Goal: Task Accomplishment & Management: Manage account settings

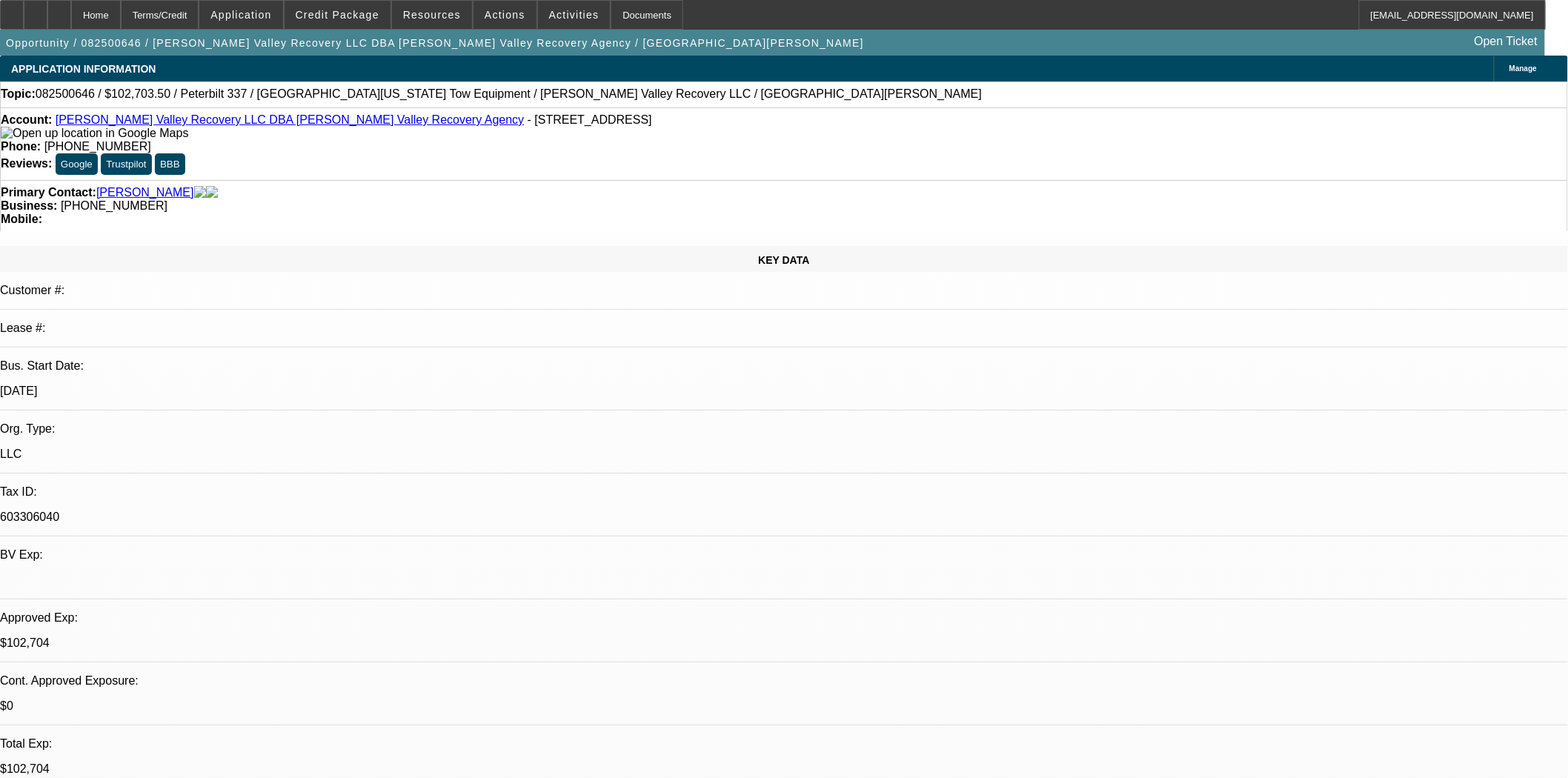
select select "0.1"
select select "2"
select select "0.1"
select select "4"
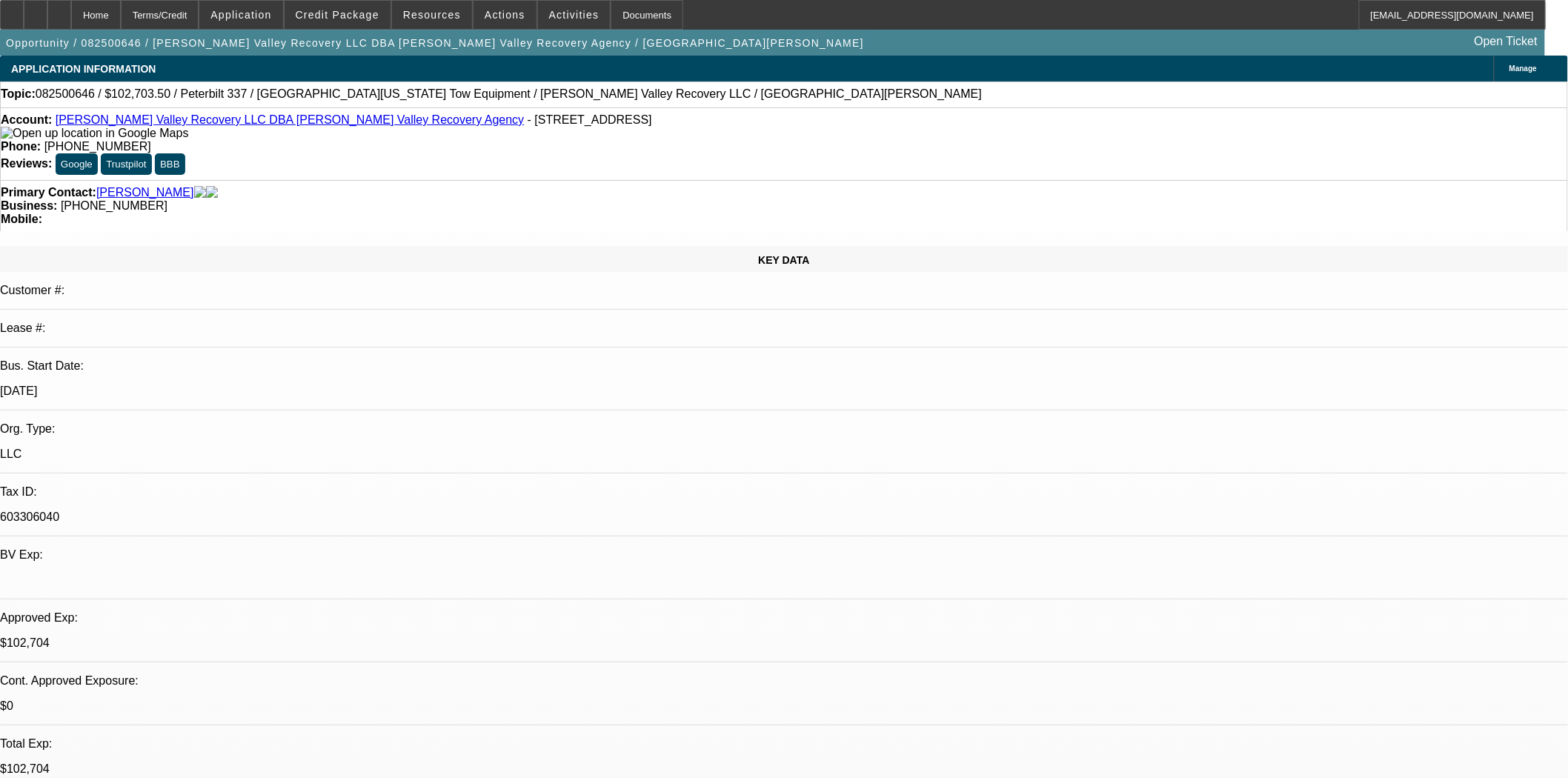
select select "0.1"
select select "2"
select select "0.1"
select select "4"
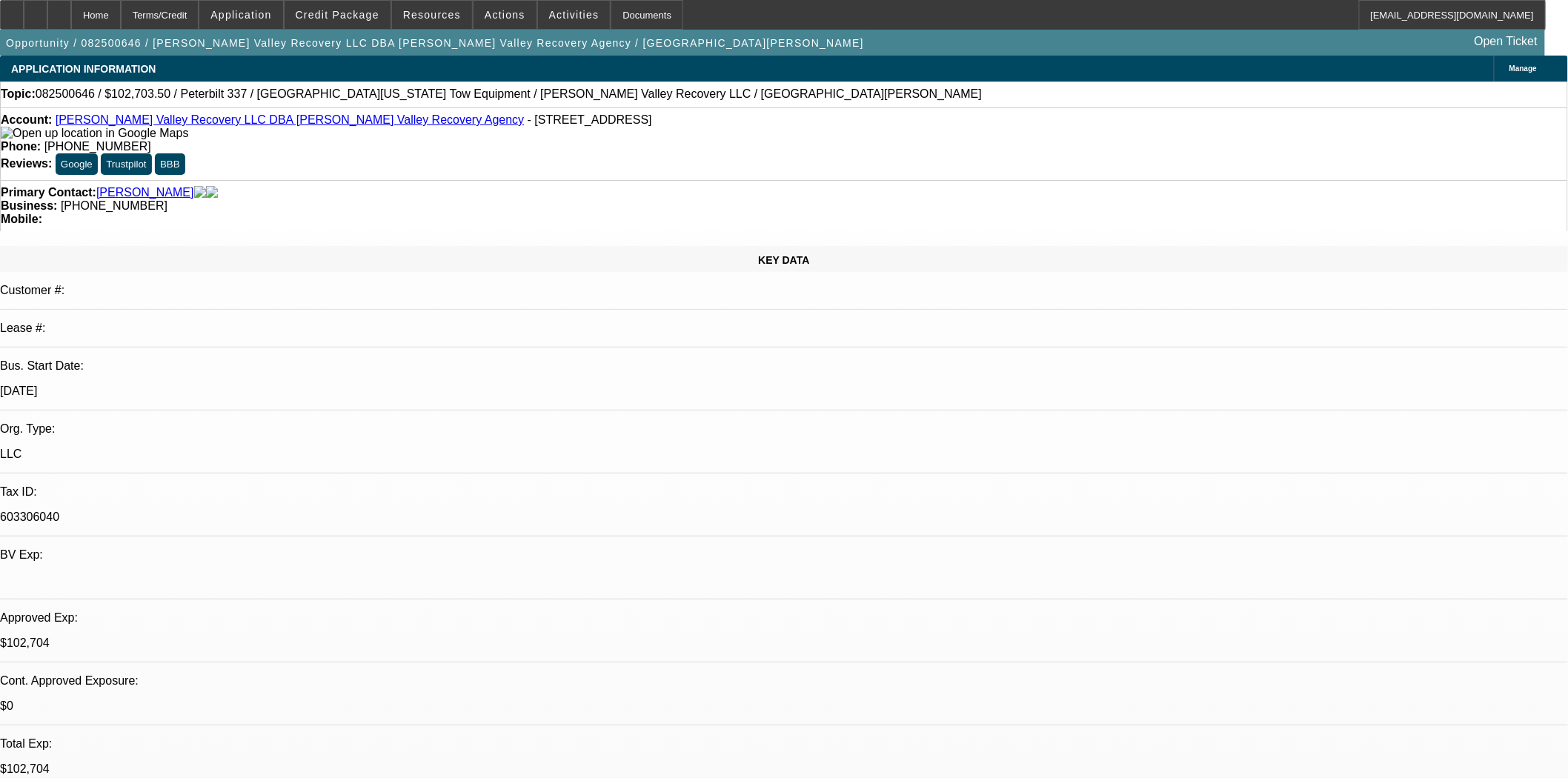
drag, startPoint x: 448, startPoint y: 123, endPoint x: 384, endPoint y: 129, distance: 64.3
click at [384, 129] on div "Account: Salinas Valley Recovery LLC DBA Salinas Valley Recovery Agency - 21925…" at bounding box center [784, 127] width 1566 height 27
click at [527, 122] on span "- 21925 Rosehart Way, Salinas, CA 93908" at bounding box center [589, 119] width 124 height 13
drag, startPoint x: 450, startPoint y: 119, endPoint x: 365, endPoint y: 129, distance: 85.6
click at [365, 129] on div "Account: Salinas Valley Recovery LLC DBA Salinas Valley Recovery Agency - 21925…" at bounding box center [784, 127] width 1566 height 27
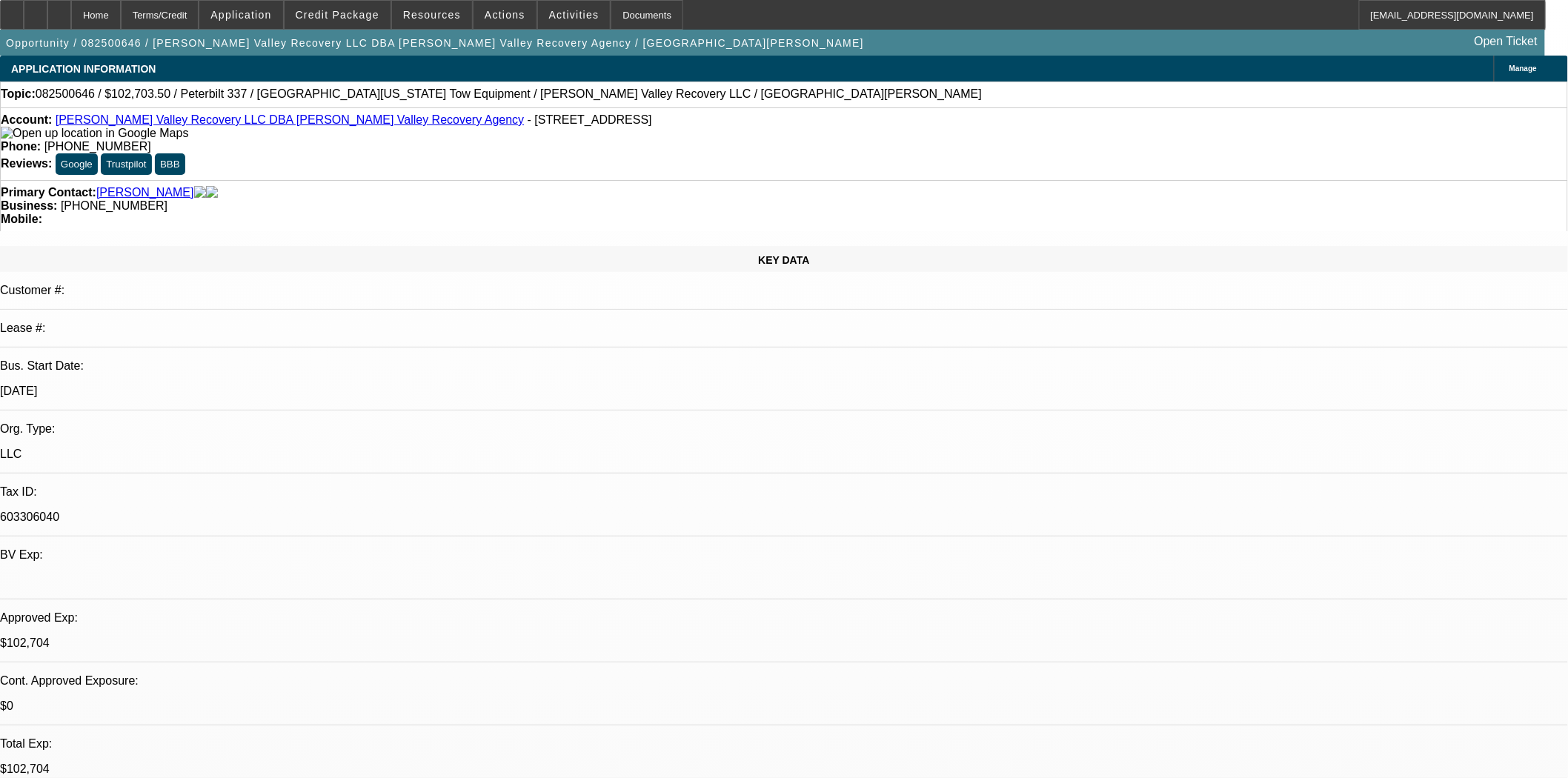
copy span "21925 Rosehart Way"
click at [12, 9] on icon at bounding box center [12, 9] width 0 height 0
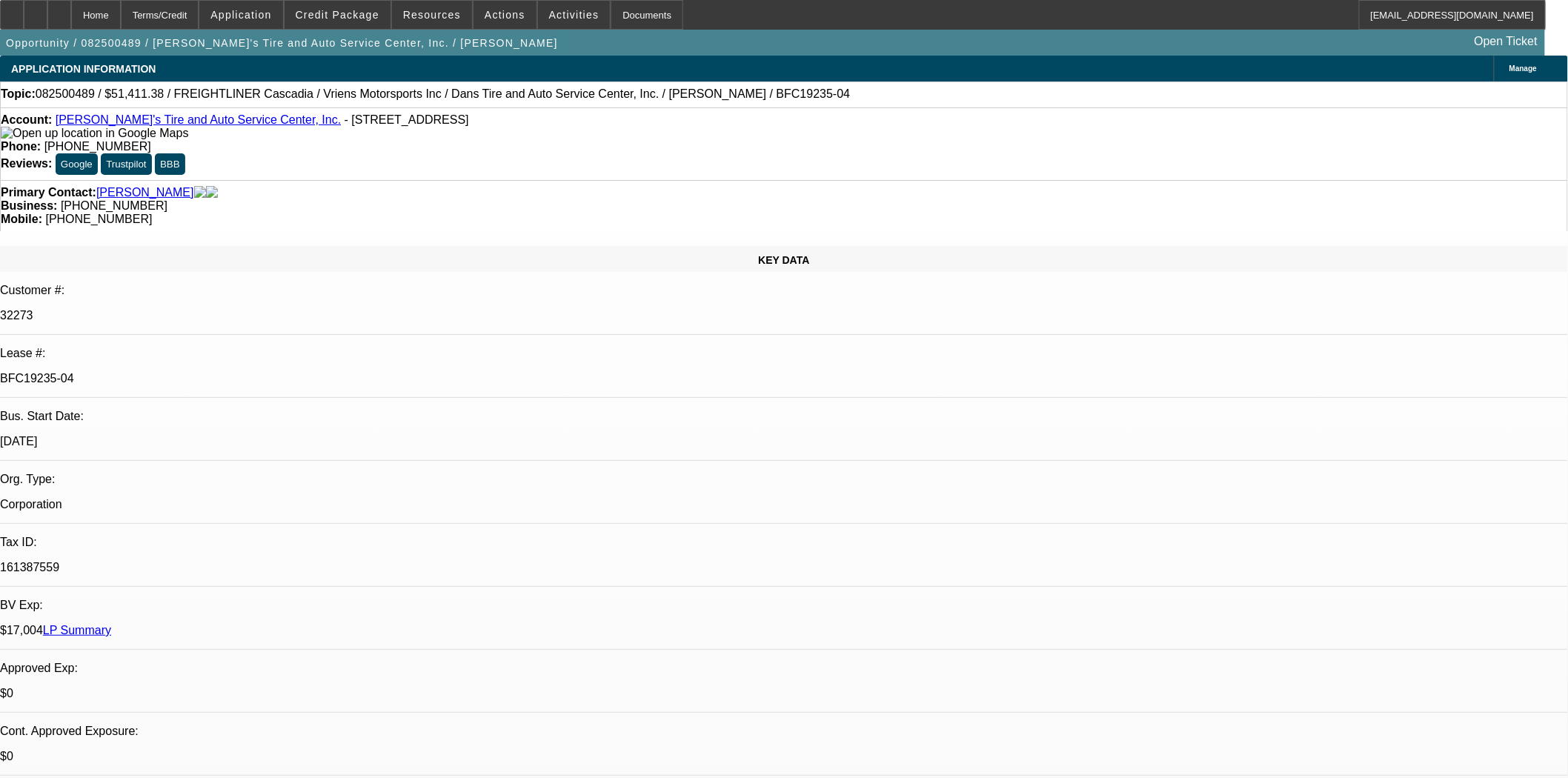
select select "0"
select select "3"
select select "0.1"
select select "4"
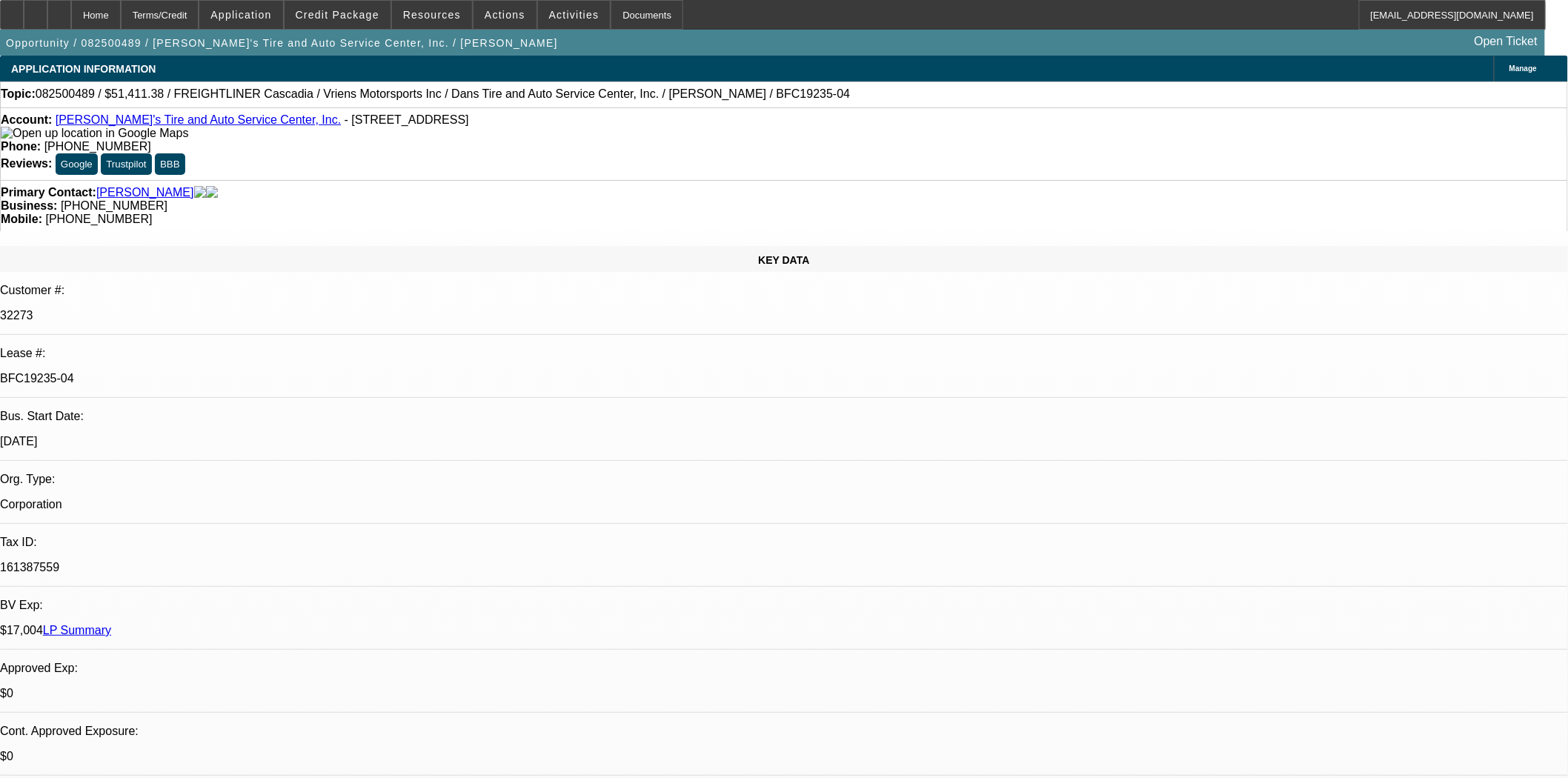
select select "0"
select select "3"
select select "0.1"
select select "4"
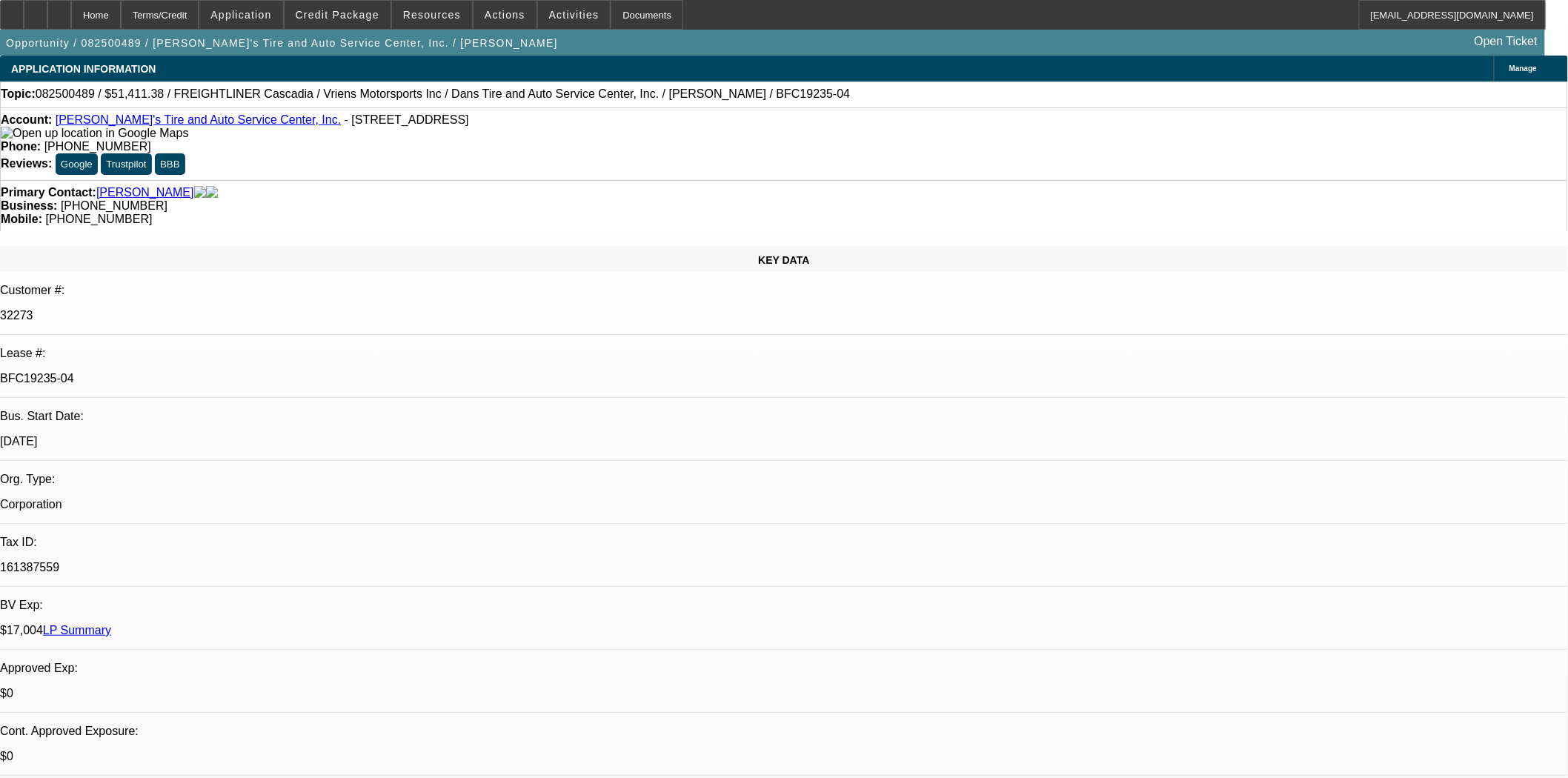
select select "0"
select select "3"
select select "0.1"
select select "4"
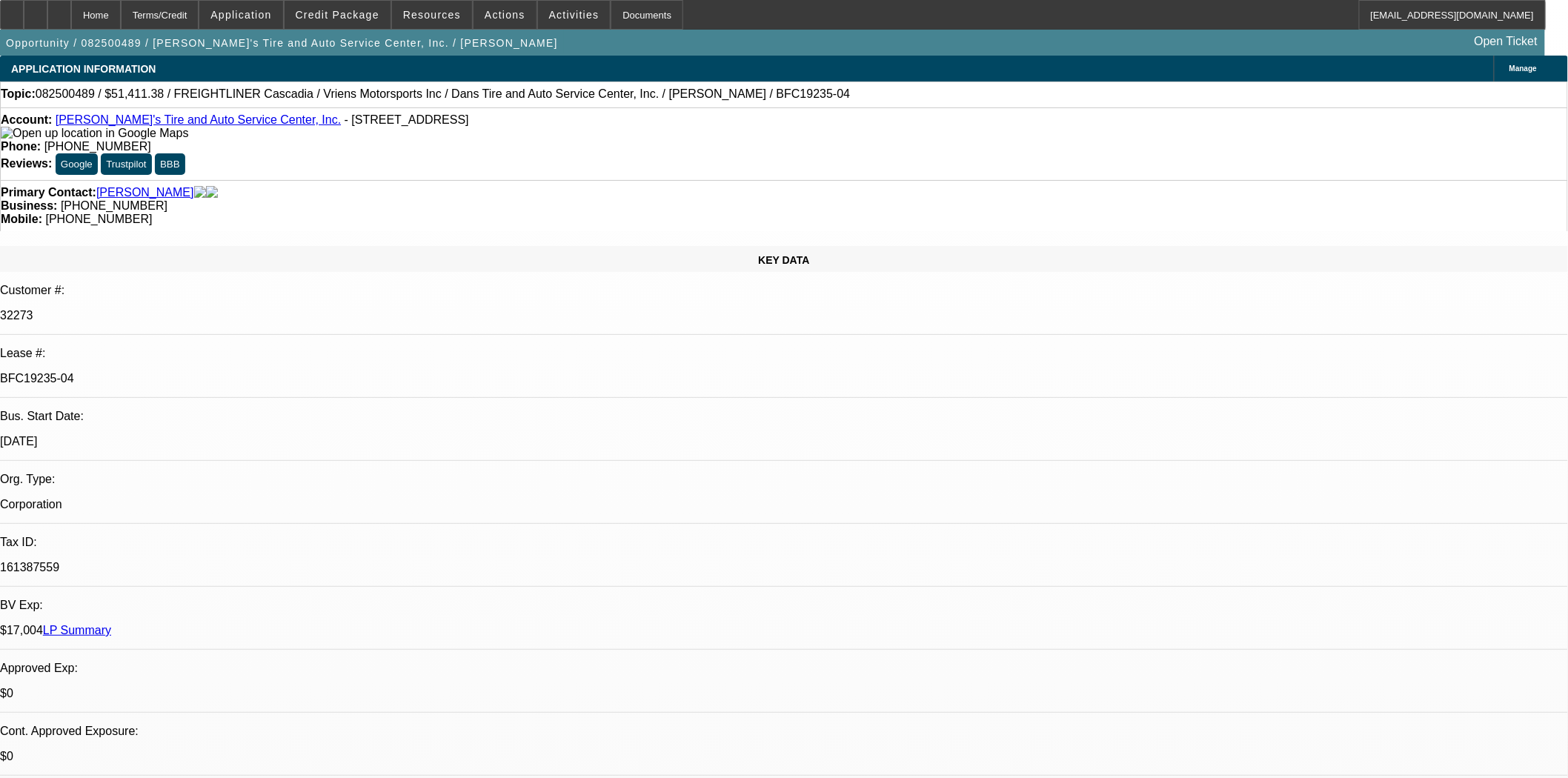
select select "0"
select select "3"
select select "0.1"
select select "4"
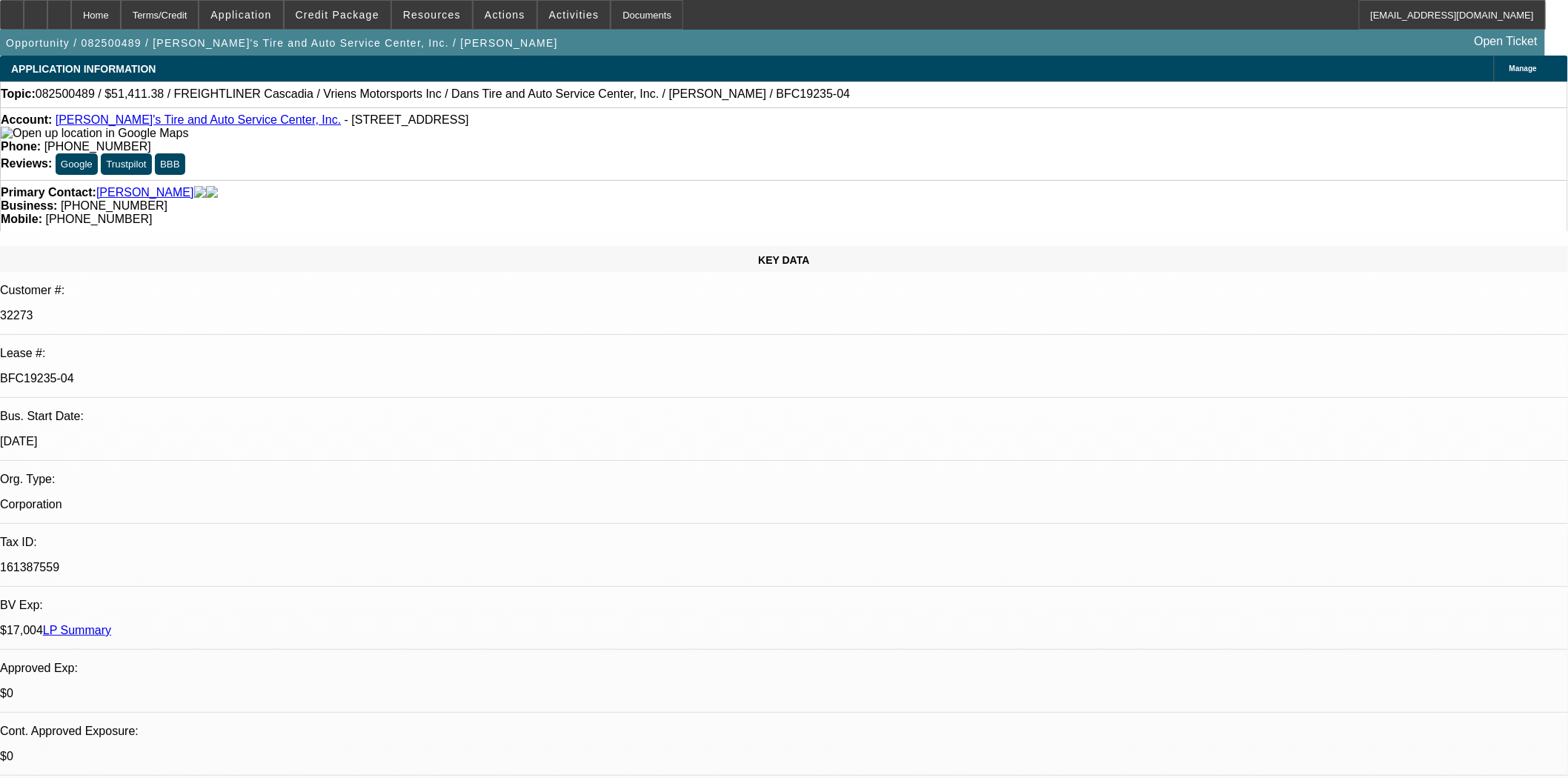
scroll to position [1153, 0]
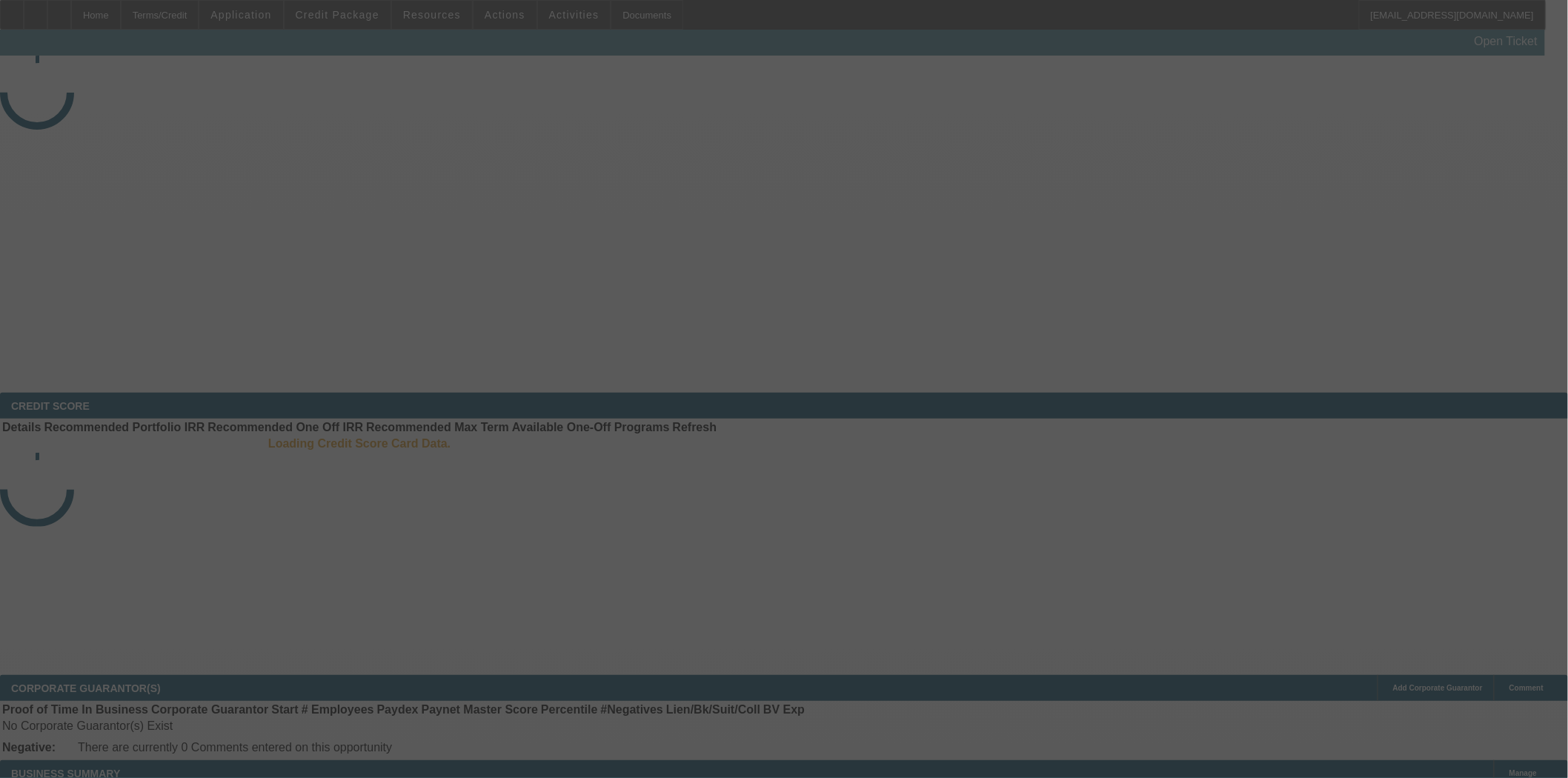
select select "3"
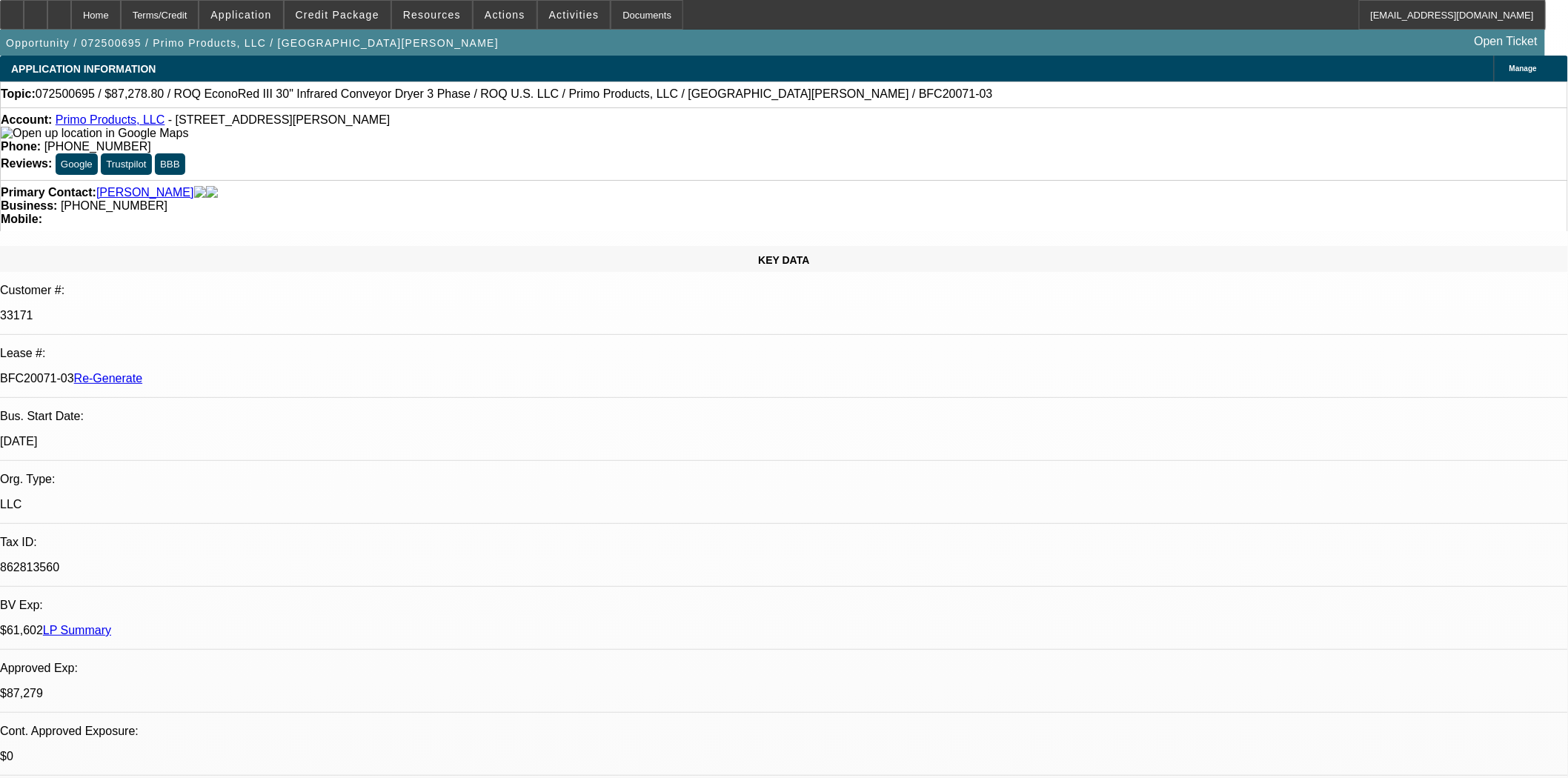
select select "0"
select select "2"
select select "0.1"
select select "4"
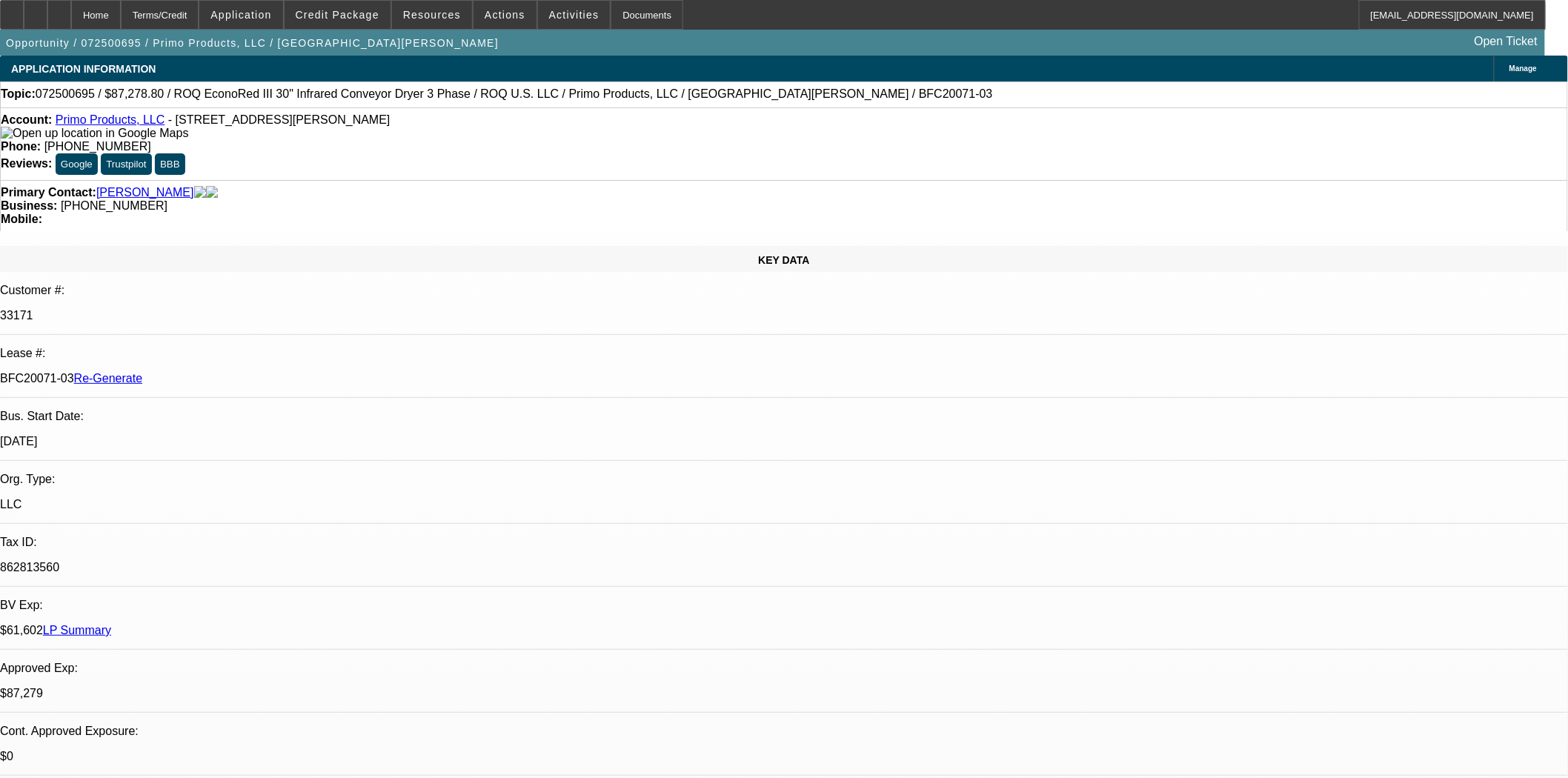
drag, startPoint x: 1154, startPoint y: 246, endPoint x: 1145, endPoint y: 210, distance: 37.1
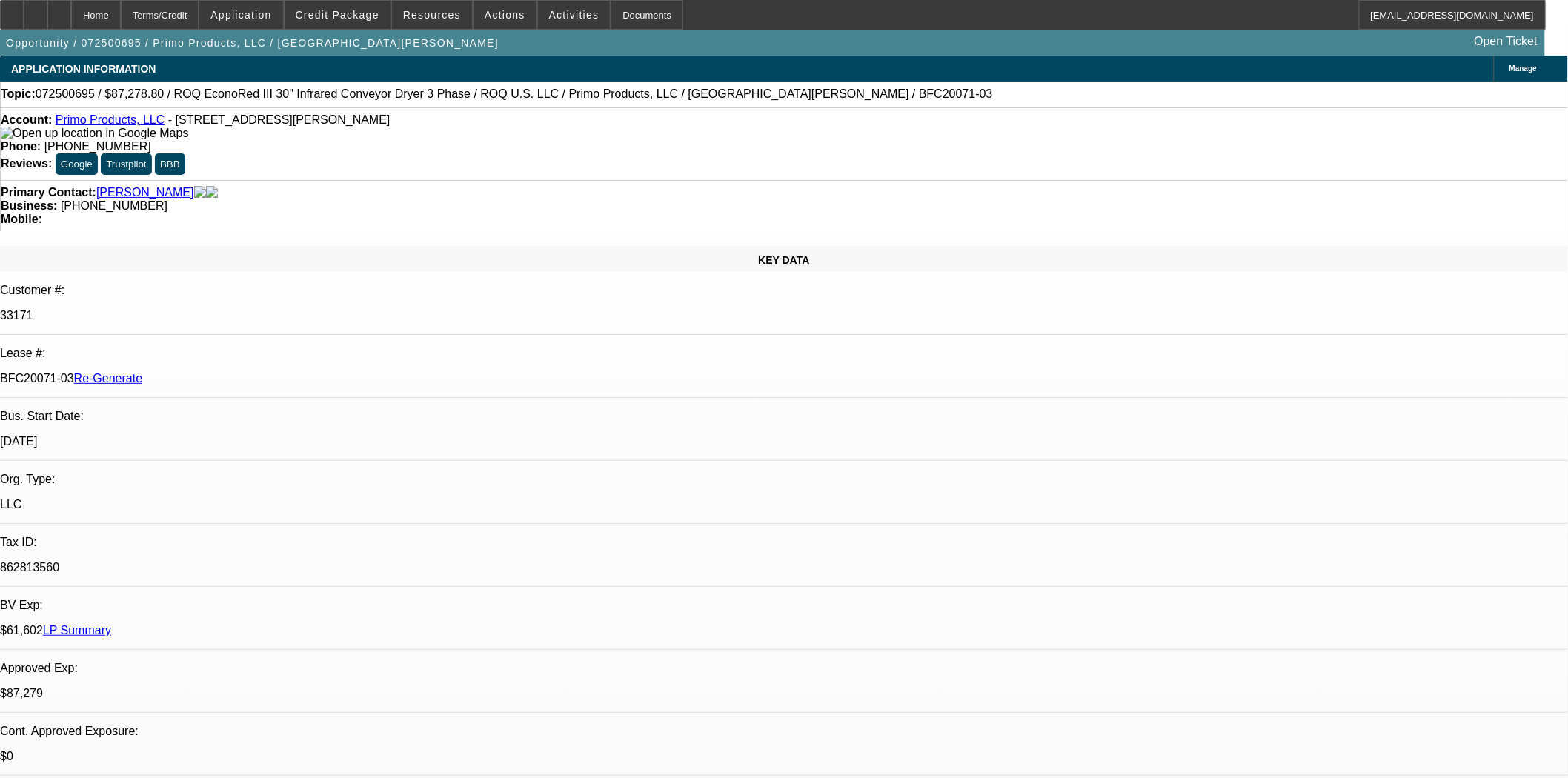
scroll to position [500, 104]
click at [327, 15] on span "Credit Package" at bounding box center [337, 15] width 84 height 12
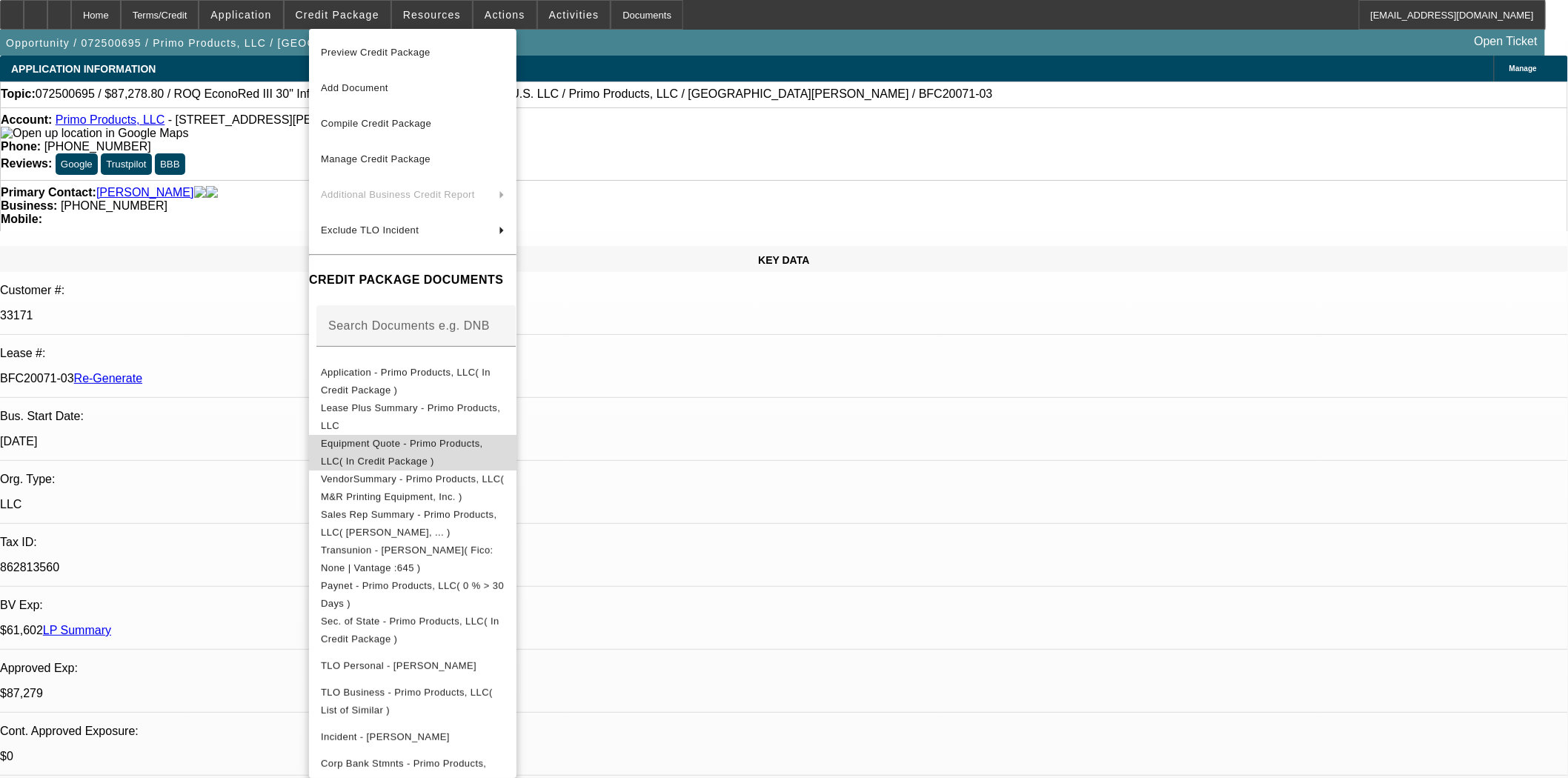
click at [388, 448] on span "Equipment Quote - Primo Products, LLC( In Credit Package )" at bounding box center [402, 452] width 162 height 29
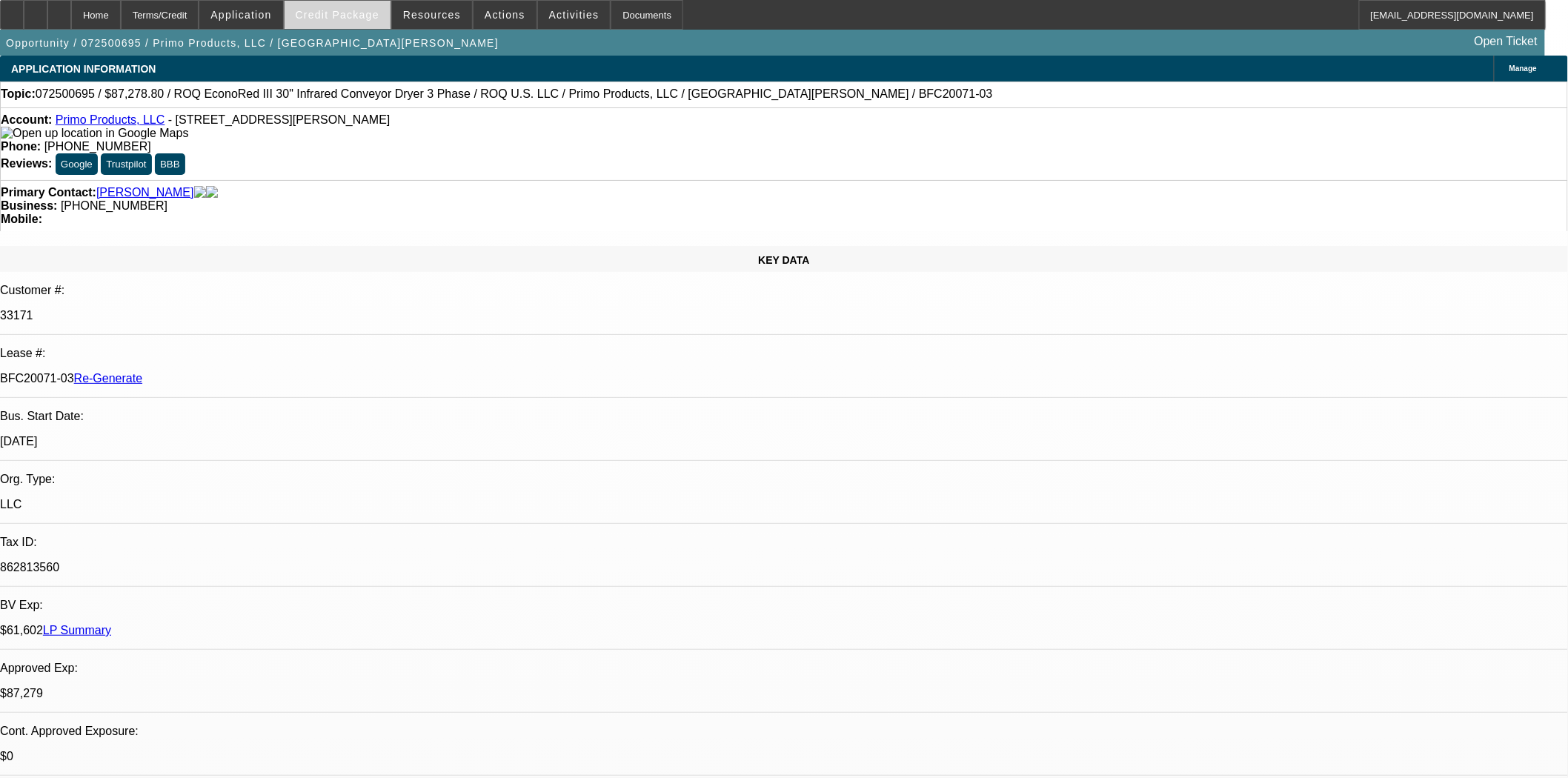
click at [379, 15] on span "Credit Package" at bounding box center [337, 15] width 84 height 12
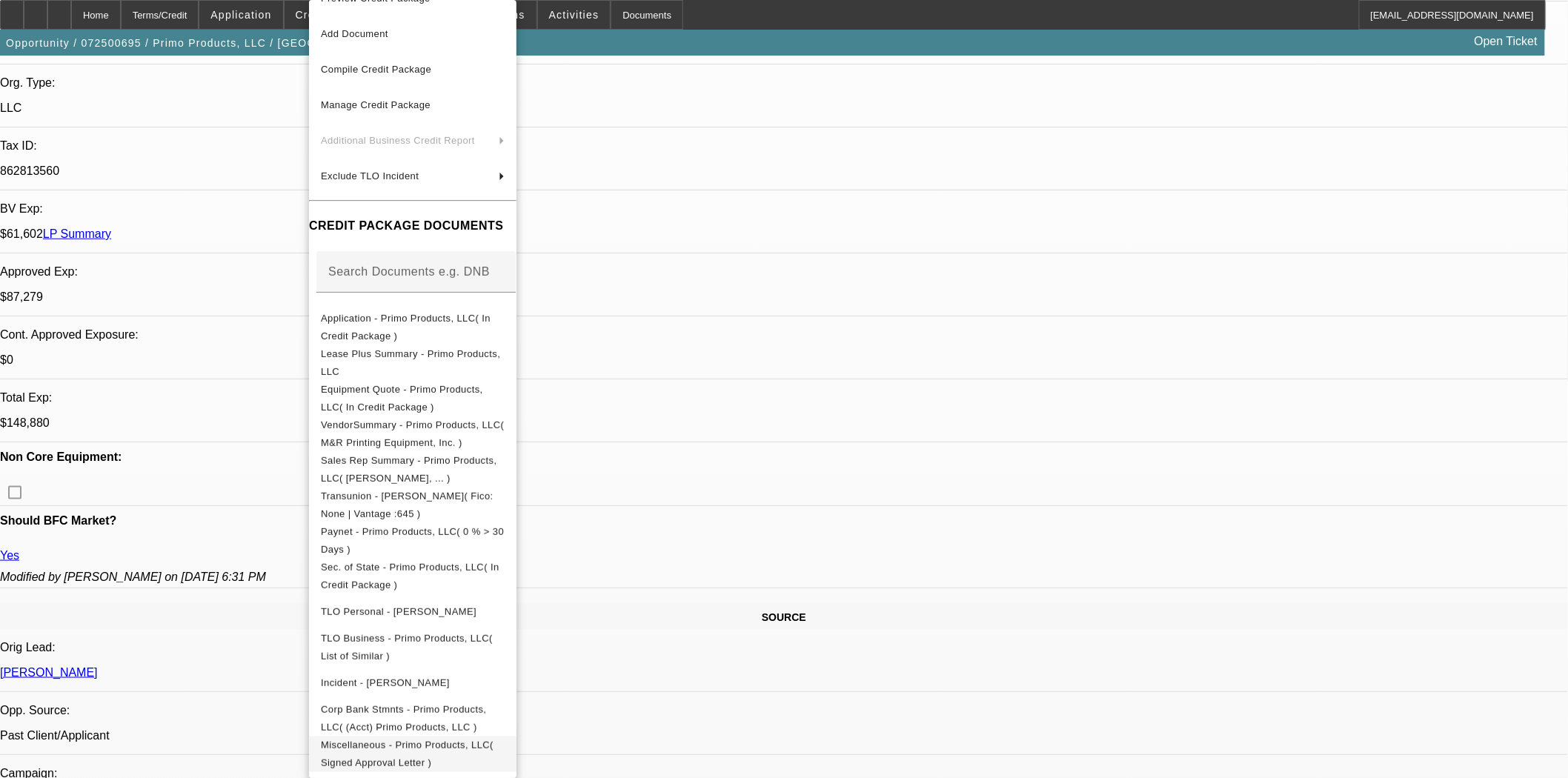
scroll to position [576, 0]
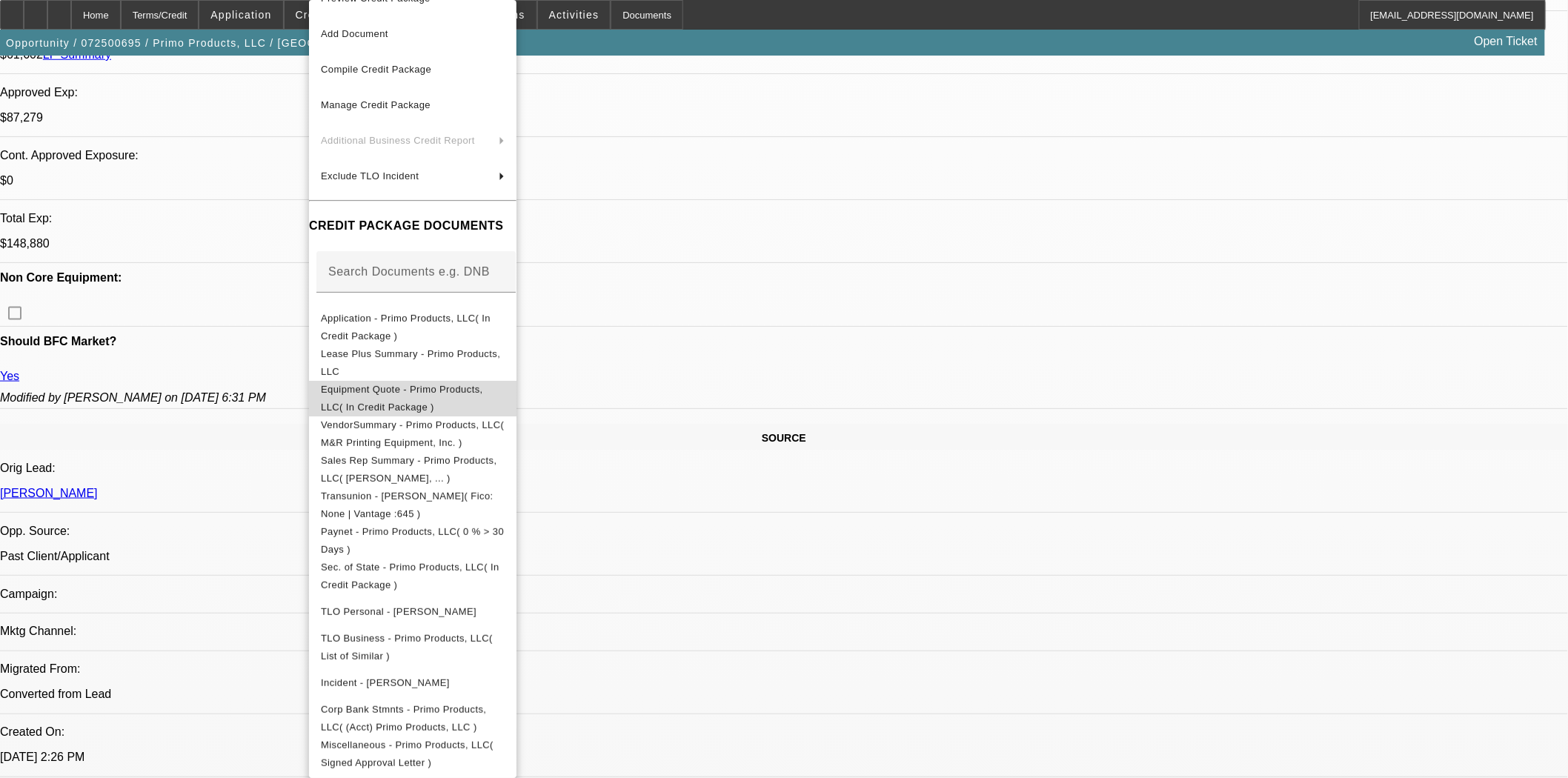
click at [394, 381] on span "Equipment Quote - Primo Products, LLC( In Credit Package )" at bounding box center [412, 399] width 184 height 36
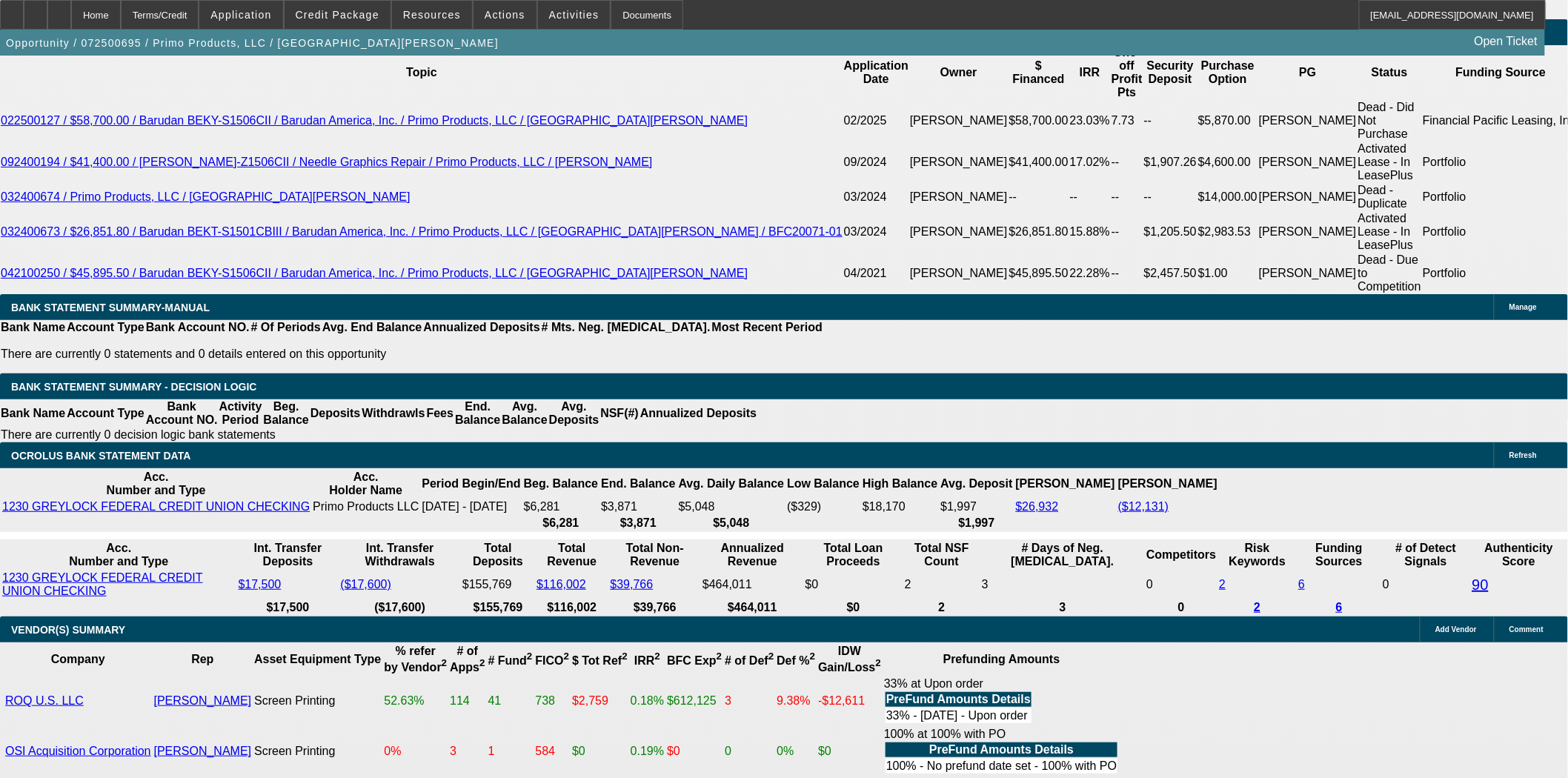
scroll to position [2717, 0]
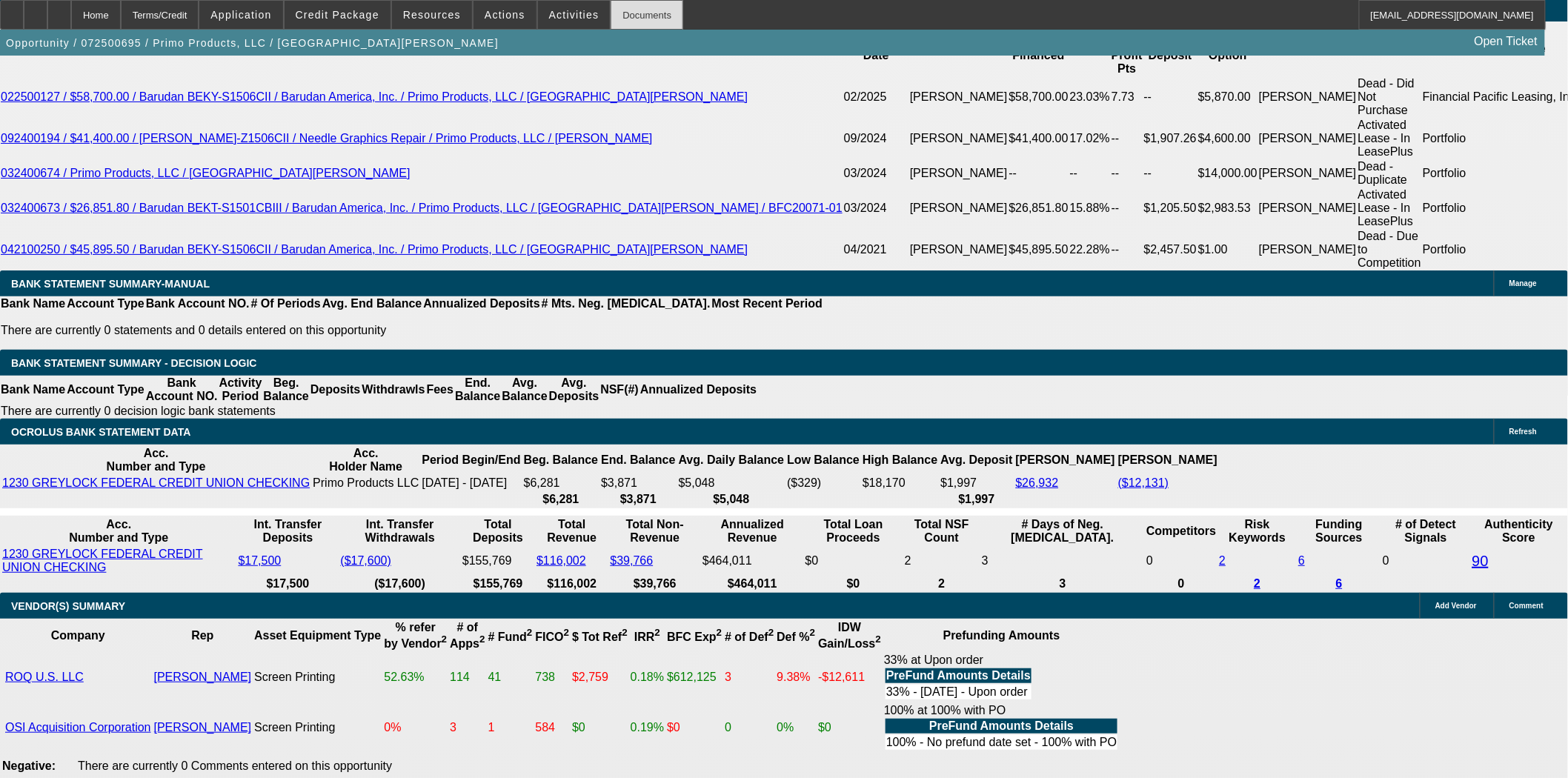
click at [620, 16] on div "Documents" at bounding box center [646, 14] width 73 height 30
drag, startPoint x: 783, startPoint y: 272, endPoint x: 586, endPoint y: 127, distance: 244.6
click at [343, 3] on span at bounding box center [337, 14] width 106 height 36
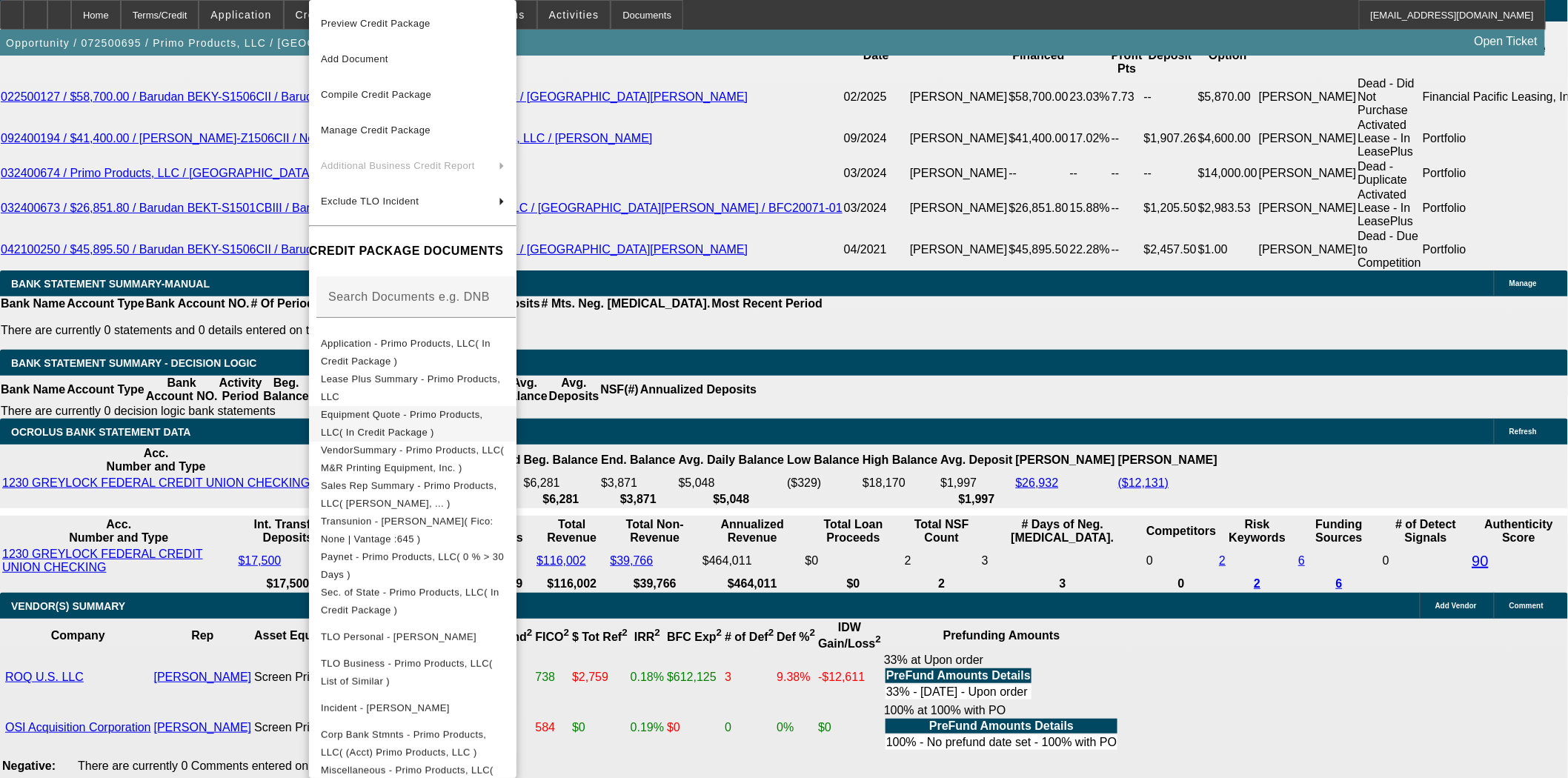
click at [443, 412] on span "Equipment Quote - Primo Products, LLC( In Credit Package )" at bounding box center [402, 423] width 162 height 29
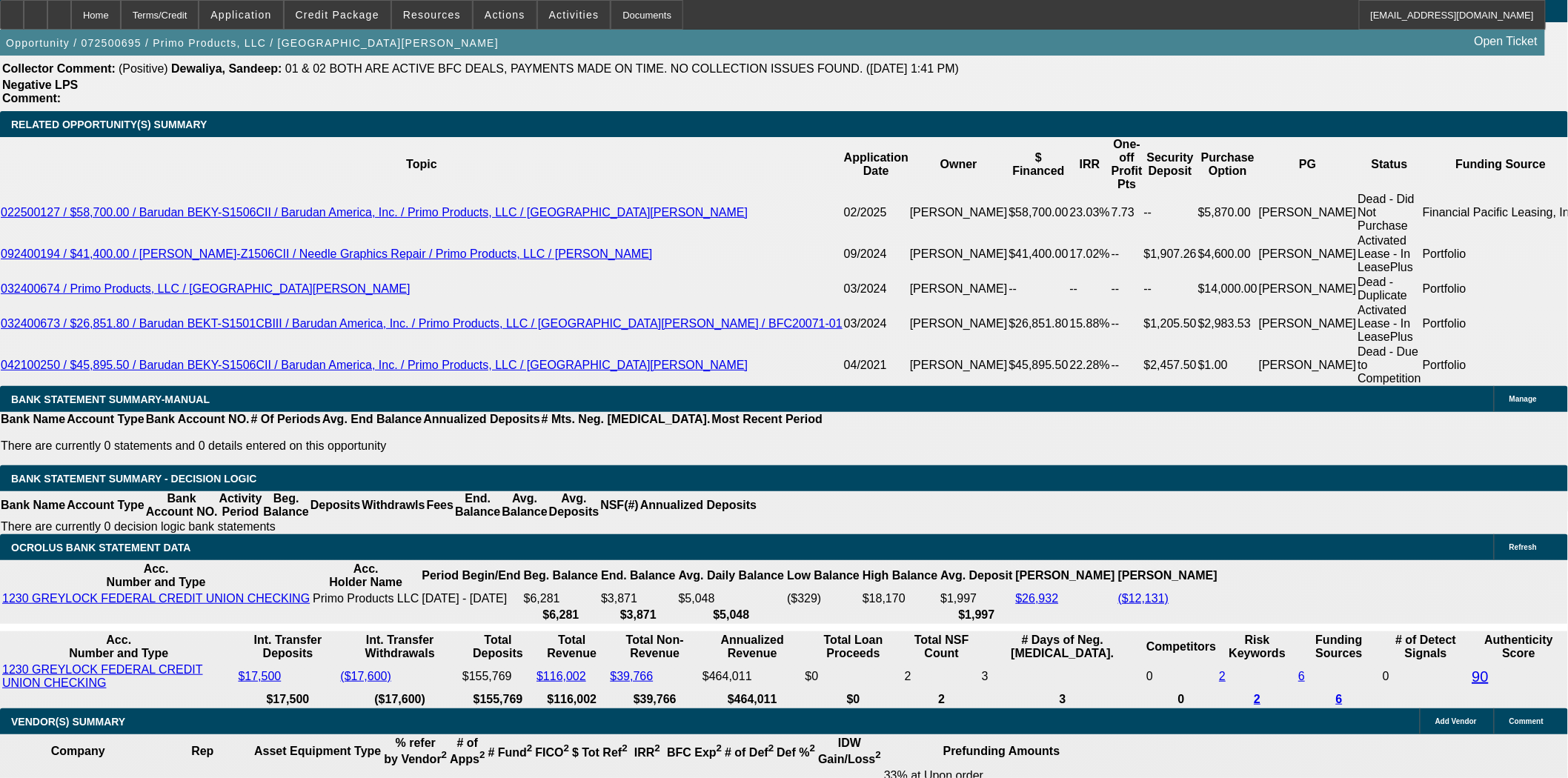
scroll to position [2306, 0]
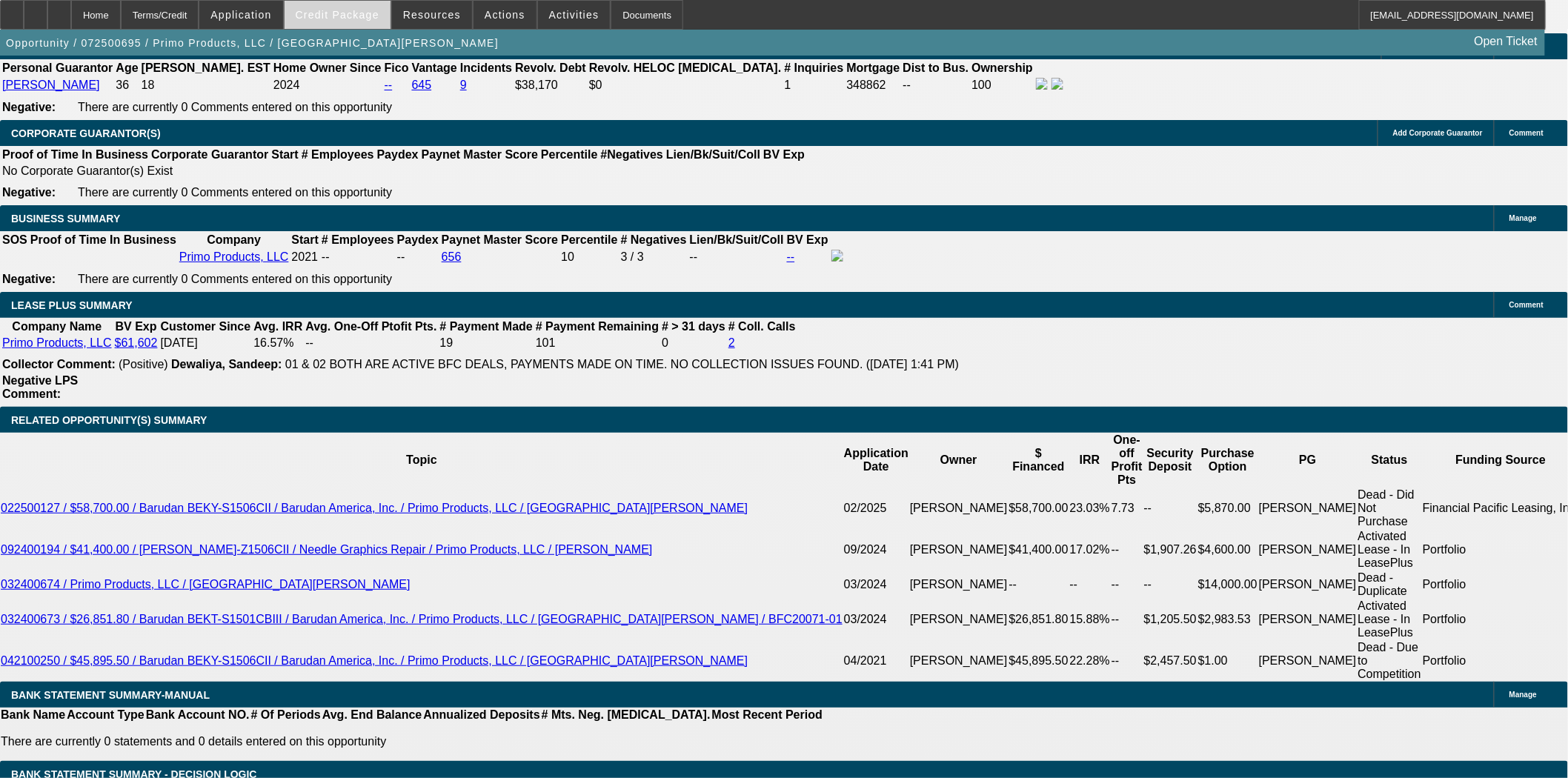
click at [364, 16] on span "Credit Package" at bounding box center [337, 15] width 84 height 12
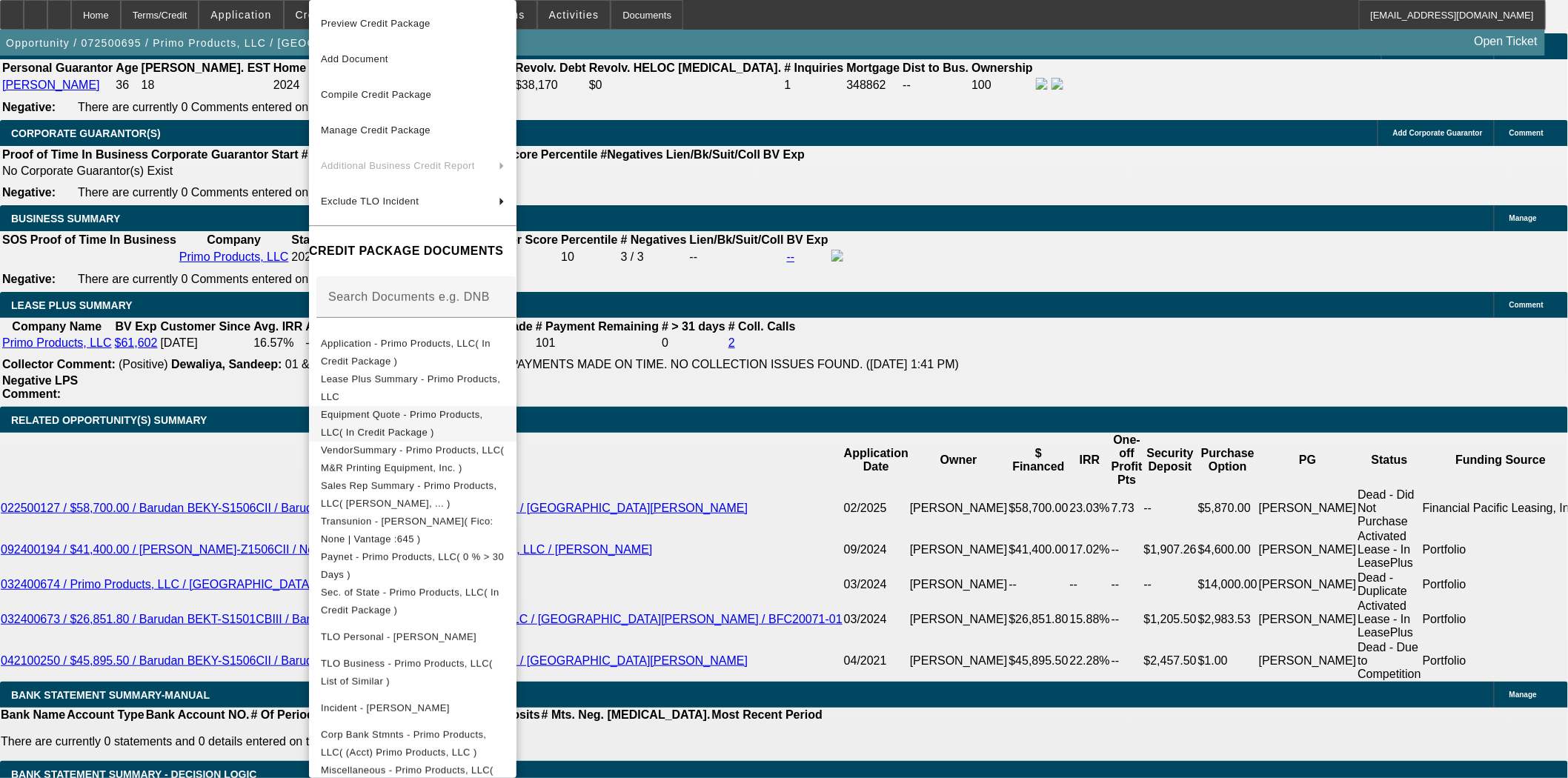
click at [396, 406] on button "Equipment Quote - Primo Products, LLC( In Credit Package )" at bounding box center [412, 424] width 207 height 36
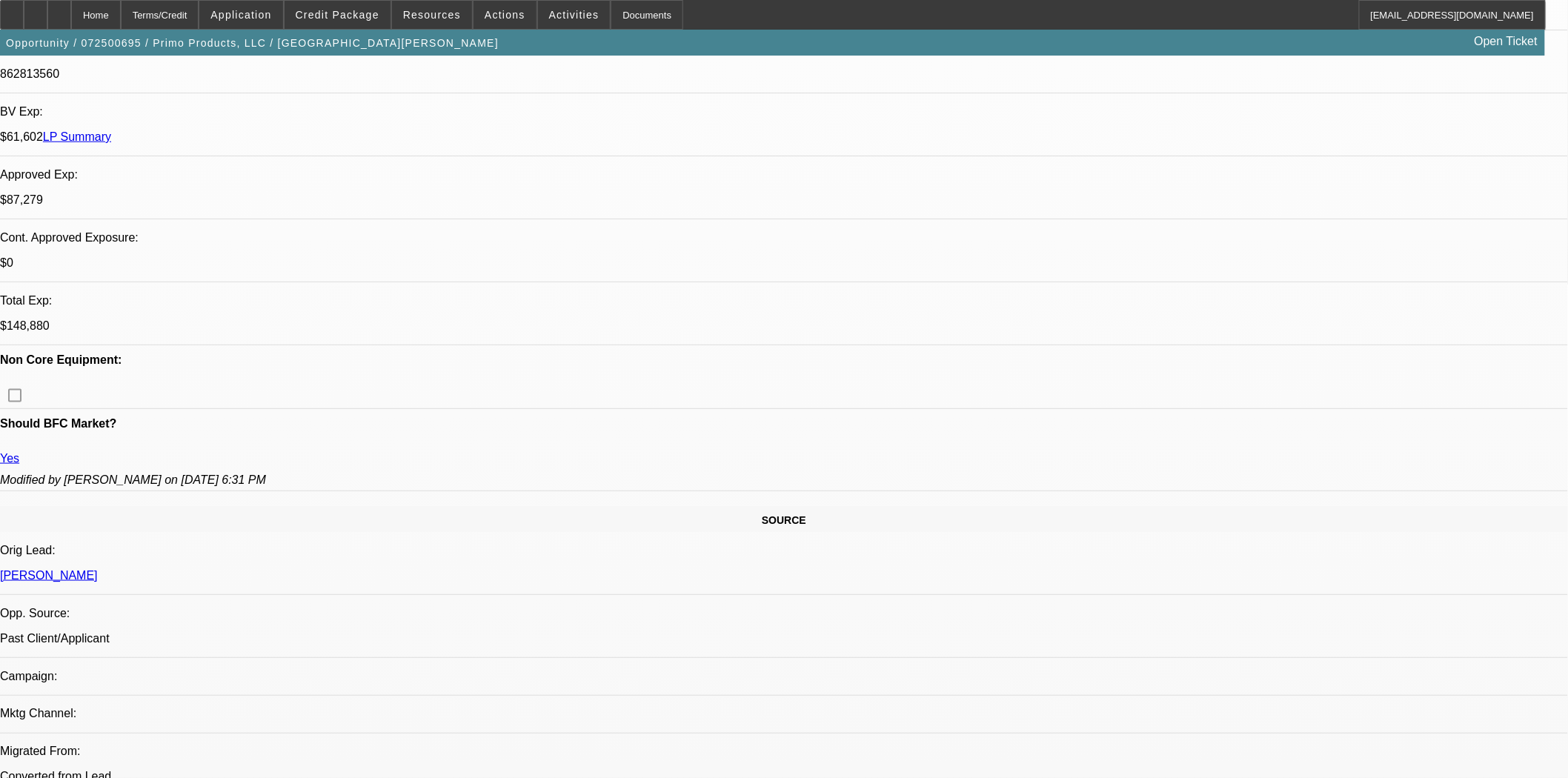
scroll to position [0, 0]
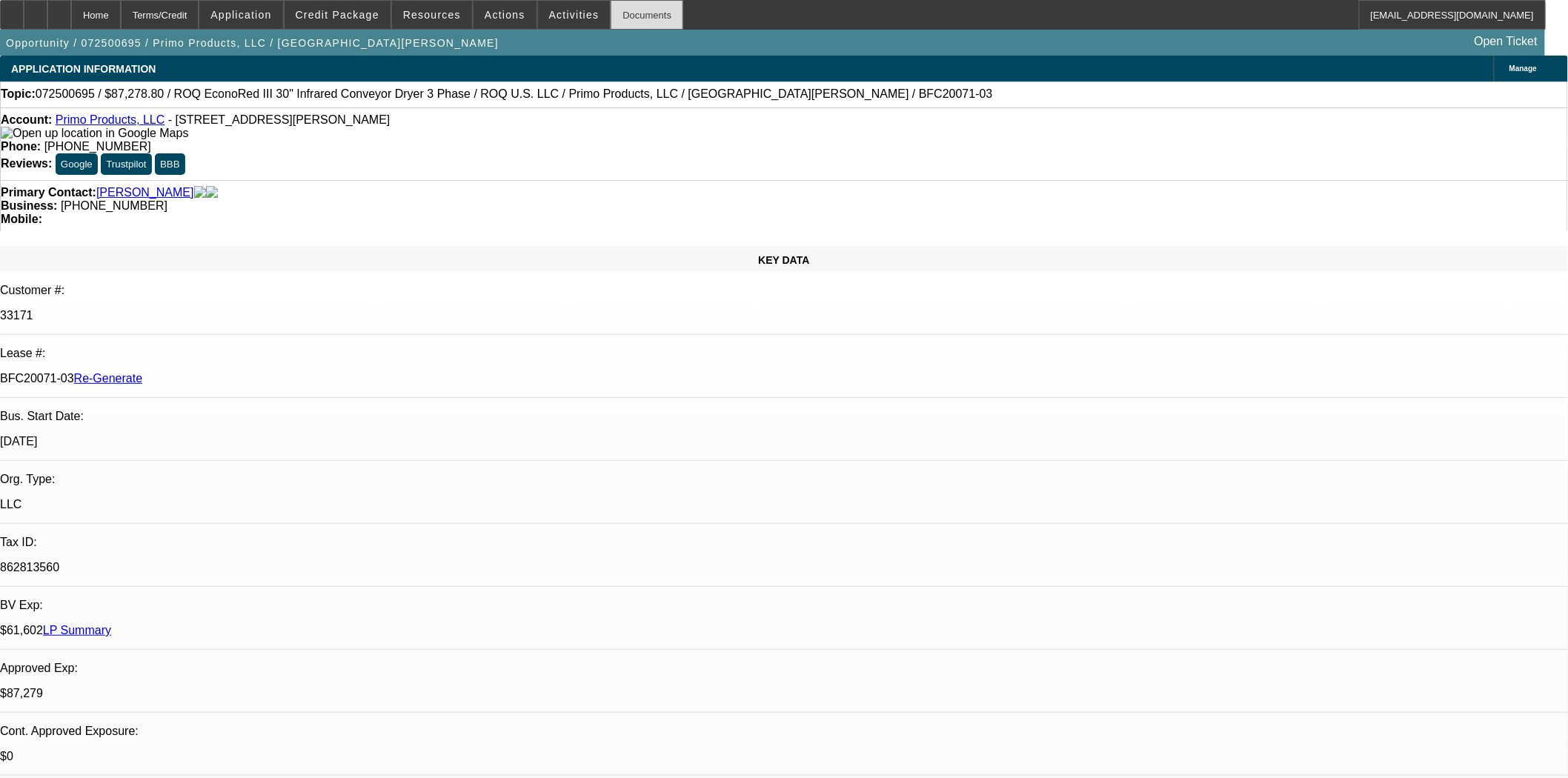
click at [624, 19] on div "Documents" at bounding box center [646, 14] width 73 height 30
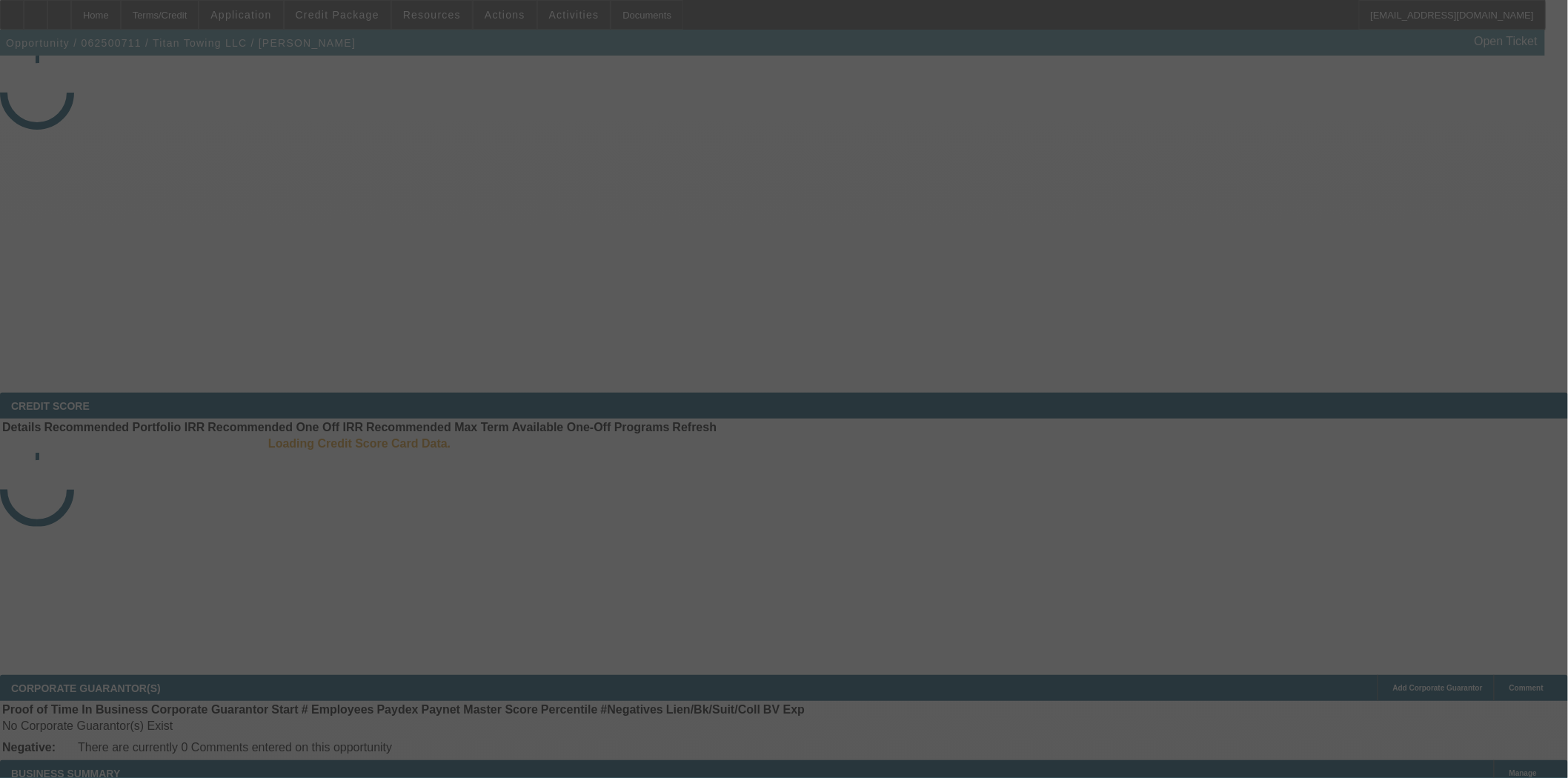
select select "3"
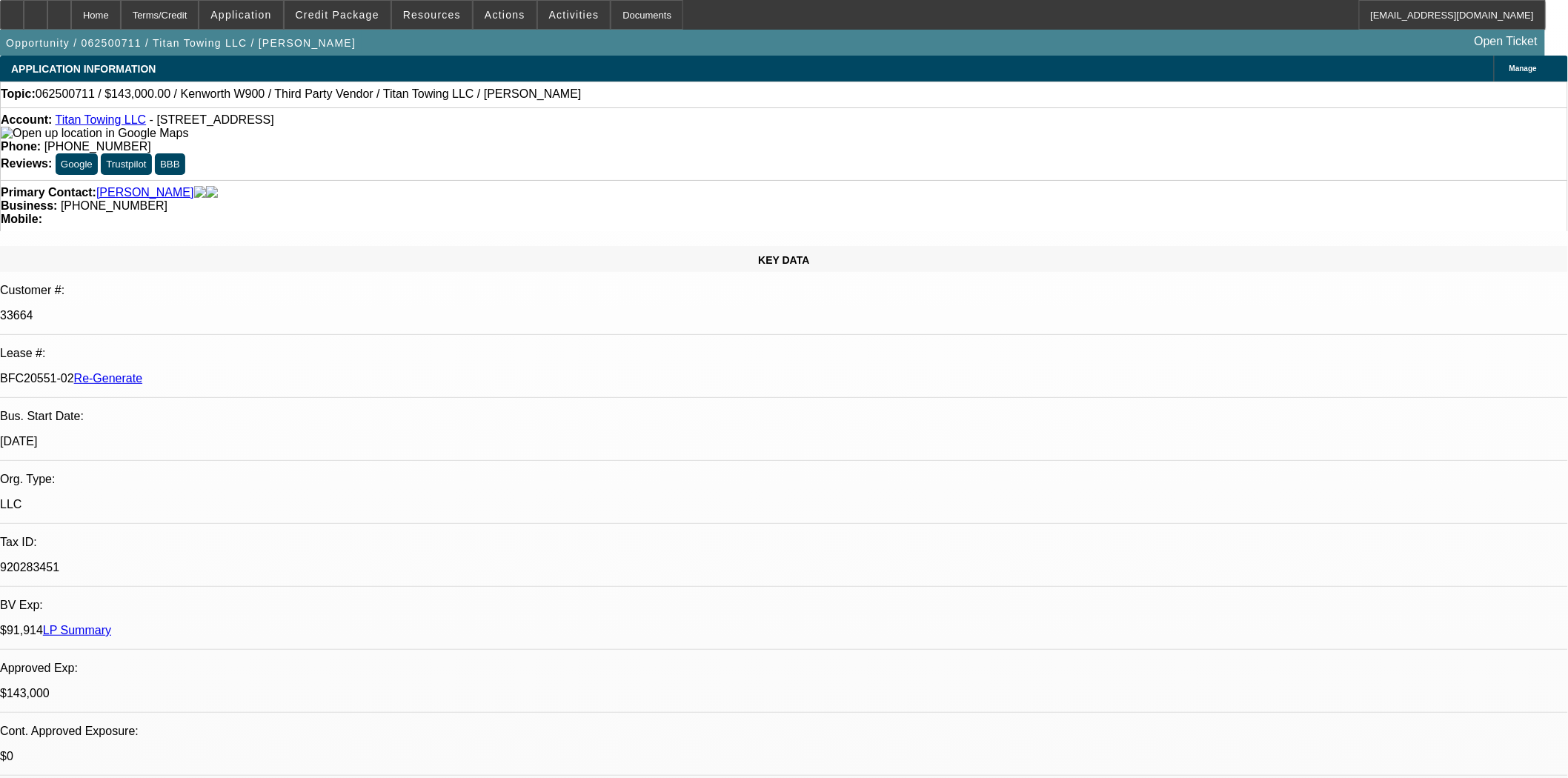
select select "0"
select select "2"
select select "0"
select select "6"
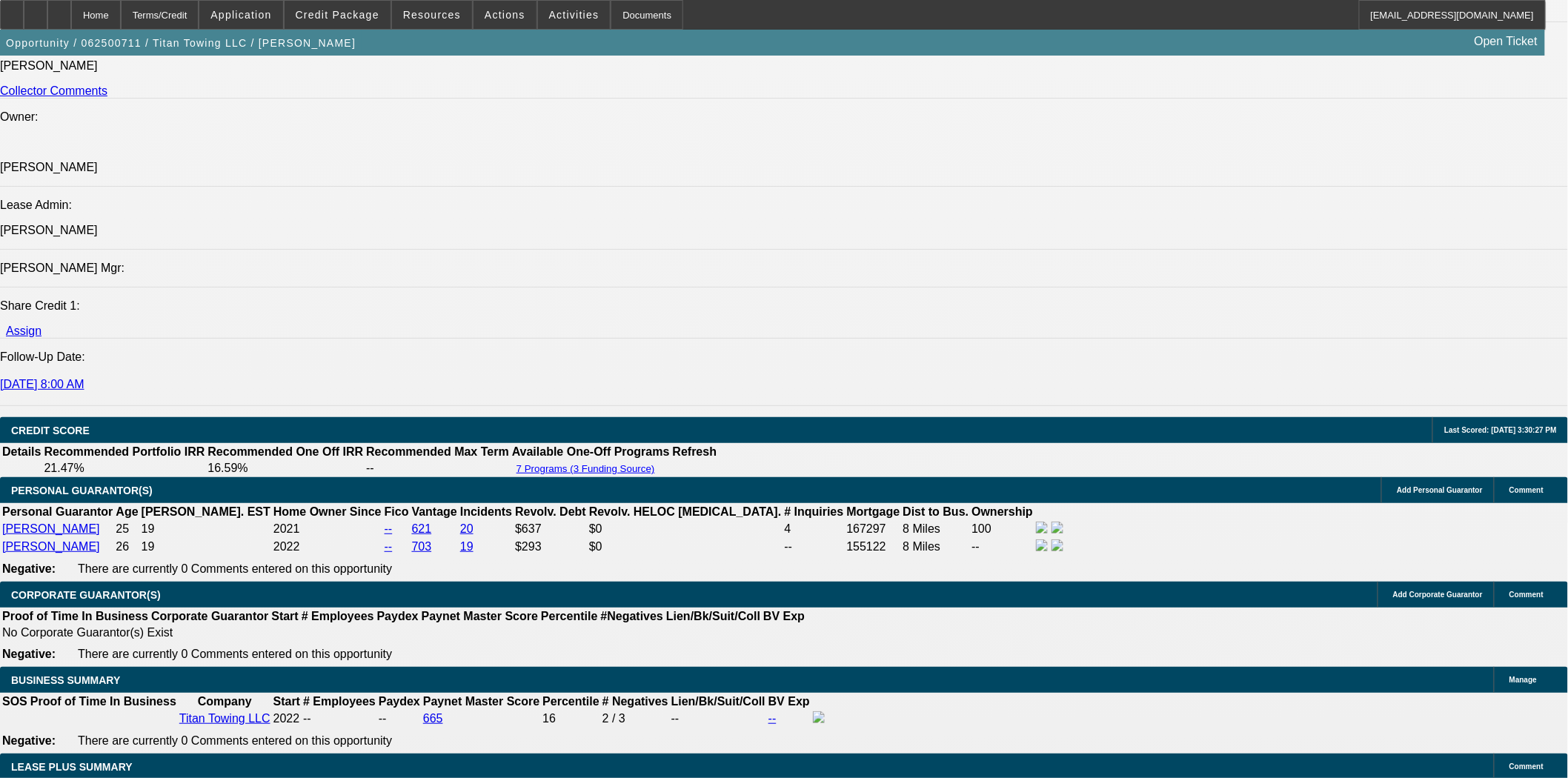
scroll to position [2388, 0]
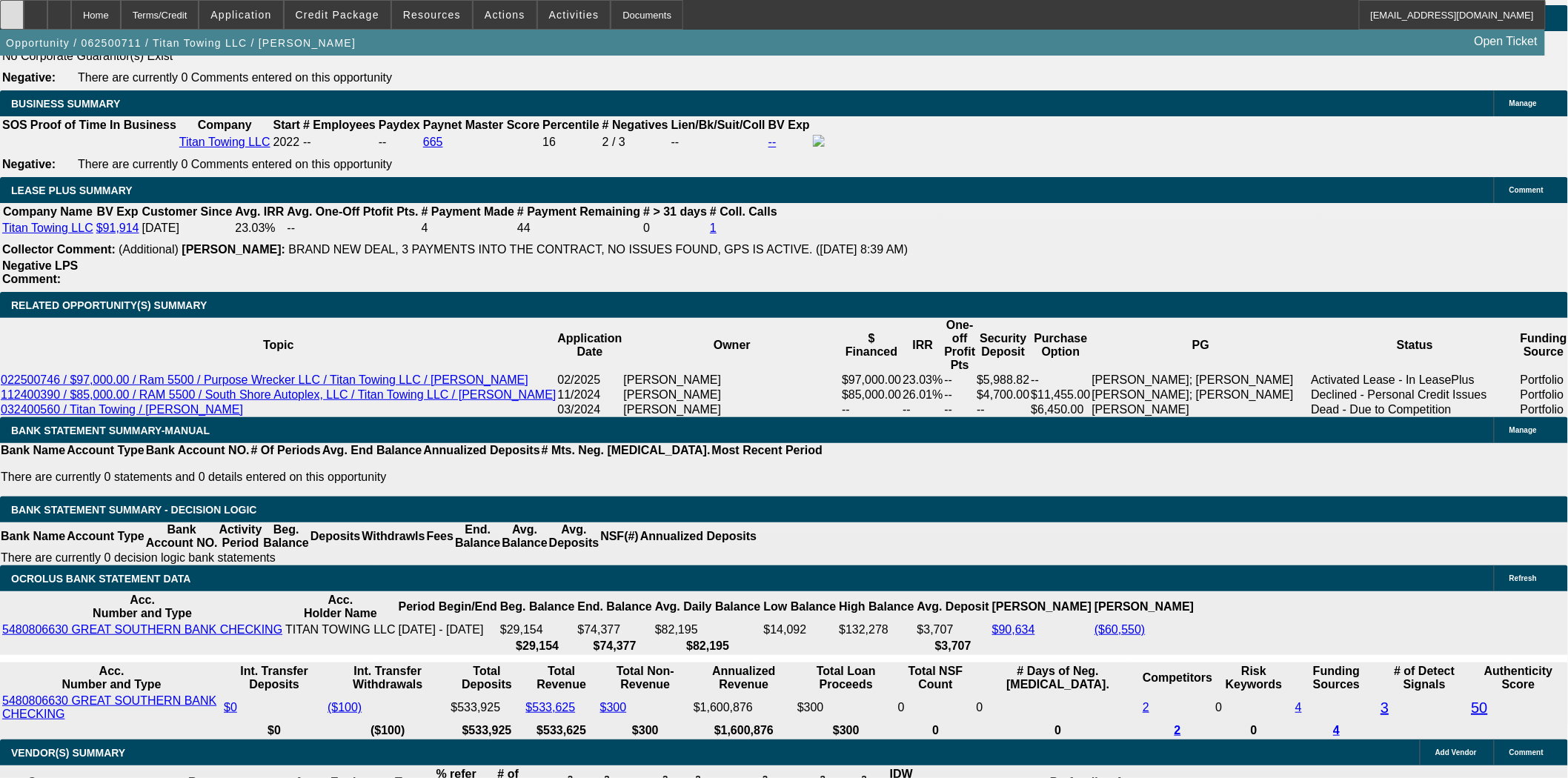
click at [24, 23] on div at bounding box center [12, 14] width 24 height 30
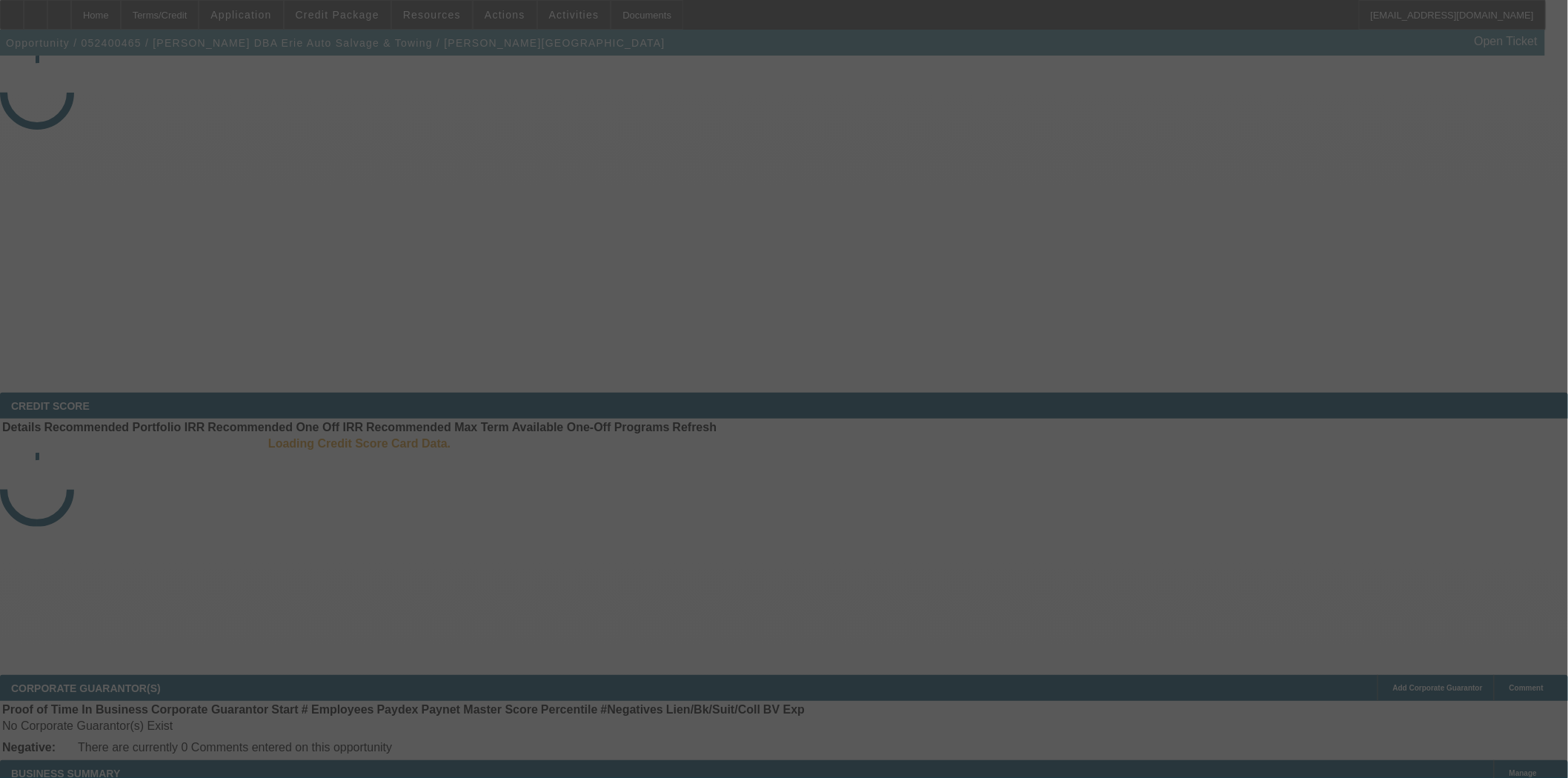
select select "4"
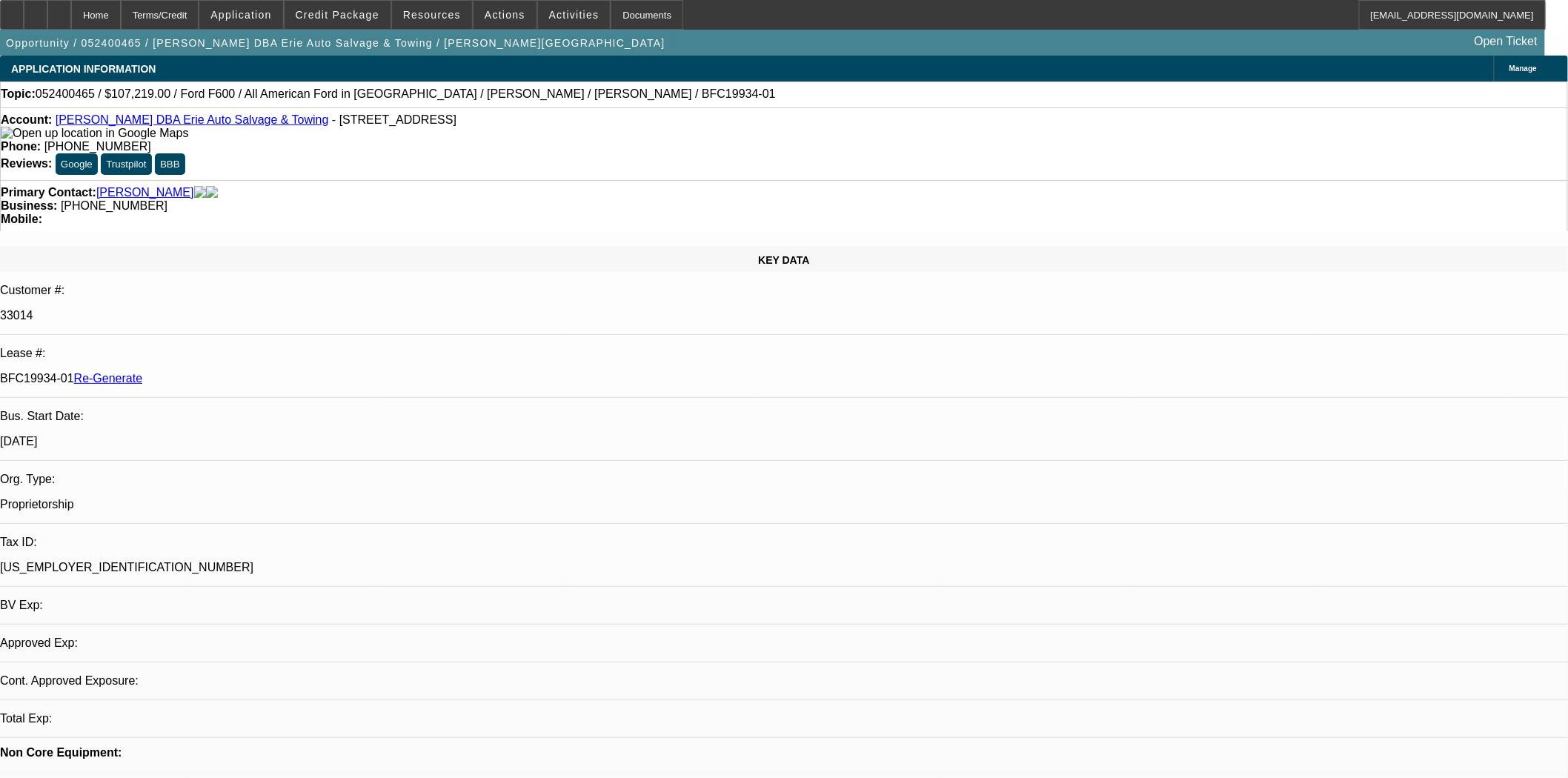
select select "0"
select select "6"
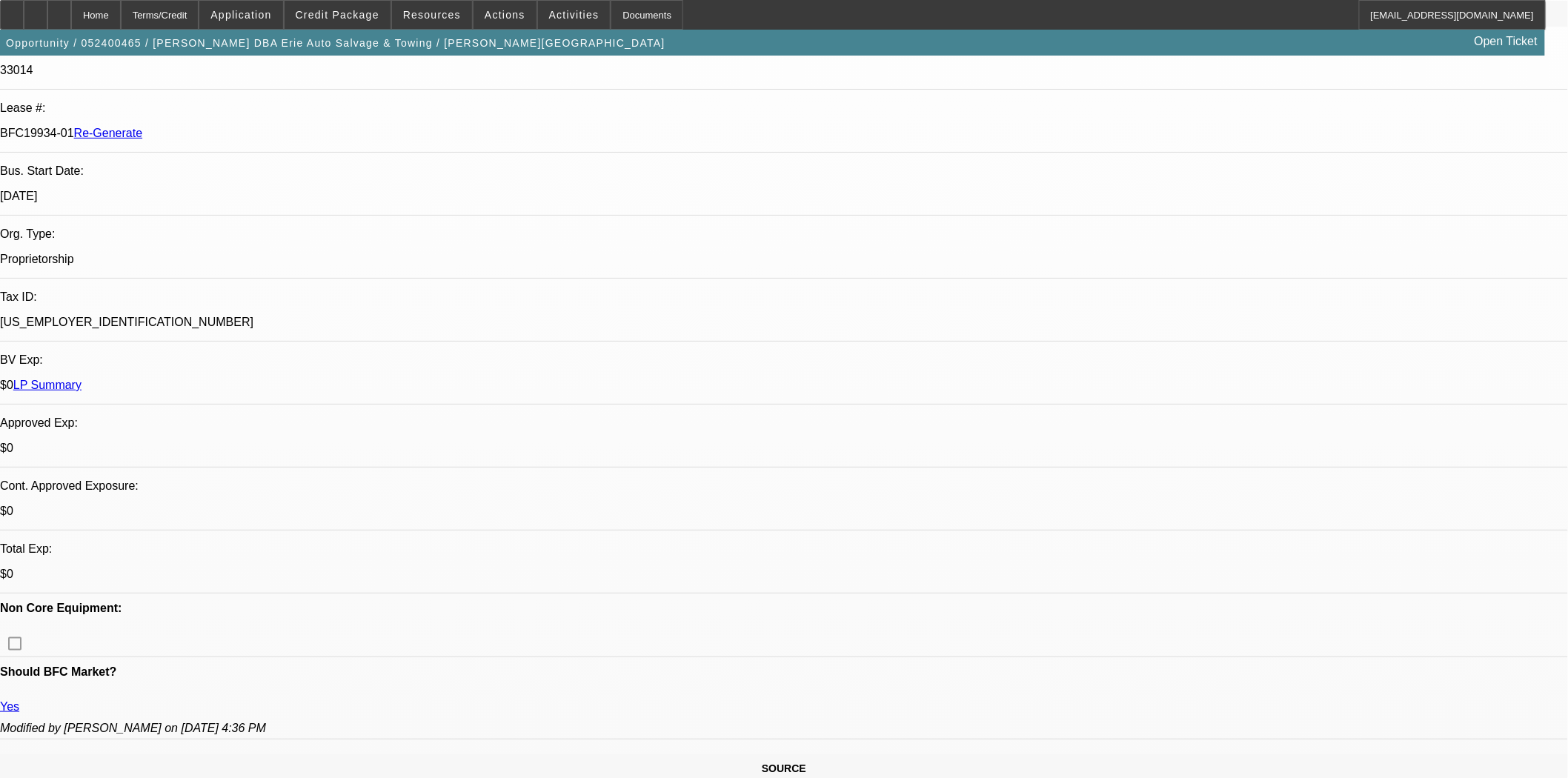
scroll to position [0, 0]
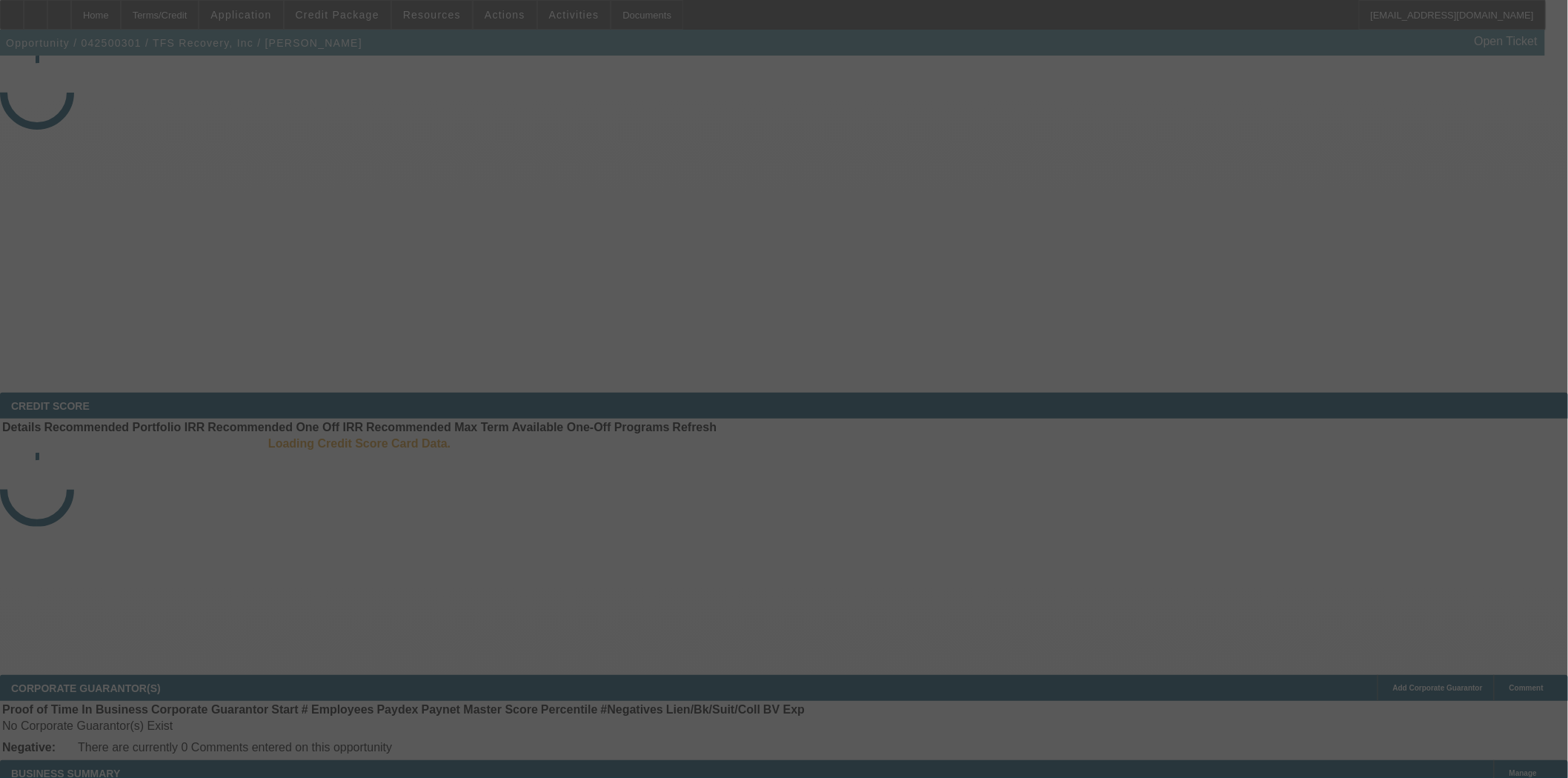
select select "4"
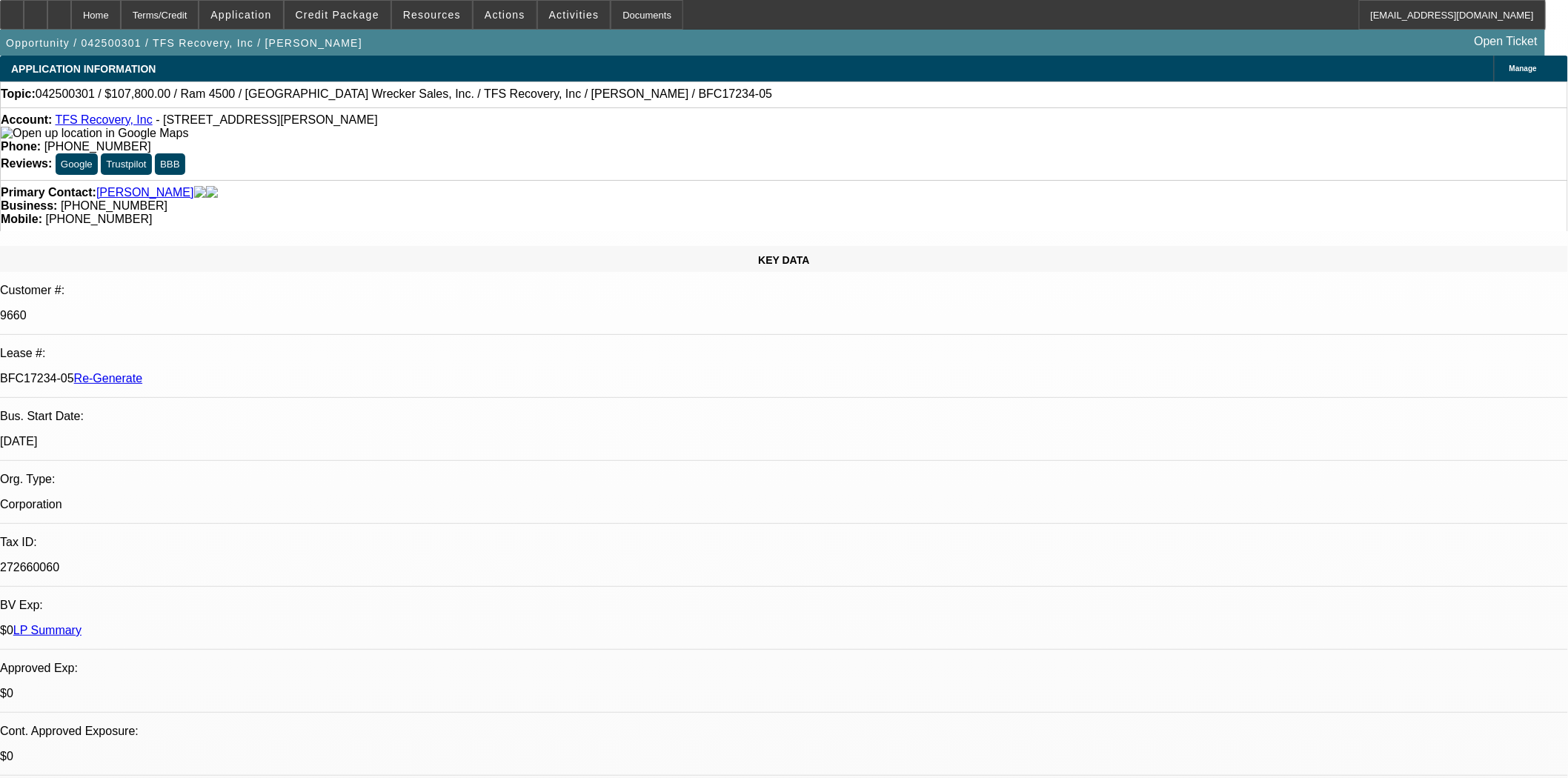
select select "0"
select select "3"
select select "0"
select select "6"
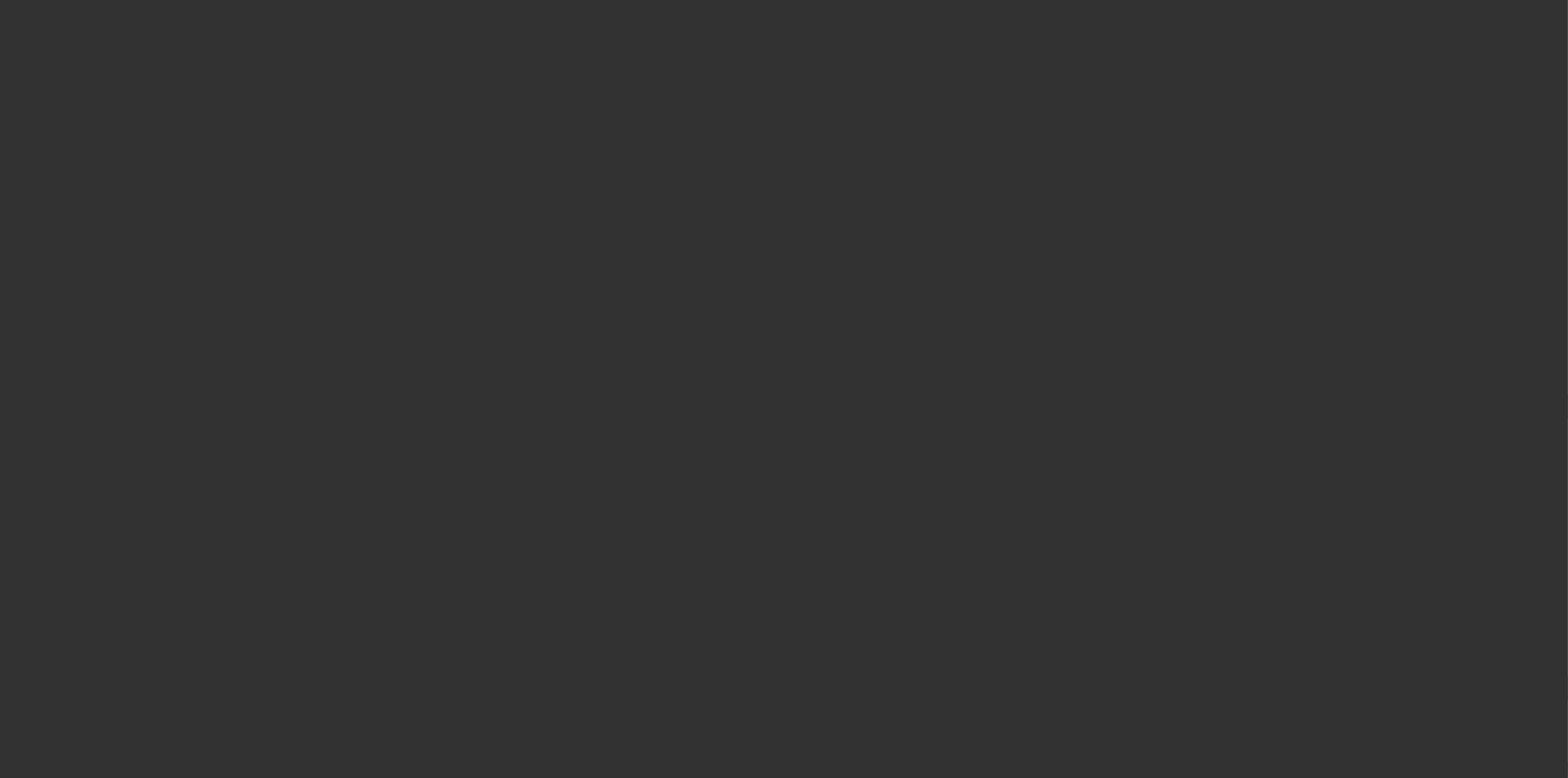
select select "4"
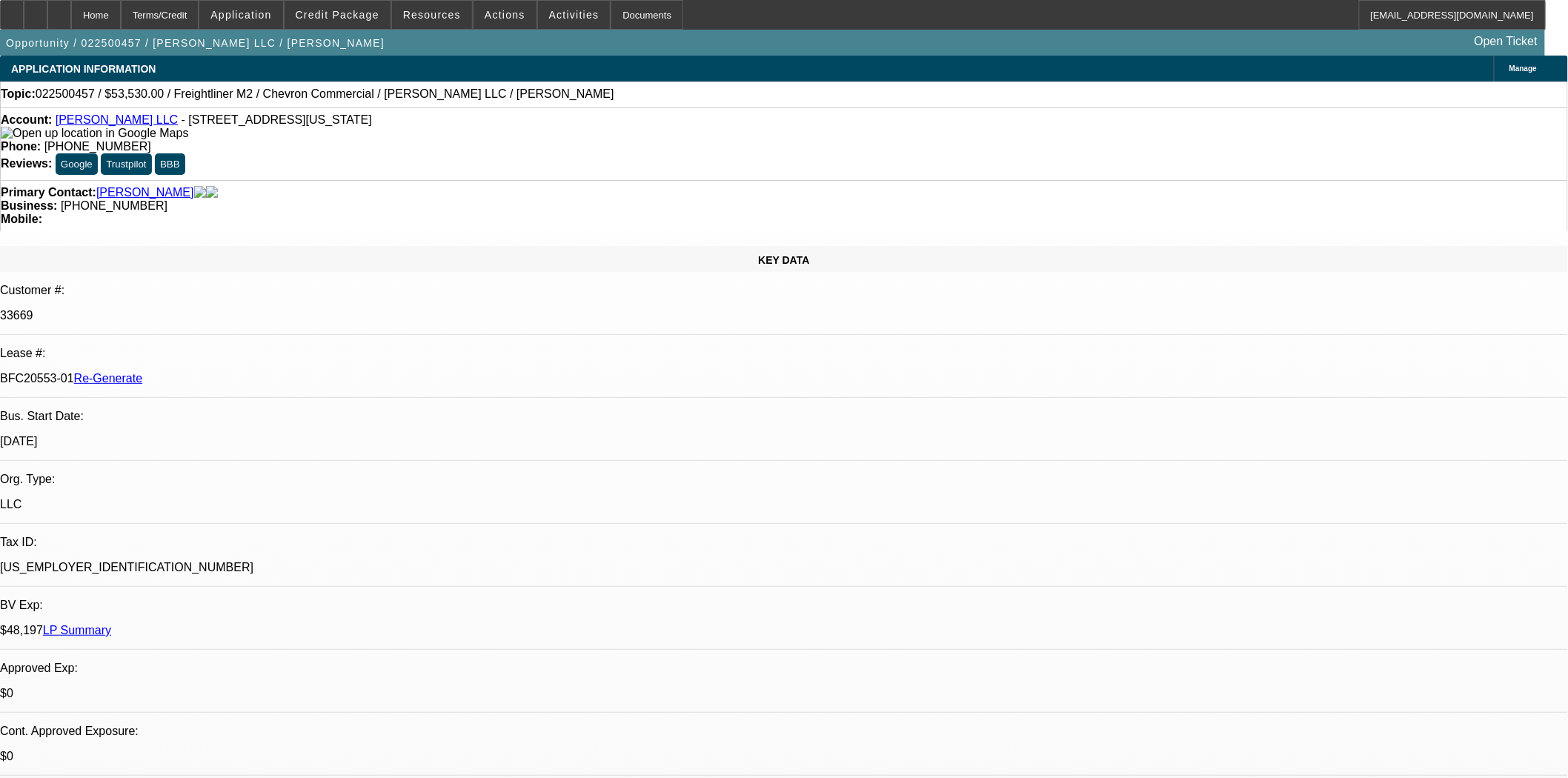
select select "0"
select select "2"
select select "0"
select select "2"
select select "6"
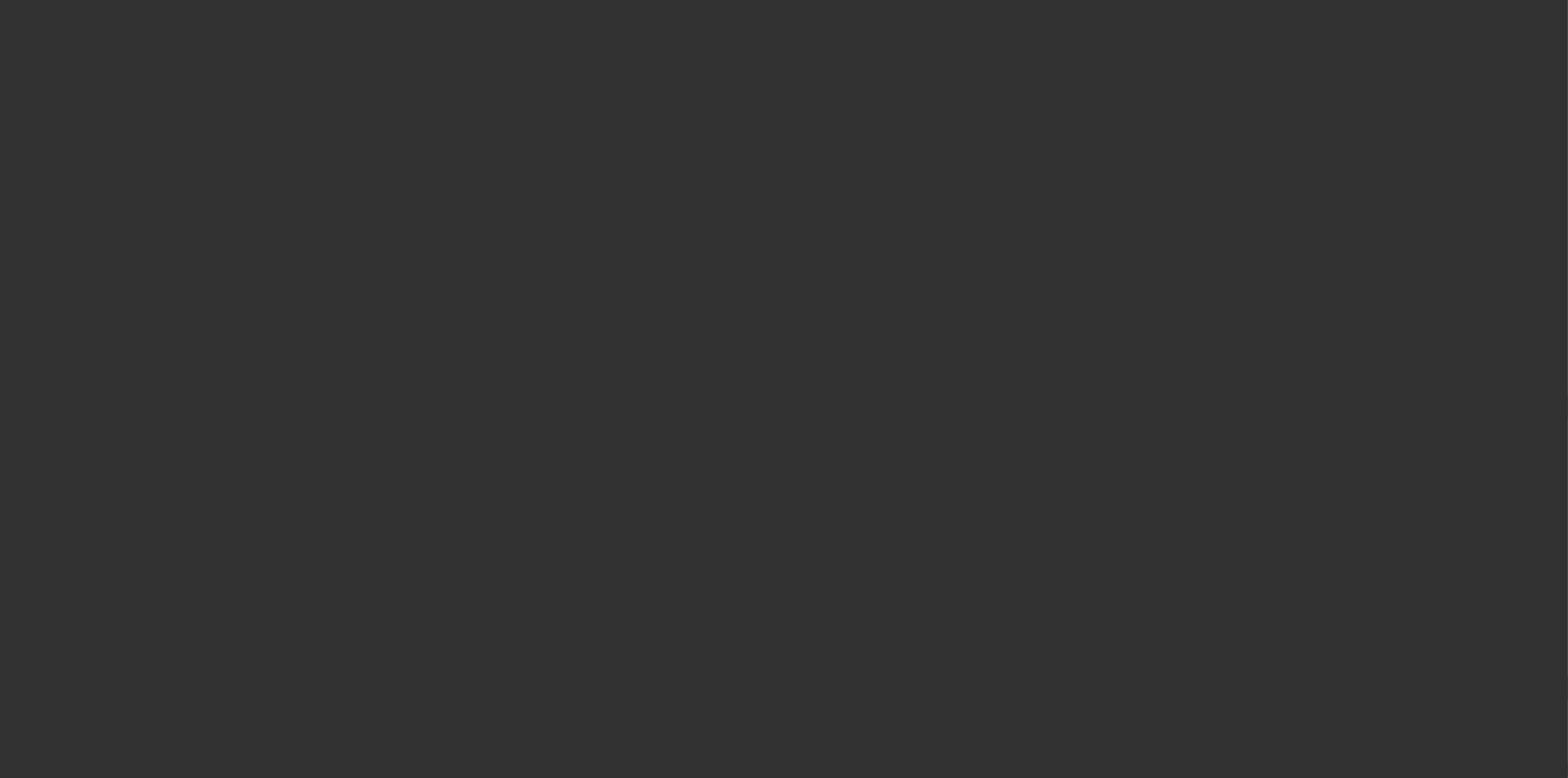
select select "4"
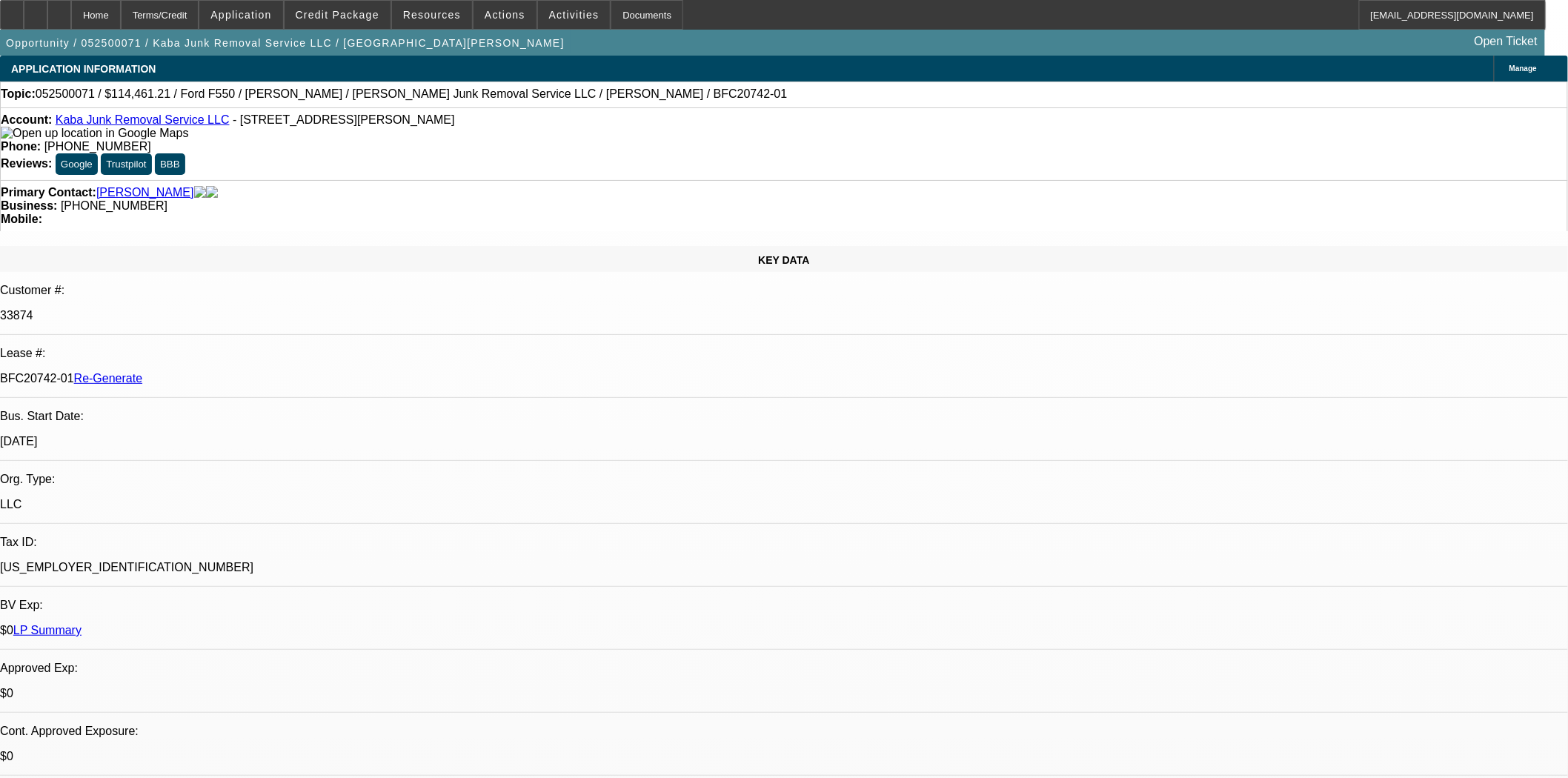
select select "0"
select select "1"
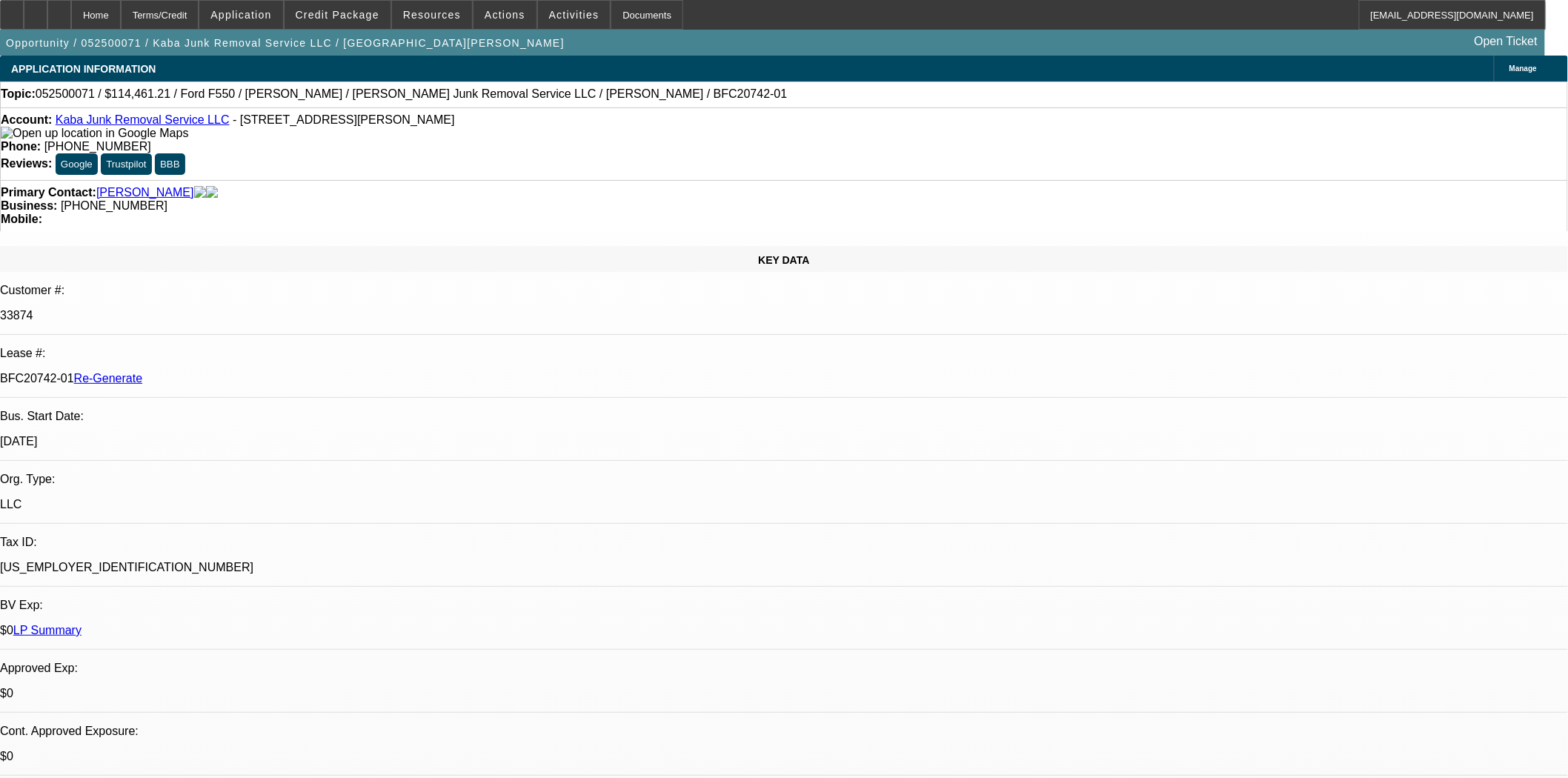
select select "6"
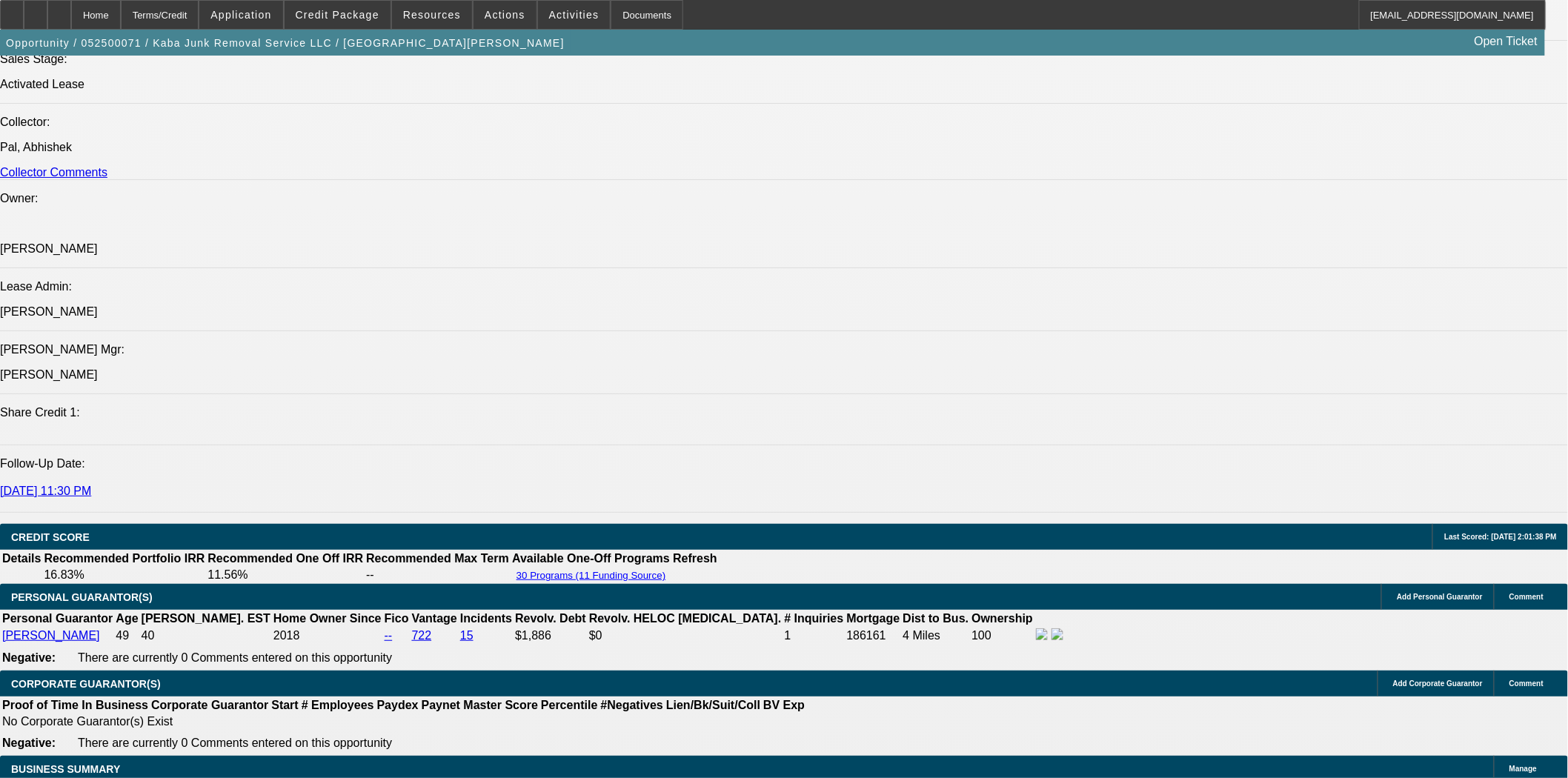
scroll to position [1812, 0]
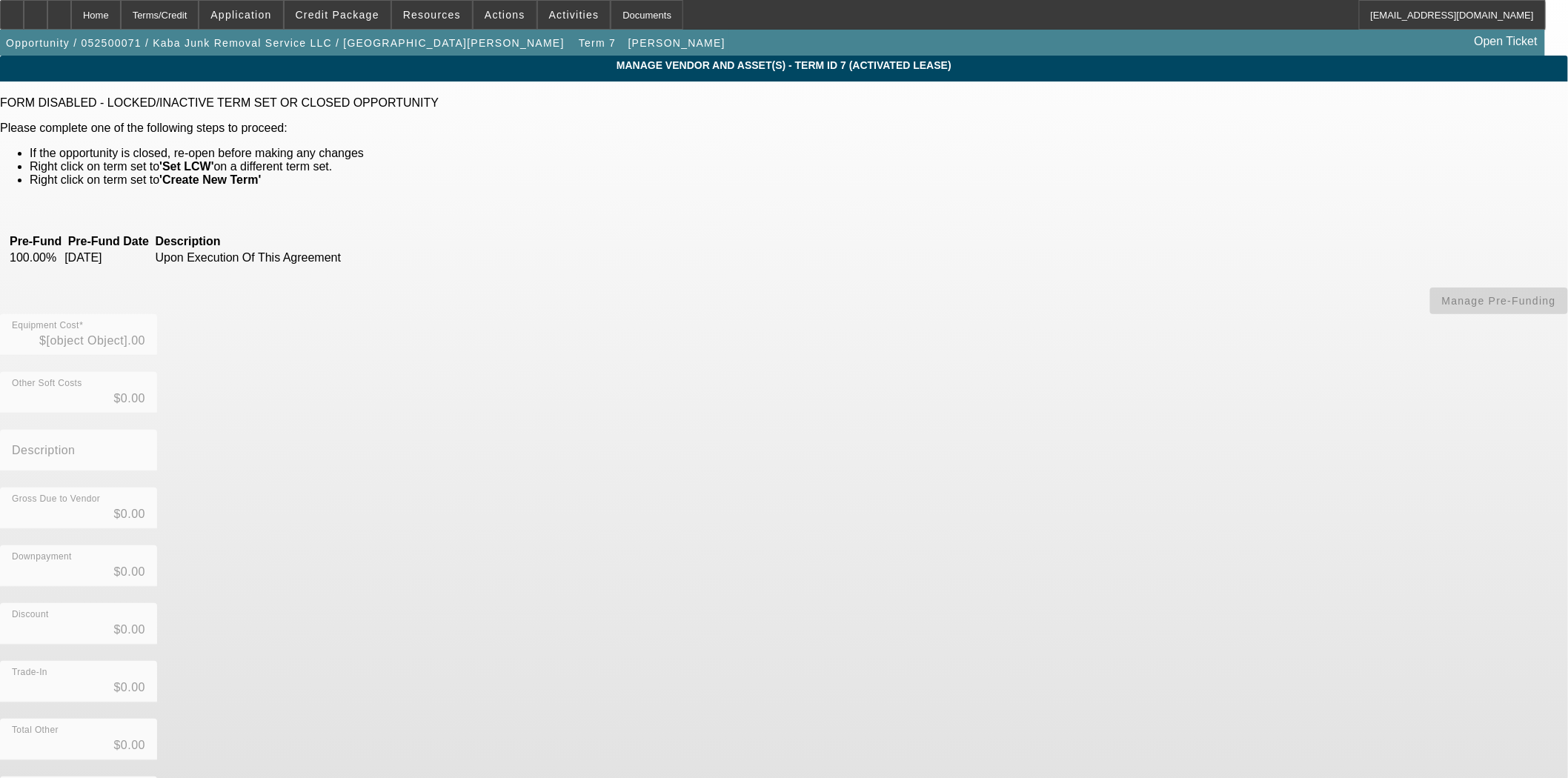
type input "$114,461.21"
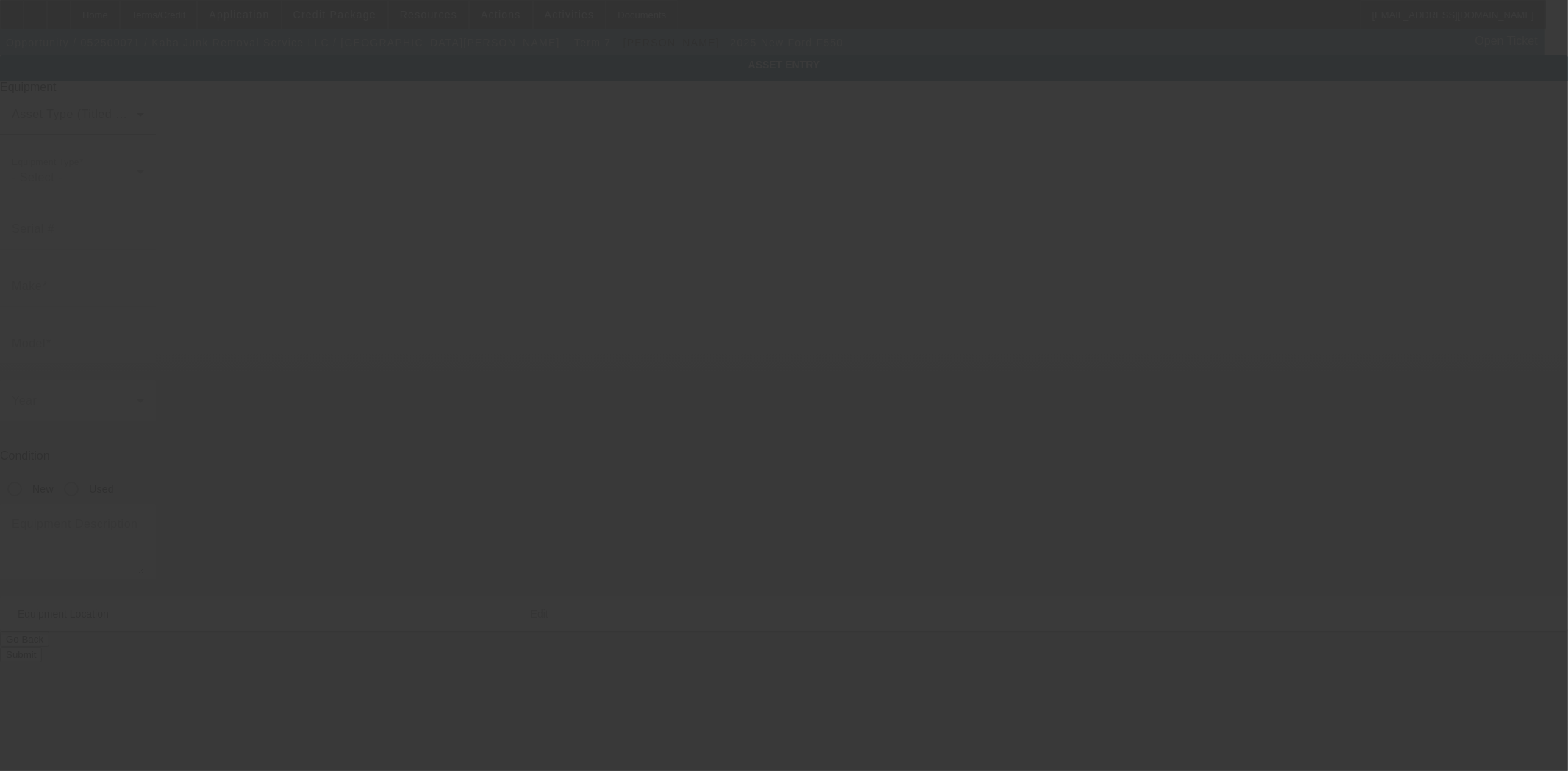
type input "[US_VEHICLE_IDENTIFICATION_NUMBER]"
type input "Ford"
type input "F550"
radio input "true"
type textarea "Dump Truck Includes All Accessories, Attachments and Options"
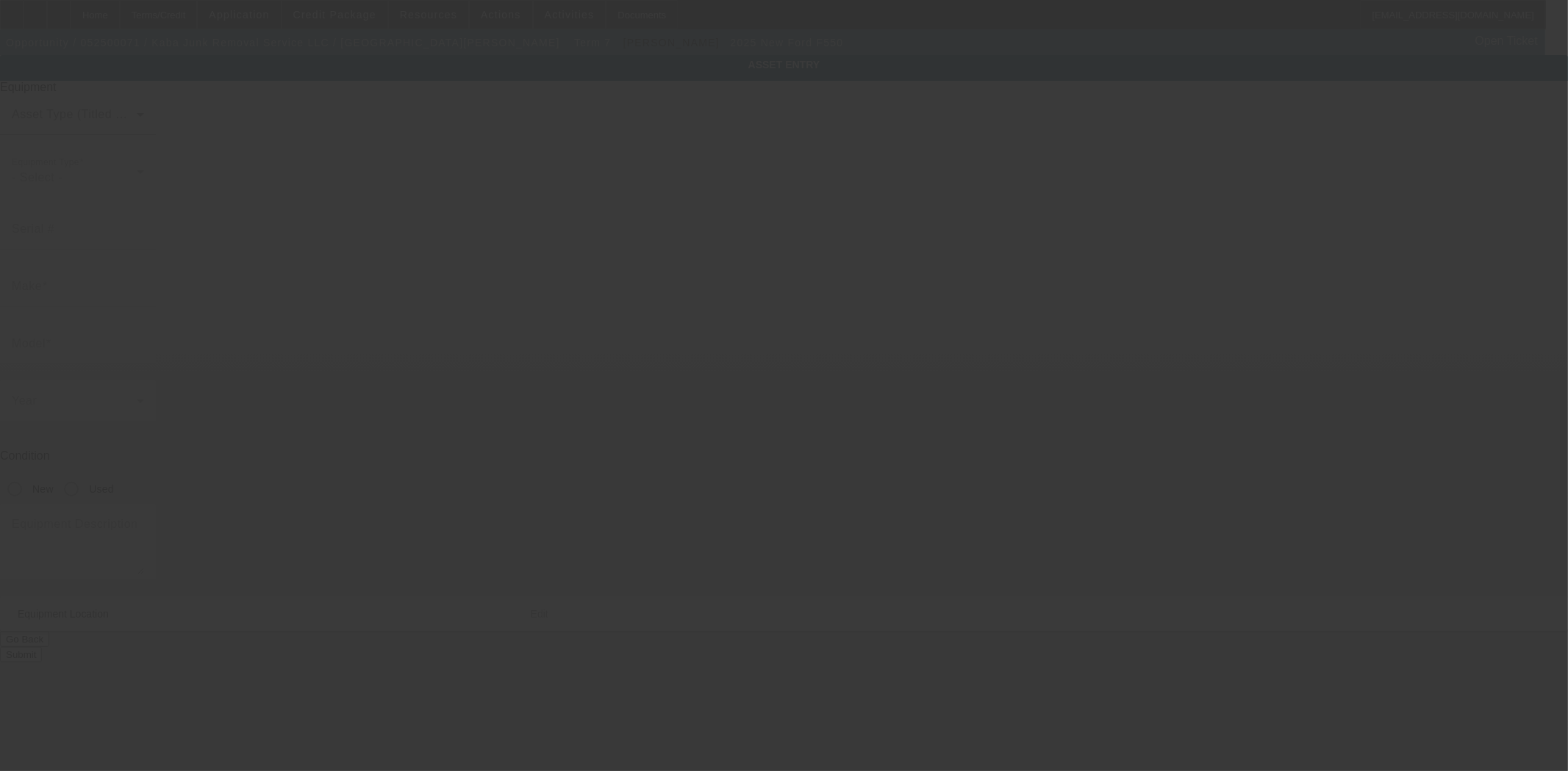
type input "7600 Boone Ave N"
type input "Ste 11"
type input "Brooklyn Park"
type input "55428"
type input "Hennepin"
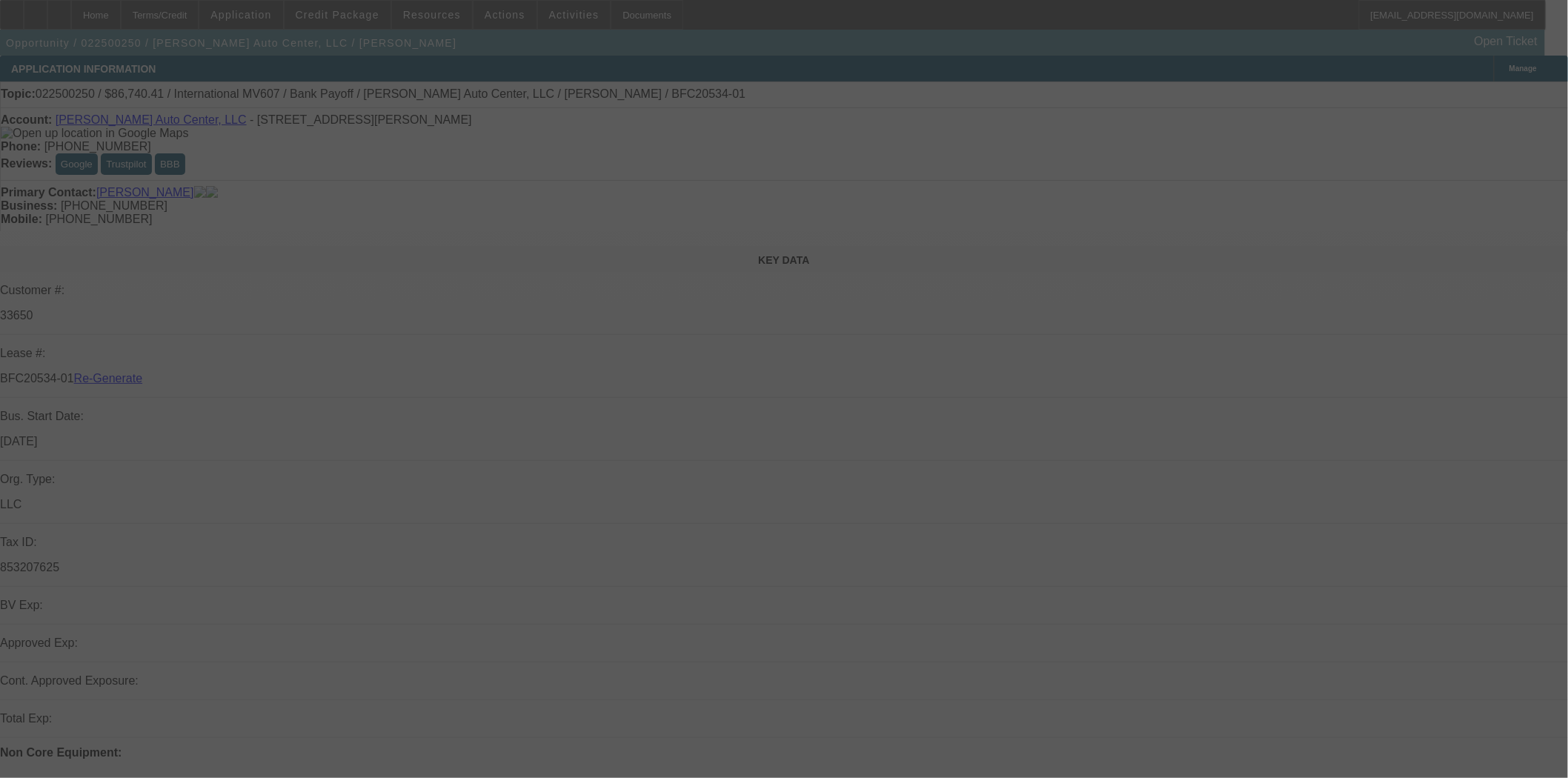
select select "4"
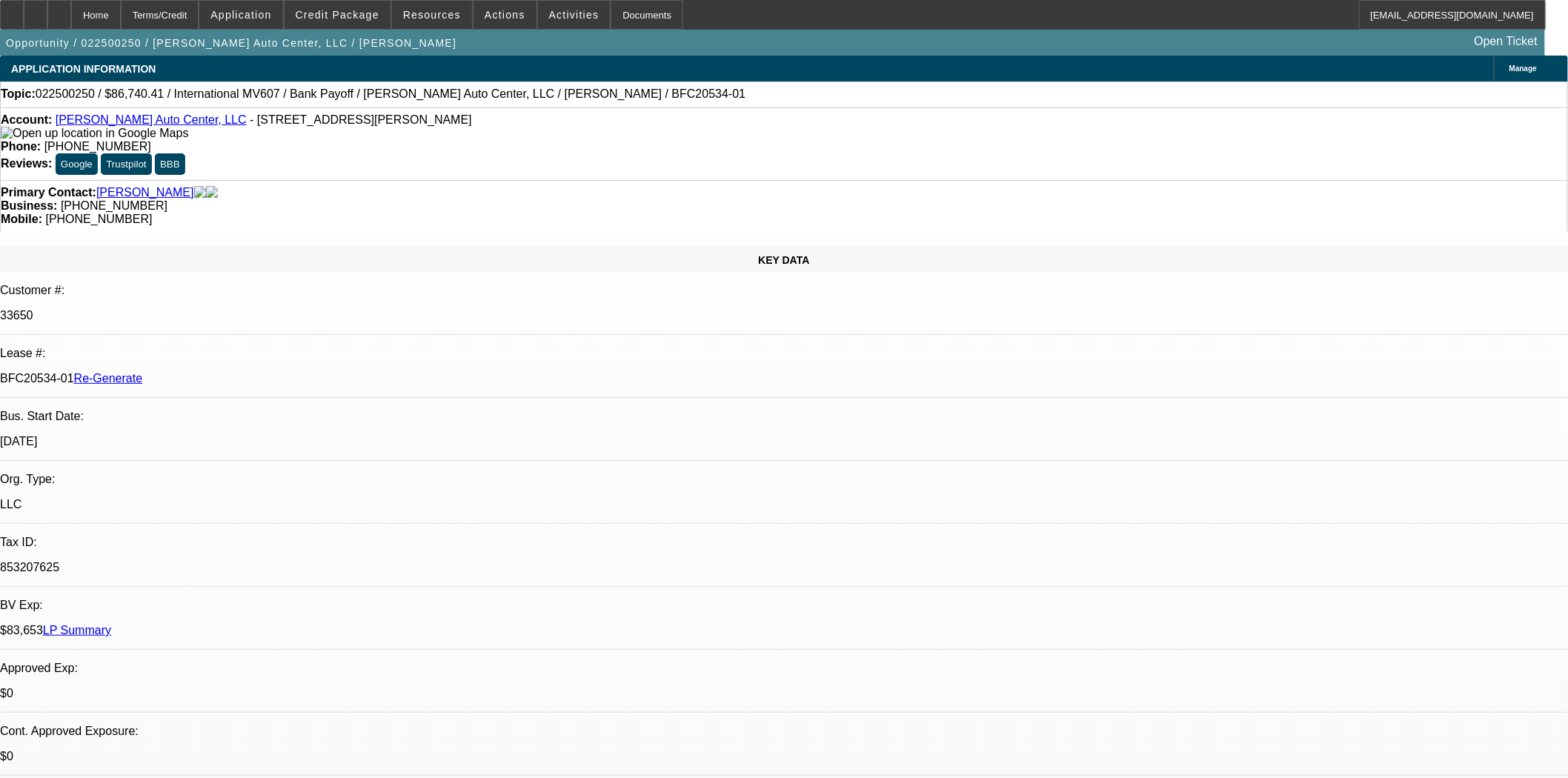
select select "0"
select select "2"
select select "0.1"
select select "4"
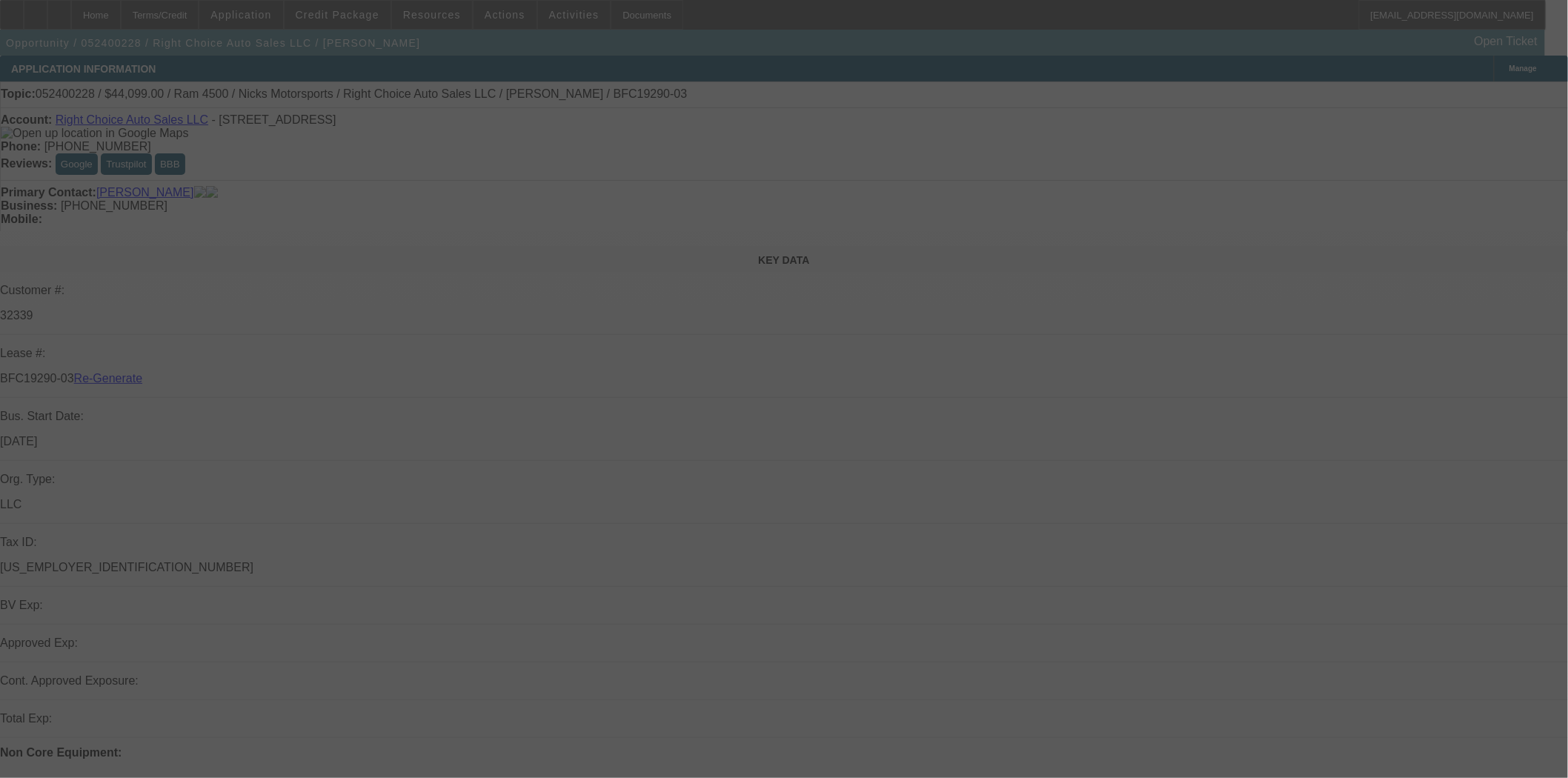
select select "4"
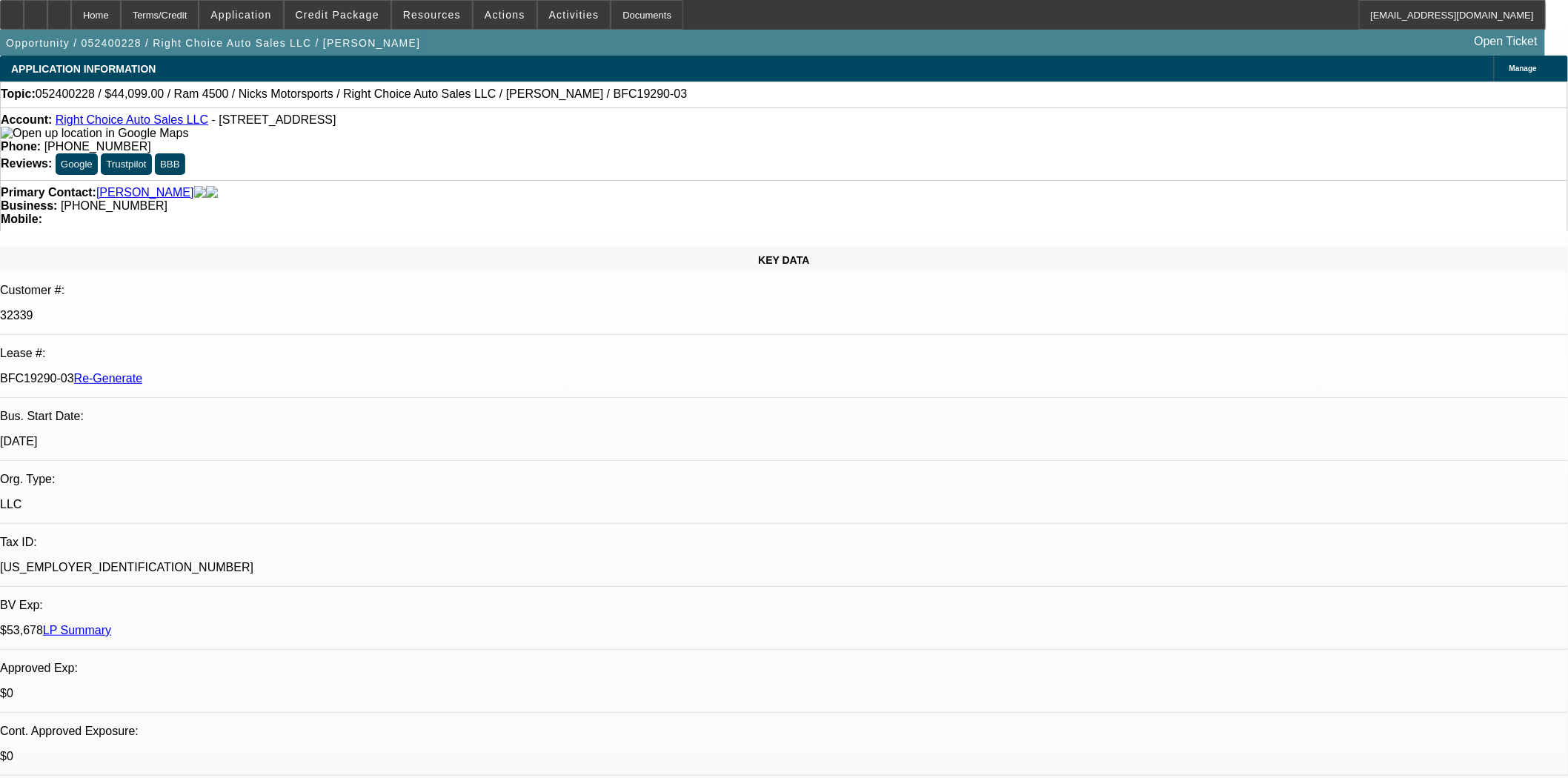
select select "0"
select select "2"
select select "0"
select select "6"
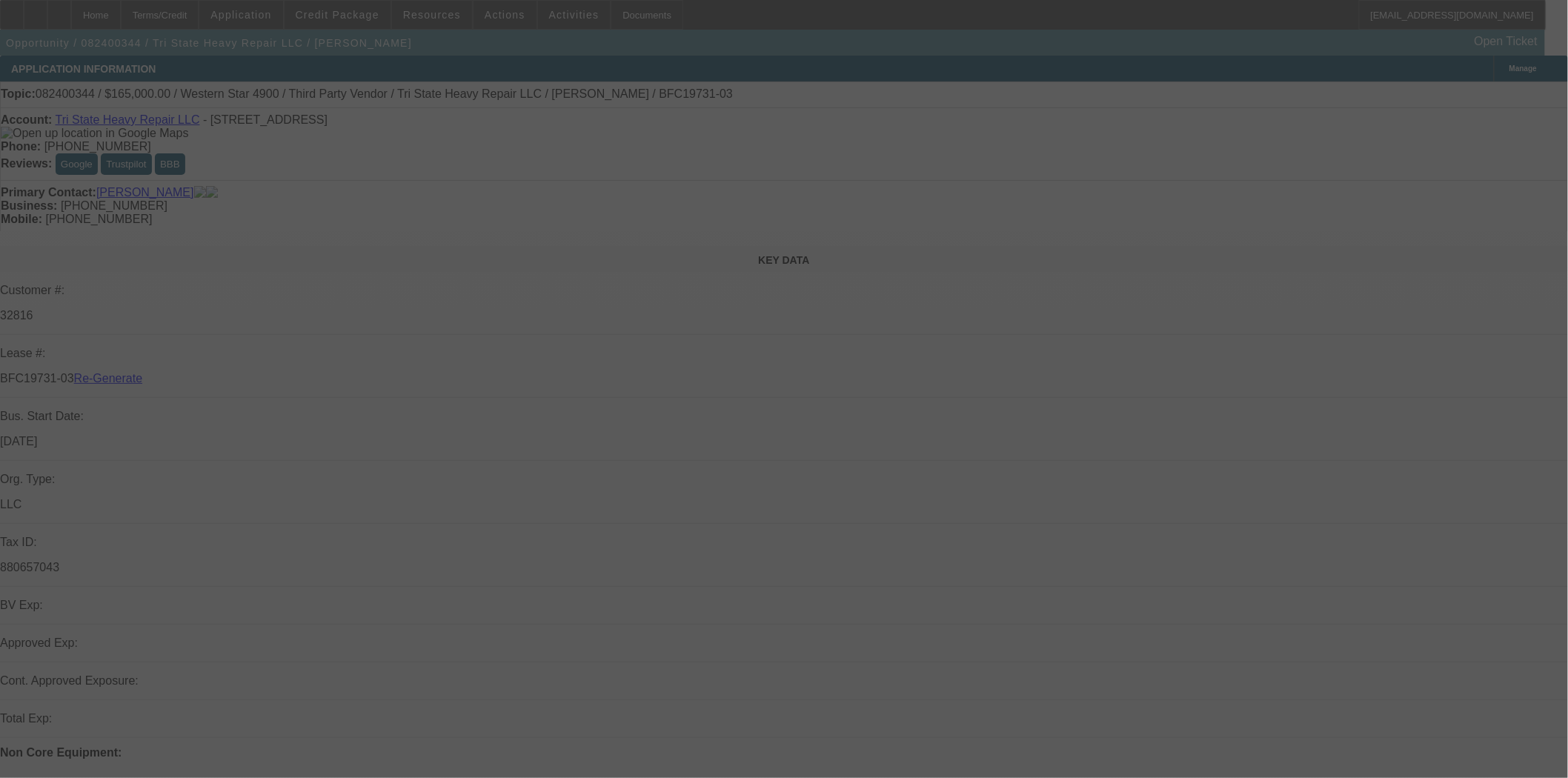
select select "4"
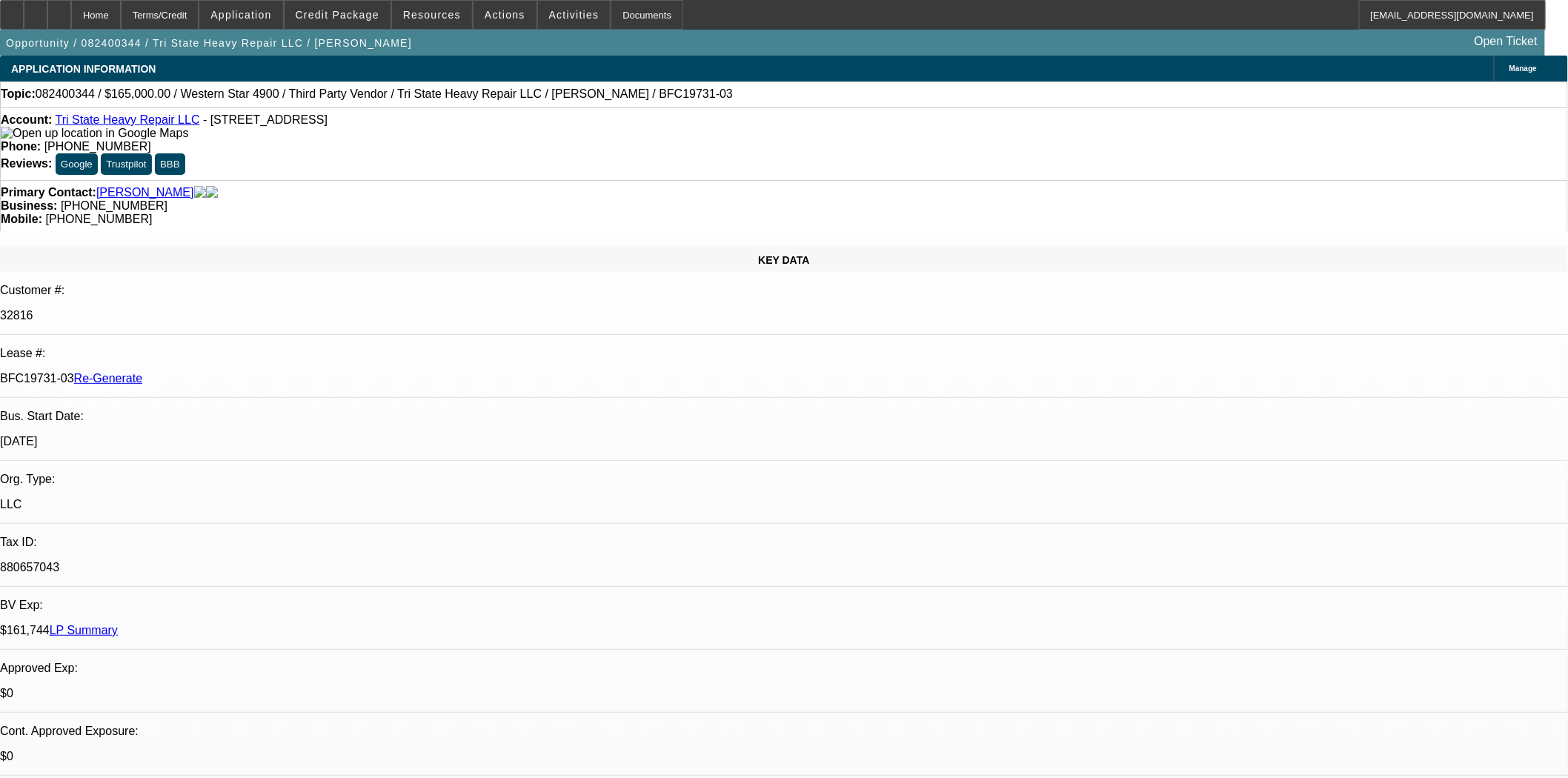
select select "0"
select select "2"
select select "0"
select select "6"
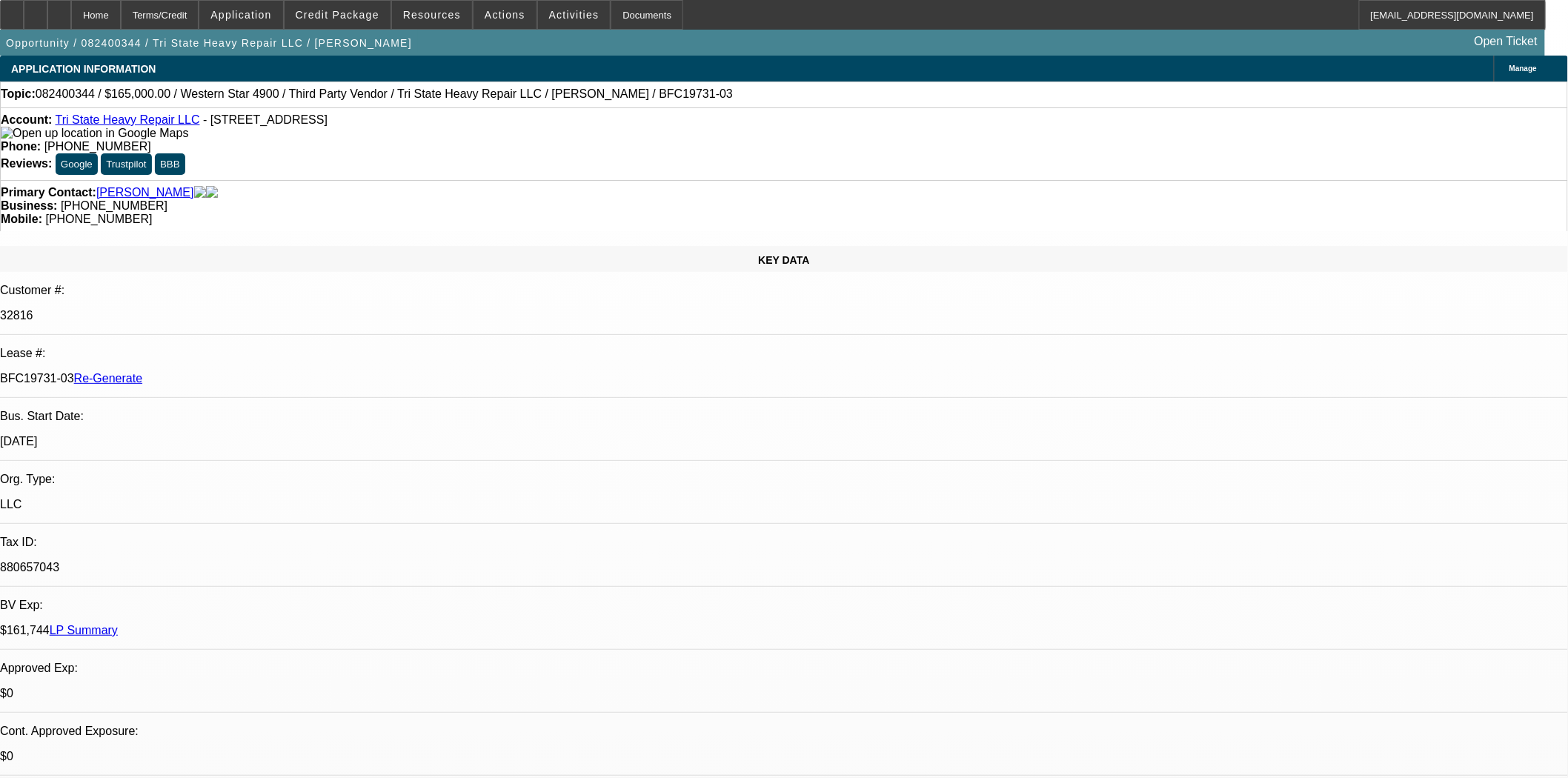
select select "1"
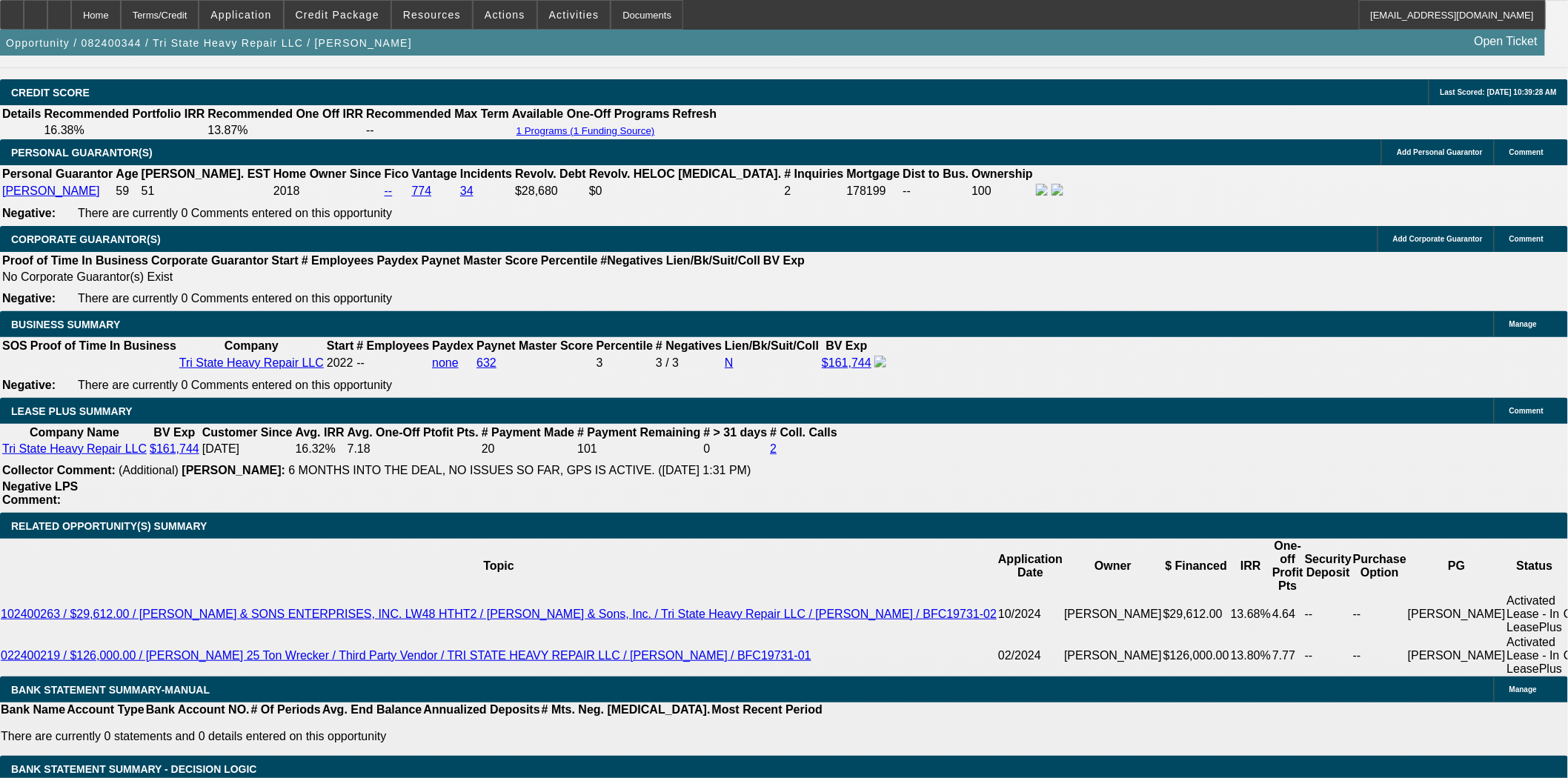
scroll to position [2388, 0]
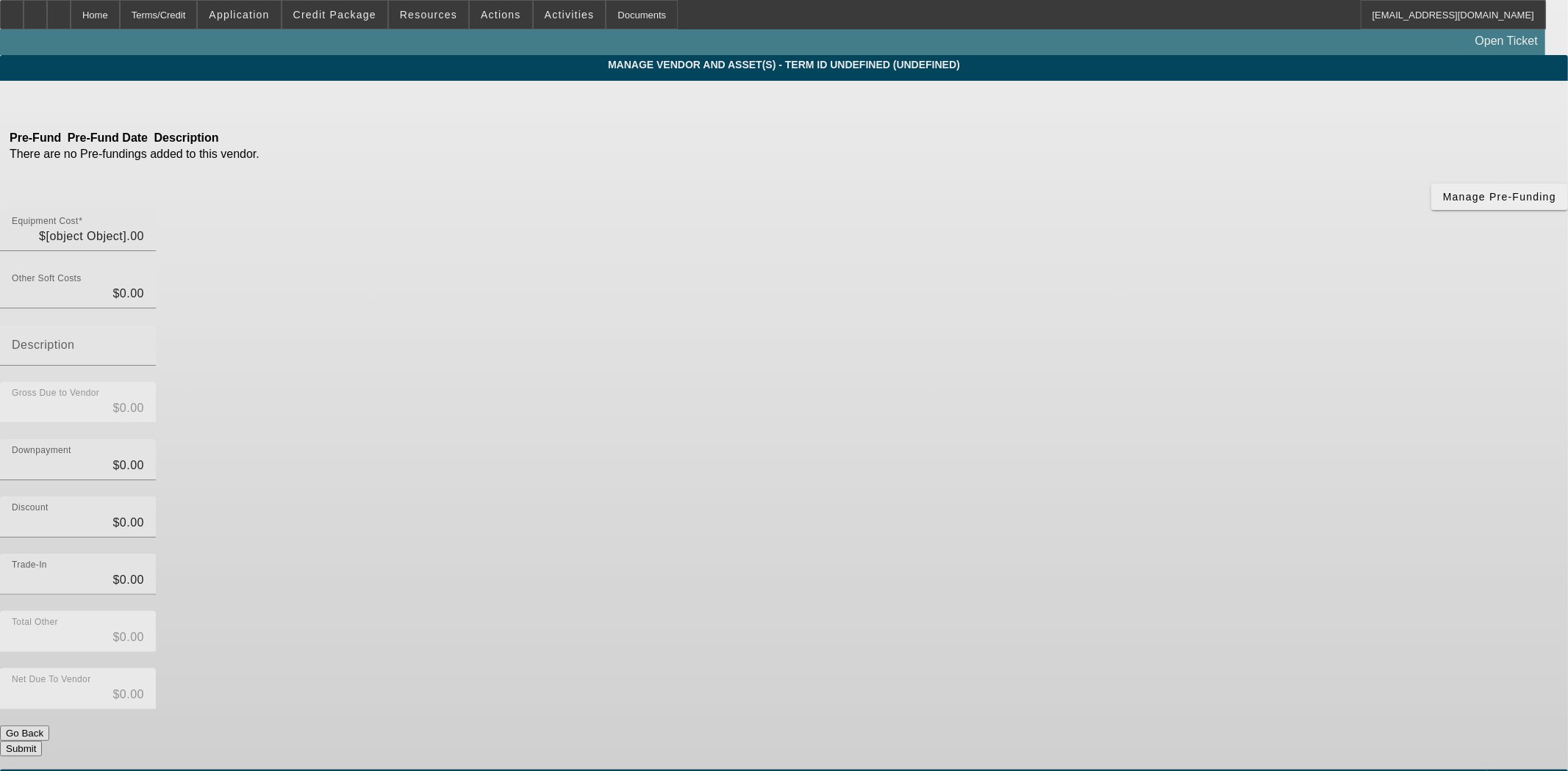
type input "$147,002.68"
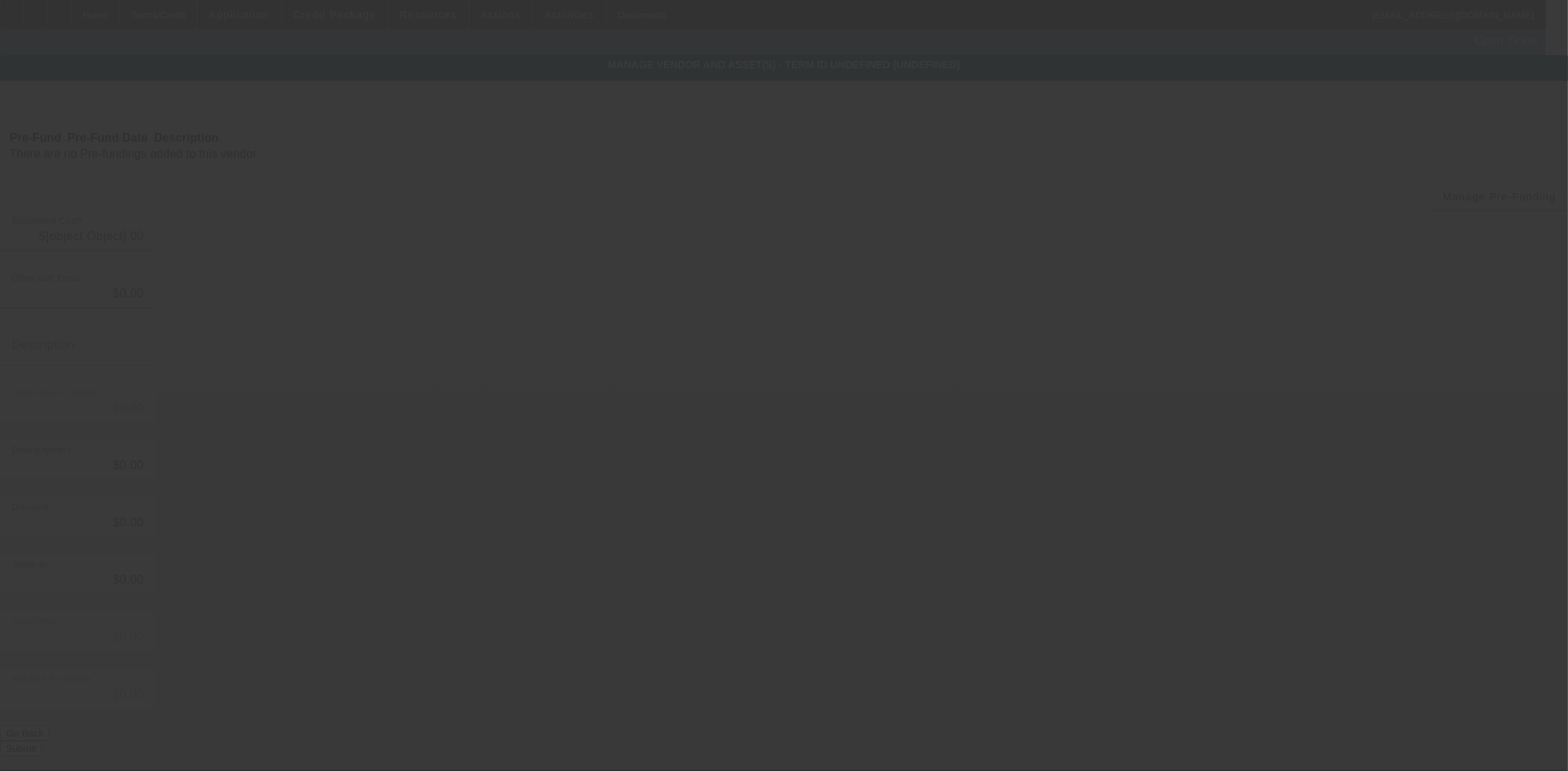
type input "$147,002.68"
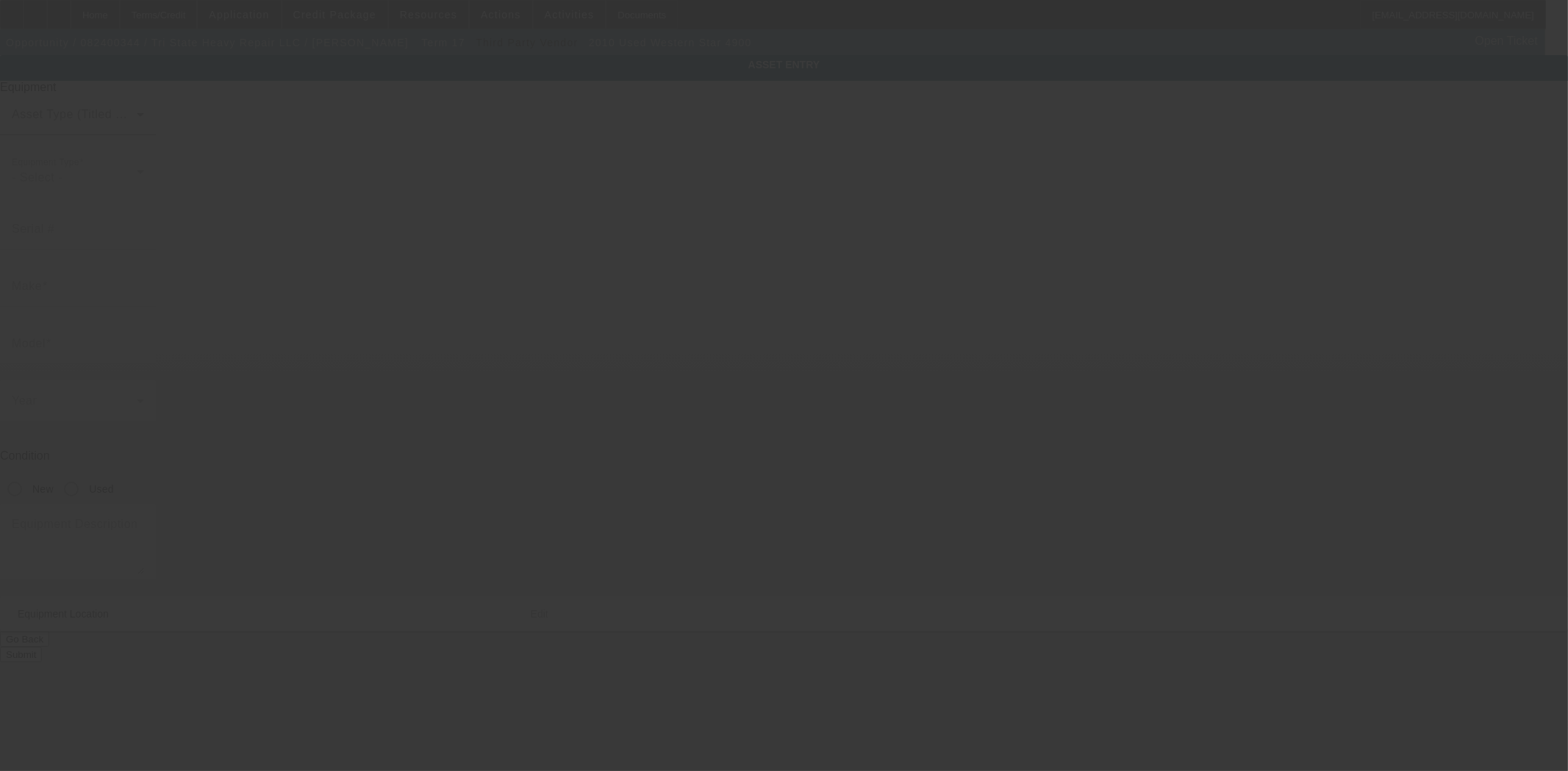
type input "5KKPALDR6APAP1378"
type input "Western Star"
type input "4900"
radio input "true"
type textarea "With:"
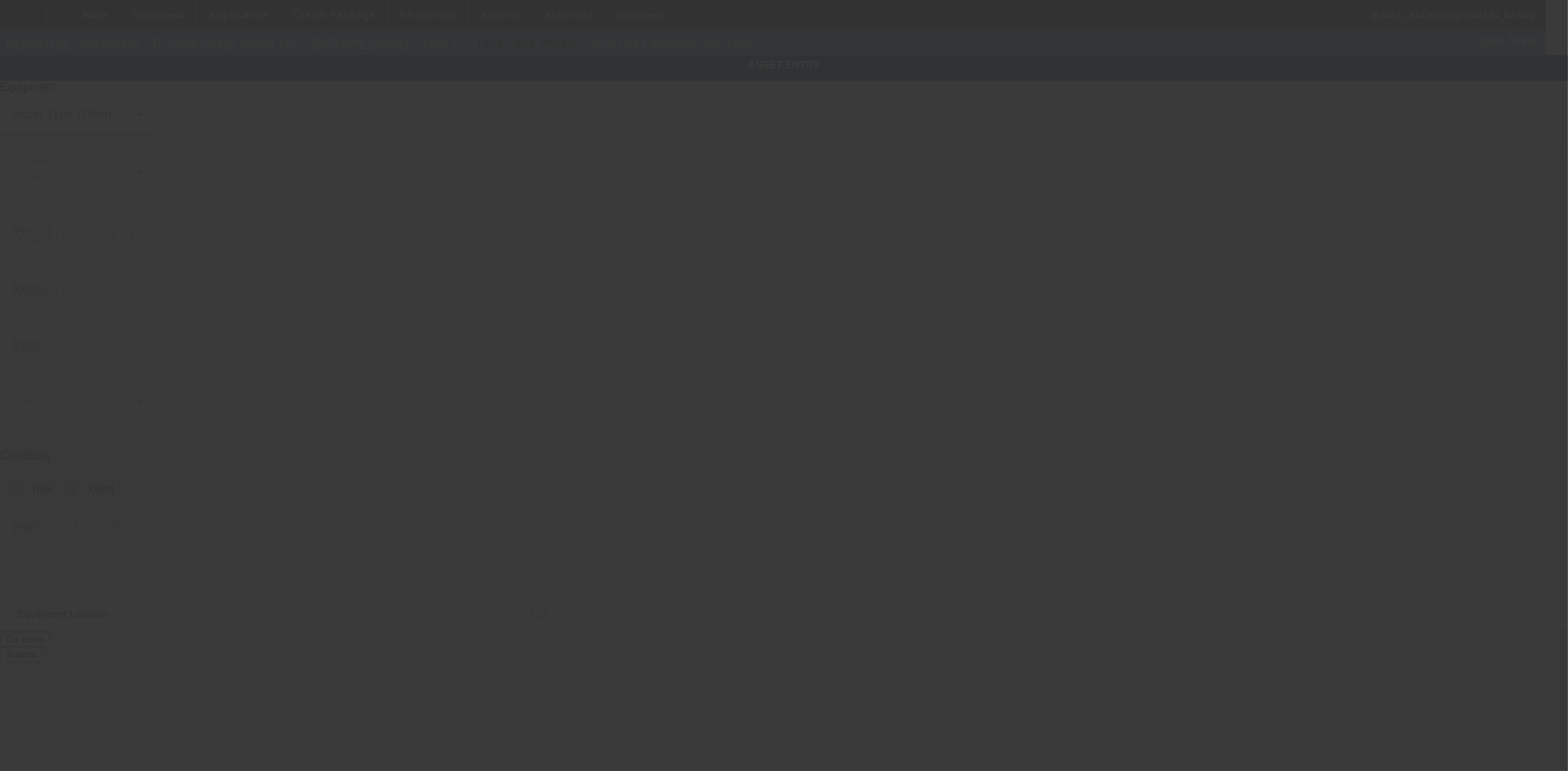
type input "889 US Highway 6"
type input "Port Jervis"
type input "12771"
type input "Orange"
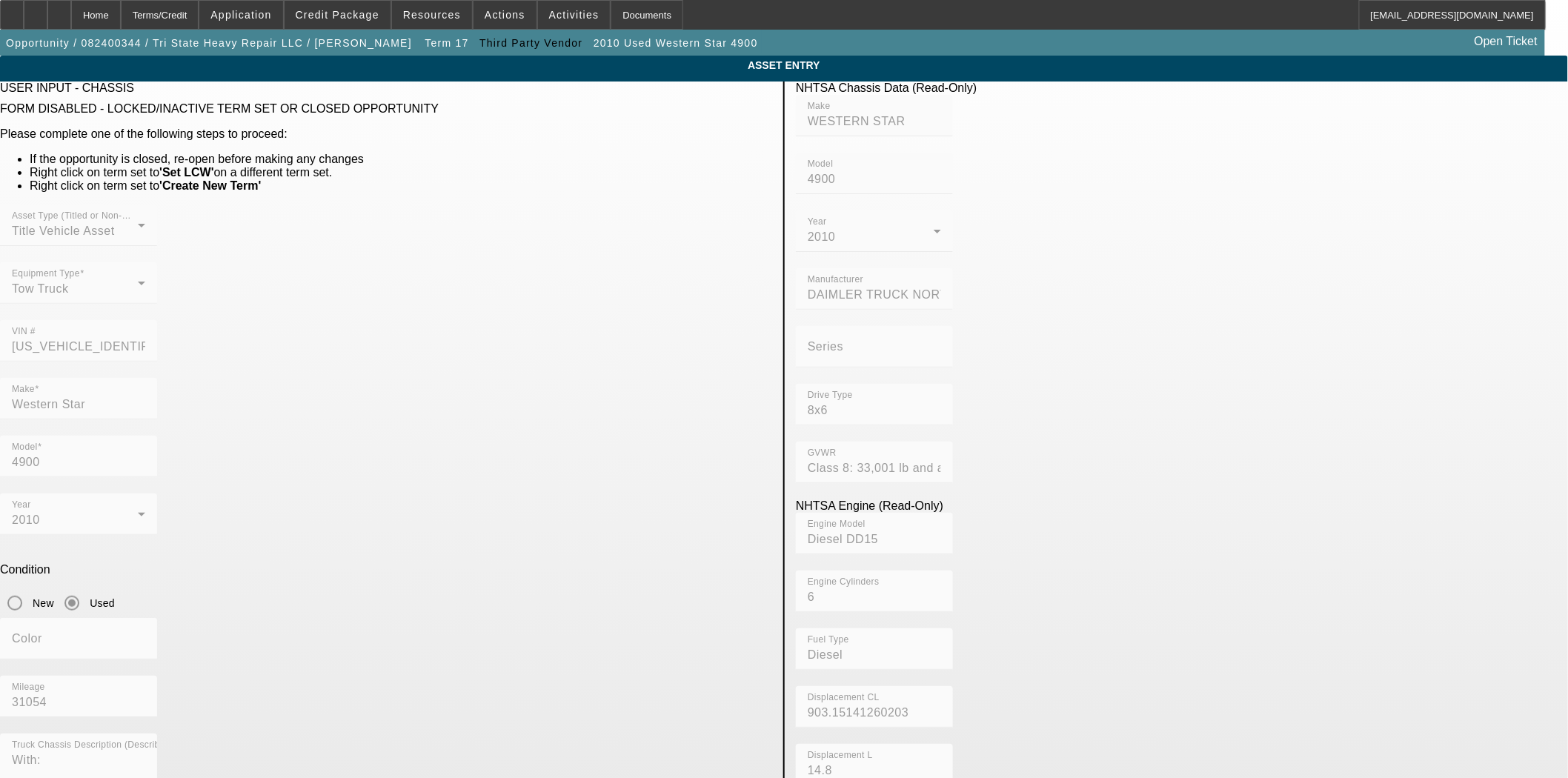
click at [558, 306] on div "Asset Type (Titled or Non-Titled) Title Vehicle Asset Equipment Type Tow Truck …" at bounding box center [386, 291] width 772 height 174
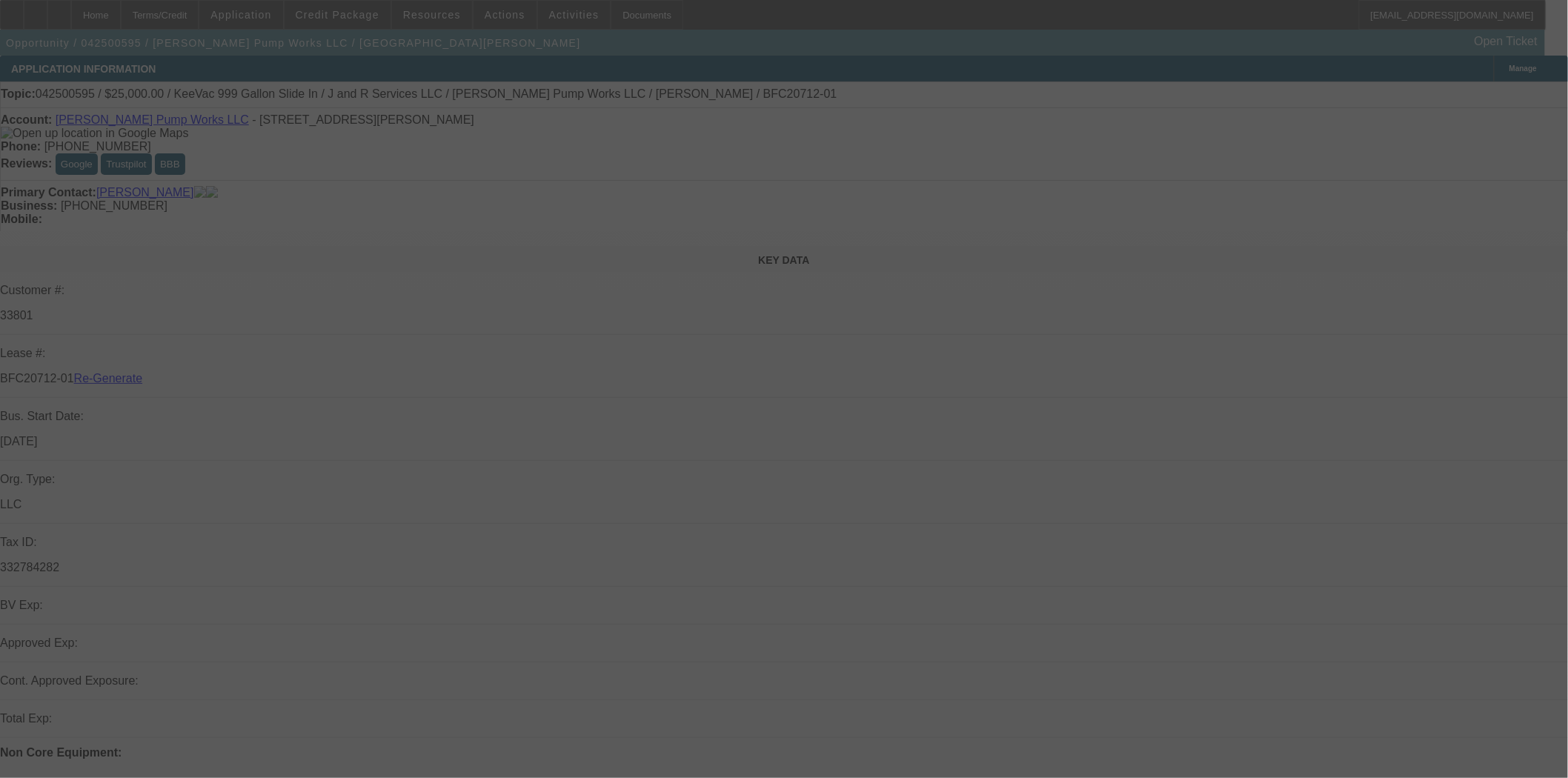
select select "4"
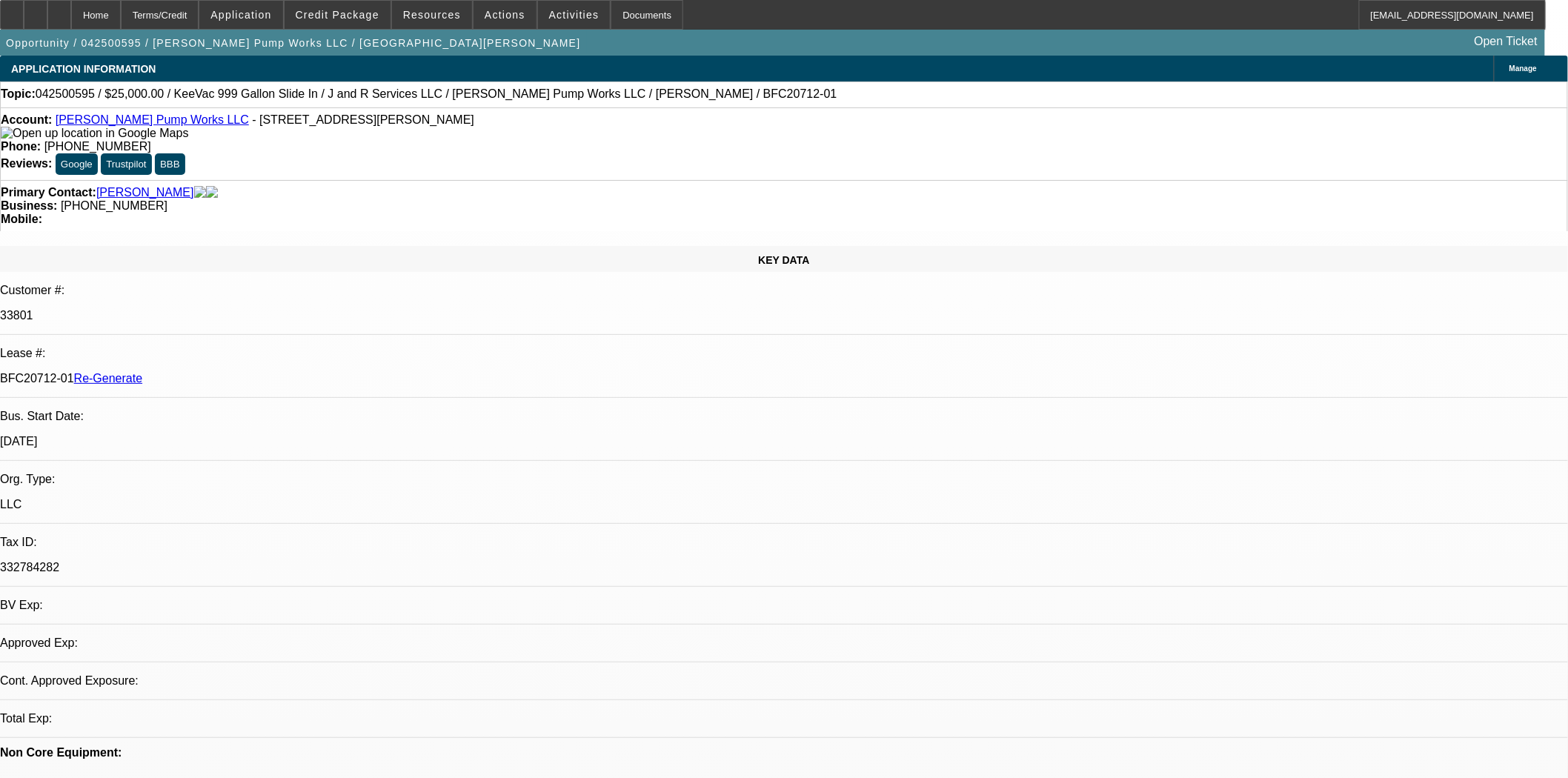
select select "0"
select select "2"
select select "0"
select select "6"
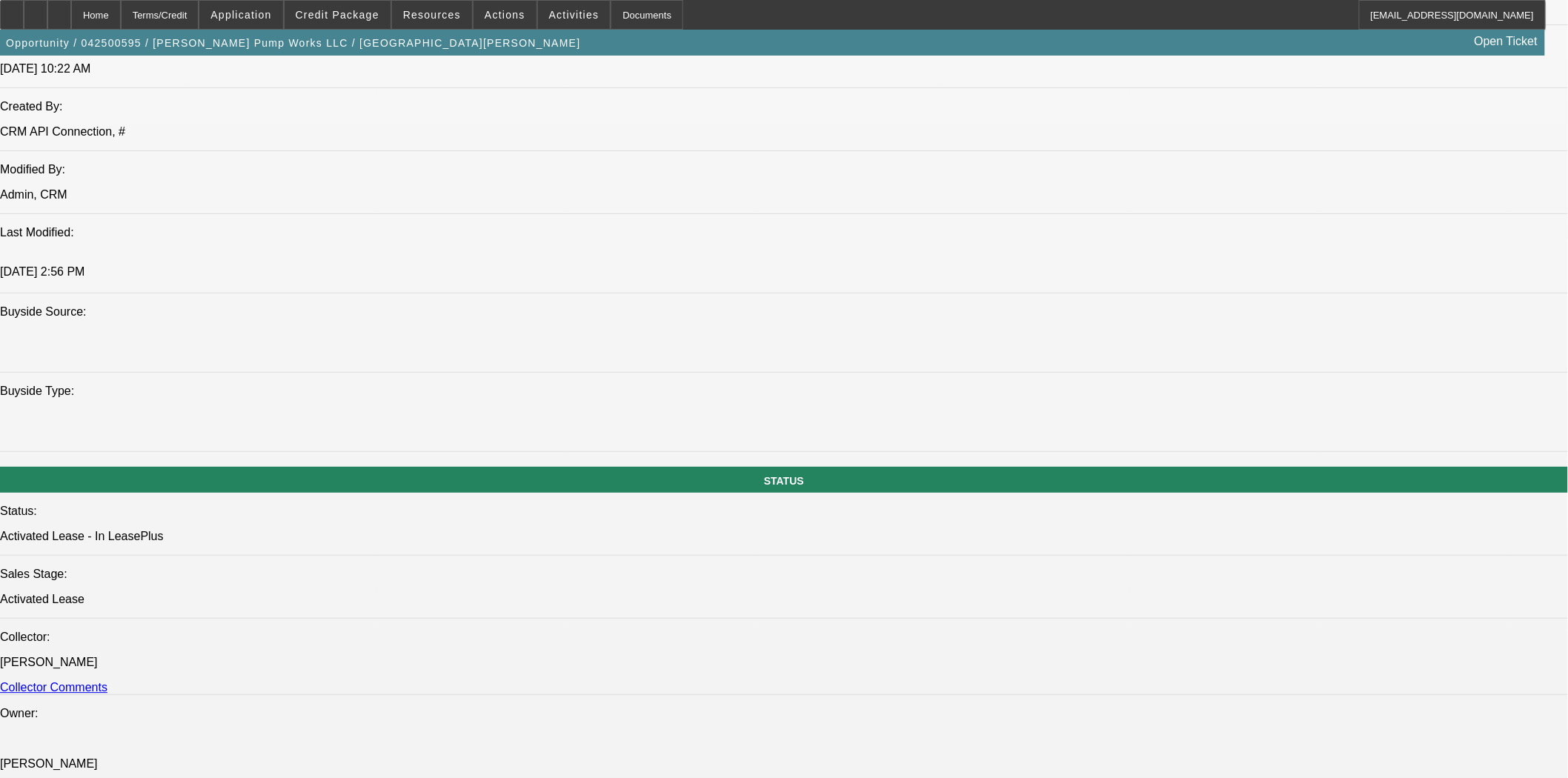
scroll to position [1894, 0]
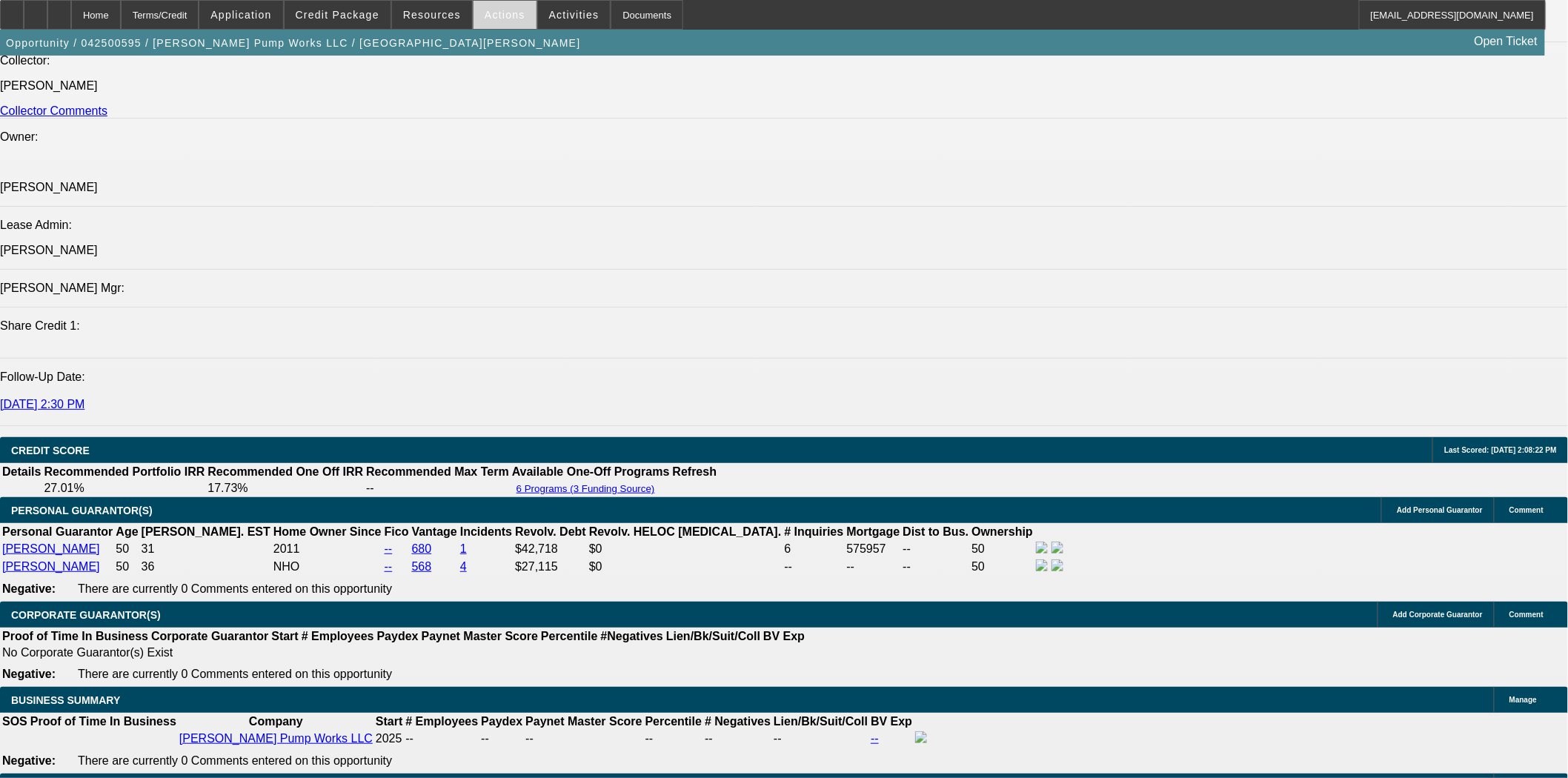
click at [491, 20] on span at bounding box center [504, 14] width 63 height 36
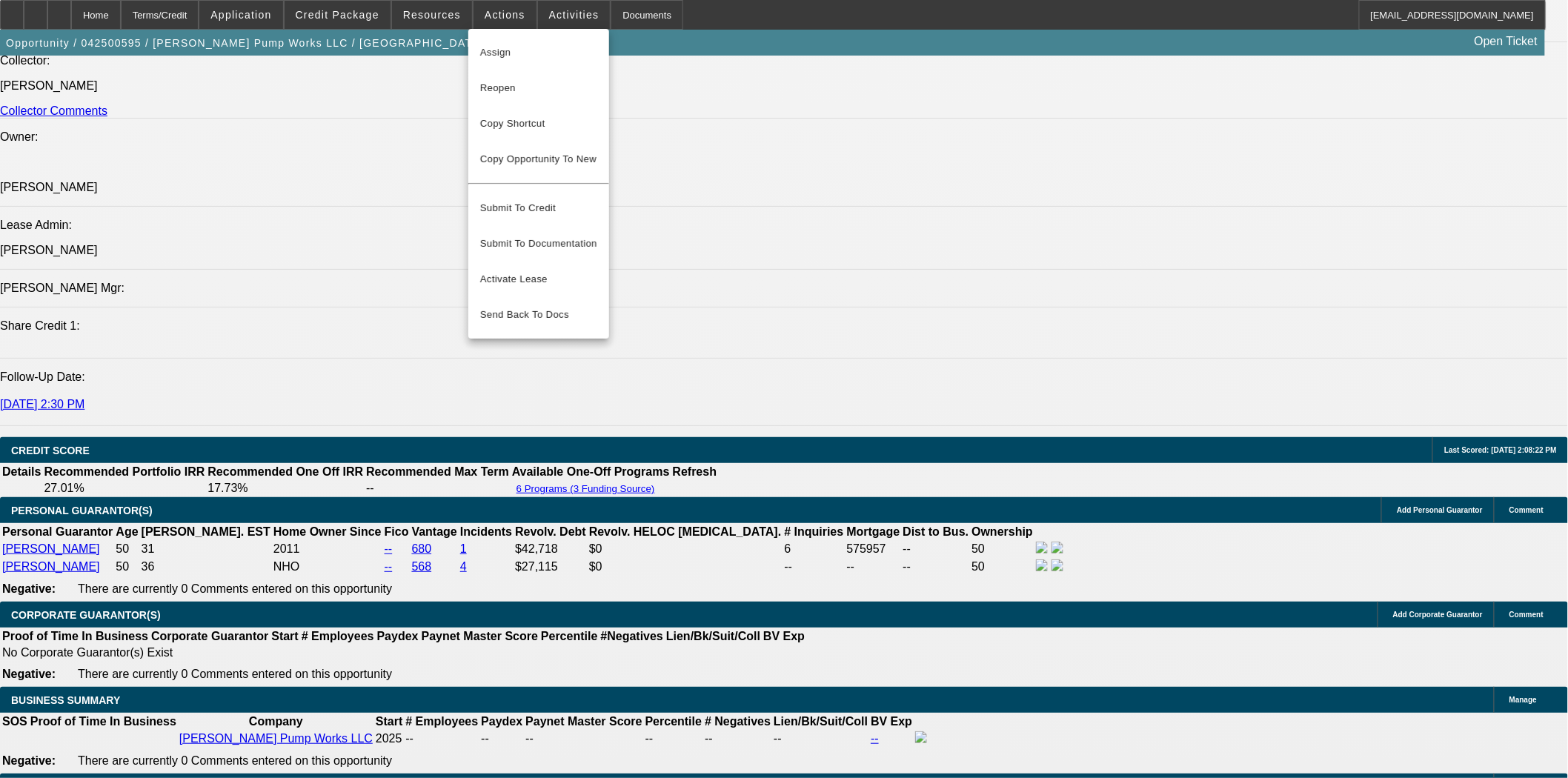
click at [536, 19] on div at bounding box center [784, 389] width 1568 height 778
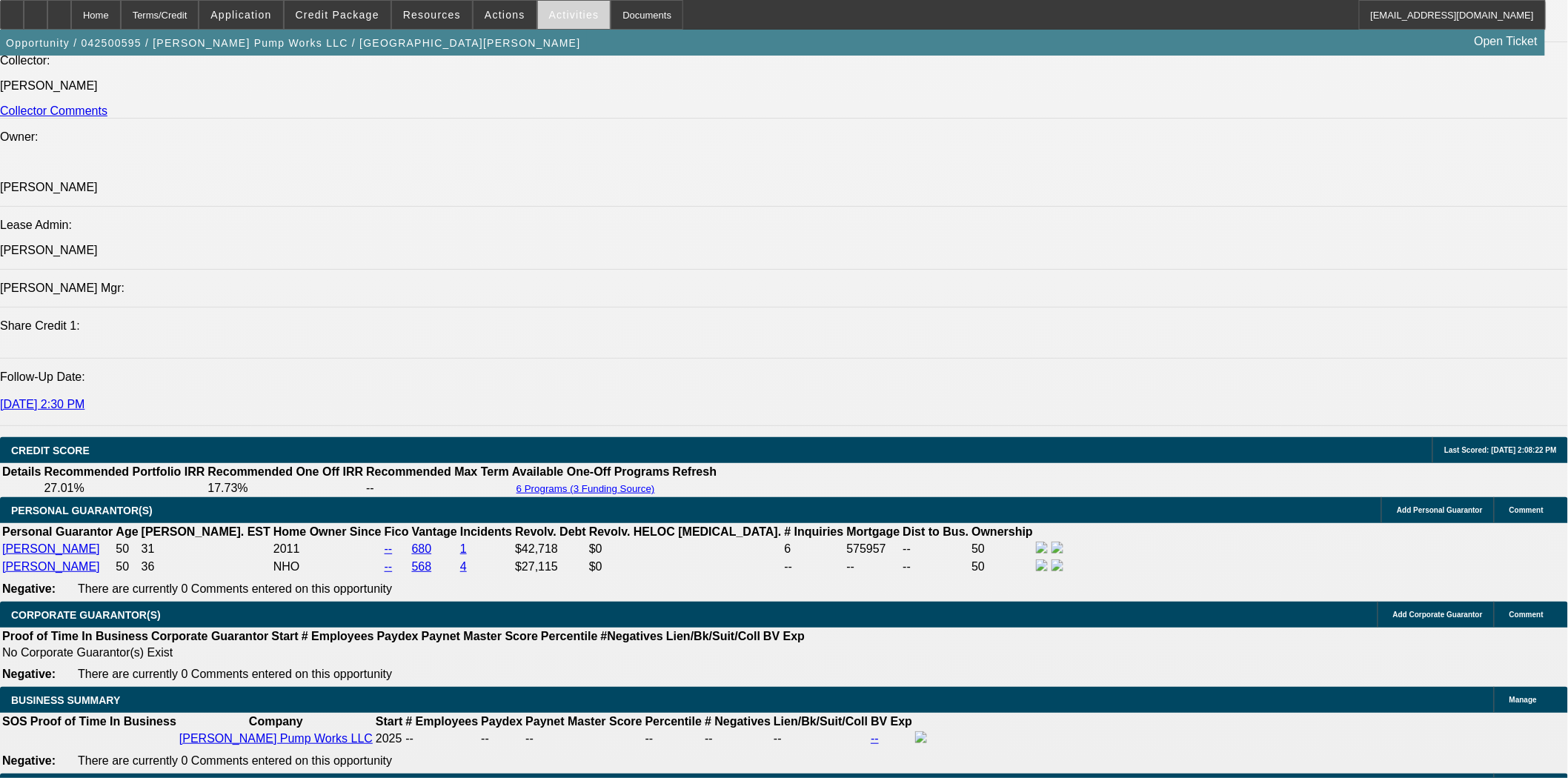
click at [553, 14] on span "Activities" at bounding box center [575, 15] width 51 height 12
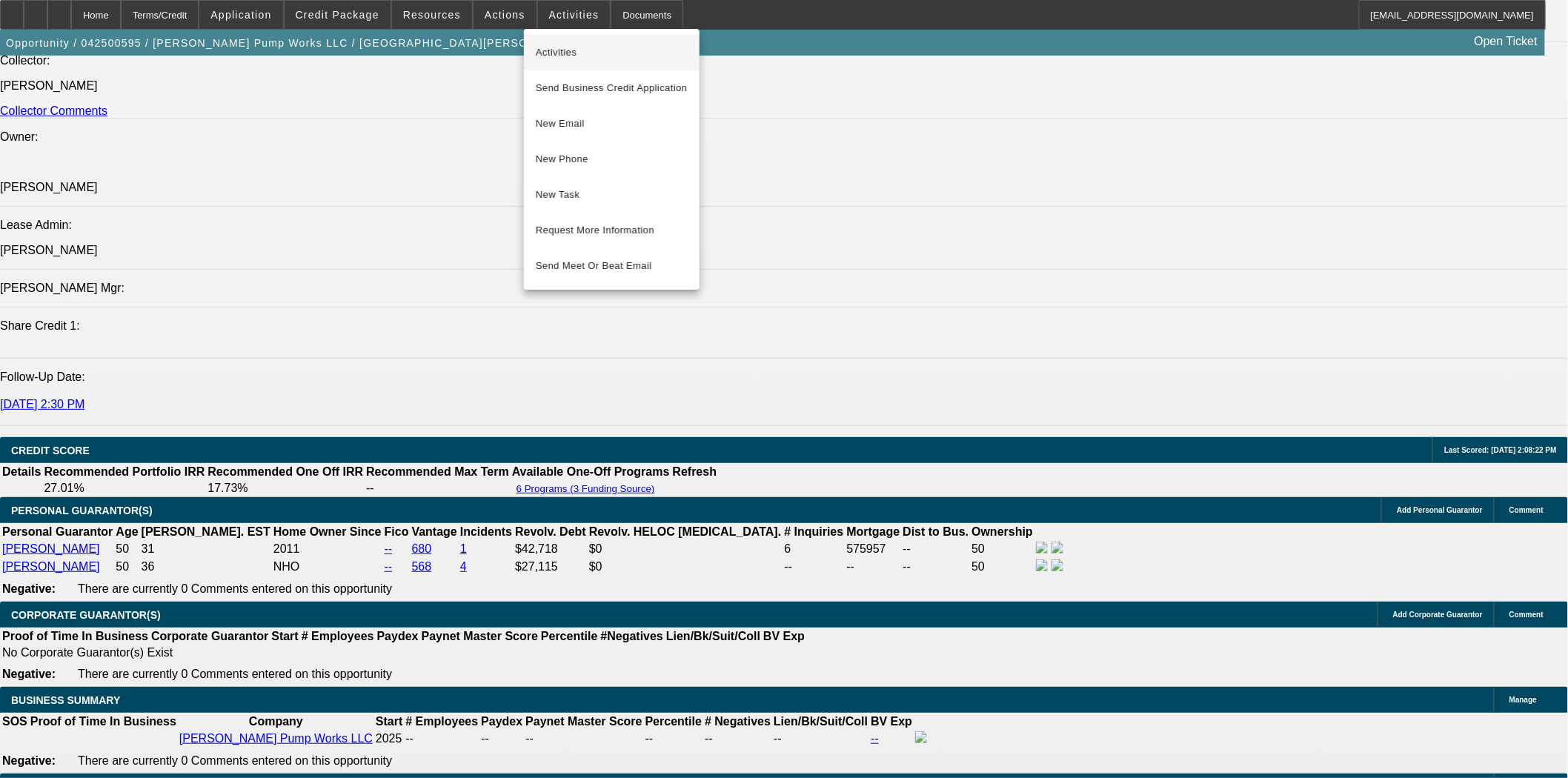
click at [558, 53] on span "Activities" at bounding box center [611, 52] width 151 height 18
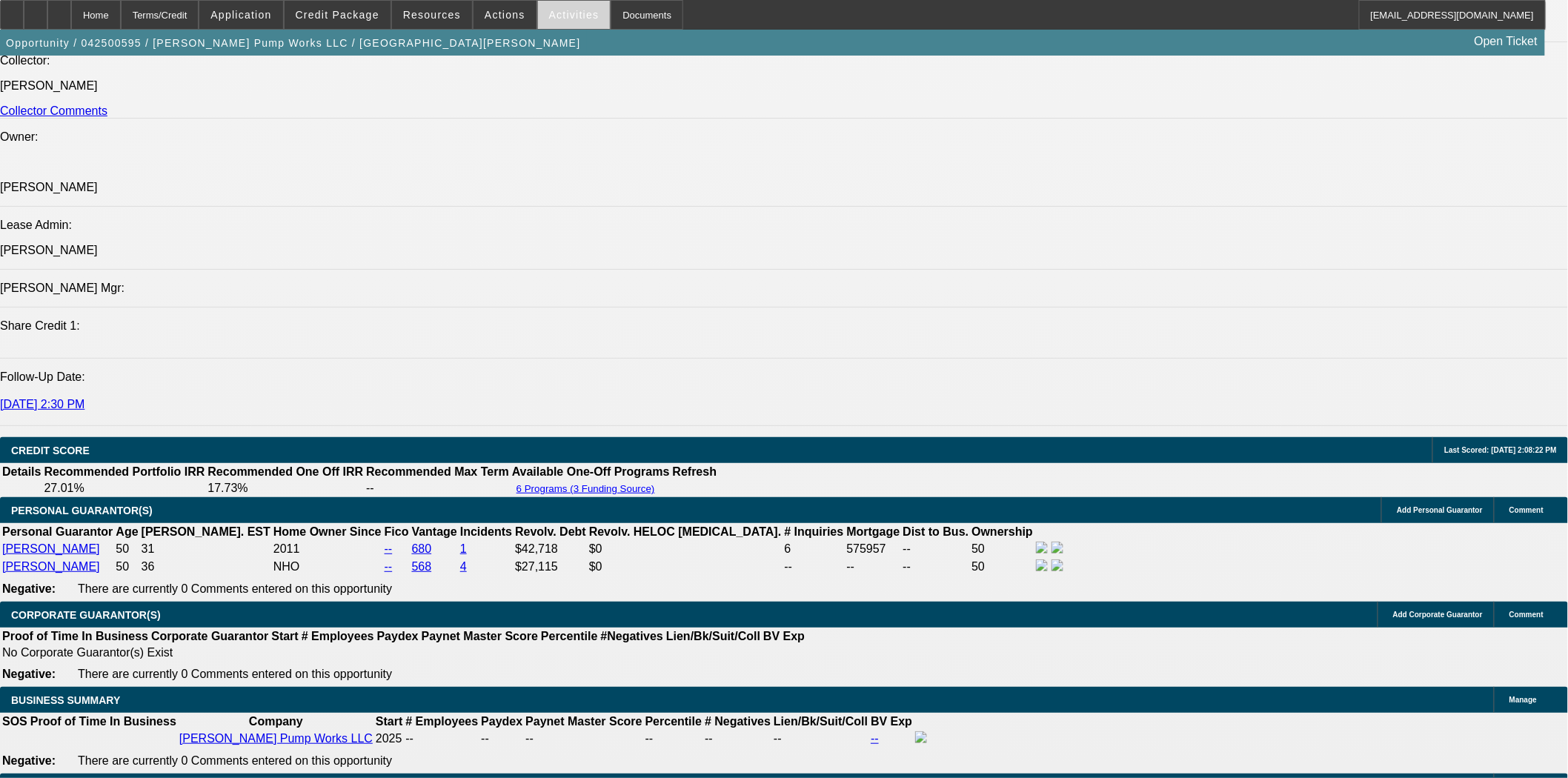
click at [549, 9] on span "Activities" at bounding box center [575, 15] width 51 height 12
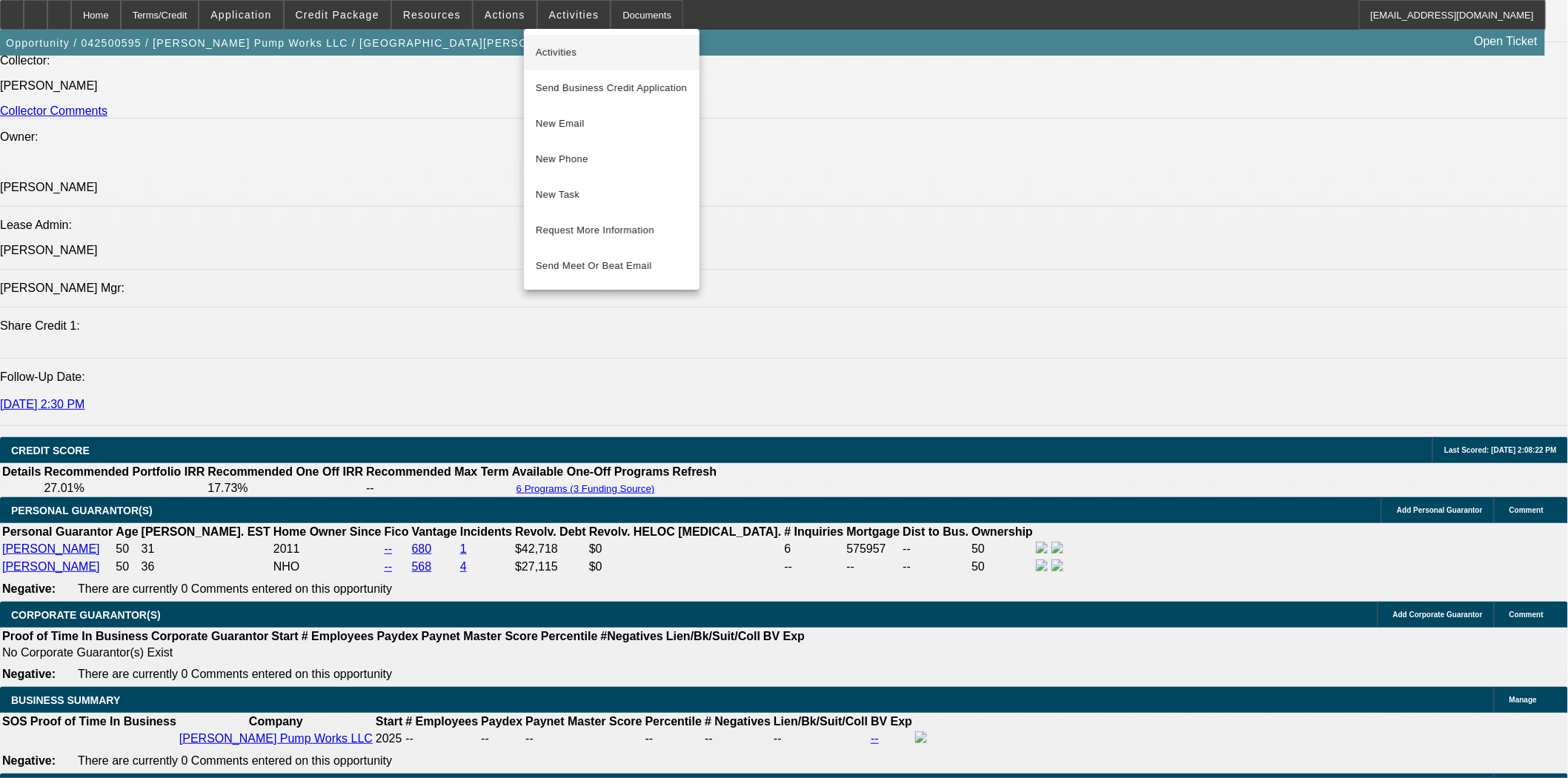
click at [544, 48] on span "Activities" at bounding box center [611, 52] width 151 height 18
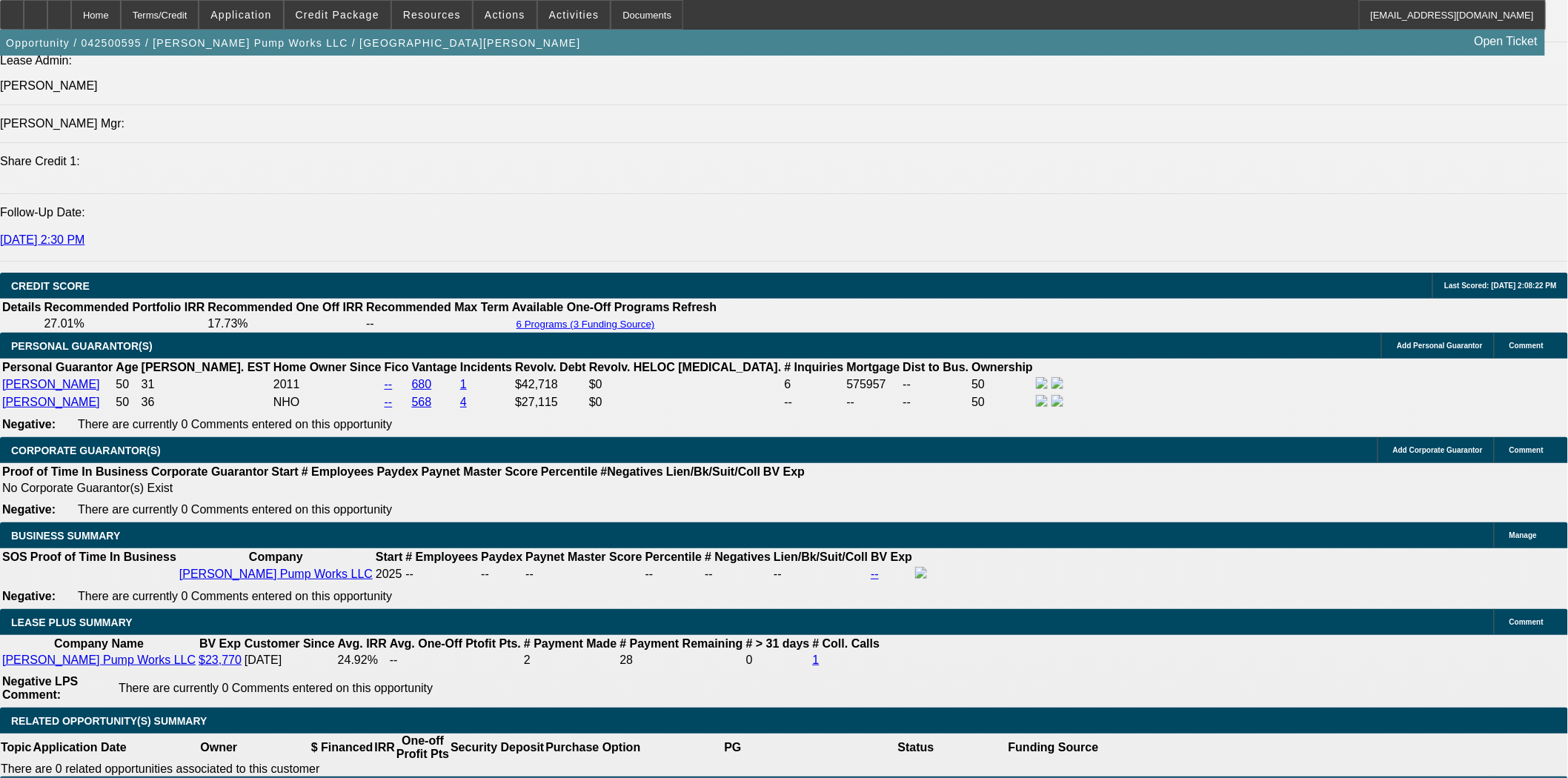
scroll to position [659, 0]
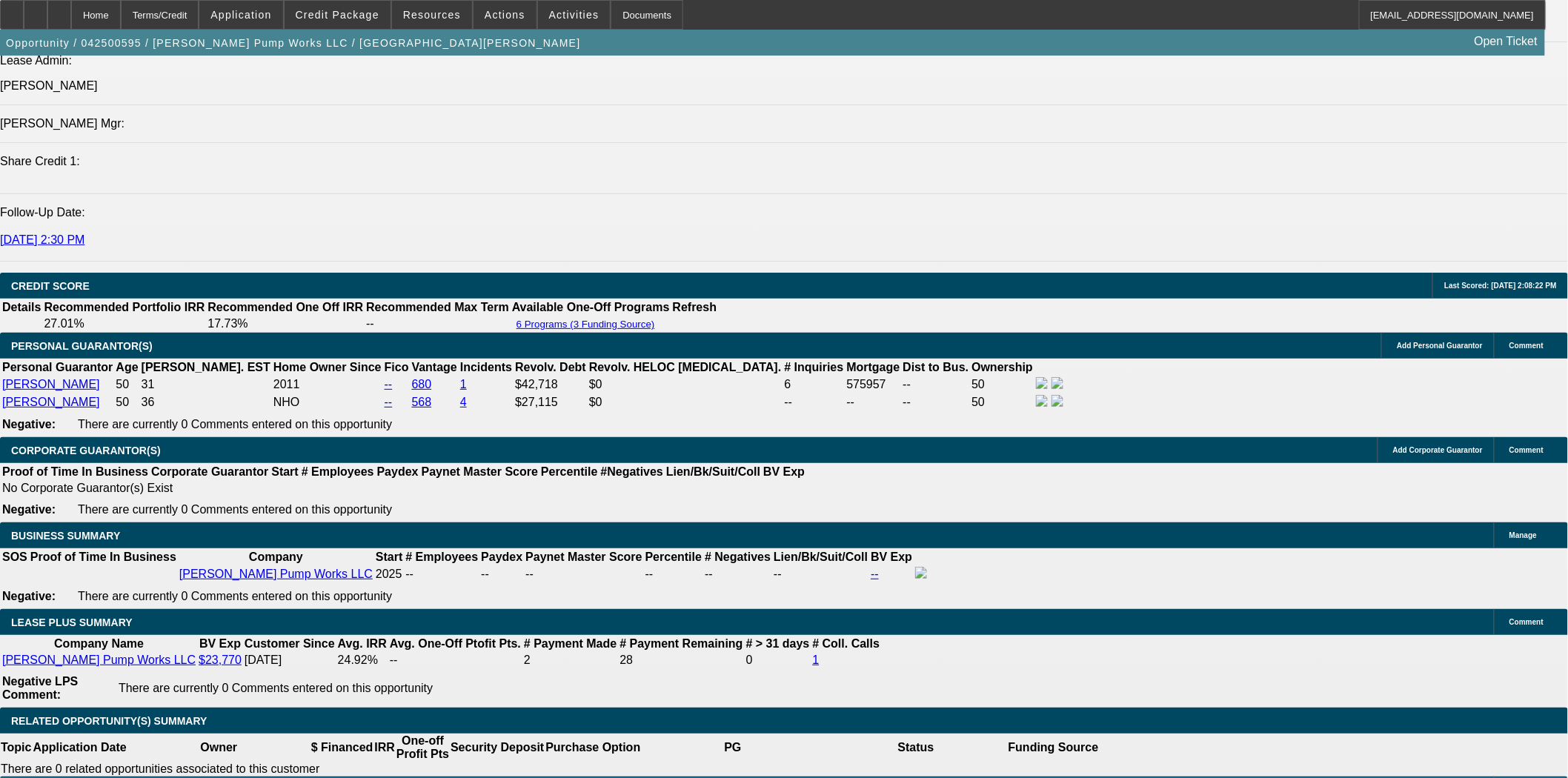
scroll to position [247, 0]
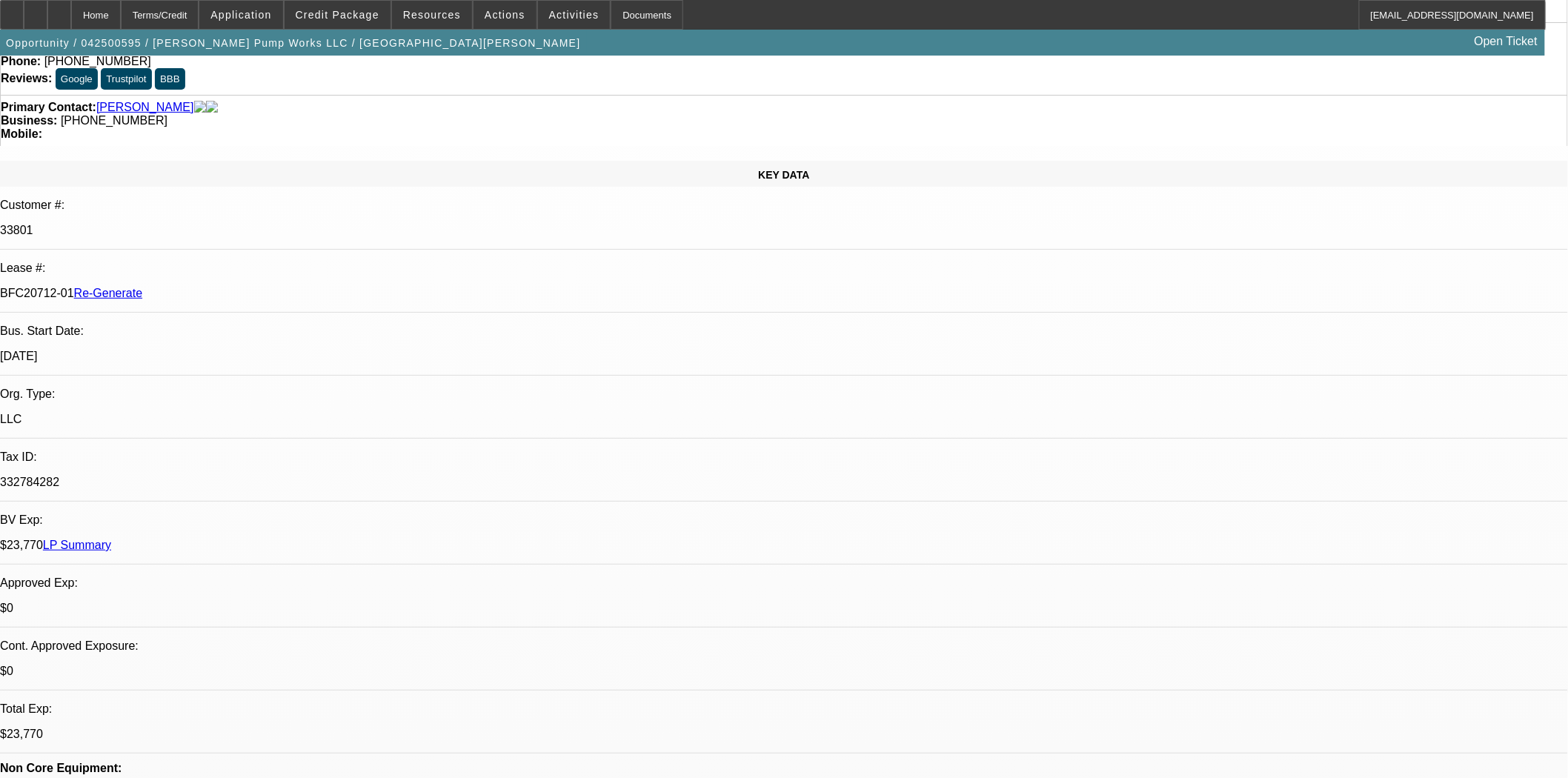
scroll to position [164, 0]
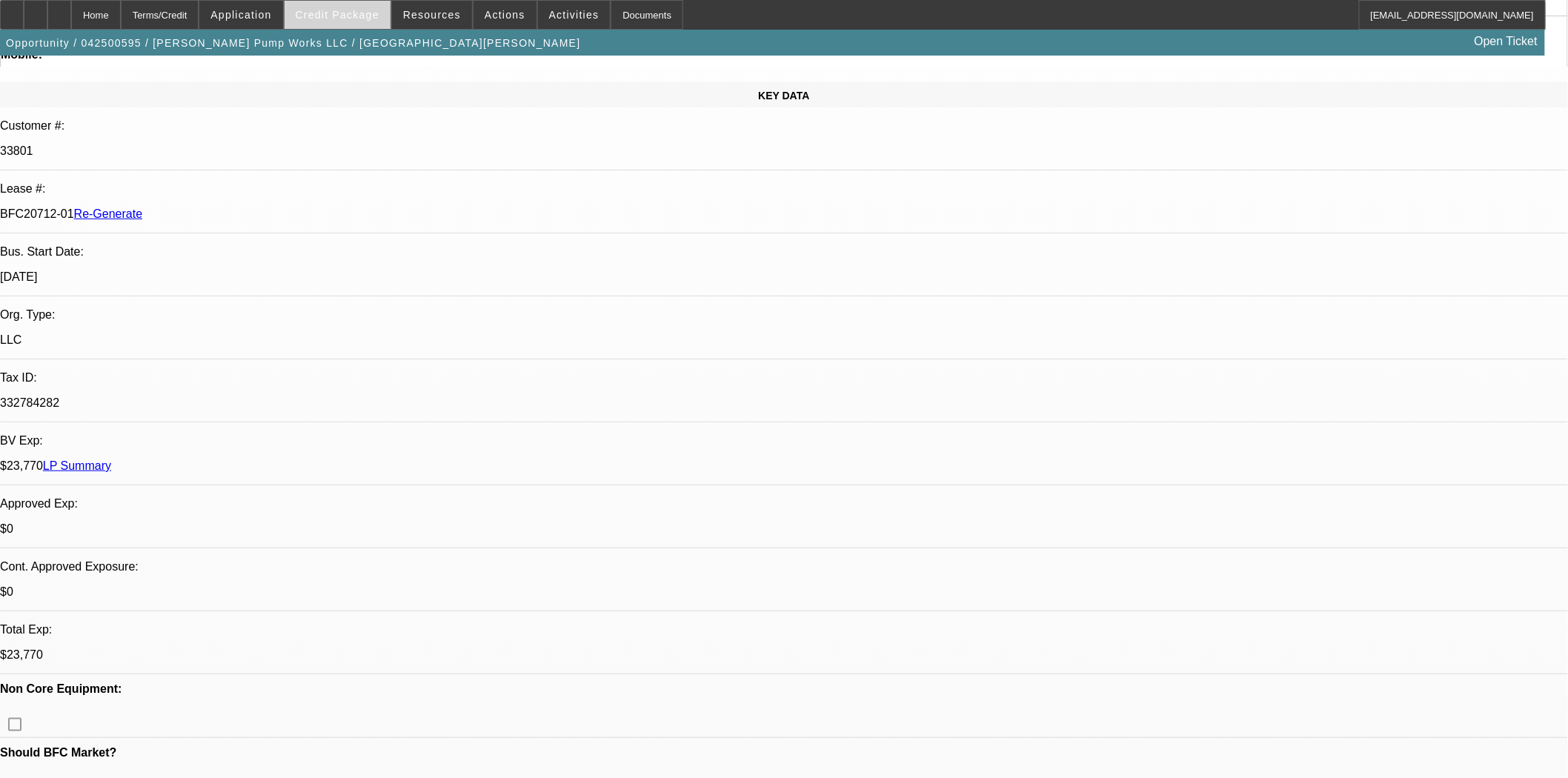
click at [357, 19] on span "Credit Package" at bounding box center [337, 15] width 84 height 12
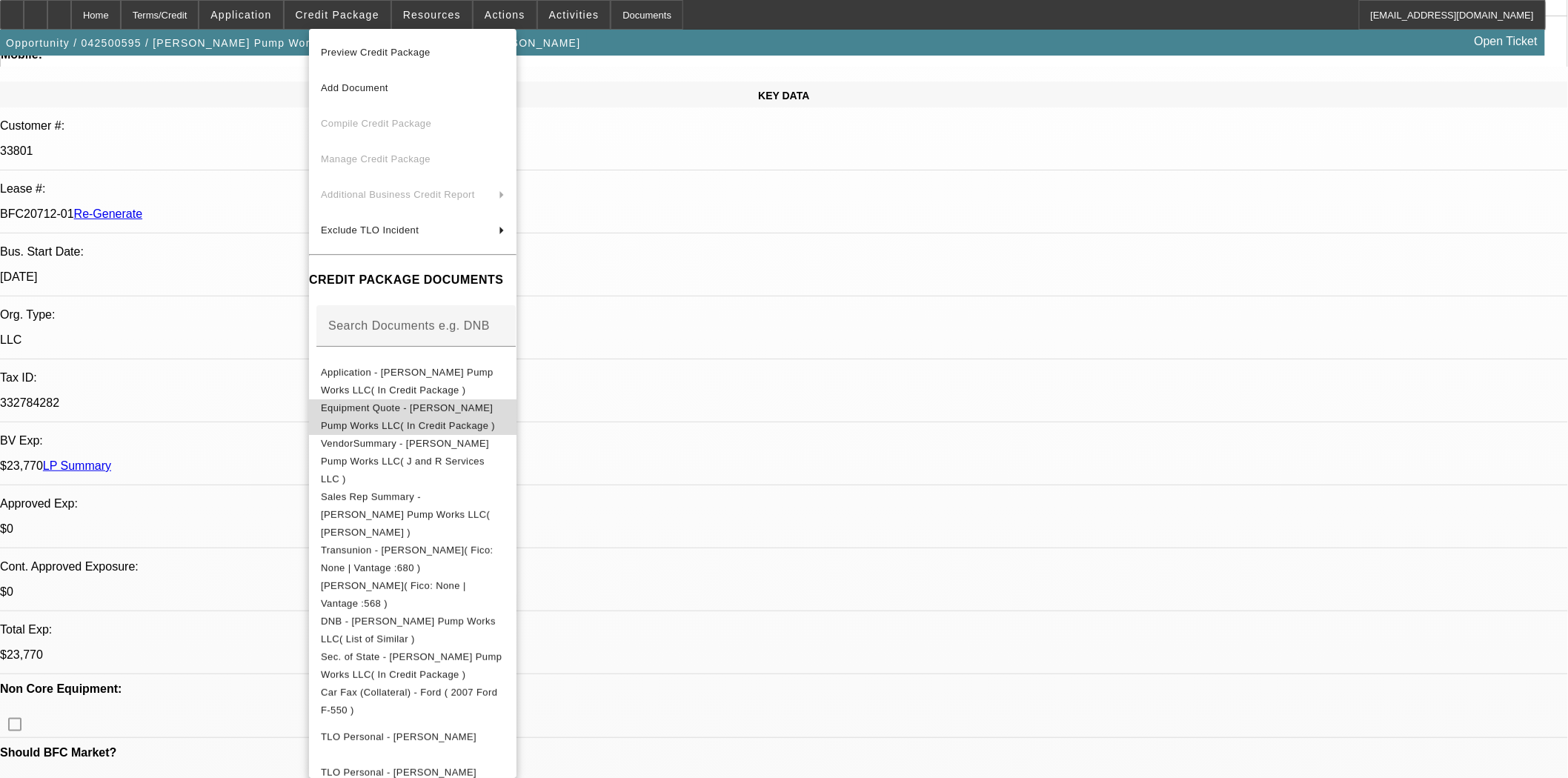
click at [427, 411] on span "Equipment Quote - Stewart Pump Works LLC( In Credit Package )" at bounding box center [408, 417] width 174 height 29
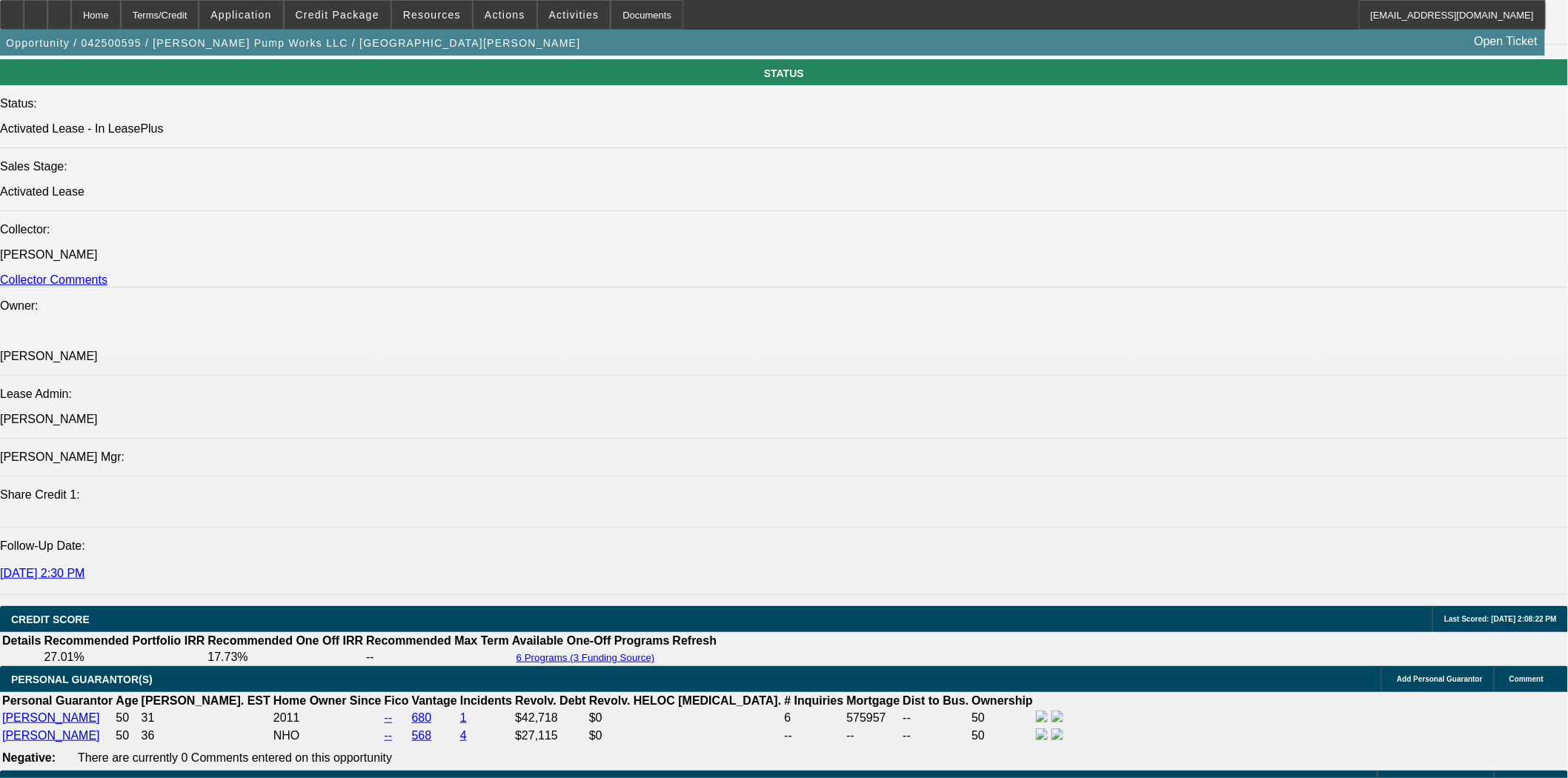
scroll to position [2058, 0]
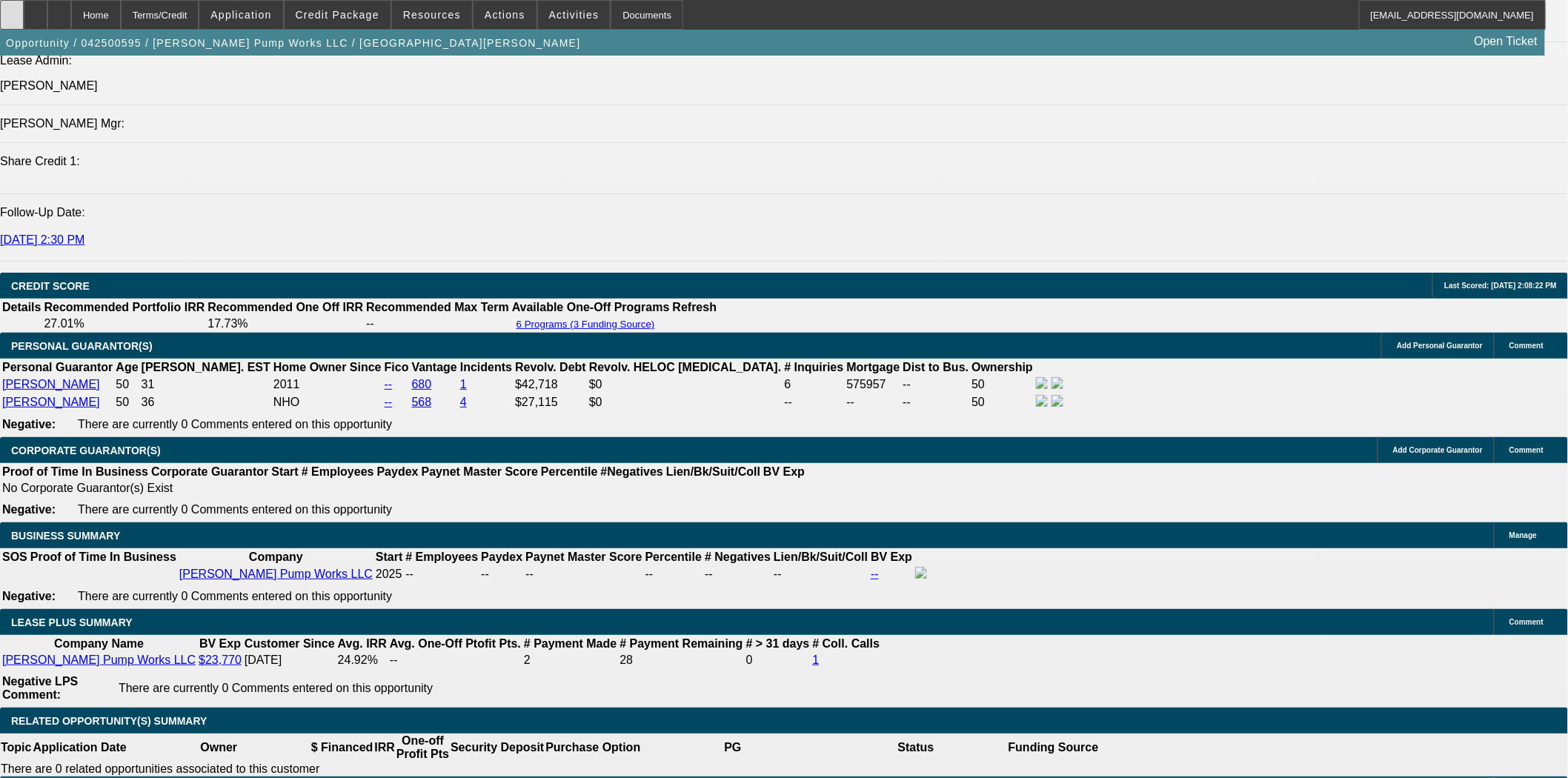
click at [22, 13] on div at bounding box center [12, 14] width 24 height 30
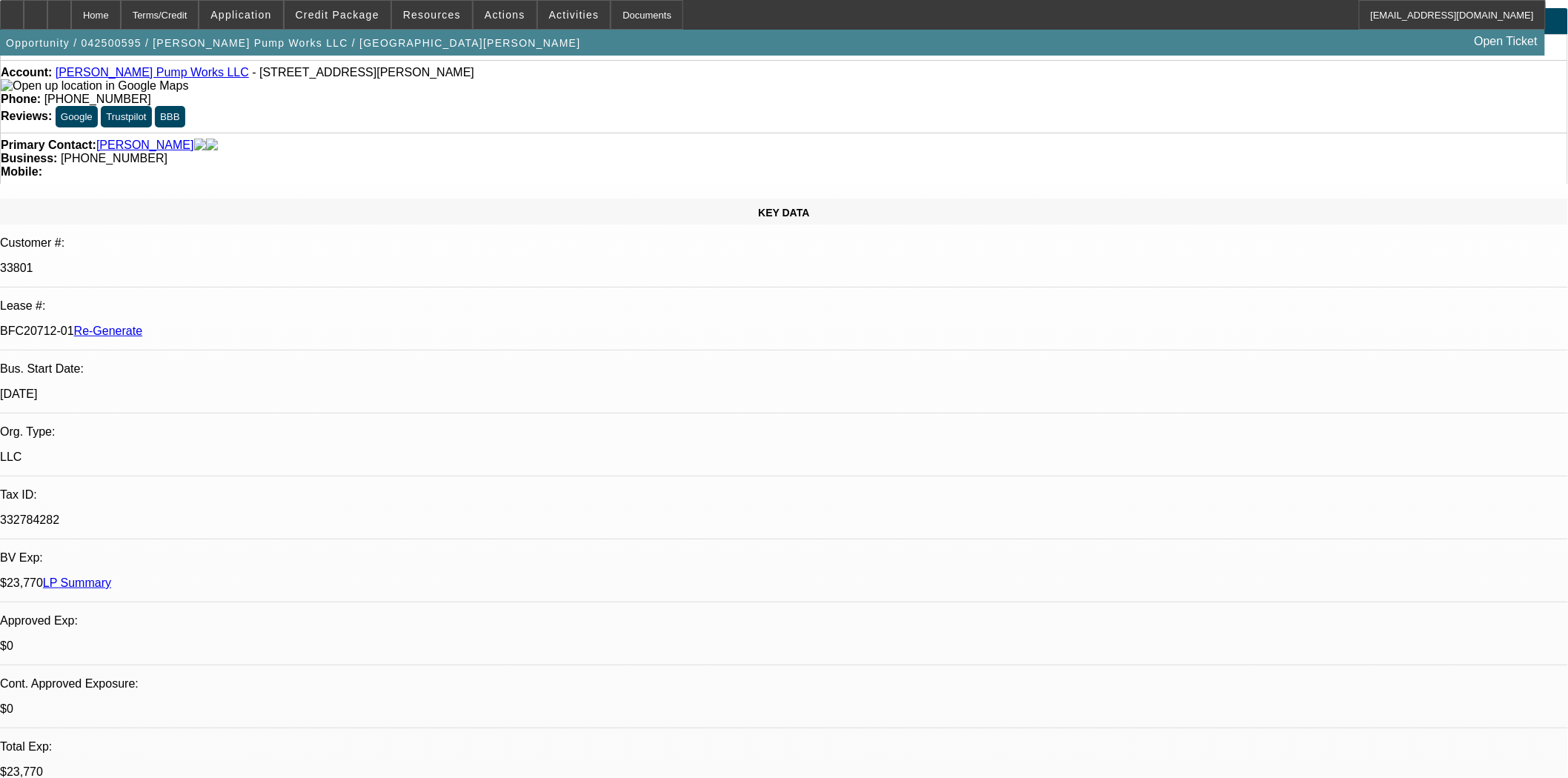
scroll to position [0, 0]
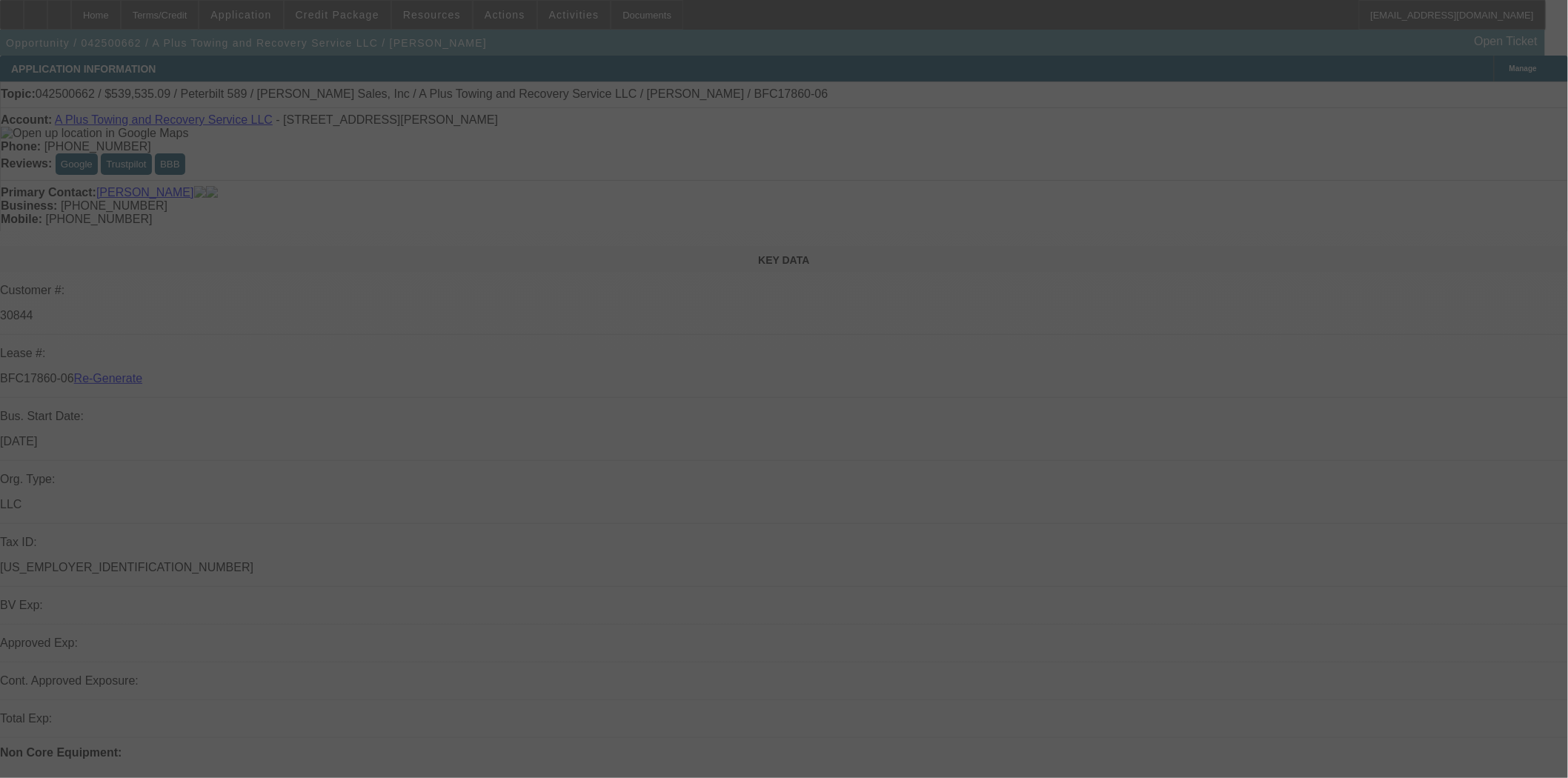
select select "3"
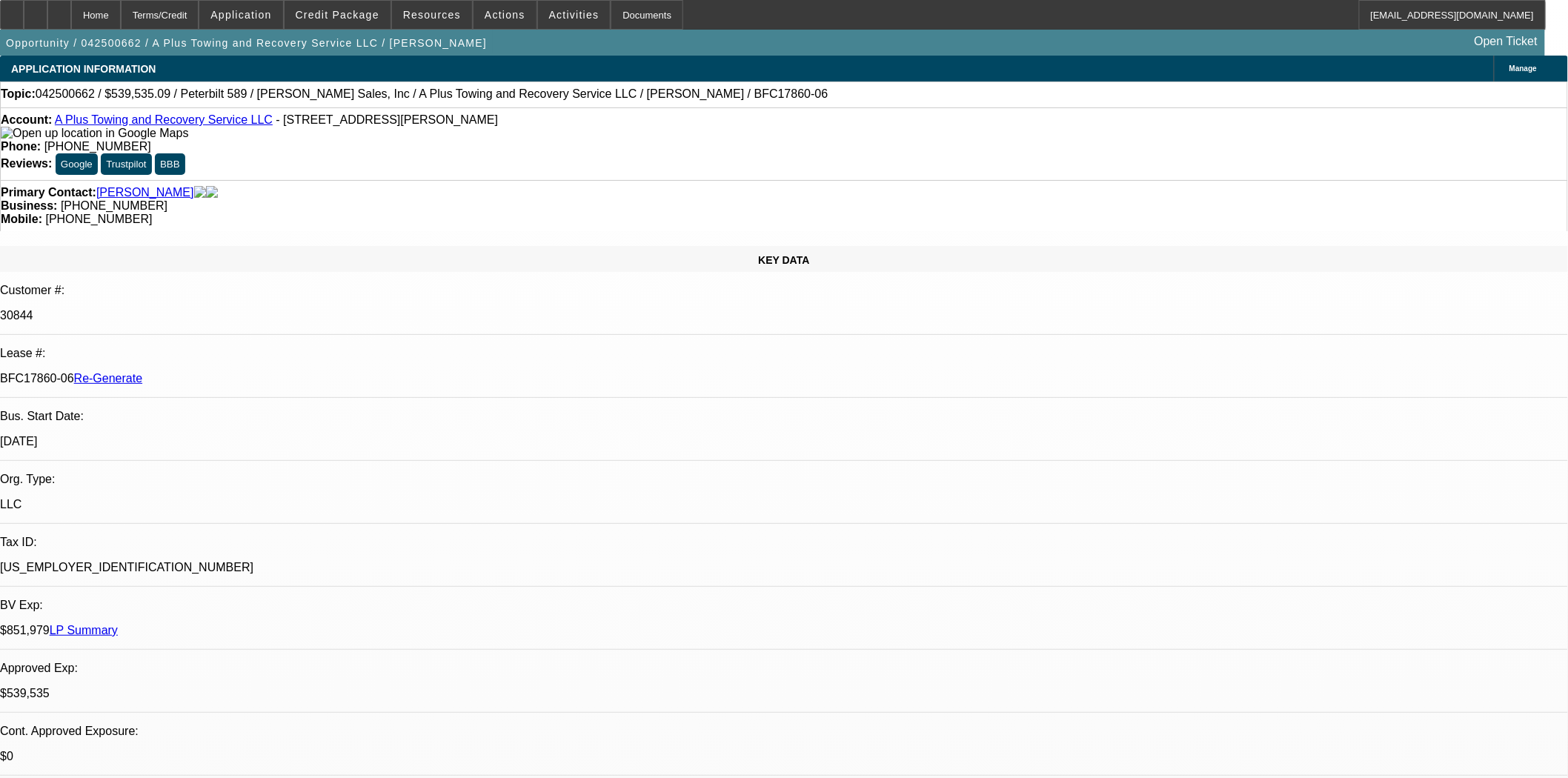
select select "0"
select select "2"
select select "0"
select select "6"
click at [335, 15] on span "Credit Package" at bounding box center [337, 15] width 84 height 12
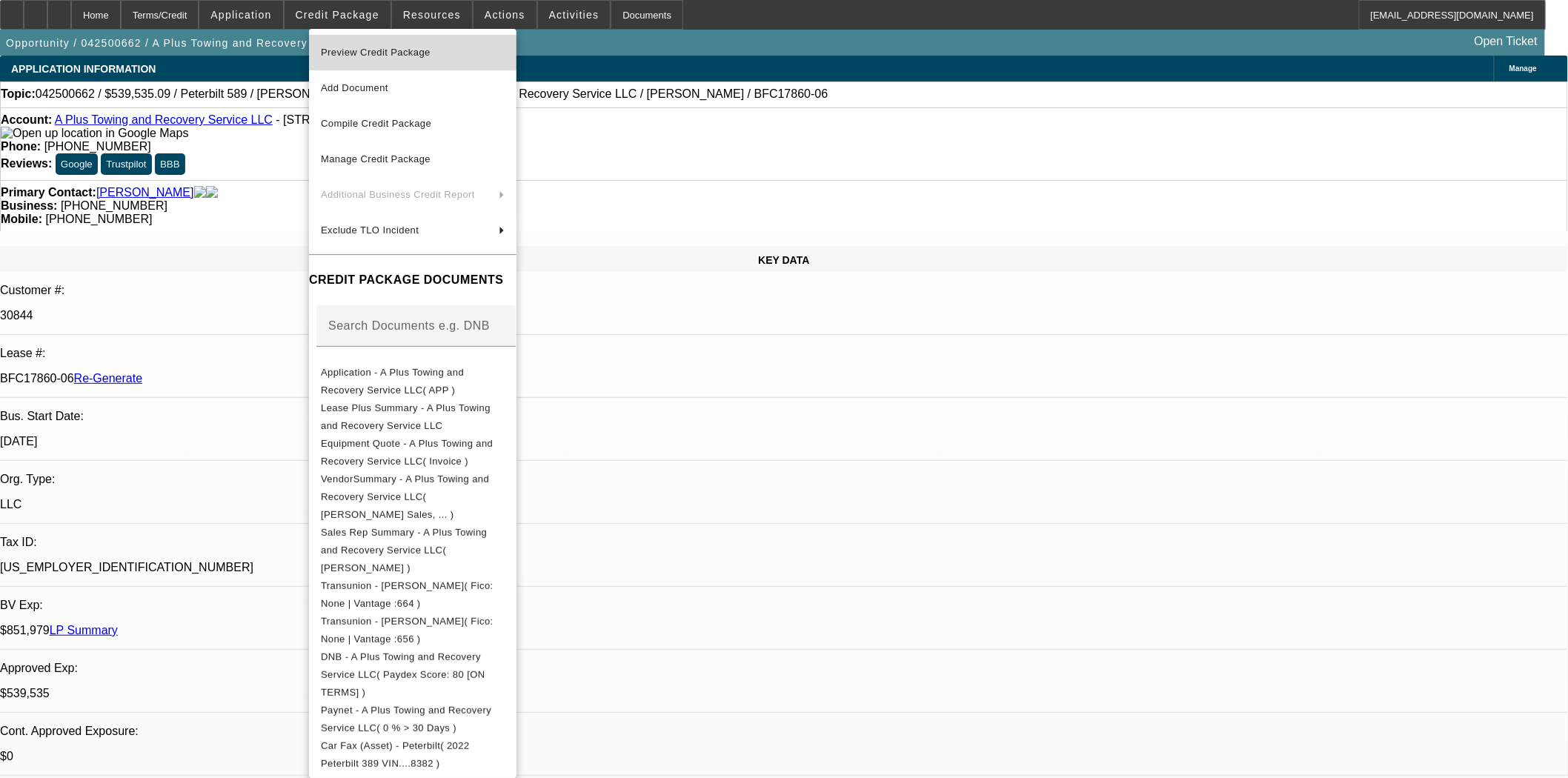
click at [354, 52] on span "Preview Credit Package" at bounding box center [376, 52] width 110 height 11
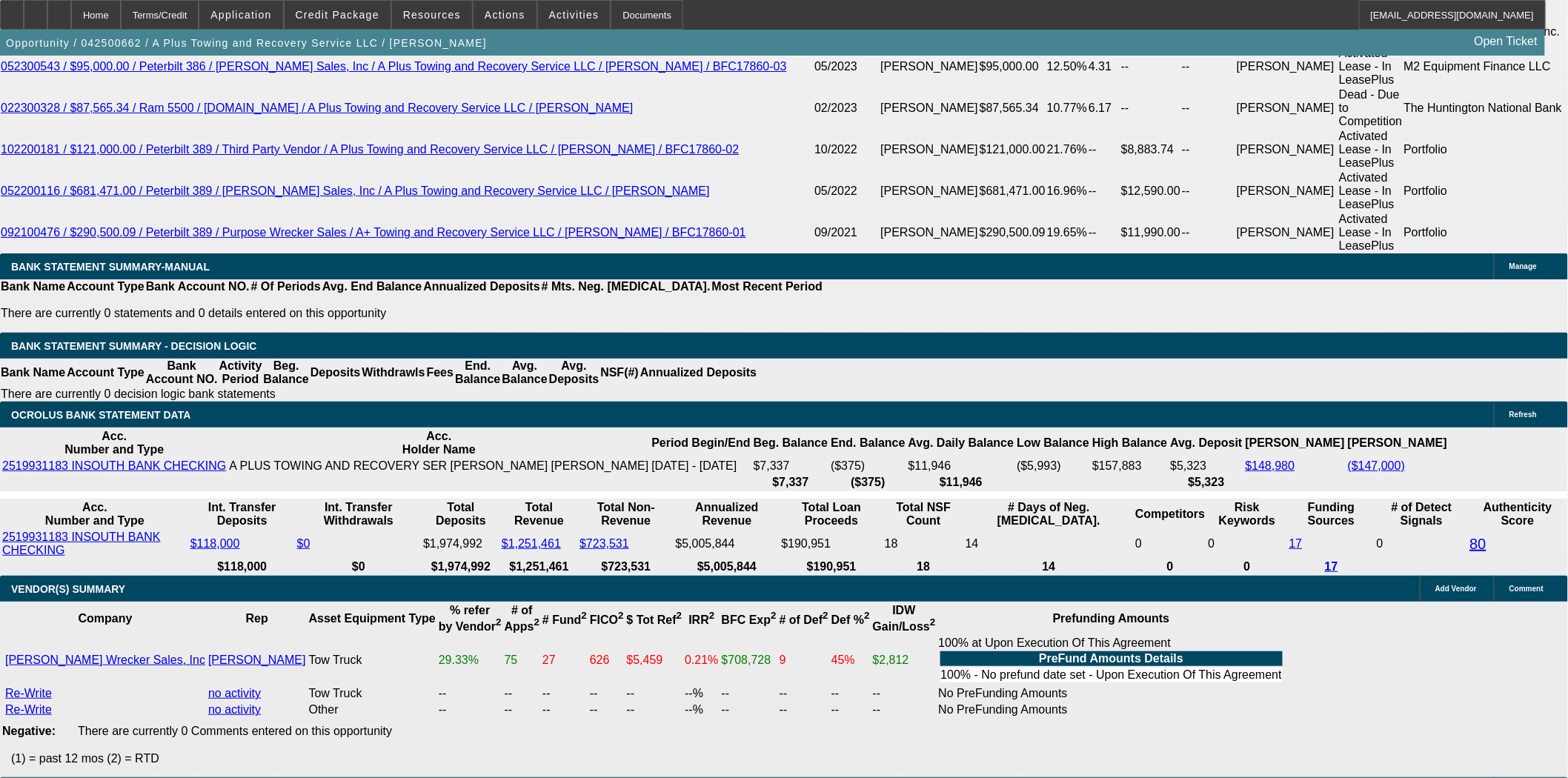
scroll to position [2882, 0]
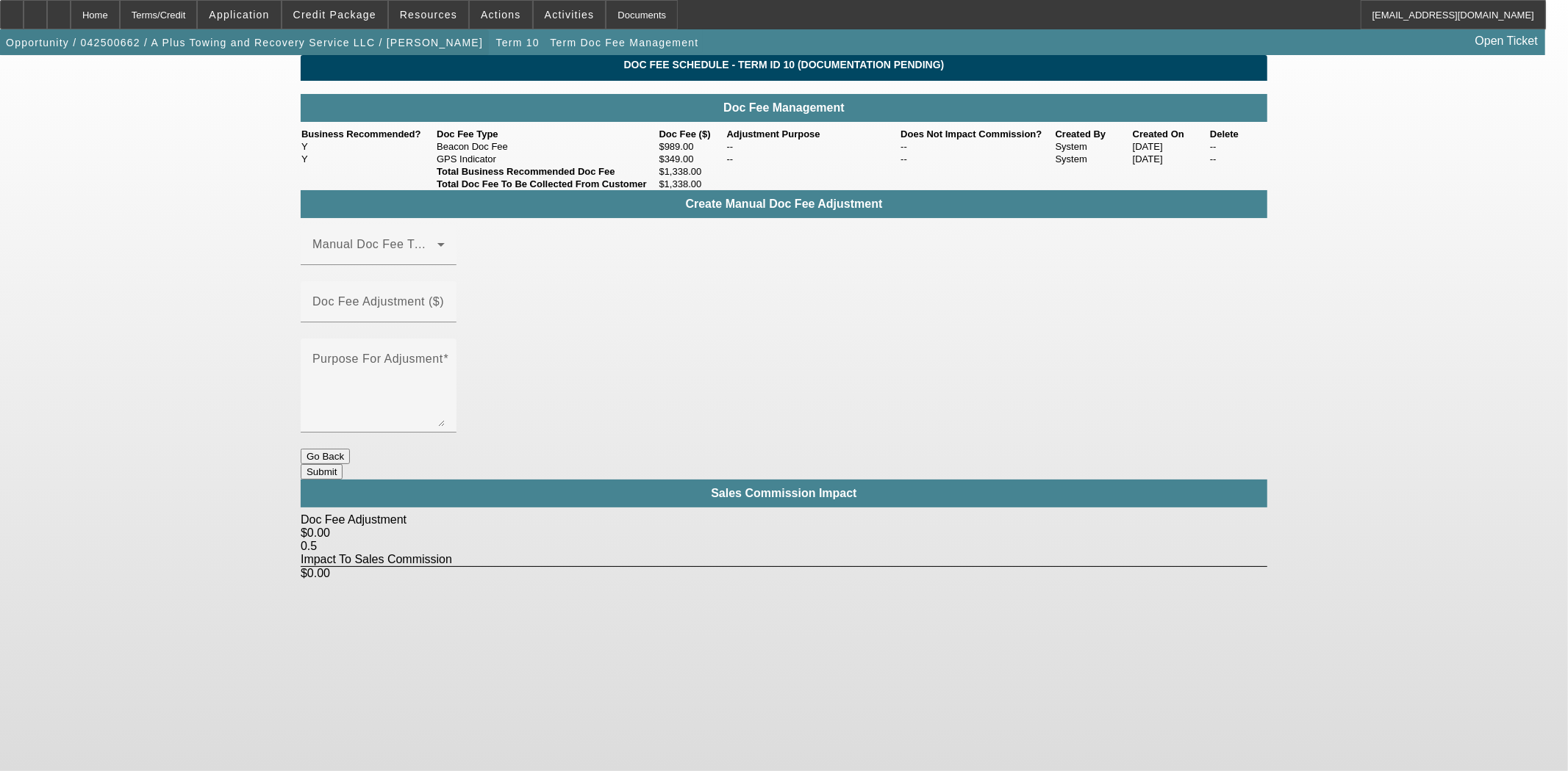
click at [148, 28] on span "button" at bounding box center [244, 43] width 489 height 35
click at [120, 19] on div "Home" at bounding box center [95, 14] width 50 height 29
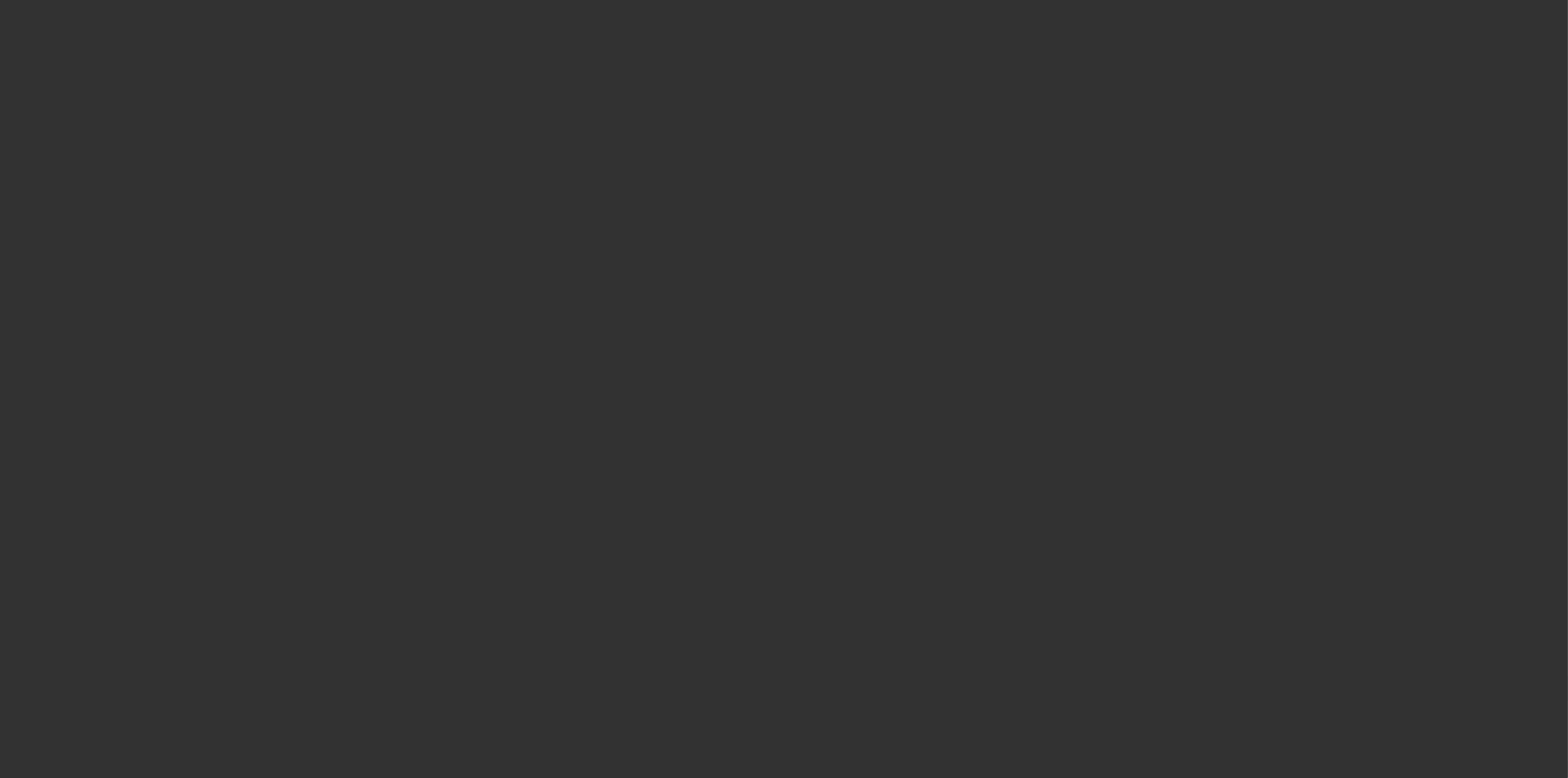
select select "3"
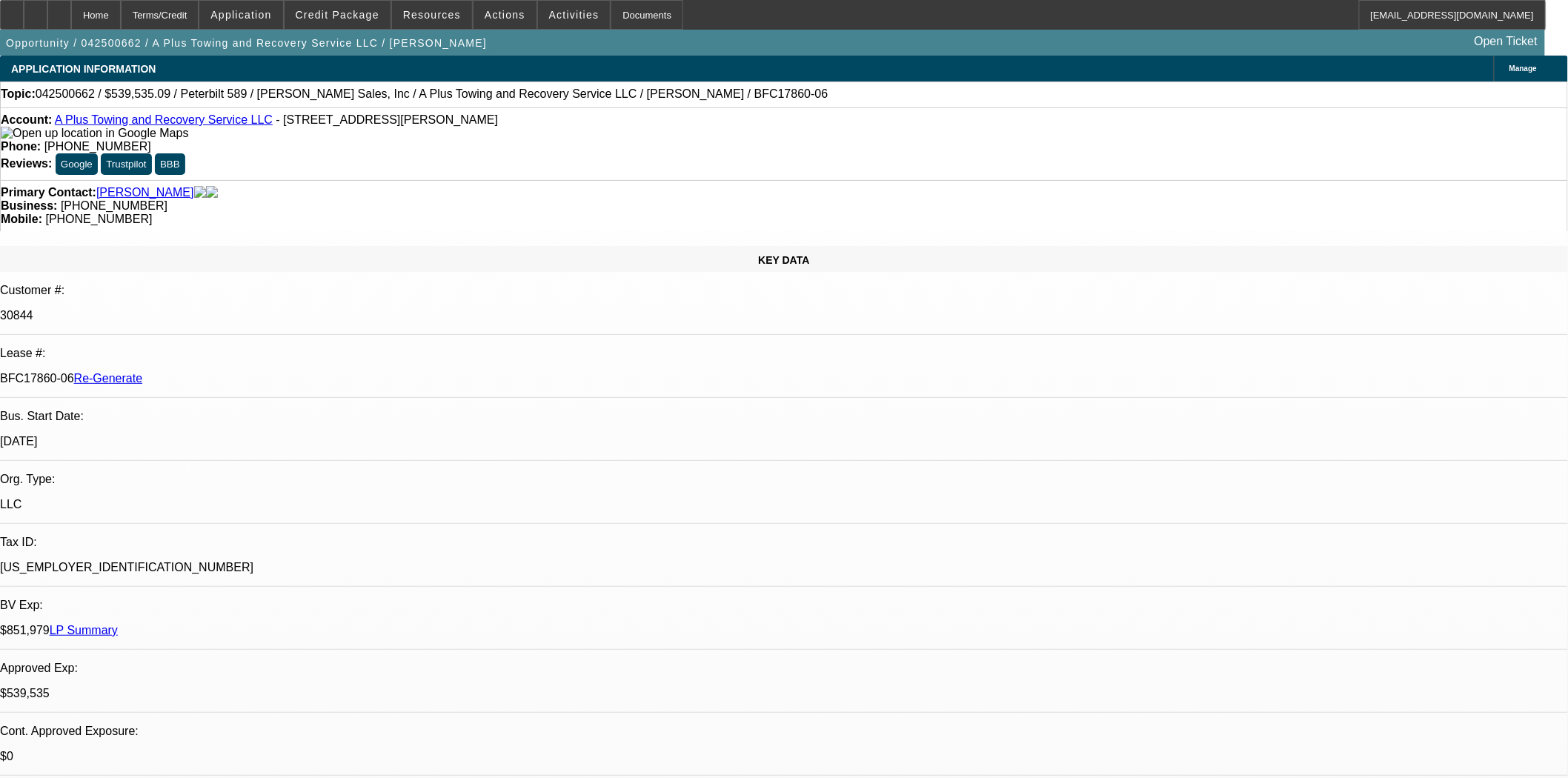
select select "0"
select select "2"
select select "0"
select select "6"
click at [502, 21] on span at bounding box center [504, 14] width 63 height 36
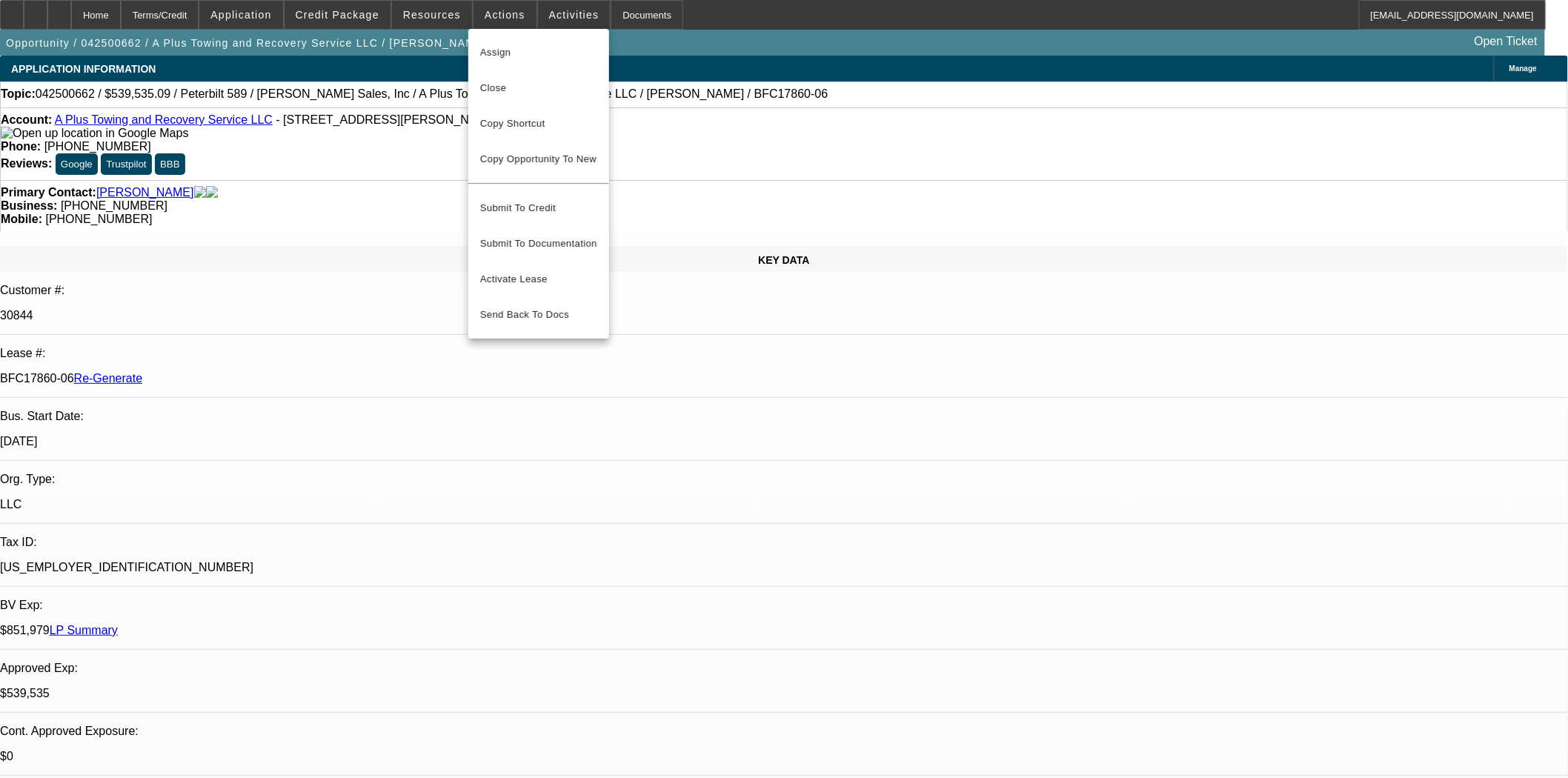
click at [500, 49] on span "Assign" at bounding box center [538, 52] width 117 height 18
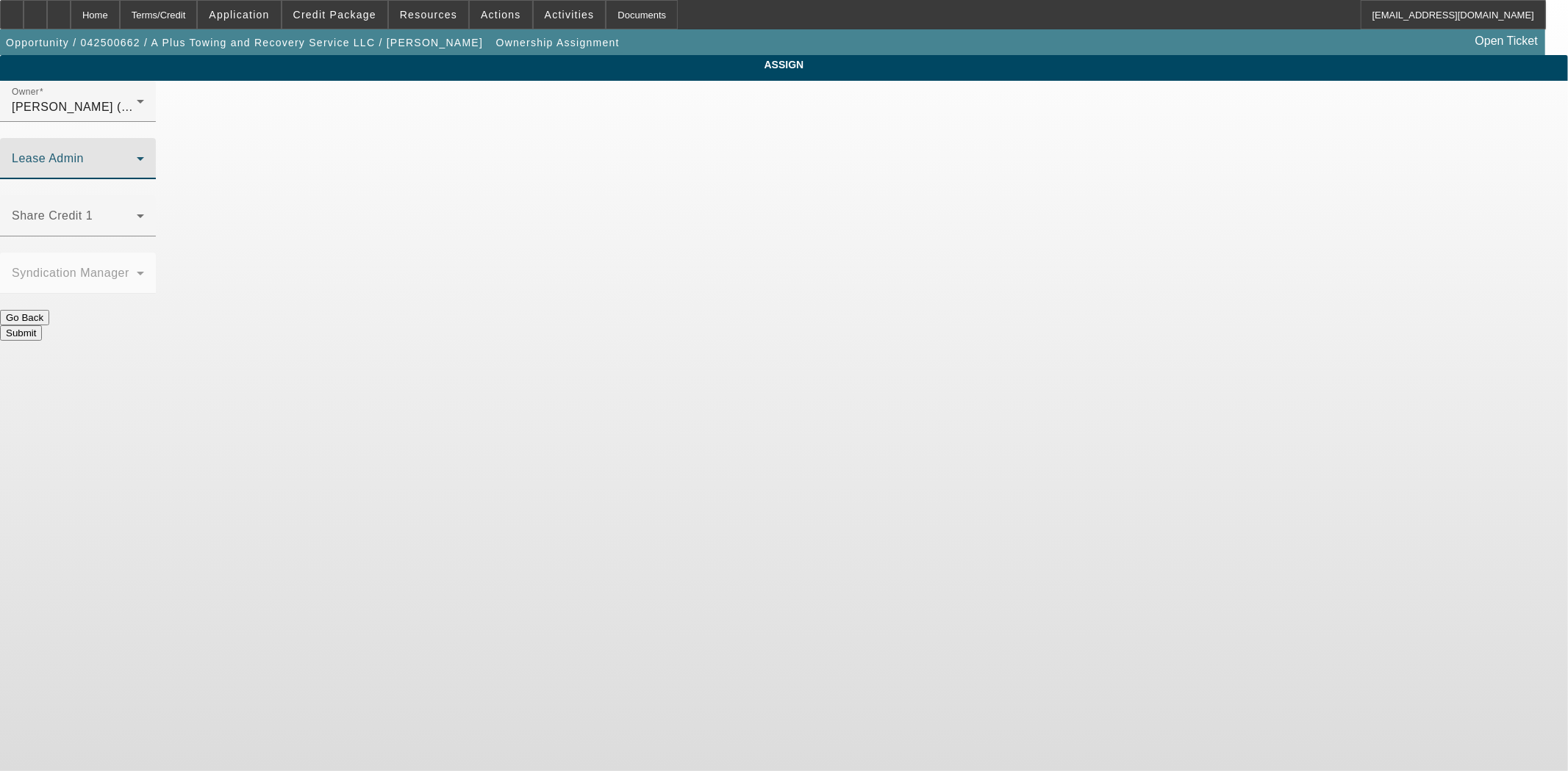
click at [137, 156] on span at bounding box center [74, 164] width 125 height 18
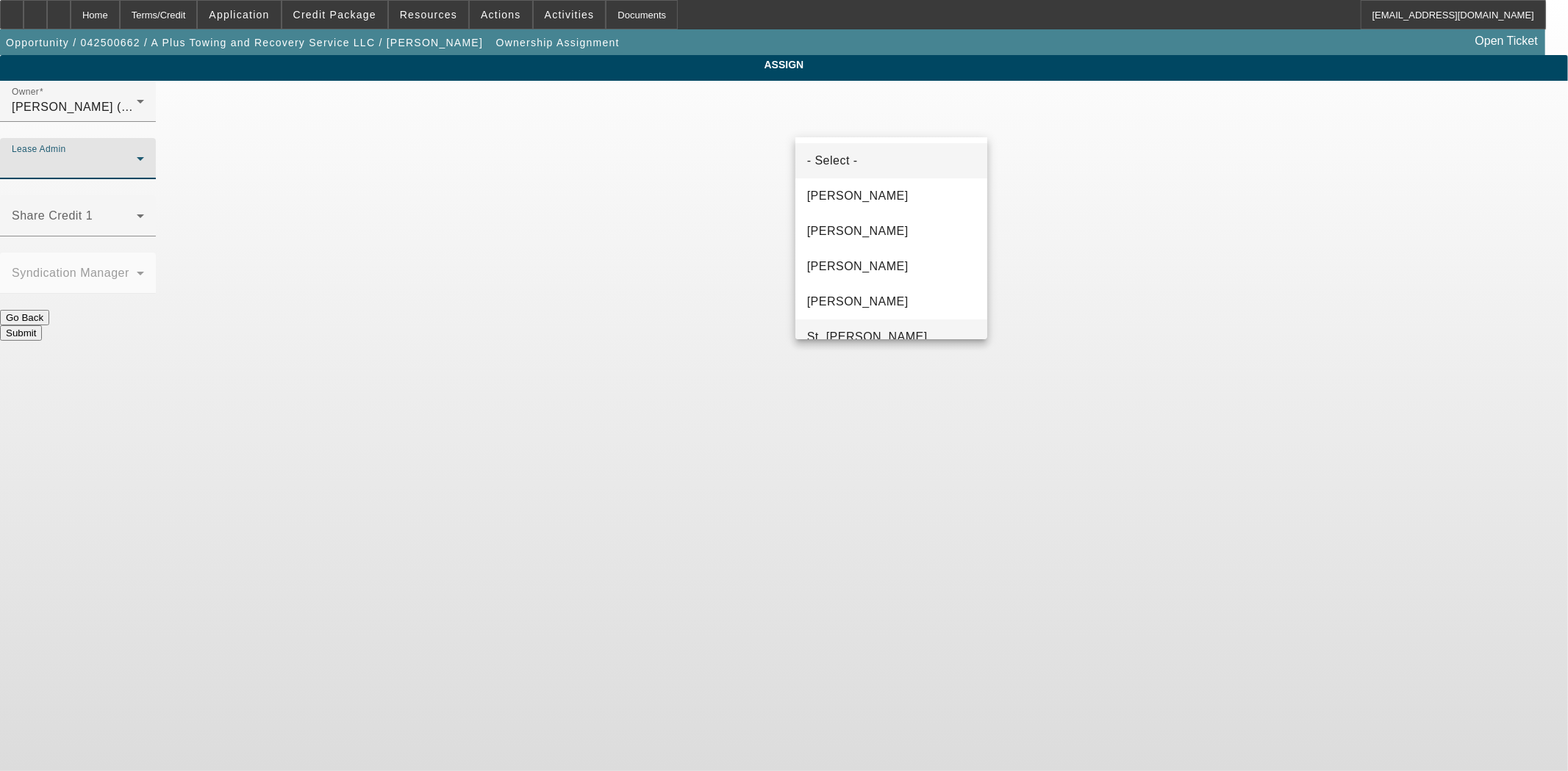
click at [865, 331] on span "St. Laurent, Kim" at bounding box center [867, 336] width 121 height 18
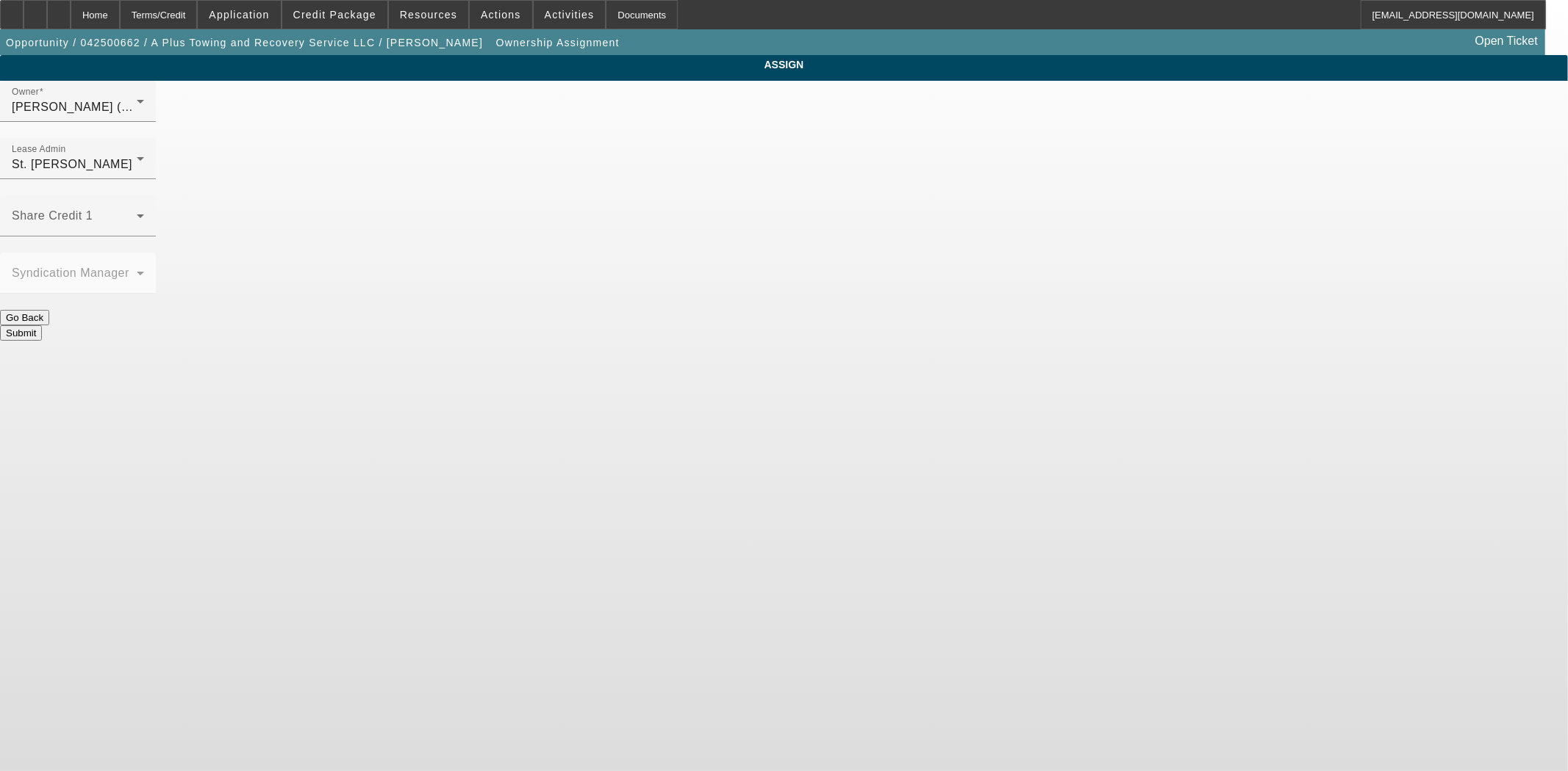
click at [42, 326] on button "Submit" at bounding box center [21, 333] width 42 height 15
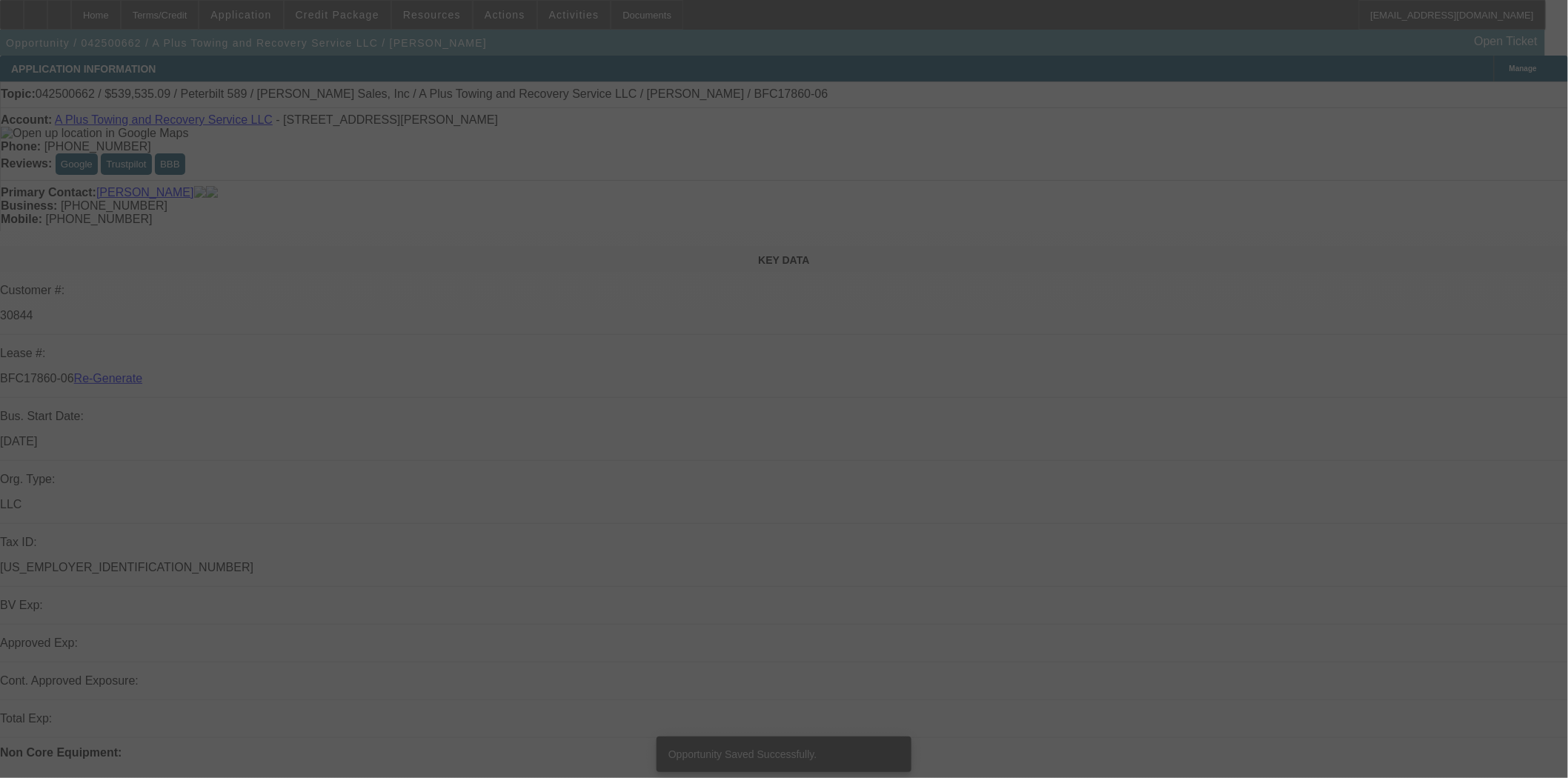
select select "3"
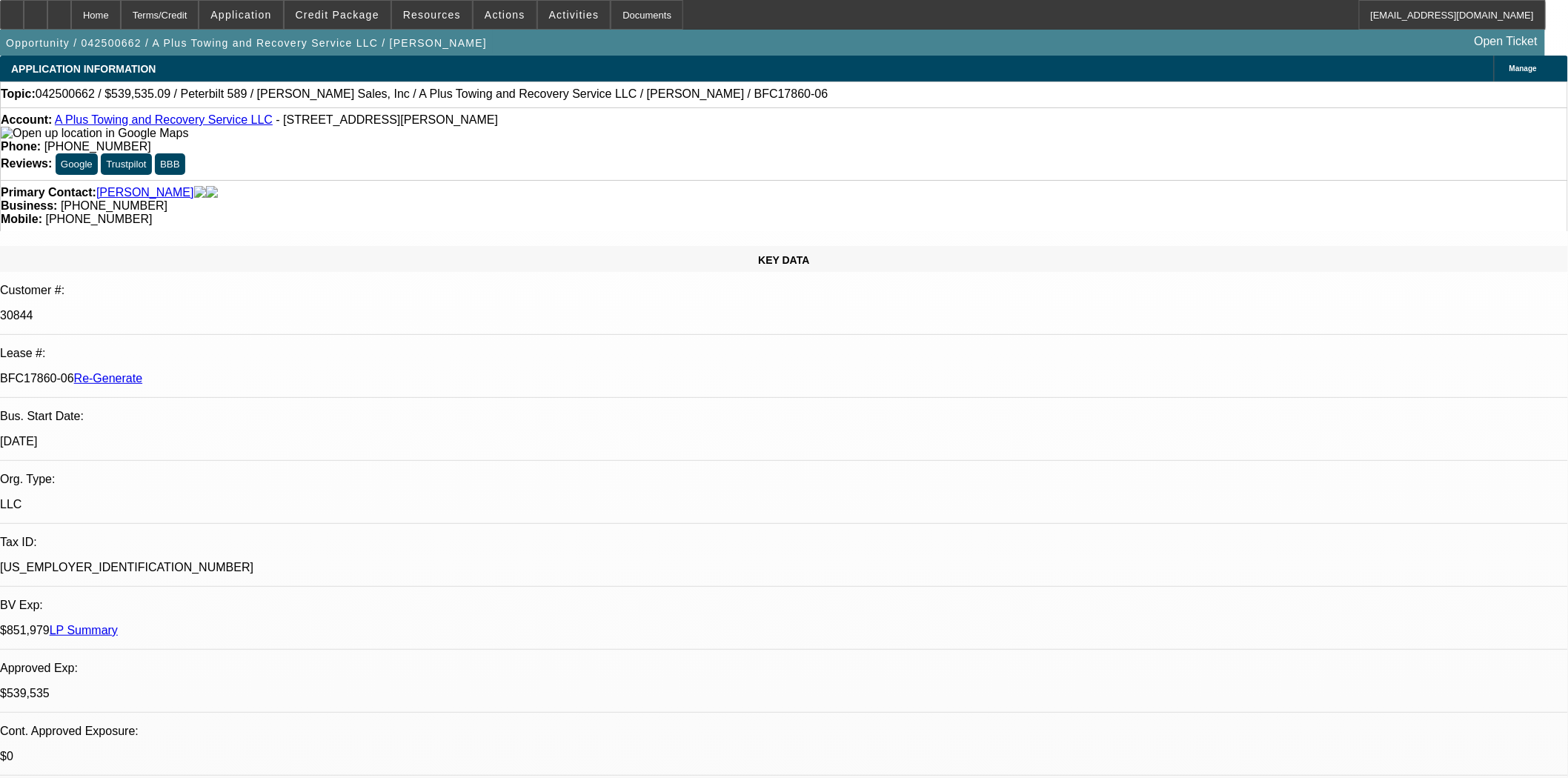
select select "0"
select select "2"
select select "0"
select select "6"
click at [641, 15] on div "Documents" at bounding box center [646, 14] width 73 height 30
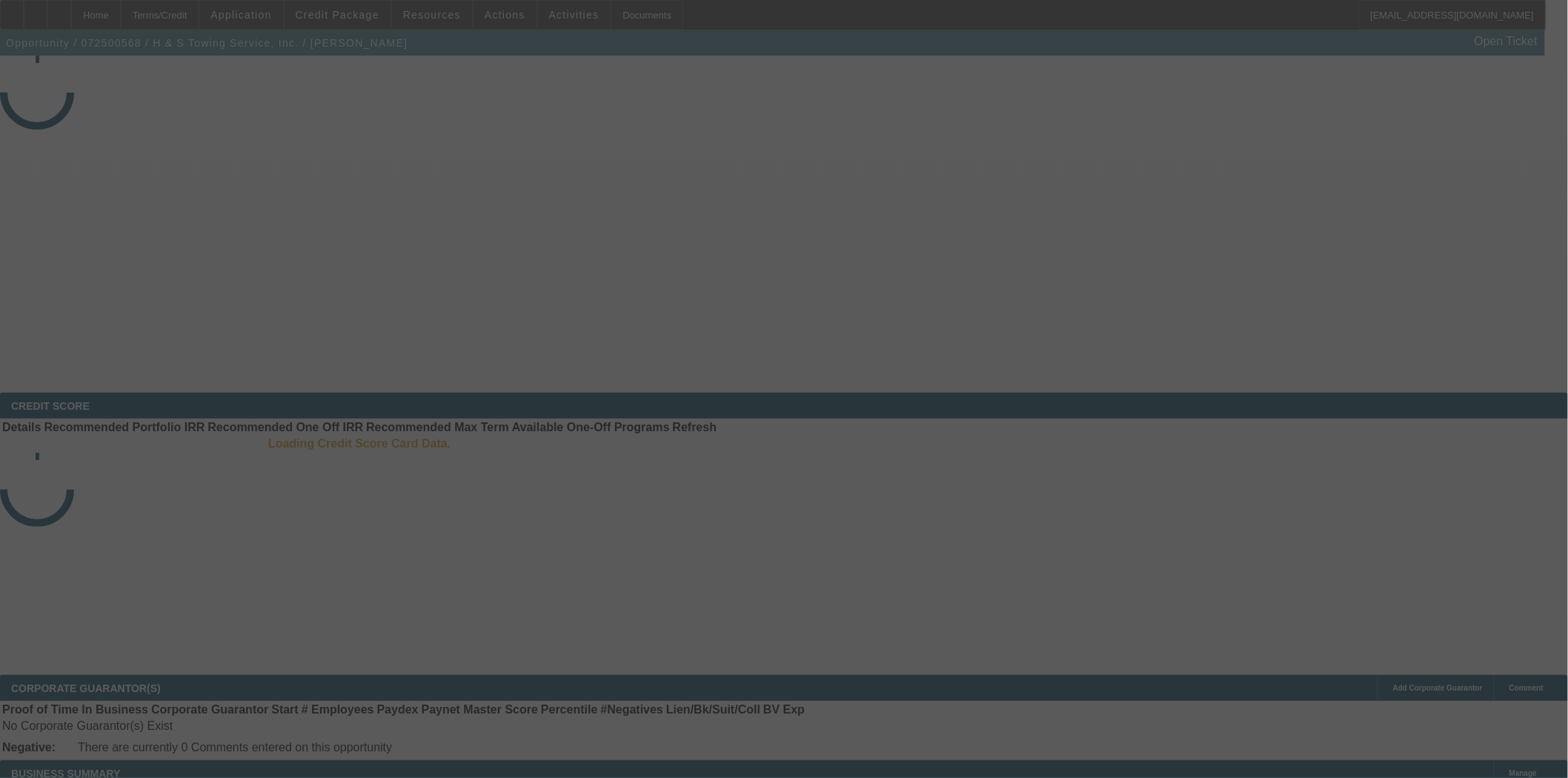
select select "4"
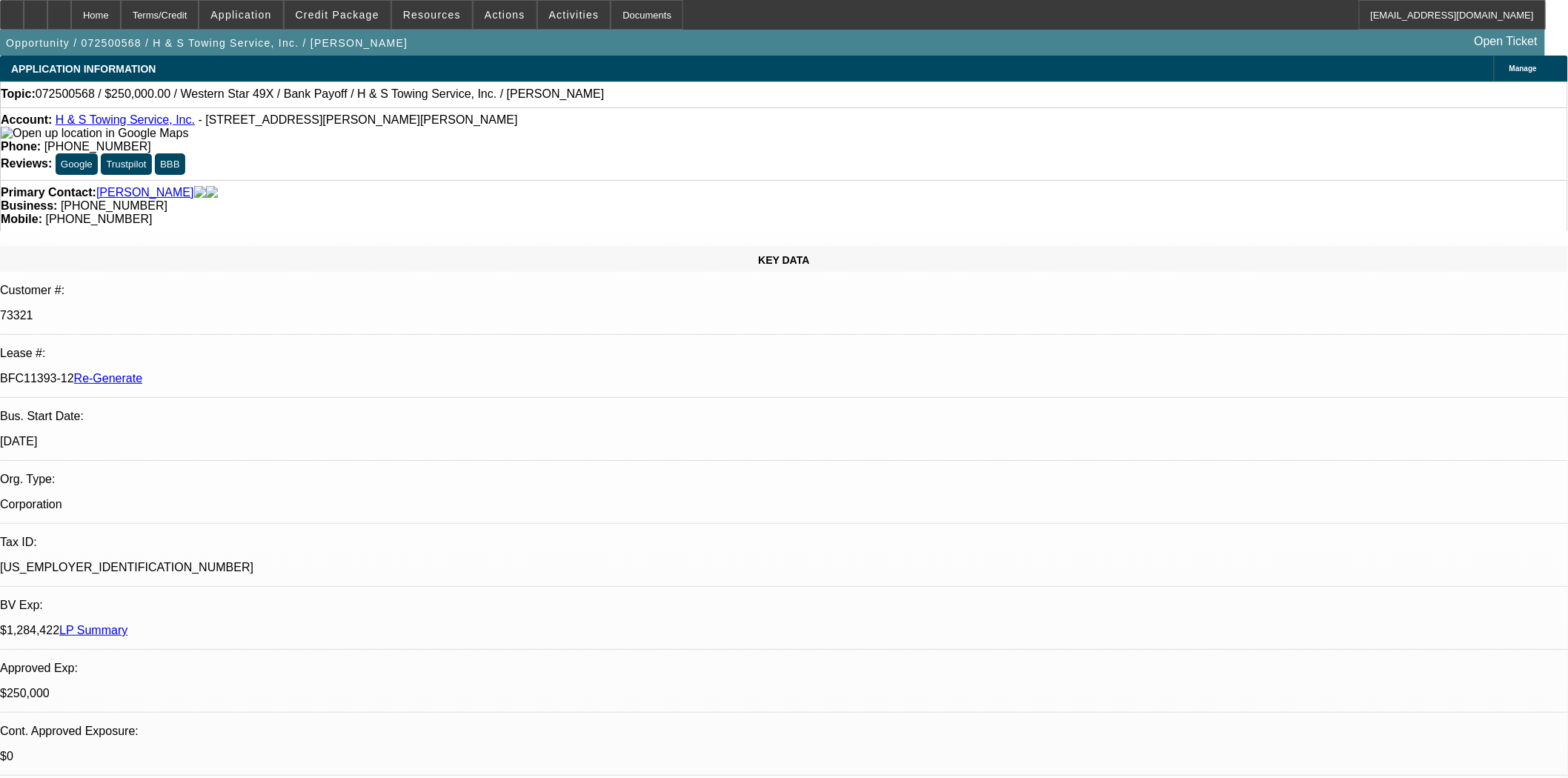
select select "0"
select select "2"
select select "0.1"
select select "4"
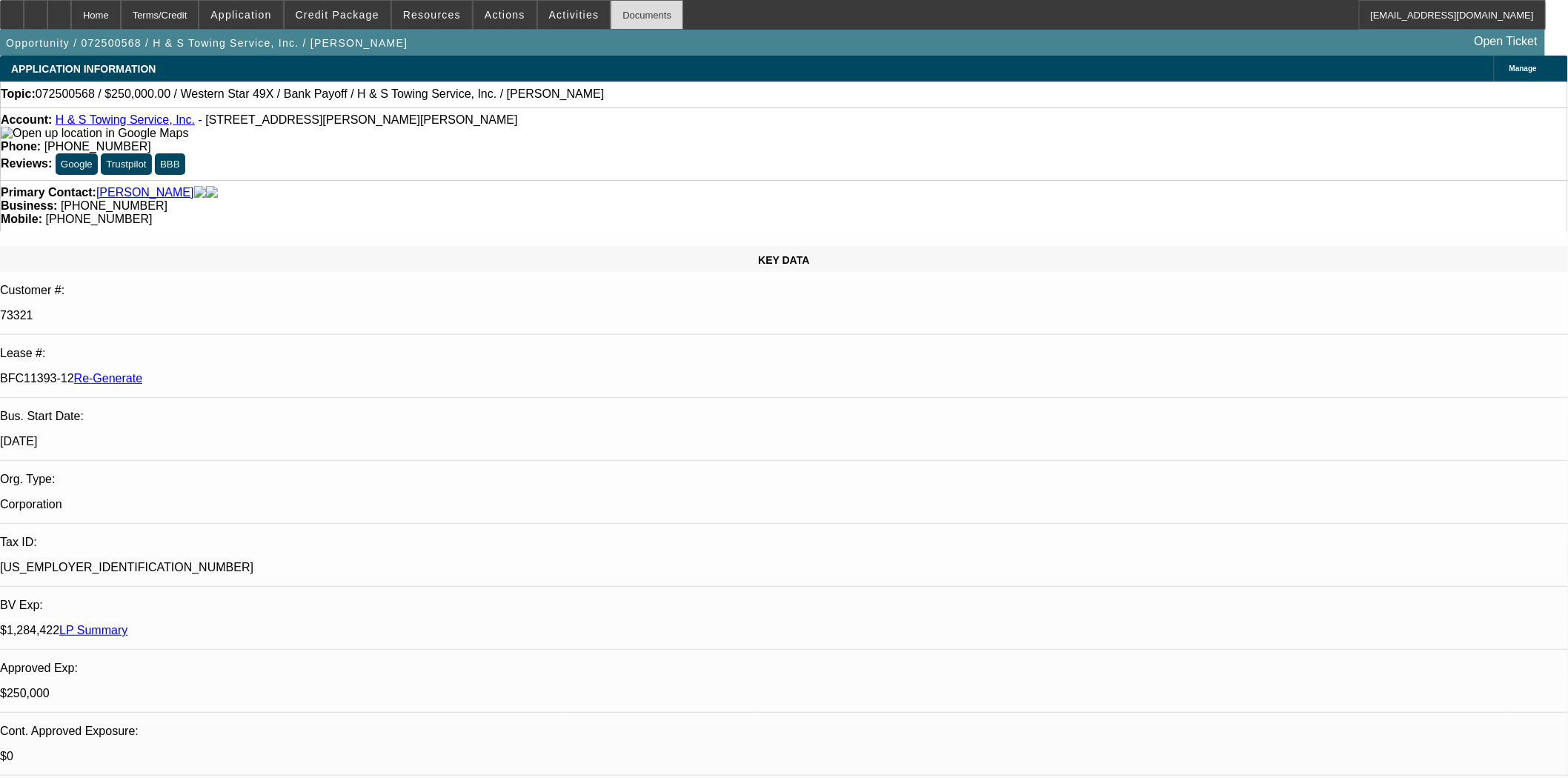
click at [632, 13] on div "Documents" at bounding box center [646, 14] width 73 height 30
click at [578, 3] on span at bounding box center [575, 14] width 73 height 36
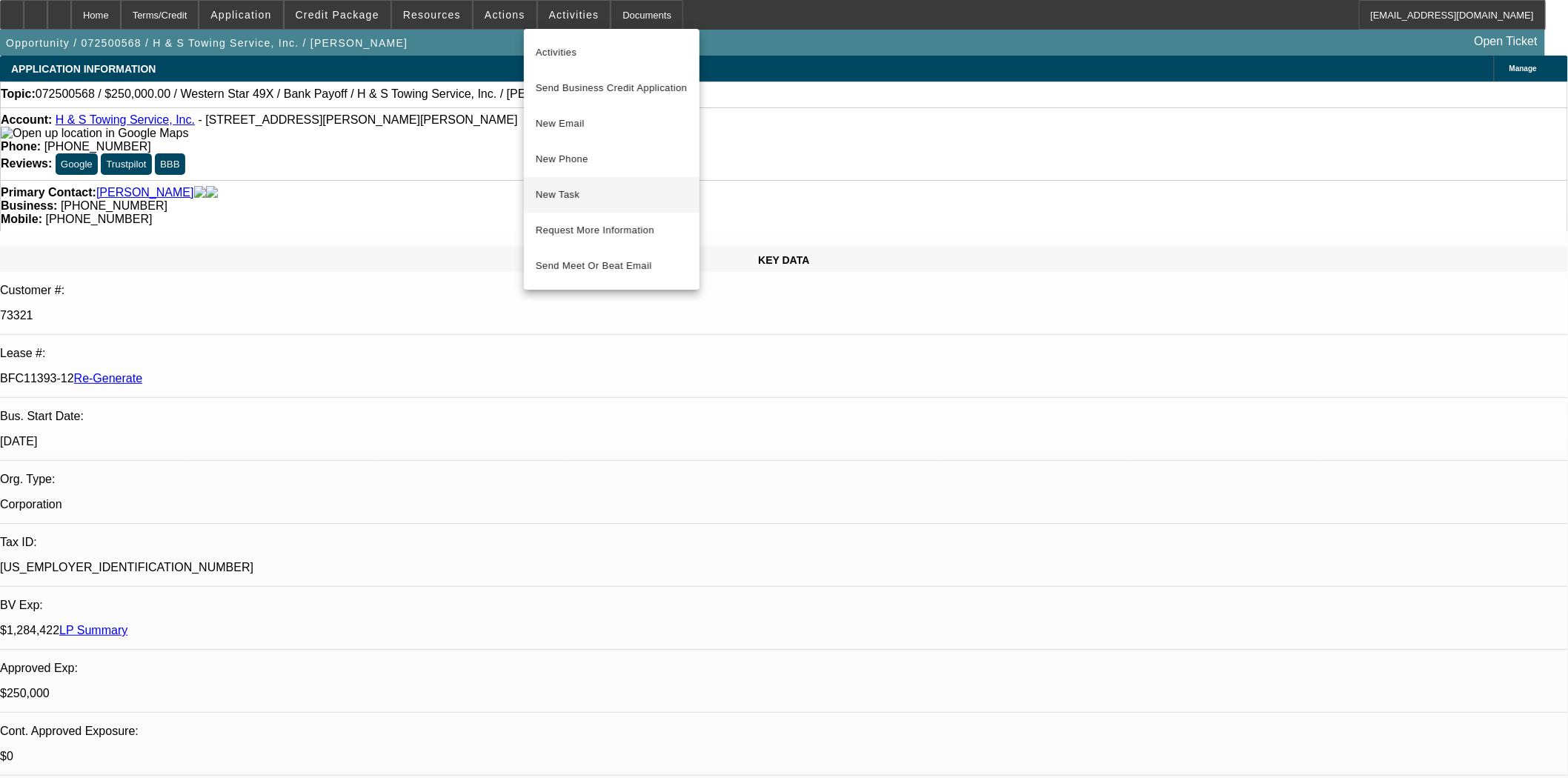
click at [554, 189] on span "New Task" at bounding box center [611, 195] width 151 height 18
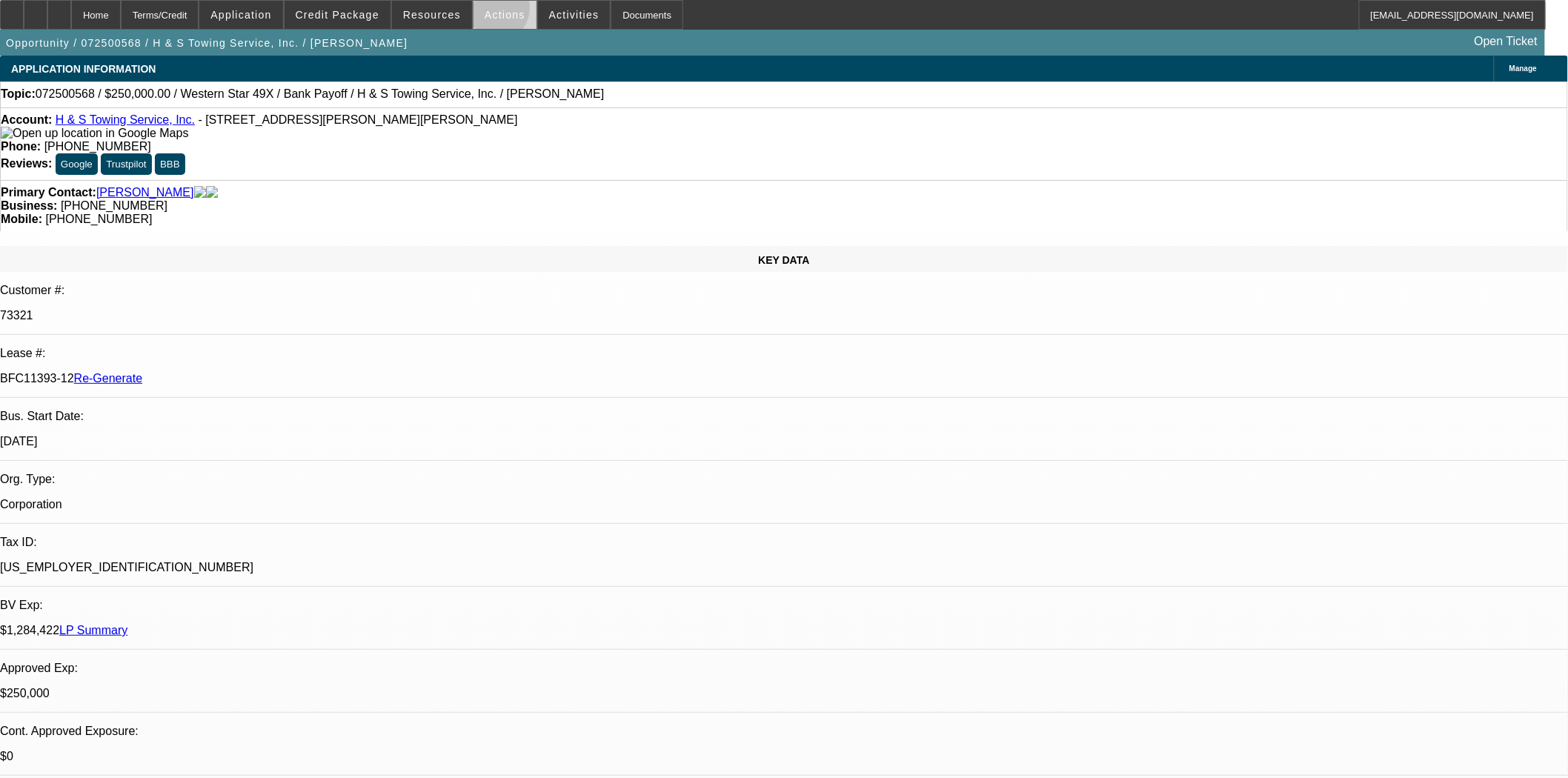
click at [489, 11] on span "Actions" at bounding box center [505, 15] width 41 height 12
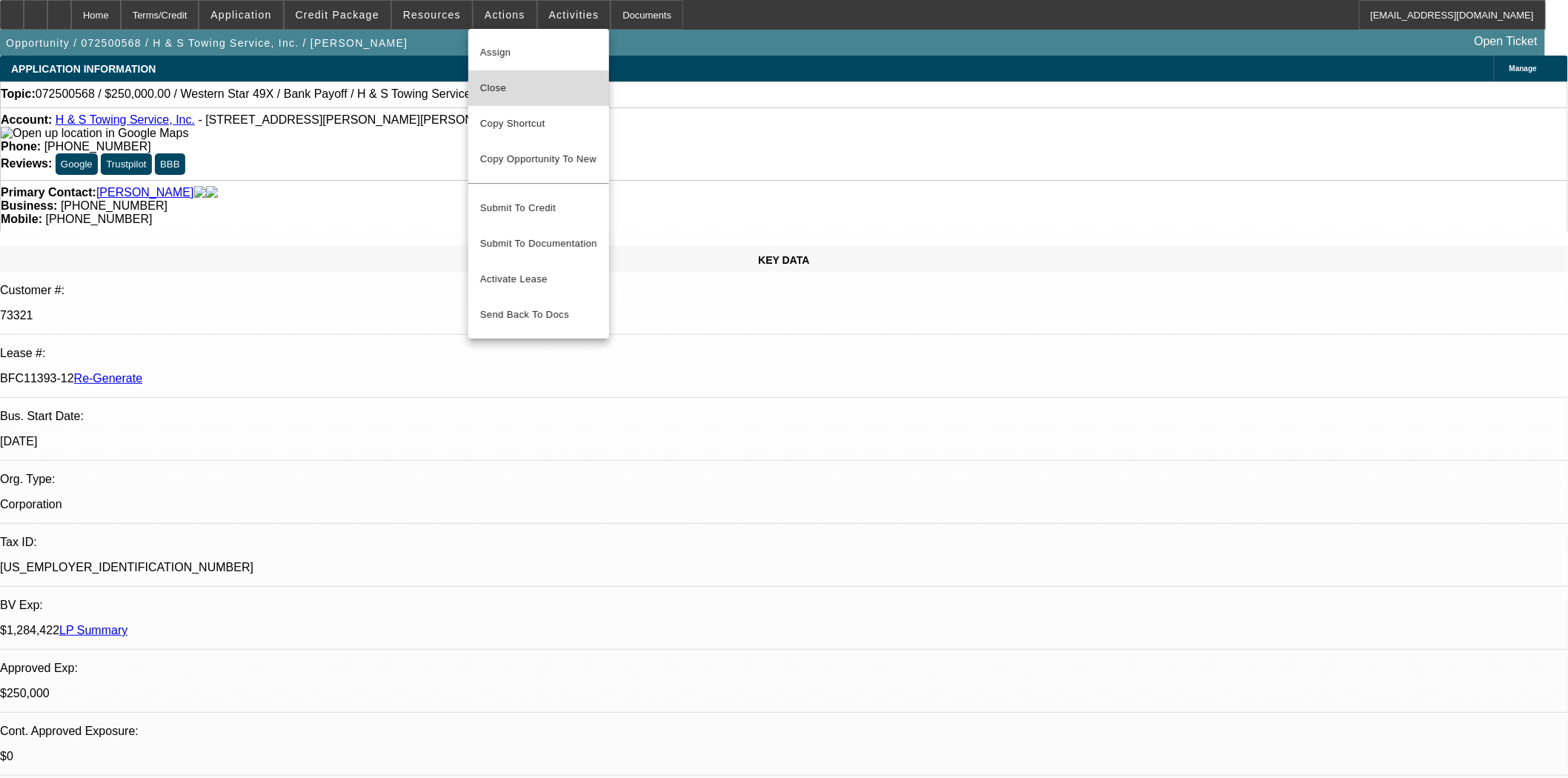
click at [498, 91] on span "Close" at bounding box center [538, 88] width 117 height 18
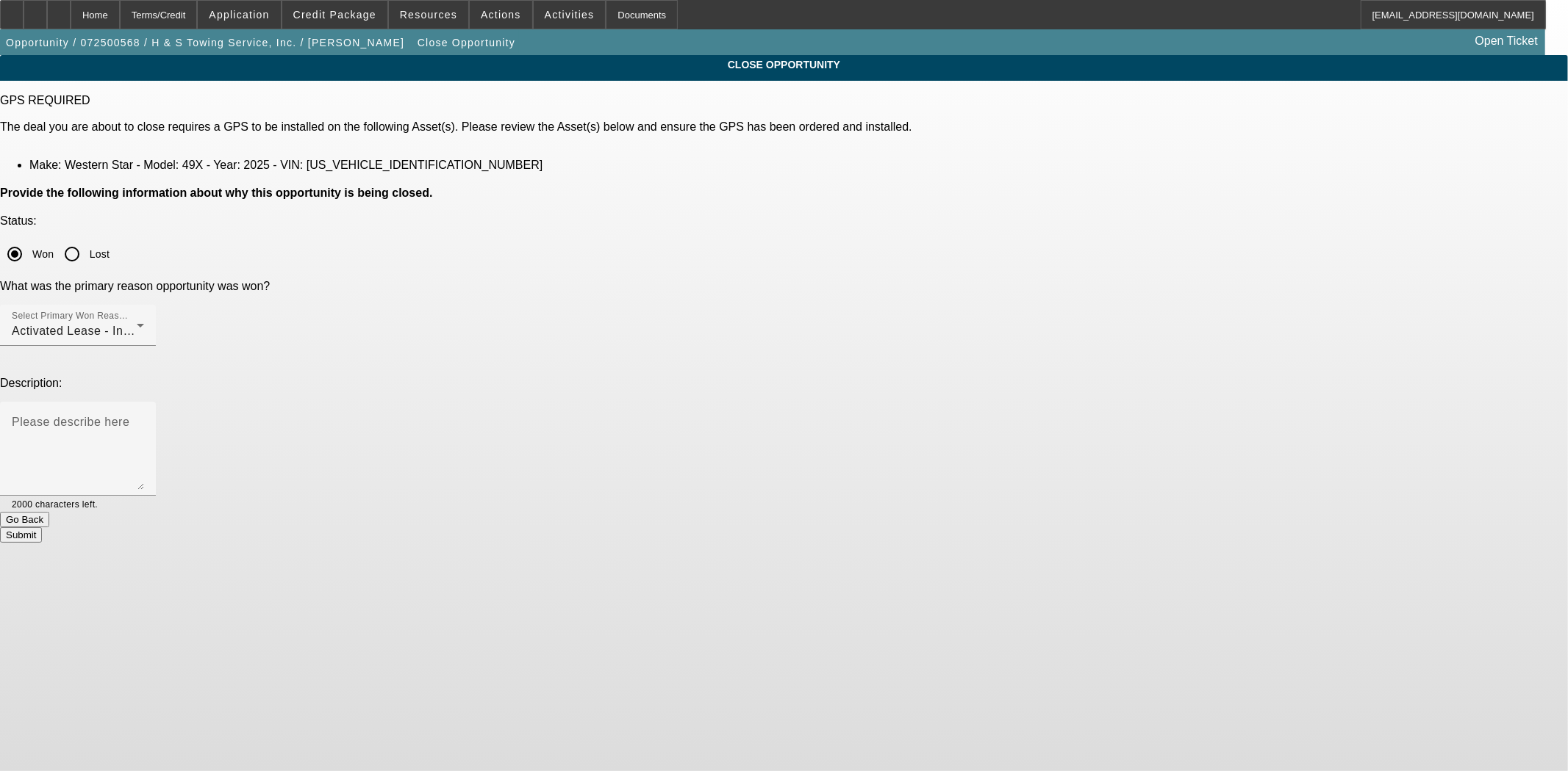
click at [42, 528] on button "Submit" at bounding box center [21, 535] width 42 height 15
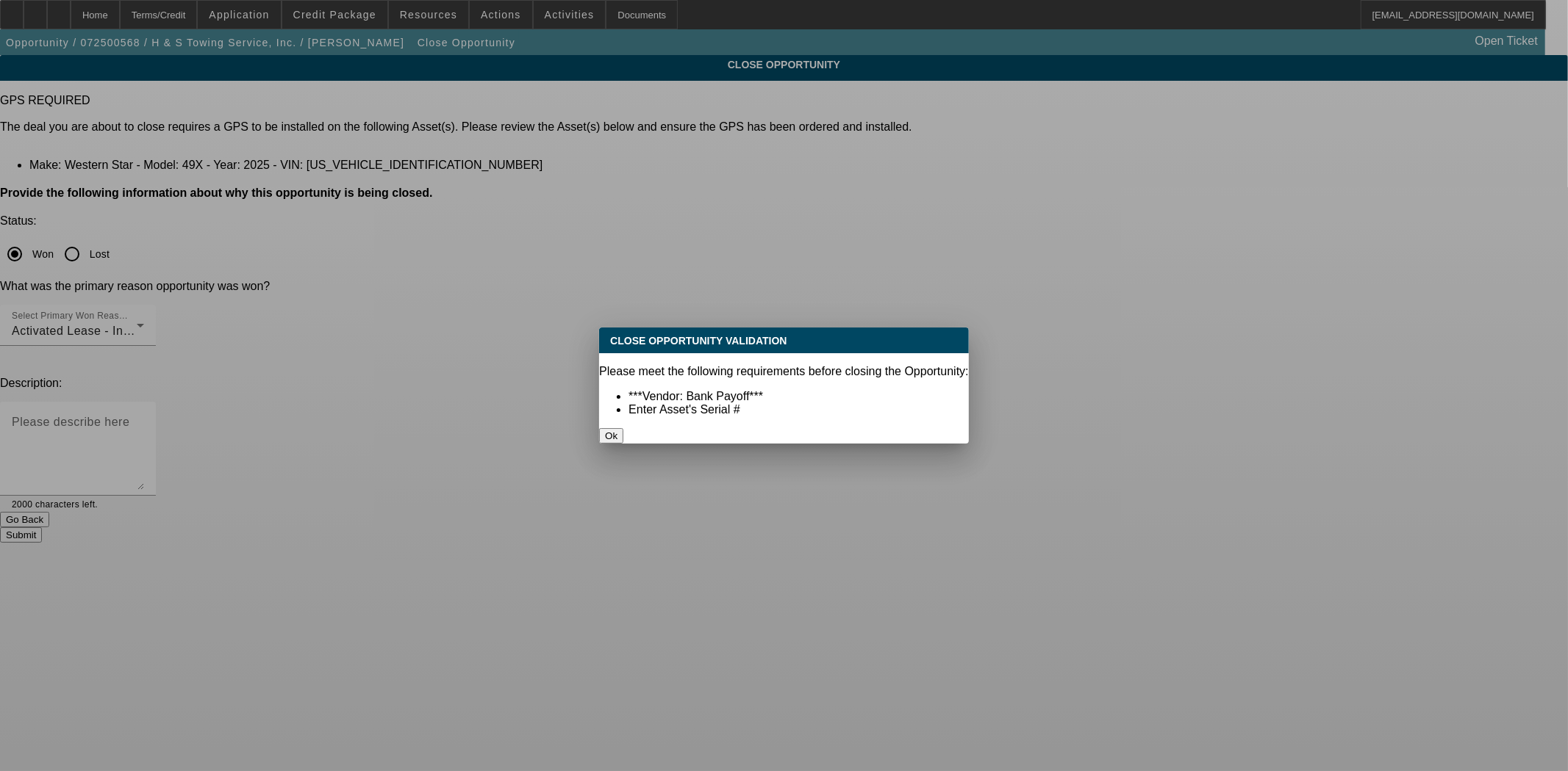
click at [623, 428] on button "Ok" at bounding box center [611, 435] width 24 height 15
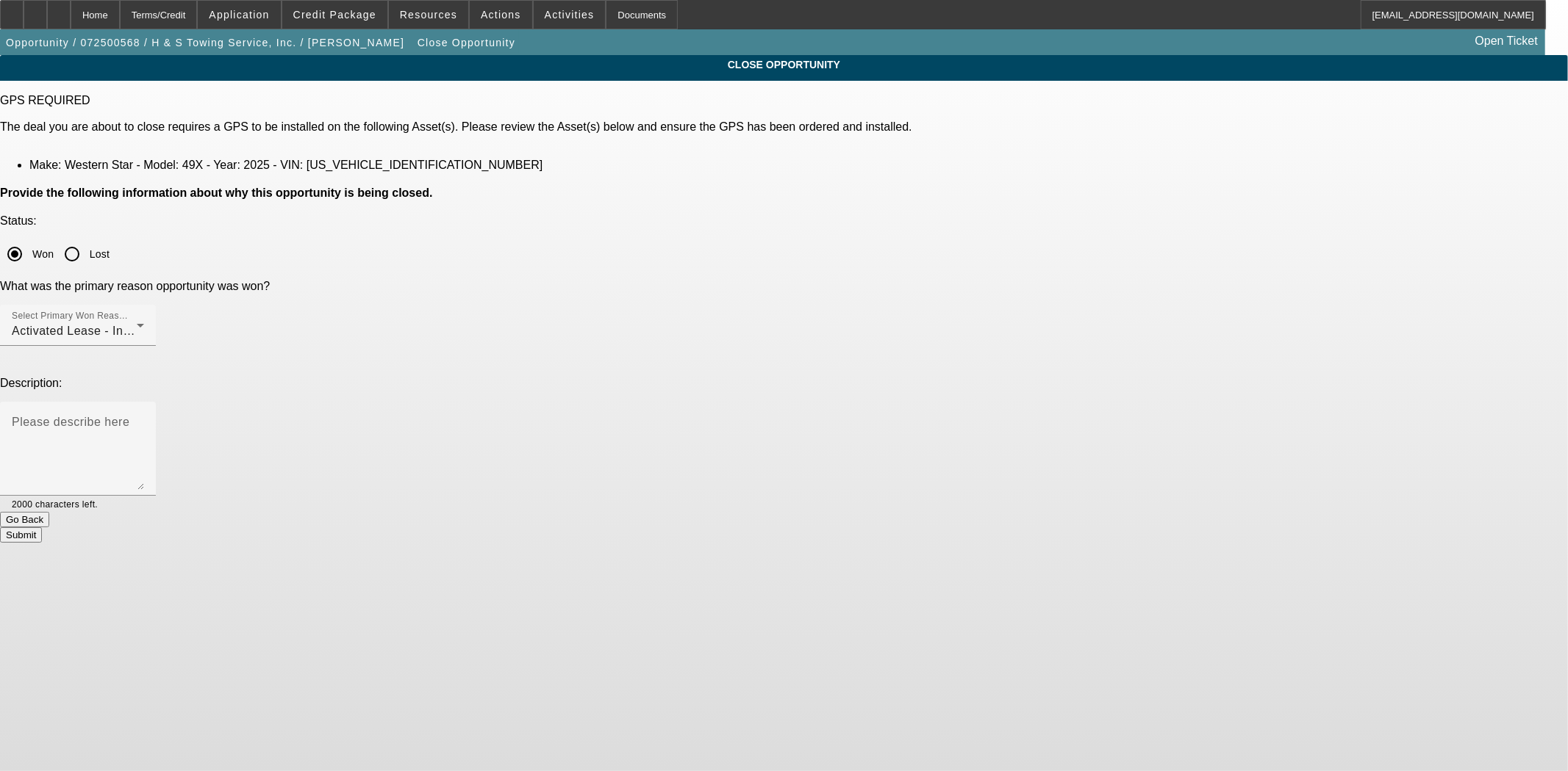
click at [649, 512] on div "Go Back" at bounding box center [784, 519] width 1568 height 15
click at [50, 512] on button "Go Back" at bounding box center [24, 519] width 50 height 15
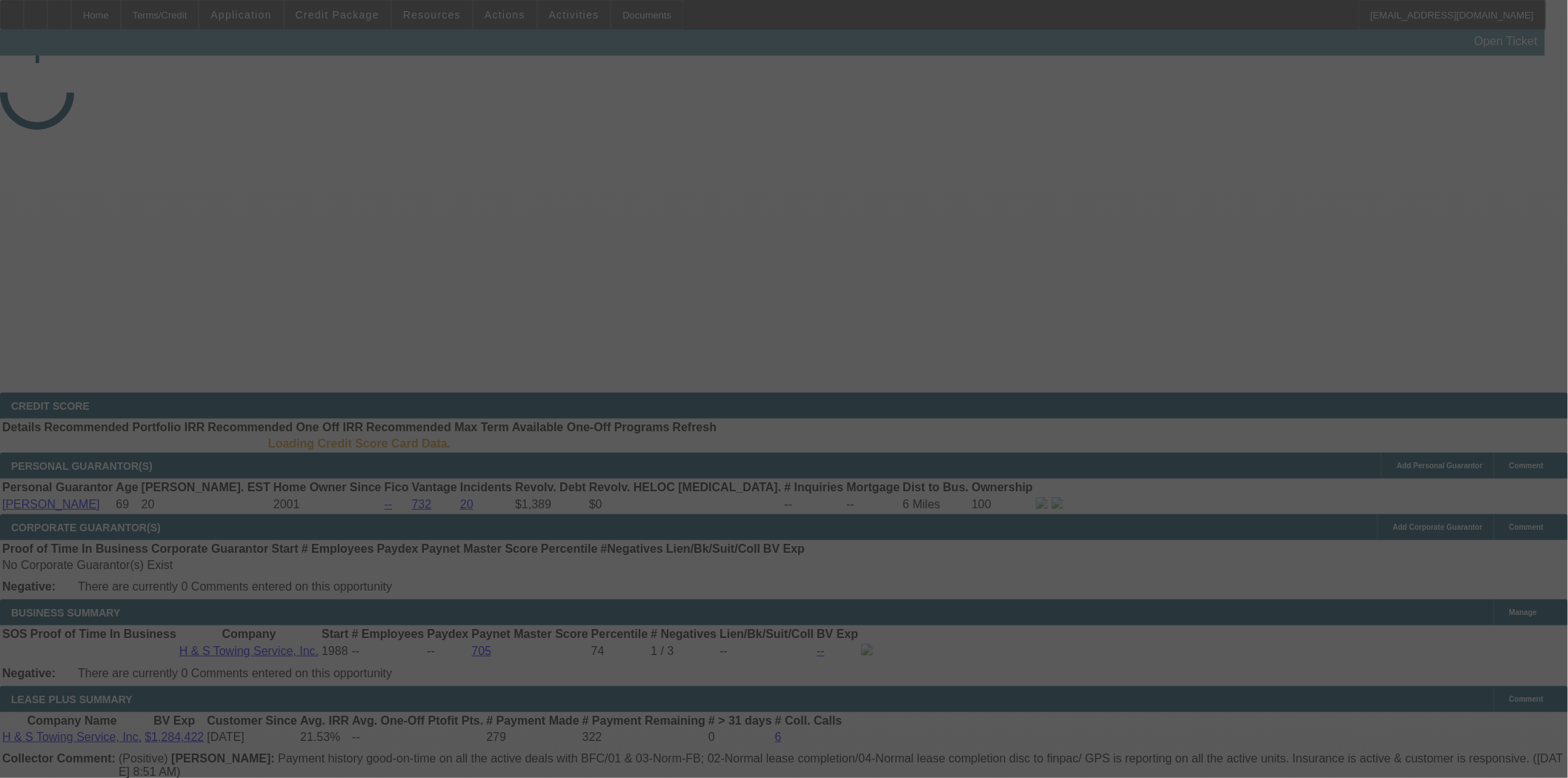
select select "4"
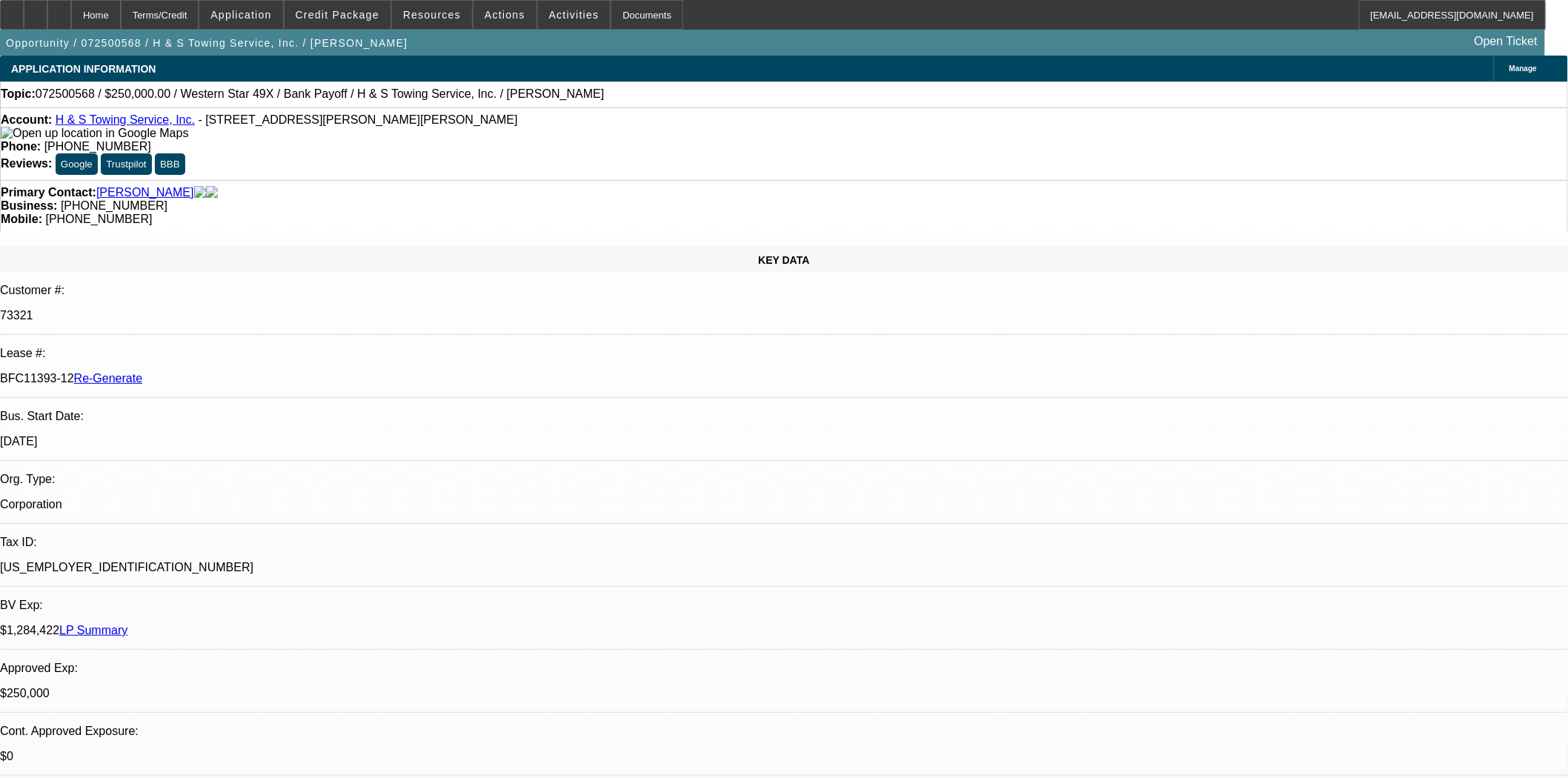
select select "0"
select select "2"
select select "0.1"
select select "4"
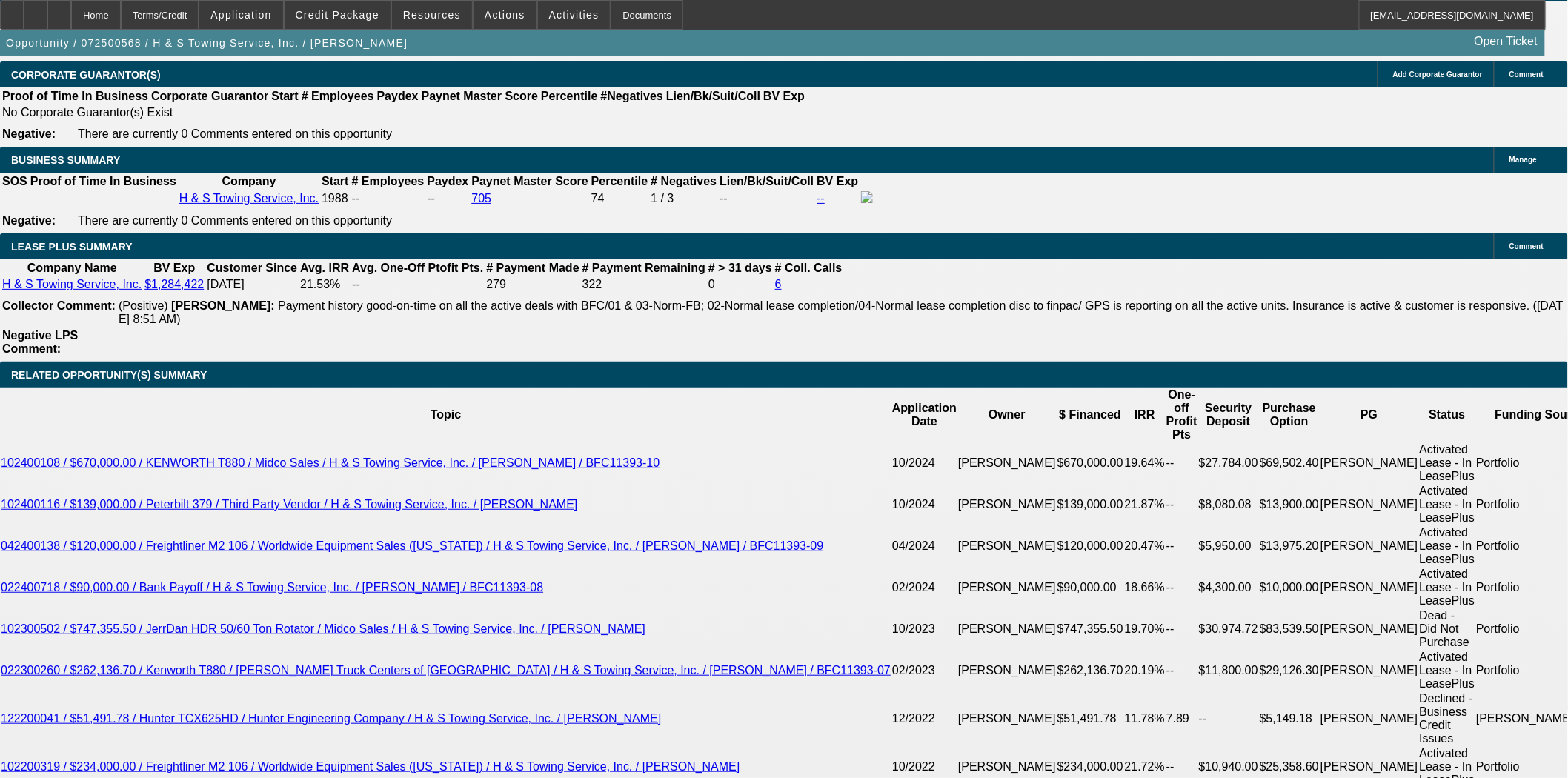
scroll to position [2635, 0]
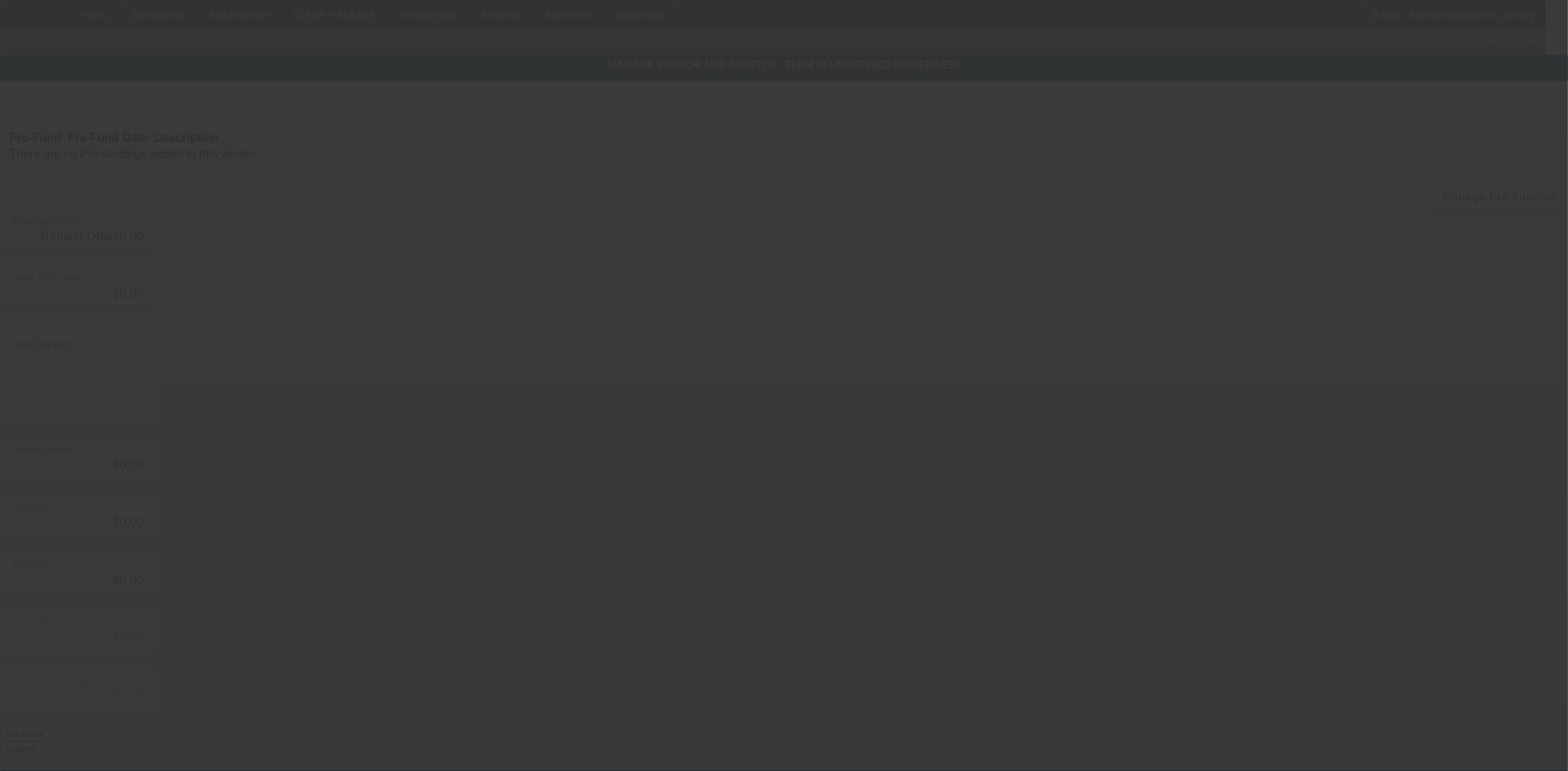
type input "$39.83"
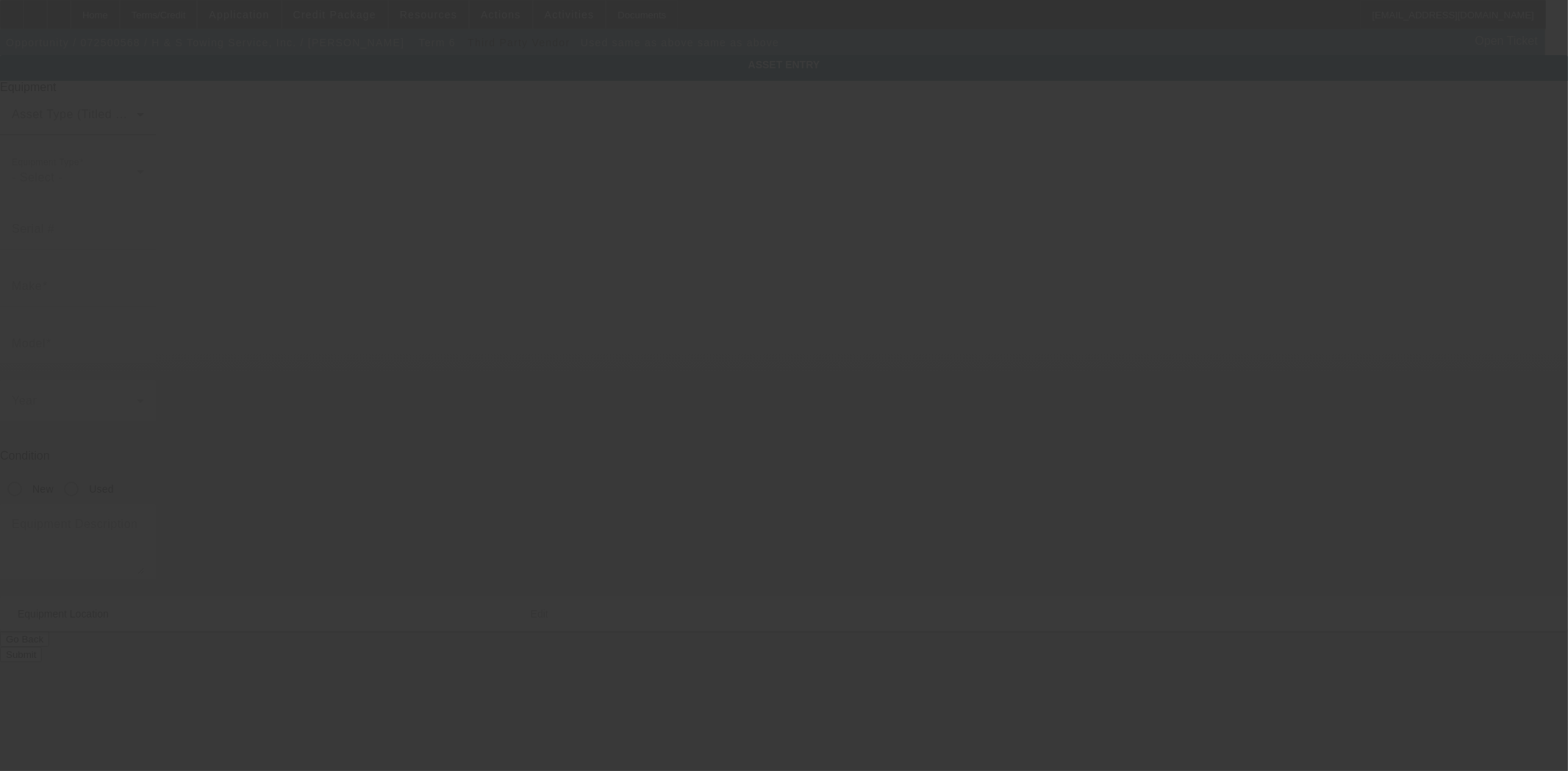
type input "same as above"
radio input "true"
type input "4180 Chambers Hill Rd"
type input "Harrisburg"
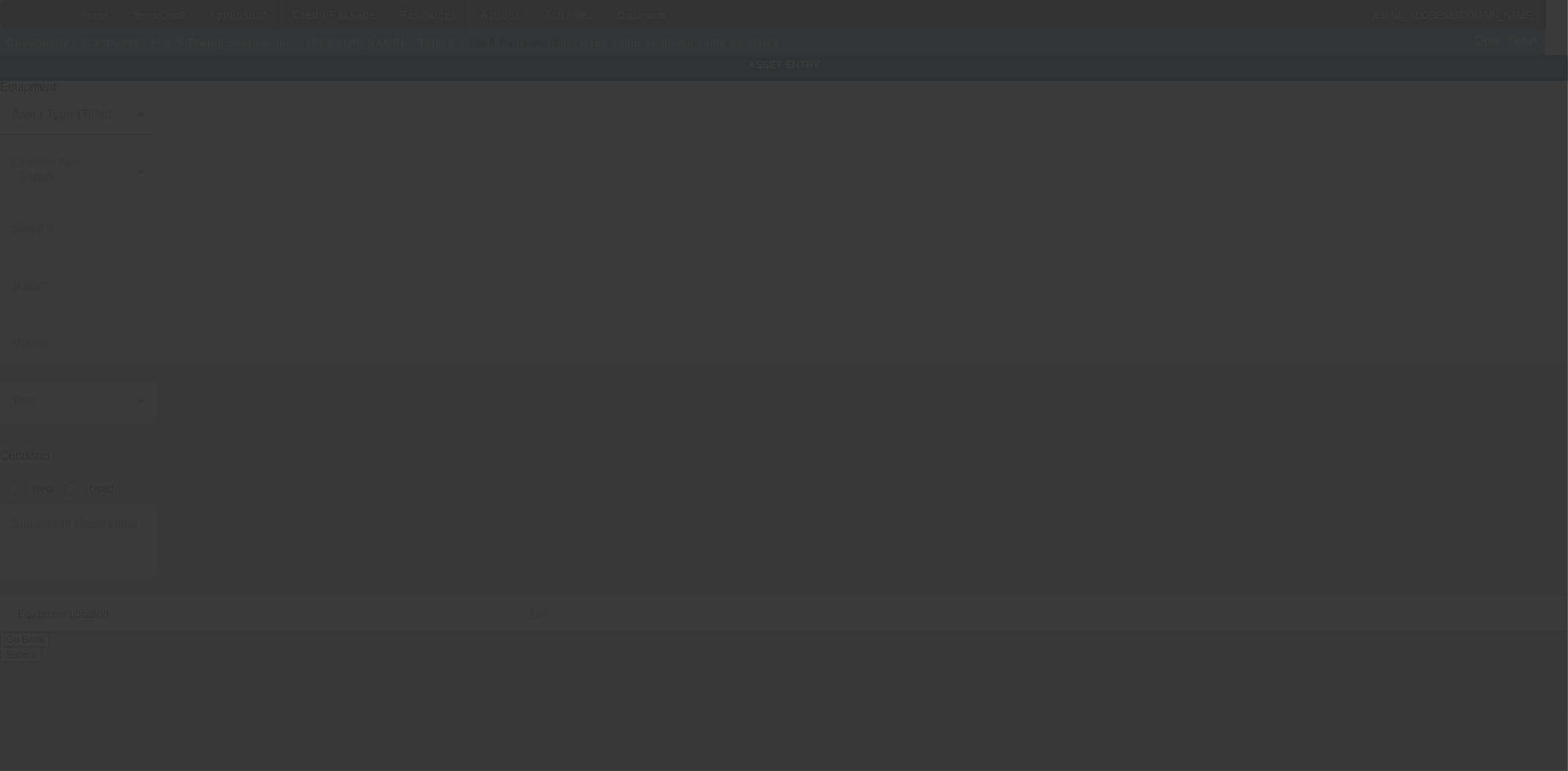
type input "17111"
type input "Dauphin"
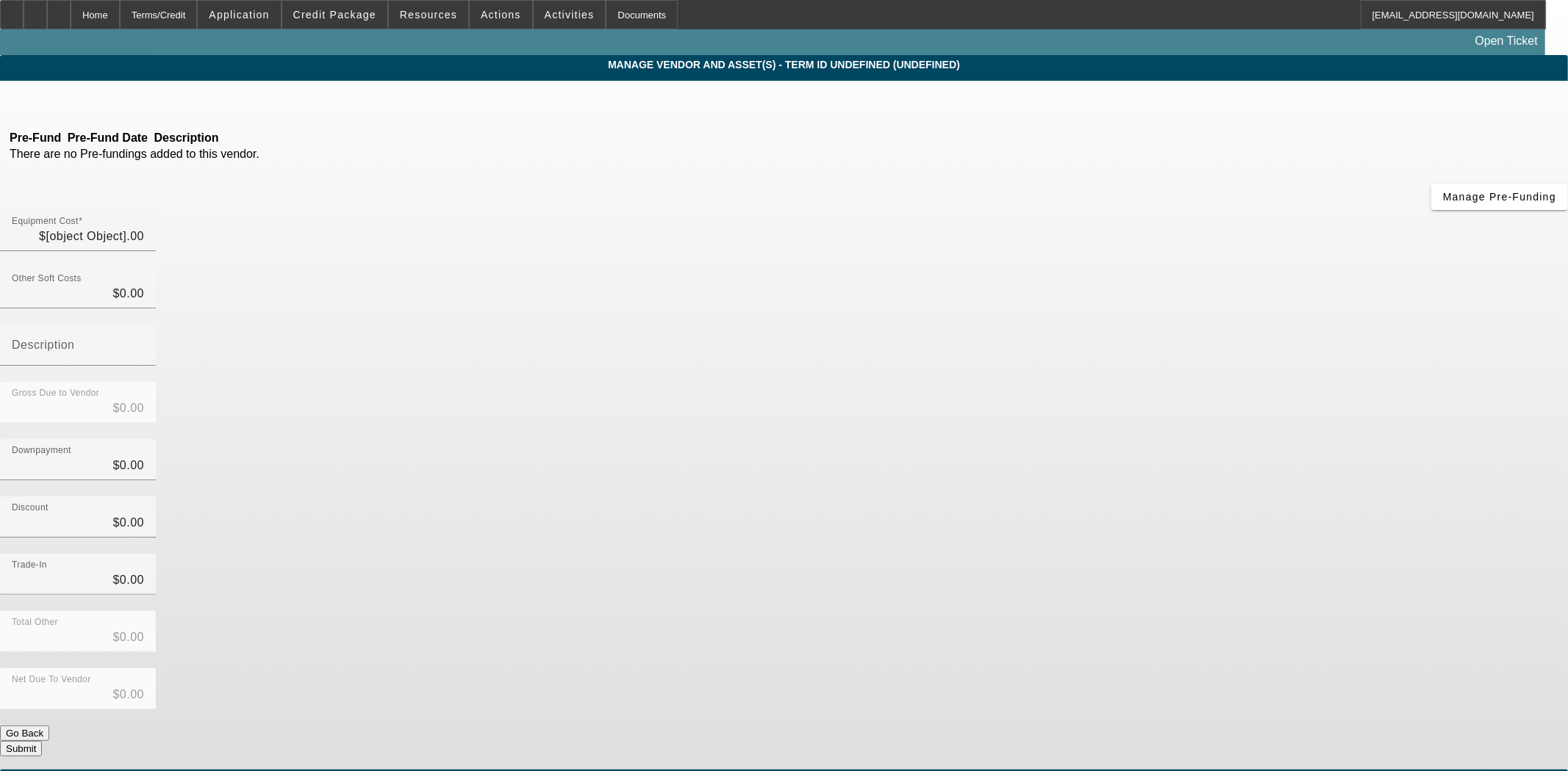
type input "$39.83"
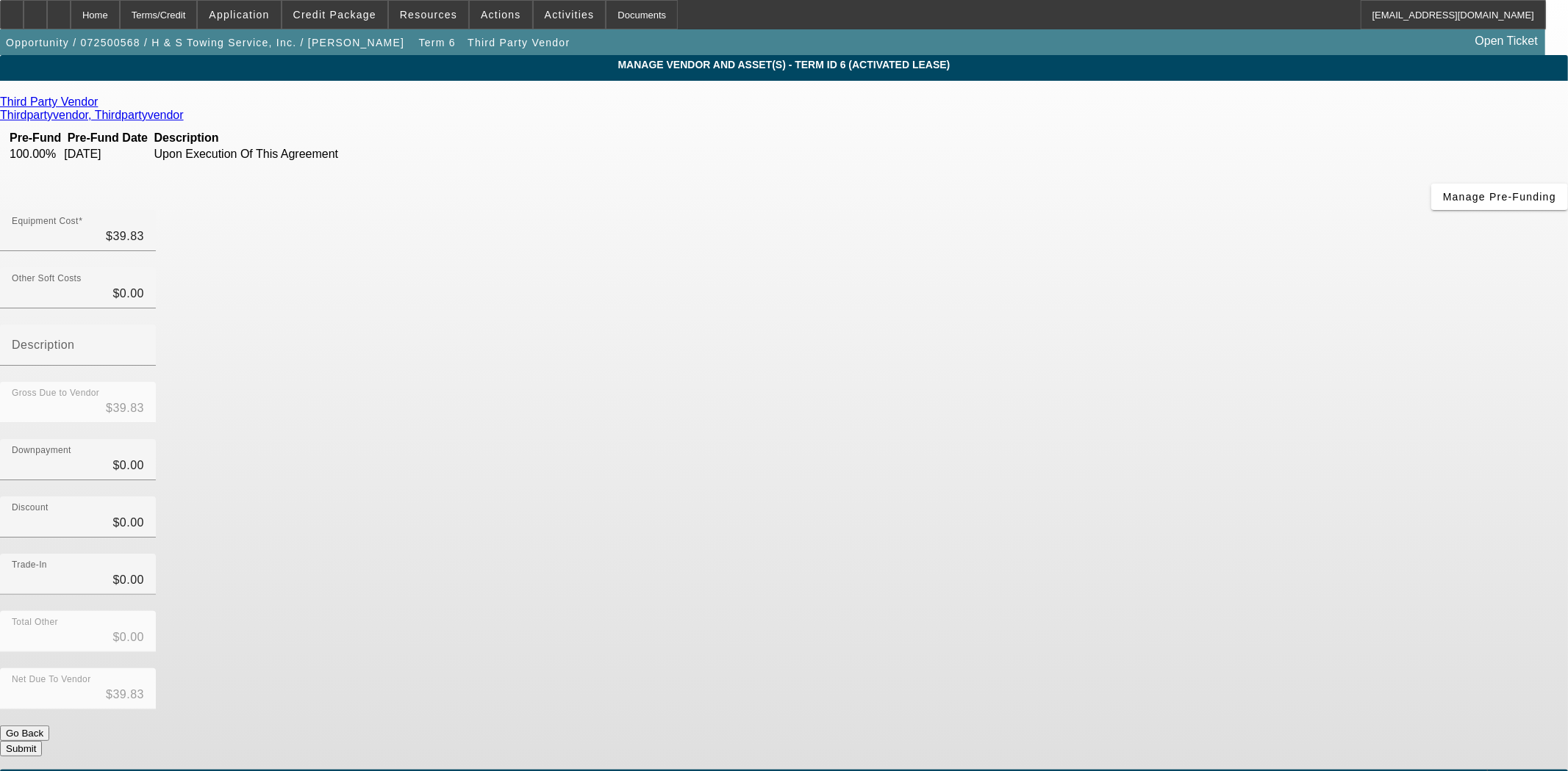
click at [50, 726] on button "Go Back" at bounding box center [24, 733] width 50 height 15
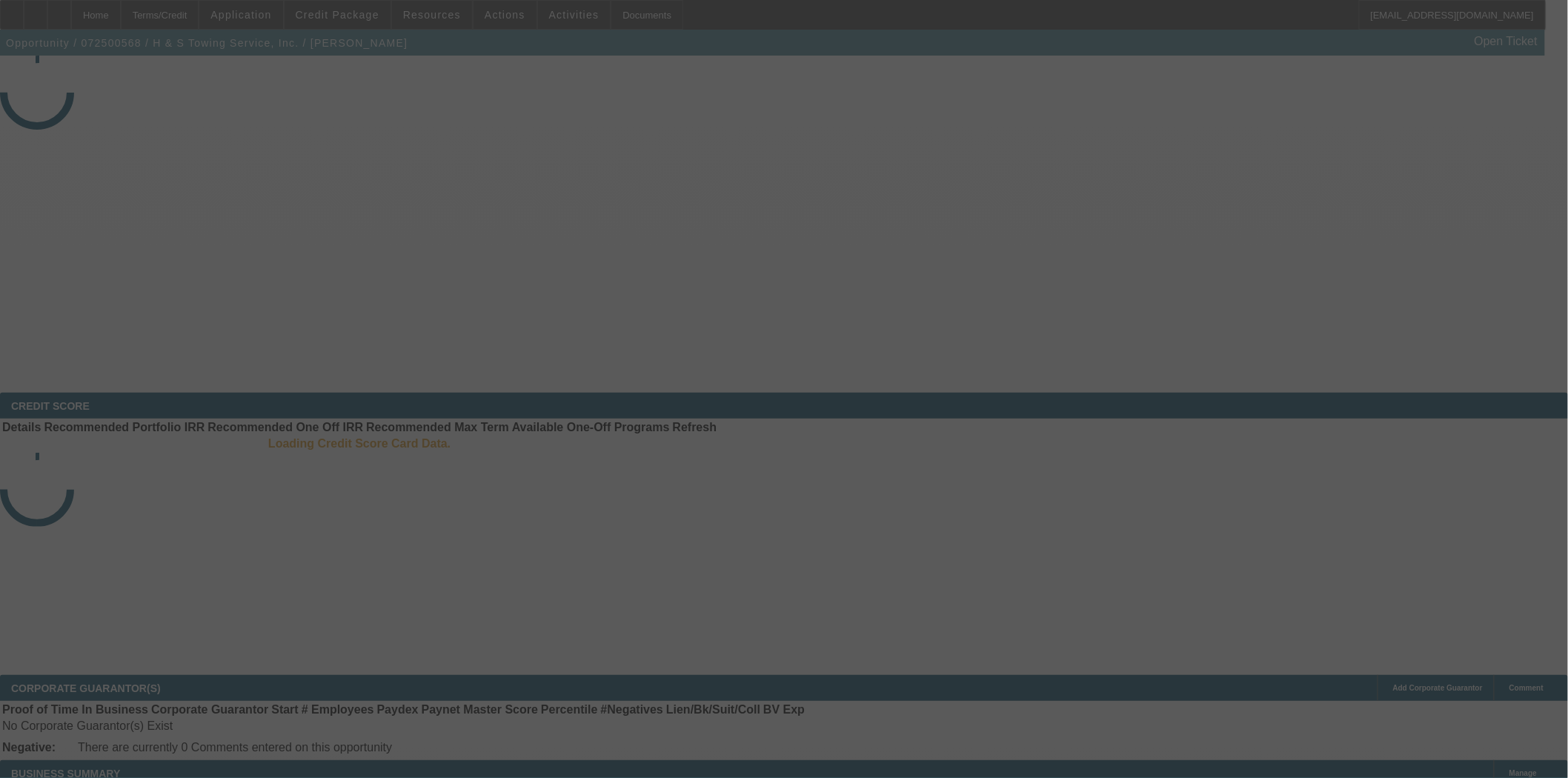
select select "4"
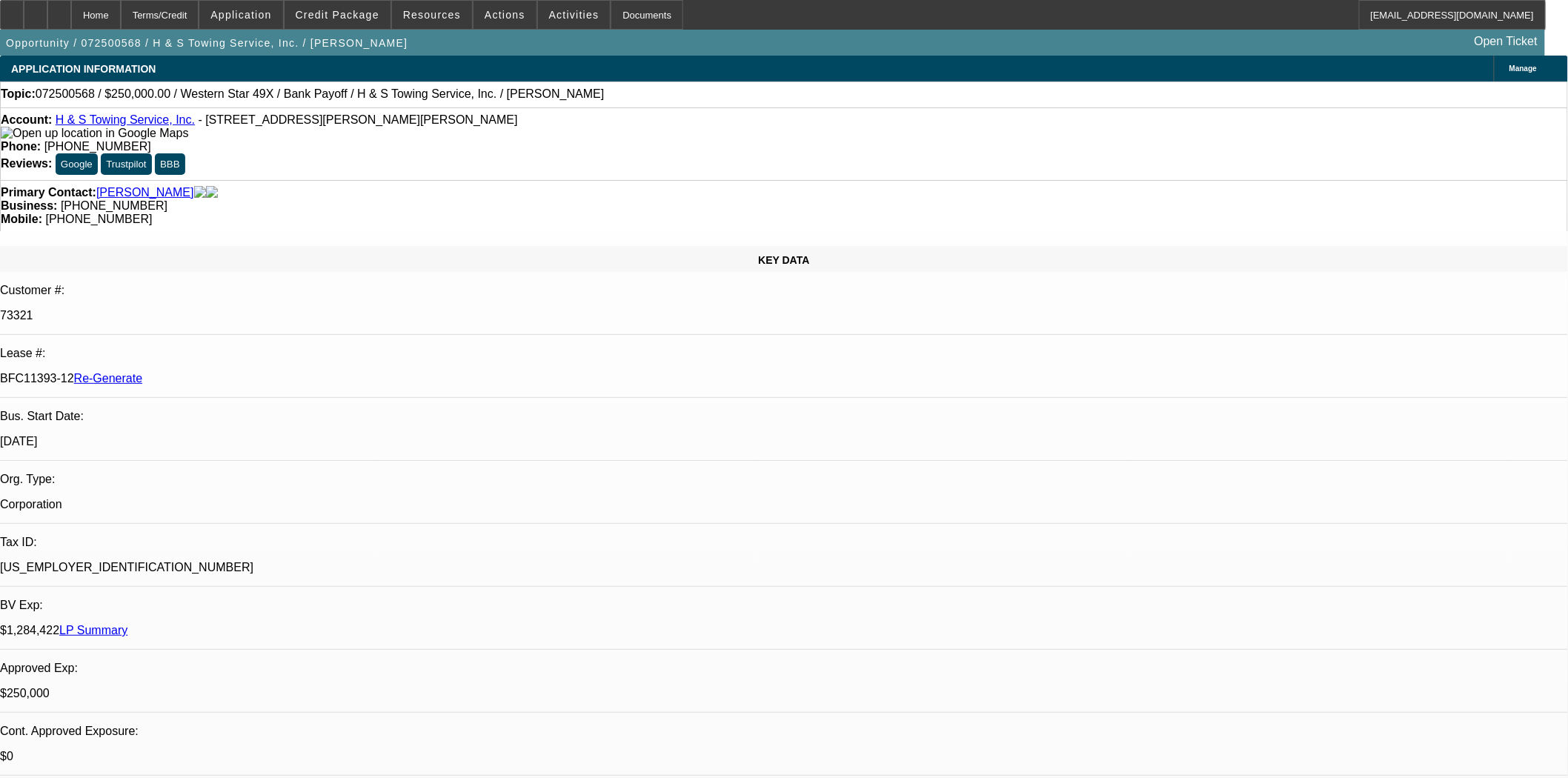
select select "0"
select select "2"
select select "0.1"
select select "4"
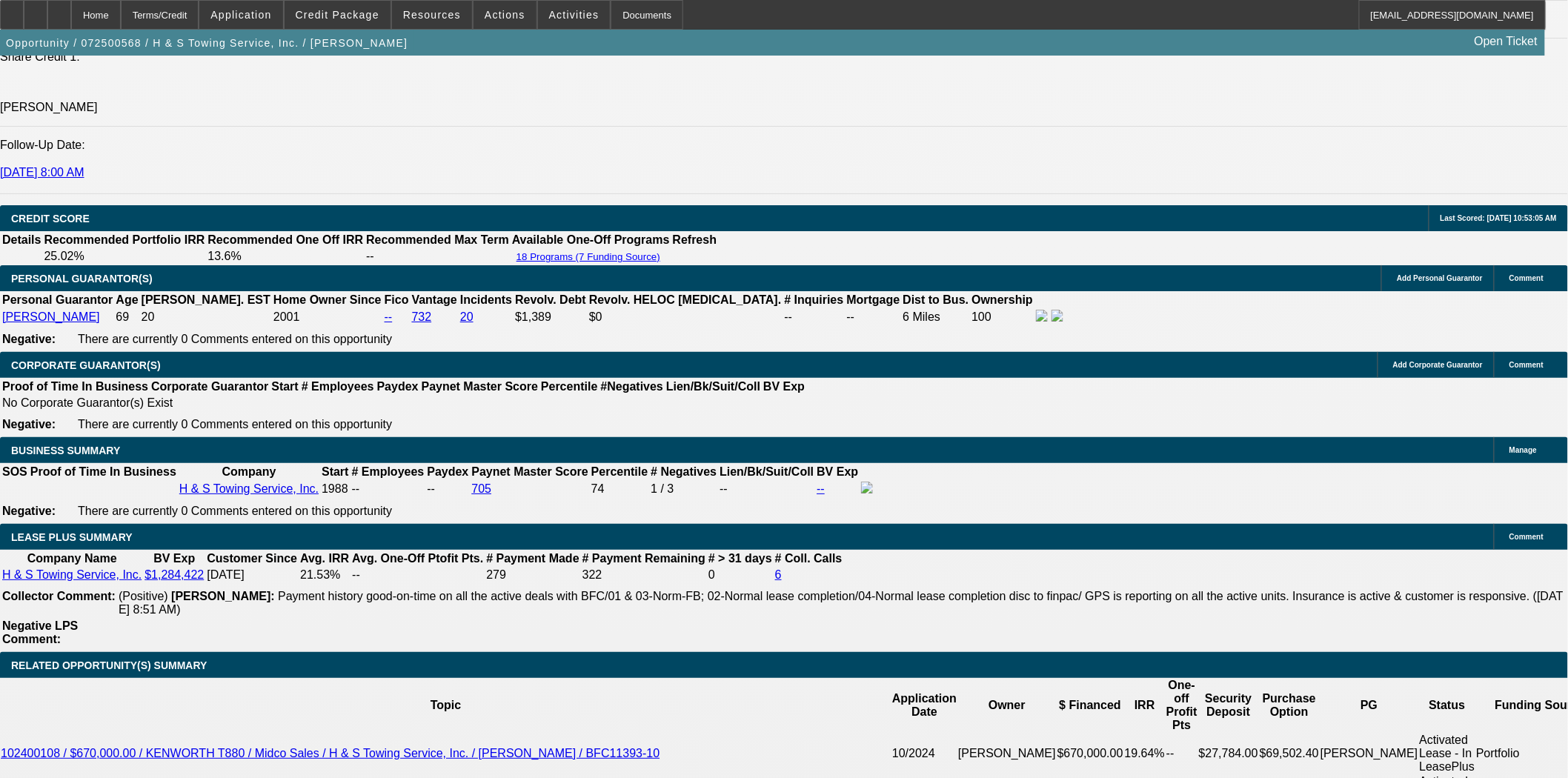
scroll to position [2306, 0]
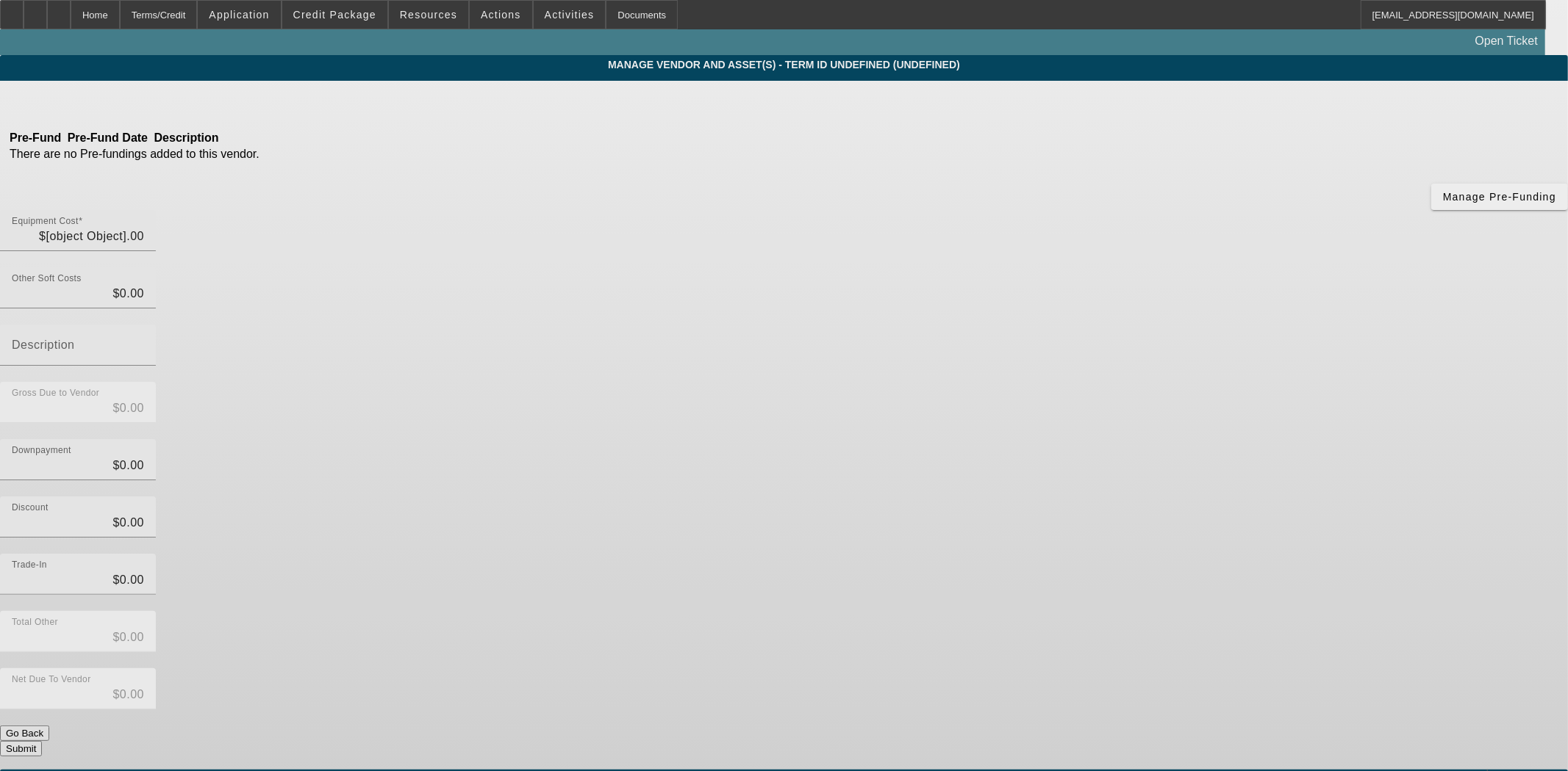
type input "$264,960.17"
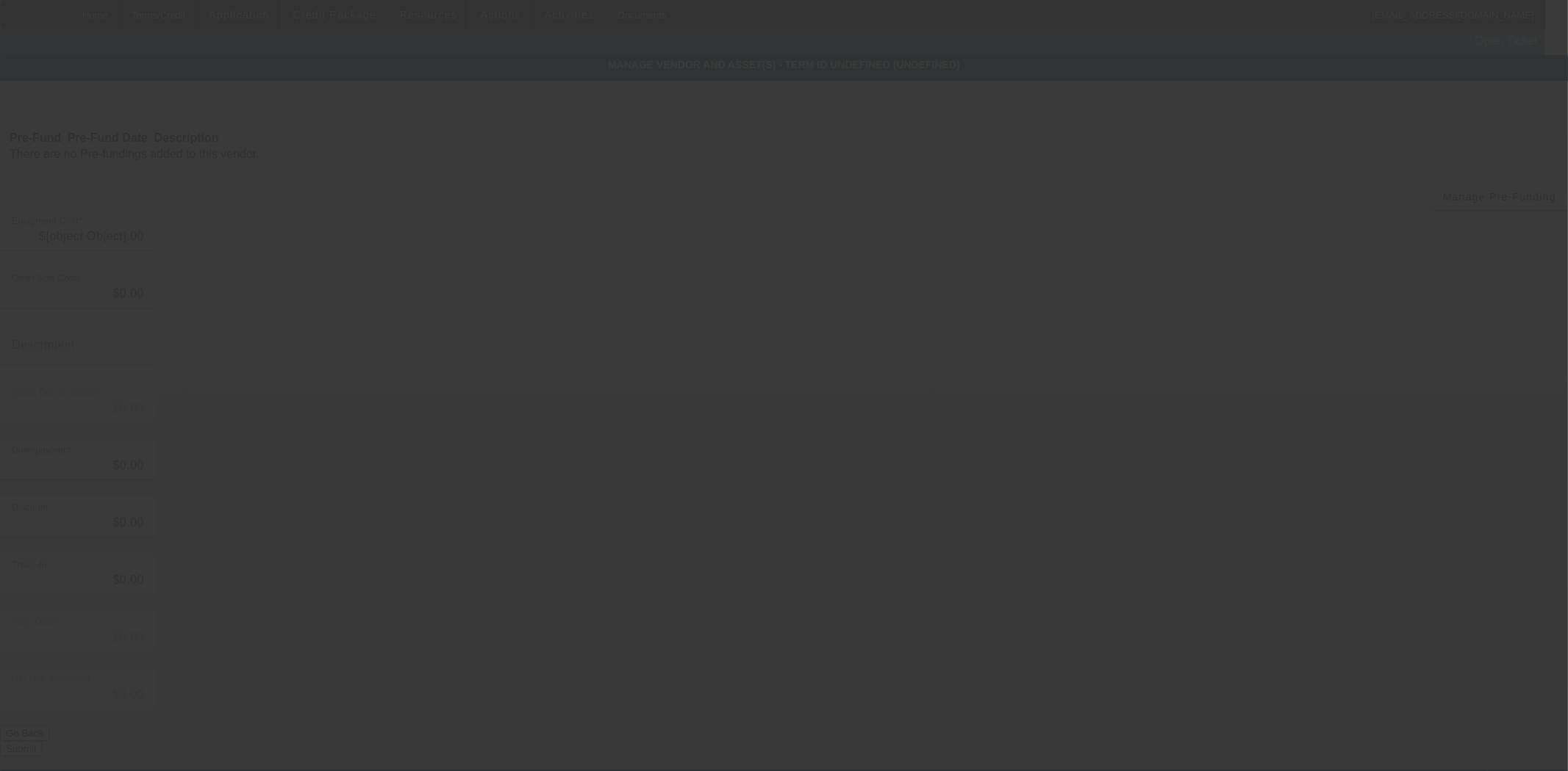
type input "$264,960.17"
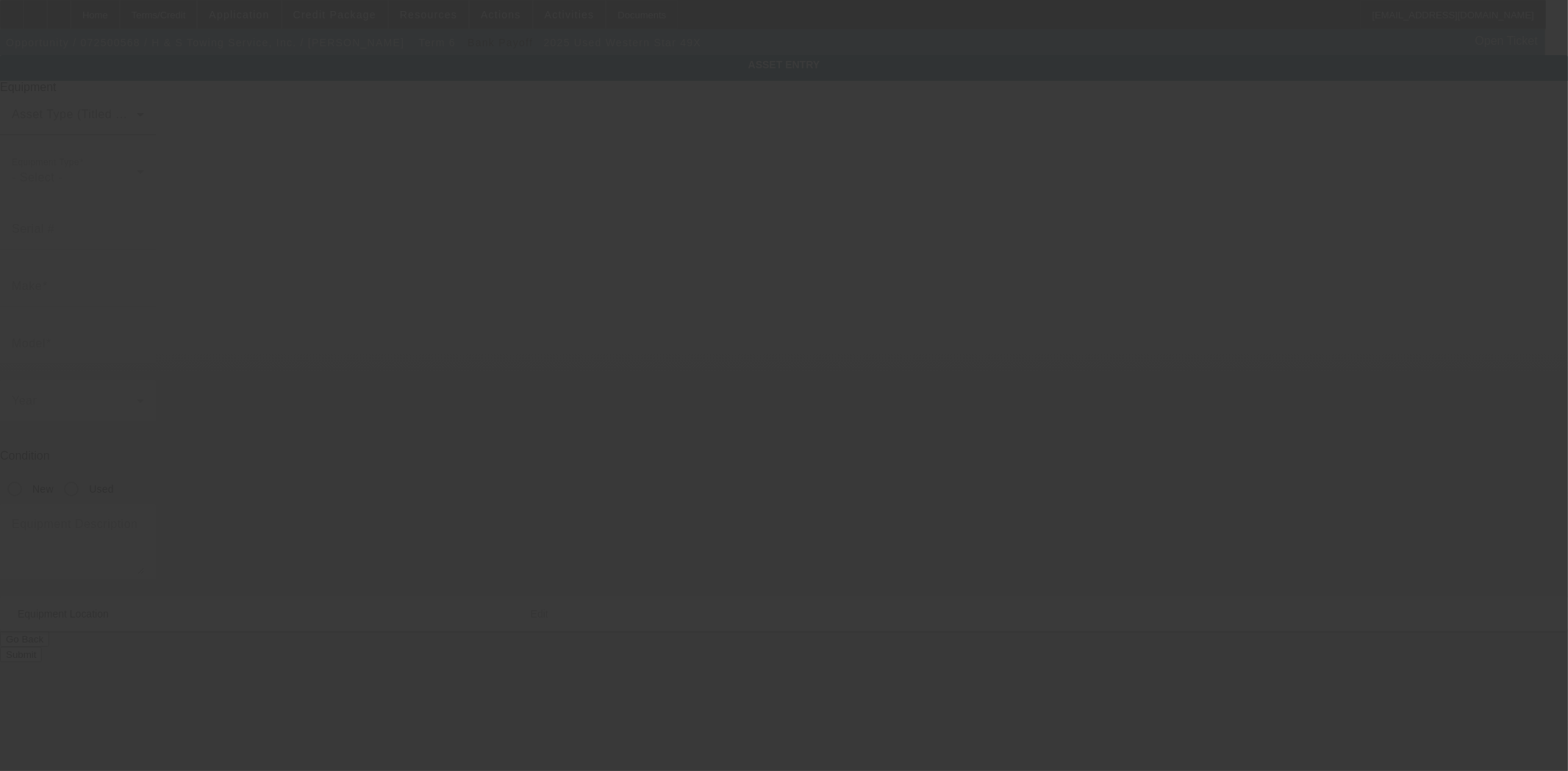
type input "5KKMBWFG0SLV54350"
type input "Western Star"
type input "49X"
radio input "true"
type textarea "with:"
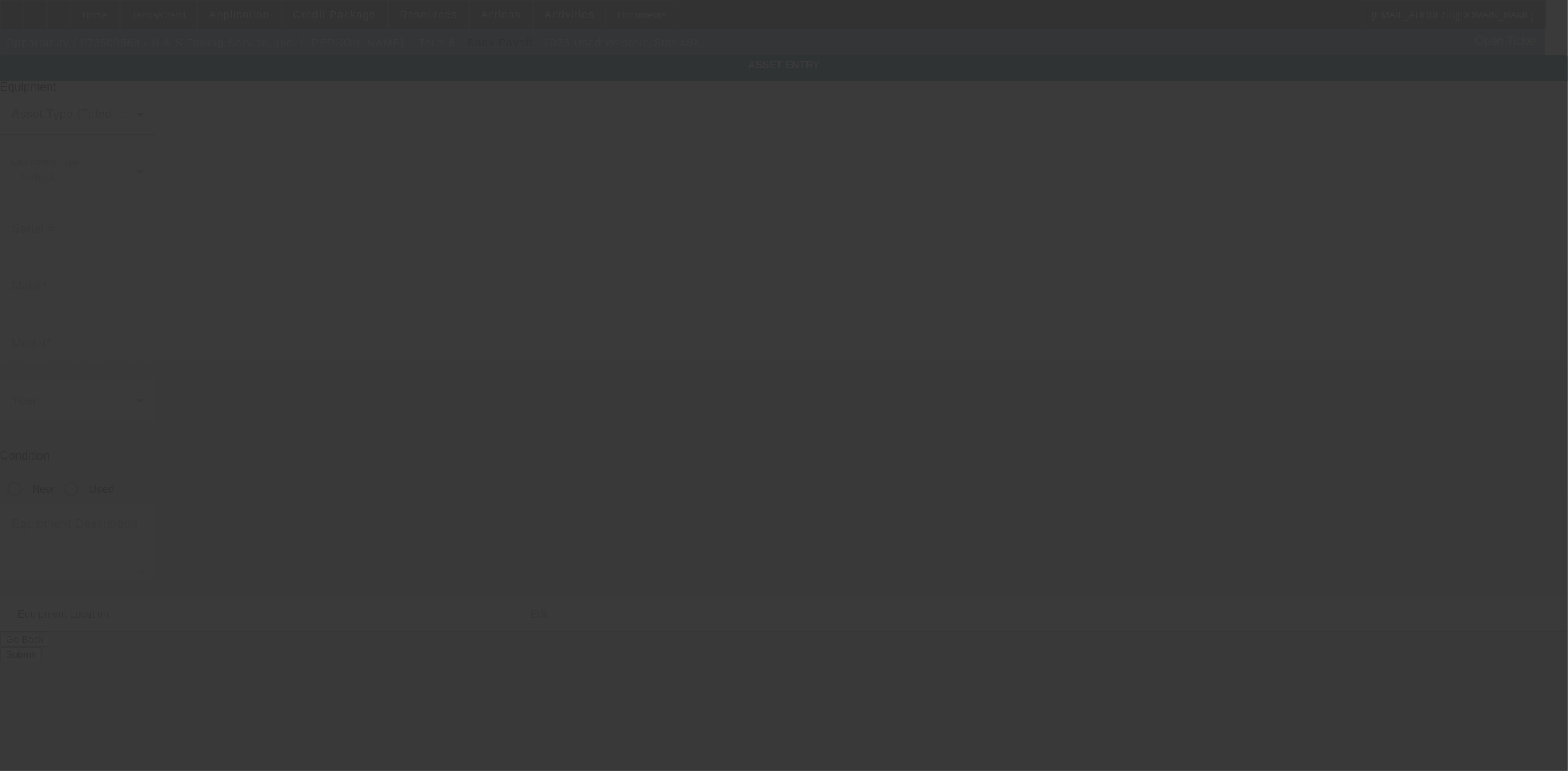
type input "4180 Chambers Hill Road"
type input "Harrisburg"
type input "17111"
type input "Dauphin"
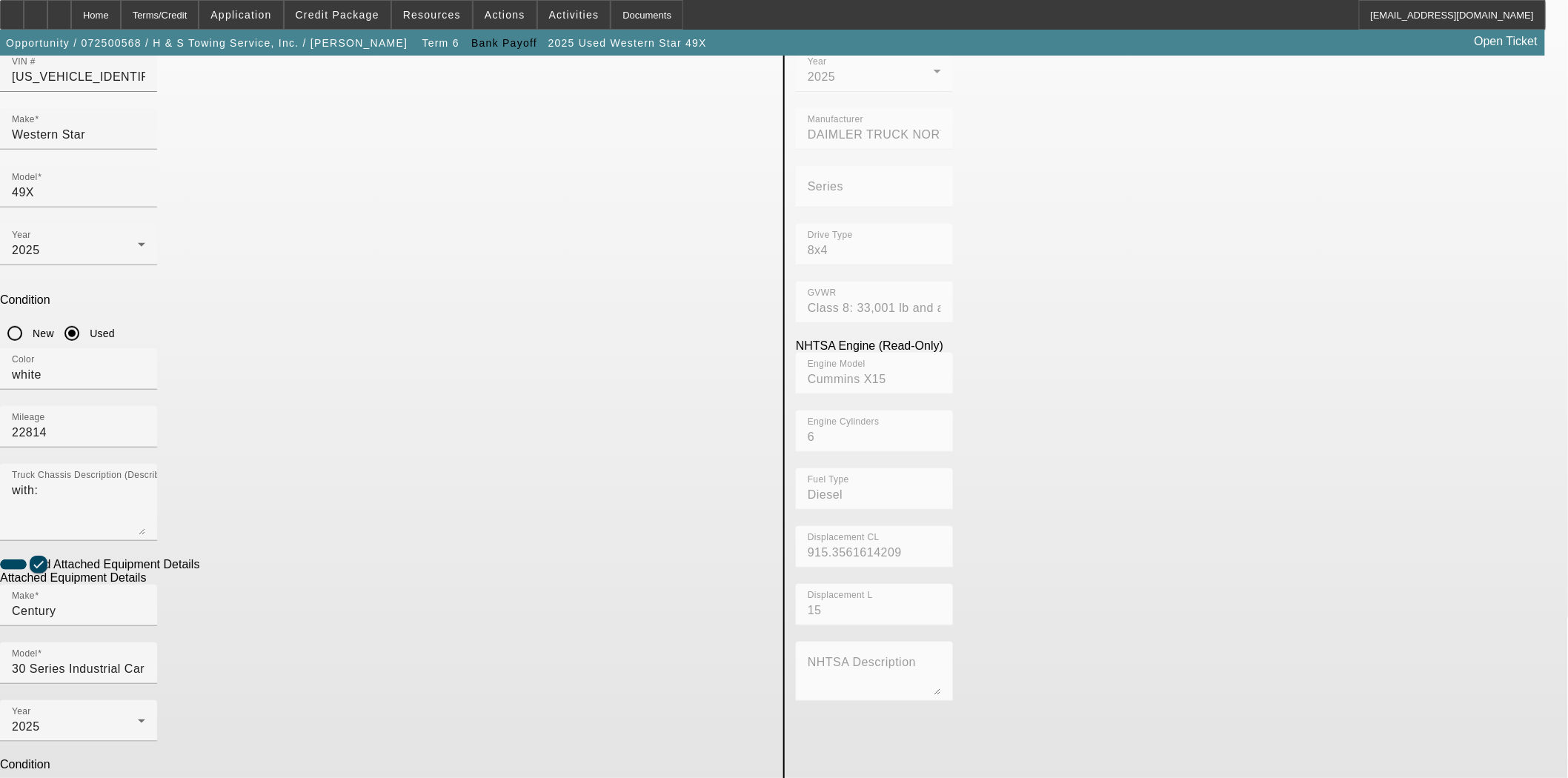
scroll to position [167, 0]
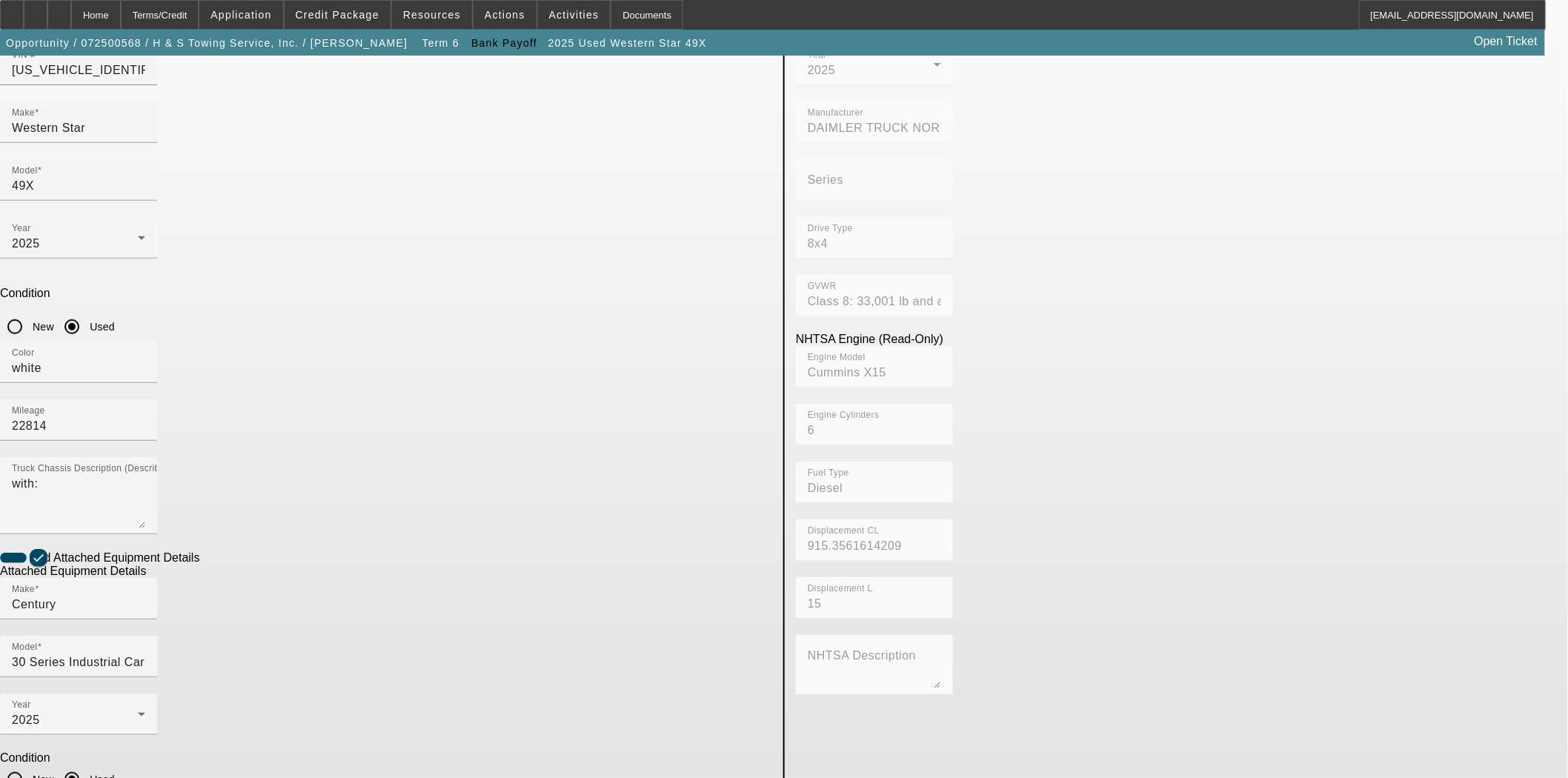
drag, startPoint x: 525, startPoint y: 532, endPoint x: 544, endPoint y: 561, distance: 34.7
checkbox input "true"
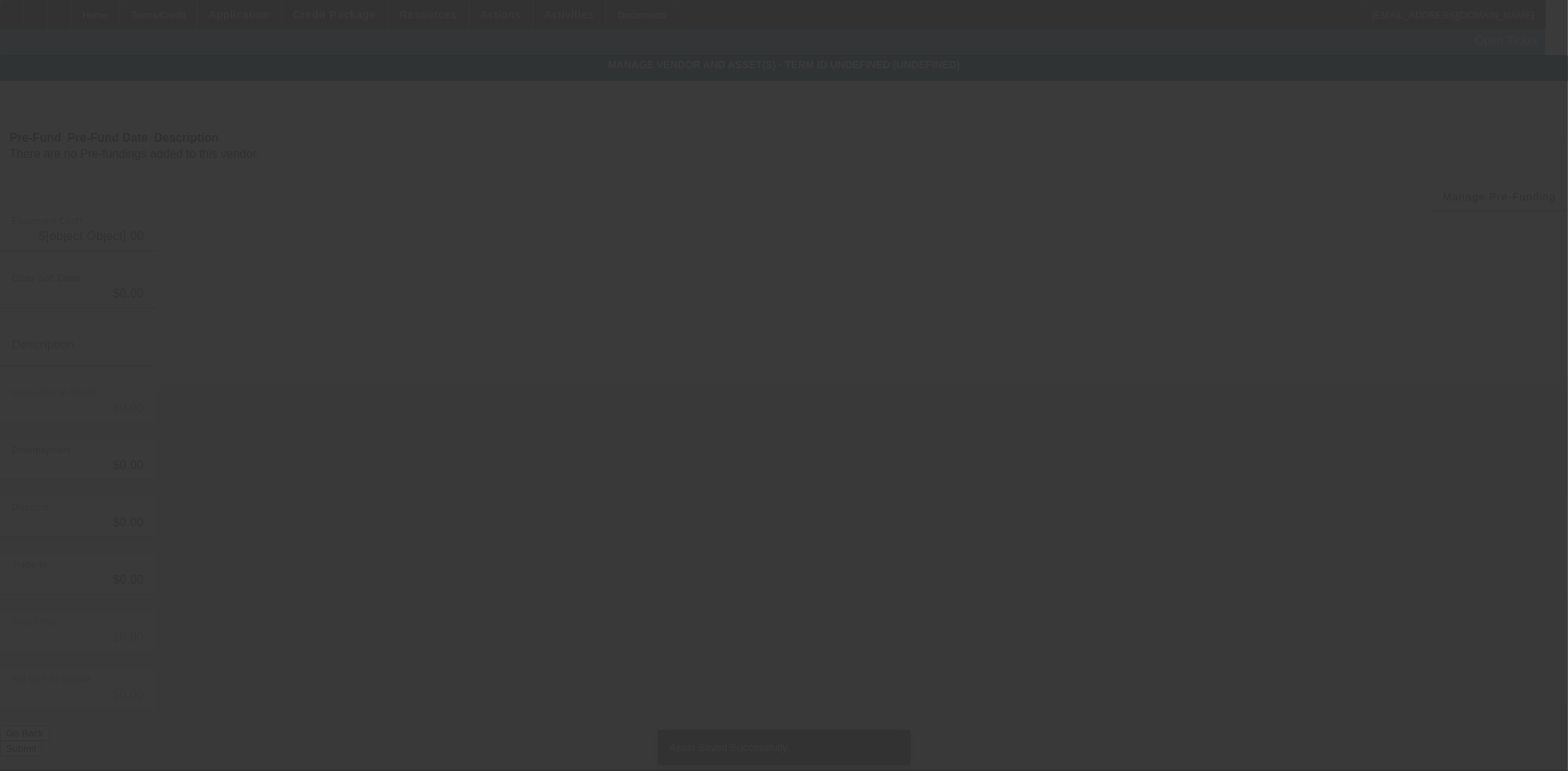
type input "$264,960.17"
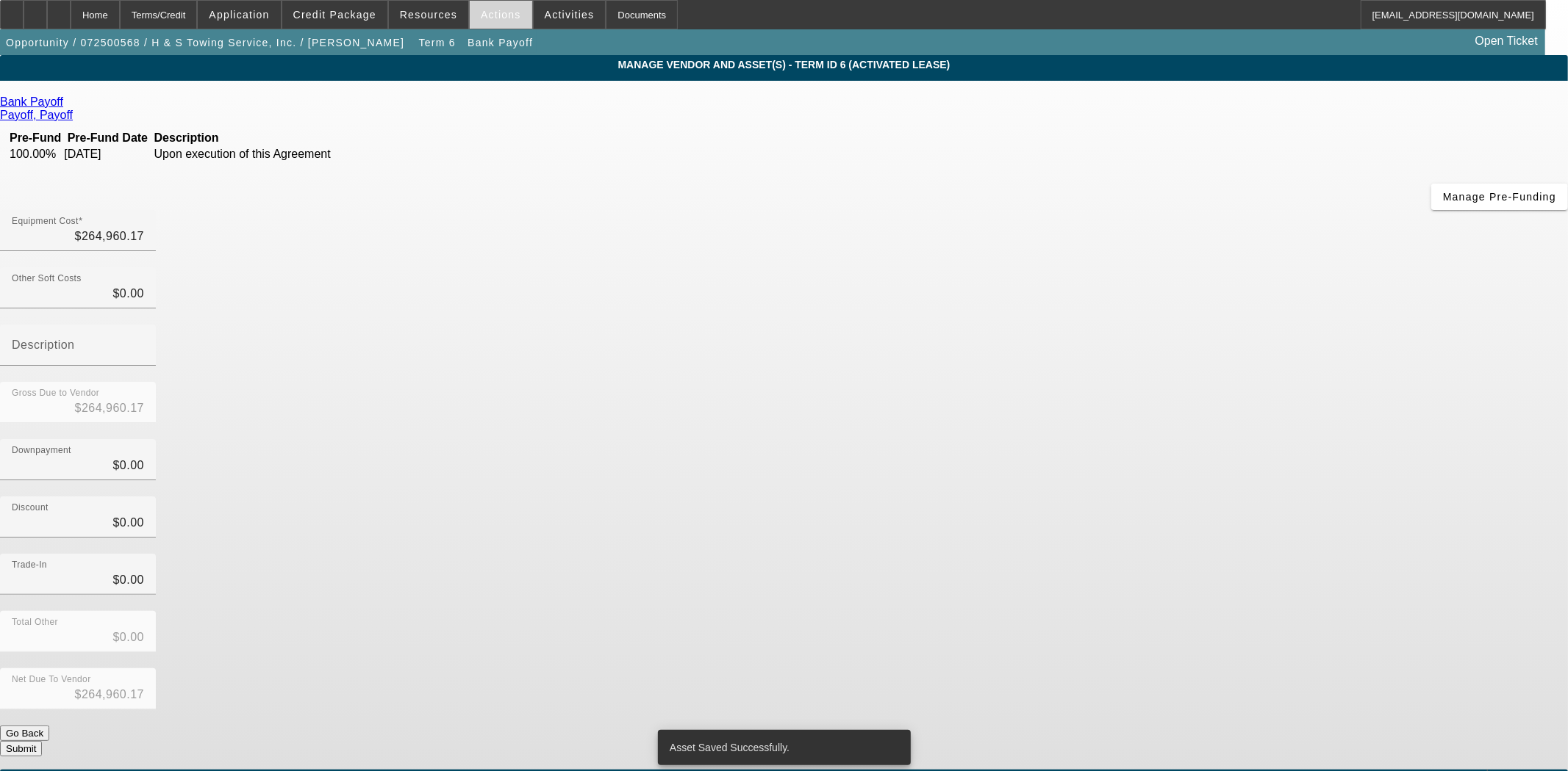
click at [481, 17] on span "Actions" at bounding box center [501, 15] width 40 height 12
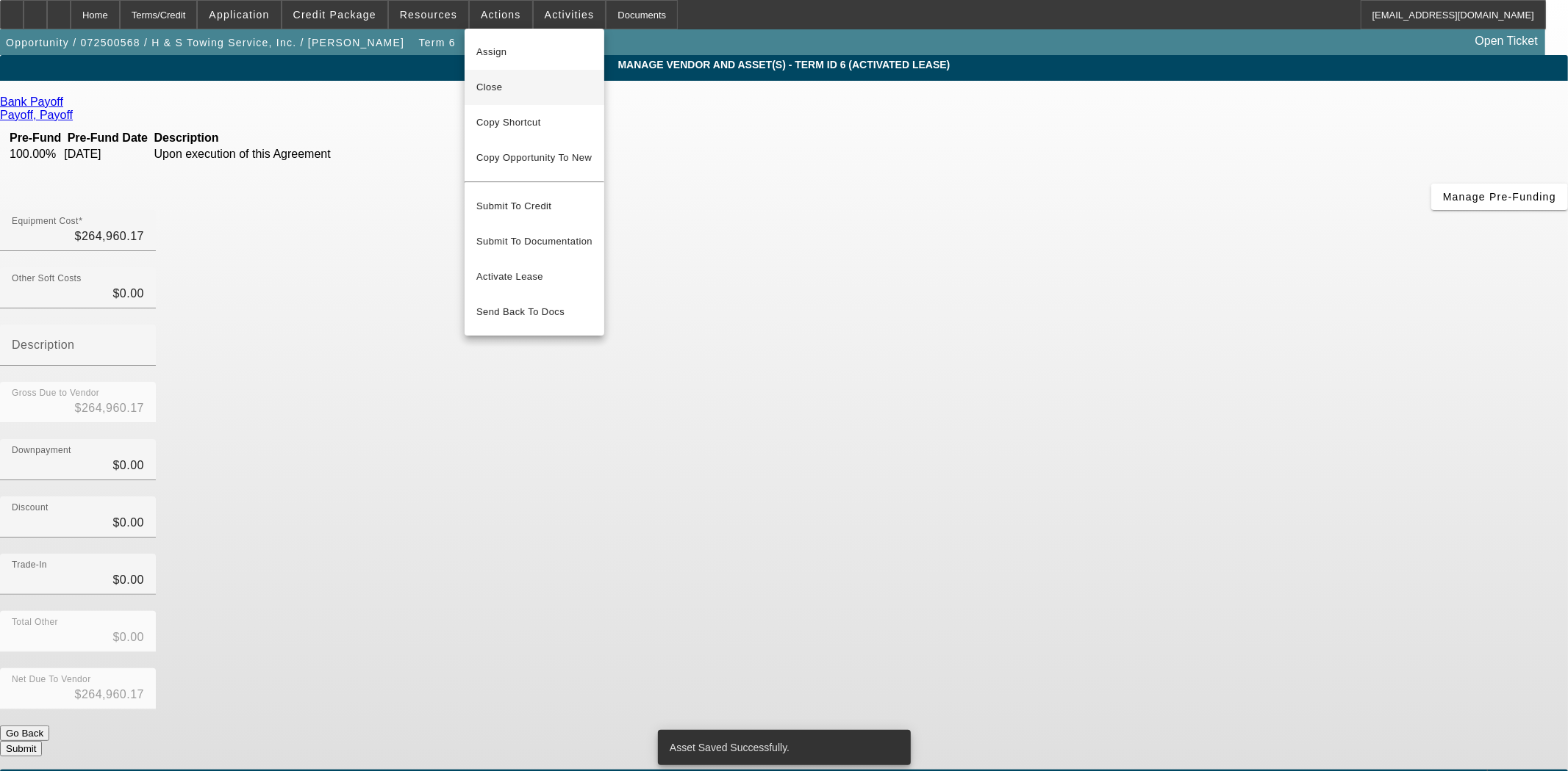
click at [494, 91] on span "Close" at bounding box center [534, 87] width 116 height 18
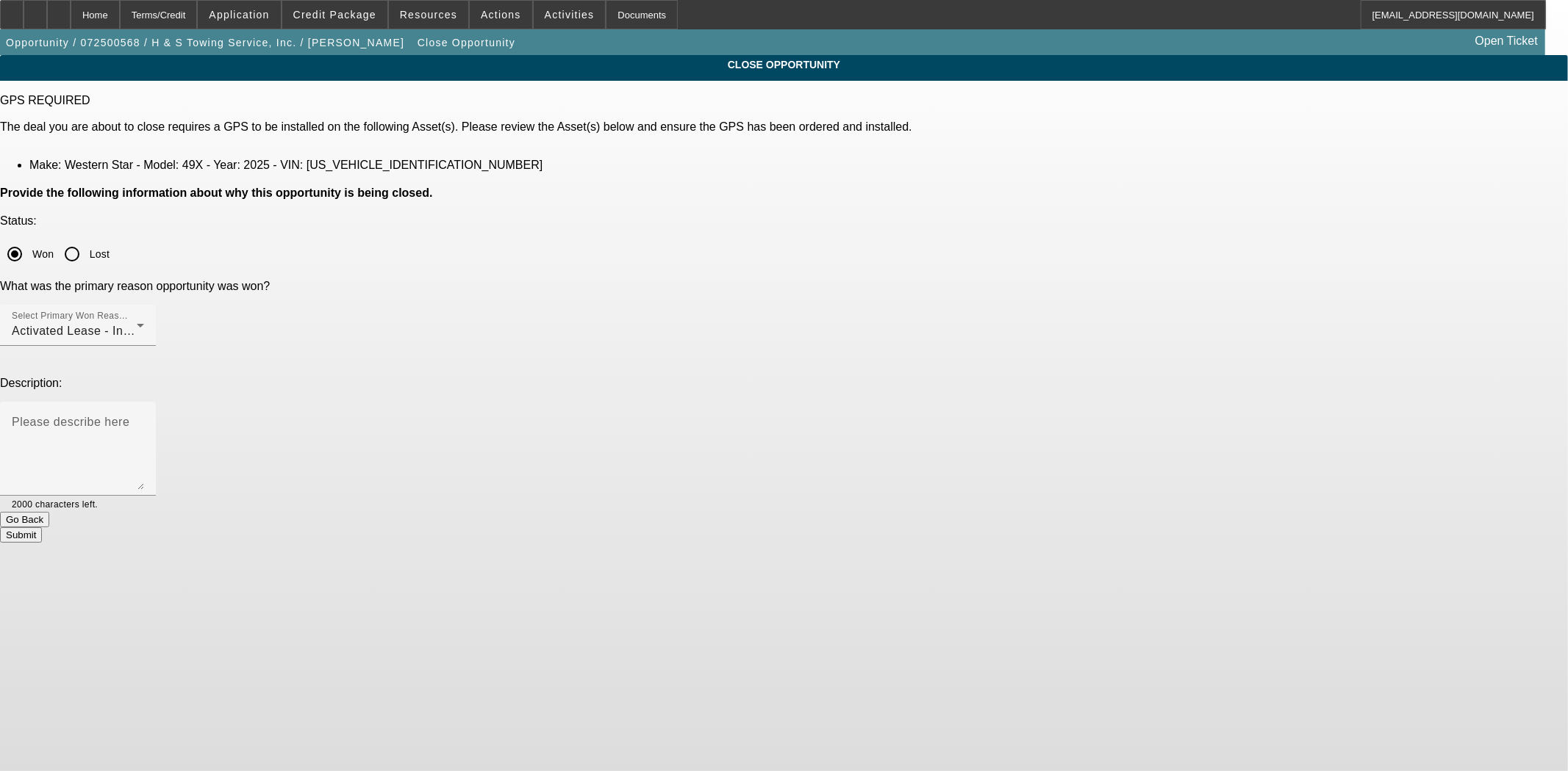
click at [42, 528] on button "Submit" at bounding box center [21, 535] width 42 height 15
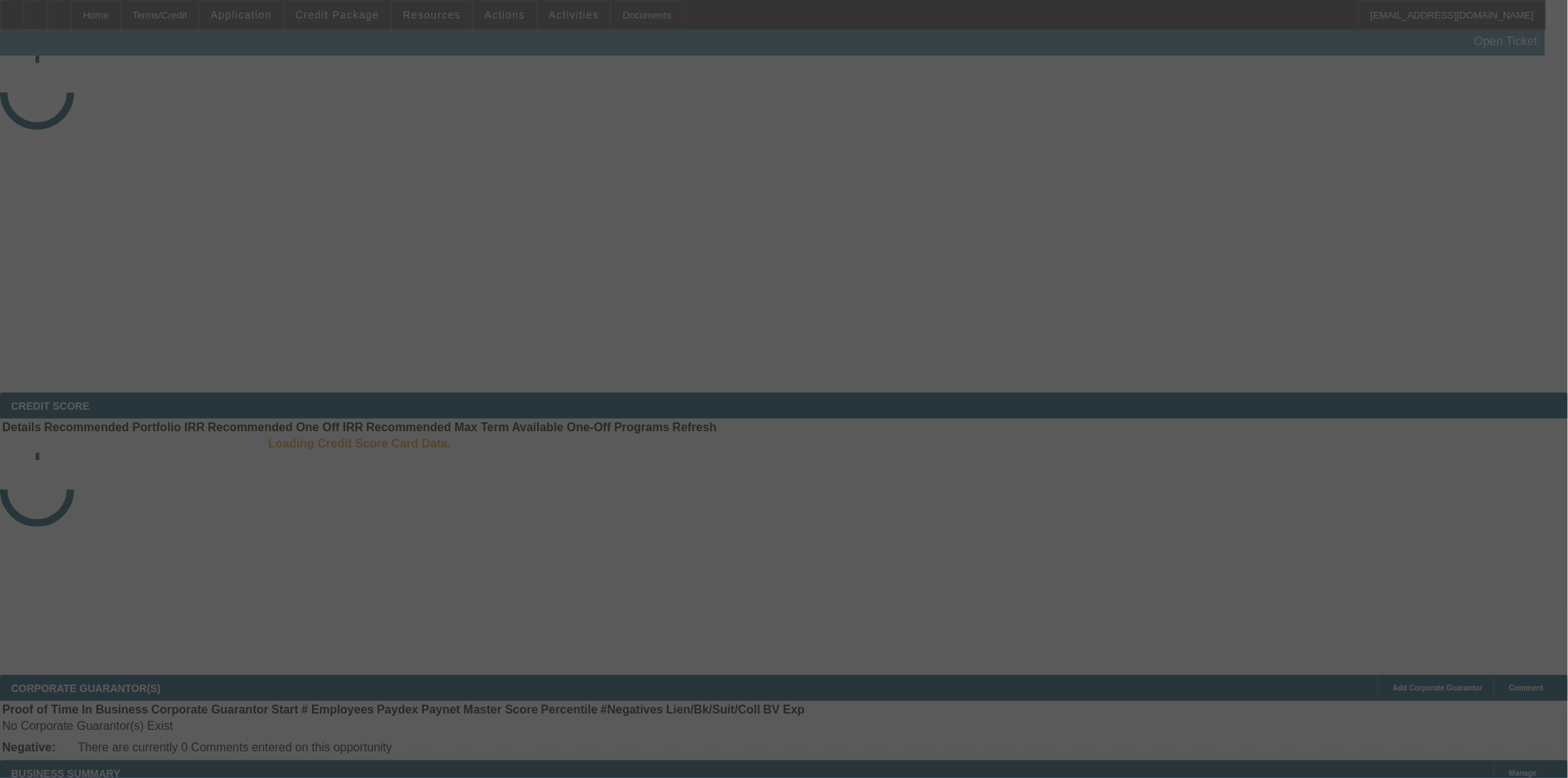
select select "4"
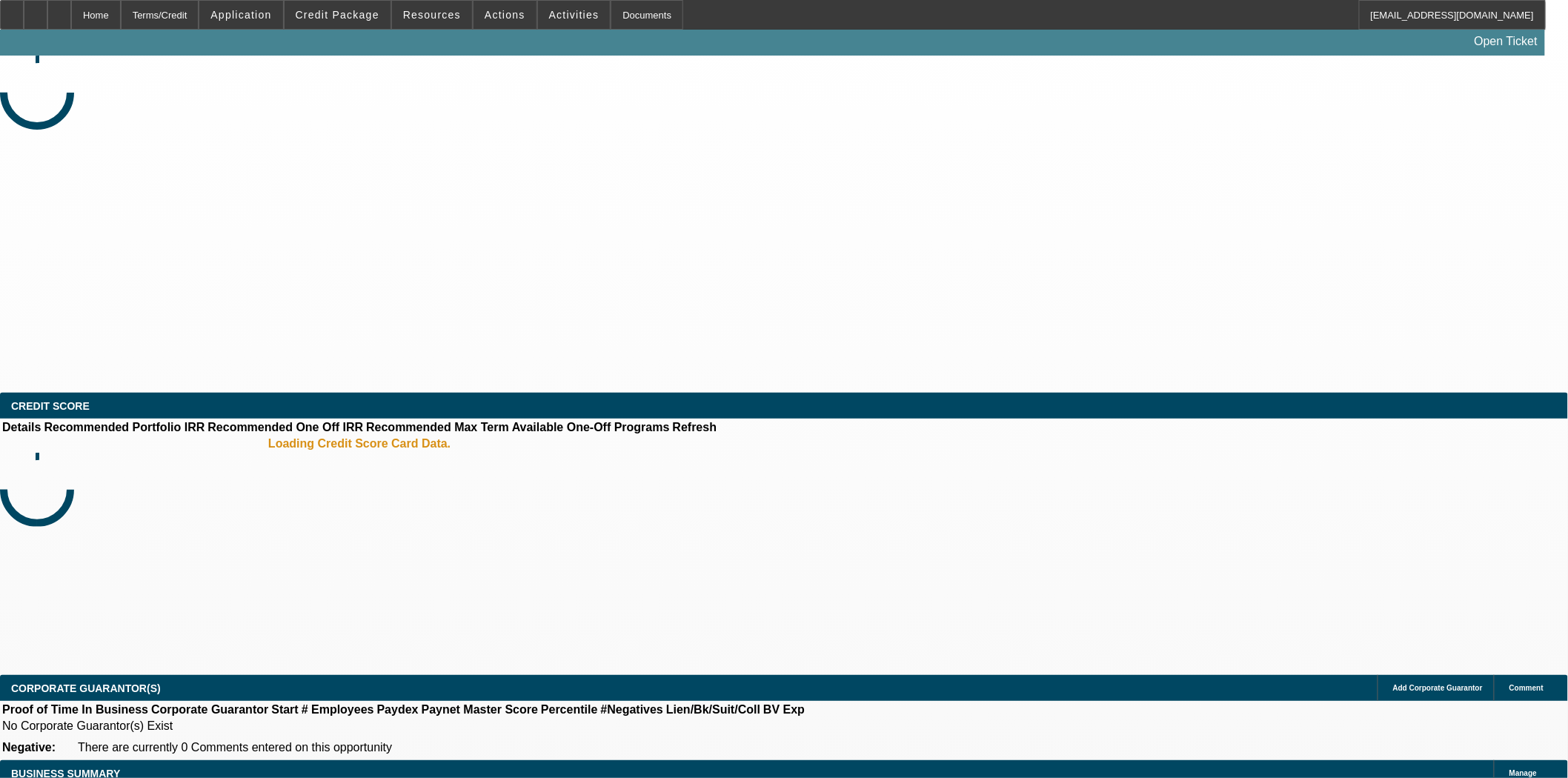
select select "0"
select select "2"
select select "0"
select select "1"
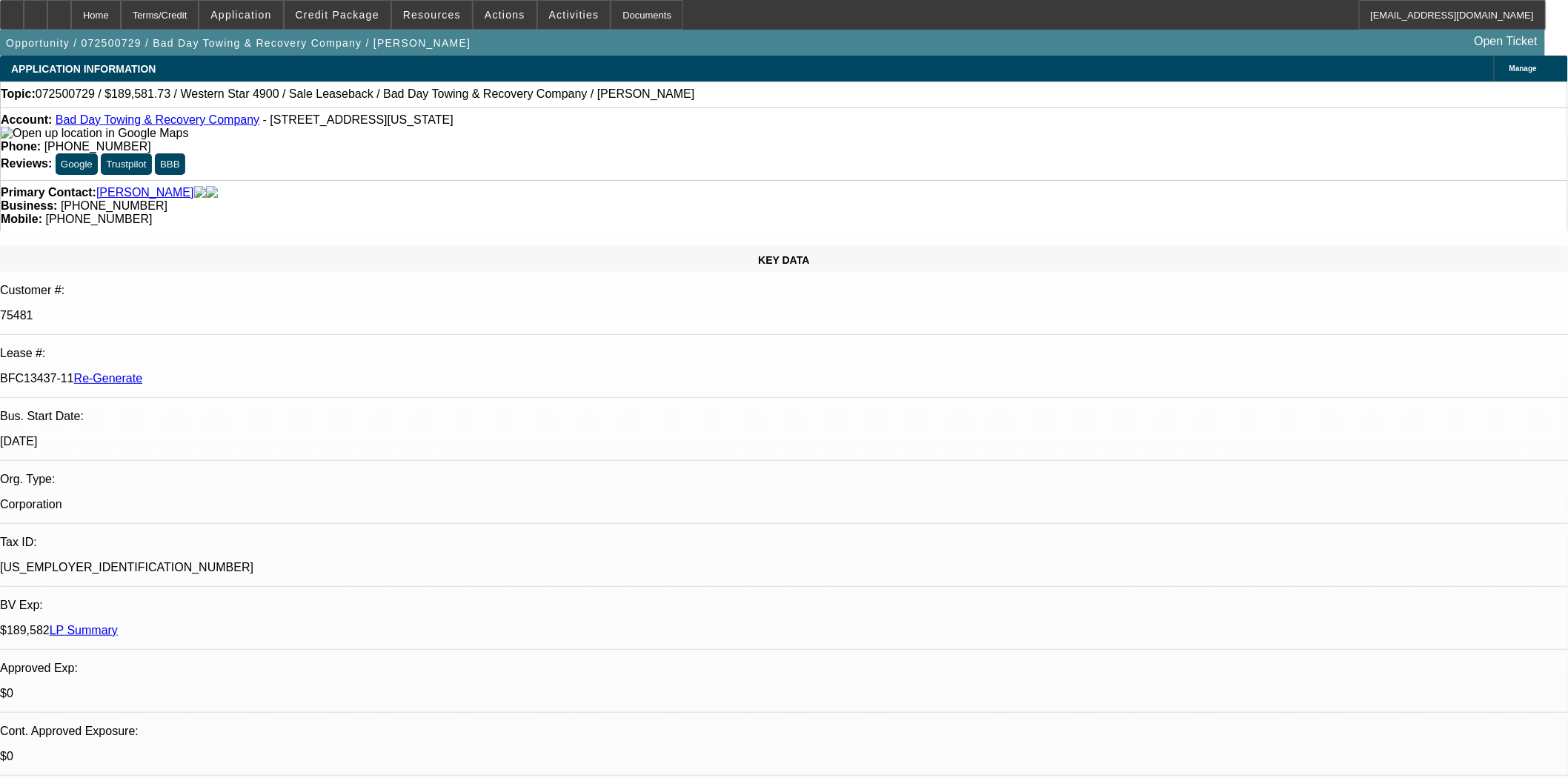
click at [646, 21] on div "Documents" at bounding box center [646, 14] width 73 height 30
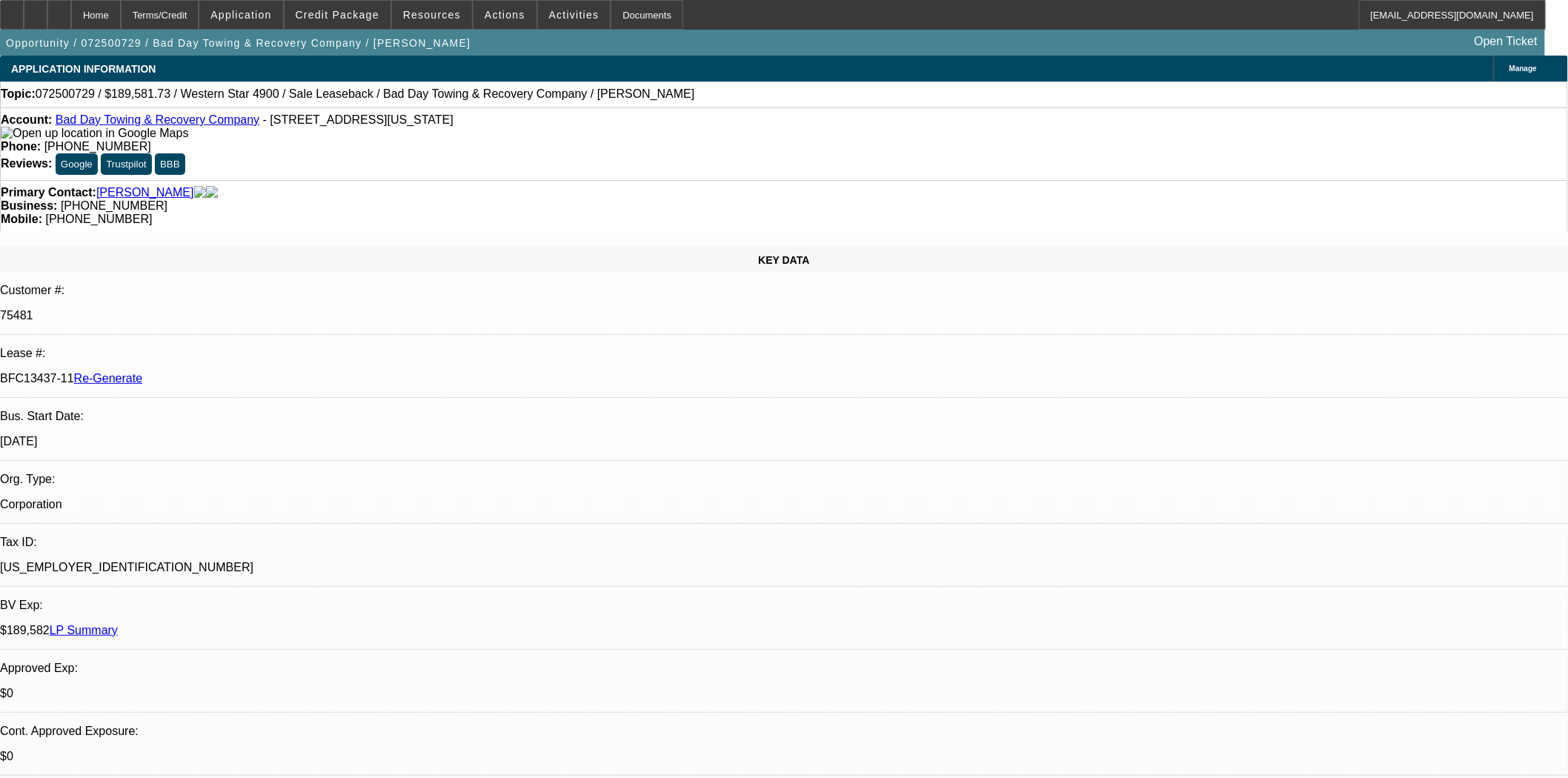
scroll to position [0, 0]
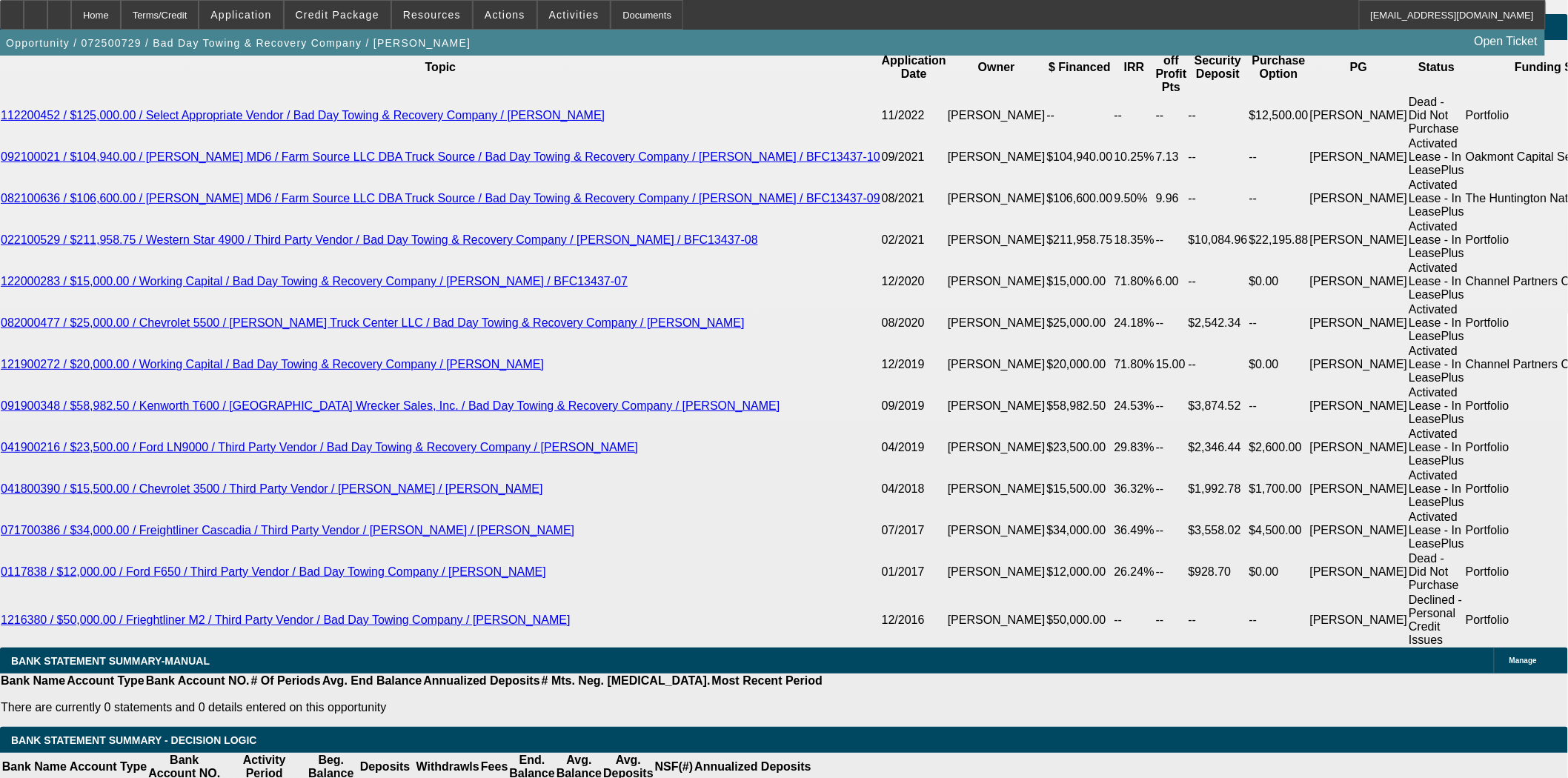
scroll to position [494, 0]
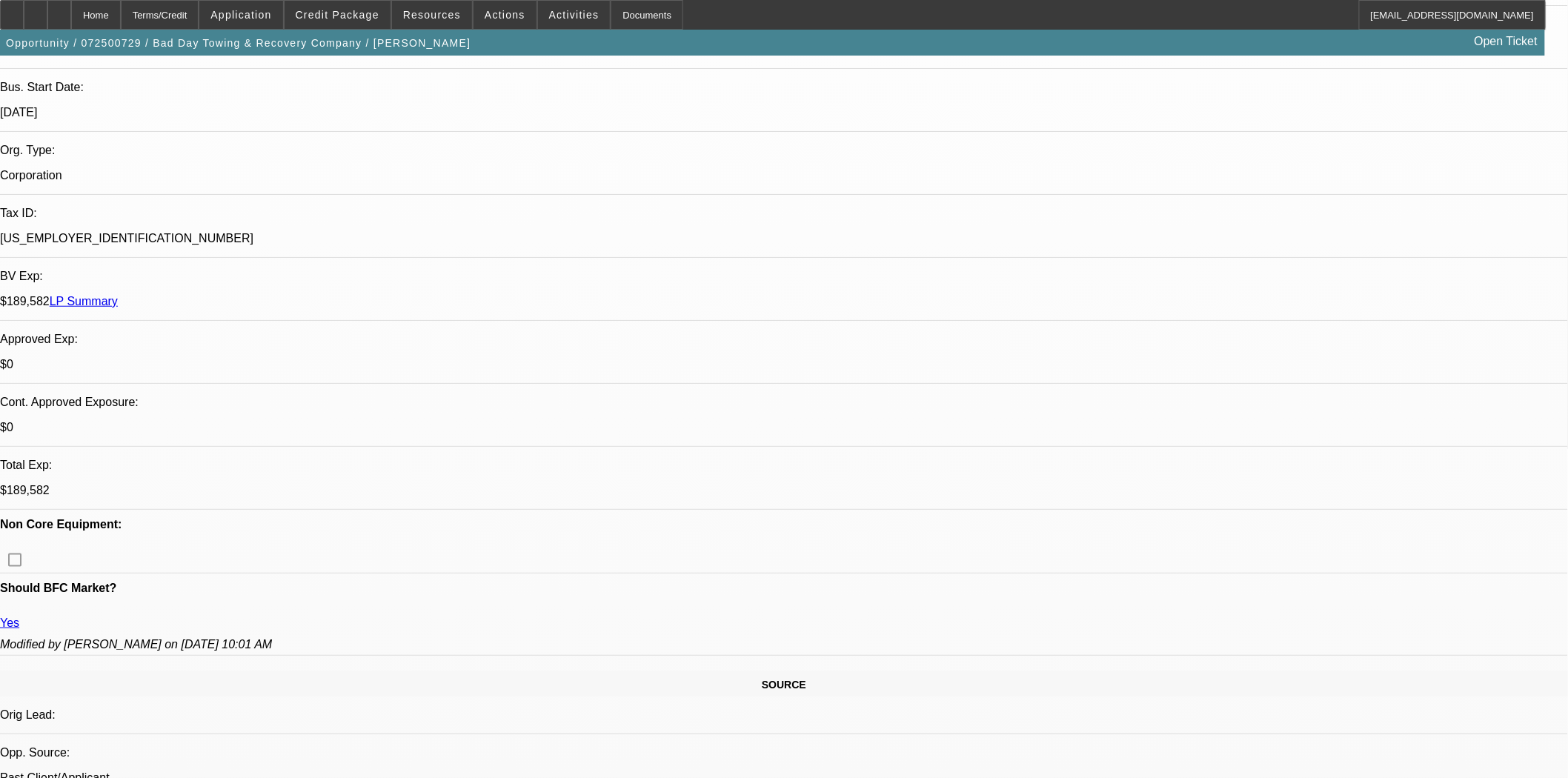
scroll to position [0, 0]
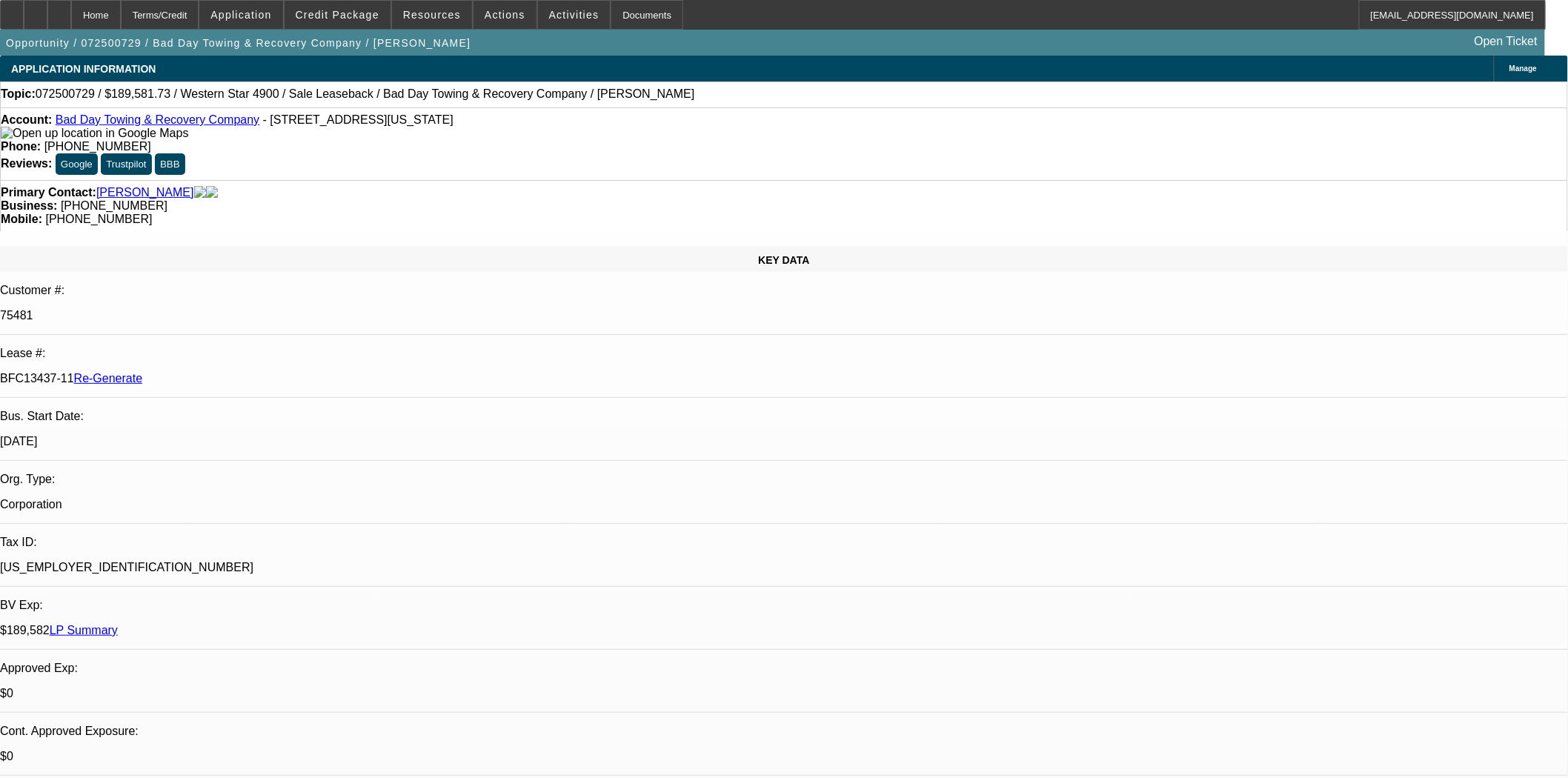
click at [622, 20] on div "Documents" at bounding box center [646, 14] width 73 height 30
click at [511, 12] on span at bounding box center [504, 14] width 63 height 36
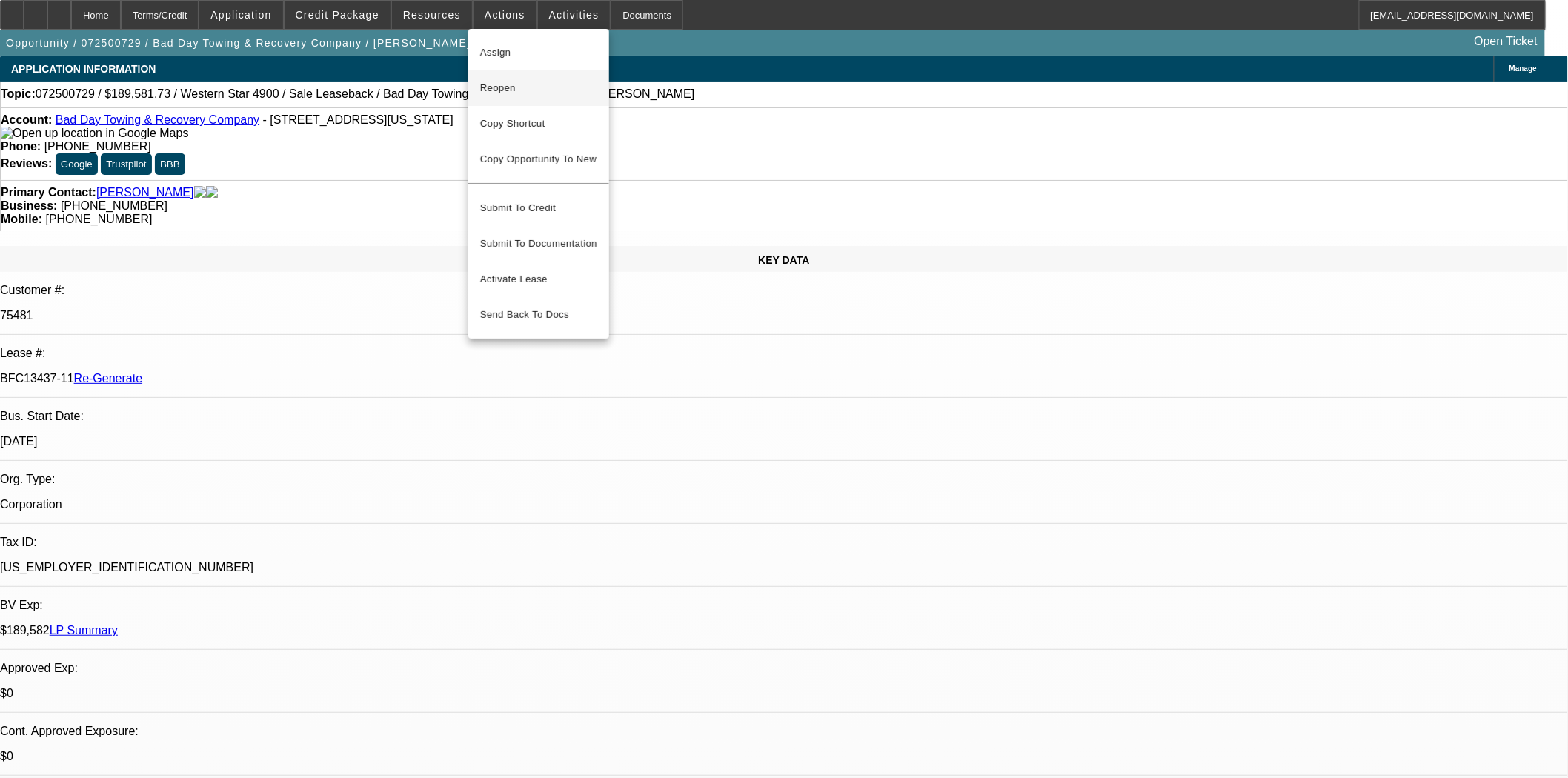
click at [503, 98] on button "Reopen" at bounding box center [538, 88] width 140 height 36
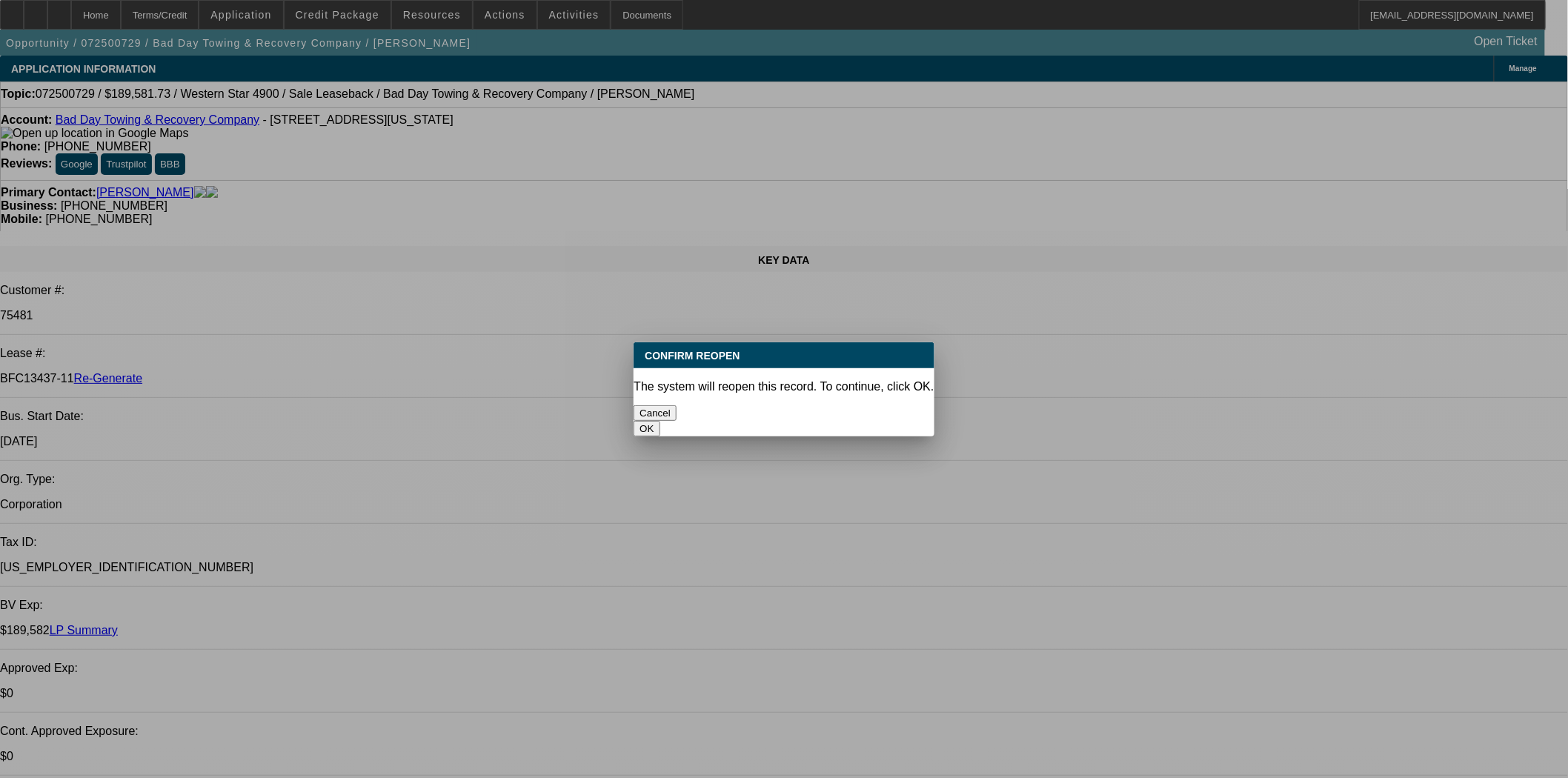
click at [659, 421] on button "OK" at bounding box center [646, 428] width 26 height 15
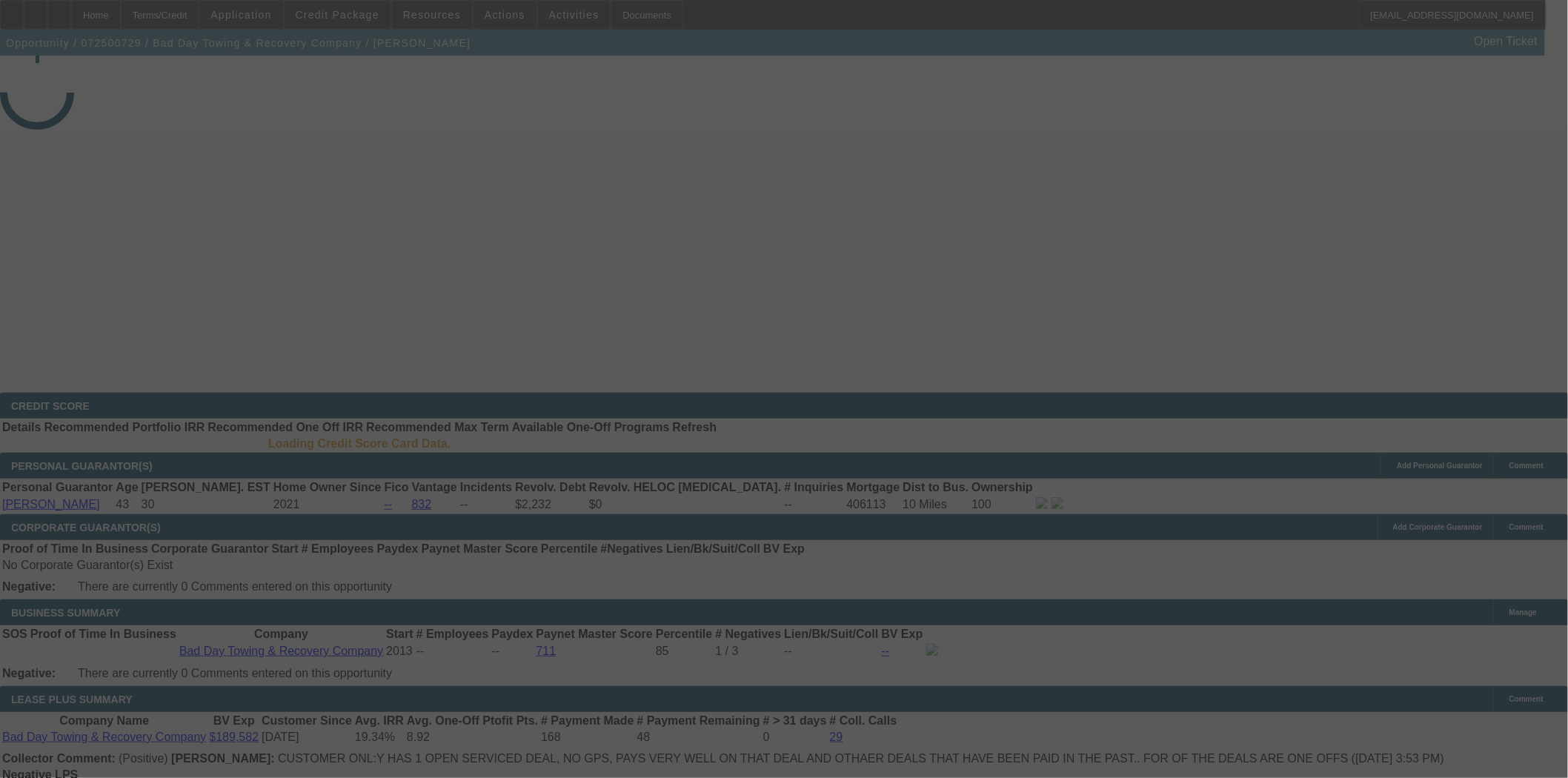
select select "4"
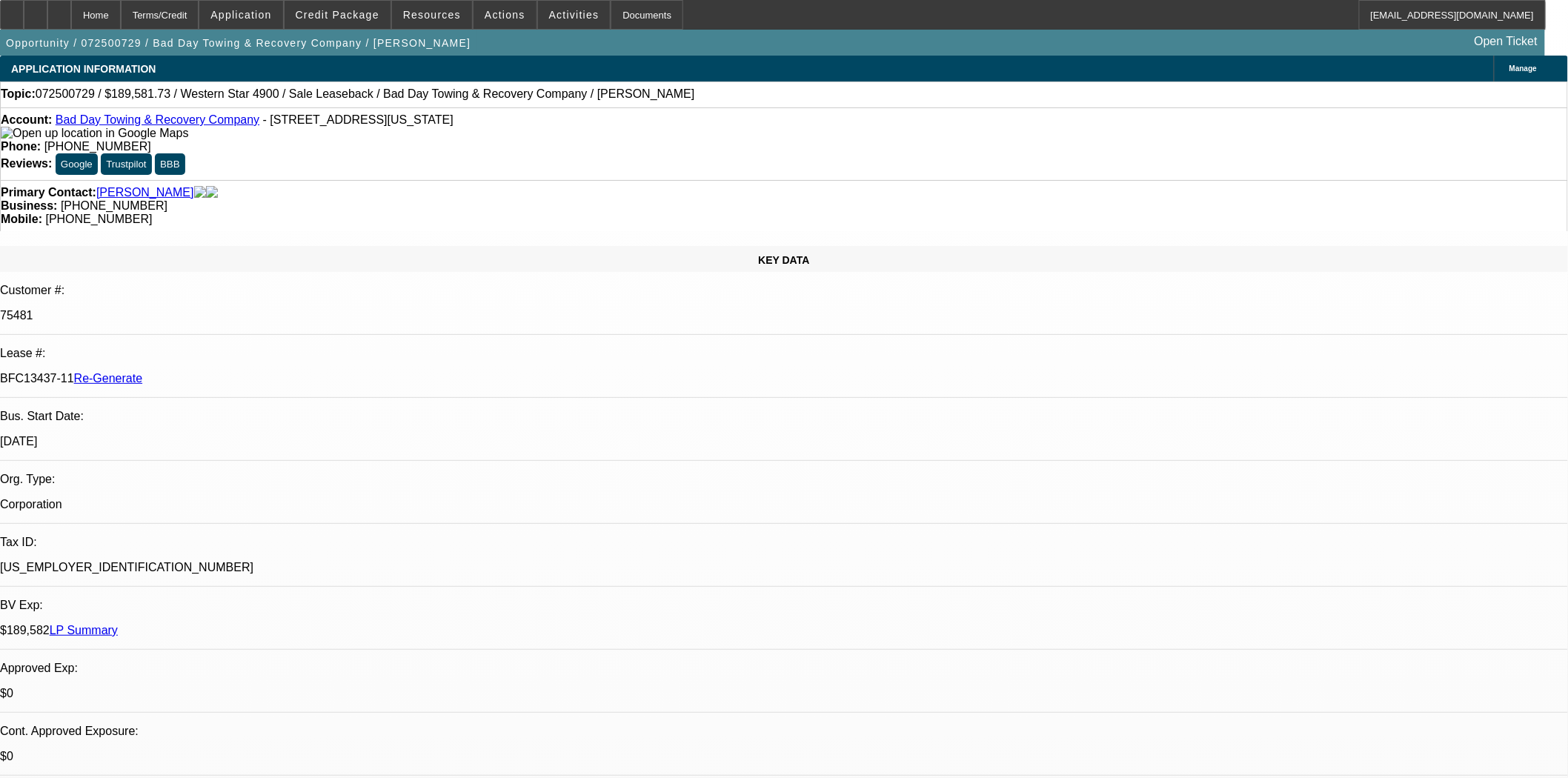
select select "0"
select select "2"
select select "0"
select select "1"
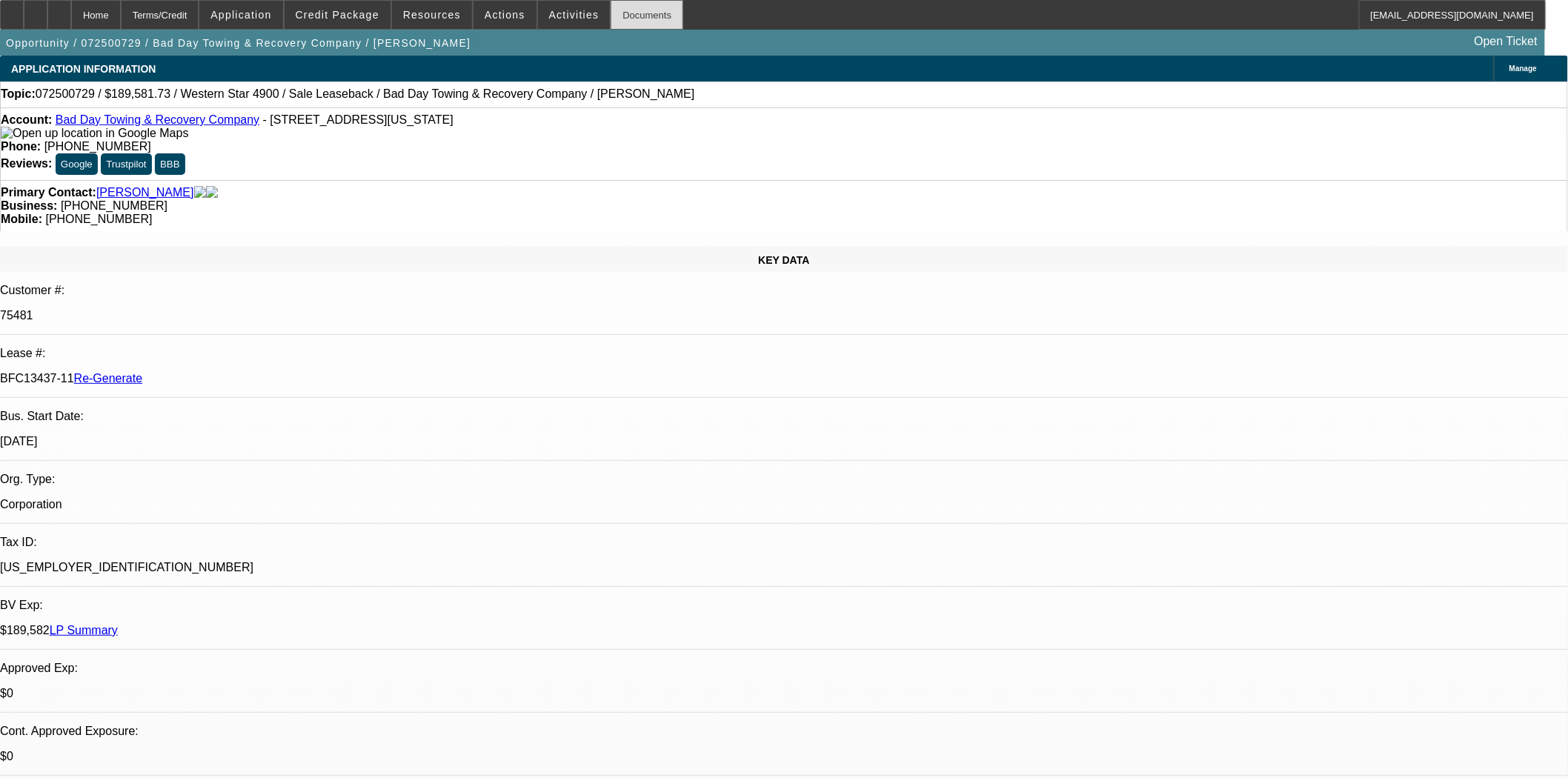
click at [646, 18] on div "Documents" at bounding box center [646, 14] width 73 height 30
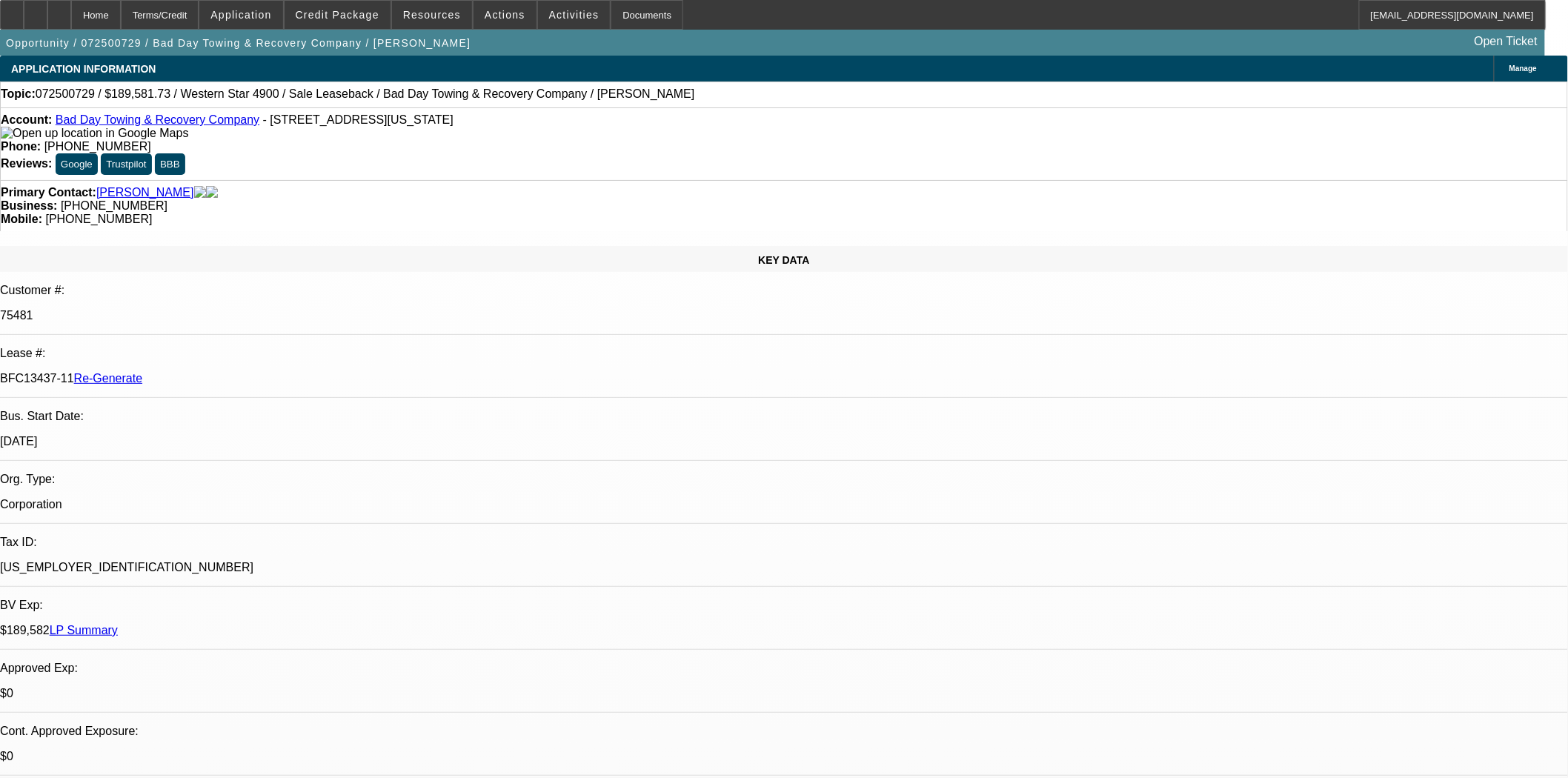
click at [485, 15] on span "Actions" at bounding box center [505, 15] width 41 height 12
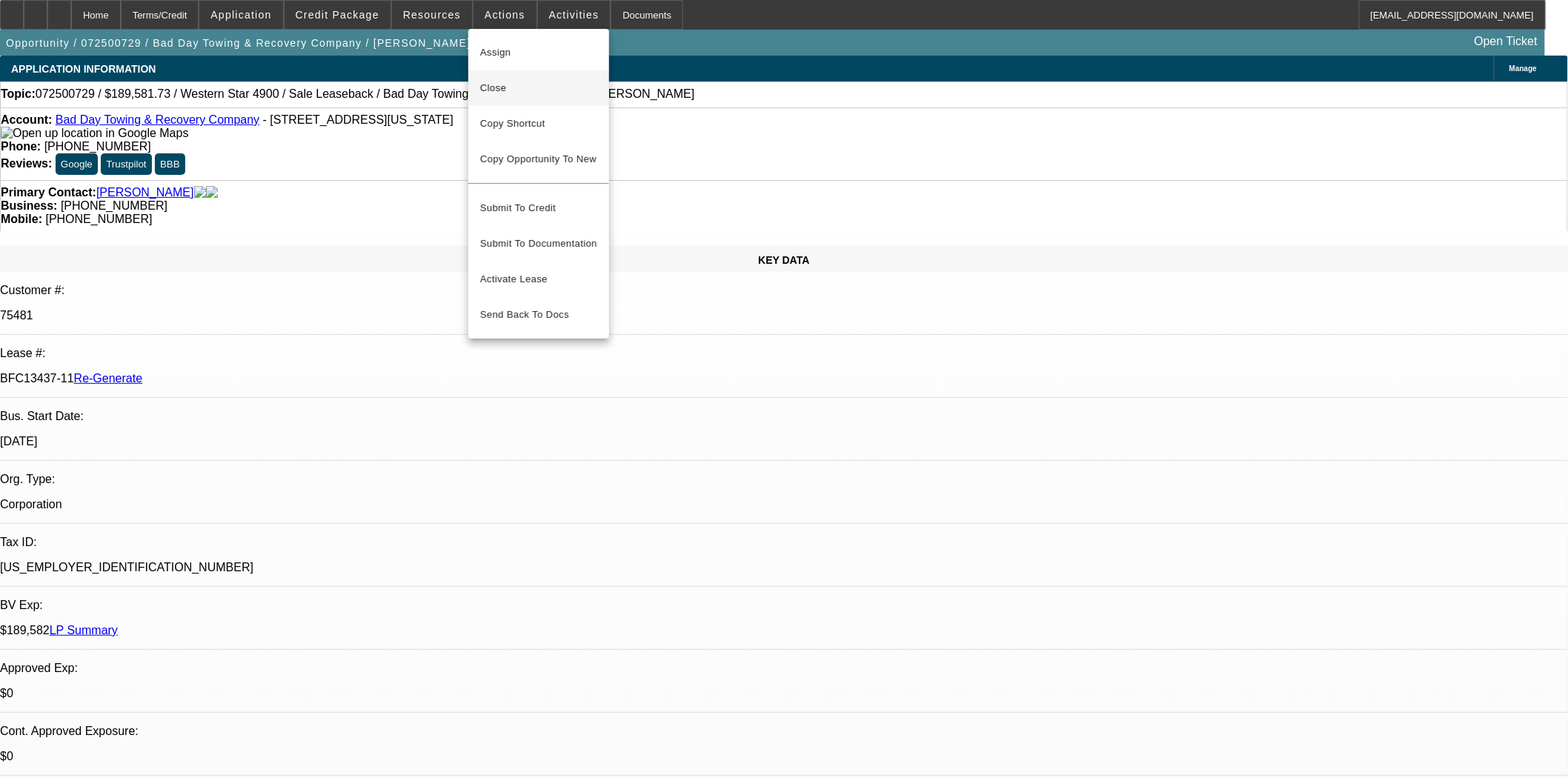
click at [499, 87] on span "Close" at bounding box center [538, 88] width 117 height 18
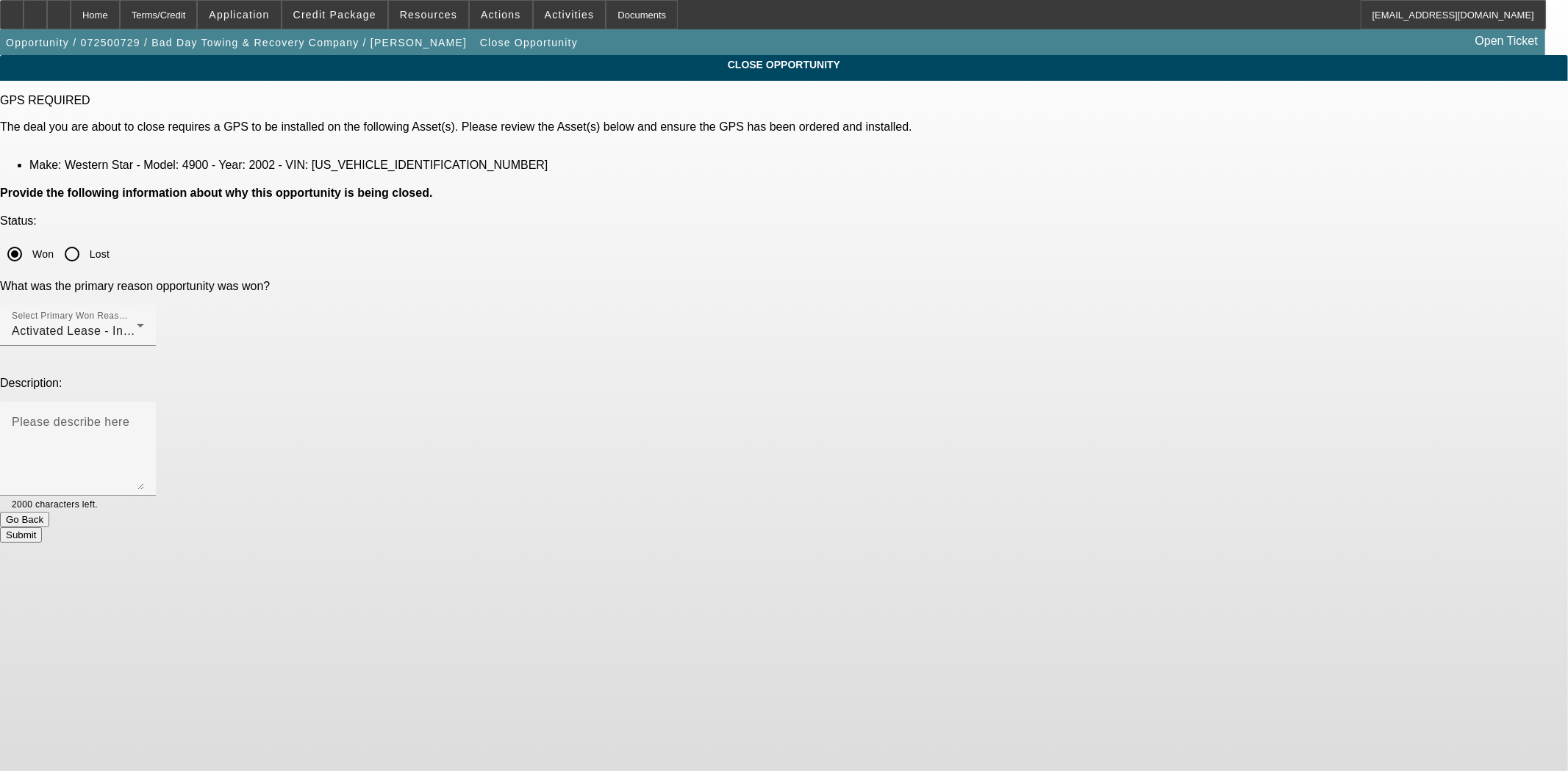
click at [42, 528] on button "Submit" at bounding box center [21, 535] width 42 height 15
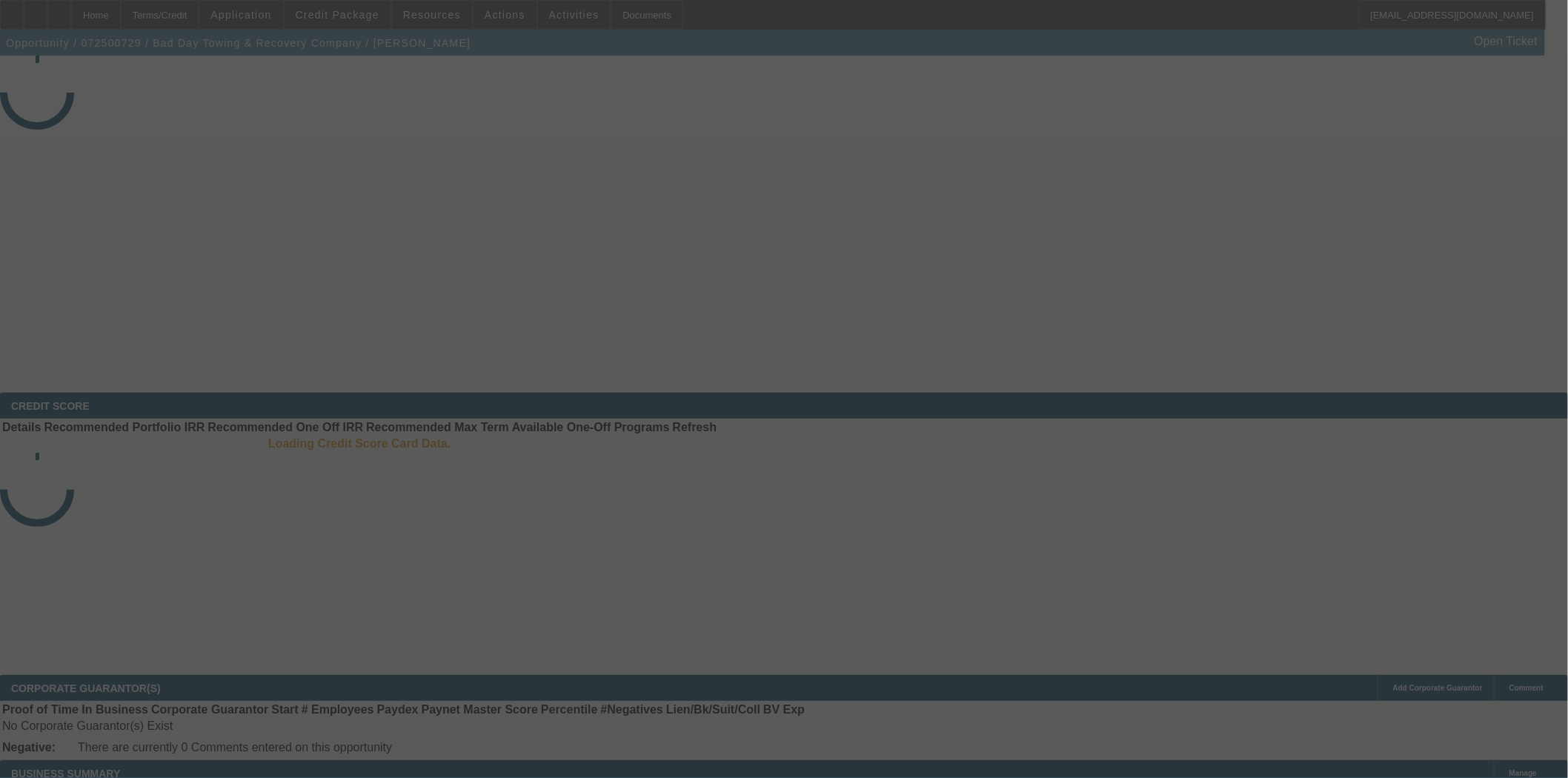
select select "4"
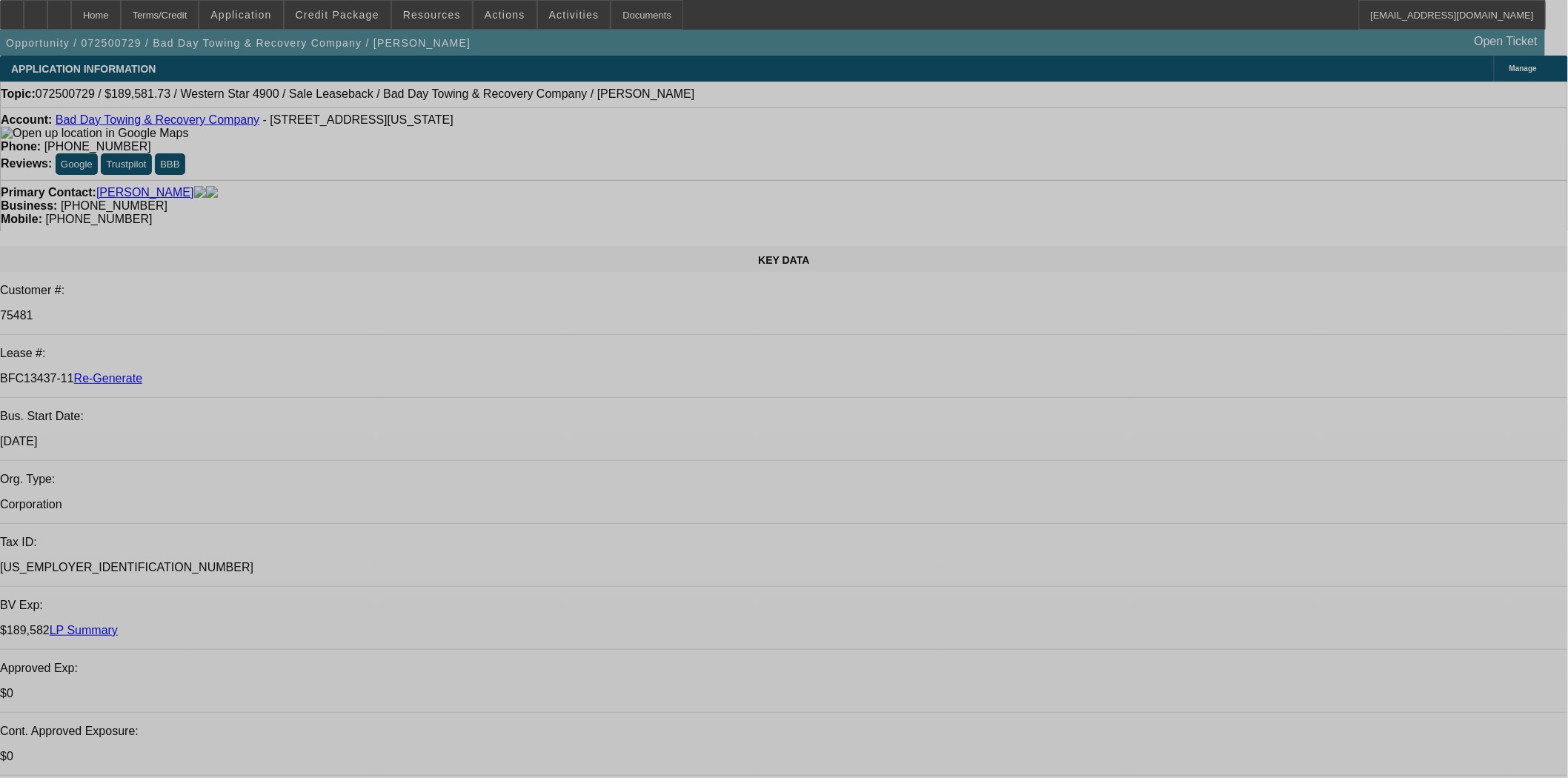
select select "0"
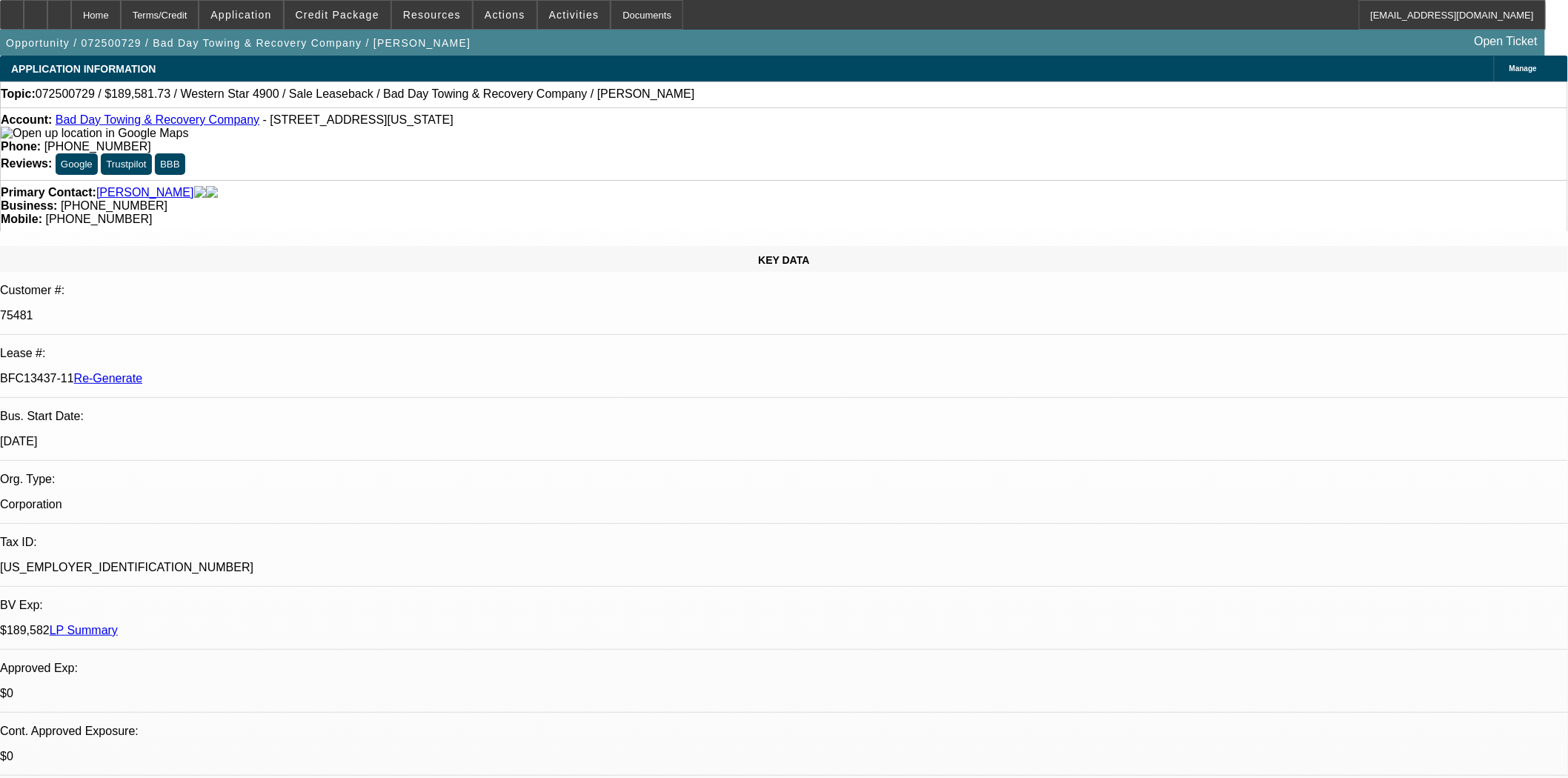
select select "2"
select select "0"
select select "1"
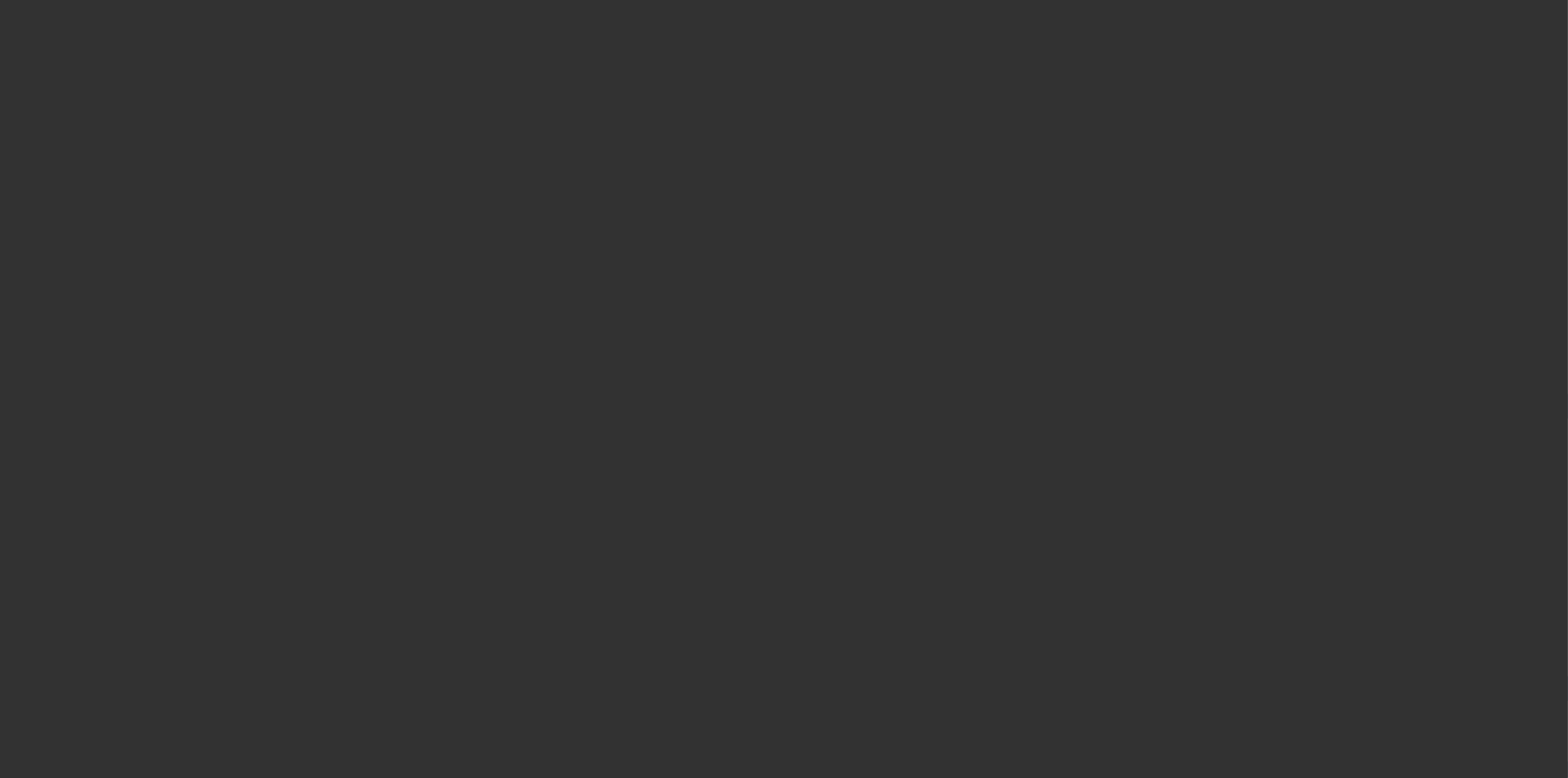
select select "3"
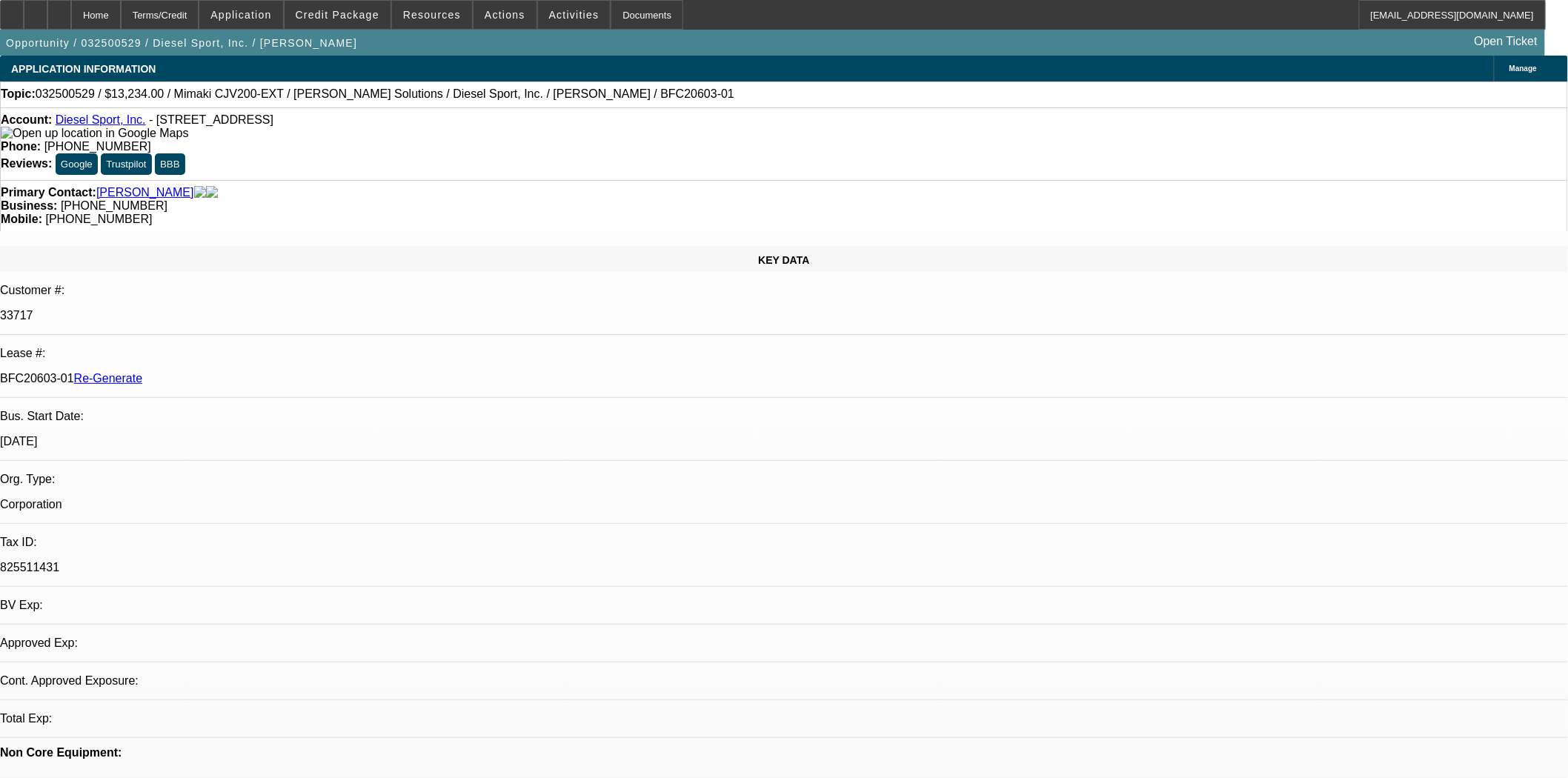
select select "0"
select select "0.1"
select select "4"
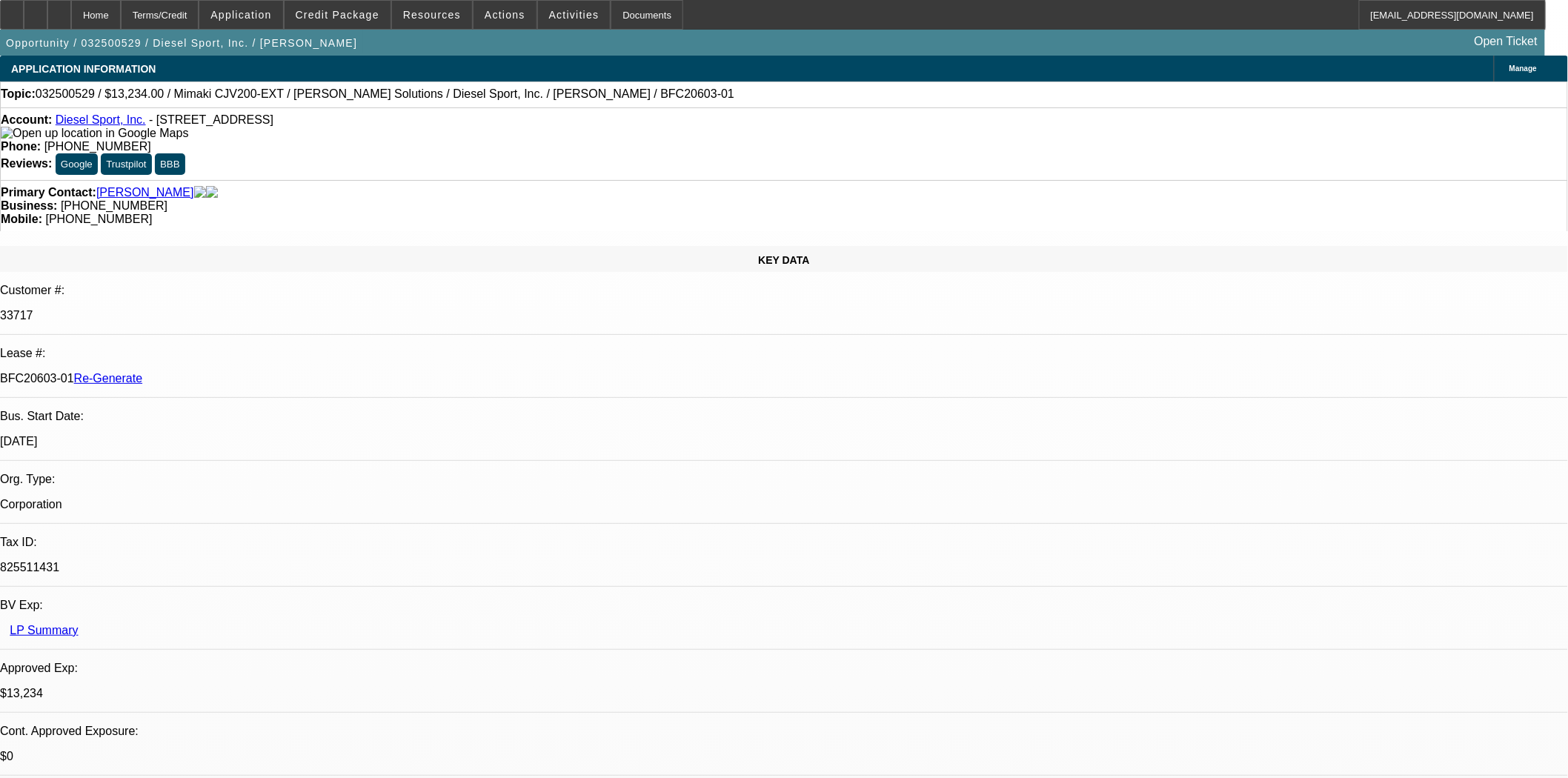
click at [548, 24] on span at bounding box center [575, 14] width 73 height 36
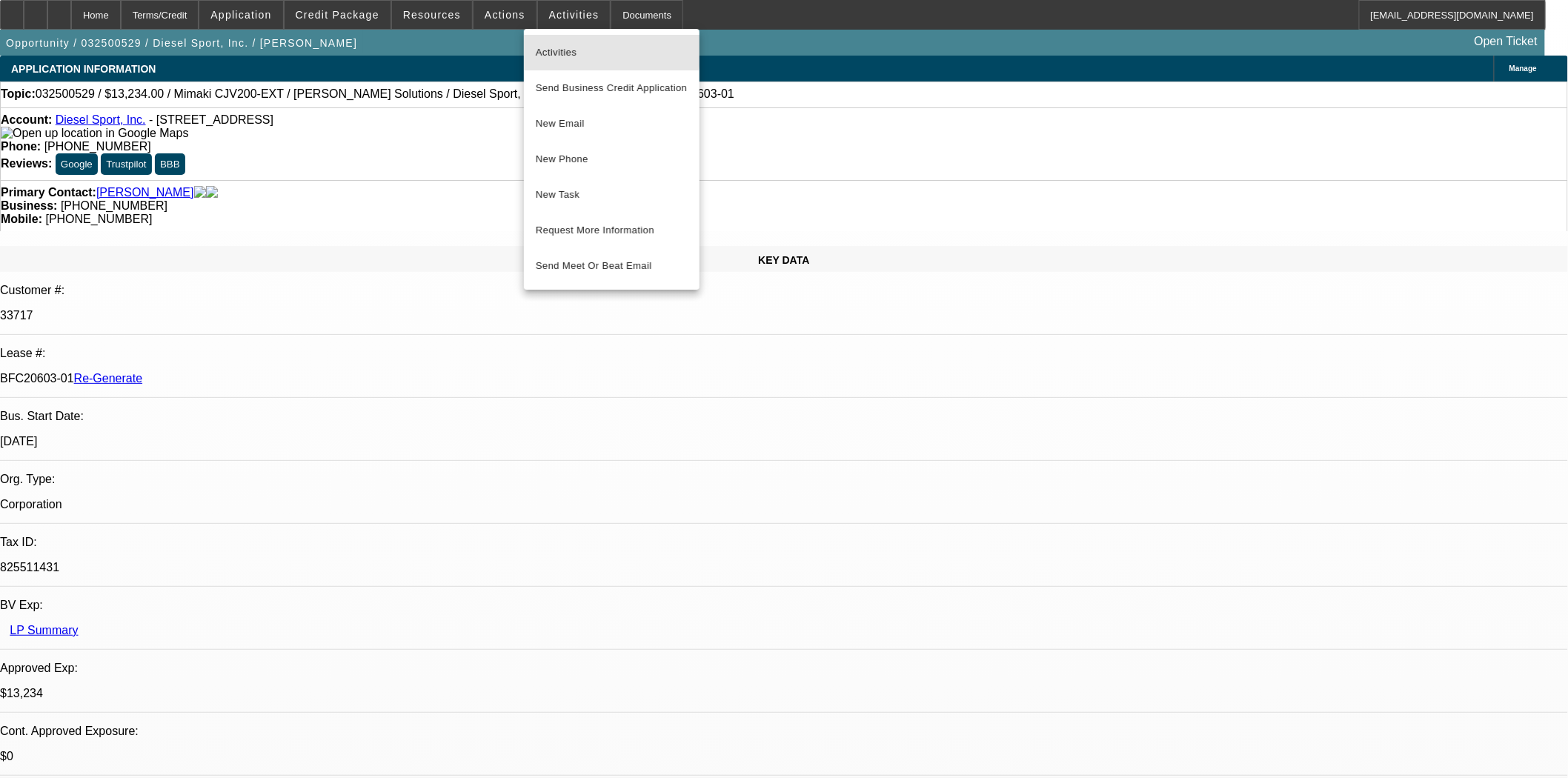
click at [543, 45] on span "Activities" at bounding box center [611, 52] width 151 height 18
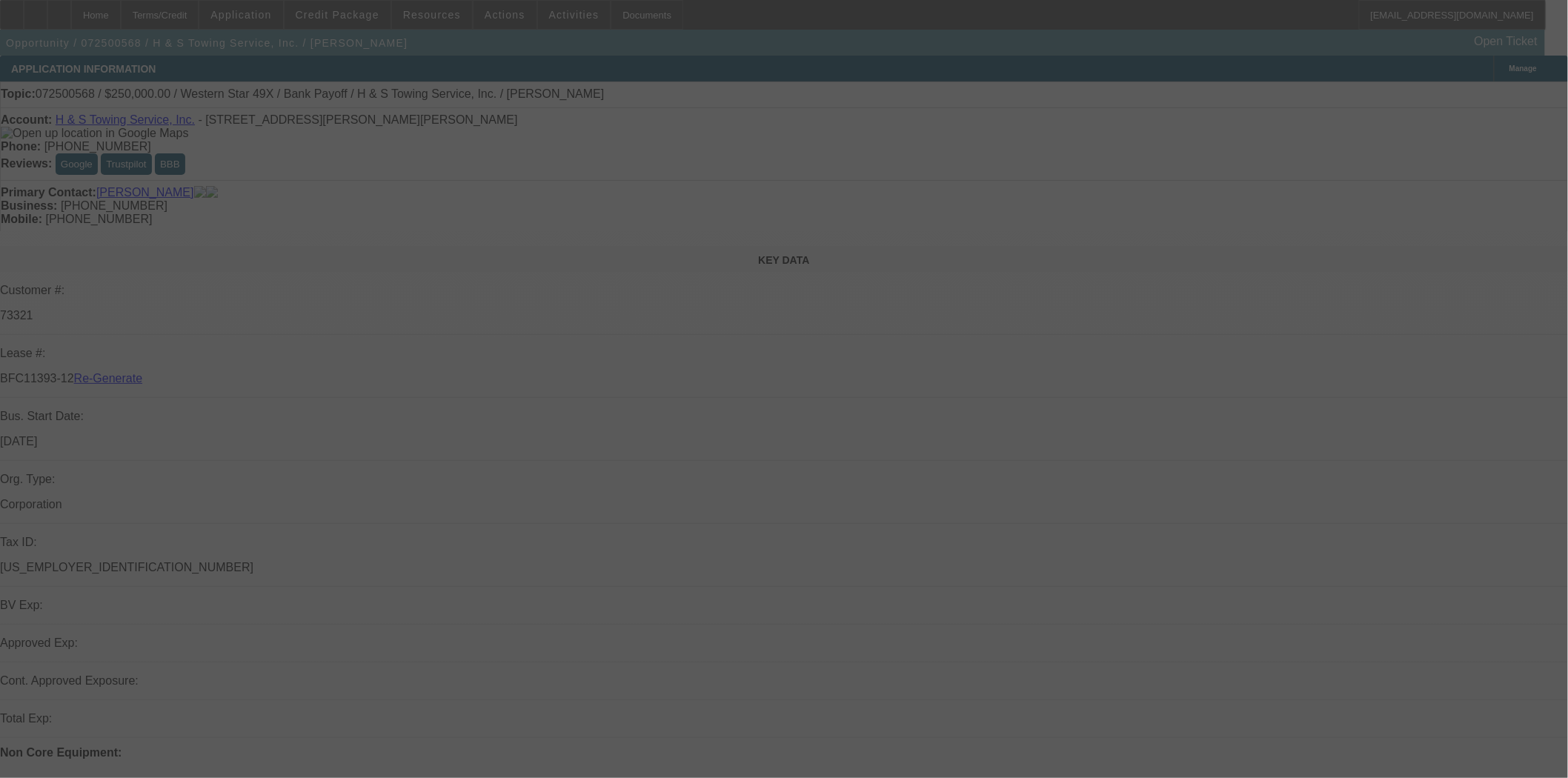
select select "4"
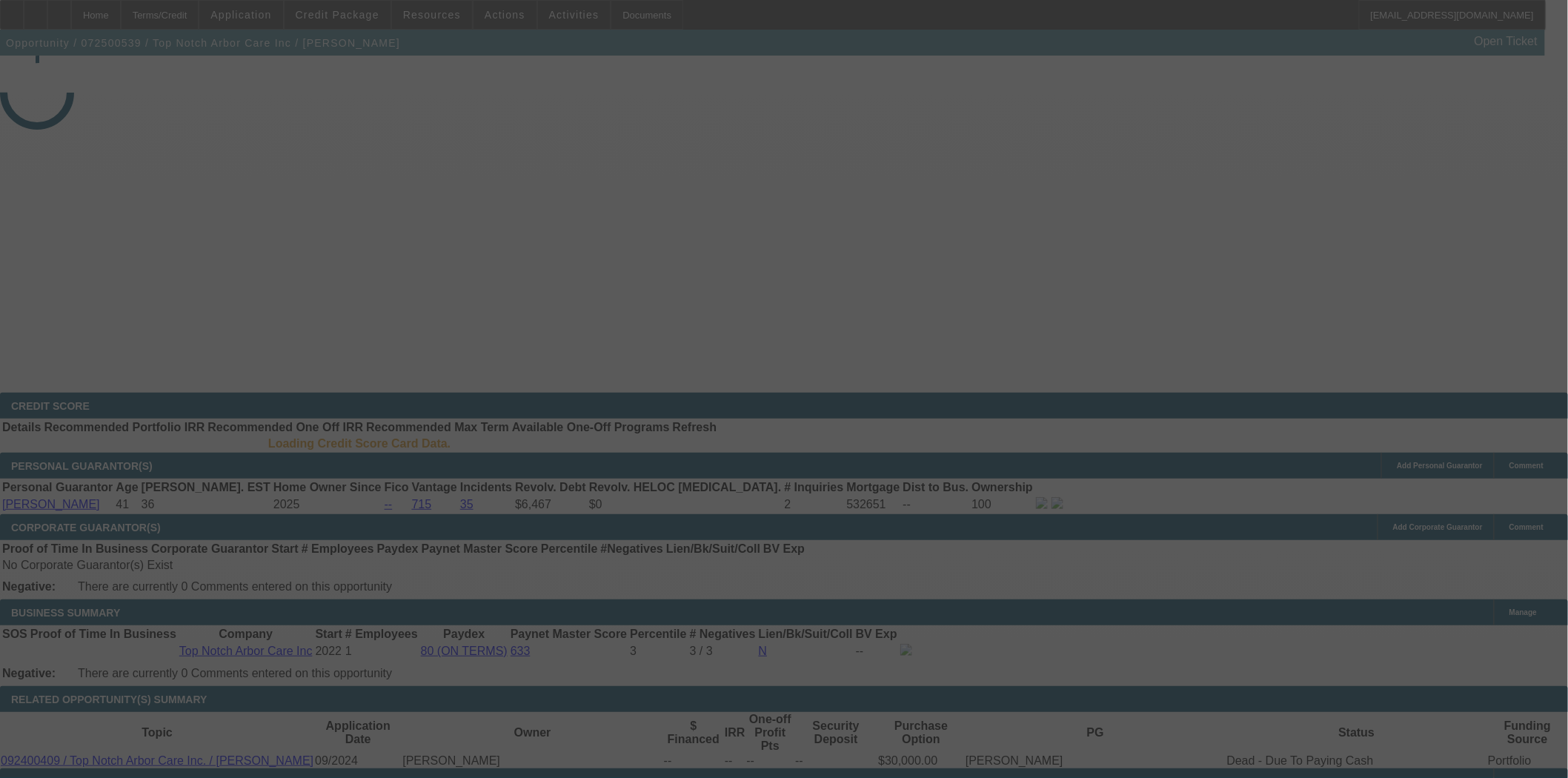
select select "3"
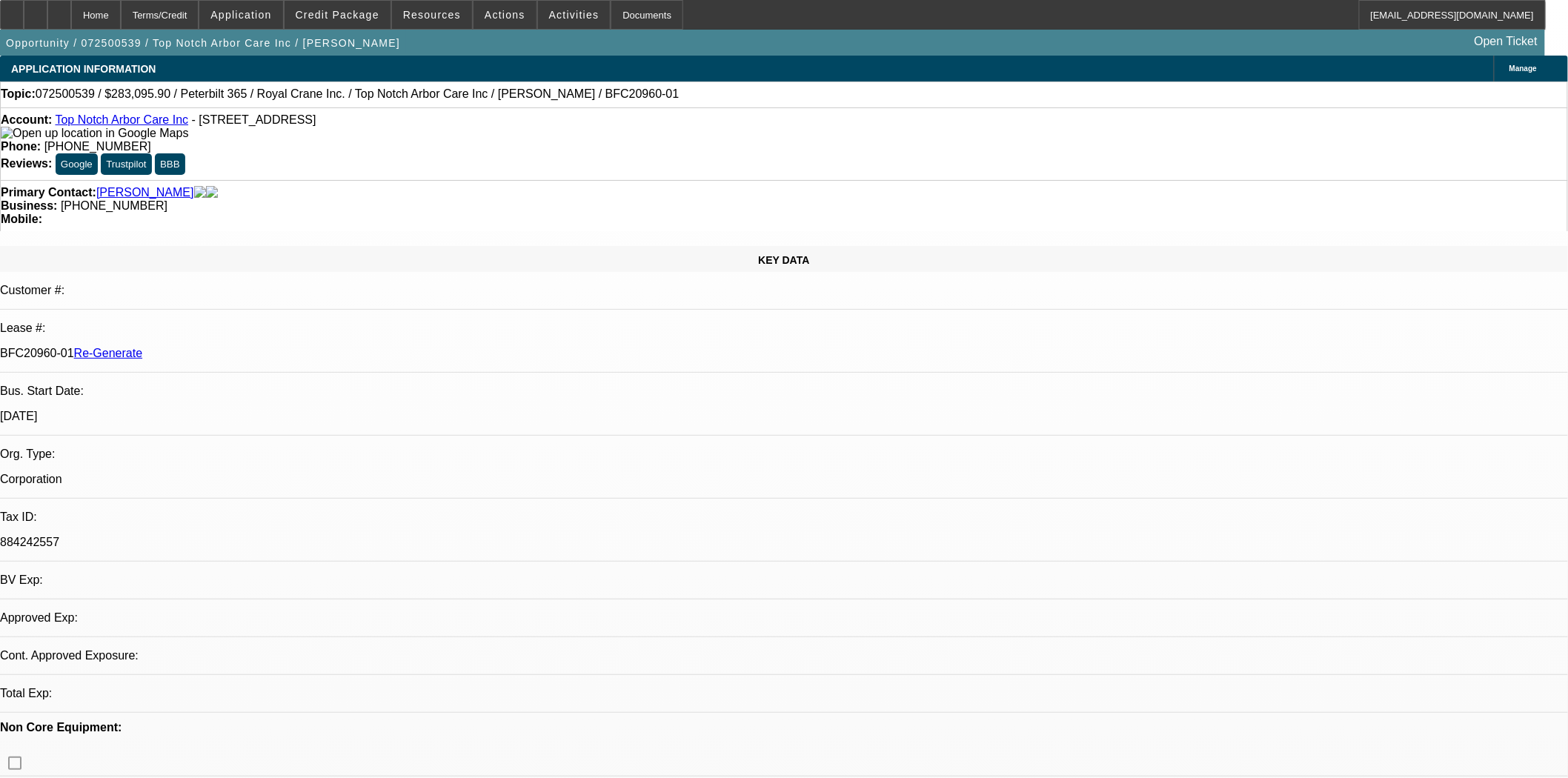
select select "0"
select select "2"
select select "0"
select select "6"
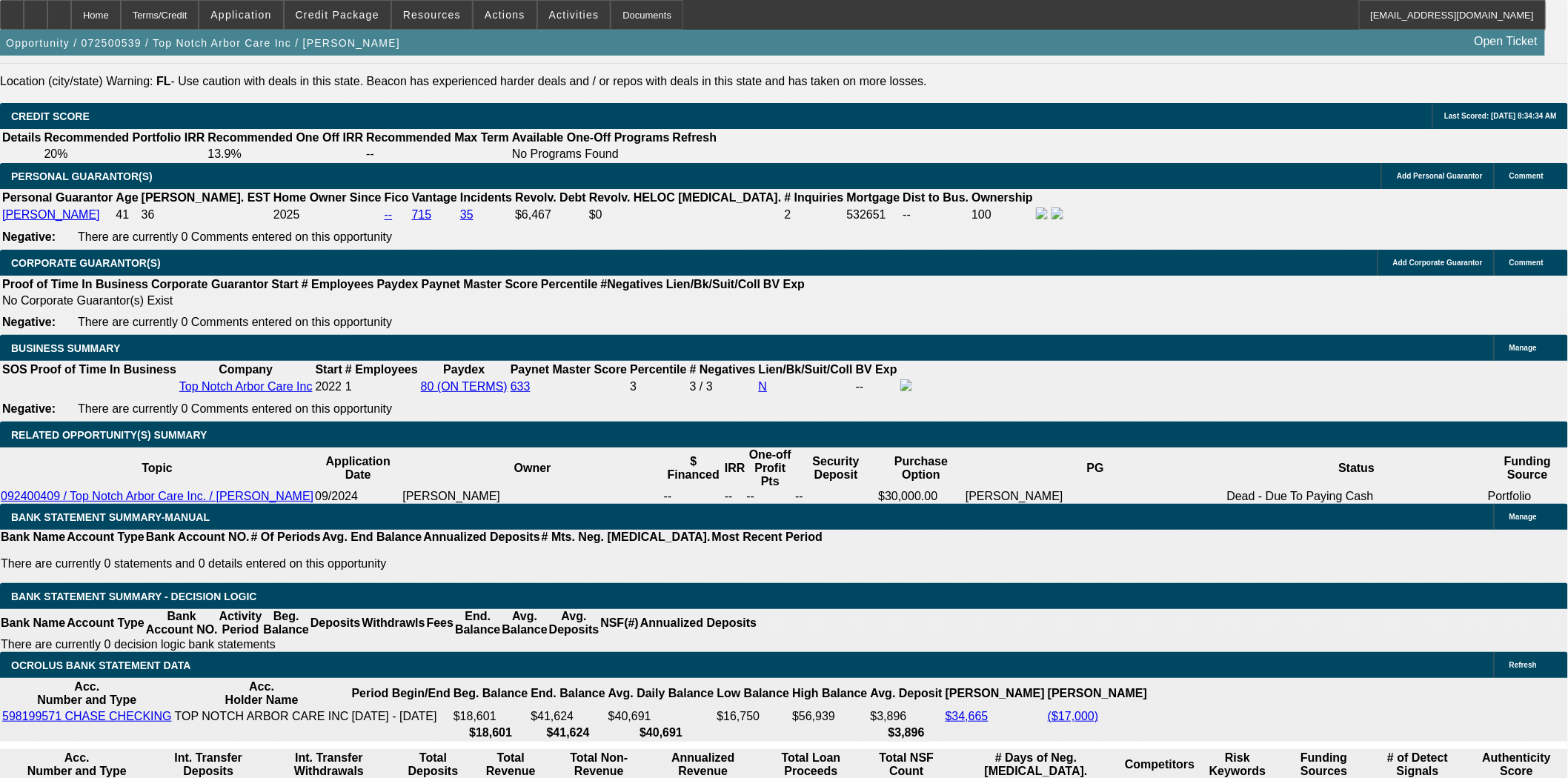
scroll to position [82, 0]
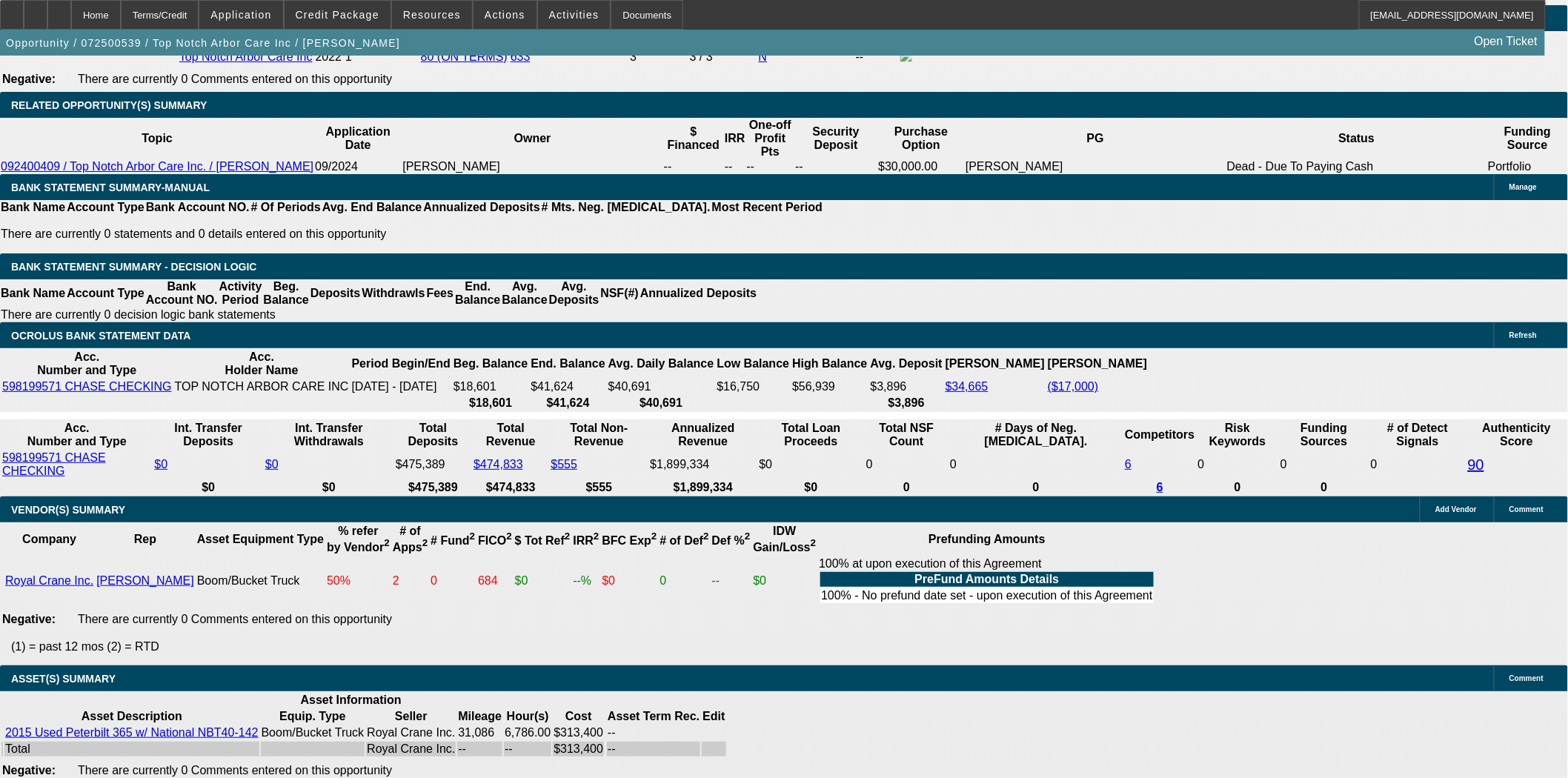
scroll to position [576, 0]
click at [1142, 289] on button "reply_all Reply All" at bounding box center [1153, 290] width 93 height 36
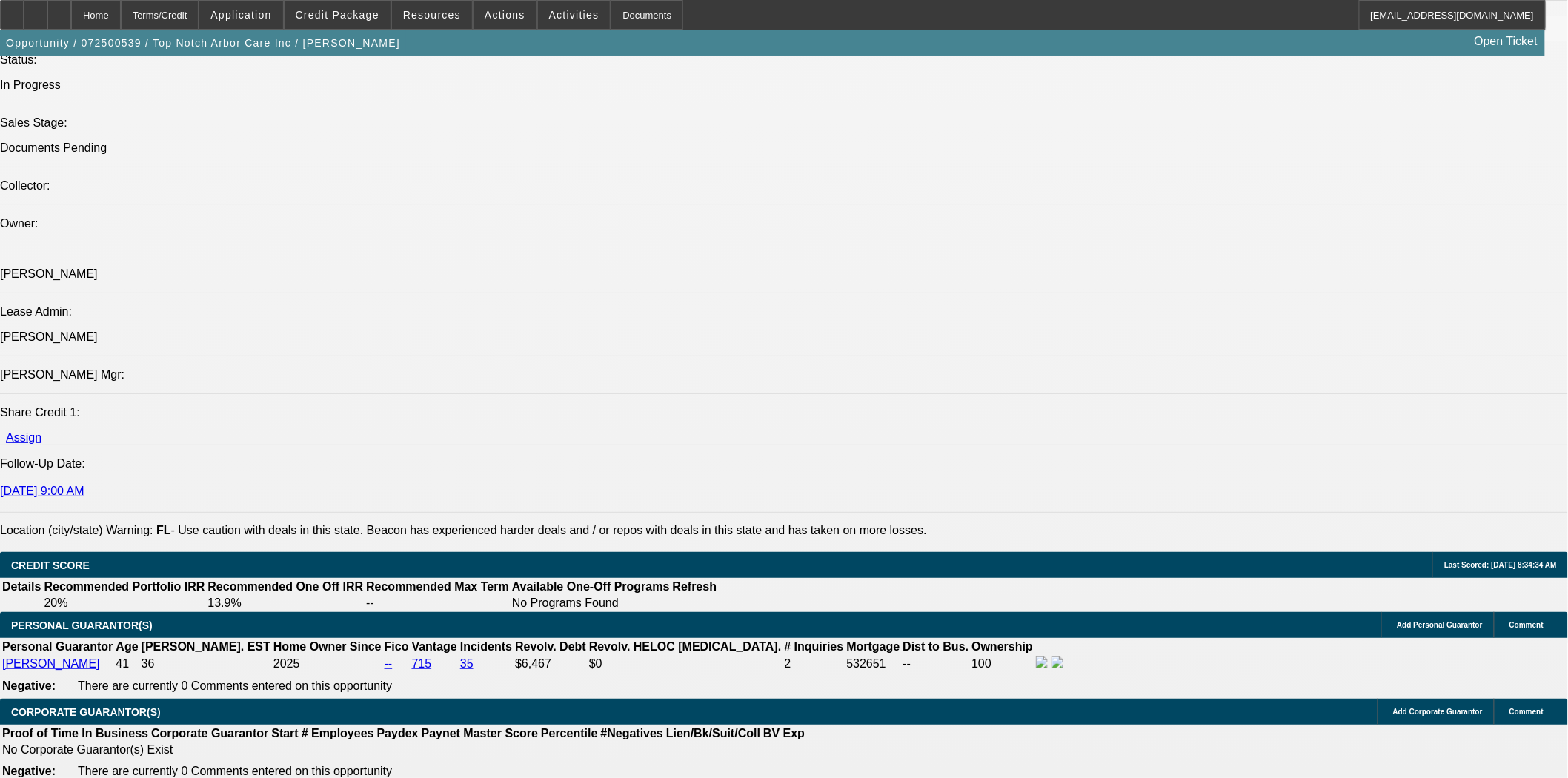
scroll to position [1564, 0]
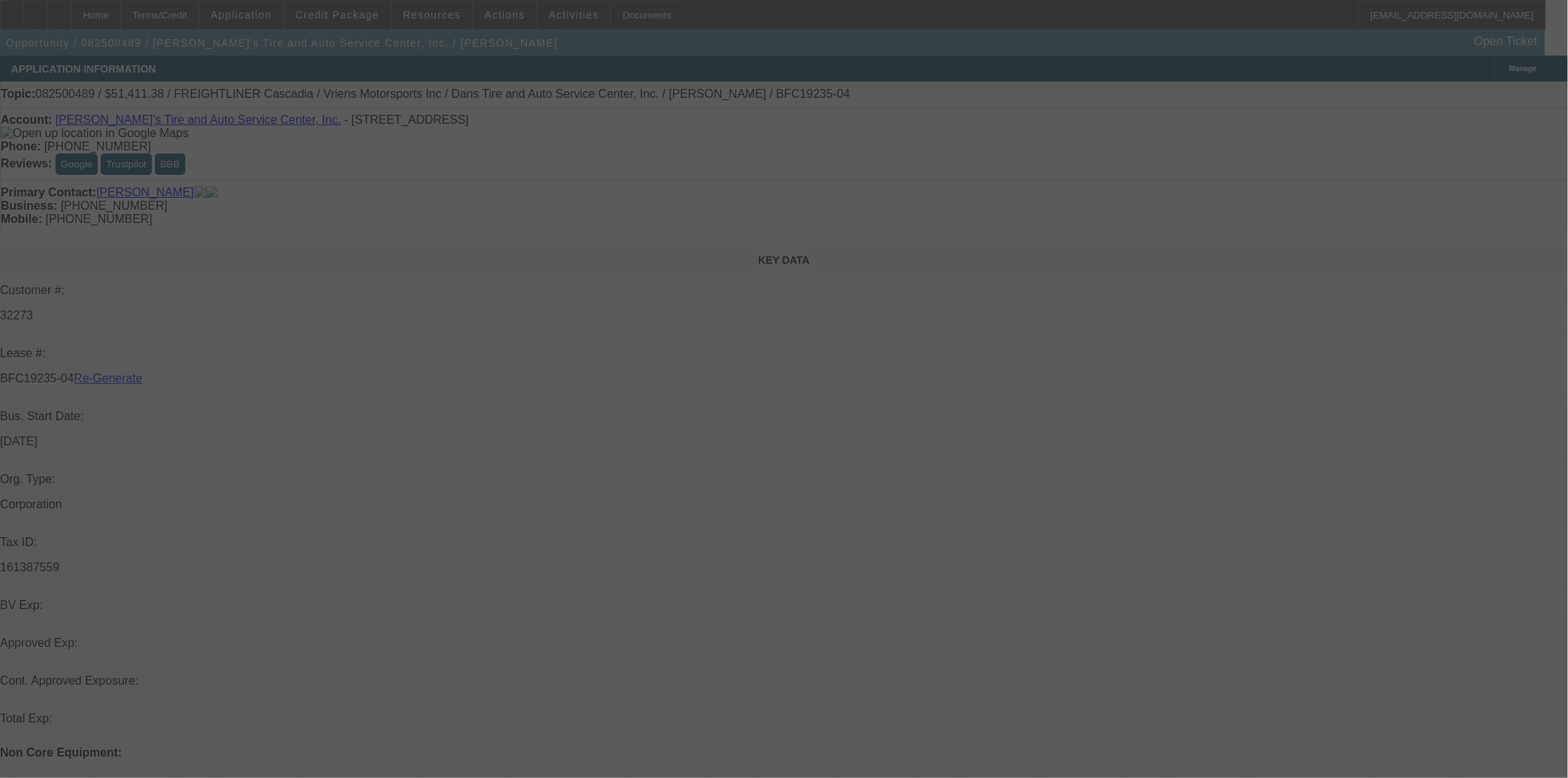
select select "3"
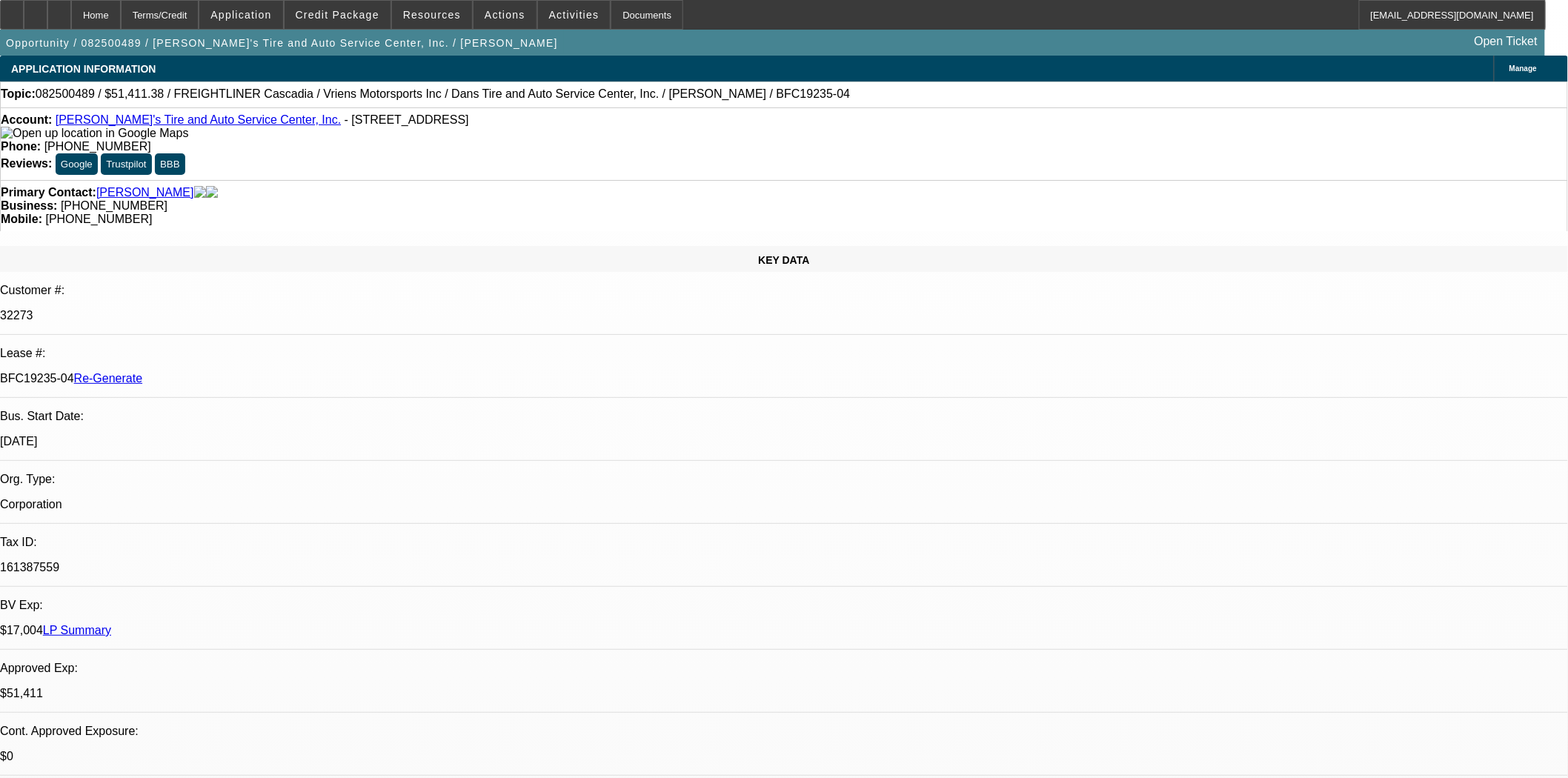
select select "0"
select select "3"
select select "0.1"
select select "4"
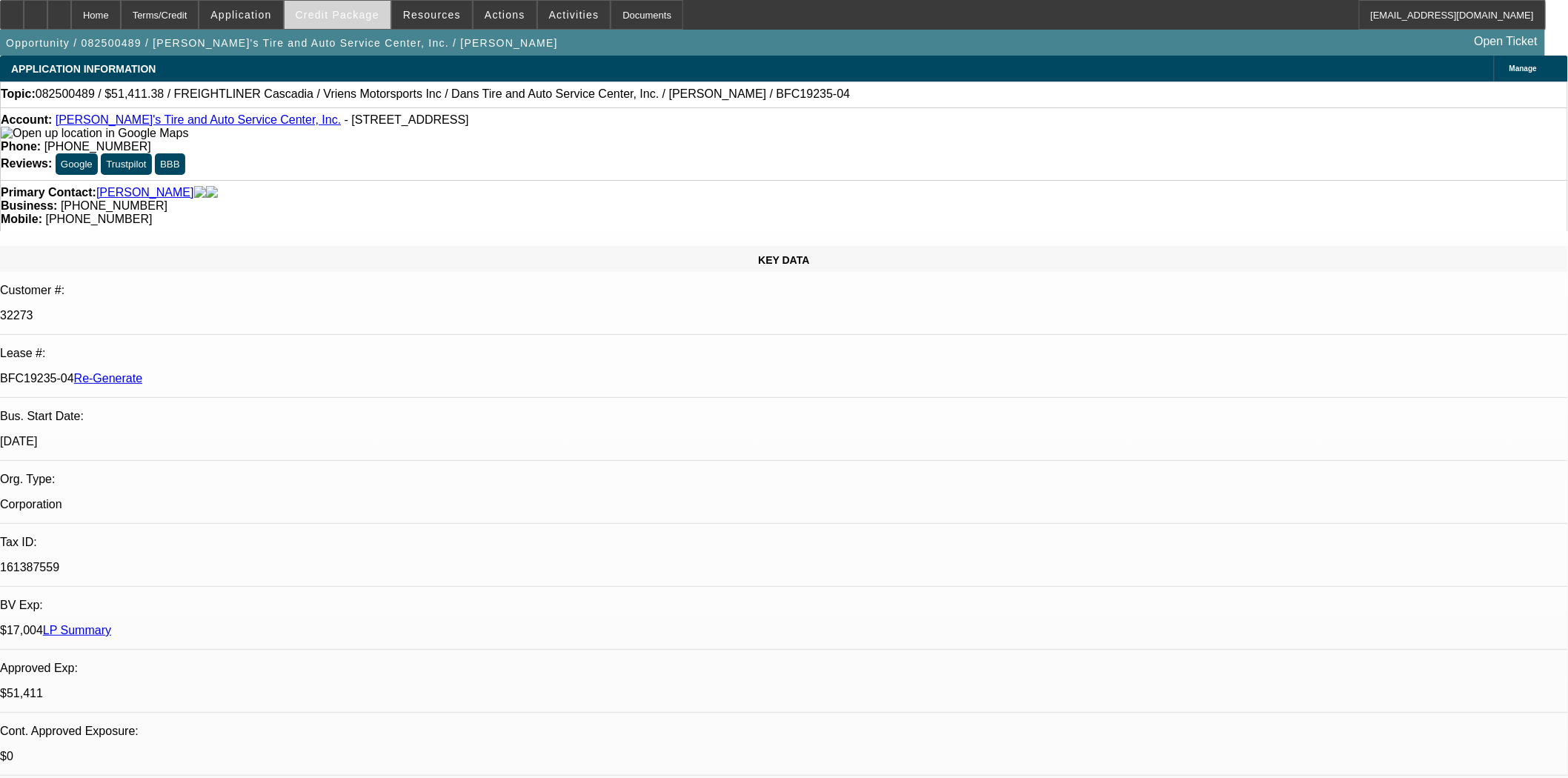
click at [344, 5] on span at bounding box center [337, 14] width 106 height 36
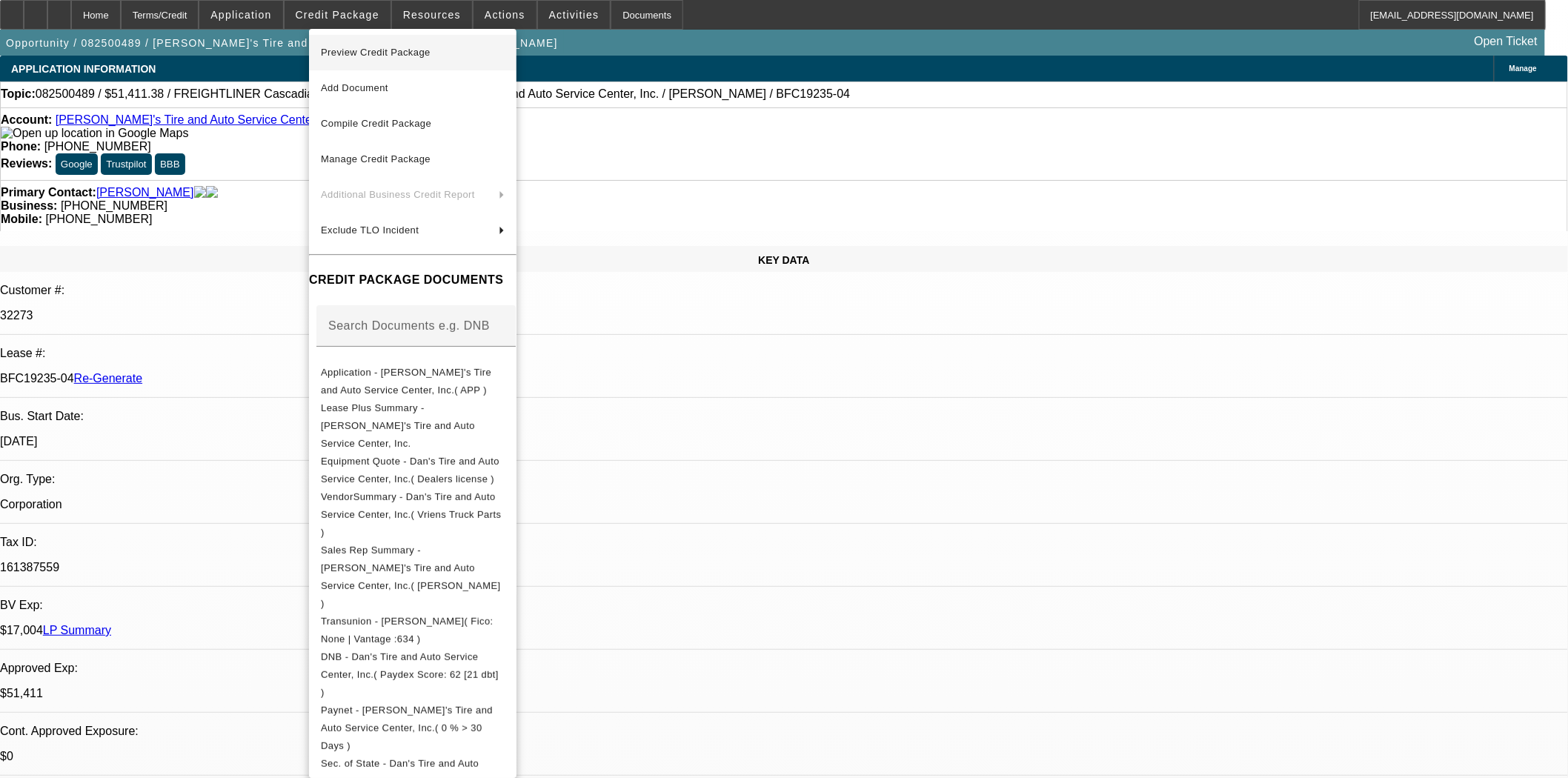
click at [354, 44] on span "Preview Credit Package" at bounding box center [412, 52] width 184 height 18
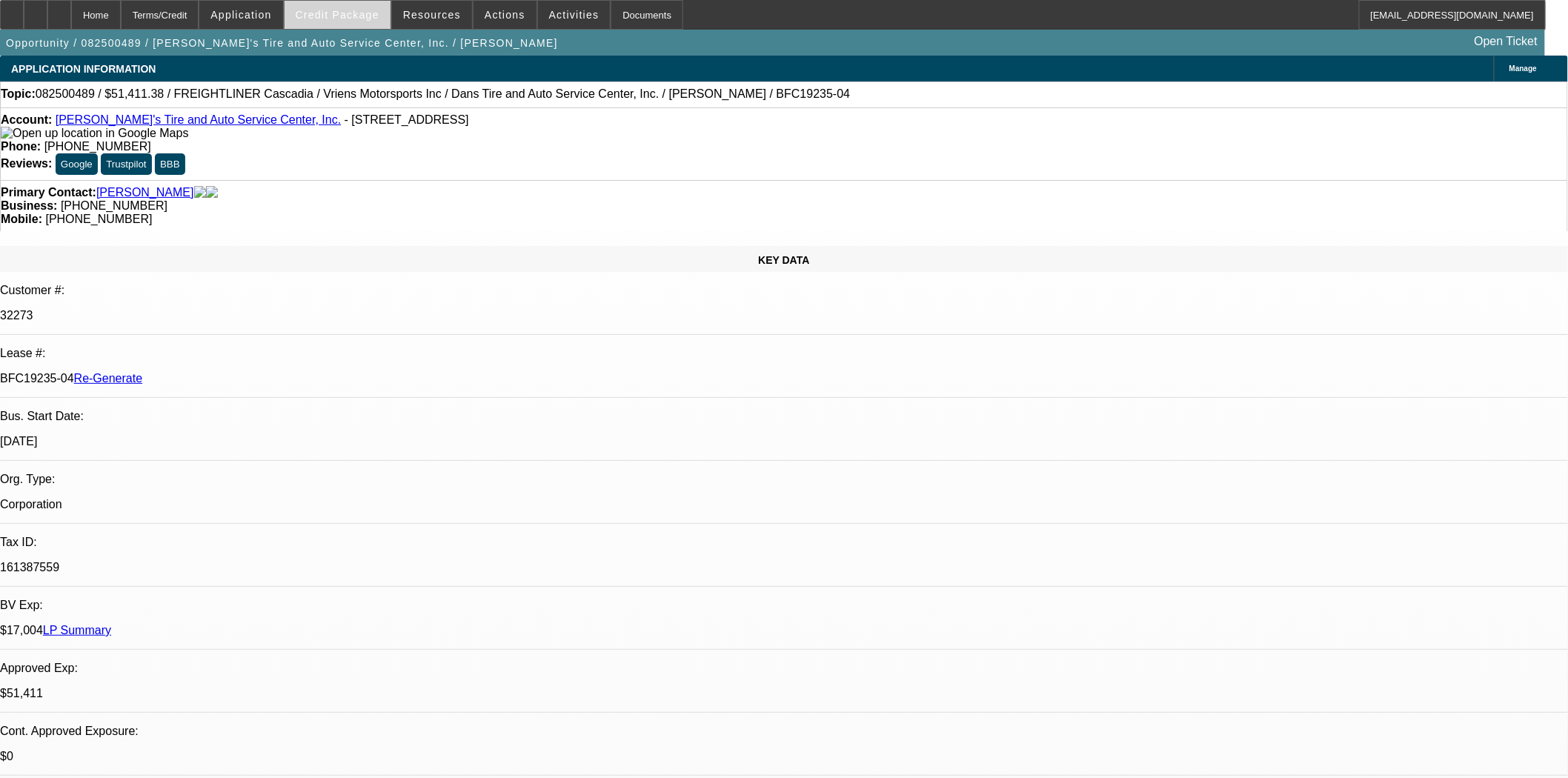
click at [376, 8] on span at bounding box center [337, 14] width 106 height 36
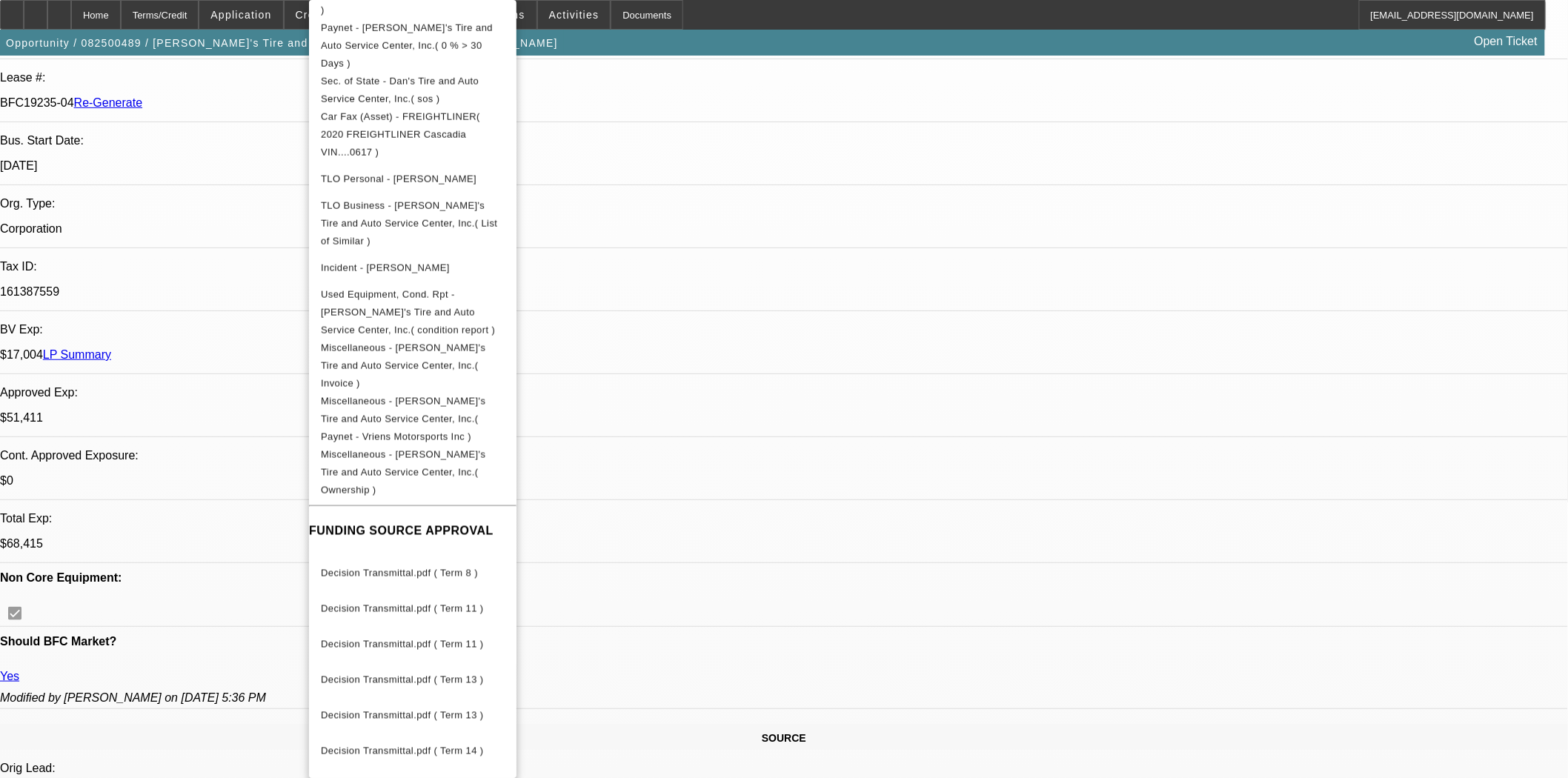
scroll to position [659, 0]
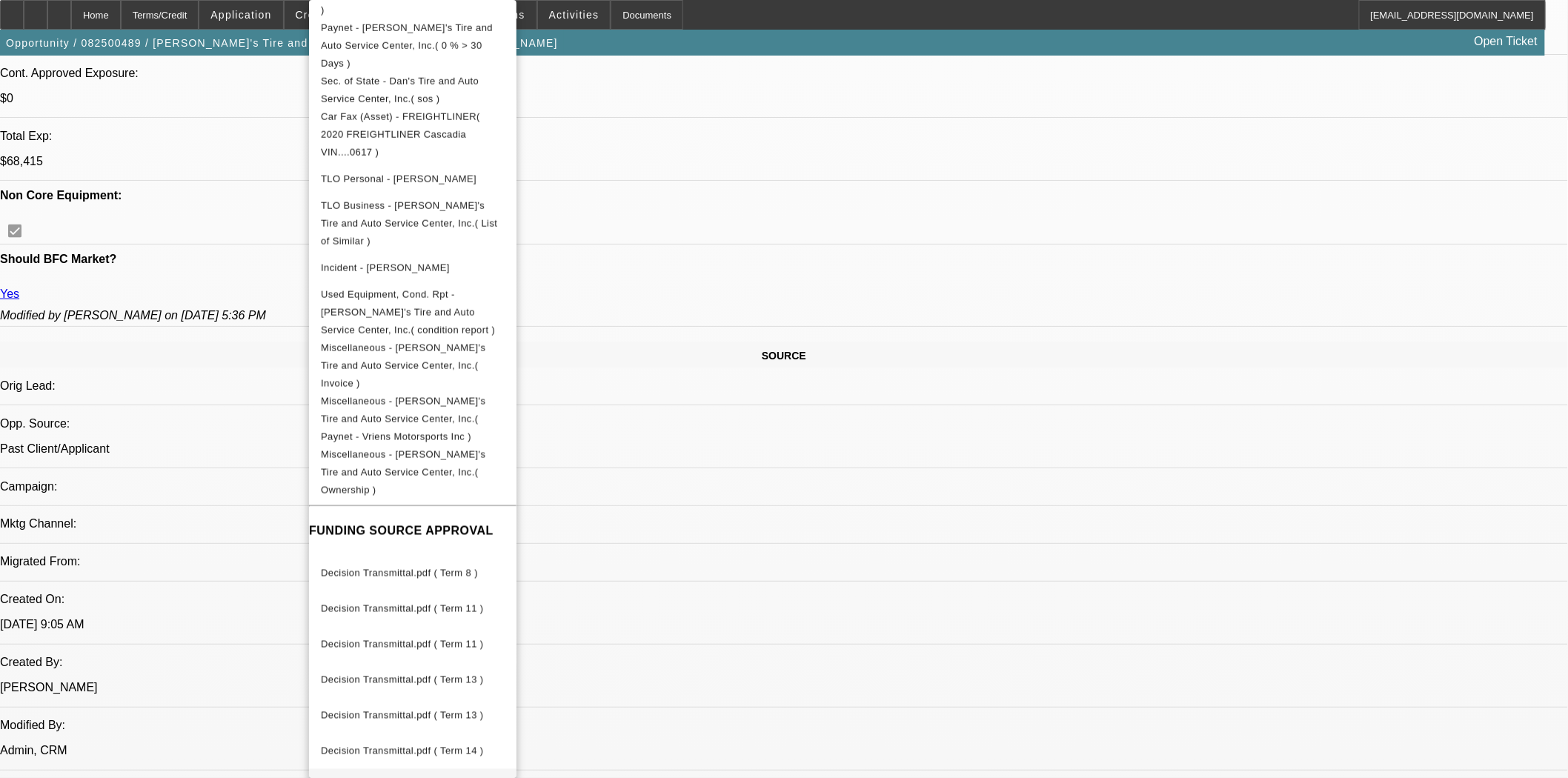
click at [418, 770] on button "Decision Transmittal.pdf ( Term 14 )" at bounding box center [412, 787] width 207 height 36
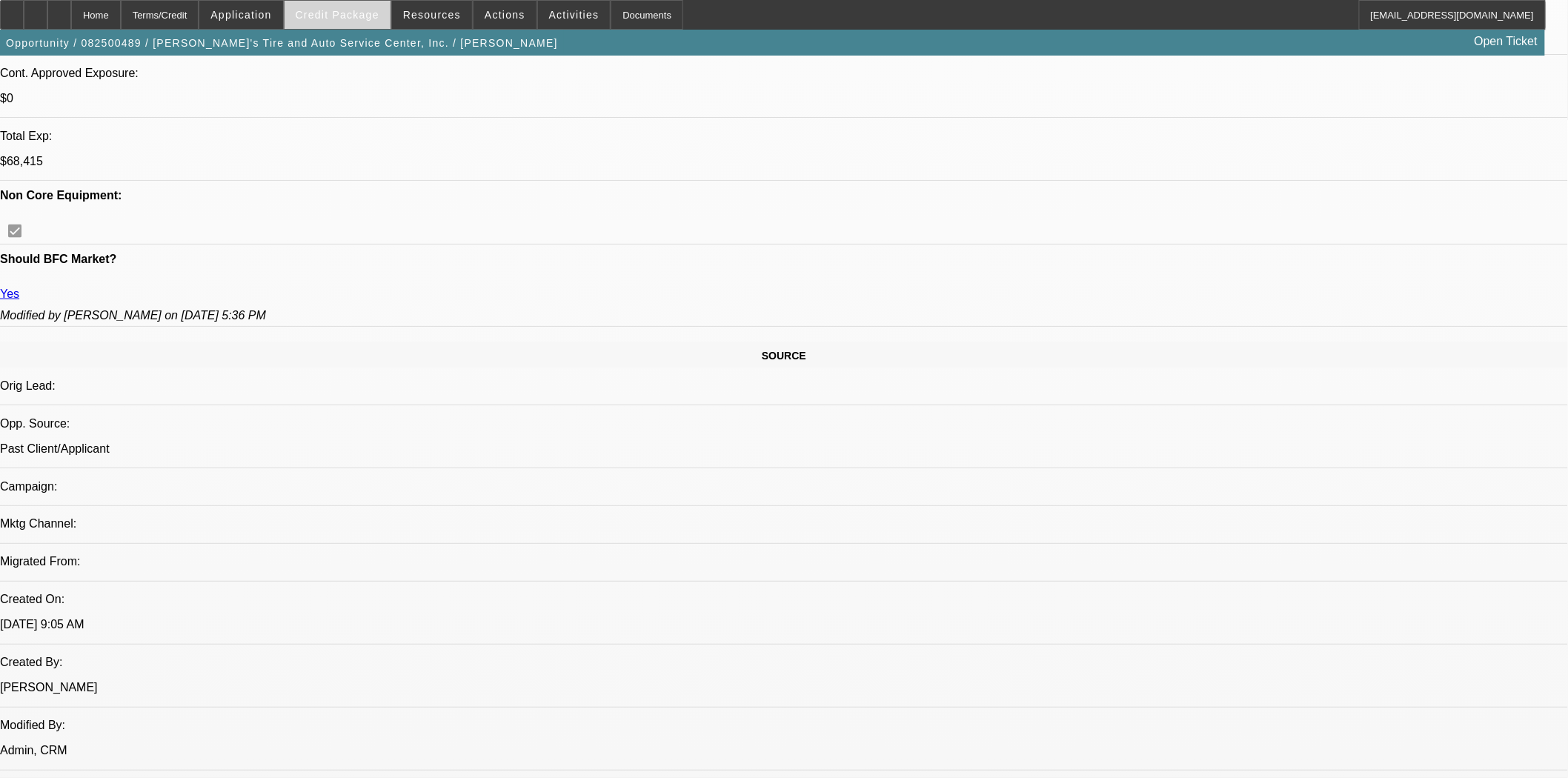
click at [337, 14] on span "Credit Package" at bounding box center [337, 15] width 84 height 12
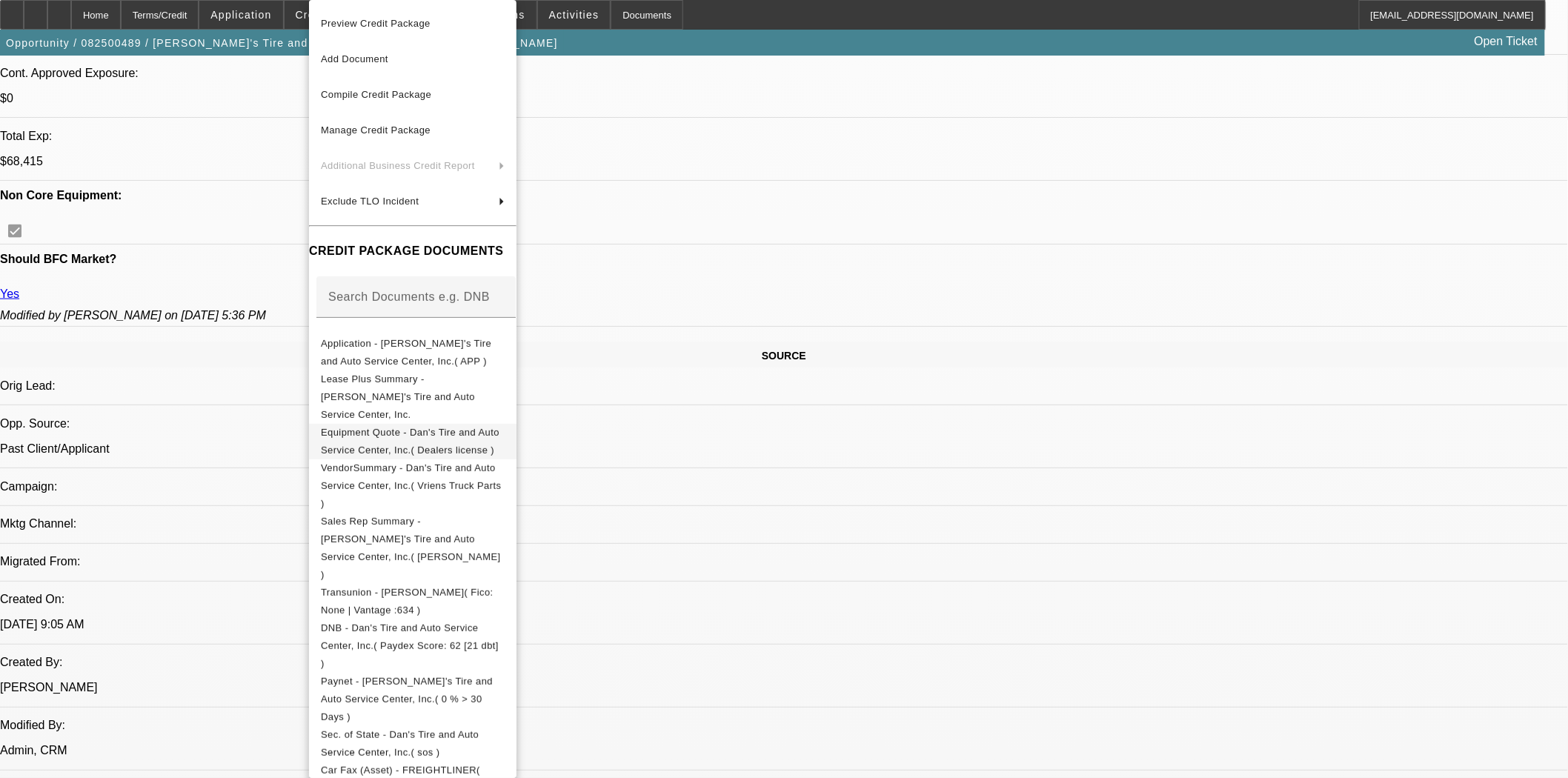
click at [409, 427] on span "Equipment Quote - Dan's Tire and Auto Service Center, Inc.( Dealers license )" at bounding box center [410, 441] width 179 height 29
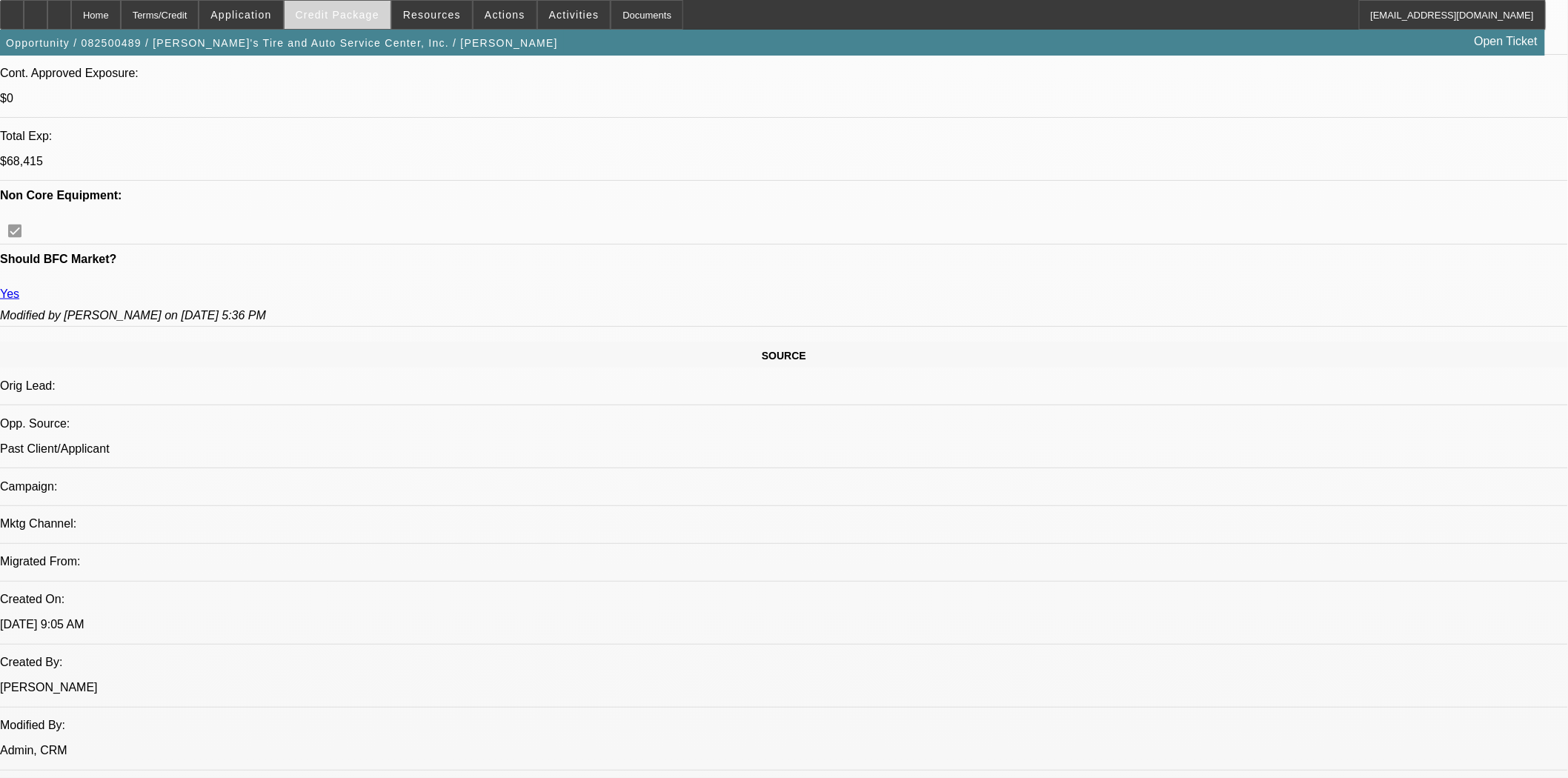
click at [349, 8] on span at bounding box center [337, 14] width 106 height 36
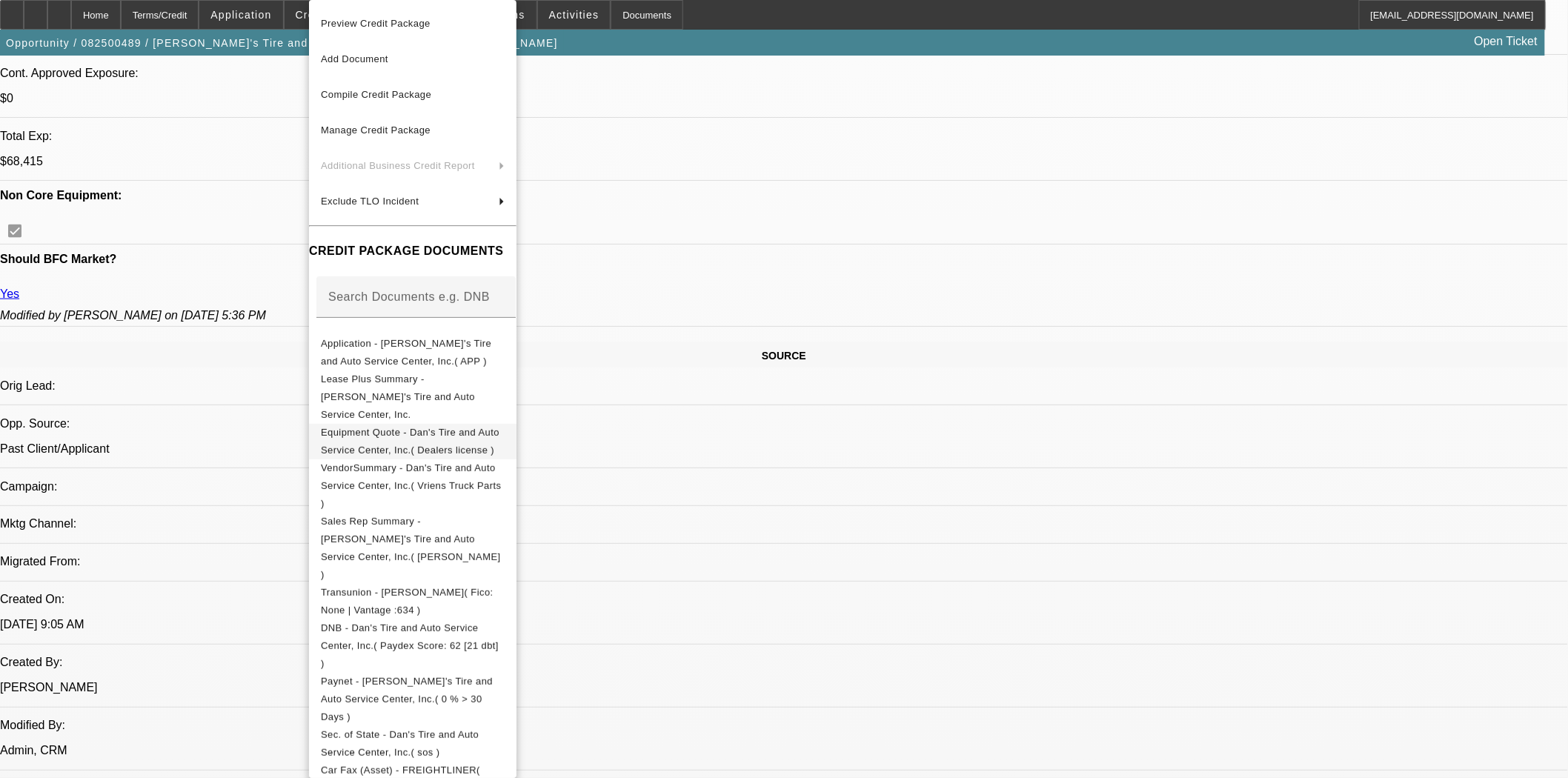
click at [432, 424] on span "Equipment Quote - Dan's Tire and Auto Service Center, Inc.( Dealers license )" at bounding box center [412, 442] width 184 height 36
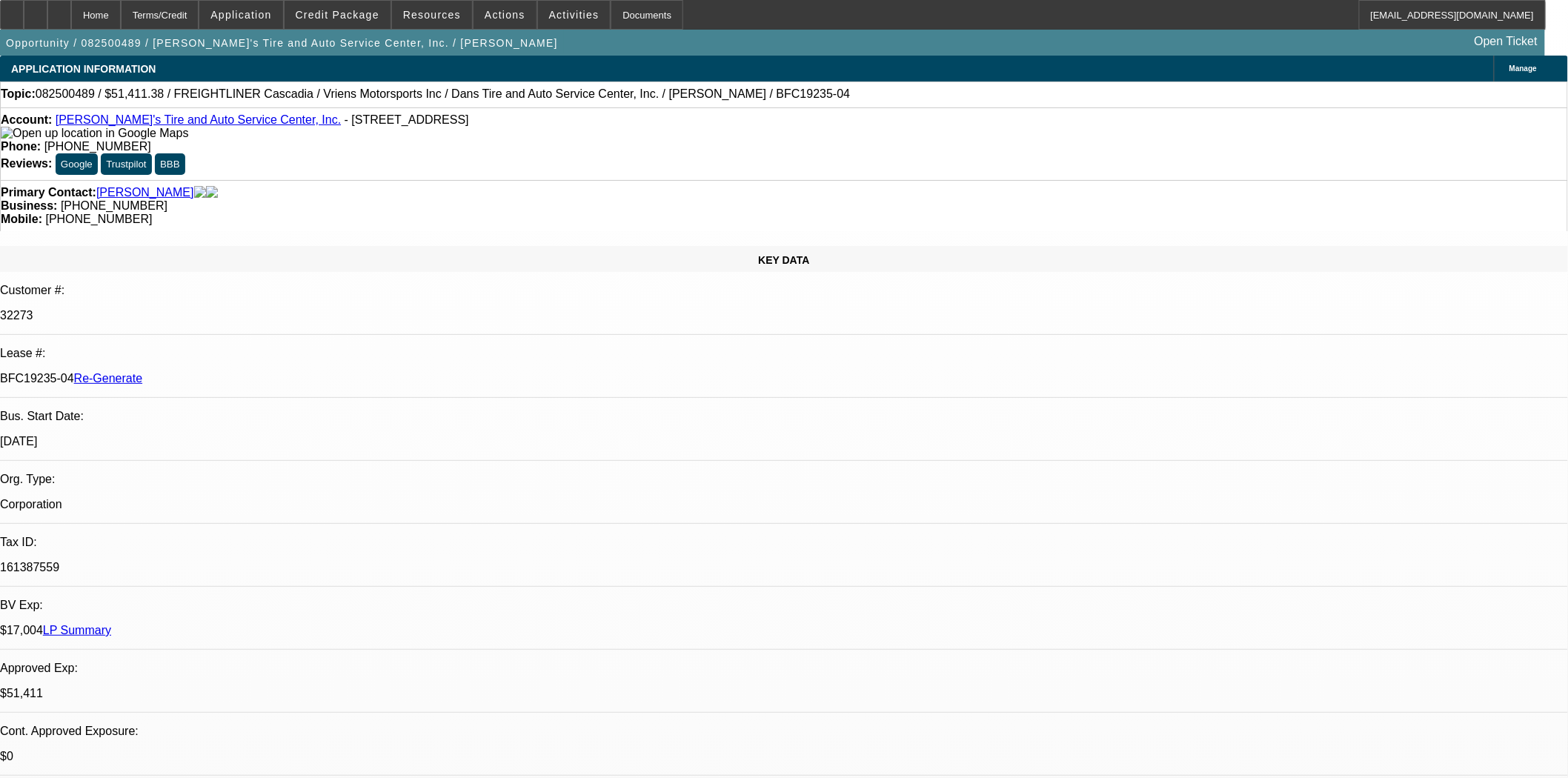
scroll to position [247, 0]
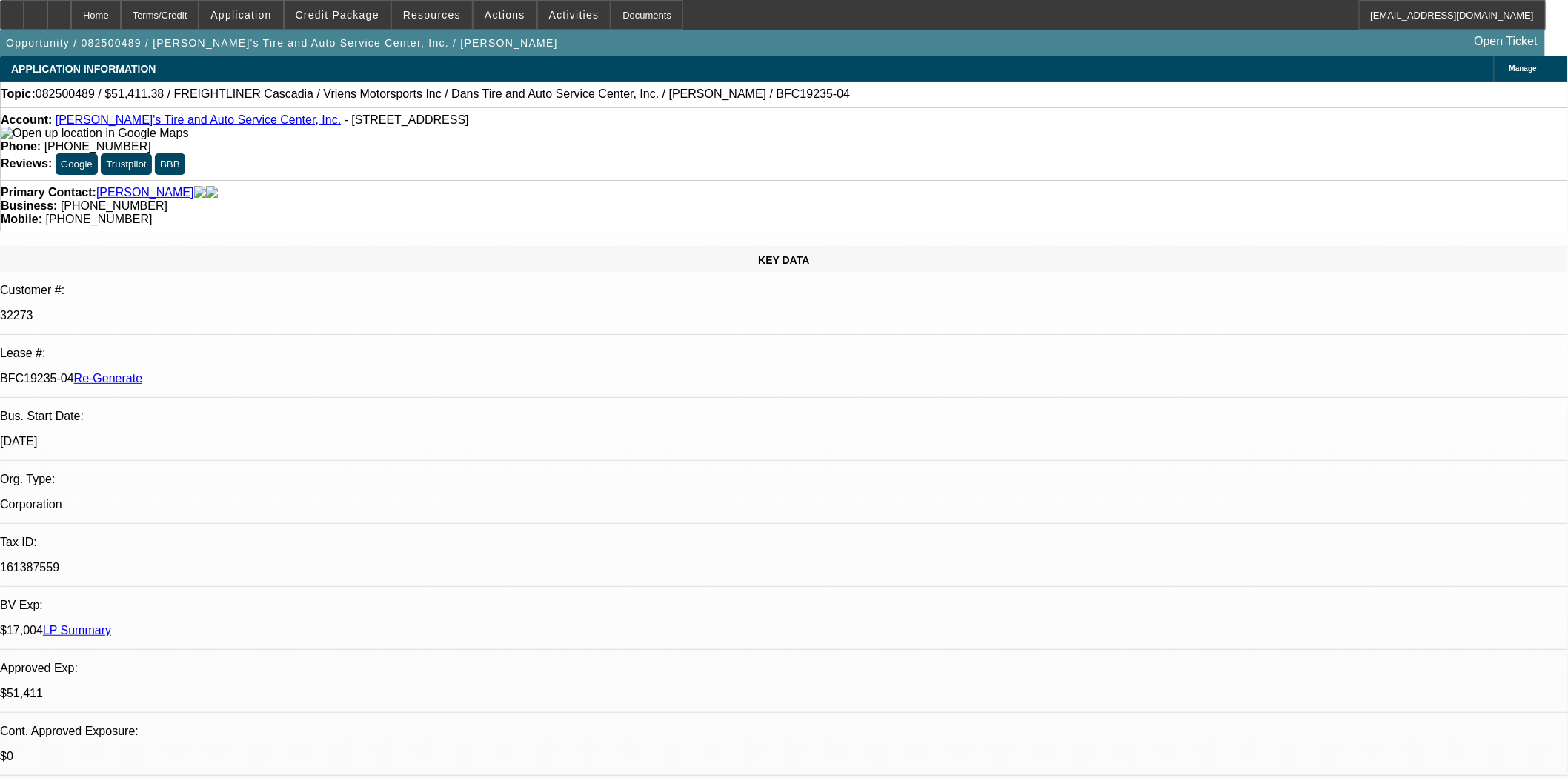
scroll to position [659, 0]
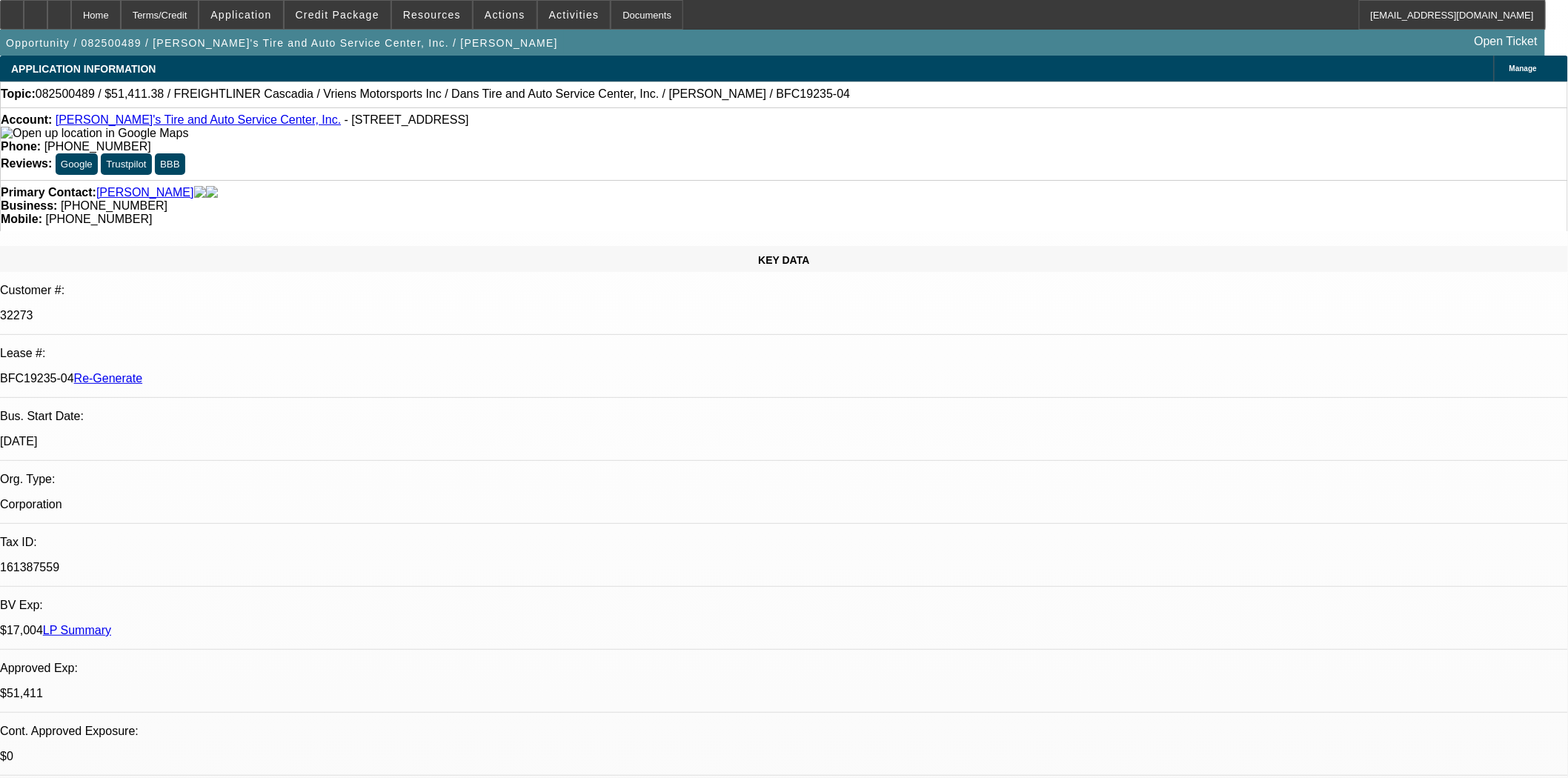
scroll to position [329, 0]
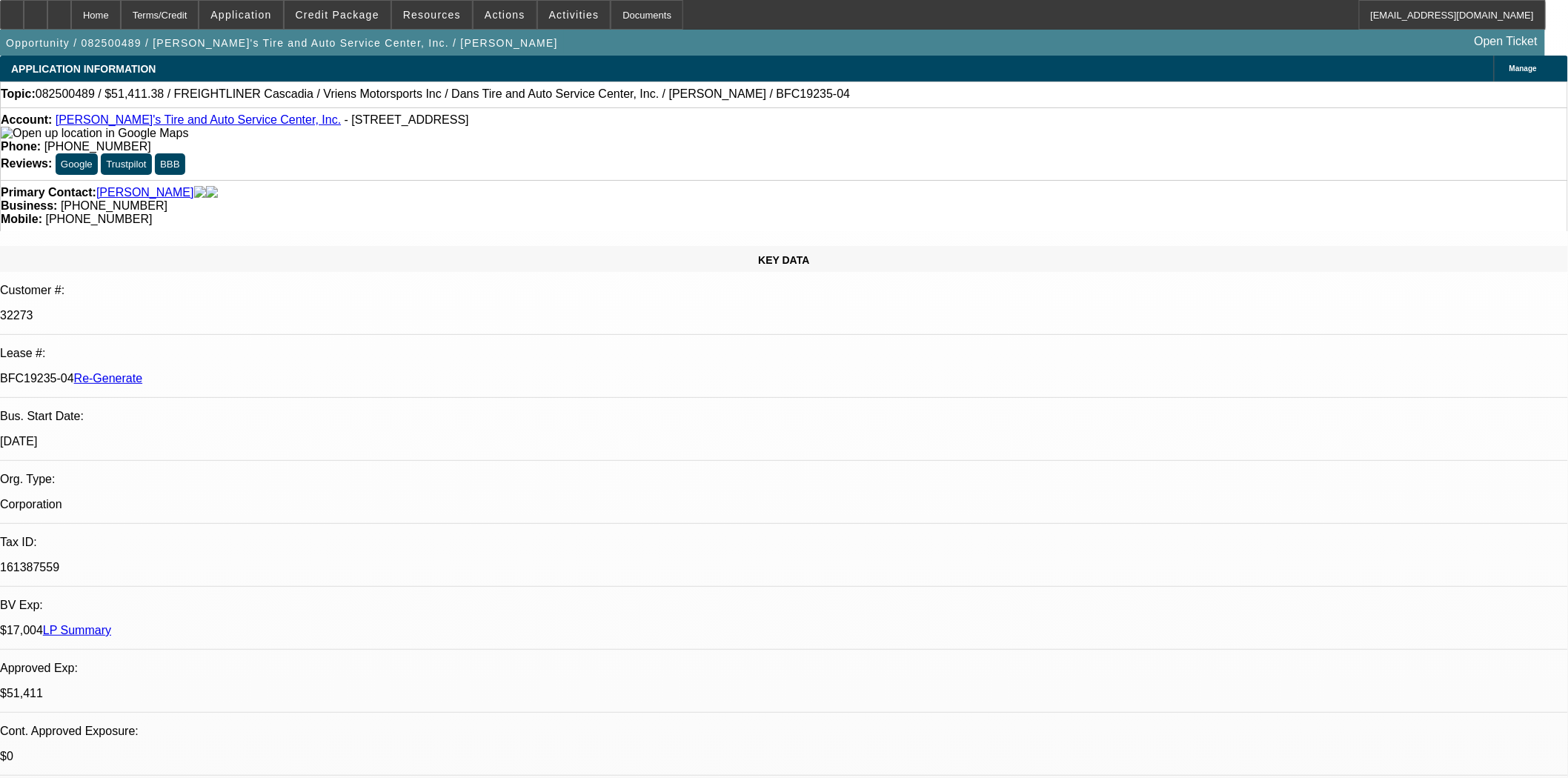
scroll to position [0, 0]
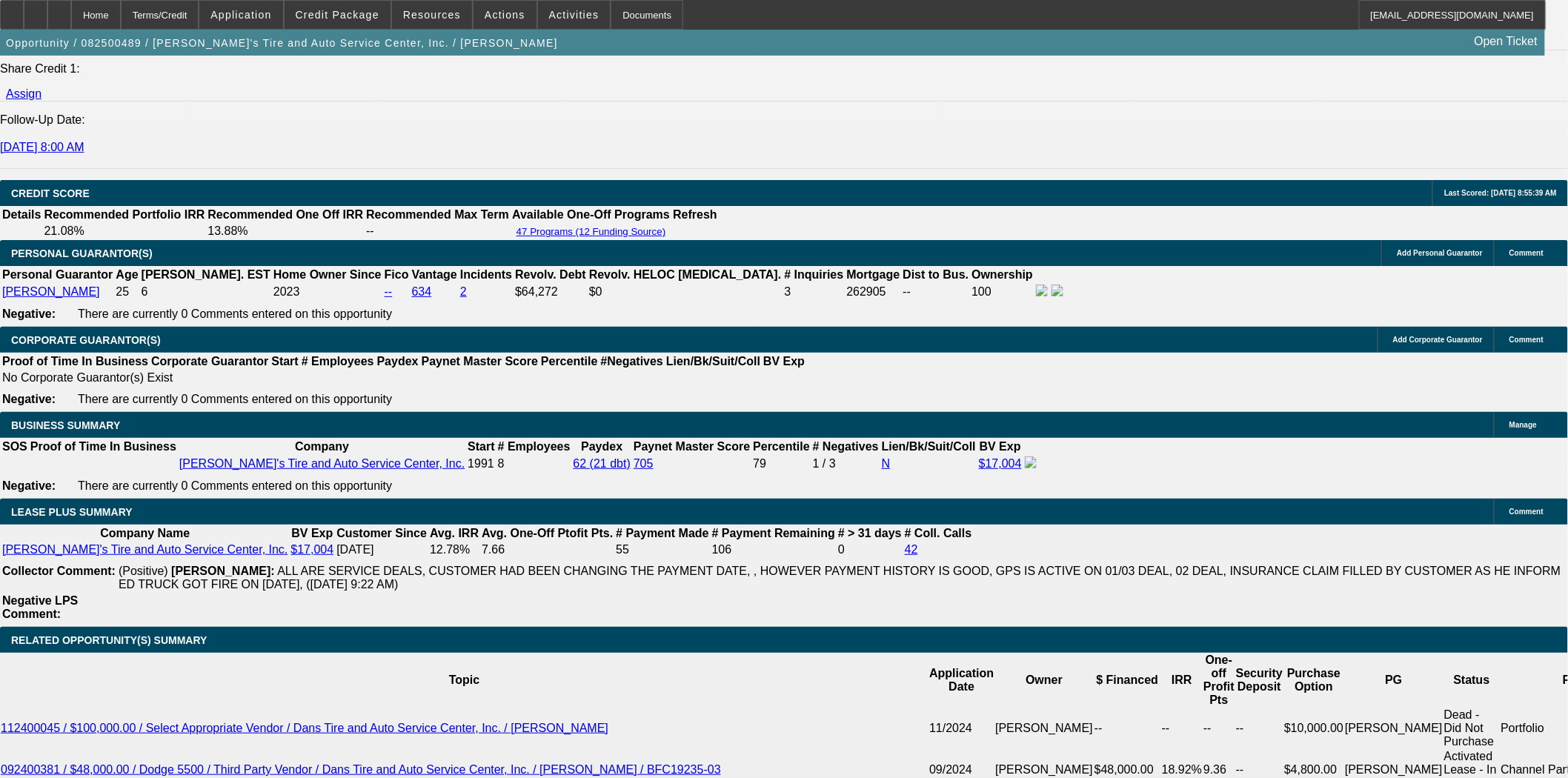
scroll to position [2224, 0]
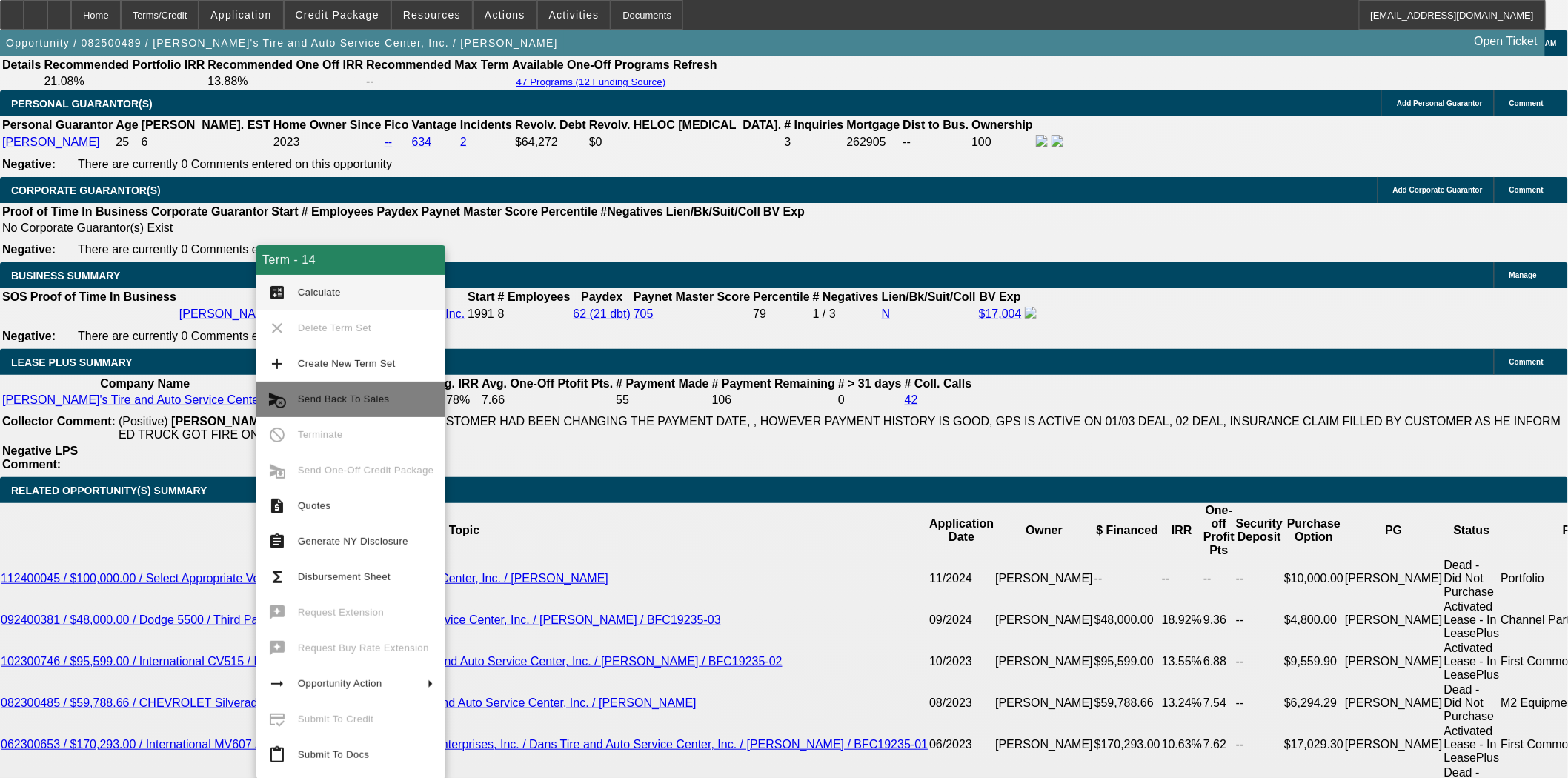
click at [350, 402] on span "Send Back To Sales" at bounding box center [344, 399] width 91 height 11
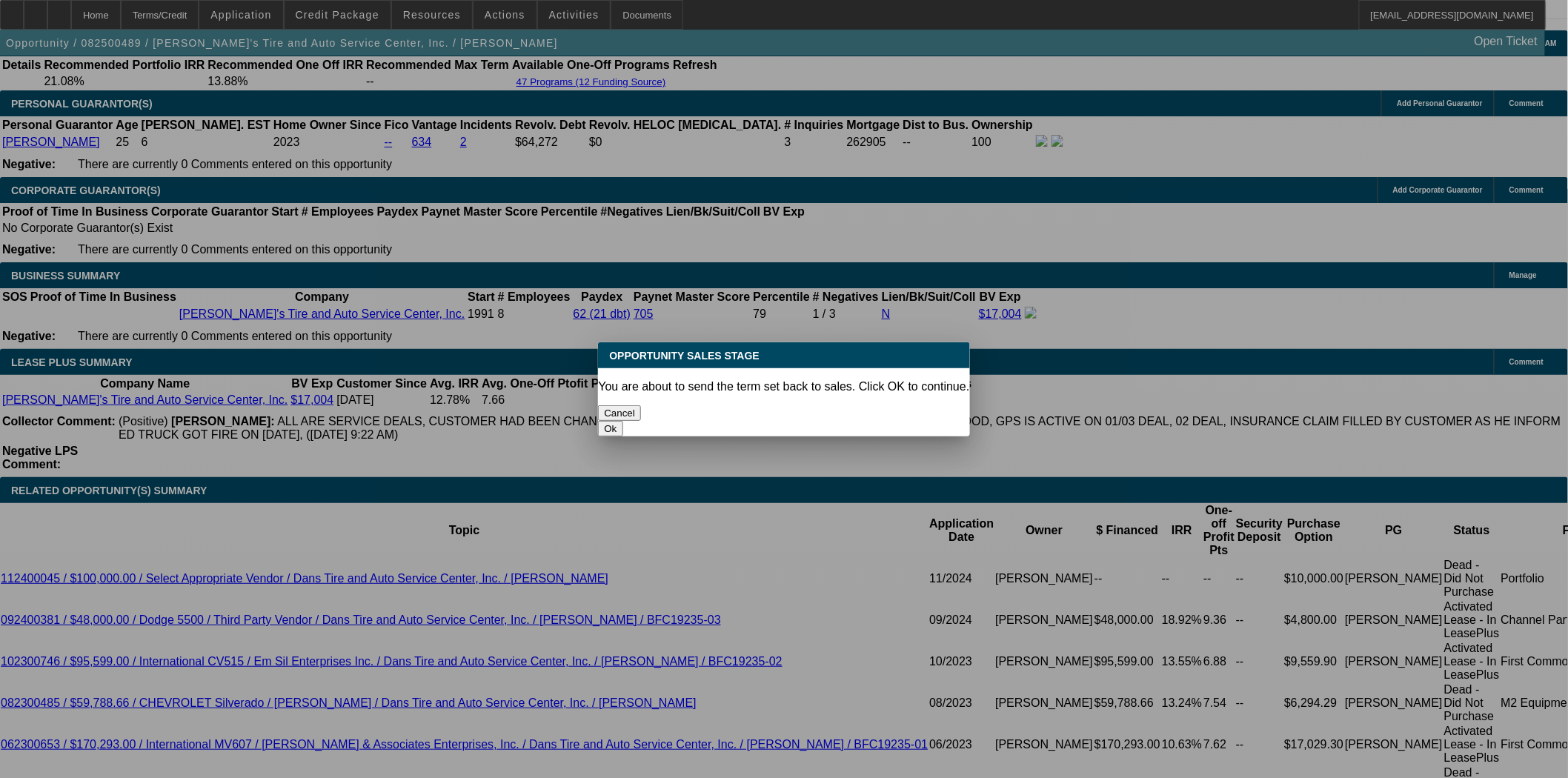
click at [622, 421] on button "Ok" at bounding box center [610, 428] width 25 height 15
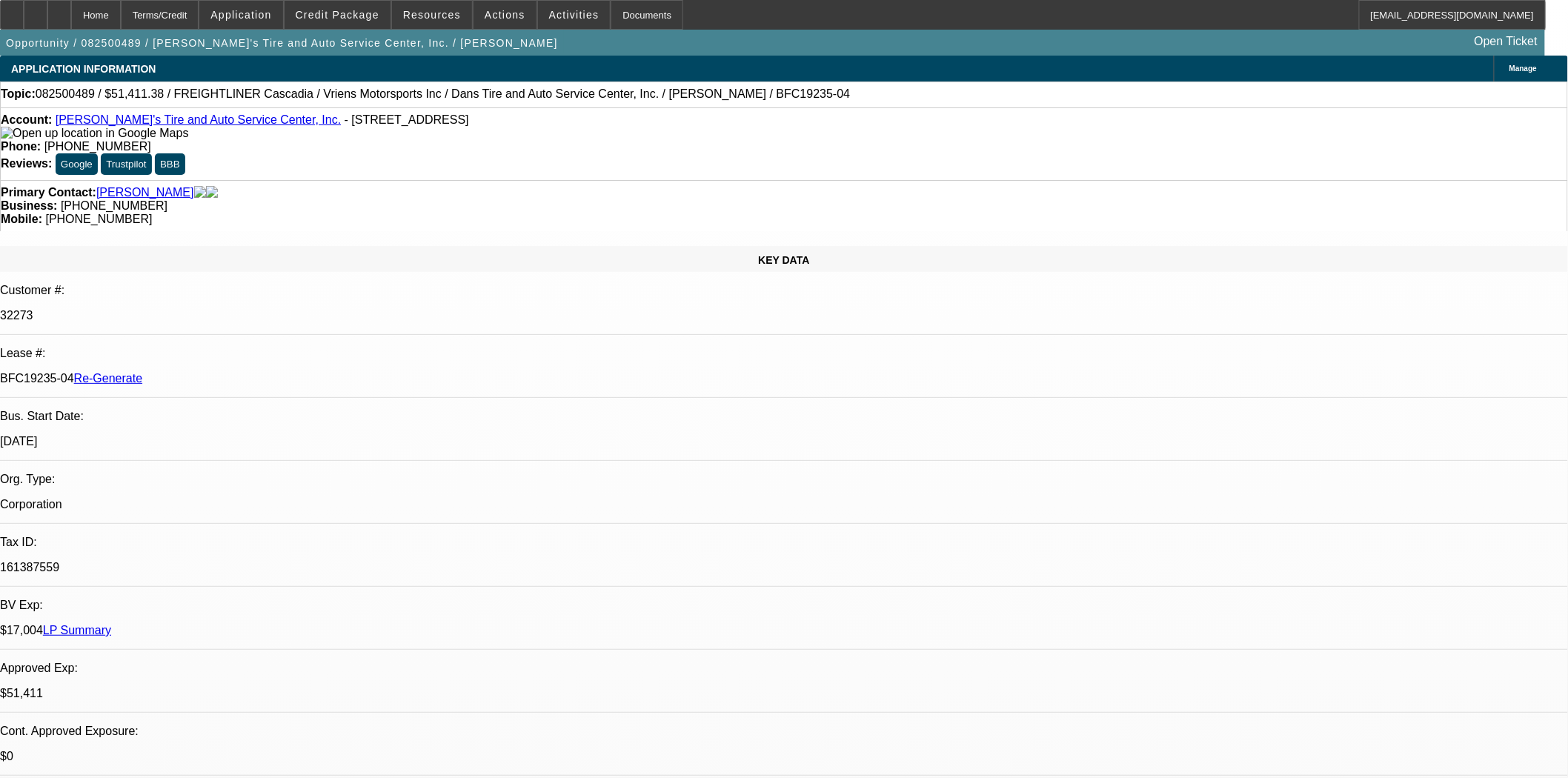
type textarea "Missing invoice from the vendor, Vriens Motorsports, Inc., the one in the file …"
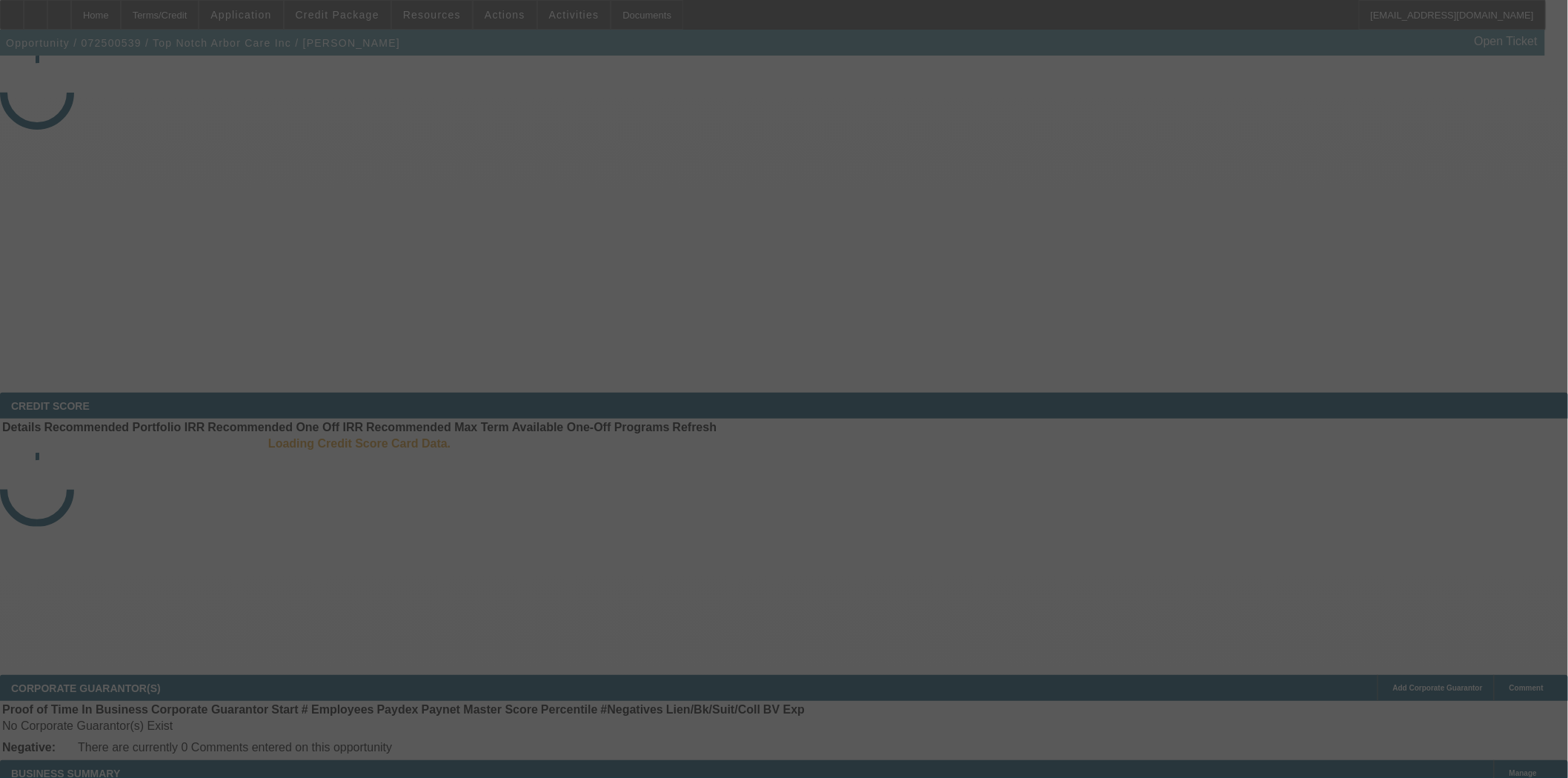
select select "3"
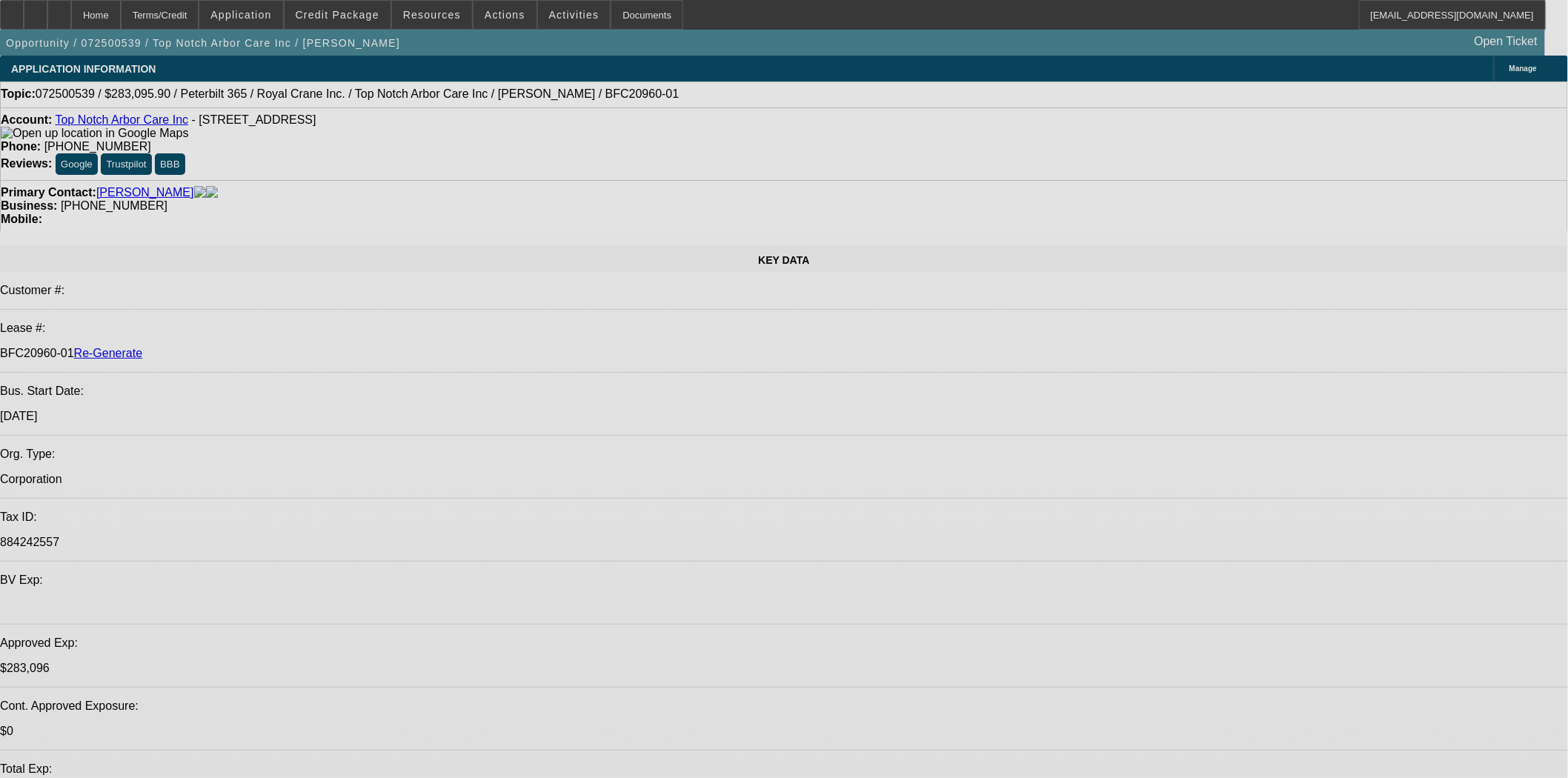
select select "0"
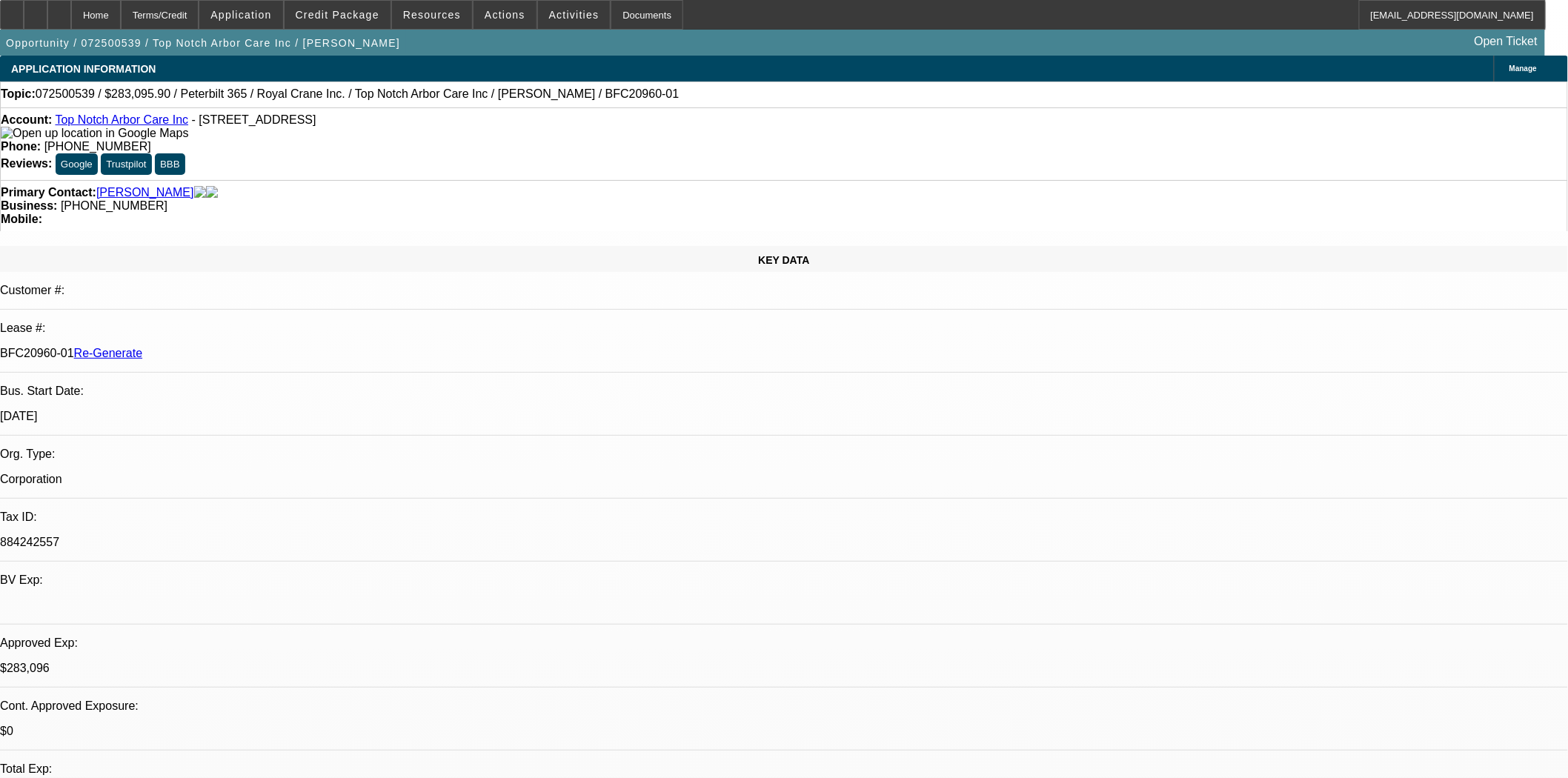
select select "2"
select select "0"
select select "6"
click at [634, 11] on div "Documents" at bounding box center [646, 14] width 73 height 30
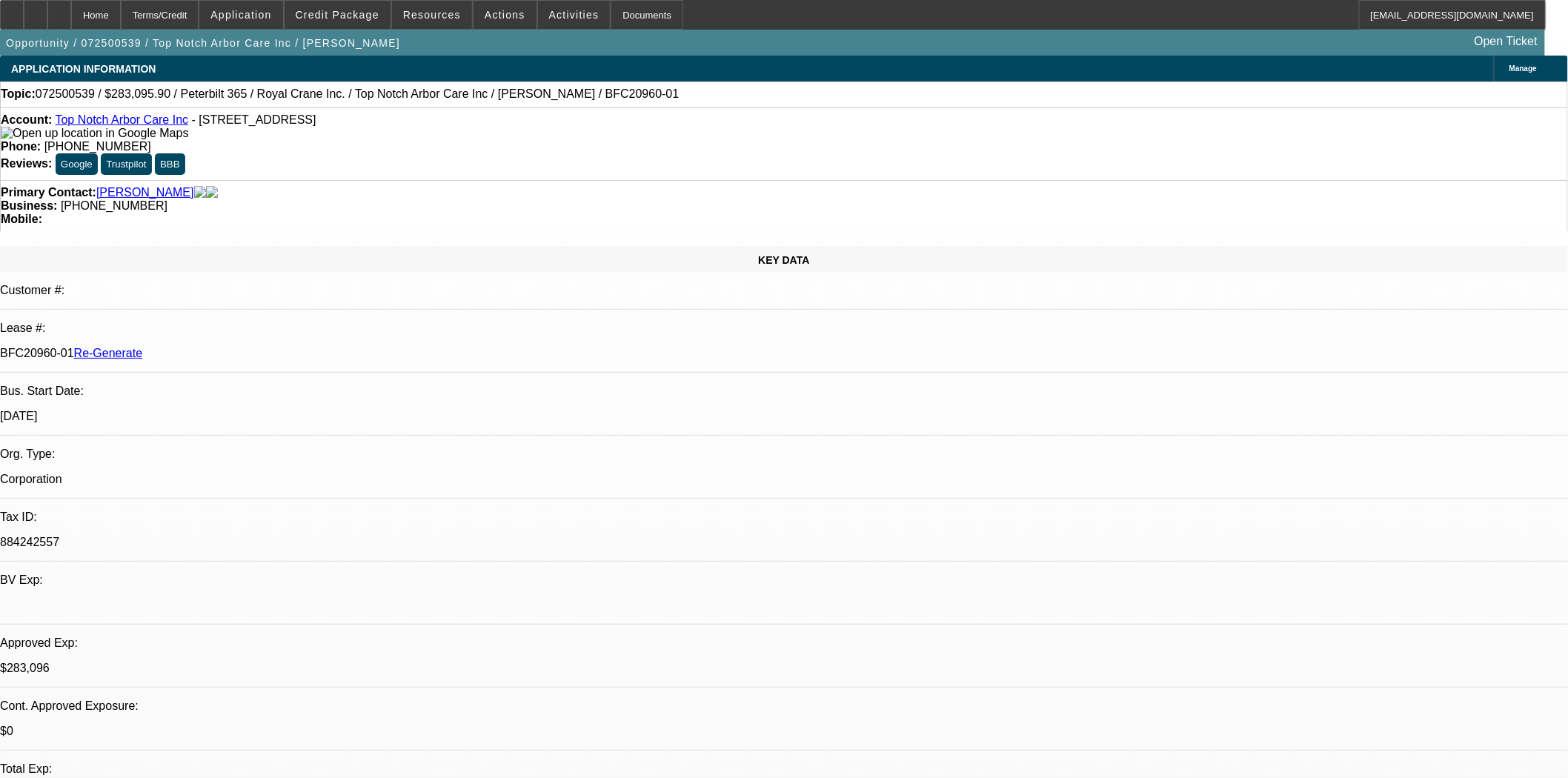
click at [781, 153] on div "Reviews: Google Trustpilot BBB" at bounding box center [784, 163] width 1566 height 21
click at [338, 15] on span "Credit Package" at bounding box center [337, 15] width 84 height 12
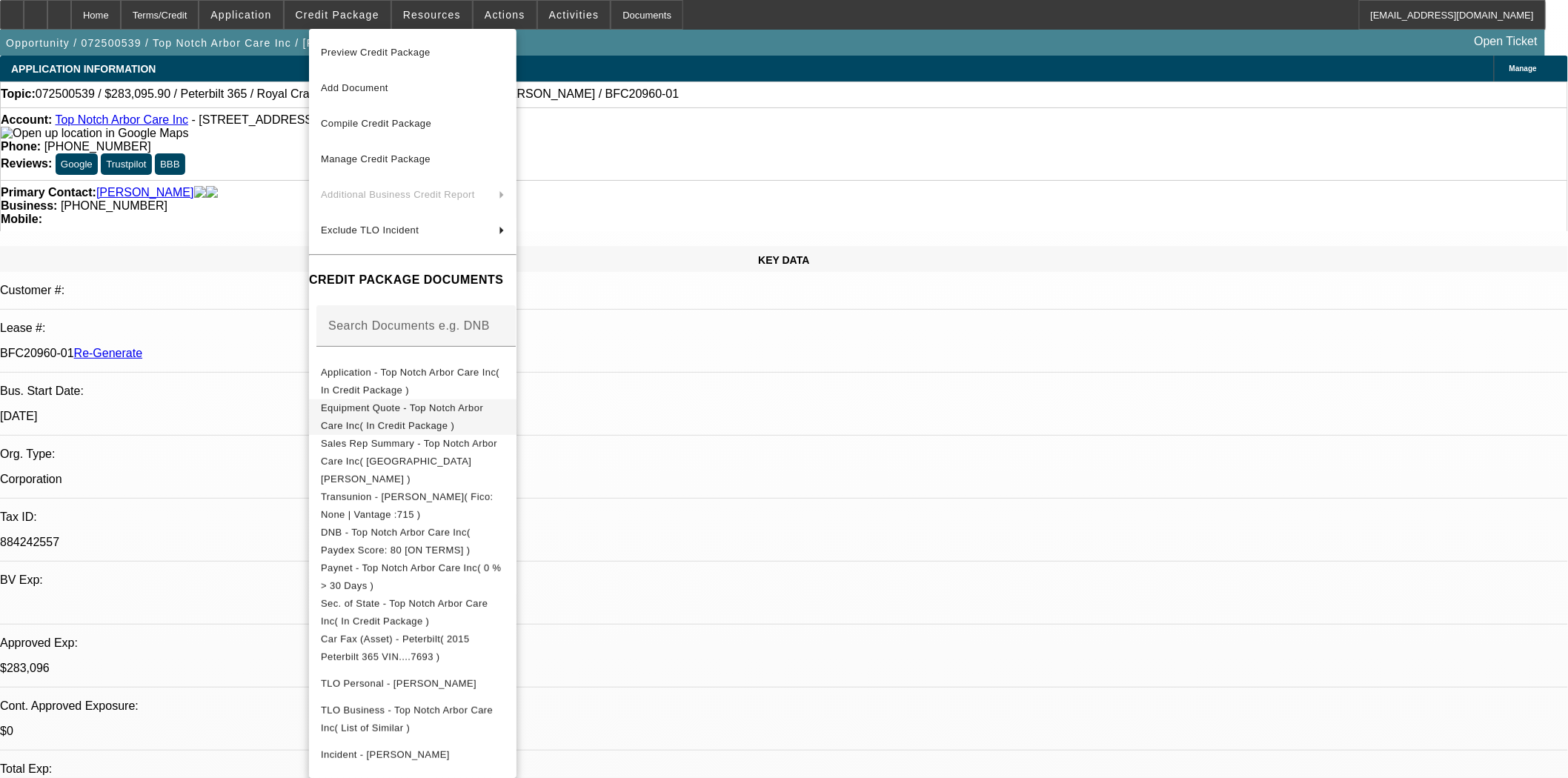
click at [424, 420] on button "Equipment Quote - Top Notch Arbor Care Inc( In Credit Package )" at bounding box center [412, 417] width 207 height 36
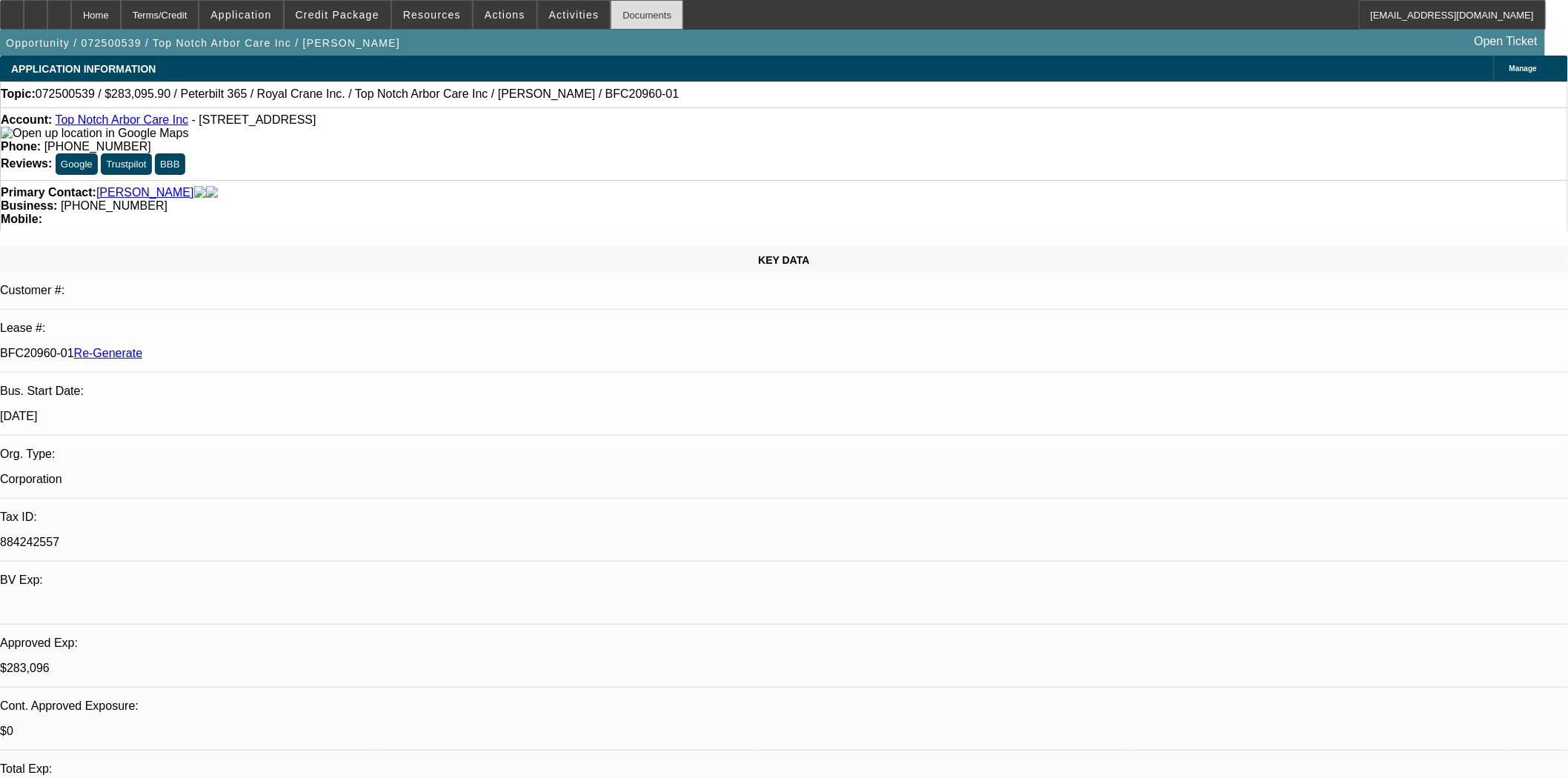
click at [613, 17] on div "Documents" at bounding box center [646, 14] width 73 height 30
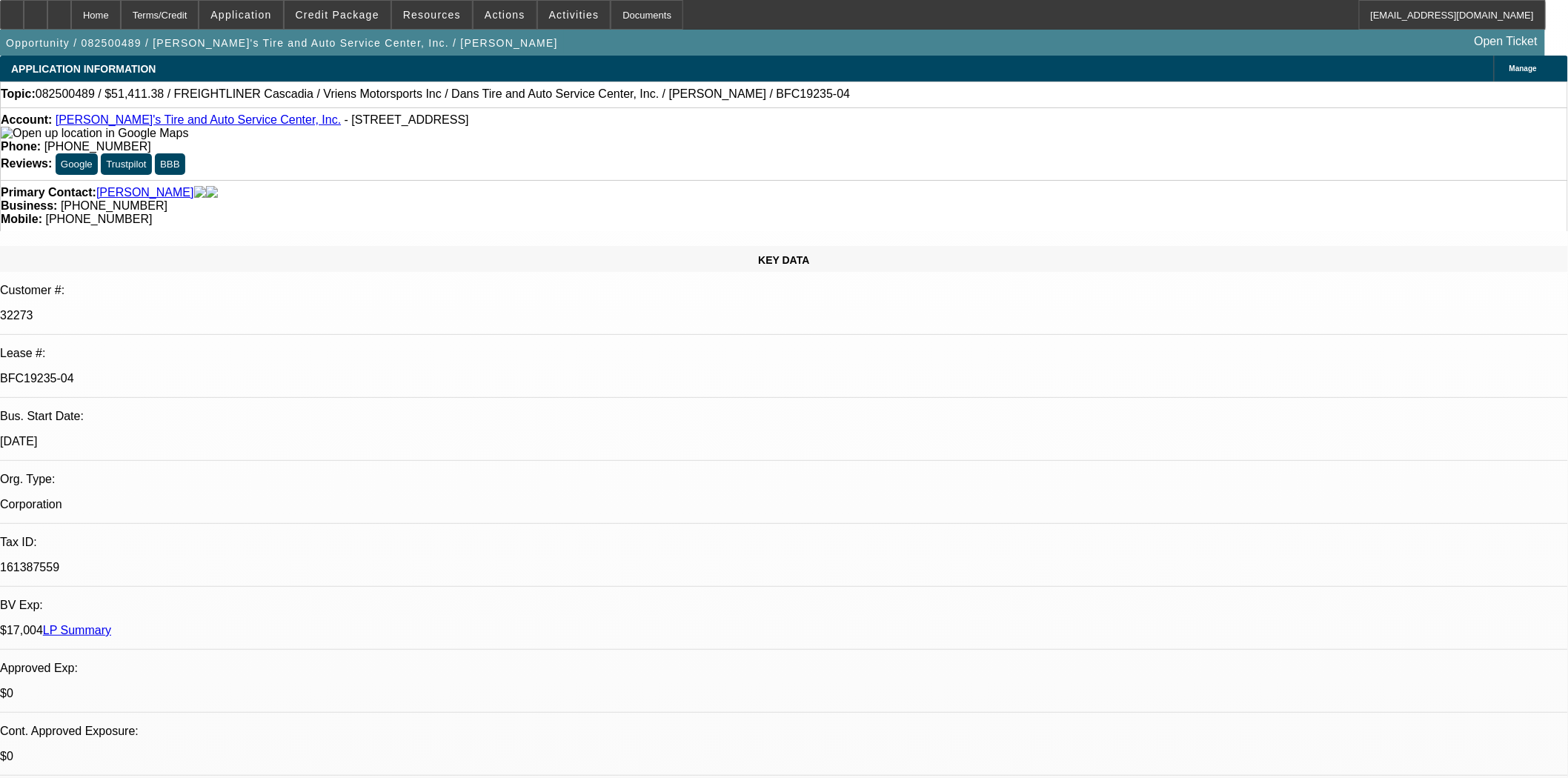
select select "0"
select select "3"
select select "0.1"
select select "4"
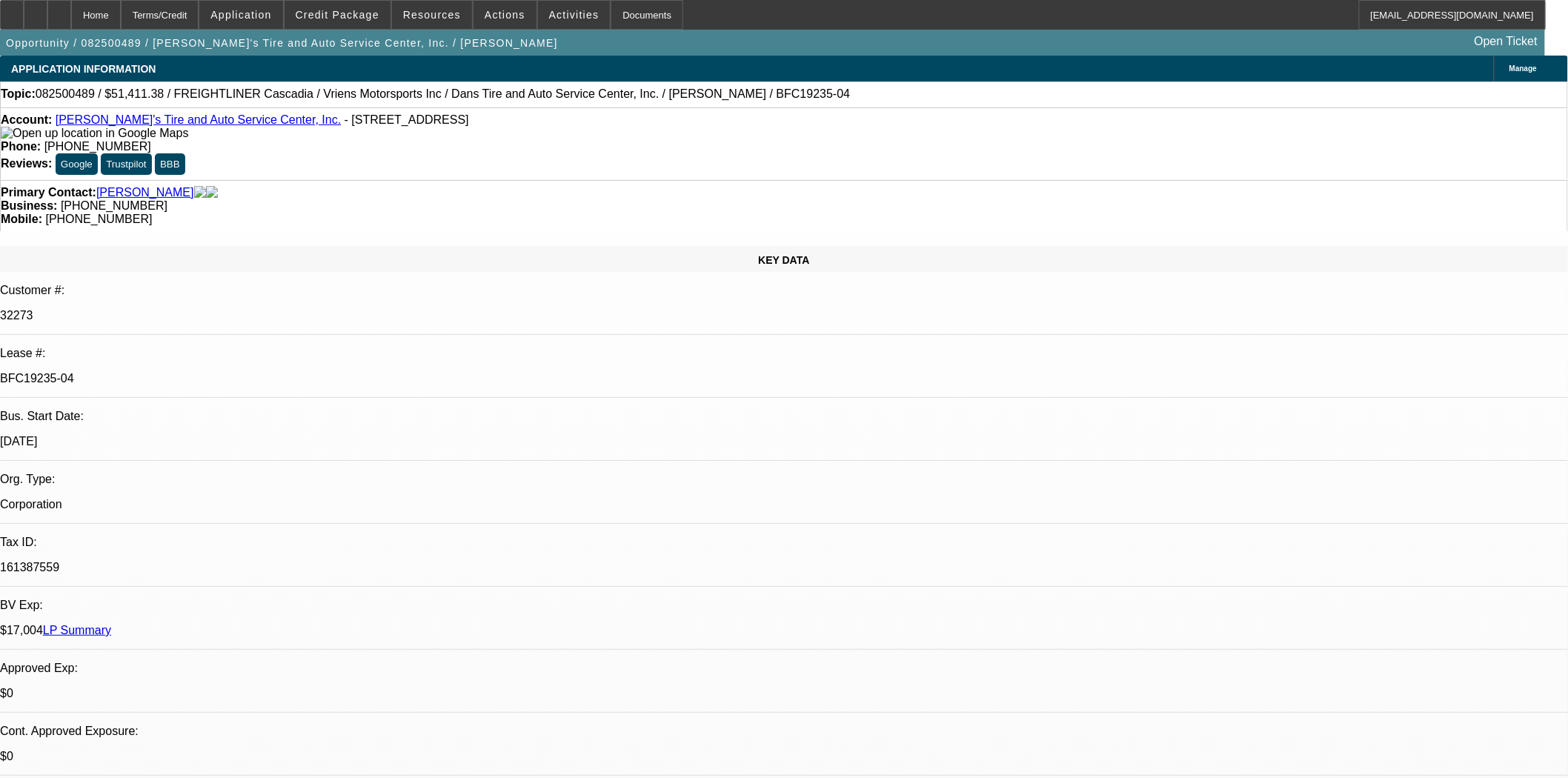
select select "0"
select select "3"
select select "0.1"
select select "4"
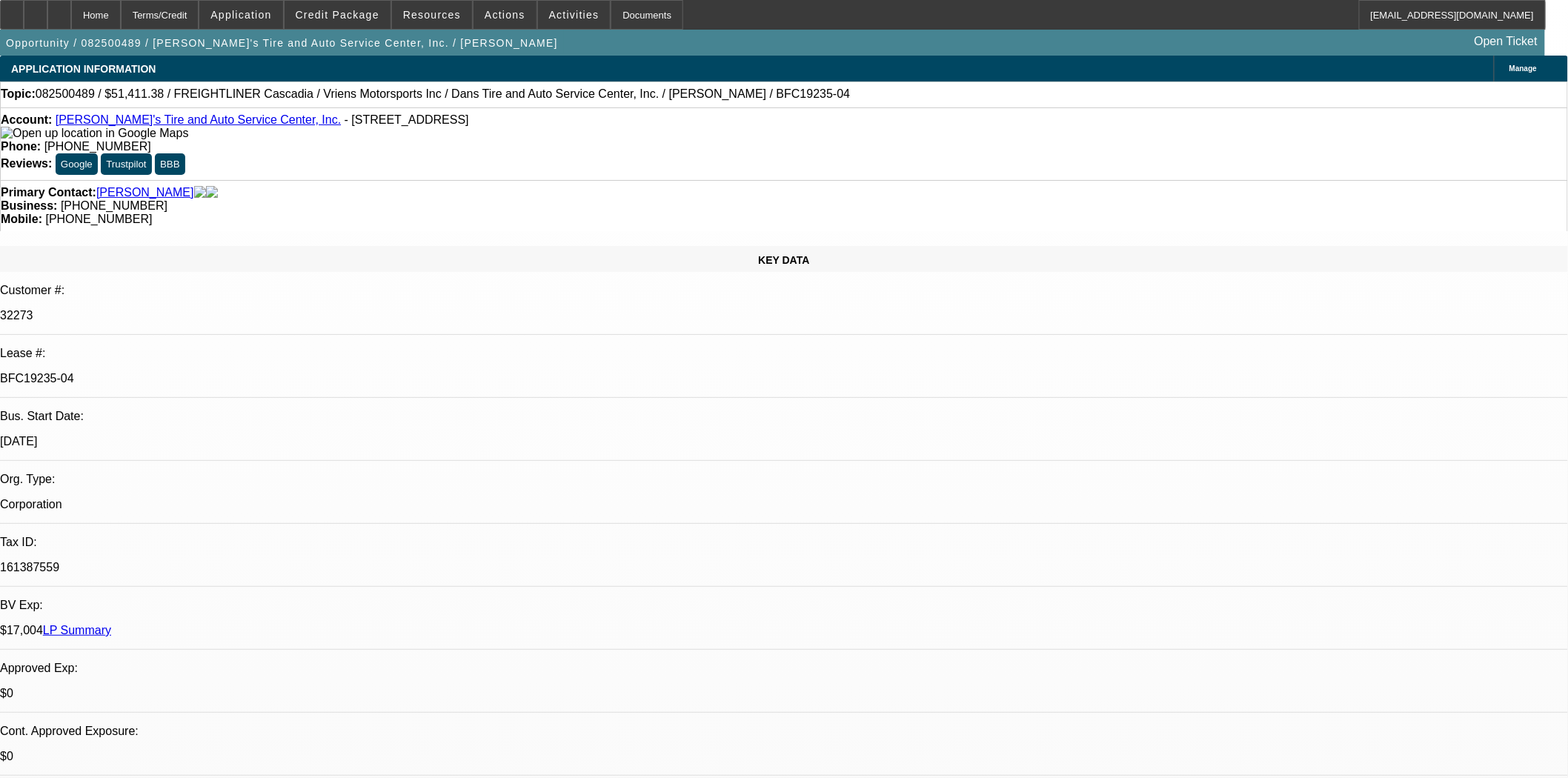
select select "0"
select select "3"
select select "0.1"
select select "4"
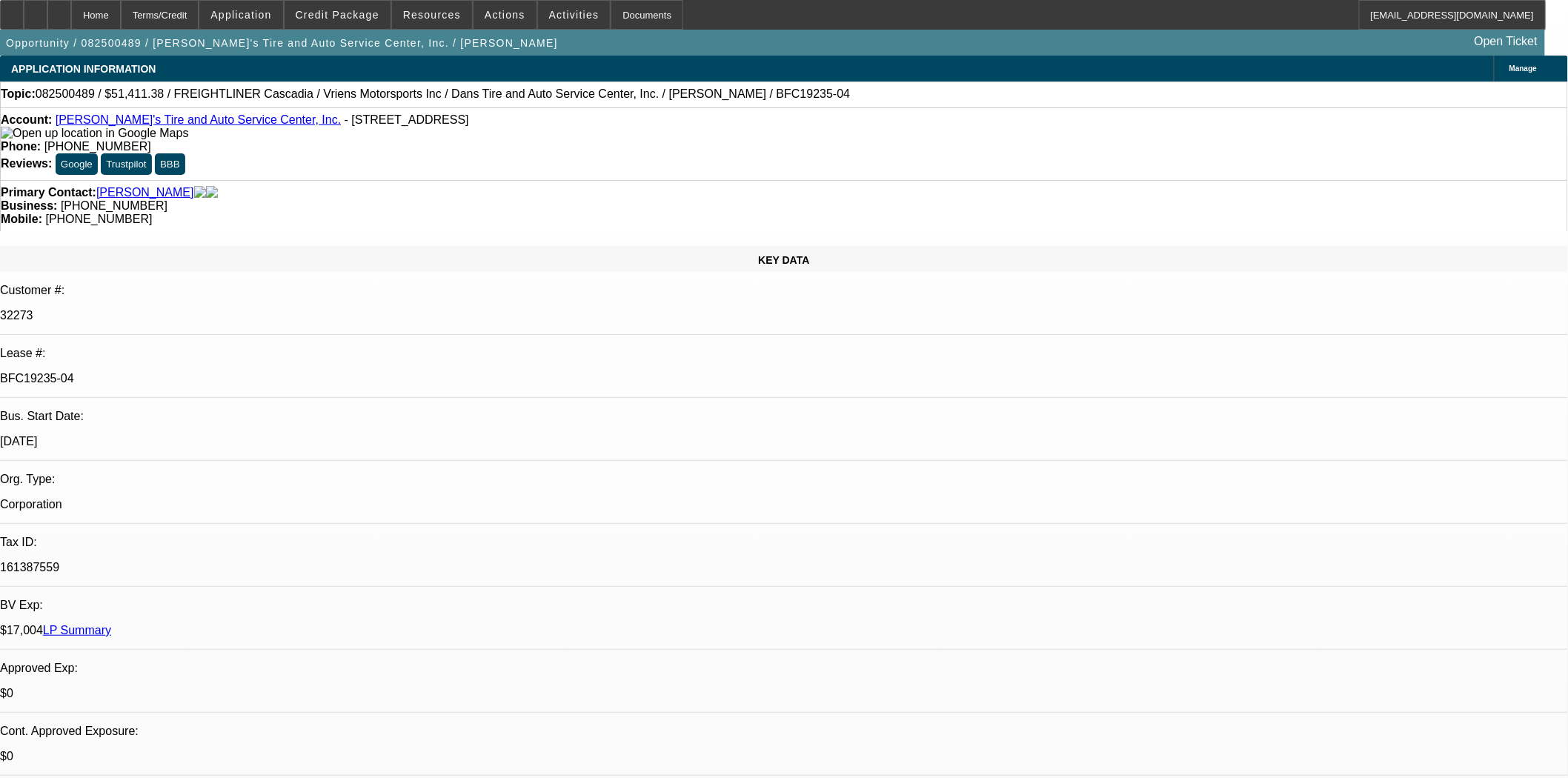
select select "0"
select select "3"
select select "0.1"
select select "4"
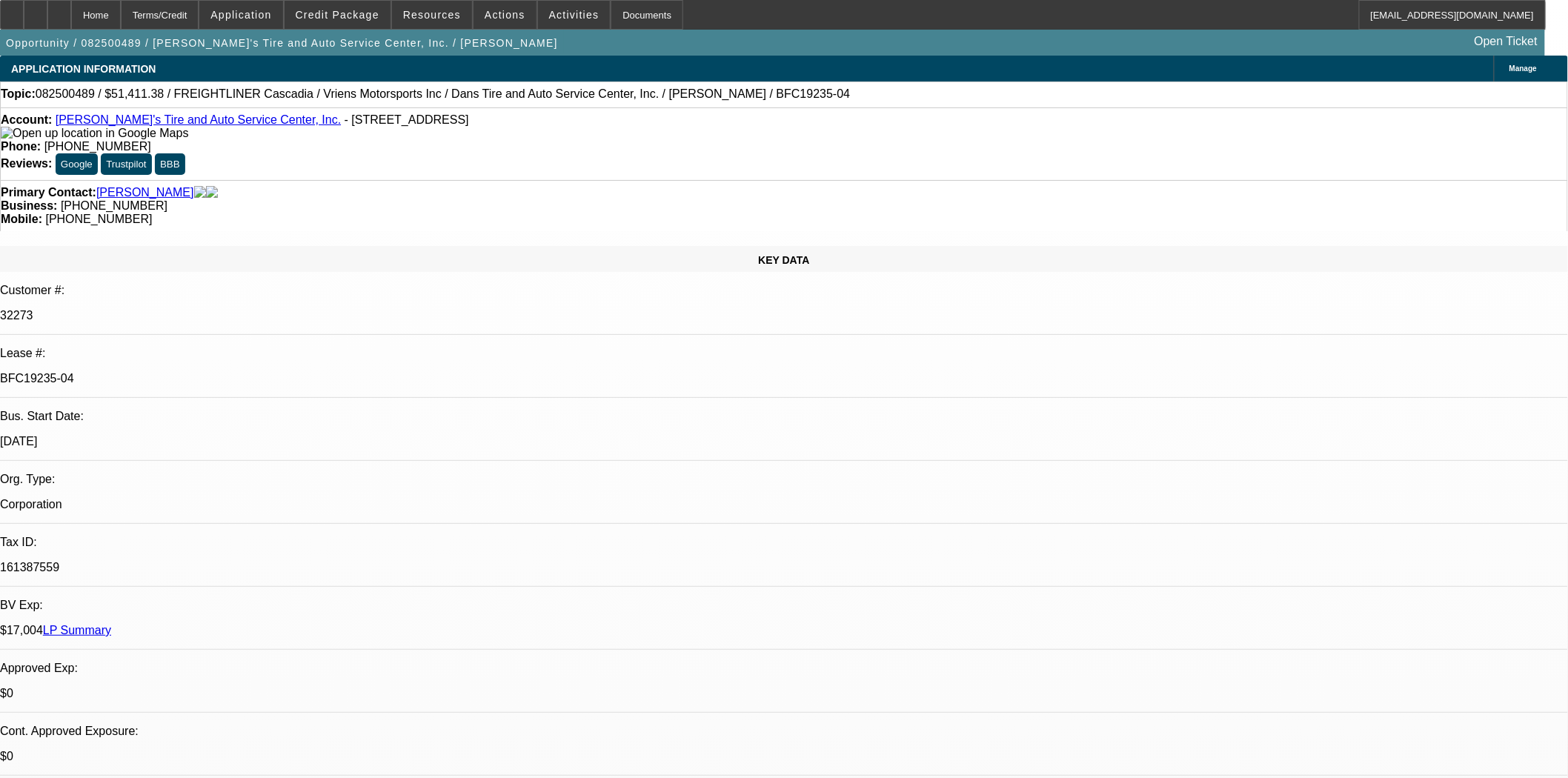
scroll to position [247, 0]
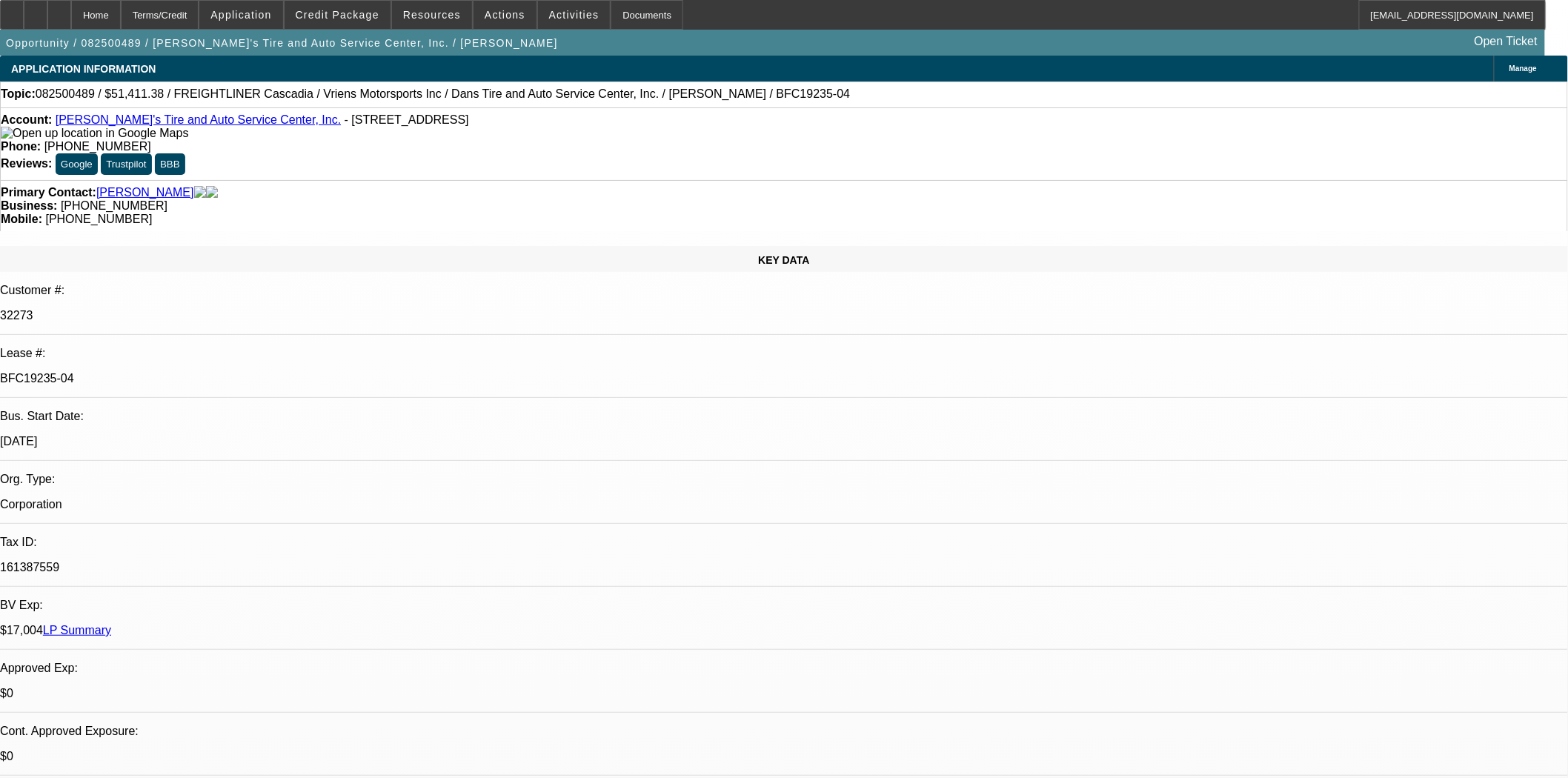
scroll to position [659, 0]
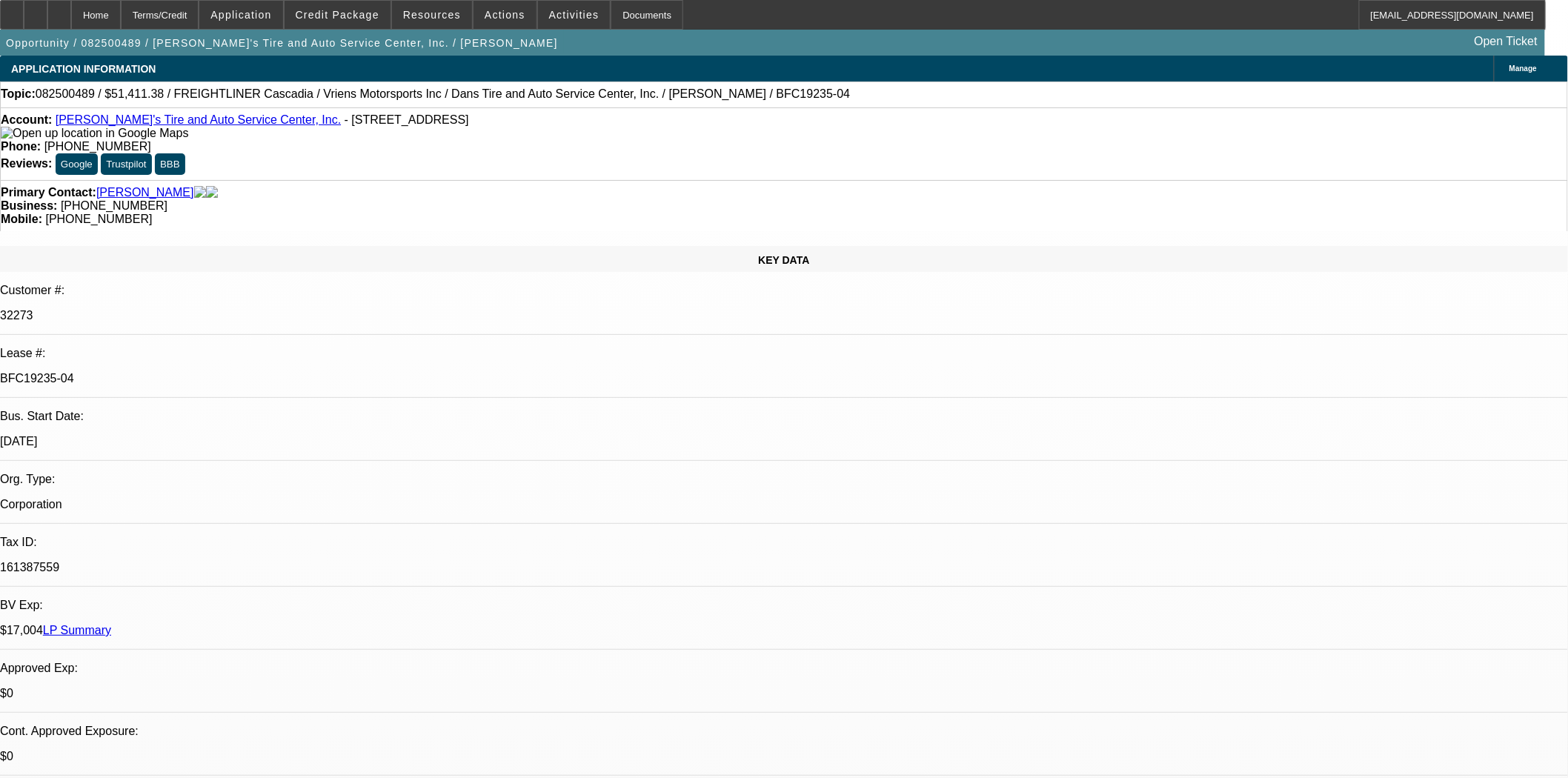
drag, startPoint x: 1060, startPoint y: 505, endPoint x: 1284, endPoint y: 559, distance: 230.4
copy p "Finpac reviewed as Vriens Motorsports Inc., so their expecting the invoice and …"
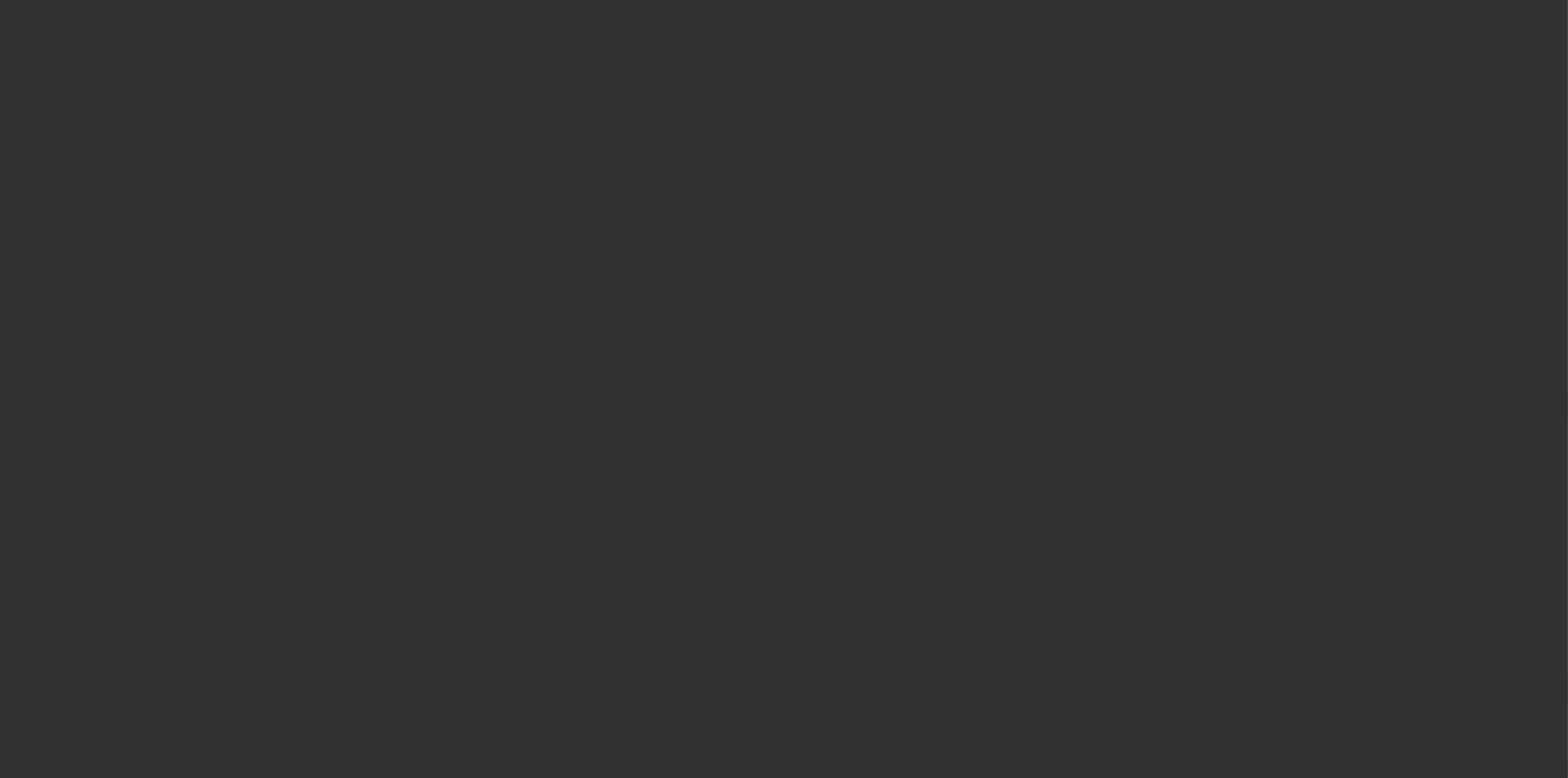
select select "4"
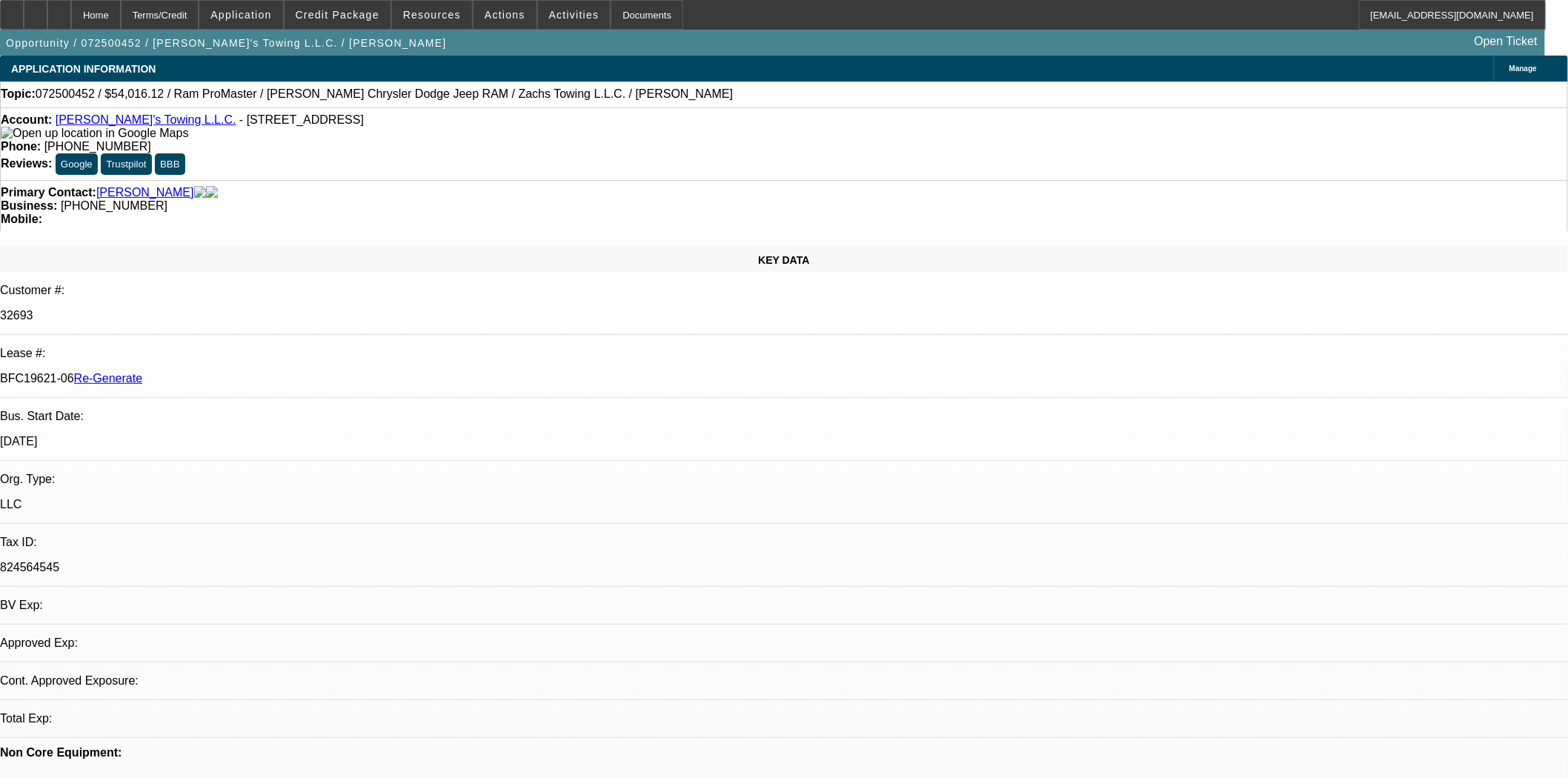
select select "0"
select select "1"
select select "3"
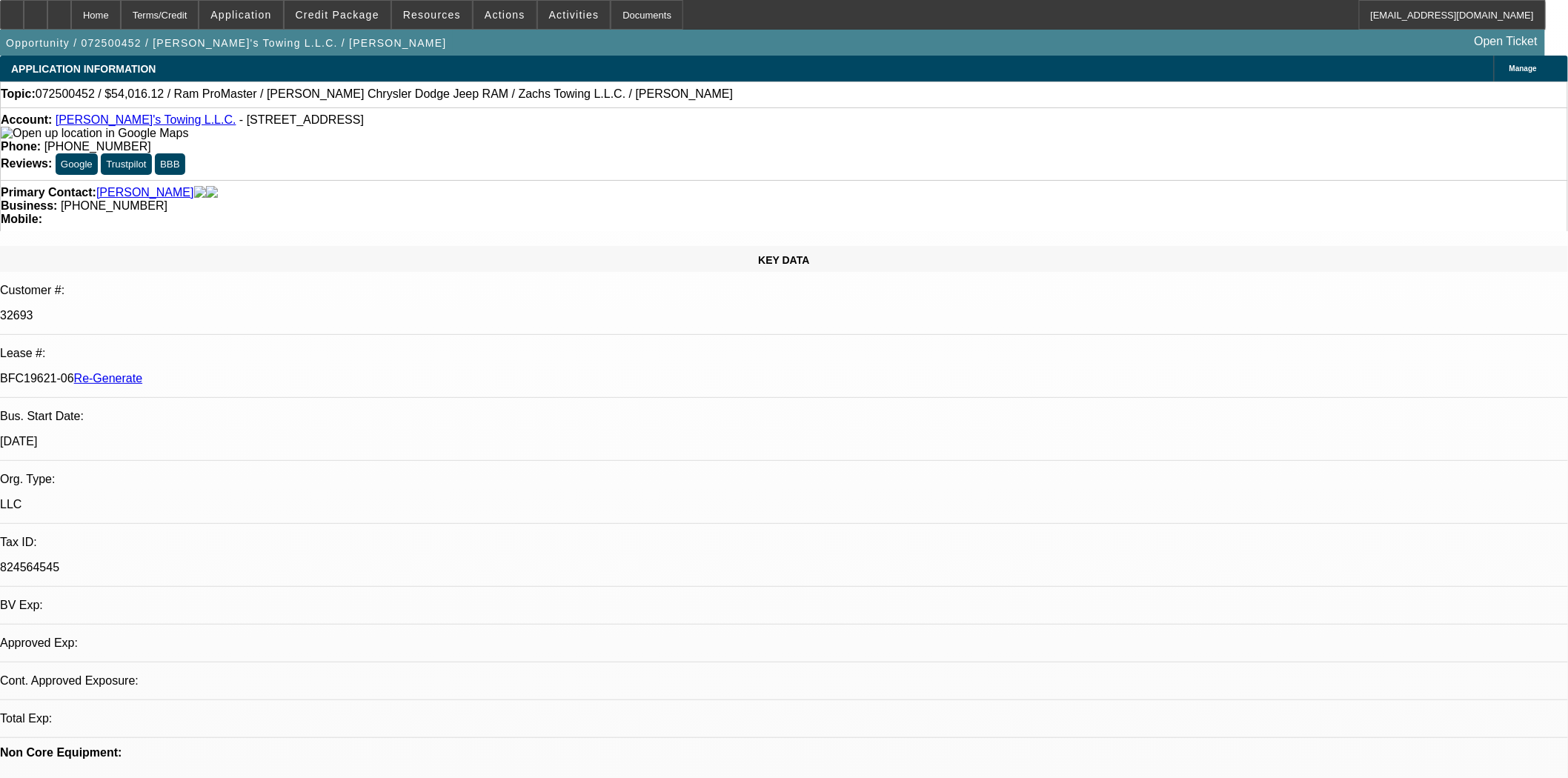
select select "6"
click at [610, 5] on div "Documents" at bounding box center [646, 14] width 73 height 30
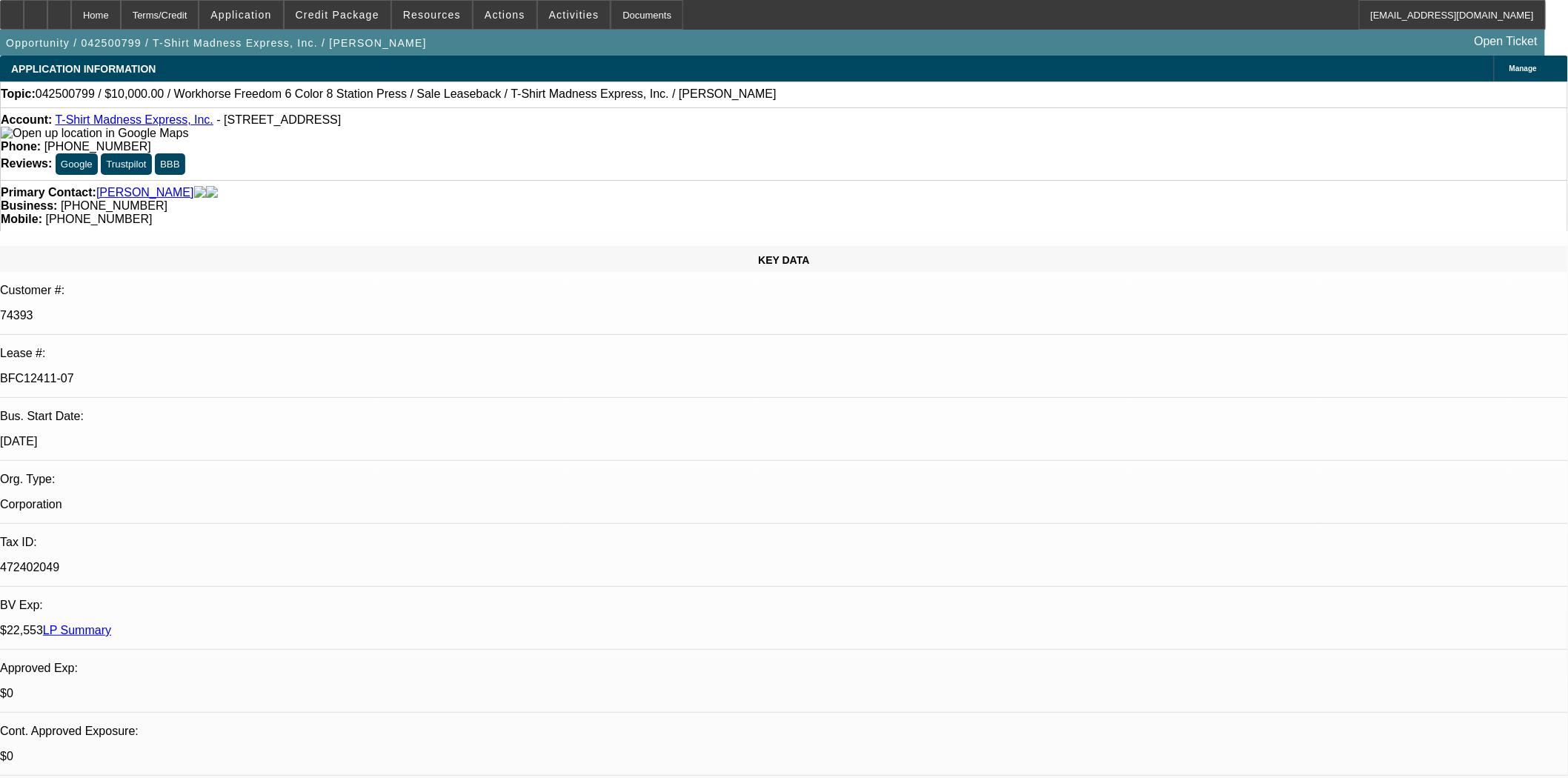
select select "0"
select select "2"
select select "0"
select select "2"
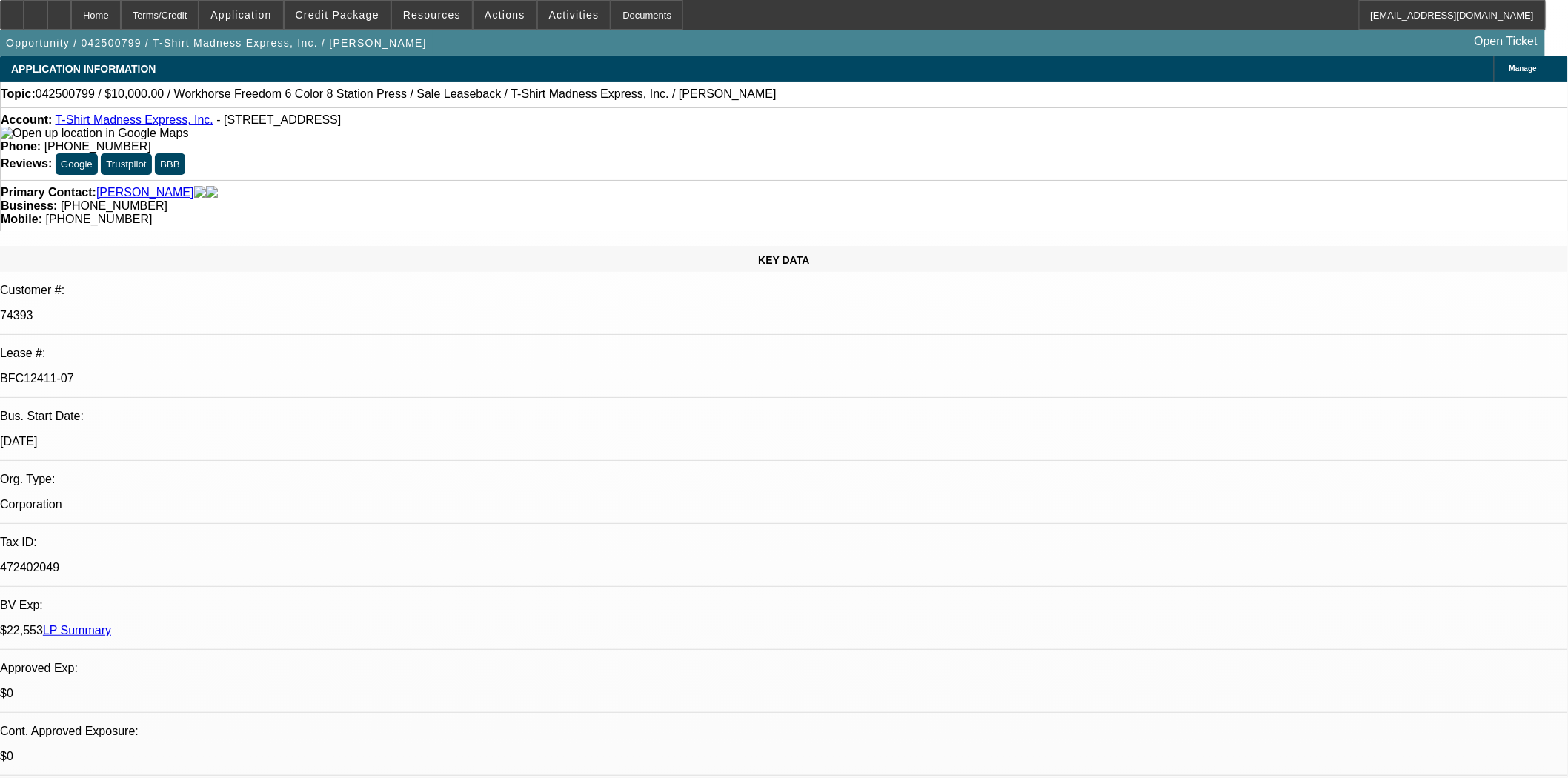
select select "0"
select select "2"
select select "0"
select select "2"
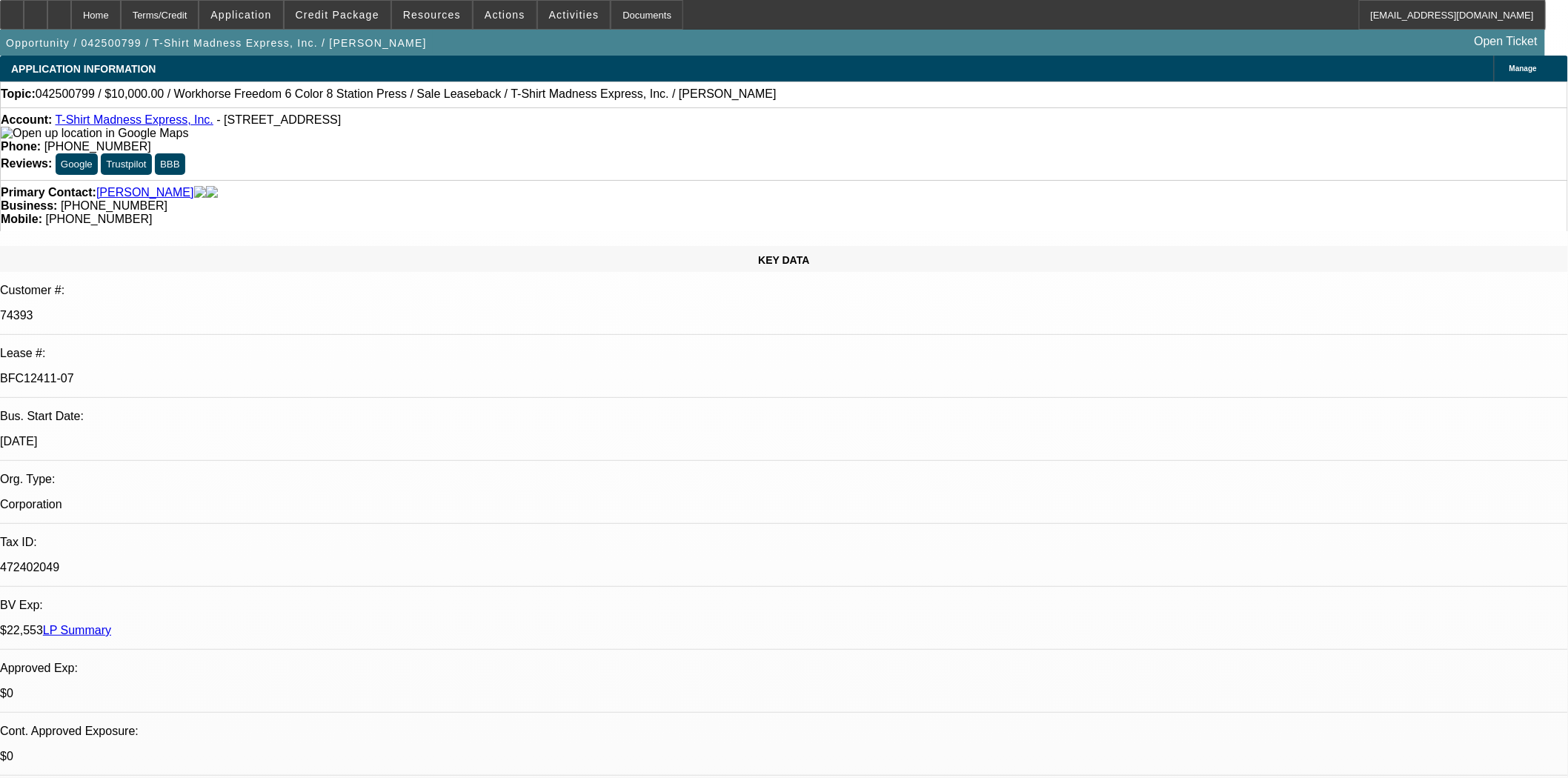
select select "0"
select select "2"
select select "0"
select select "2"
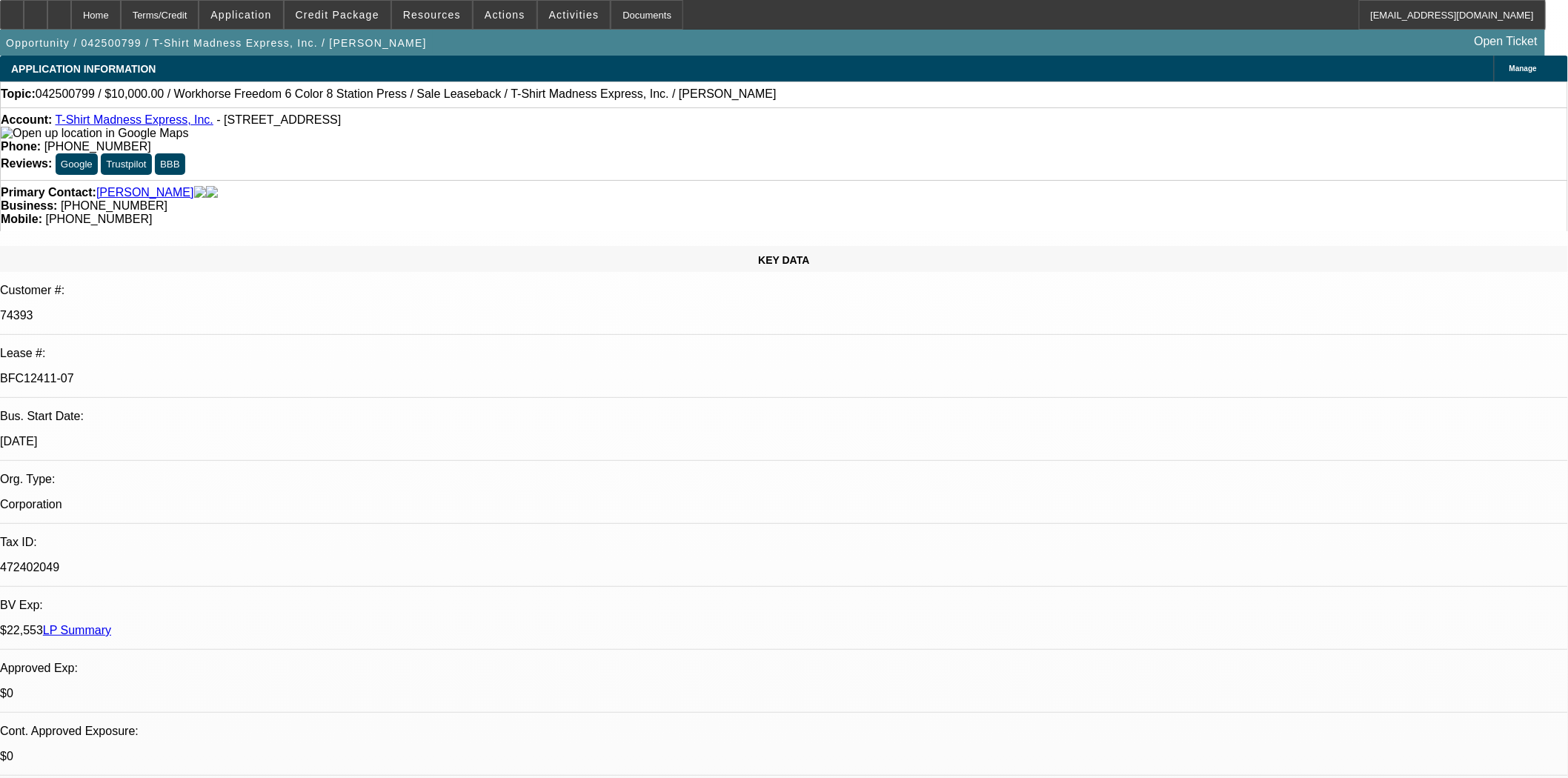
select select "0"
select select "2"
select select "0"
select select "2"
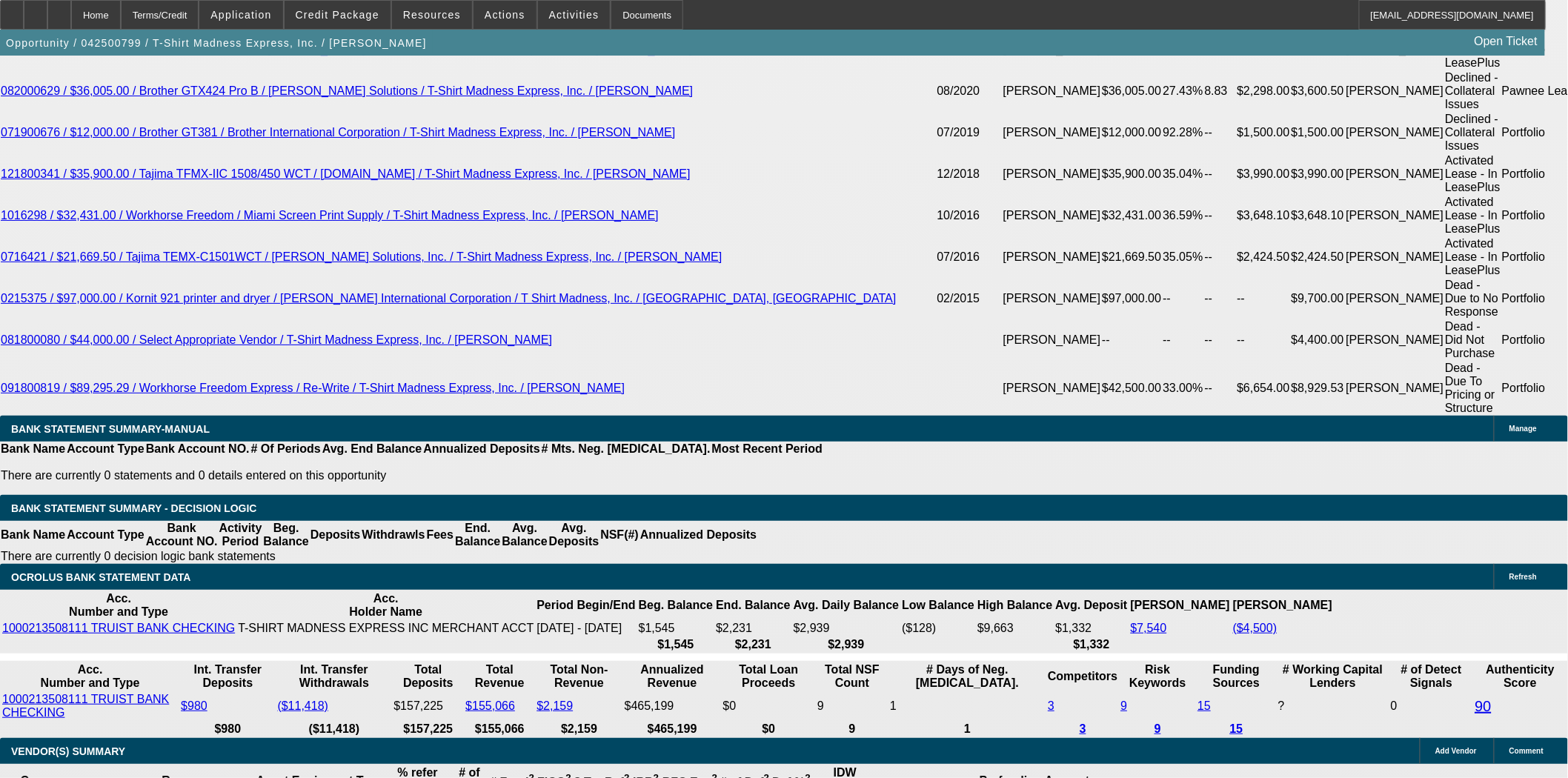
scroll to position [3212, 0]
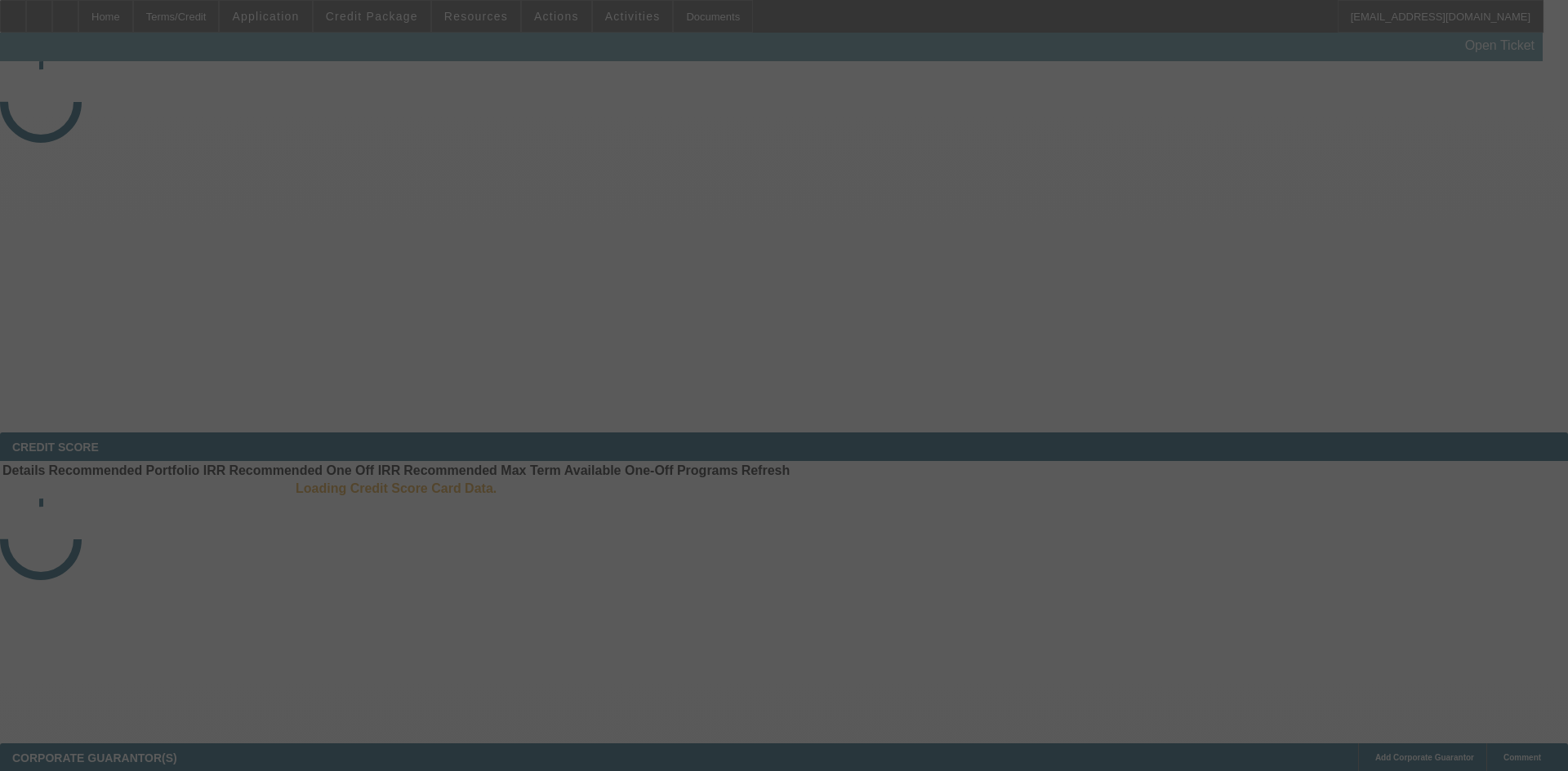
select select "4"
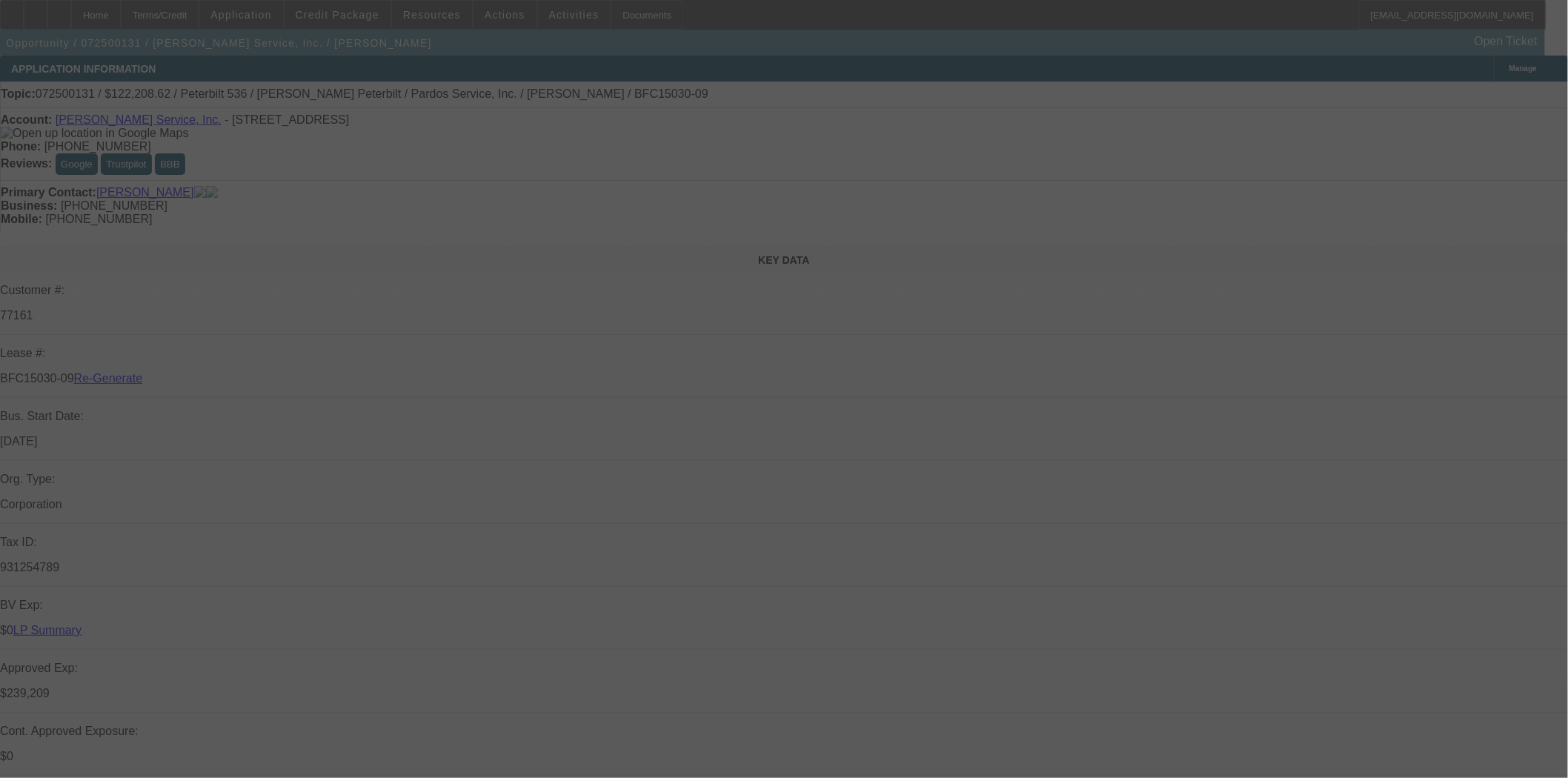
select select "0"
select select "6"
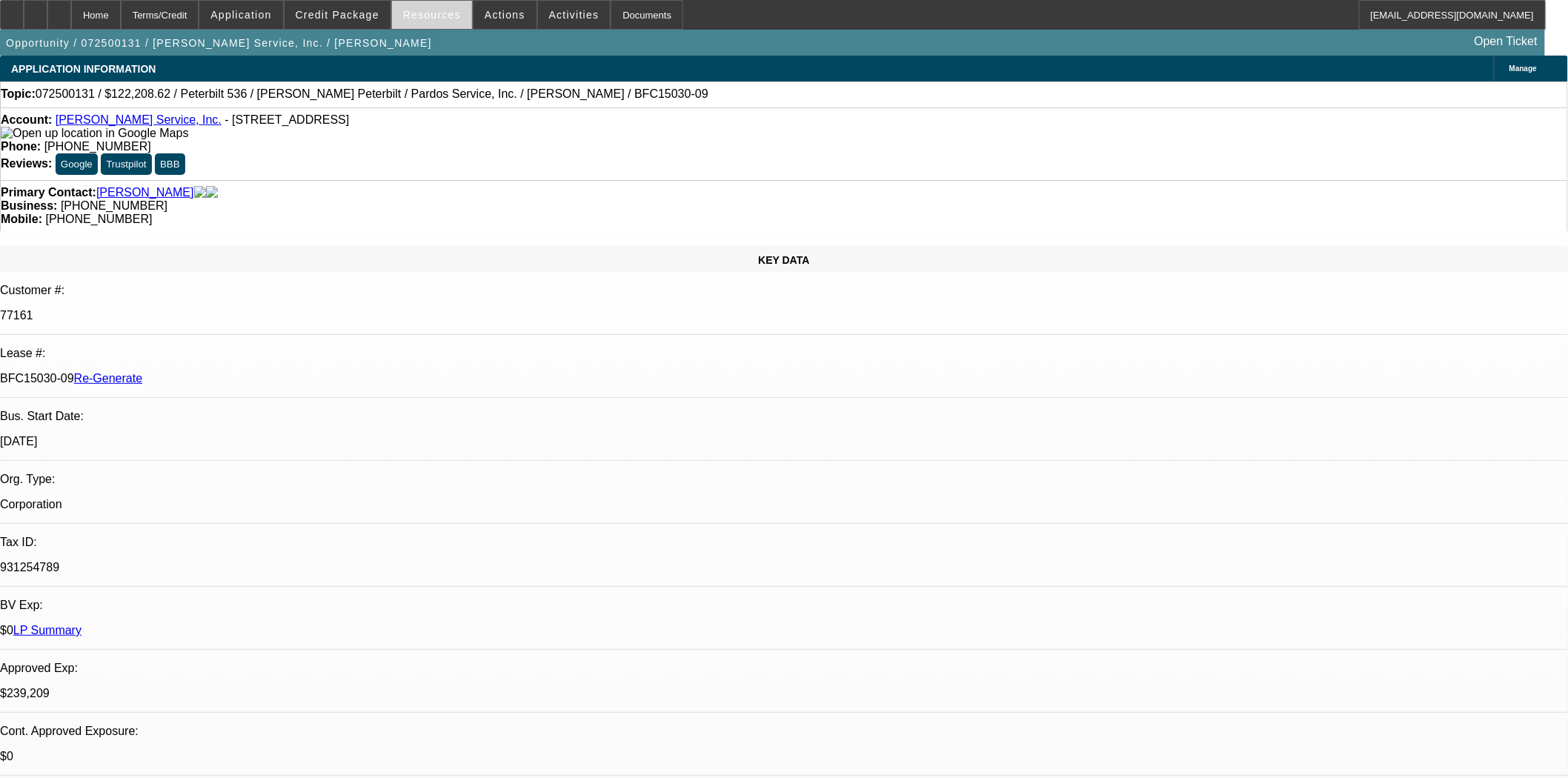
click at [413, 10] on span "Resources" at bounding box center [432, 15] width 58 height 12
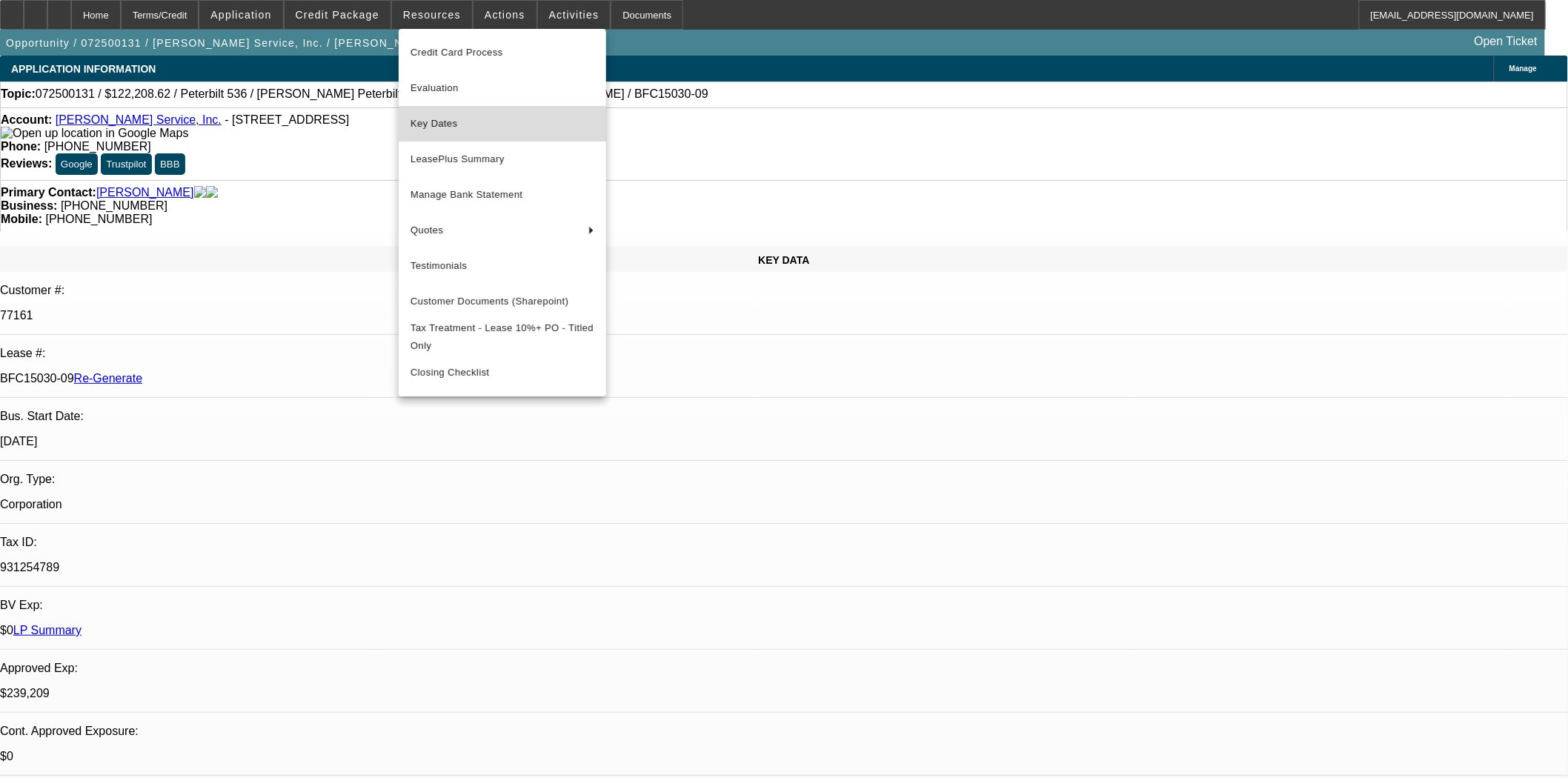
click at [426, 124] on span "Key Dates" at bounding box center [502, 124] width 184 height 18
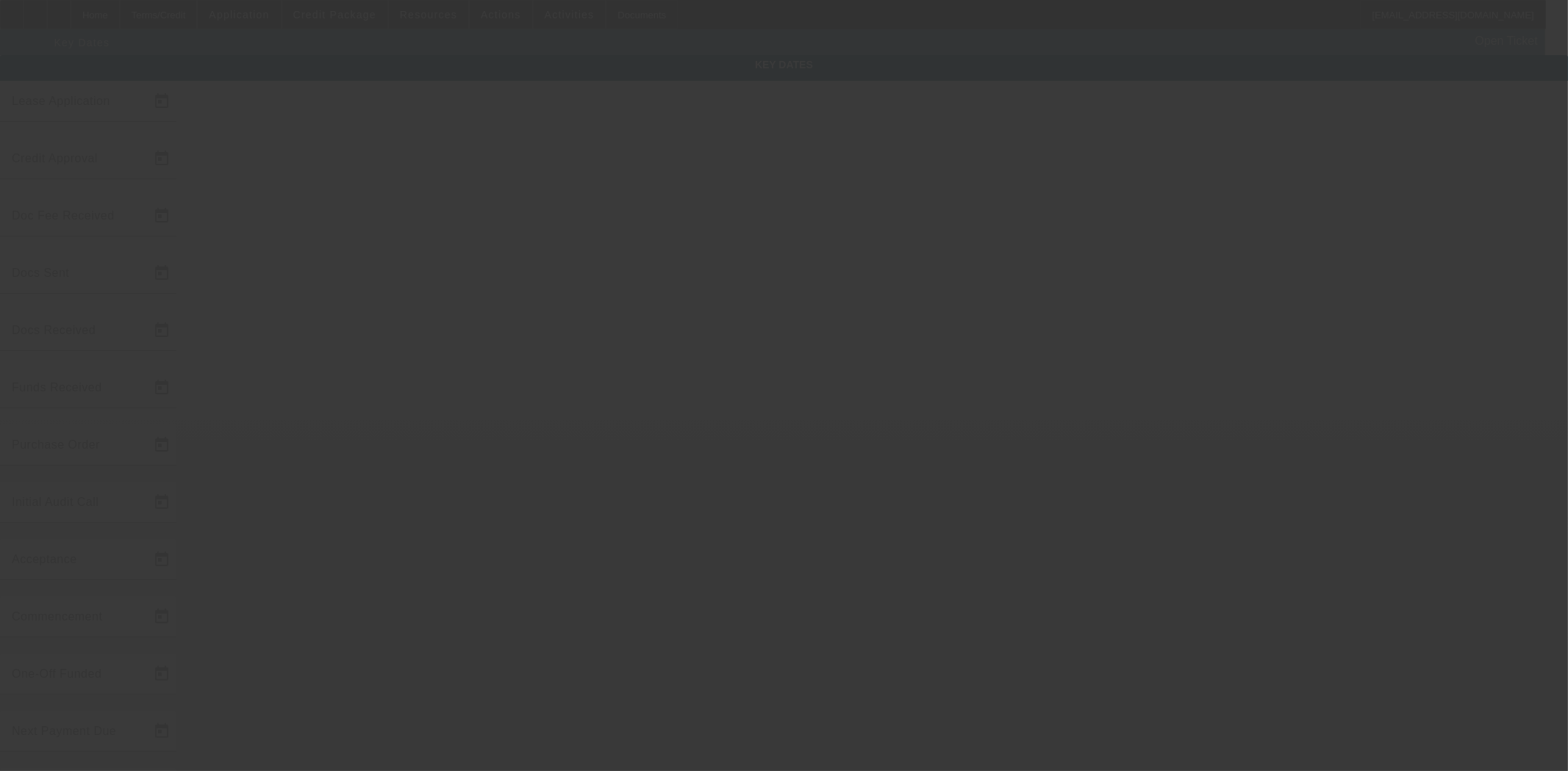
type input "[DATE]"
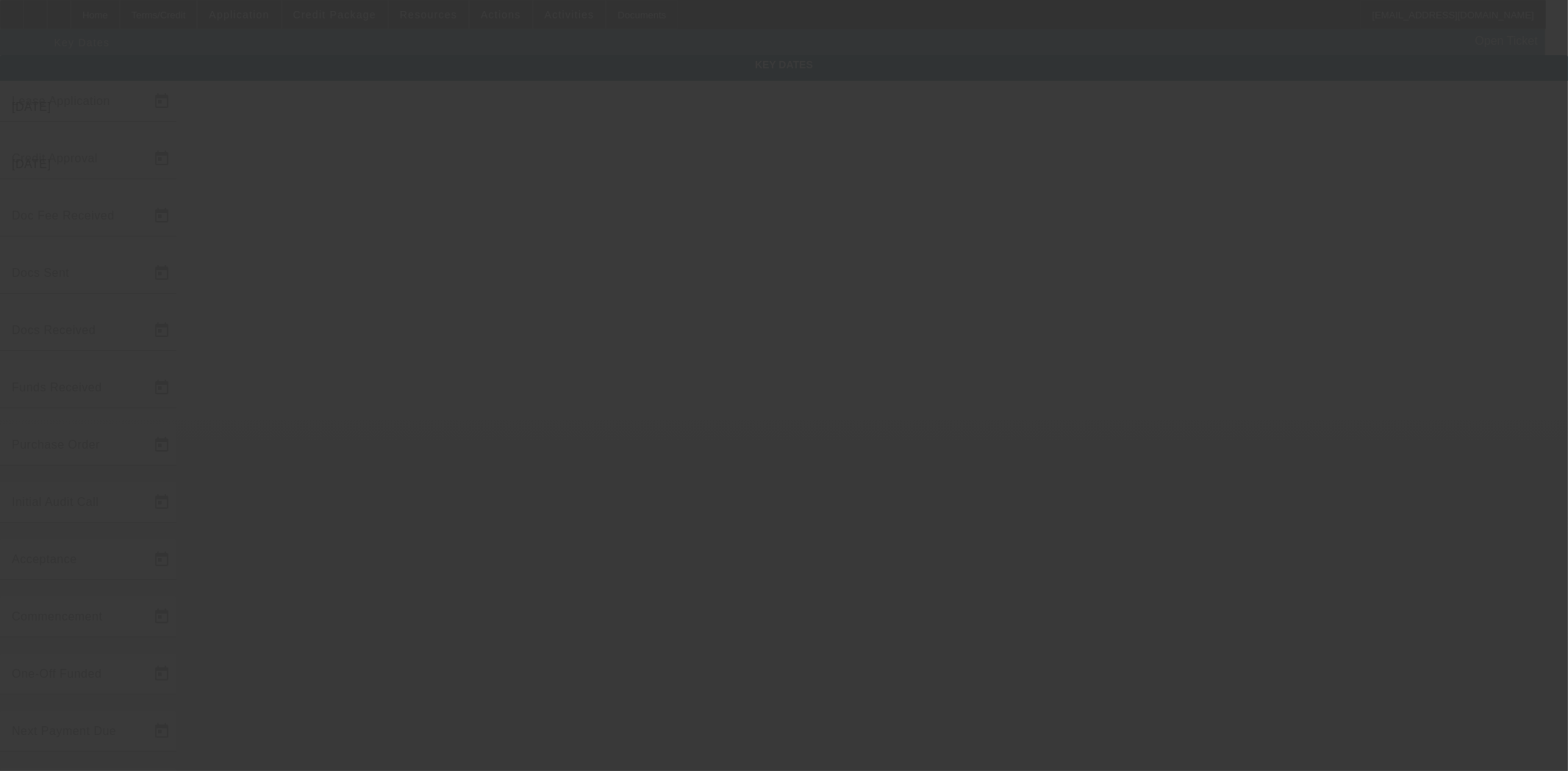
type input "[DATE]"
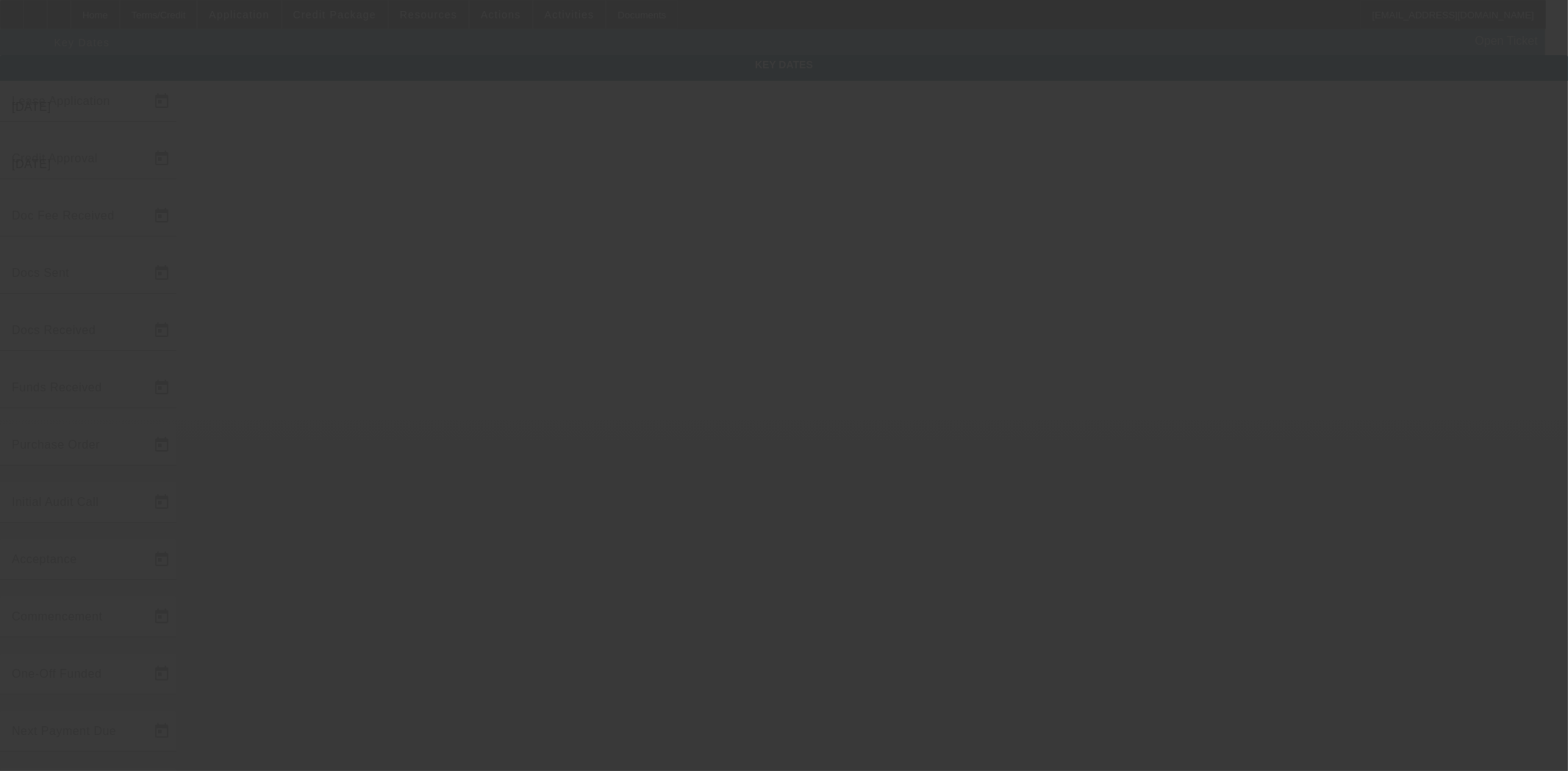
type input "[DATE]"
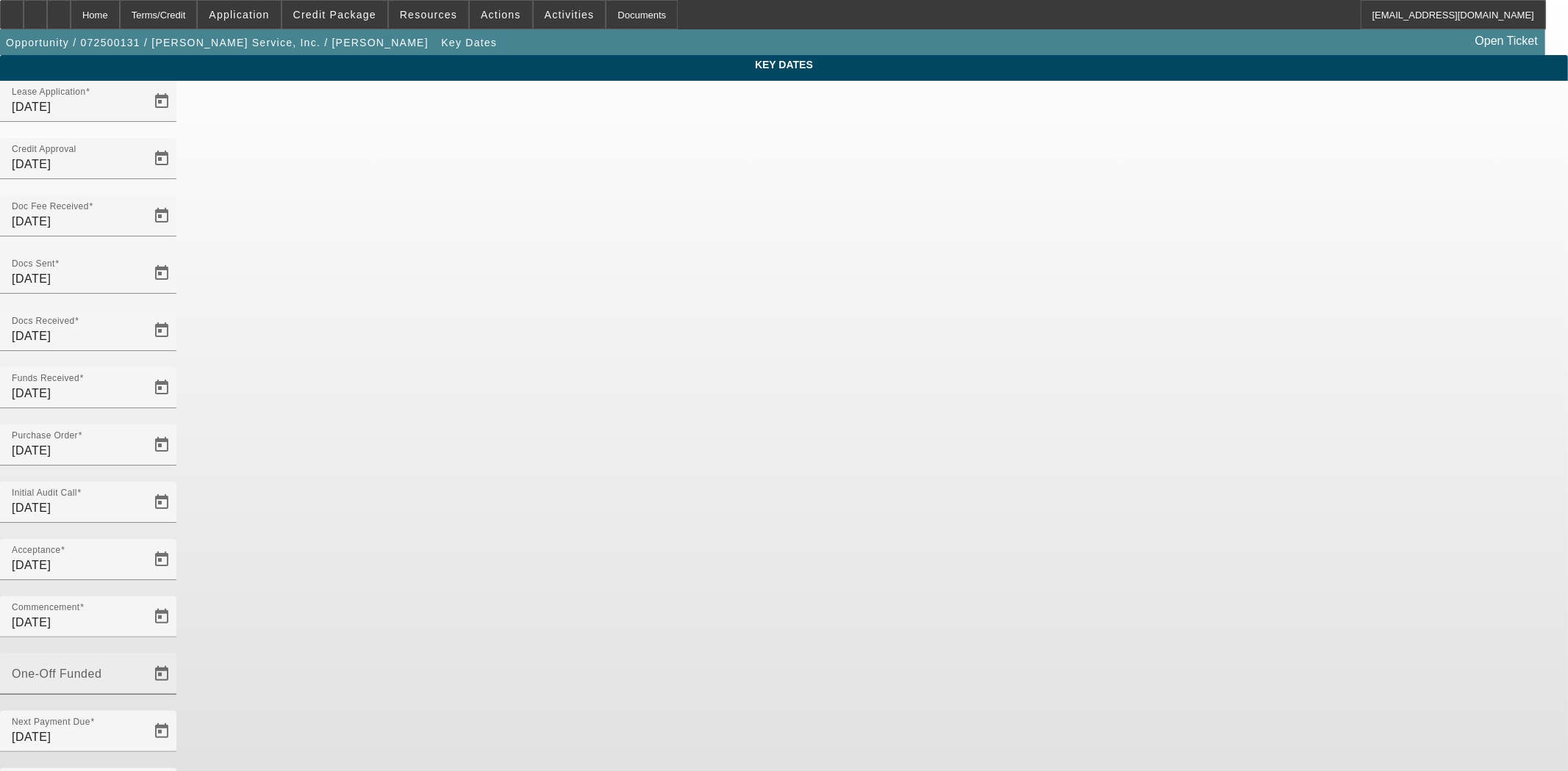
click at [102, 668] on mat-label "One-Off Funded" at bounding box center [56, 674] width 90 height 13
click at [144, 671] on input "One-Off Funded" at bounding box center [78, 680] width 133 height 18
type input "[DATE]"
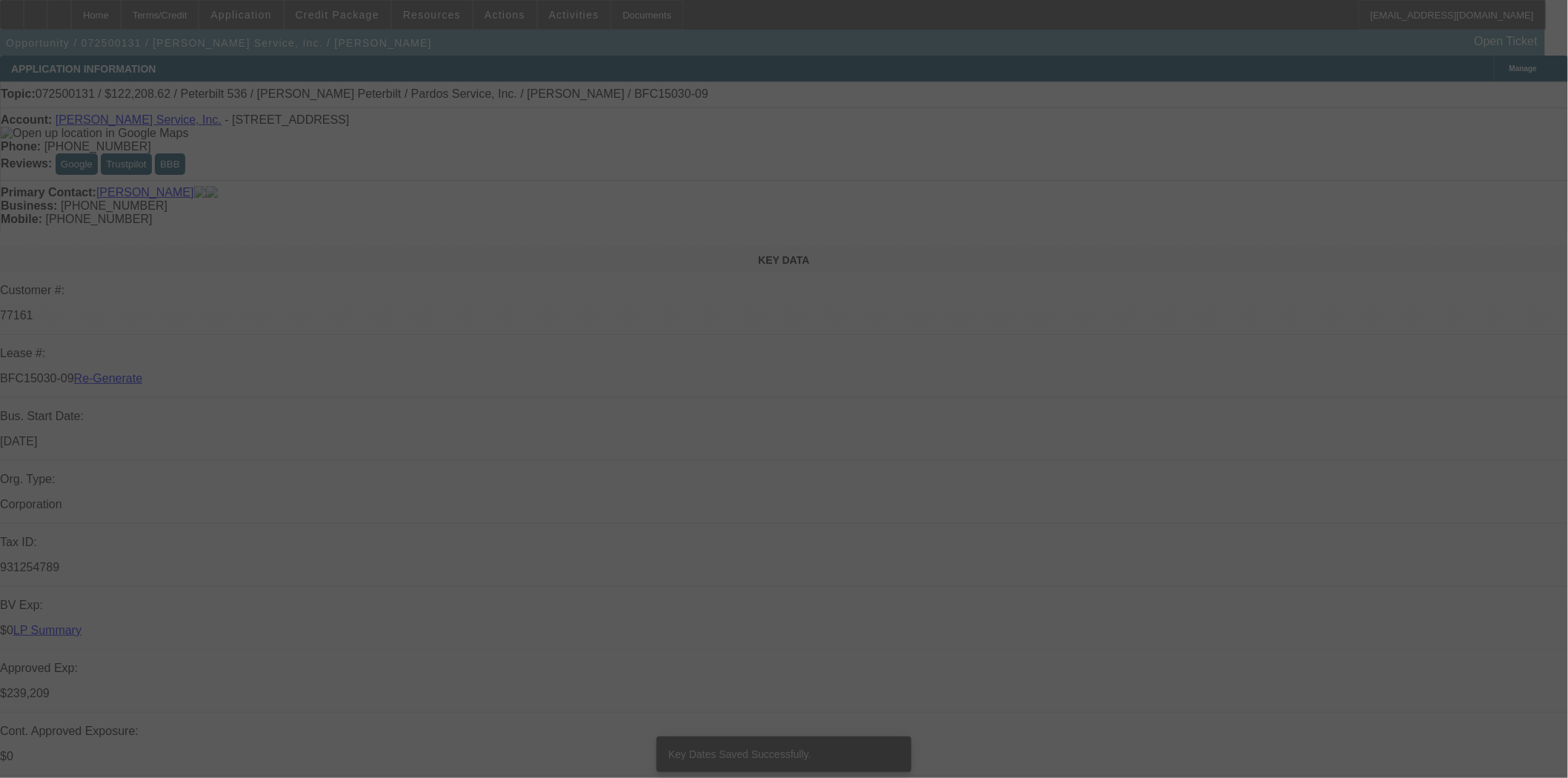
select select "4"
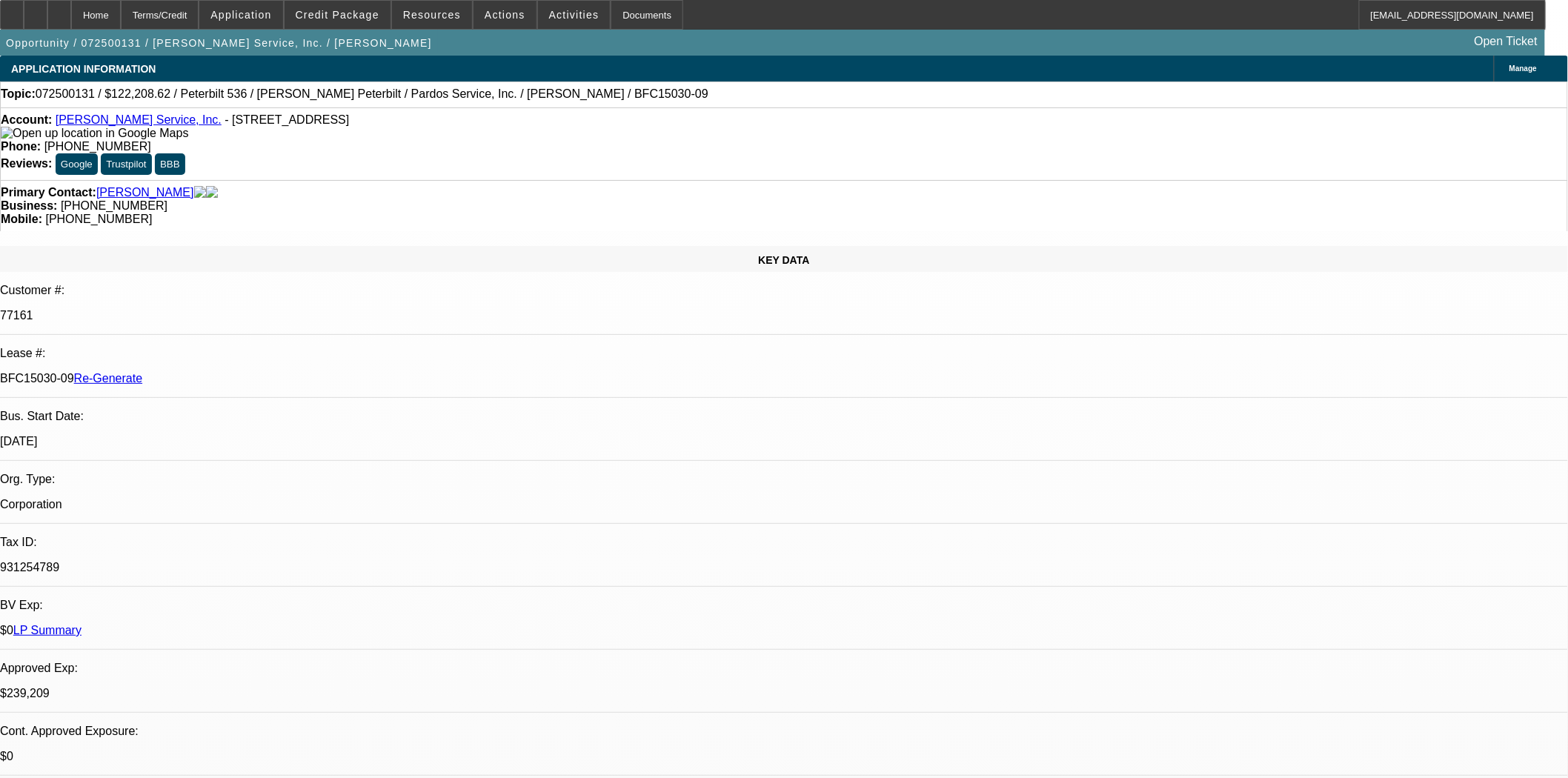
select select "0"
select select "6"
click at [505, 12] on span "Actions" at bounding box center [505, 15] width 41 height 12
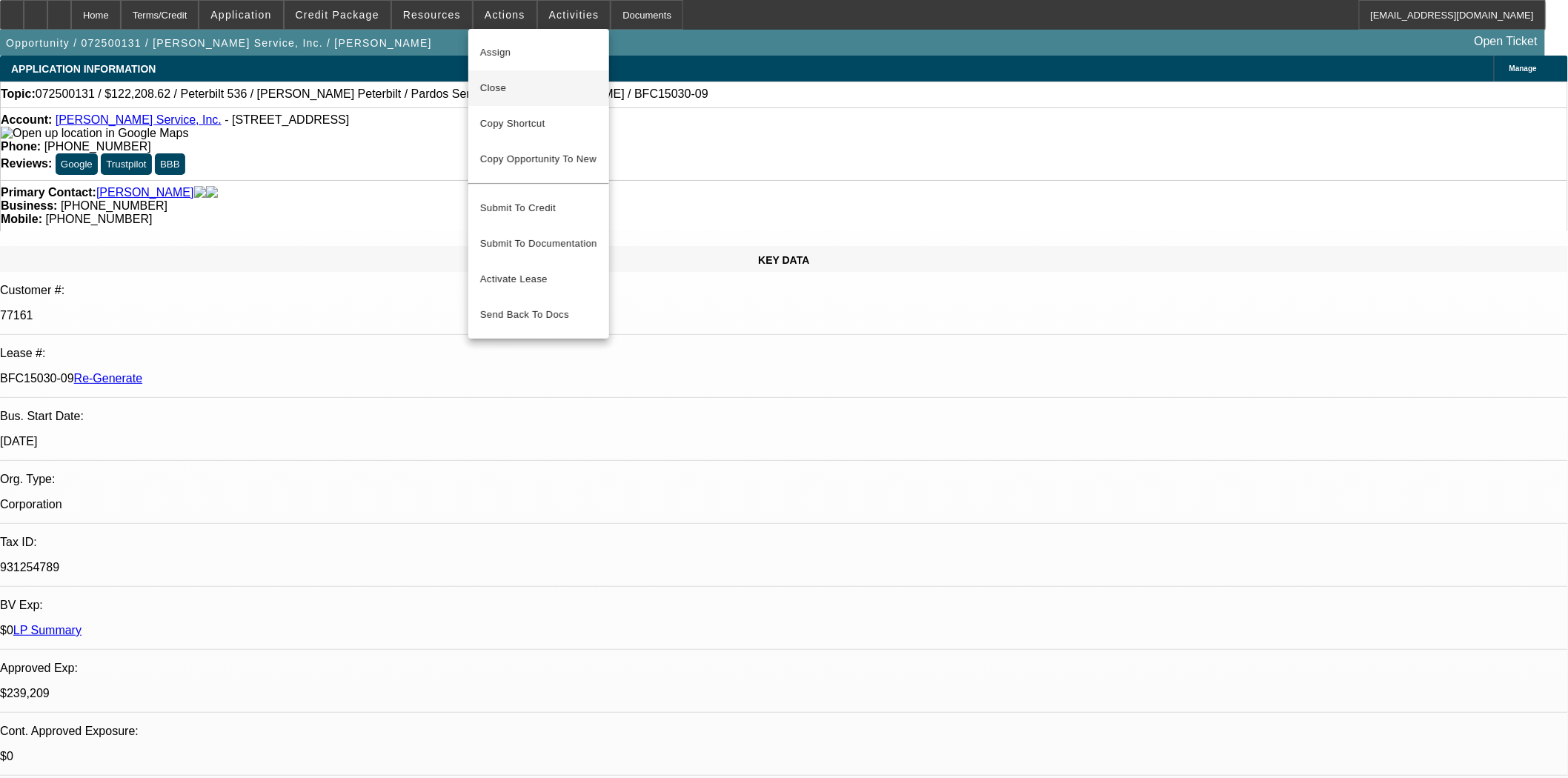
click at [513, 86] on span "Close" at bounding box center [538, 88] width 117 height 18
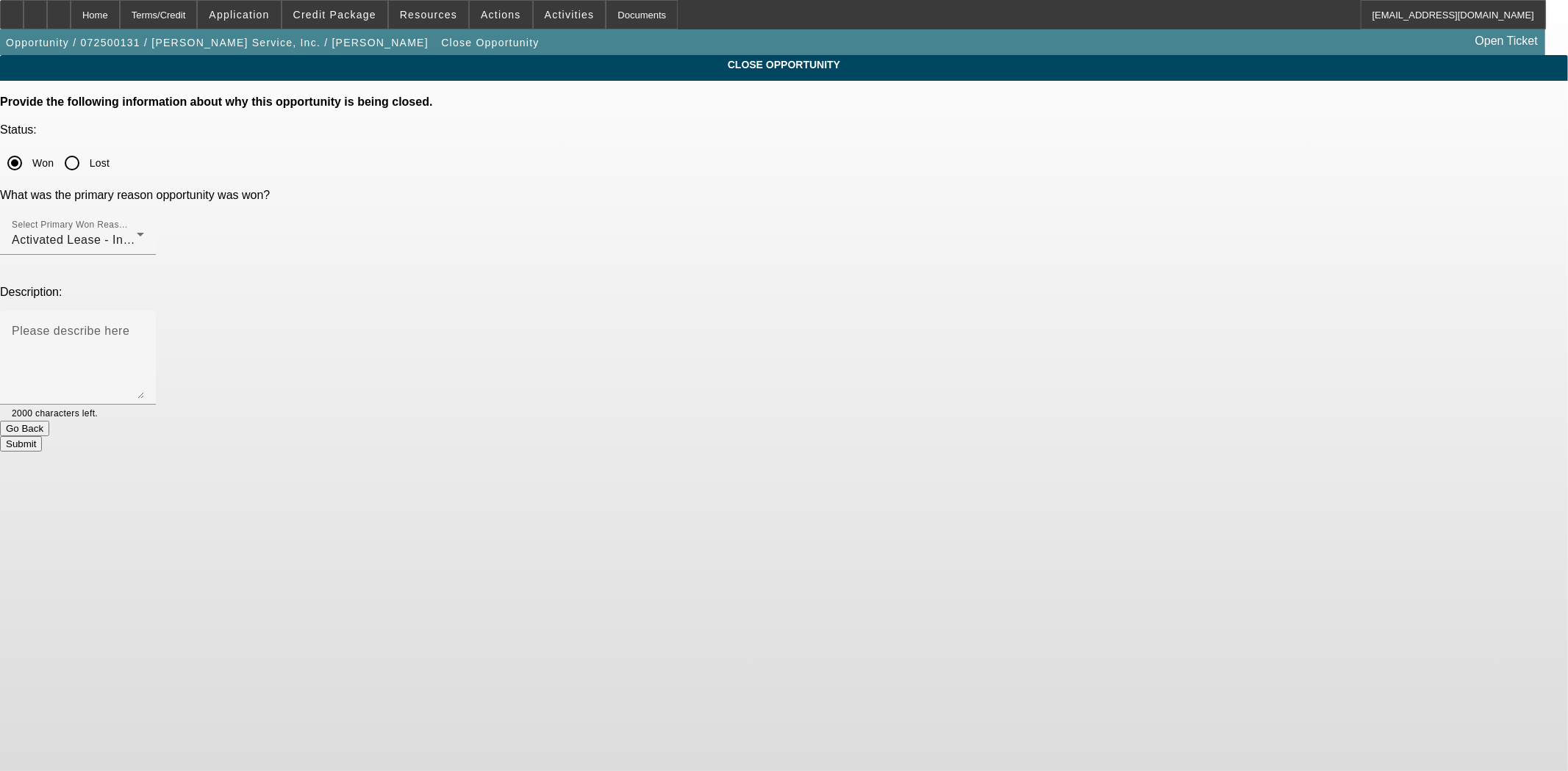
click at [144, 404] on div at bounding box center [120, 412] width 46 height 16
click at [42, 436] on button "Submit" at bounding box center [21, 444] width 42 height 15
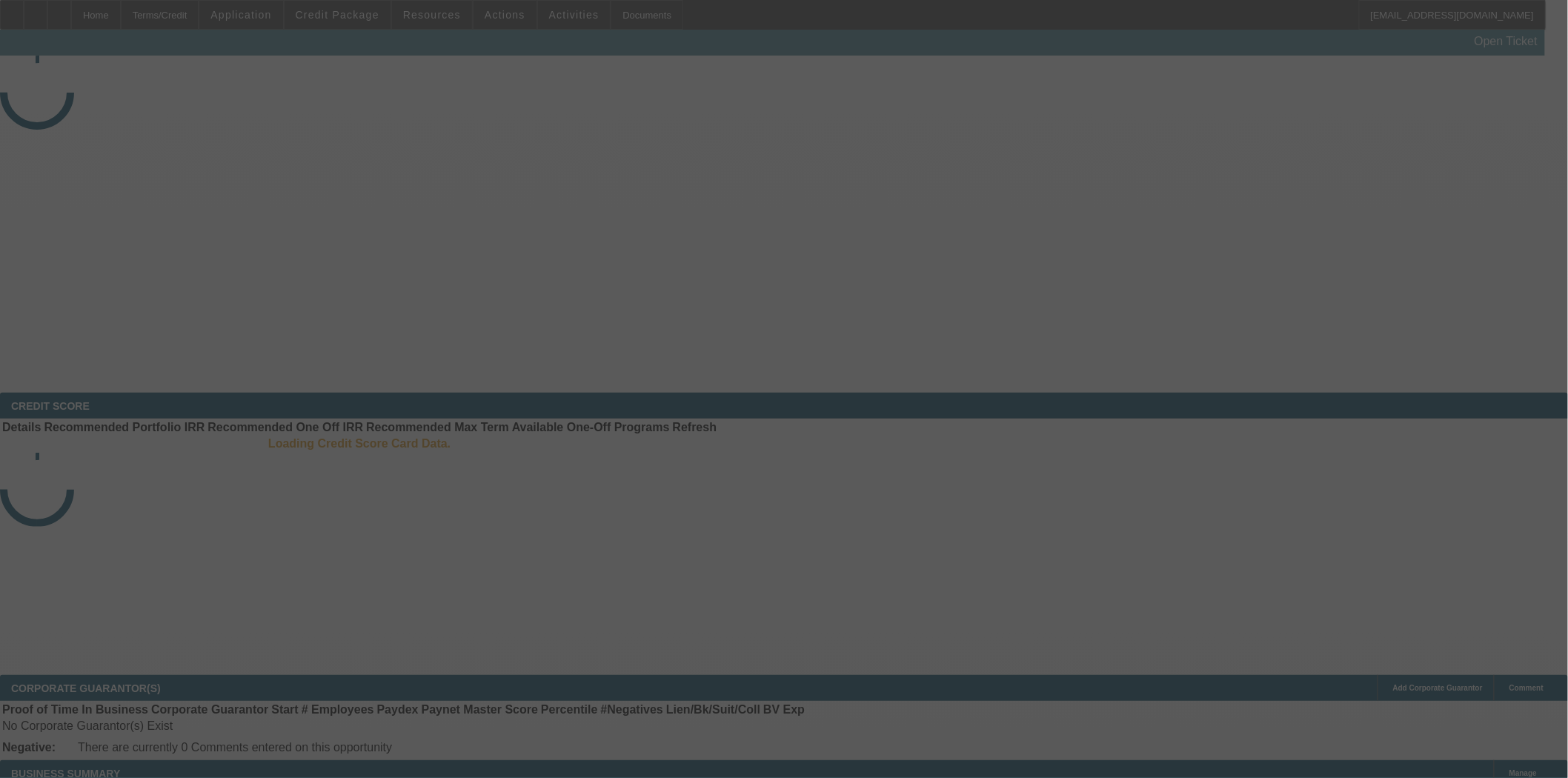
select select "4"
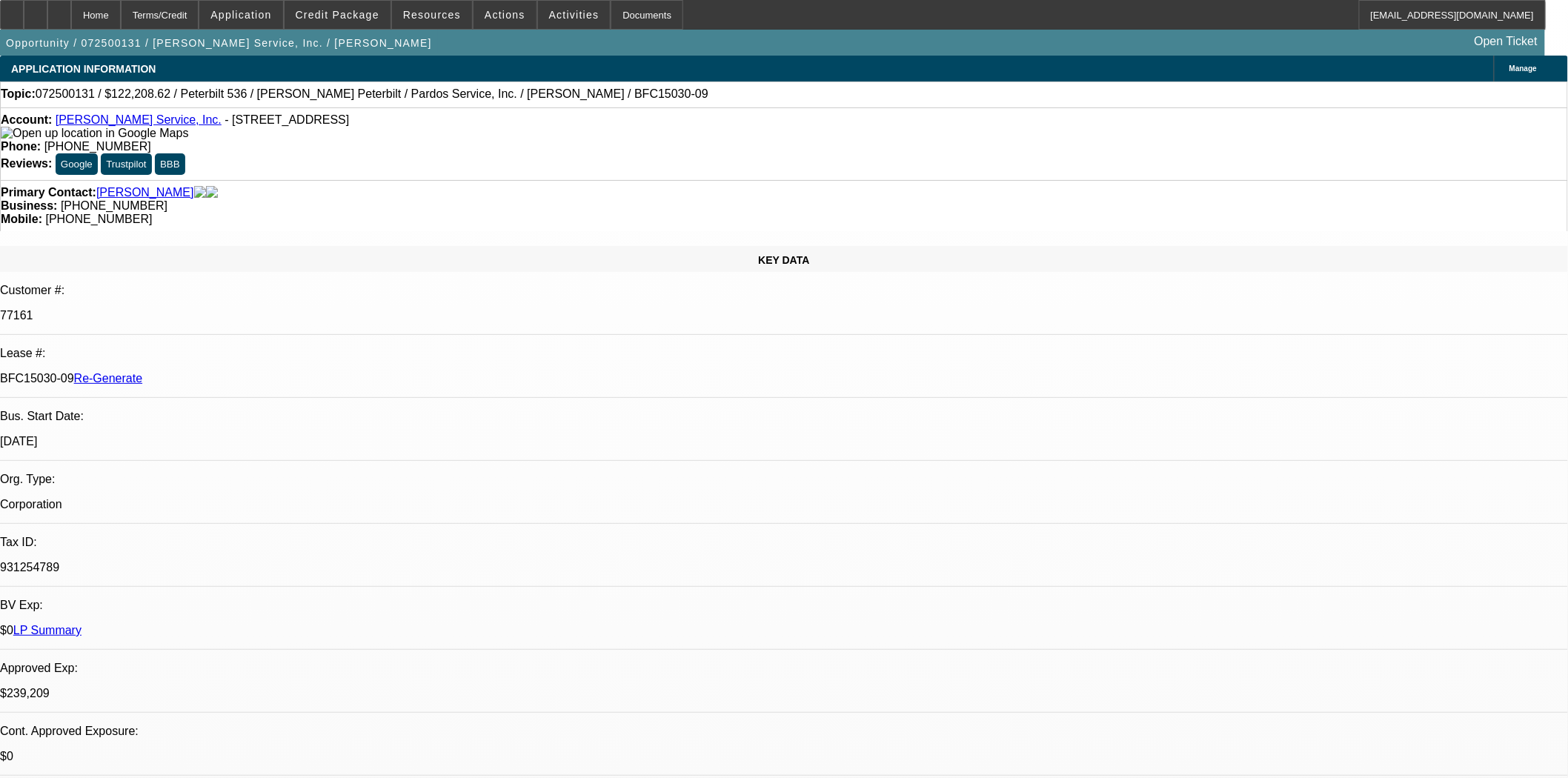
select select "0"
select select "6"
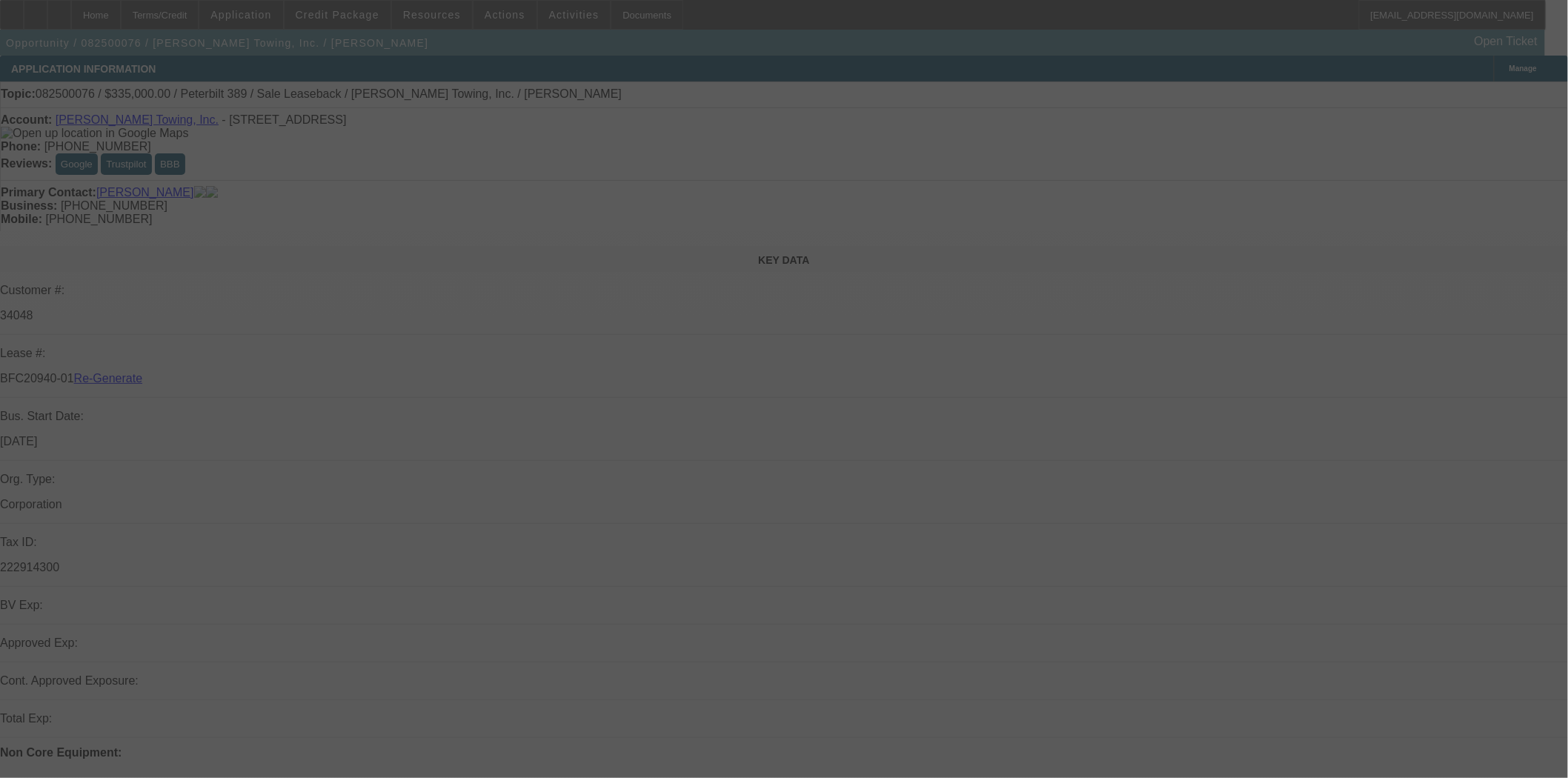
select select "4"
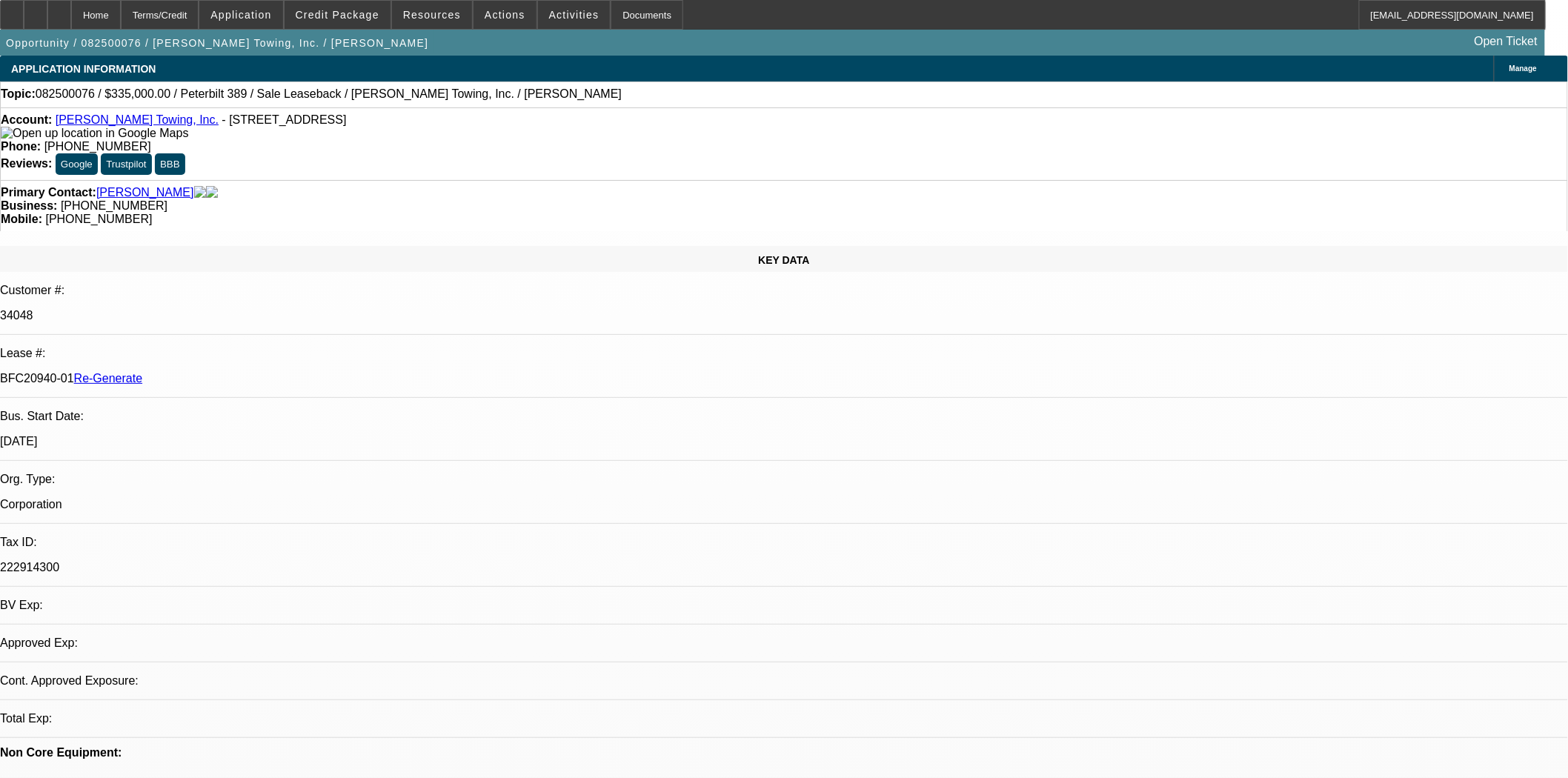
select select "0"
select select "2"
select select "0"
select select "6"
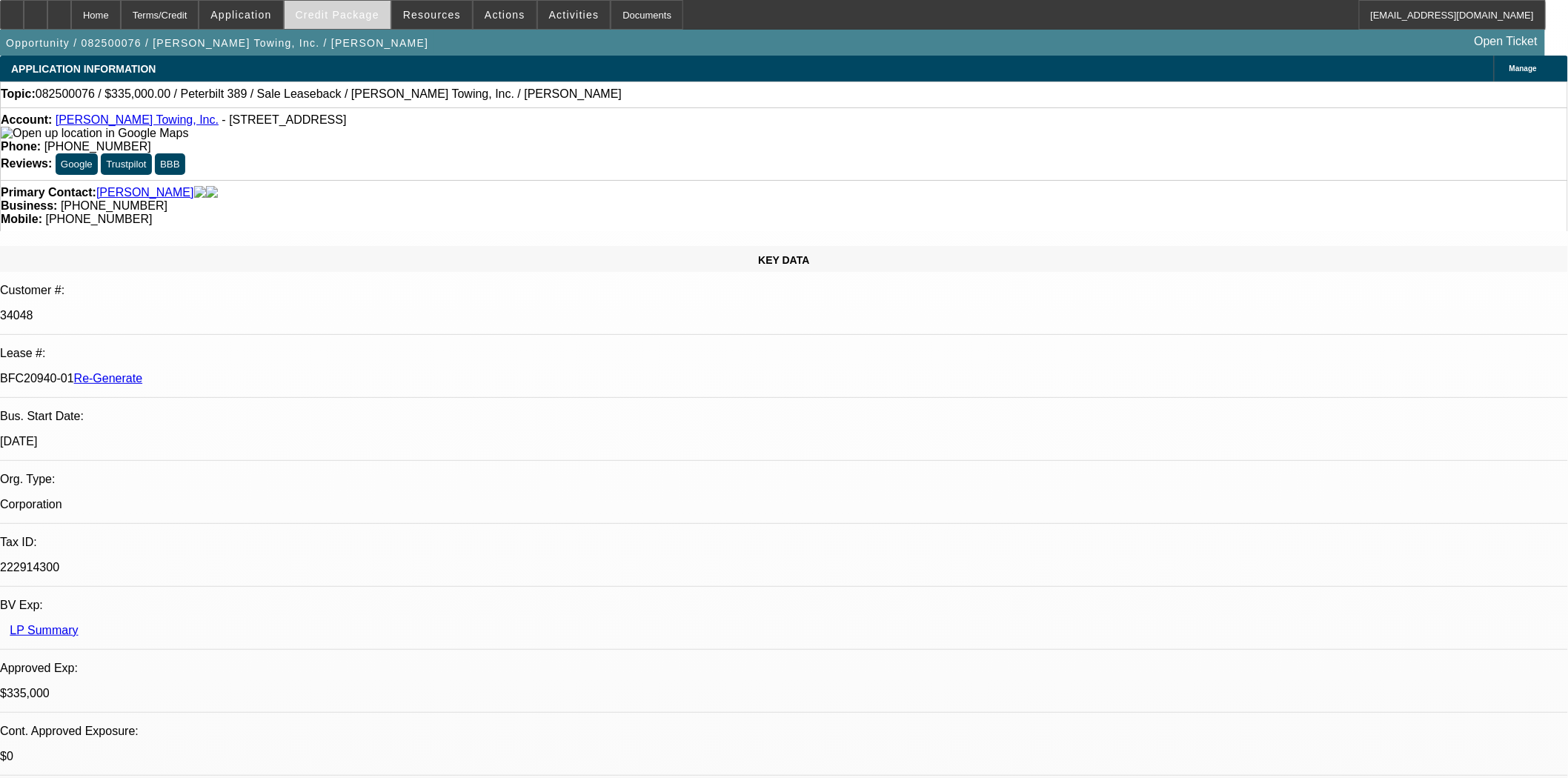
click at [342, 15] on span "Credit Package" at bounding box center [337, 15] width 84 height 12
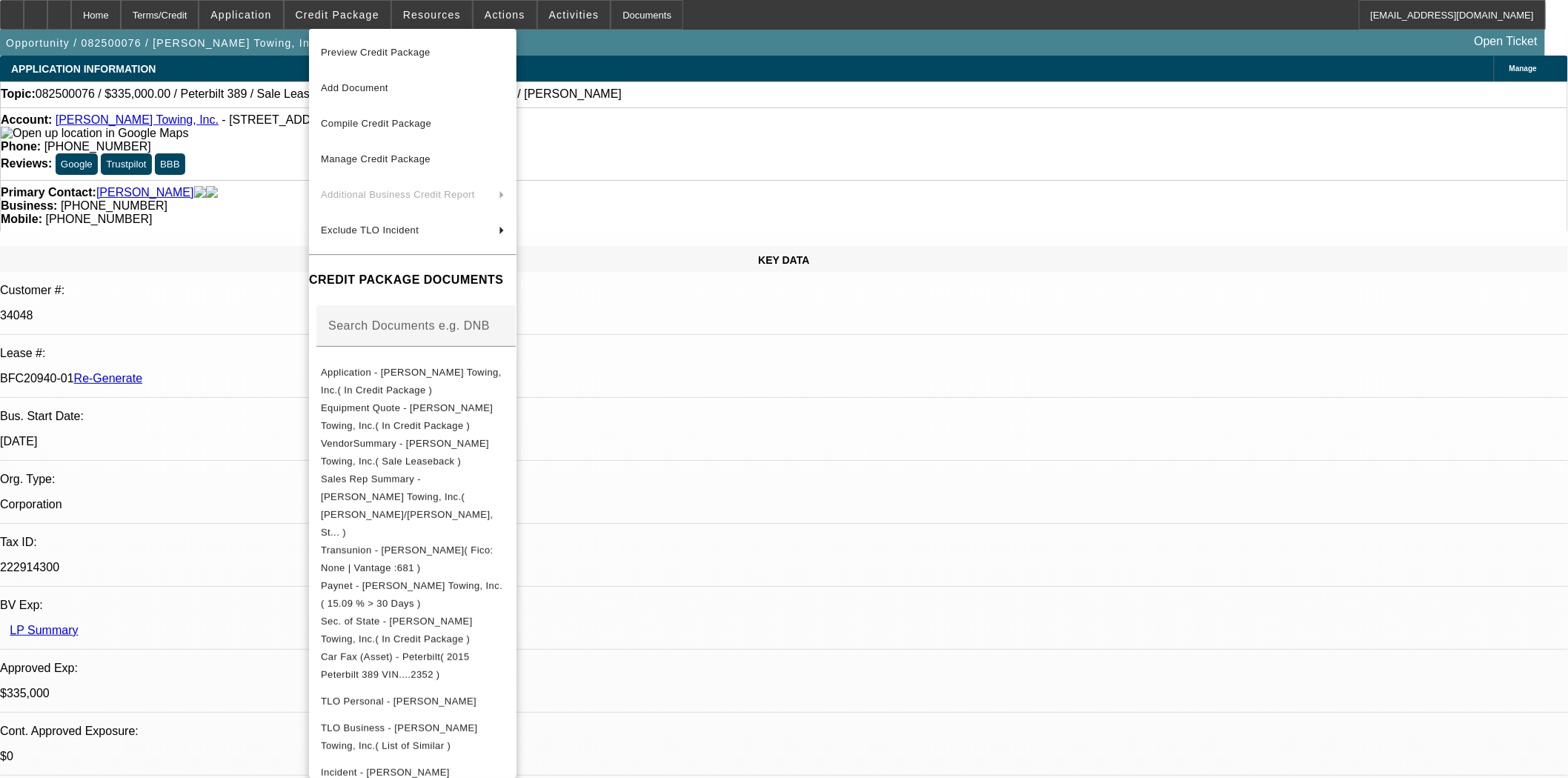
click at [765, 141] on div at bounding box center [784, 389] width 1568 height 778
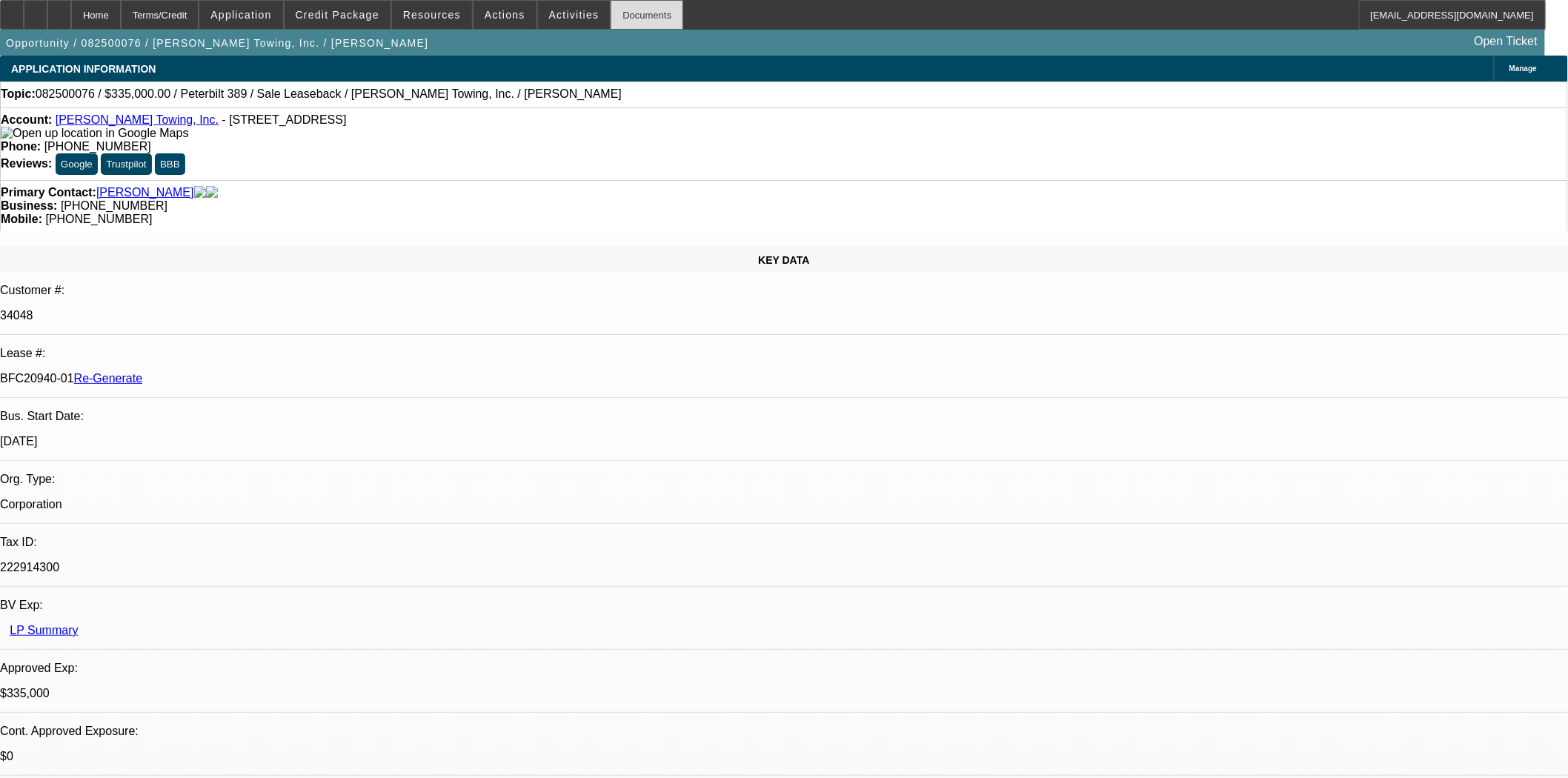
click at [633, 15] on div "Documents" at bounding box center [646, 14] width 73 height 30
click at [503, 11] on span "Actions" at bounding box center [505, 15] width 41 height 12
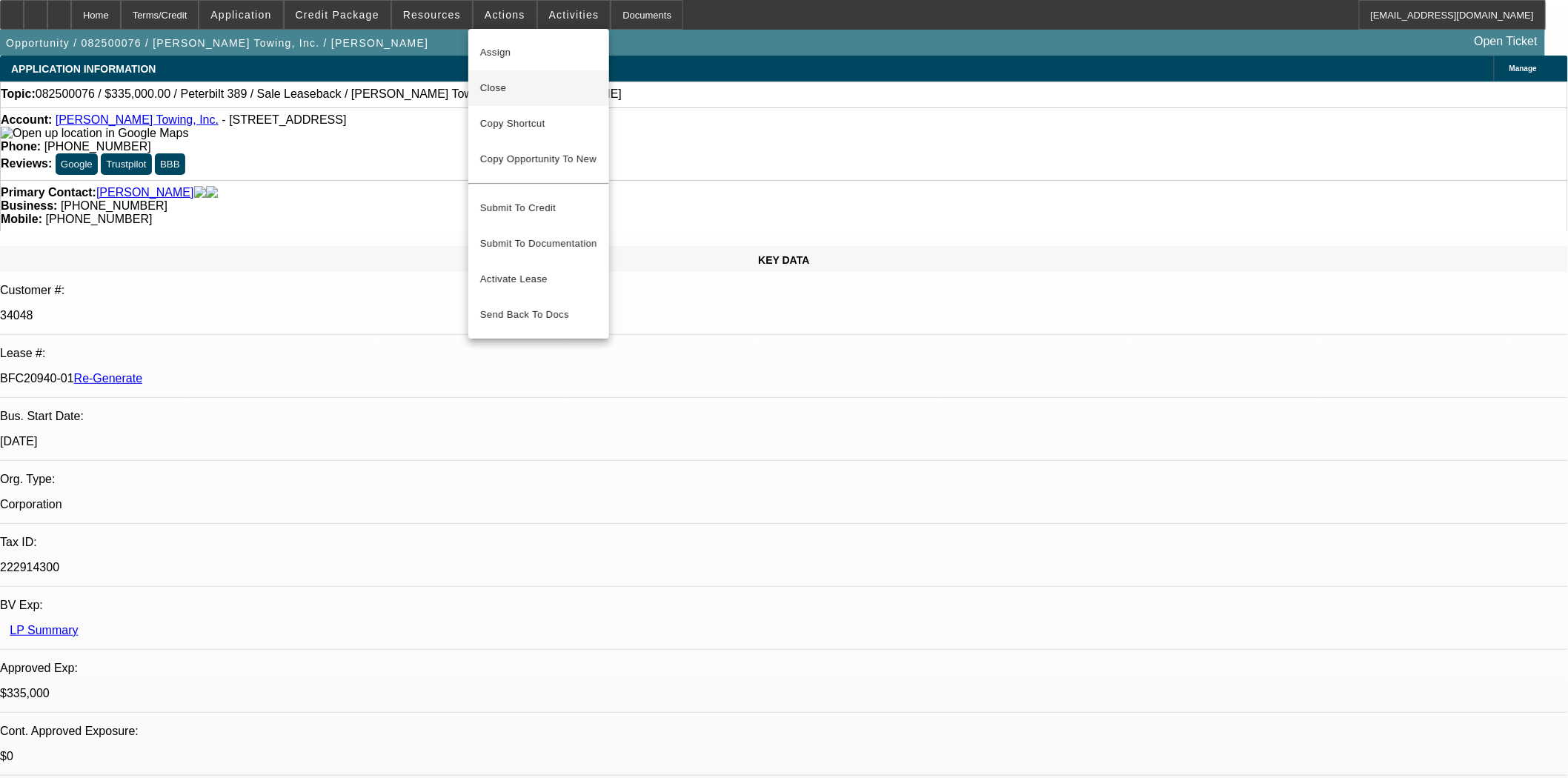
click at [509, 91] on span "Close" at bounding box center [538, 88] width 117 height 18
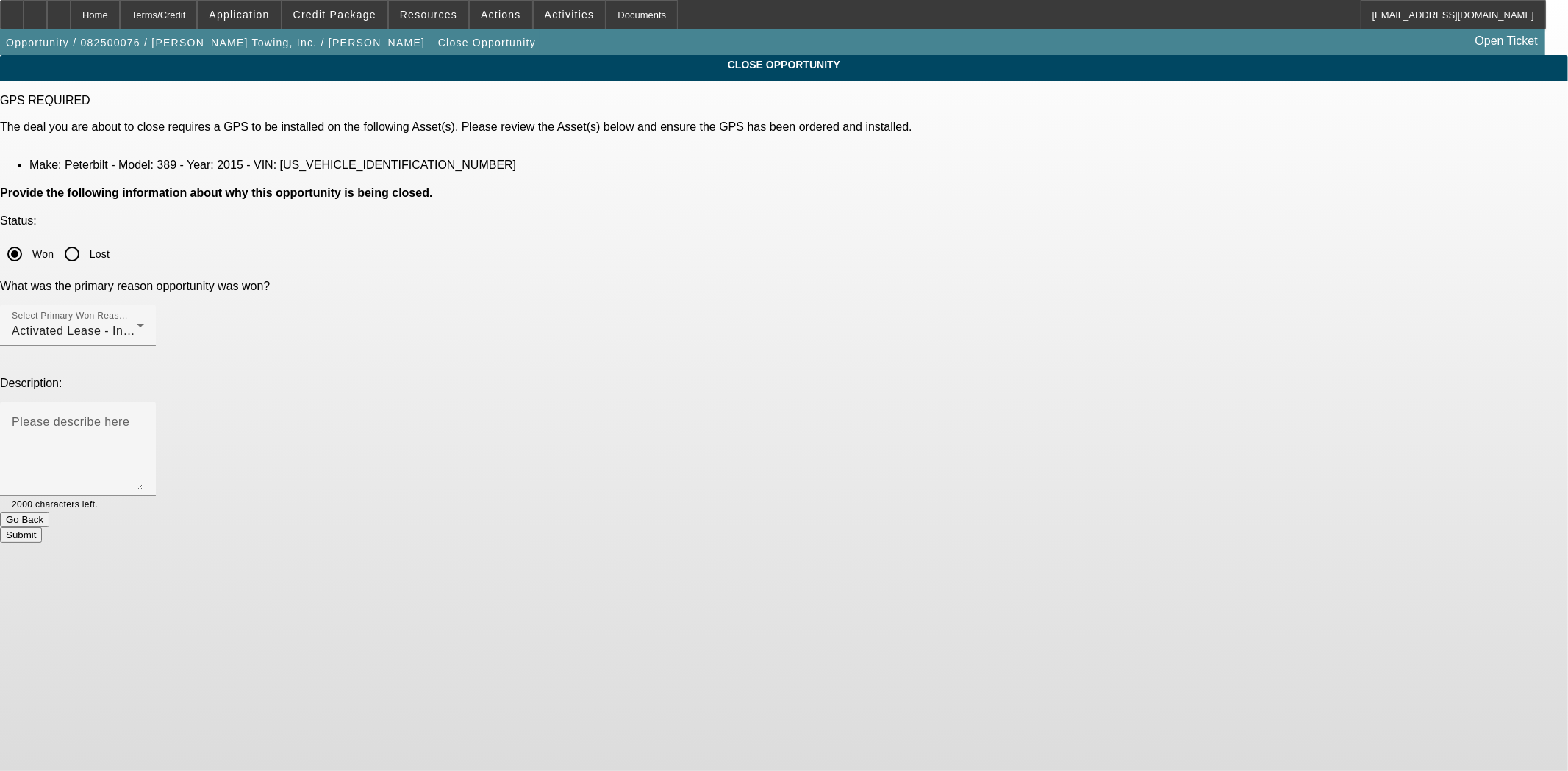
click at [42, 528] on button "Submit" at bounding box center [21, 535] width 42 height 15
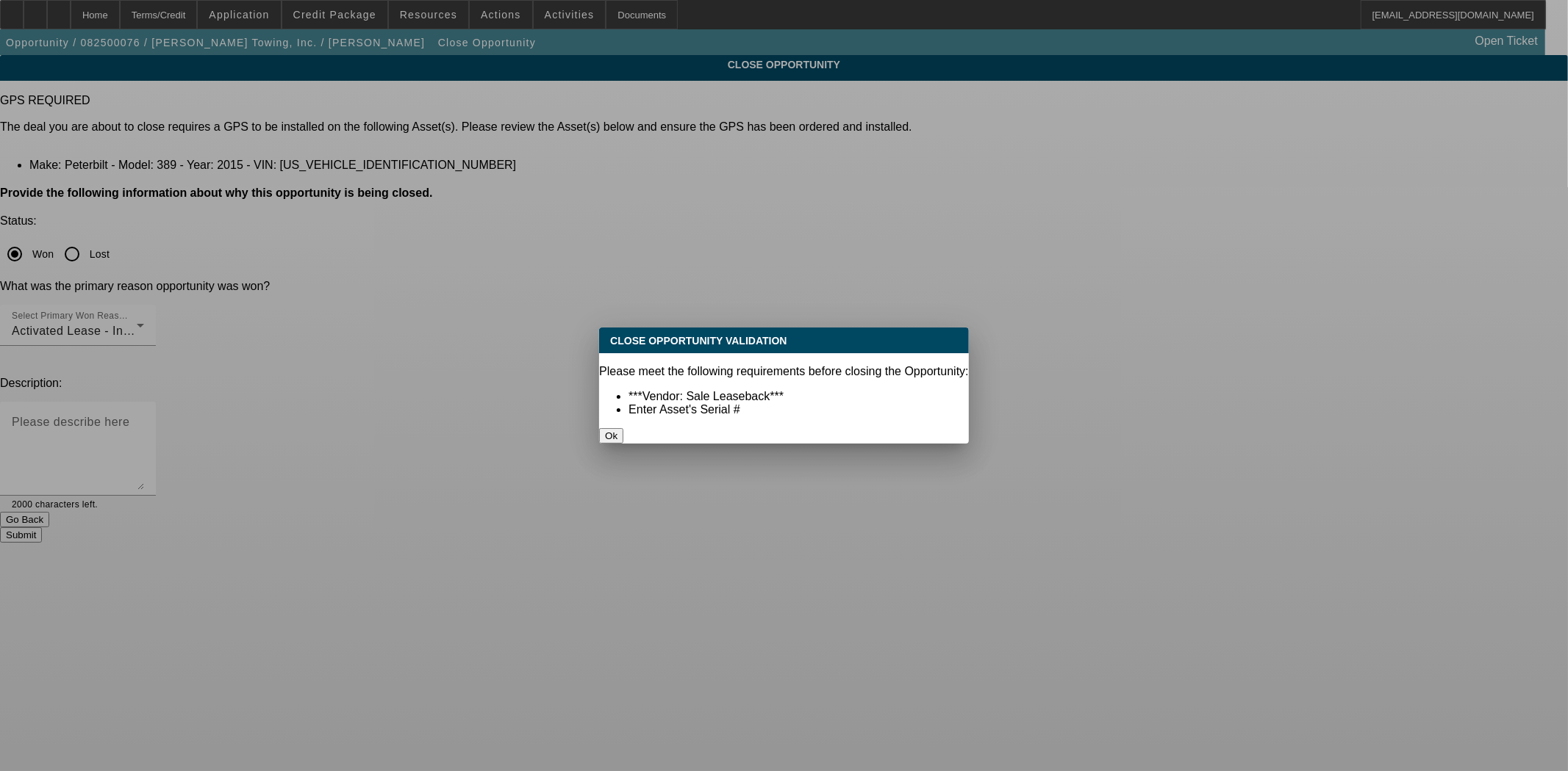
click at [623, 428] on button "Ok" at bounding box center [611, 435] width 24 height 15
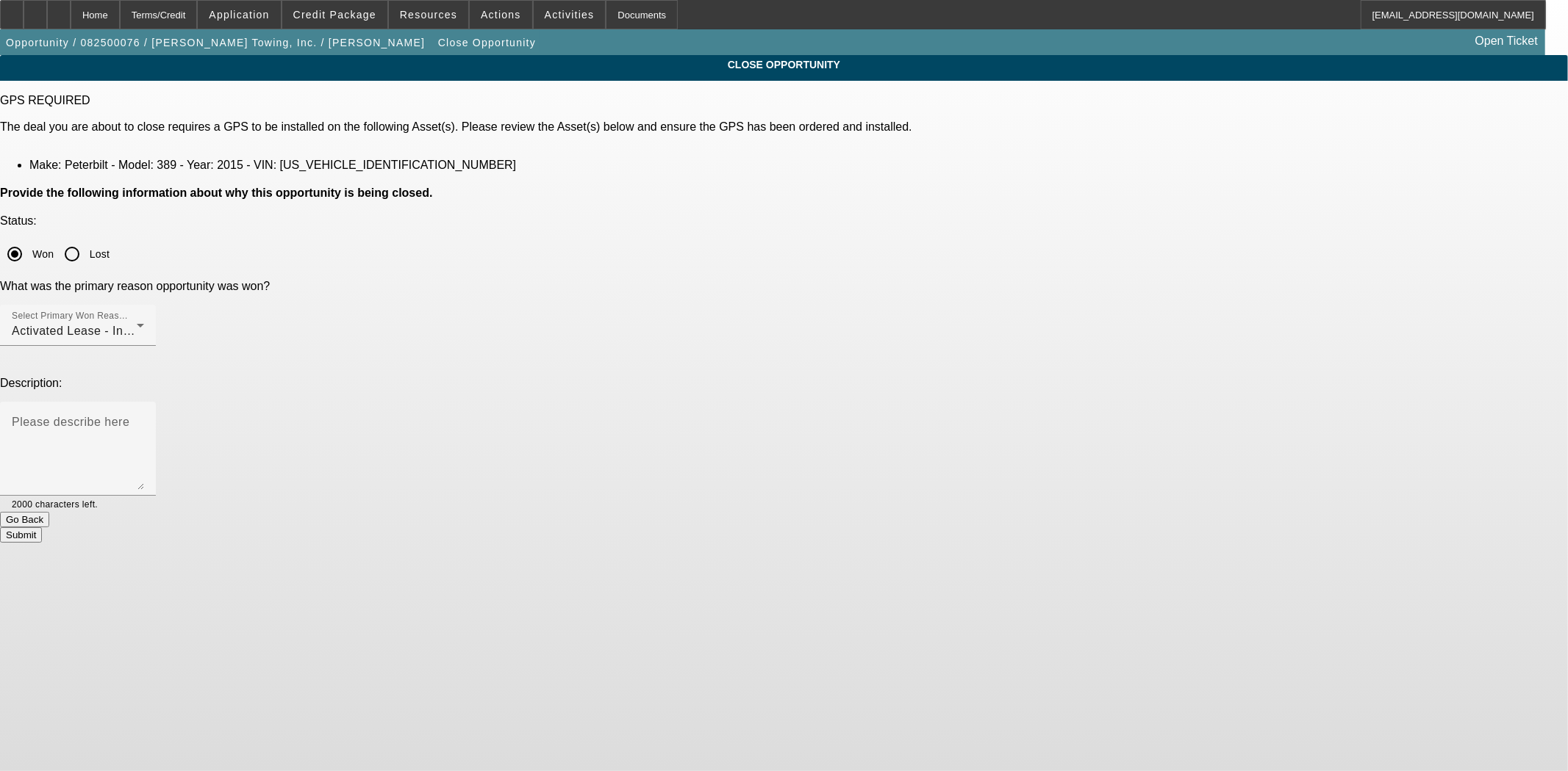
click at [658, 512] on div "Go Back" at bounding box center [784, 519] width 1568 height 15
click at [50, 512] on button "Go Back" at bounding box center [24, 519] width 50 height 15
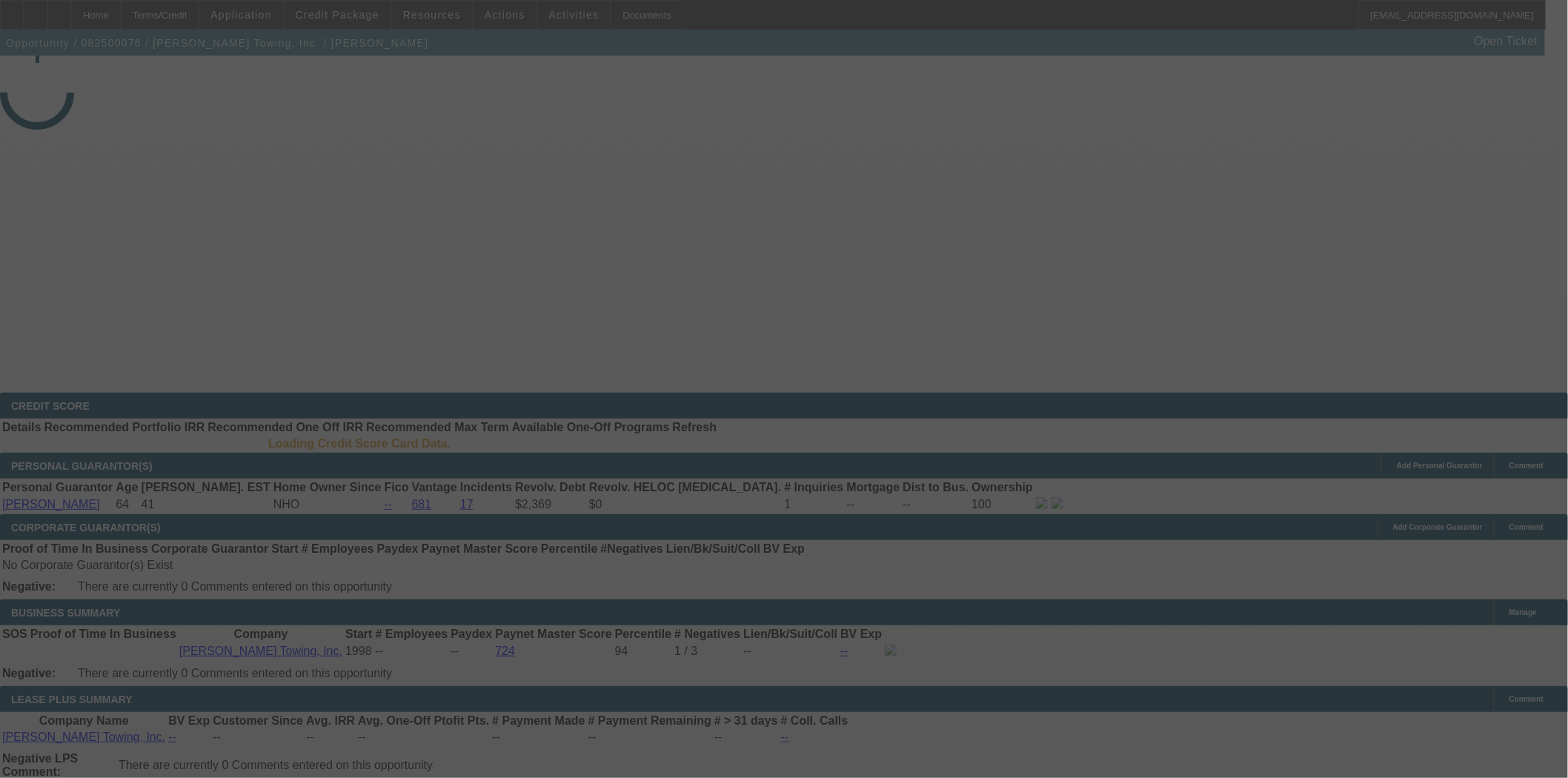
select select "4"
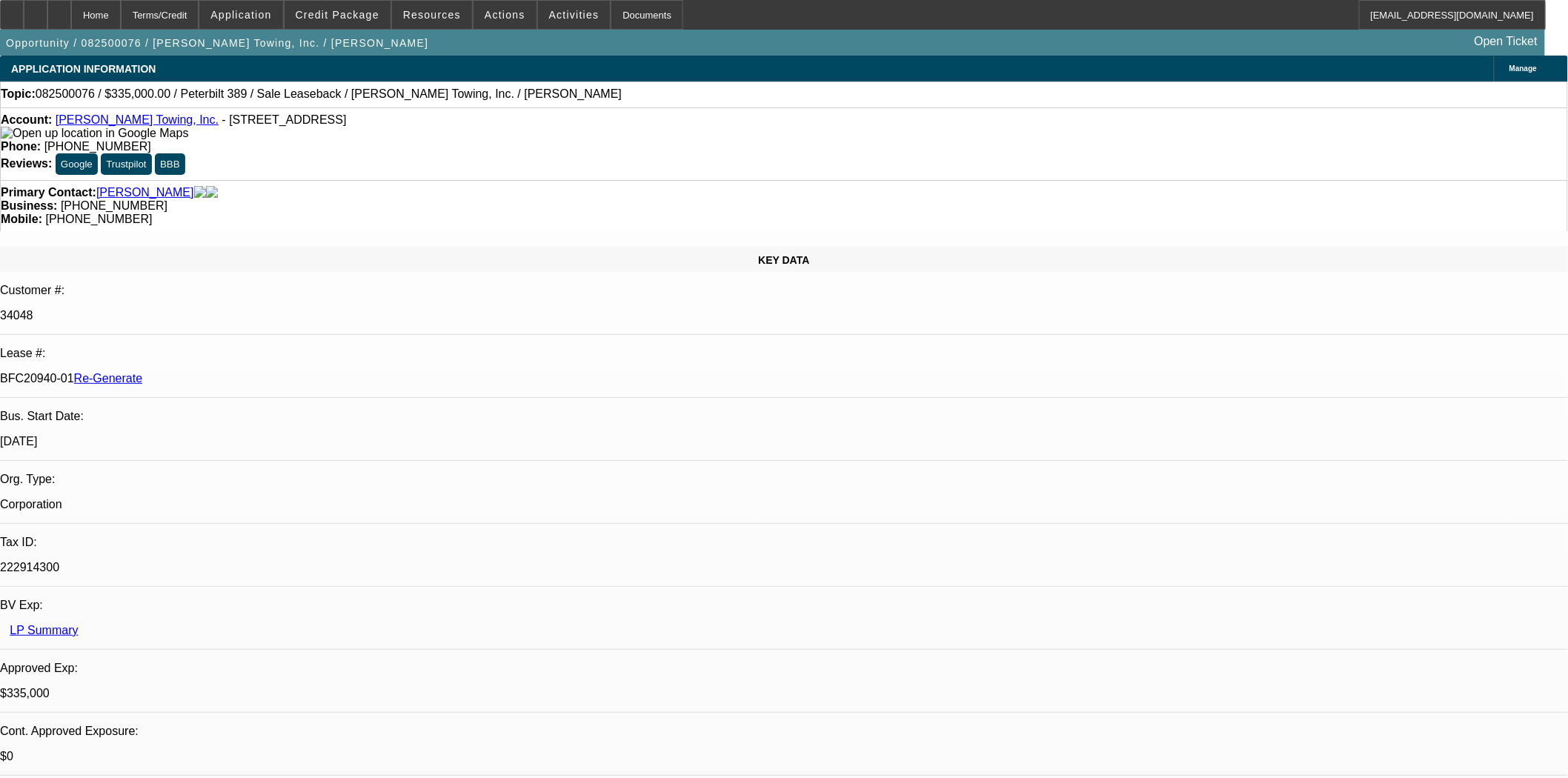
select select "0"
select select "2"
select select "0"
select select "6"
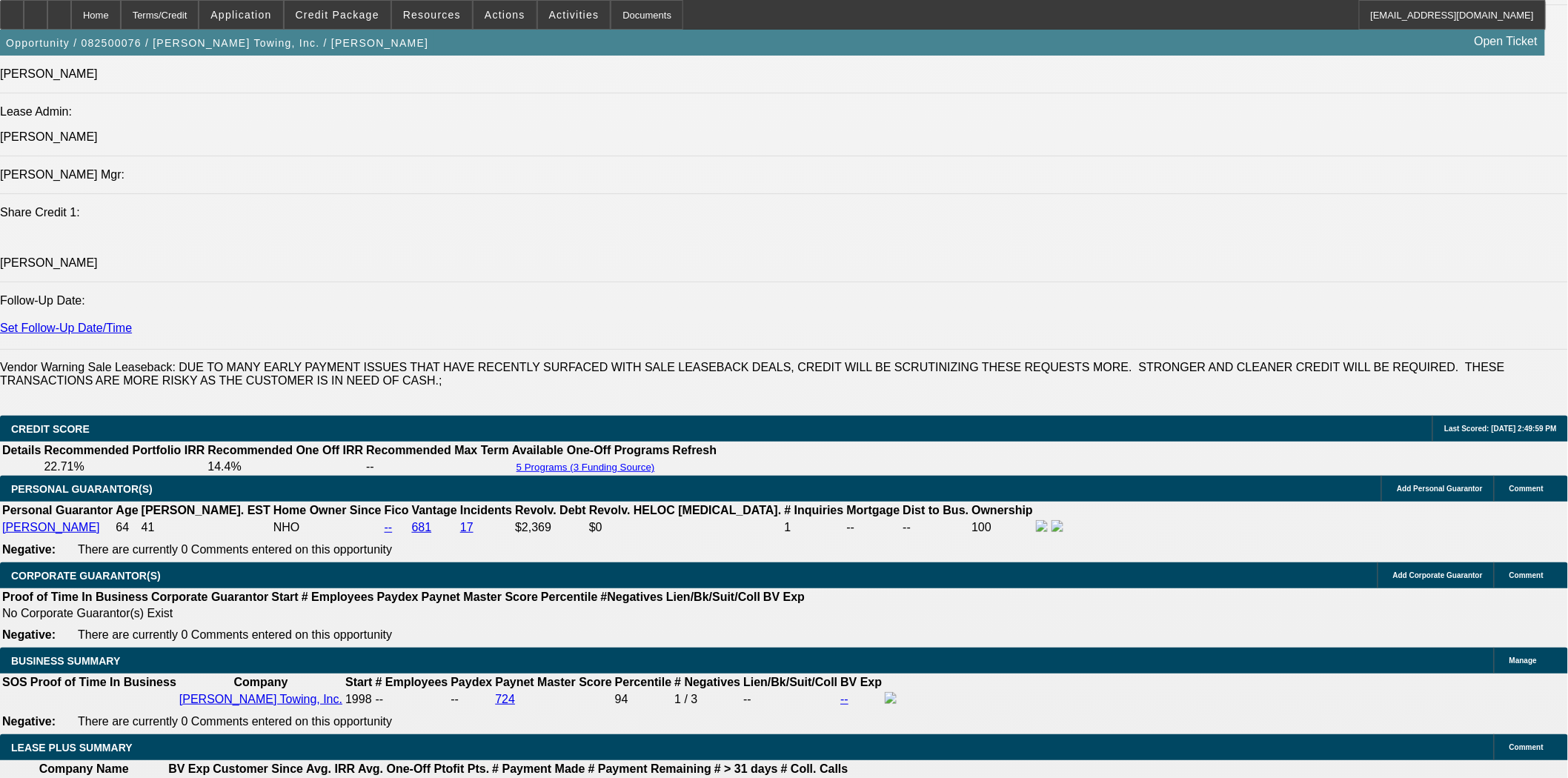
scroll to position [2306, 0]
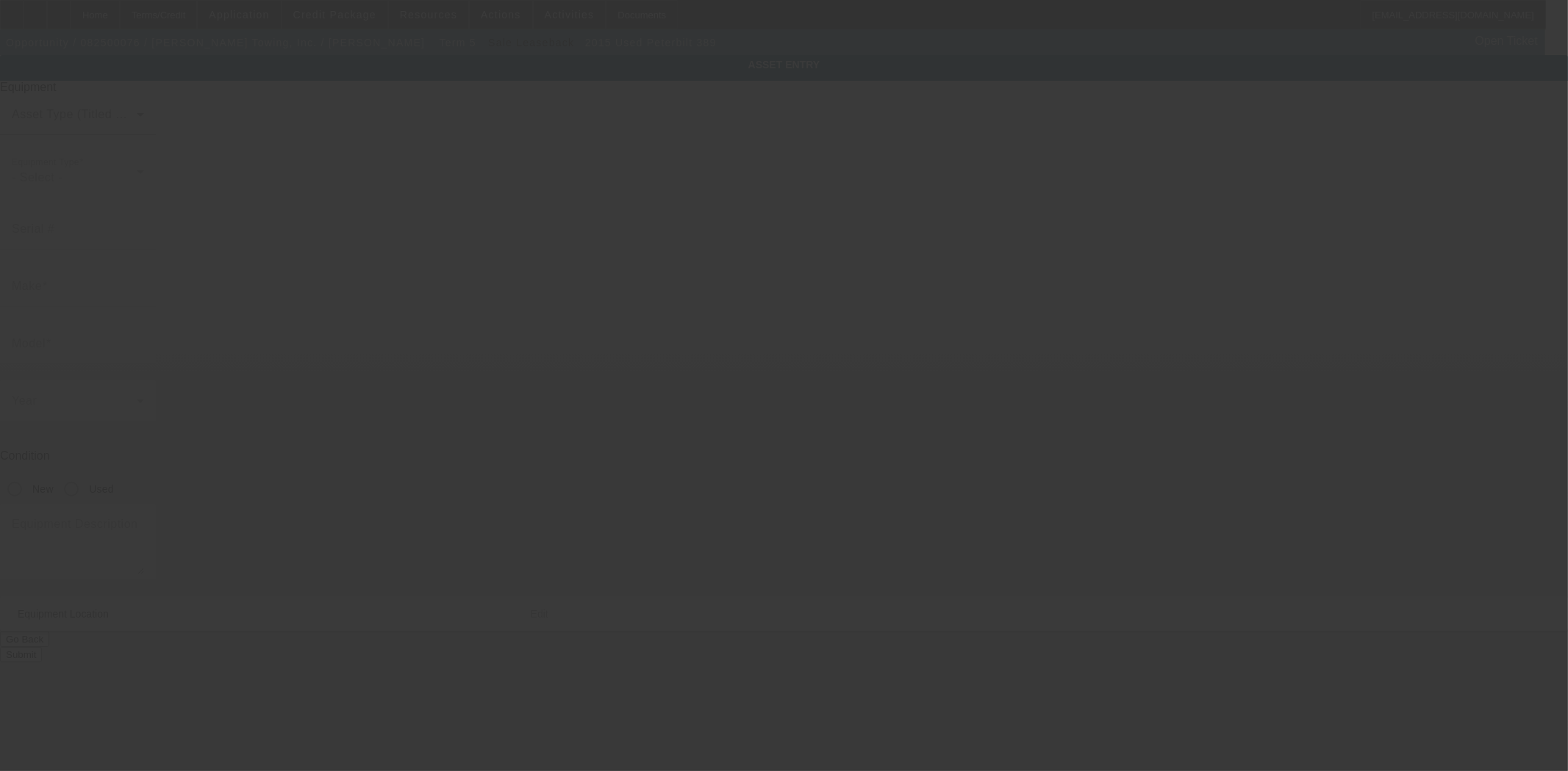
type input "1NPXX4TX7FD282352"
type input "Peterbilt"
type input "389"
radio input "true"
type textarea "with:"
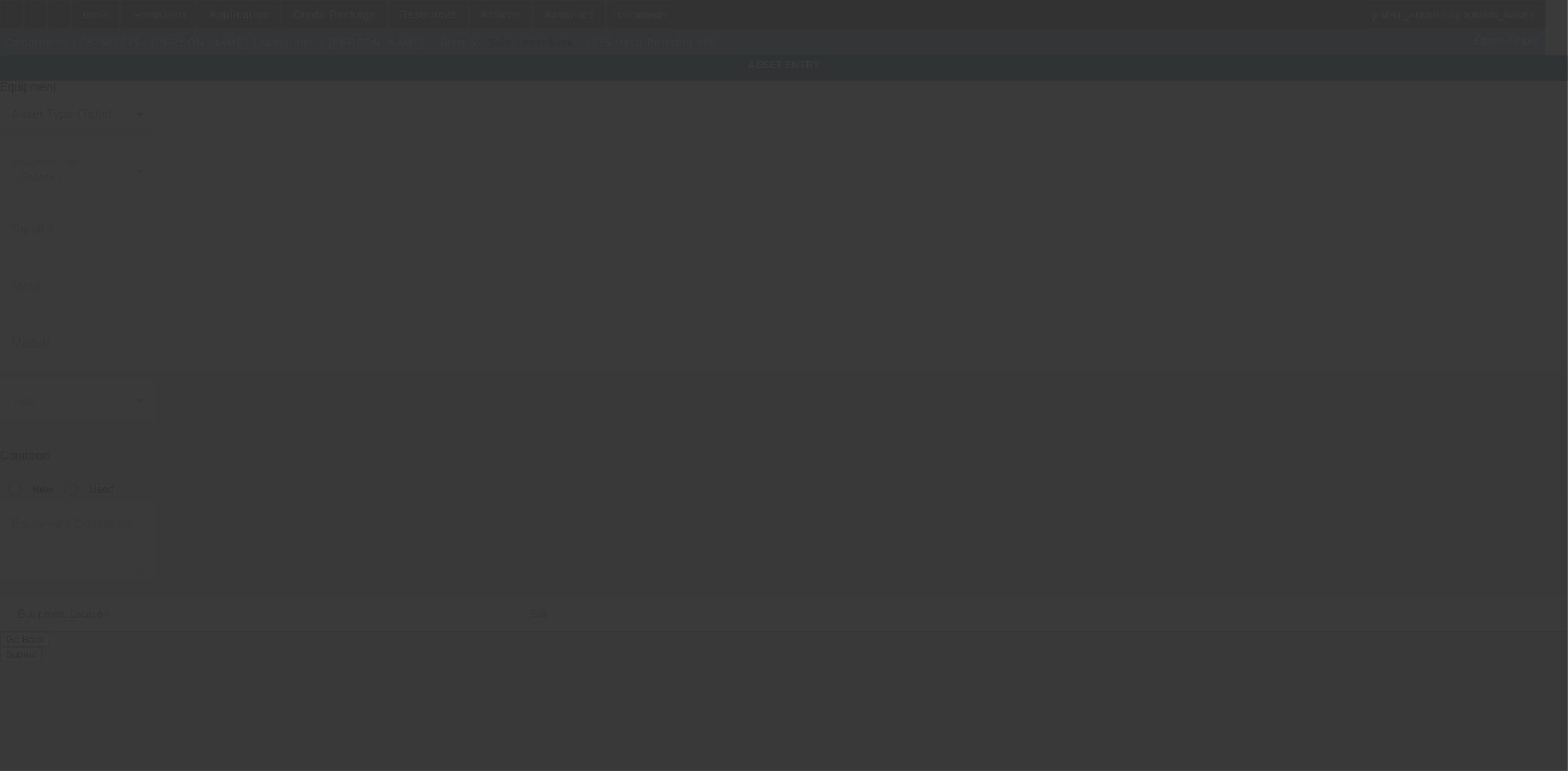
type input "813 Rahway Avenue"
type input "Woodbridge"
type input "07095"
type input "Middlesex"
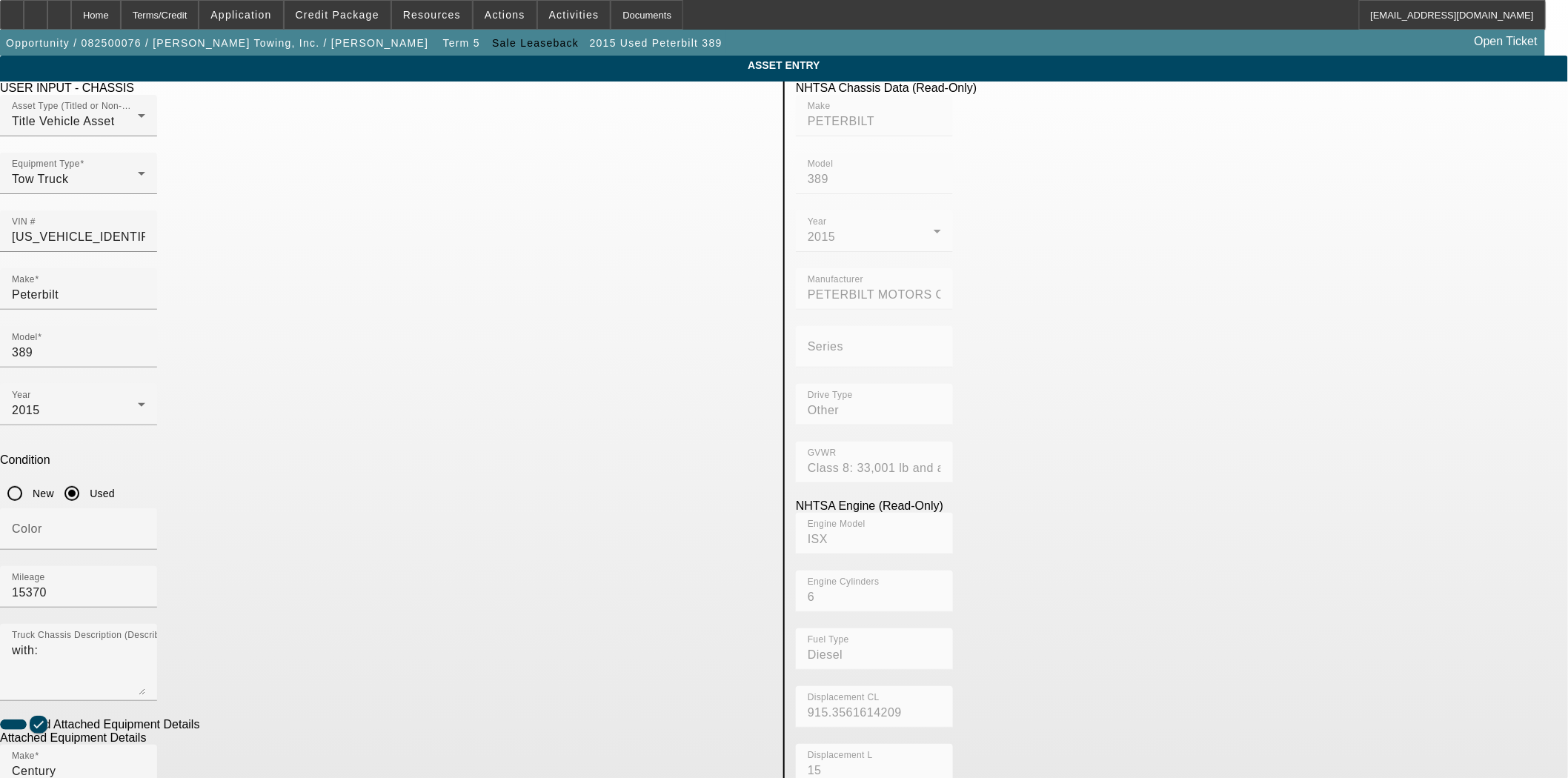
checkbox input "true"
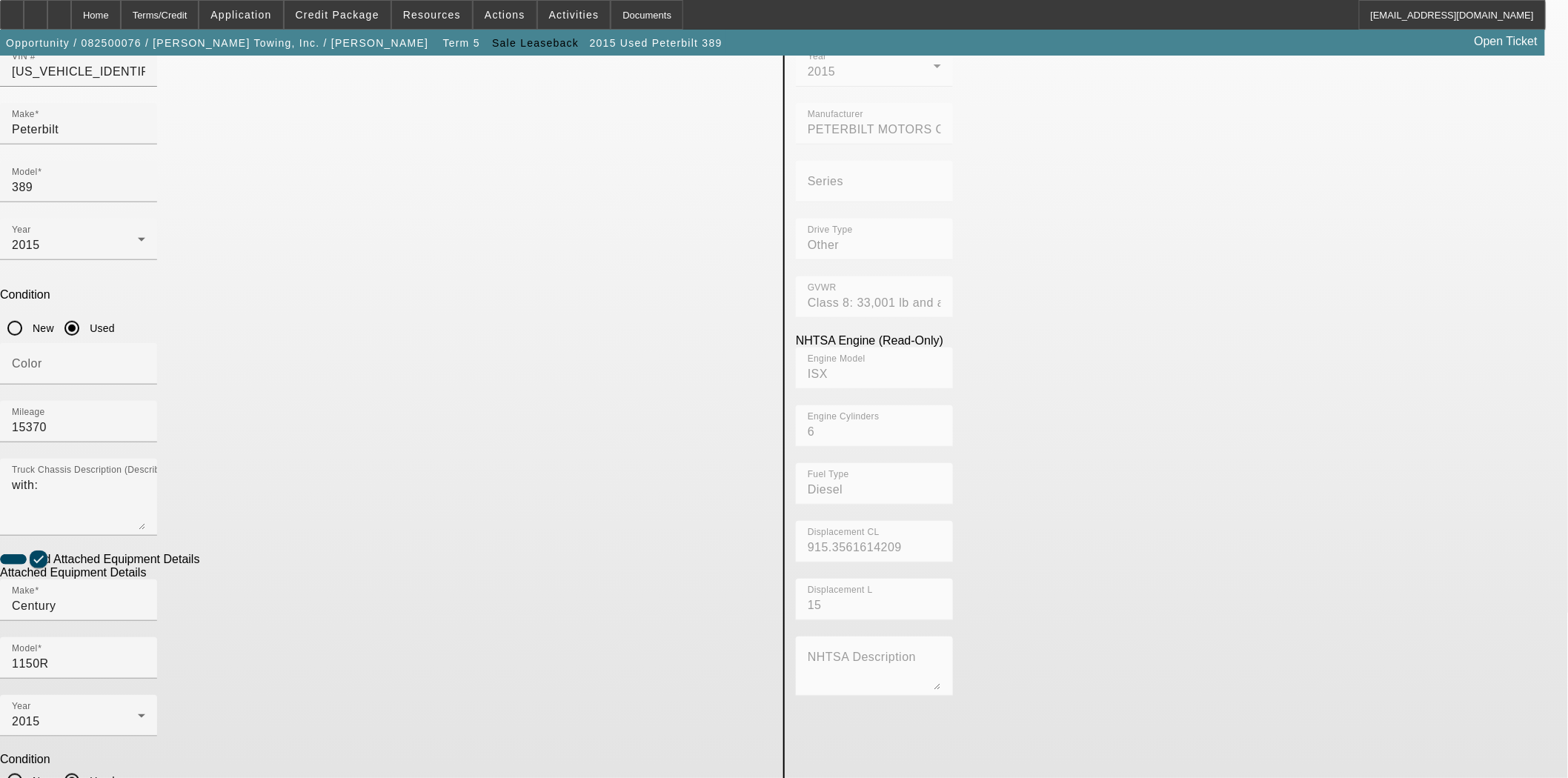
scroll to position [167, 0]
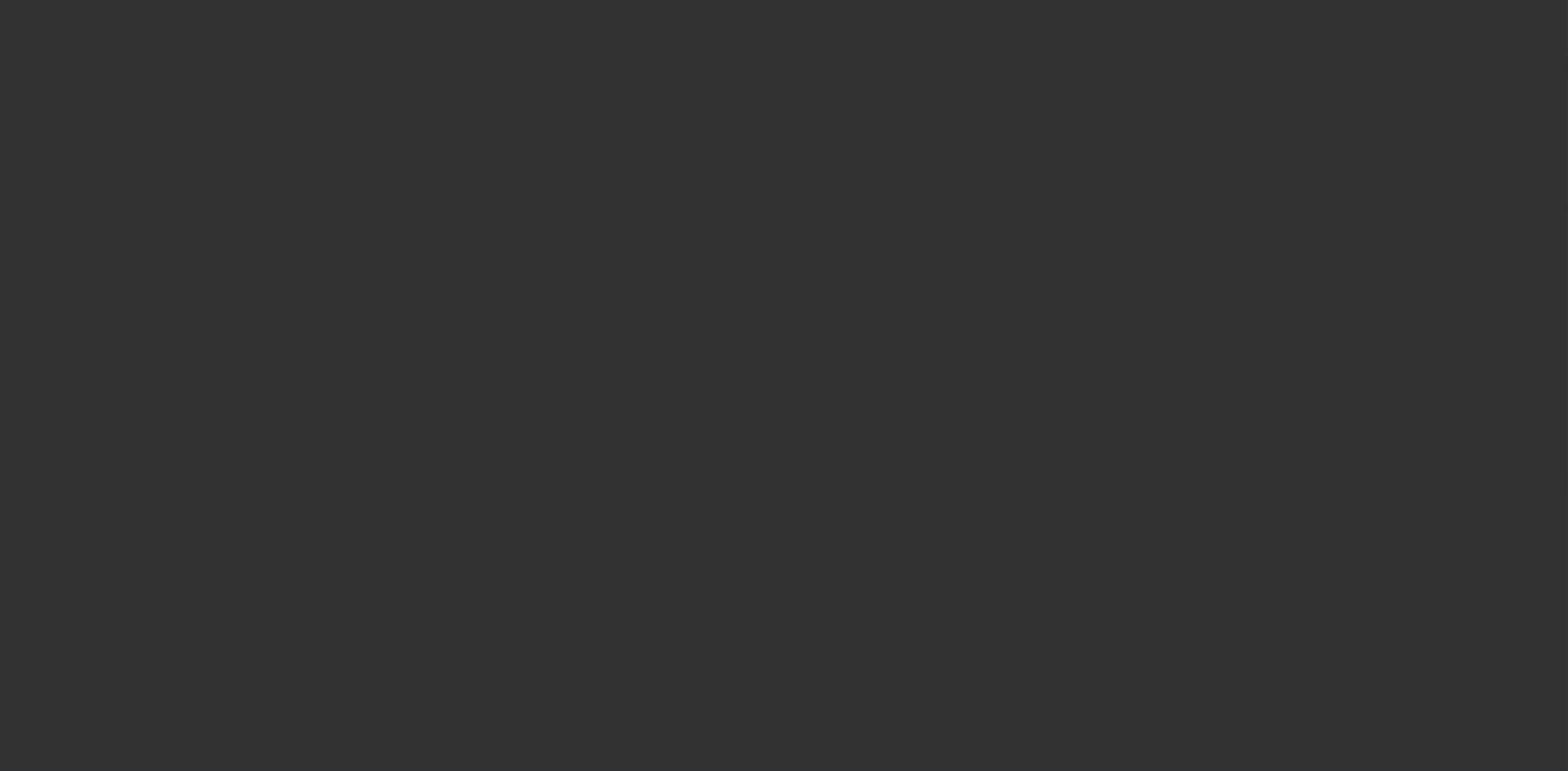
type input "$335,000.00"
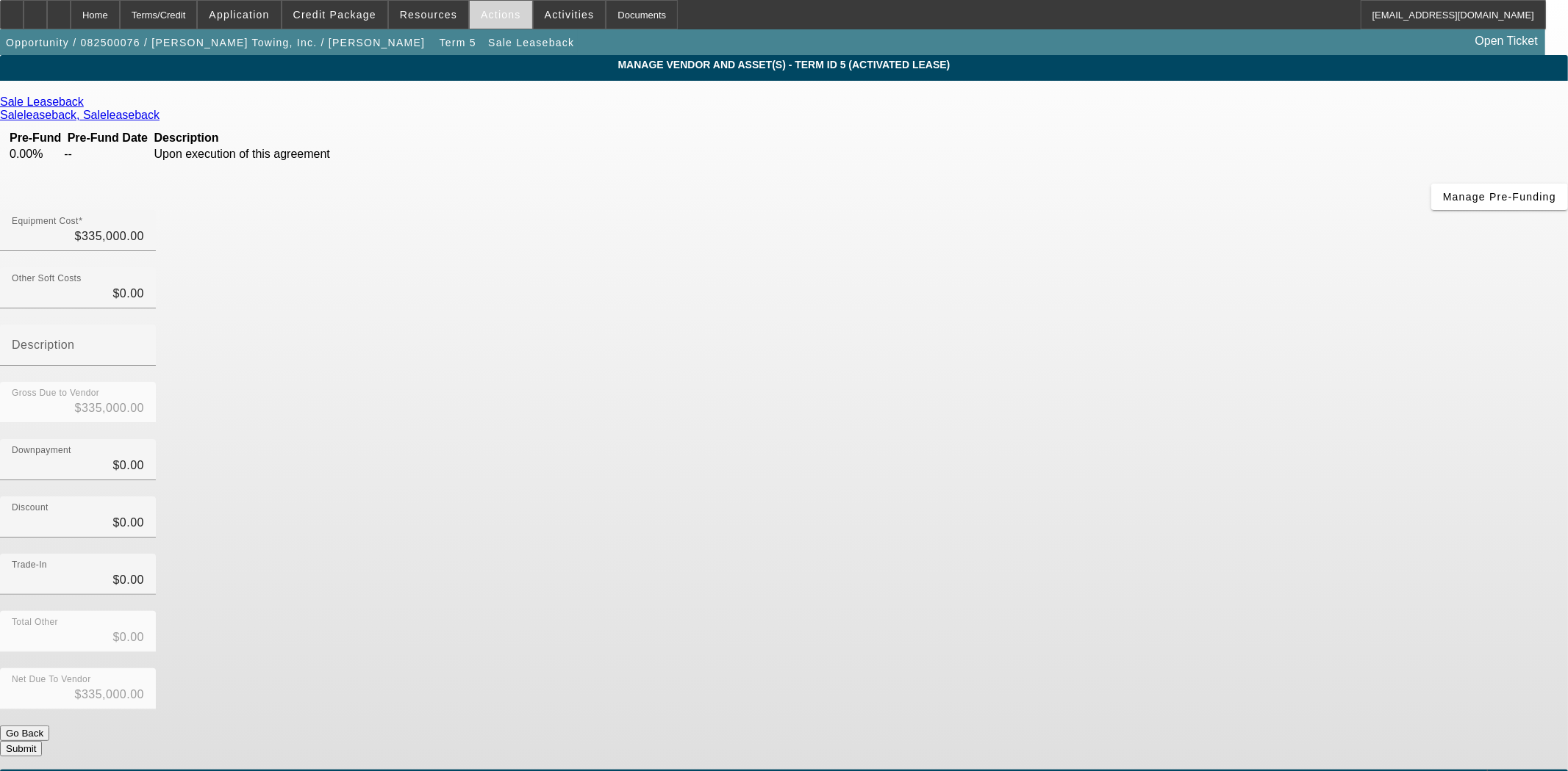
click at [487, 17] on span "Actions" at bounding box center [501, 15] width 40 height 12
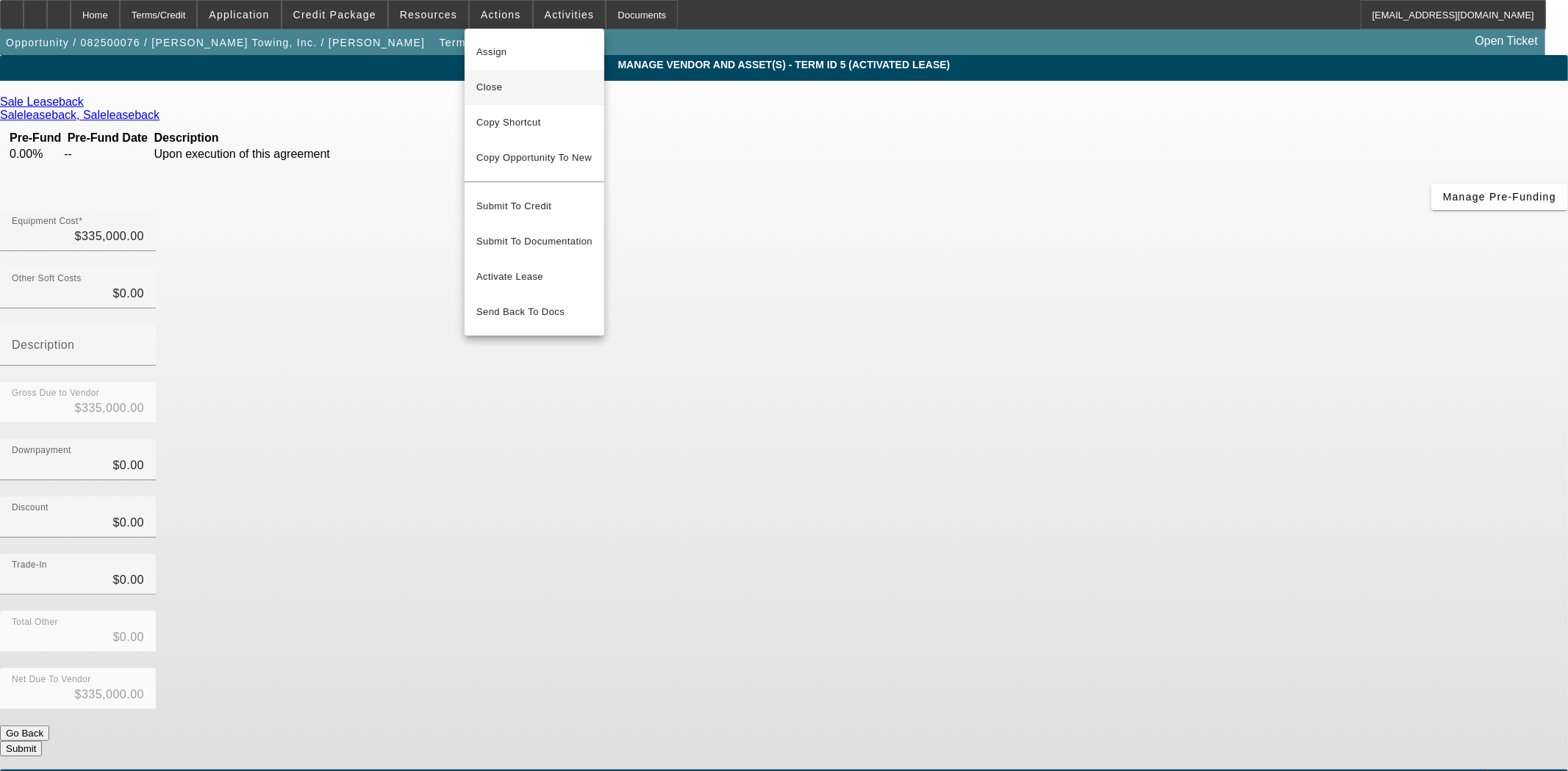
click at [503, 86] on span "Close" at bounding box center [534, 87] width 116 height 18
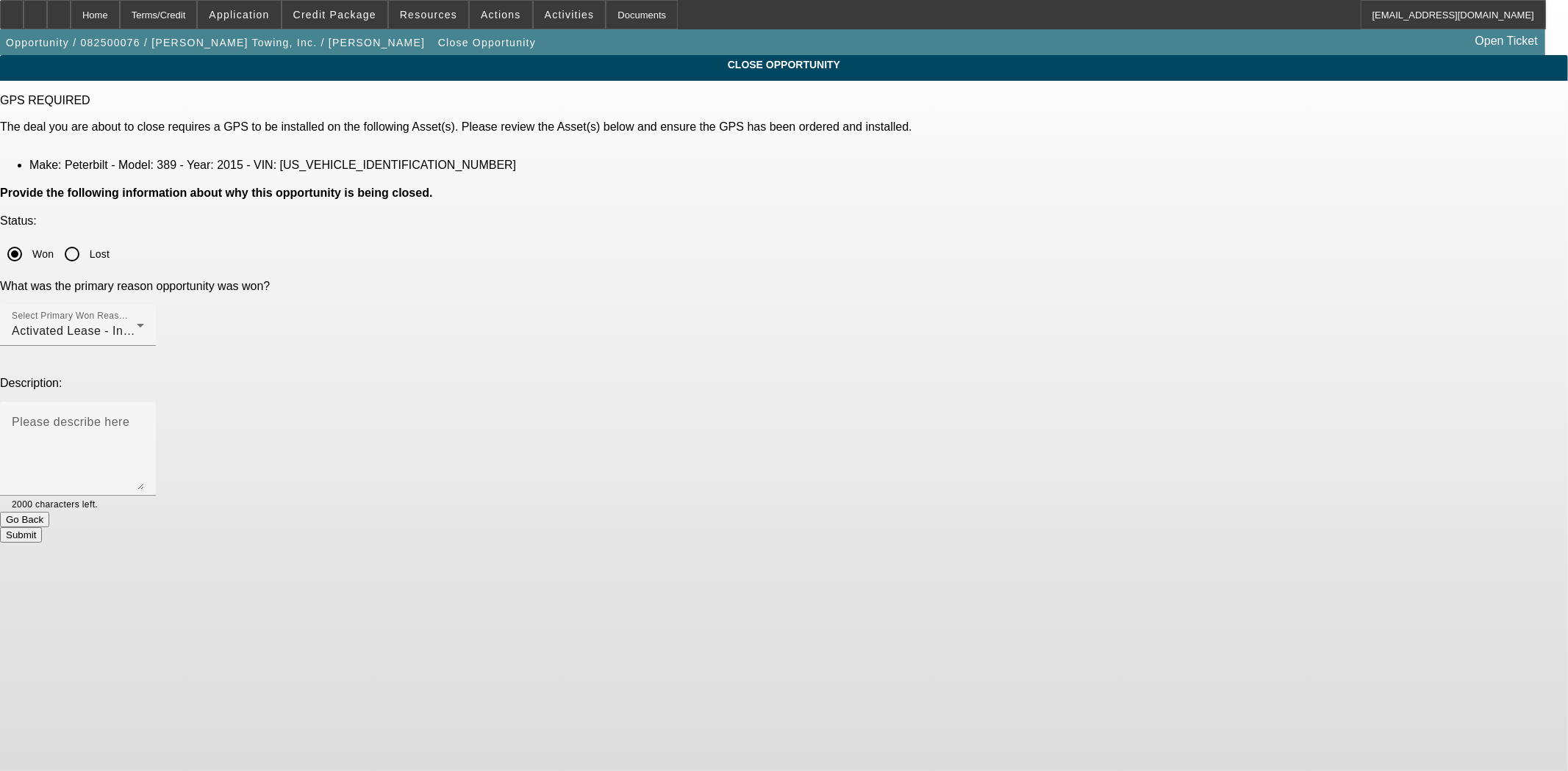
click at [42, 528] on button "Submit" at bounding box center [21, 535] width 42 height 15
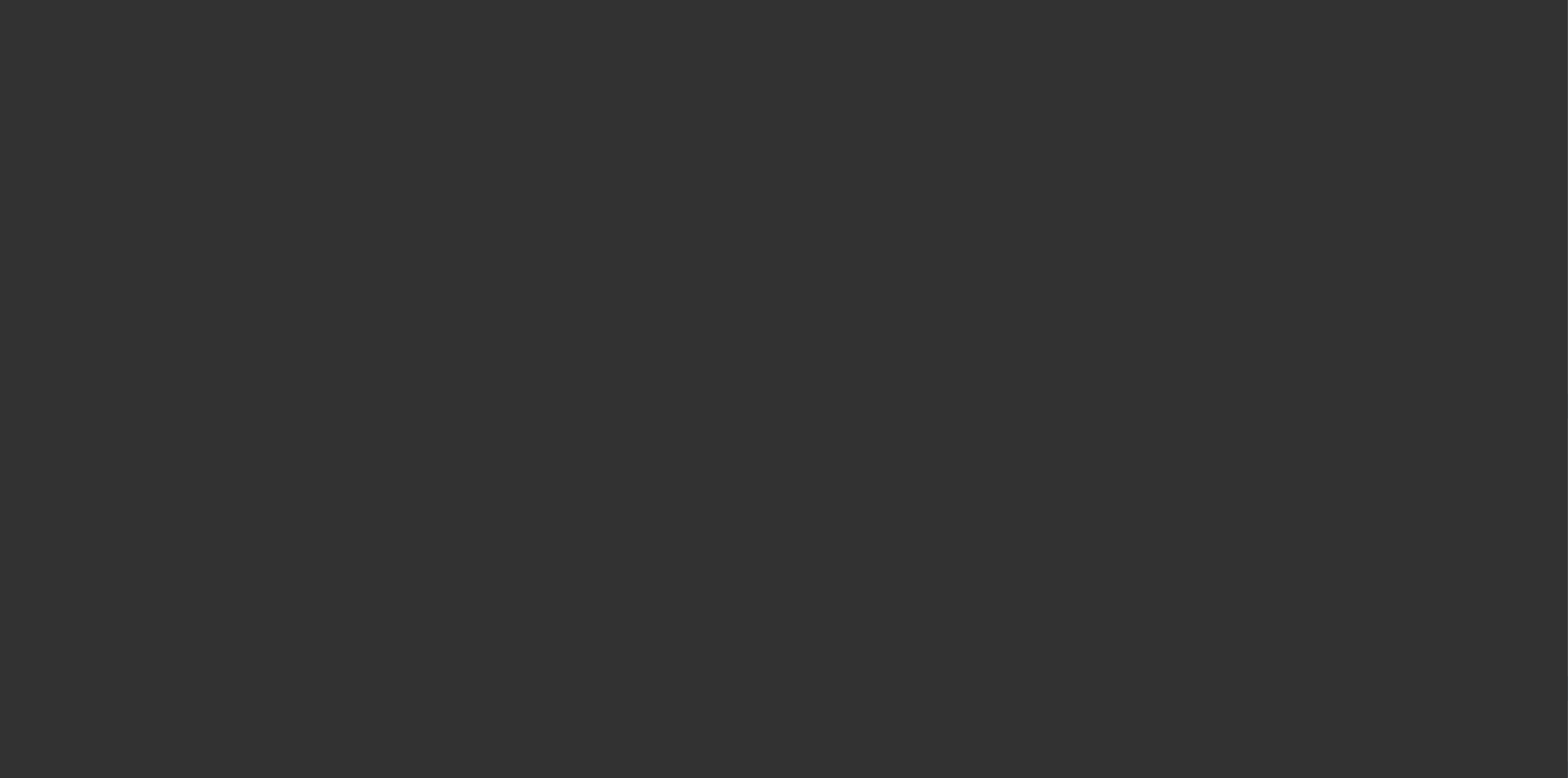
select select "4"
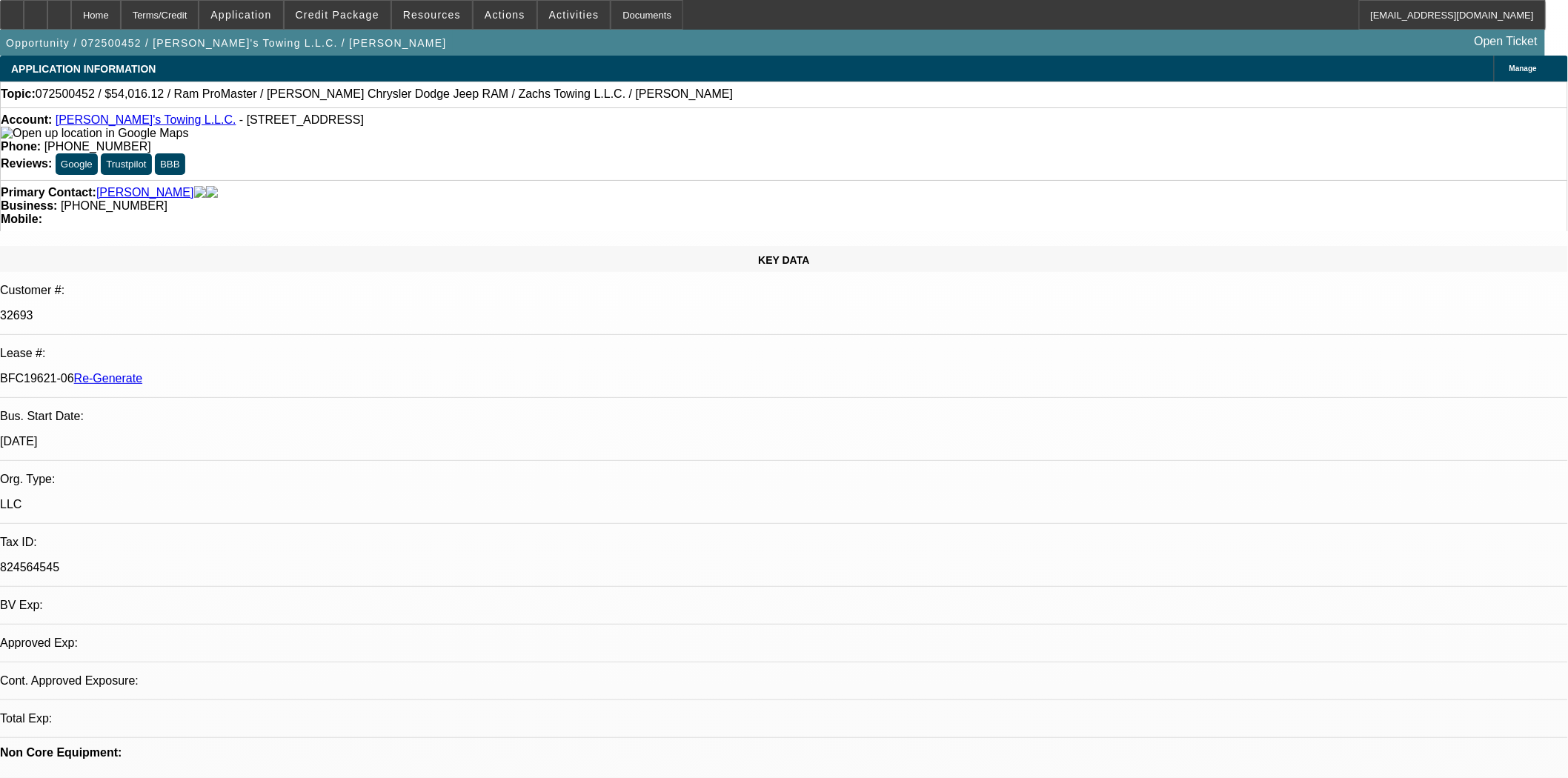
select select "0"
select select "1"
select select "3"
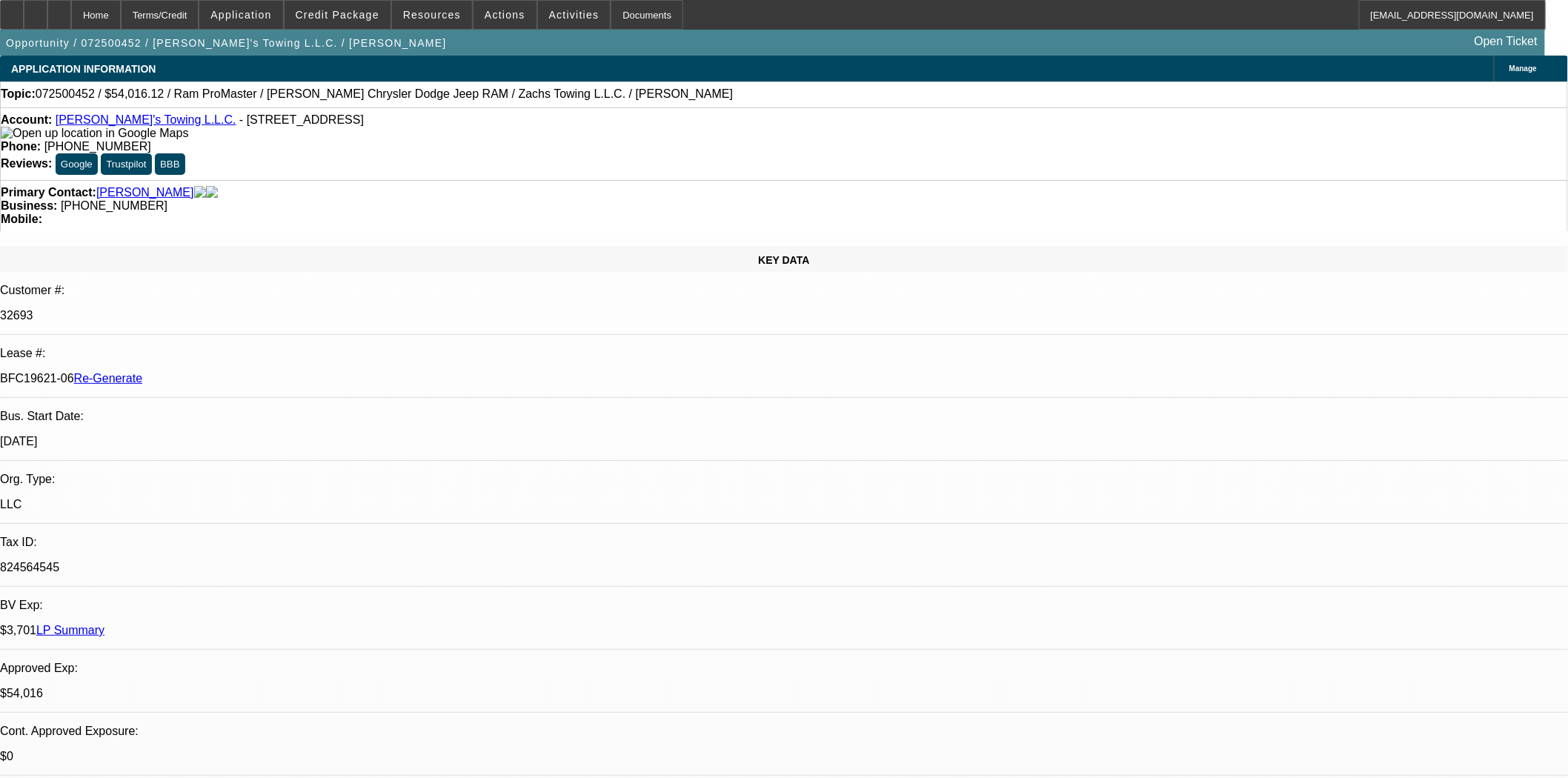
select select "6"
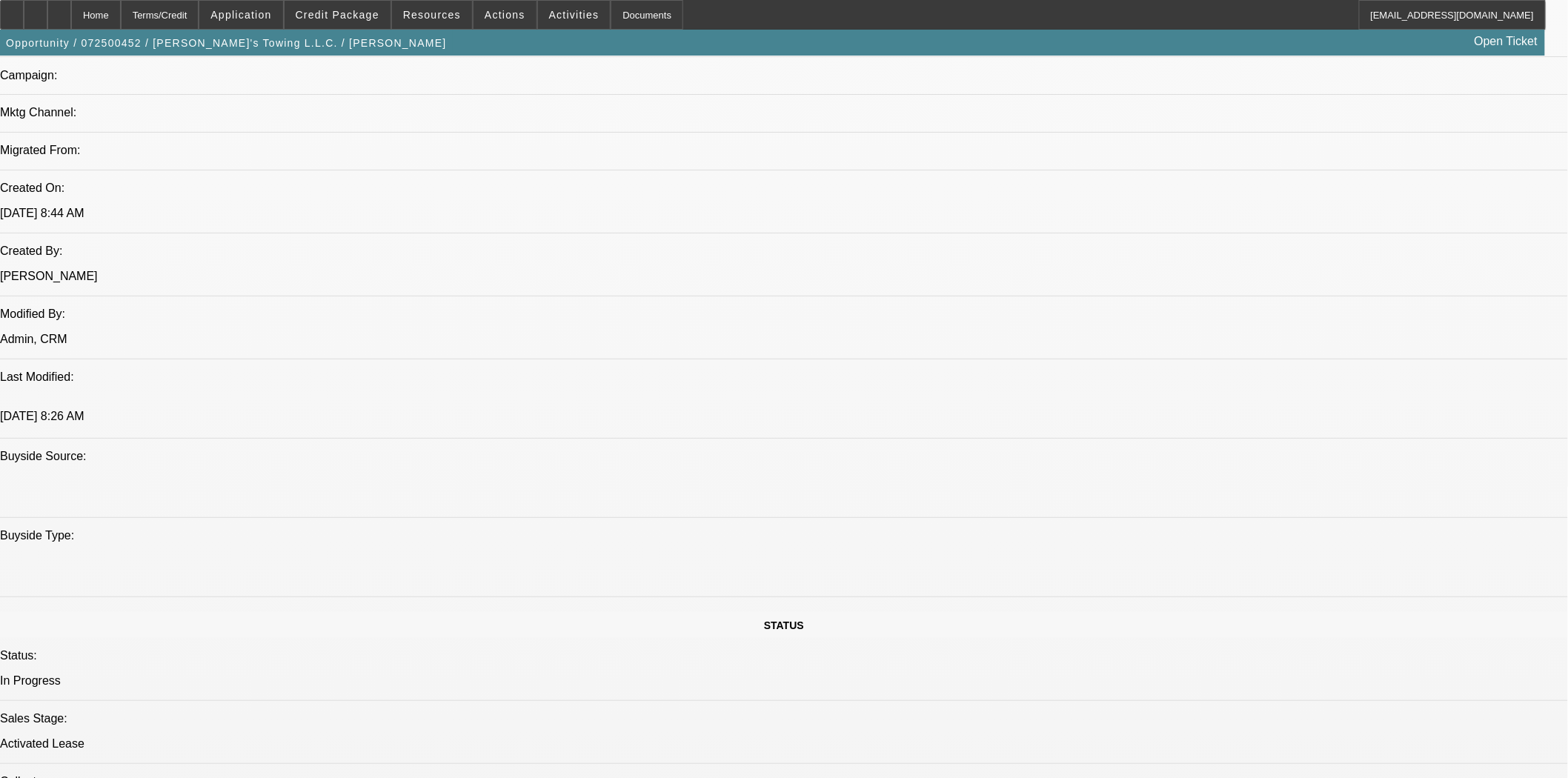
scroll to position [576, 0]
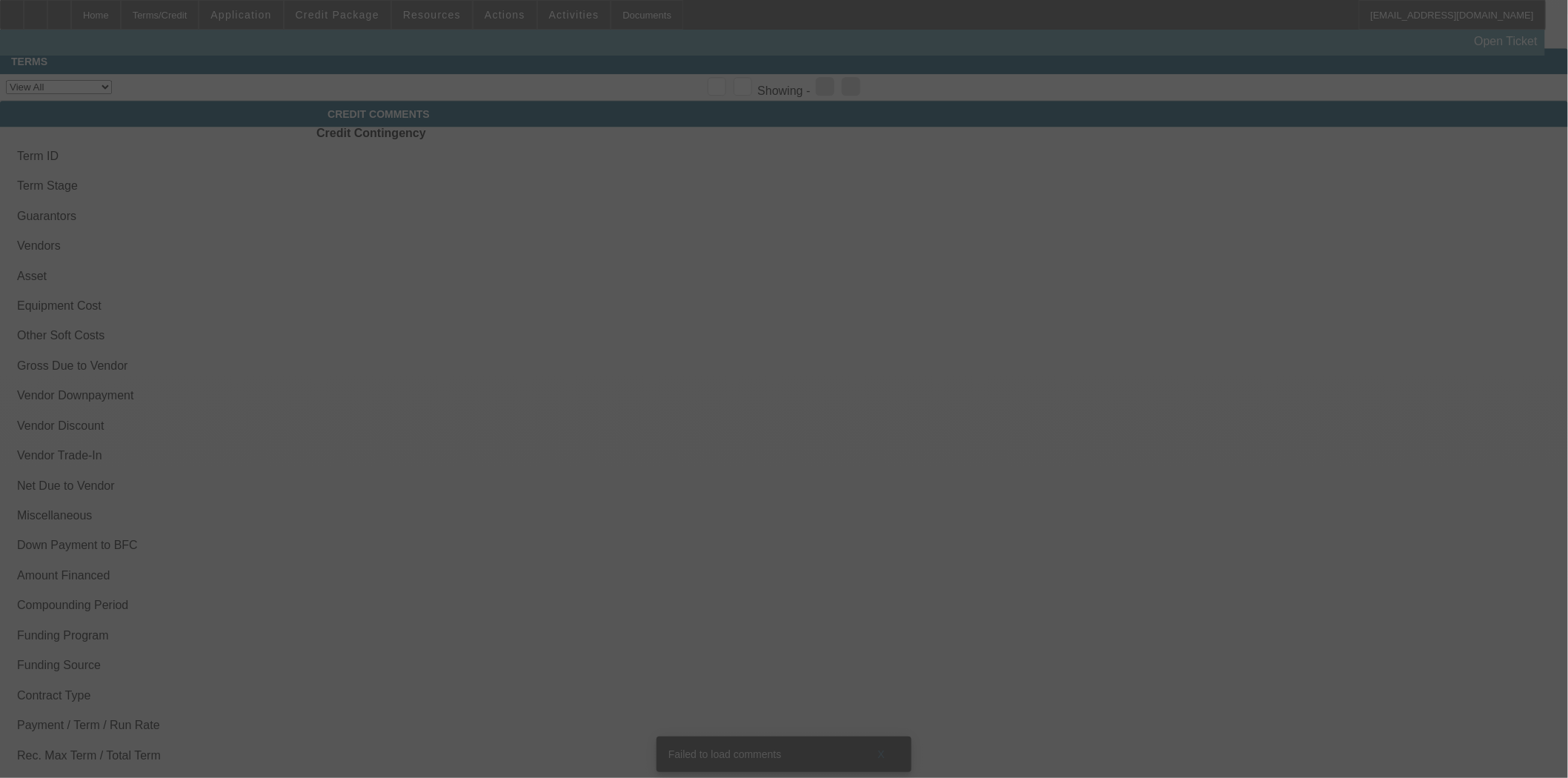
scroll to position [1764, 0]
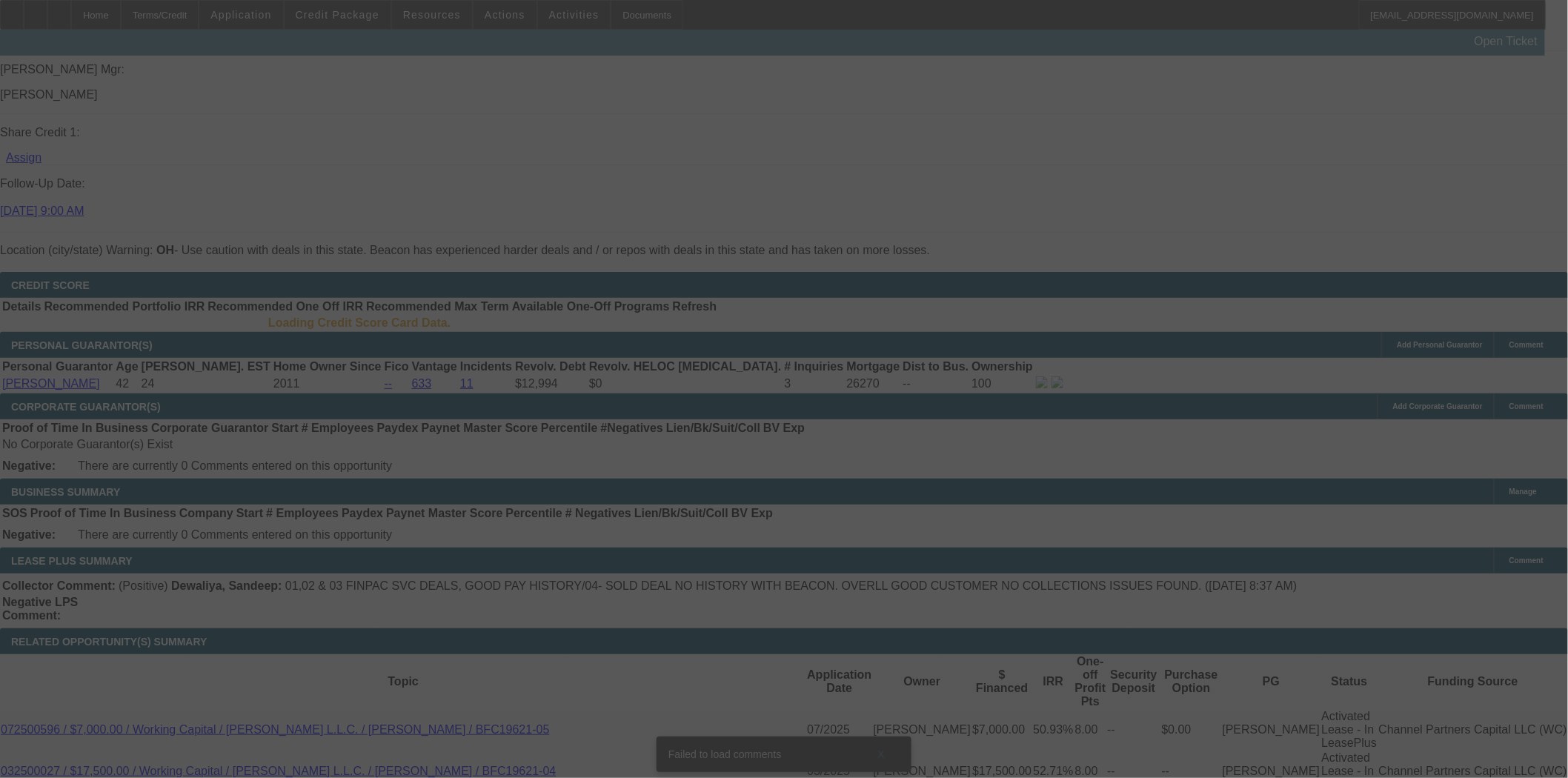
select select "4"
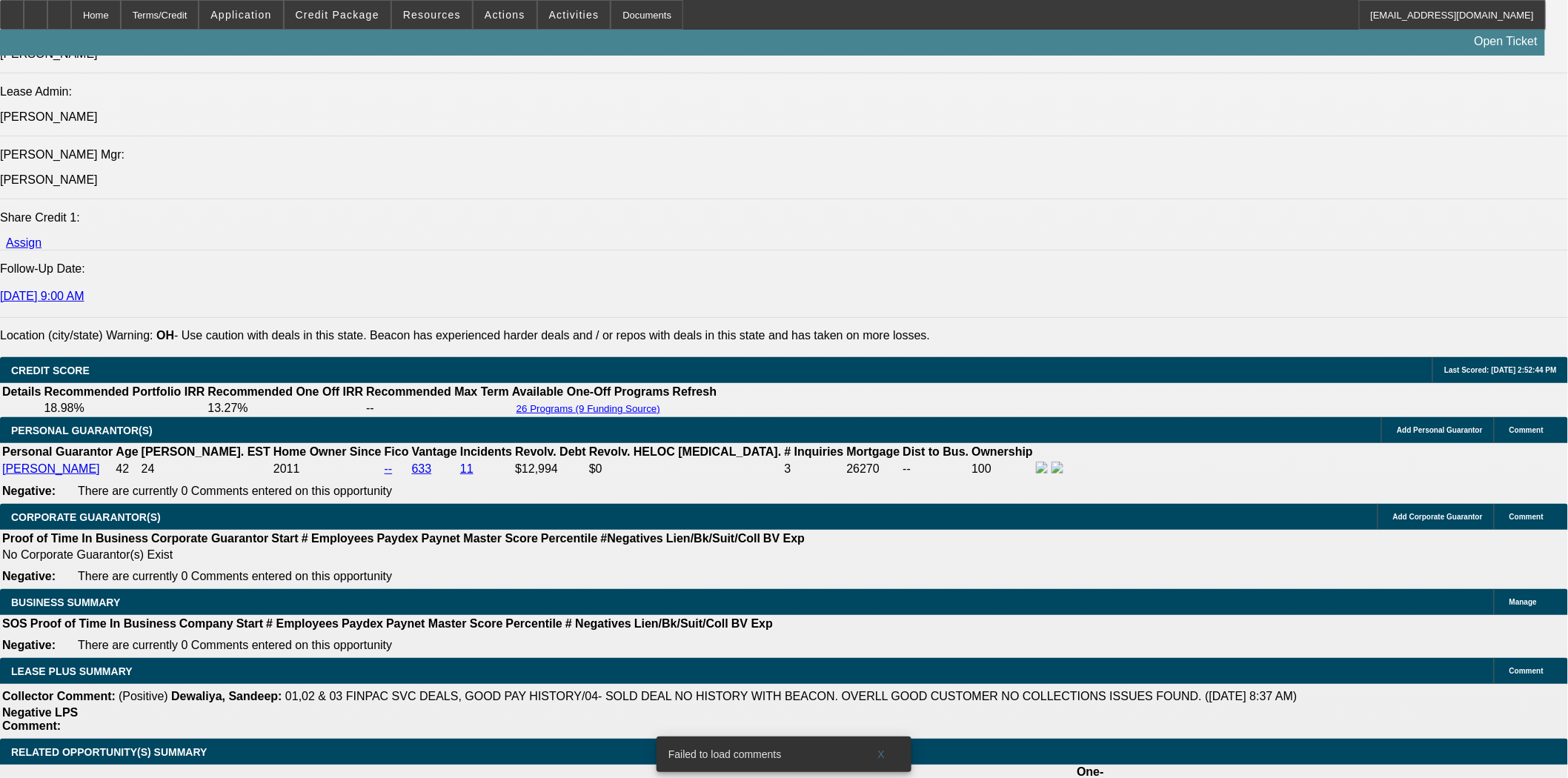
select select "0"
select select "3"
select select "0"
select select "6"
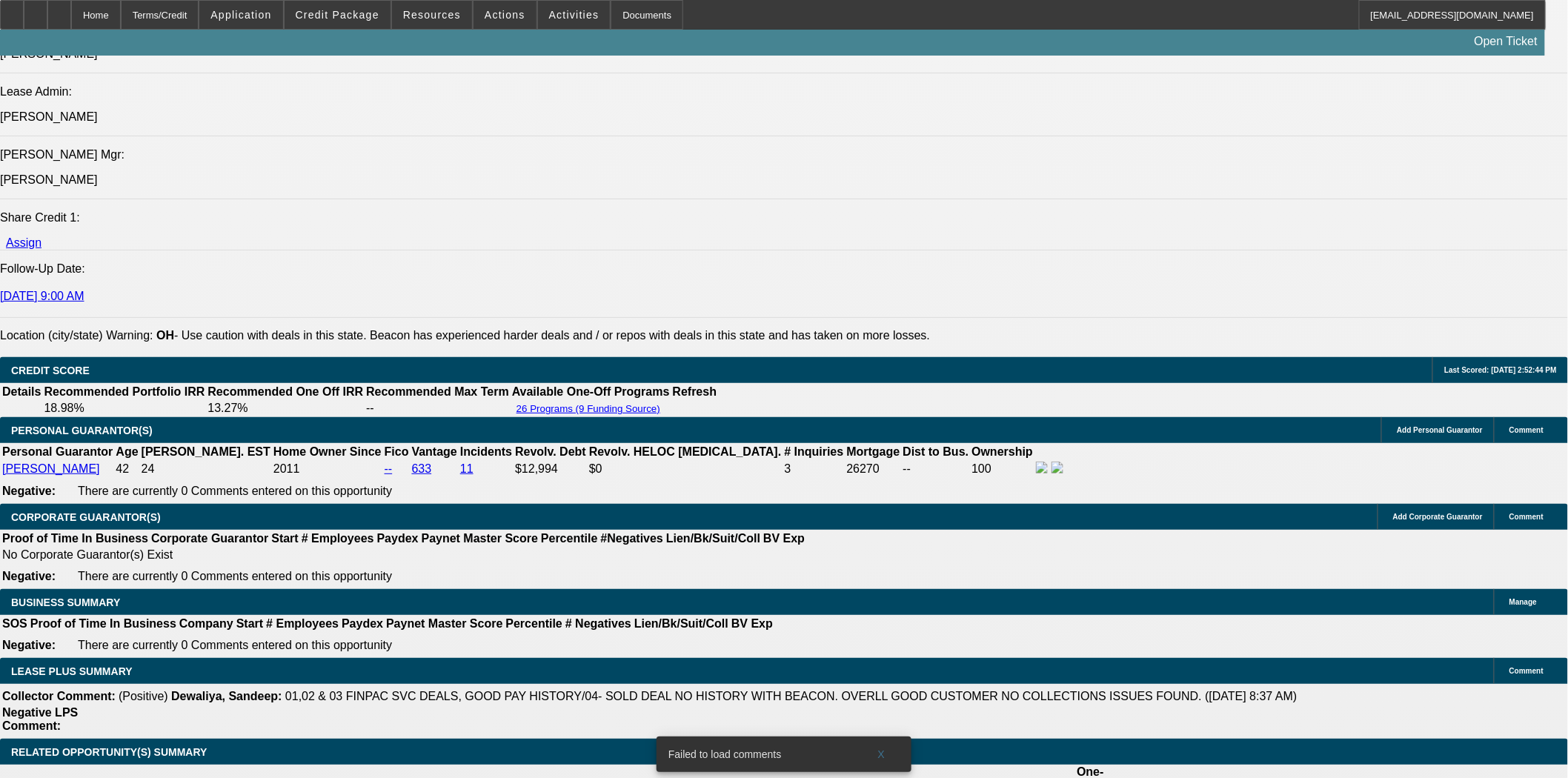
scroll to position [1997, 0]
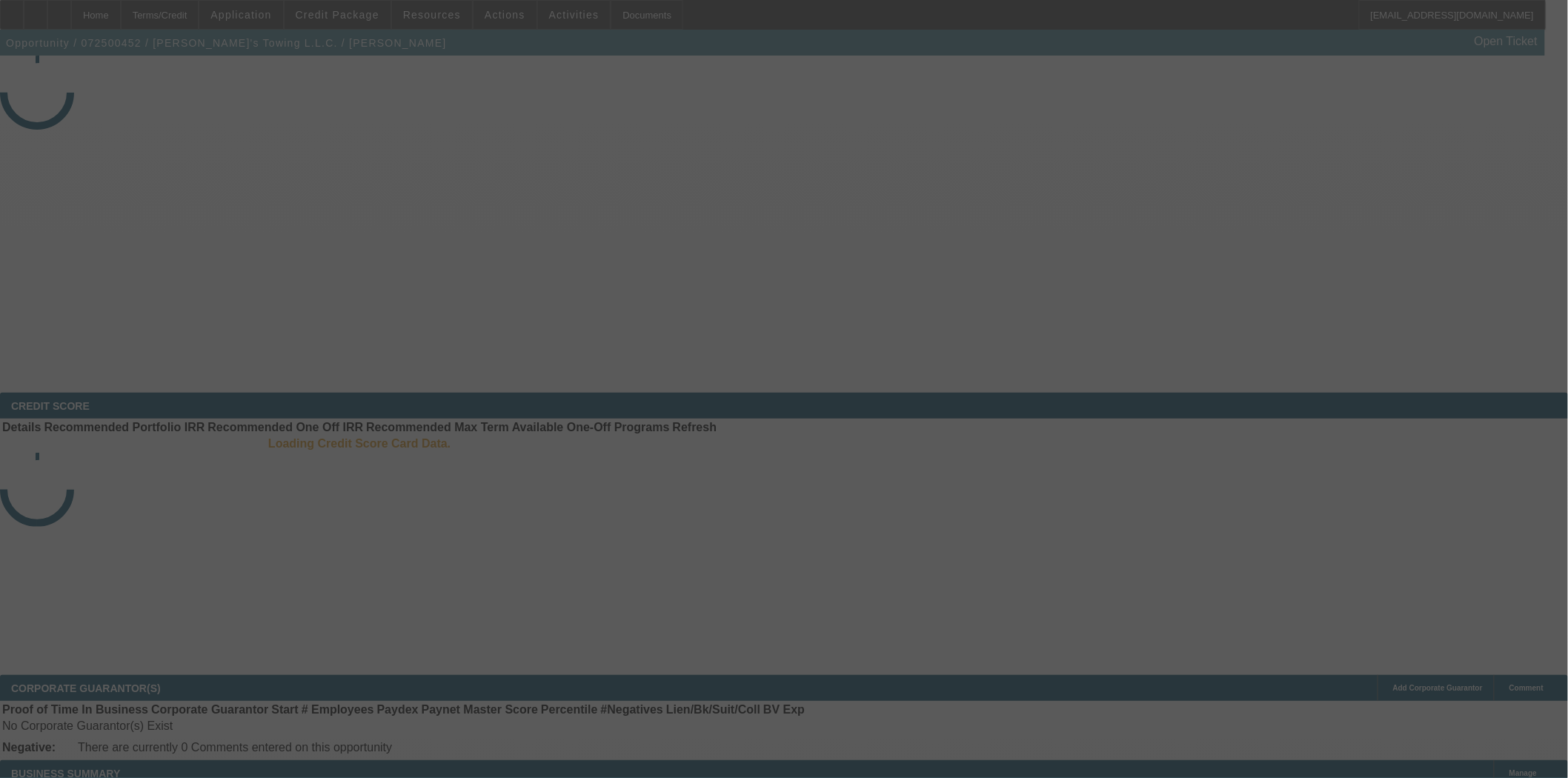
select select "4"
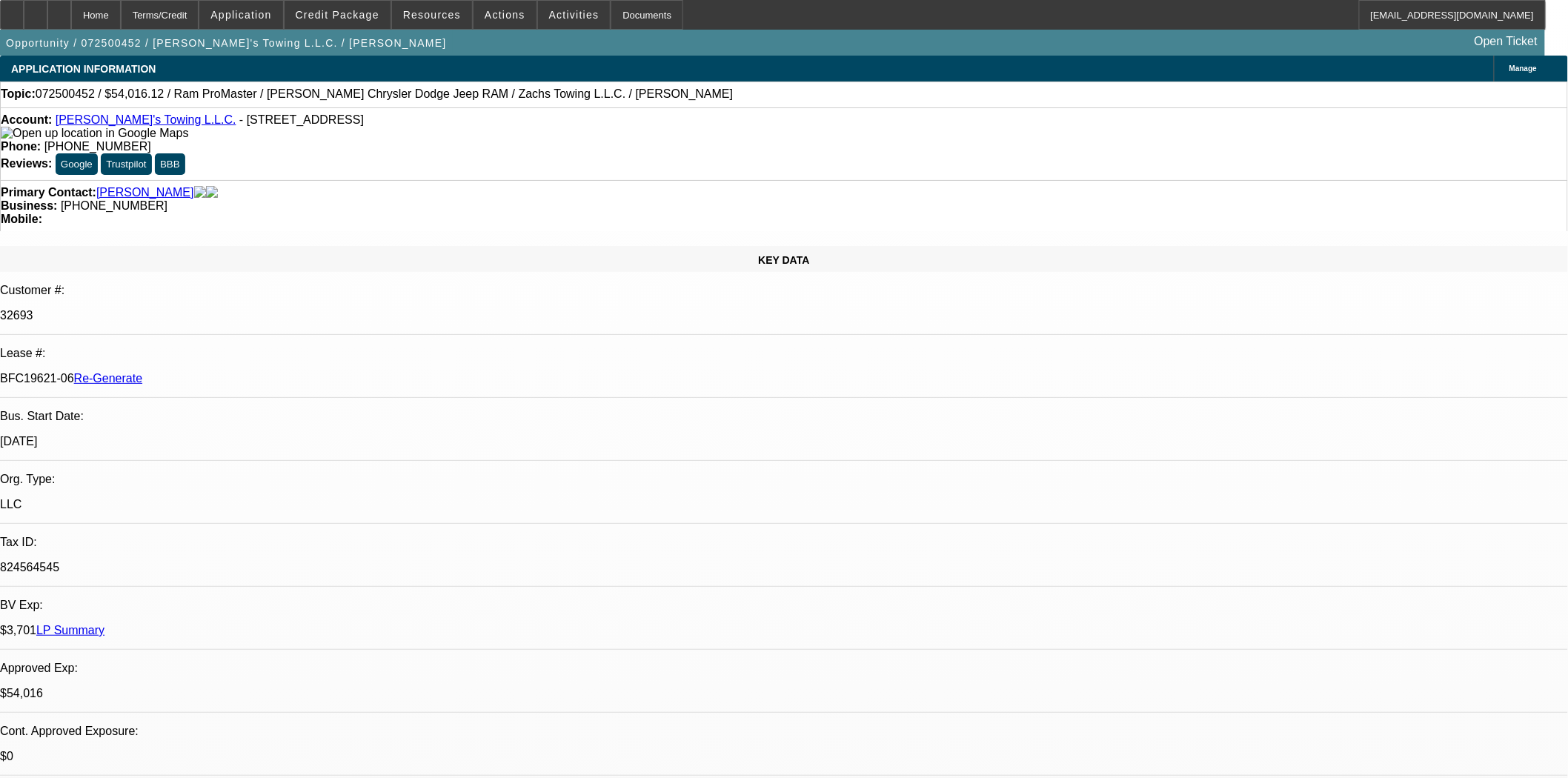
select select "0"
select select "3"
select select "0"
select select "6"
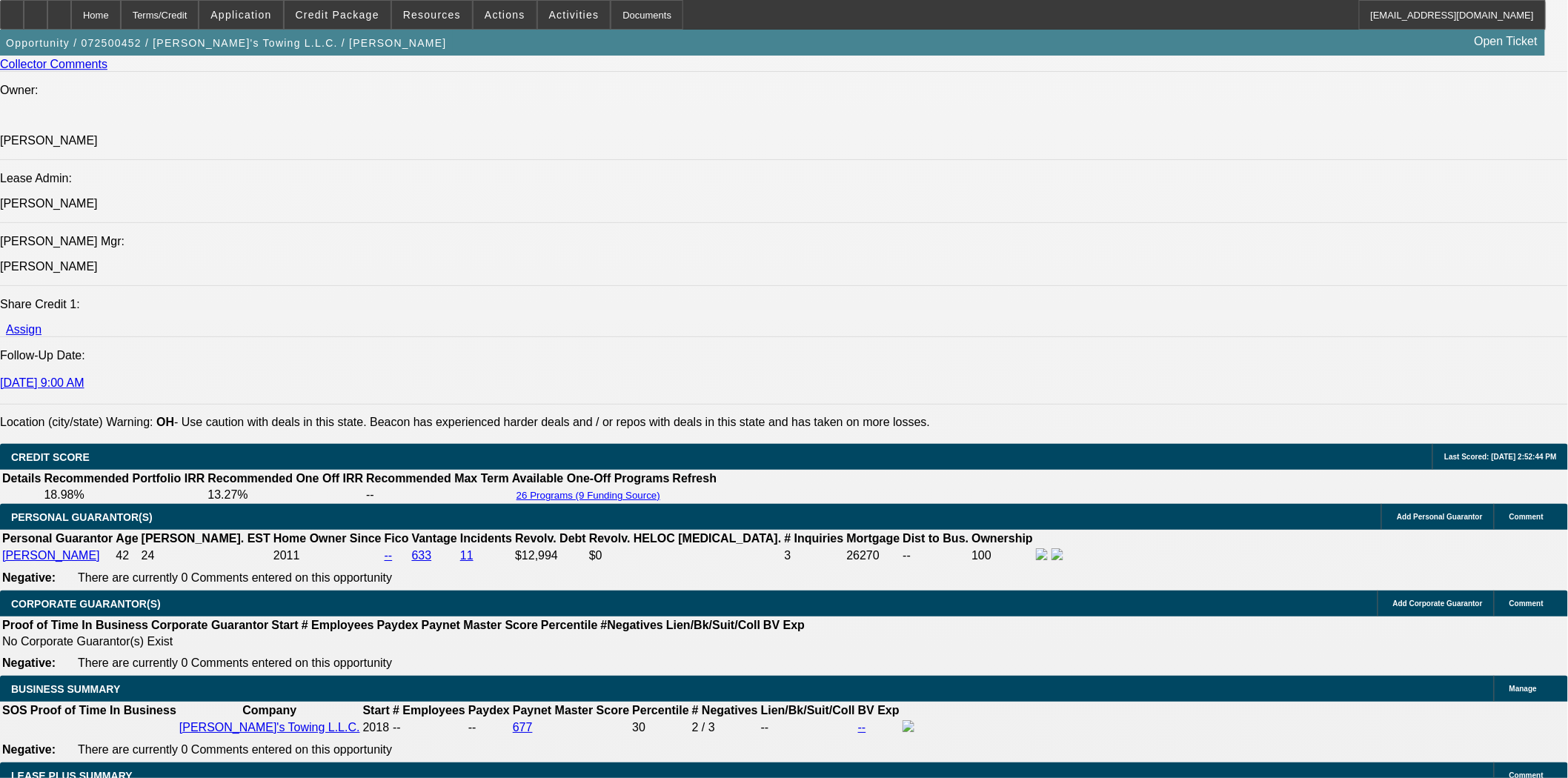
scroll to position [2141, 0]
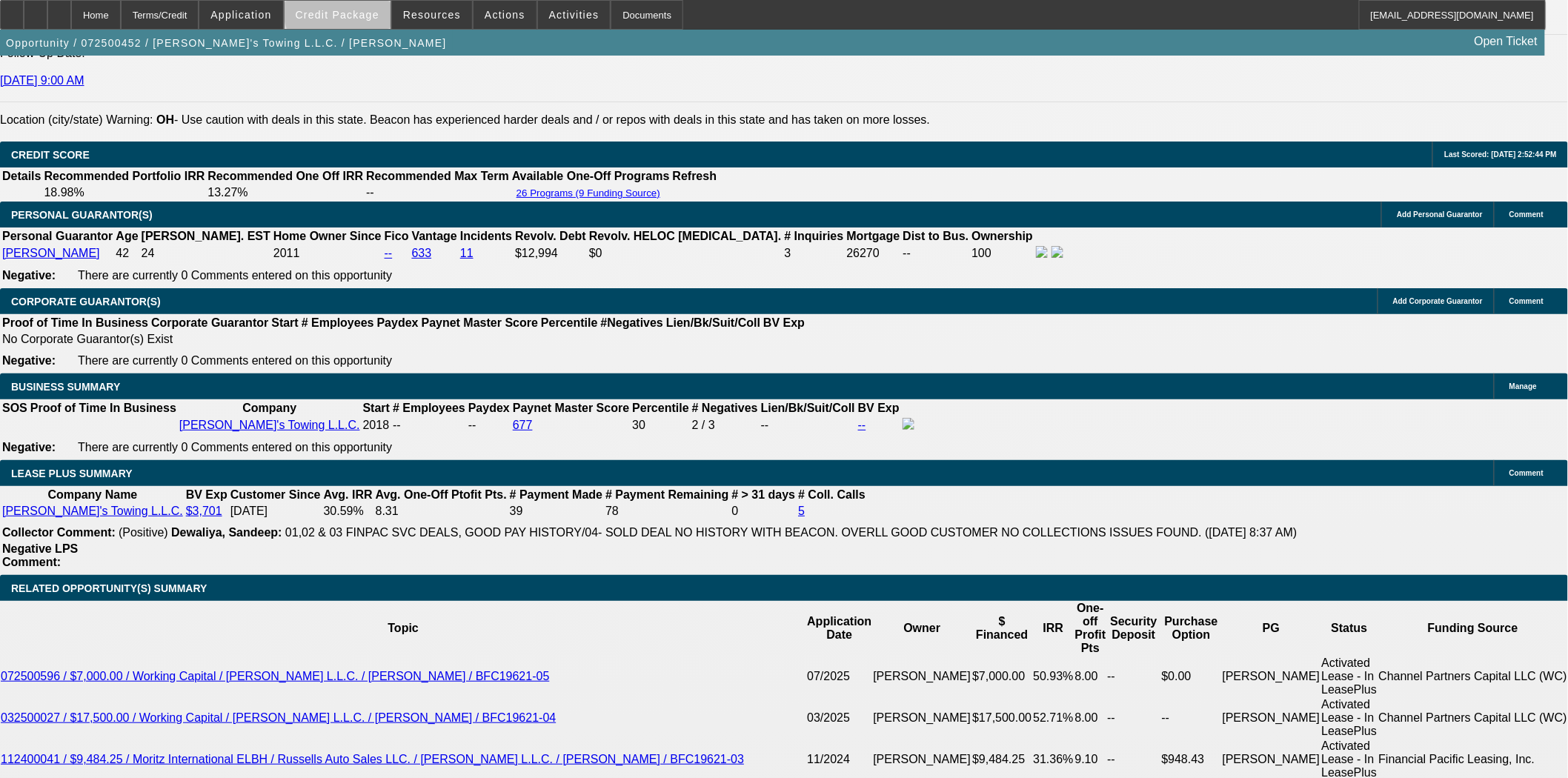
click at [364, 13] on span "Credit Package" at bounding box center [337, 15] width 84 height 12
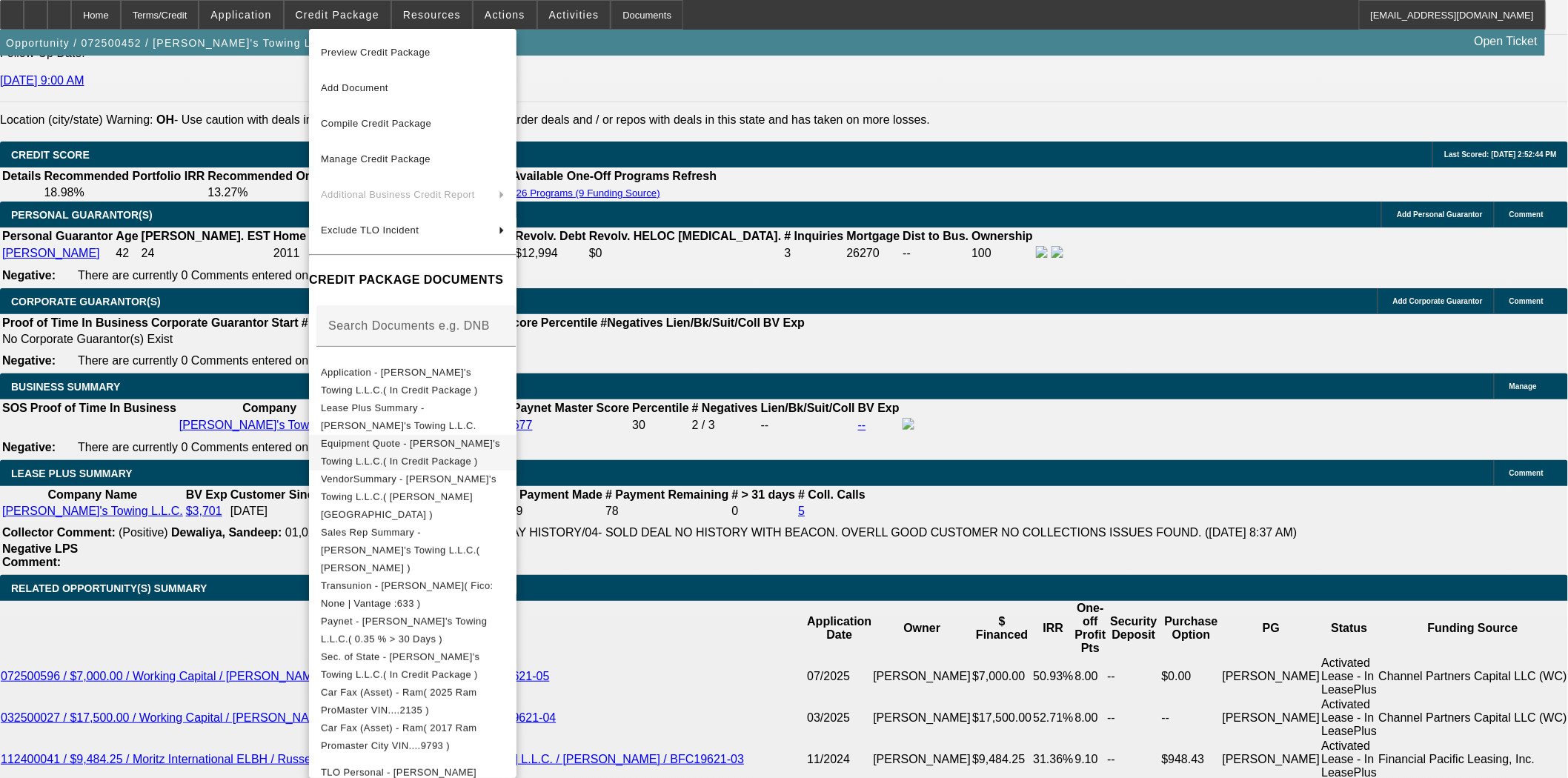
click at [415, 444] on span "Equipment Quote - [PERSON_NAME]'s Towing L.L.C.( In Credit Package )" at bounding box center [410, 452] width 179 height 29
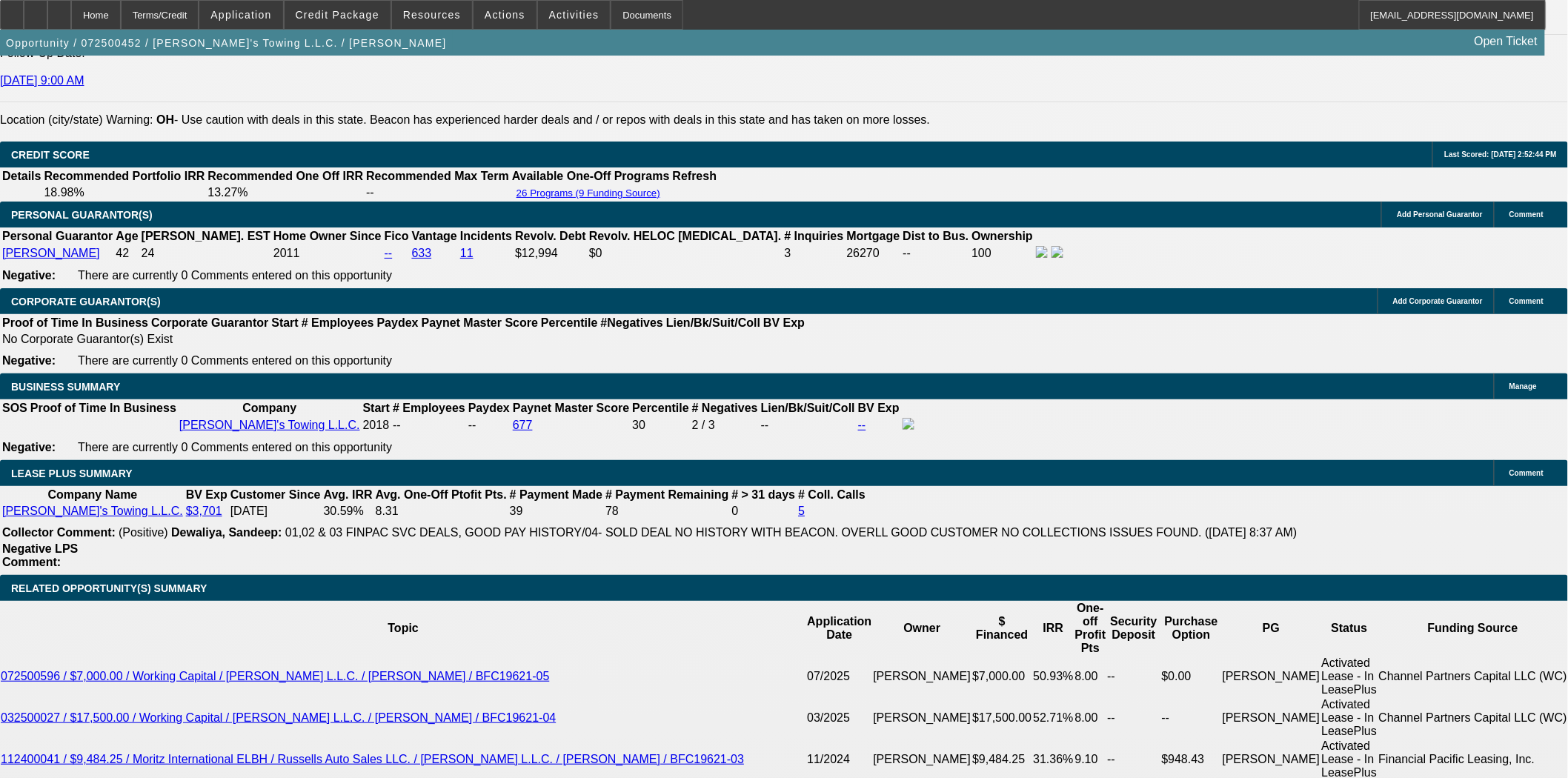
scroll to position [164, 0]
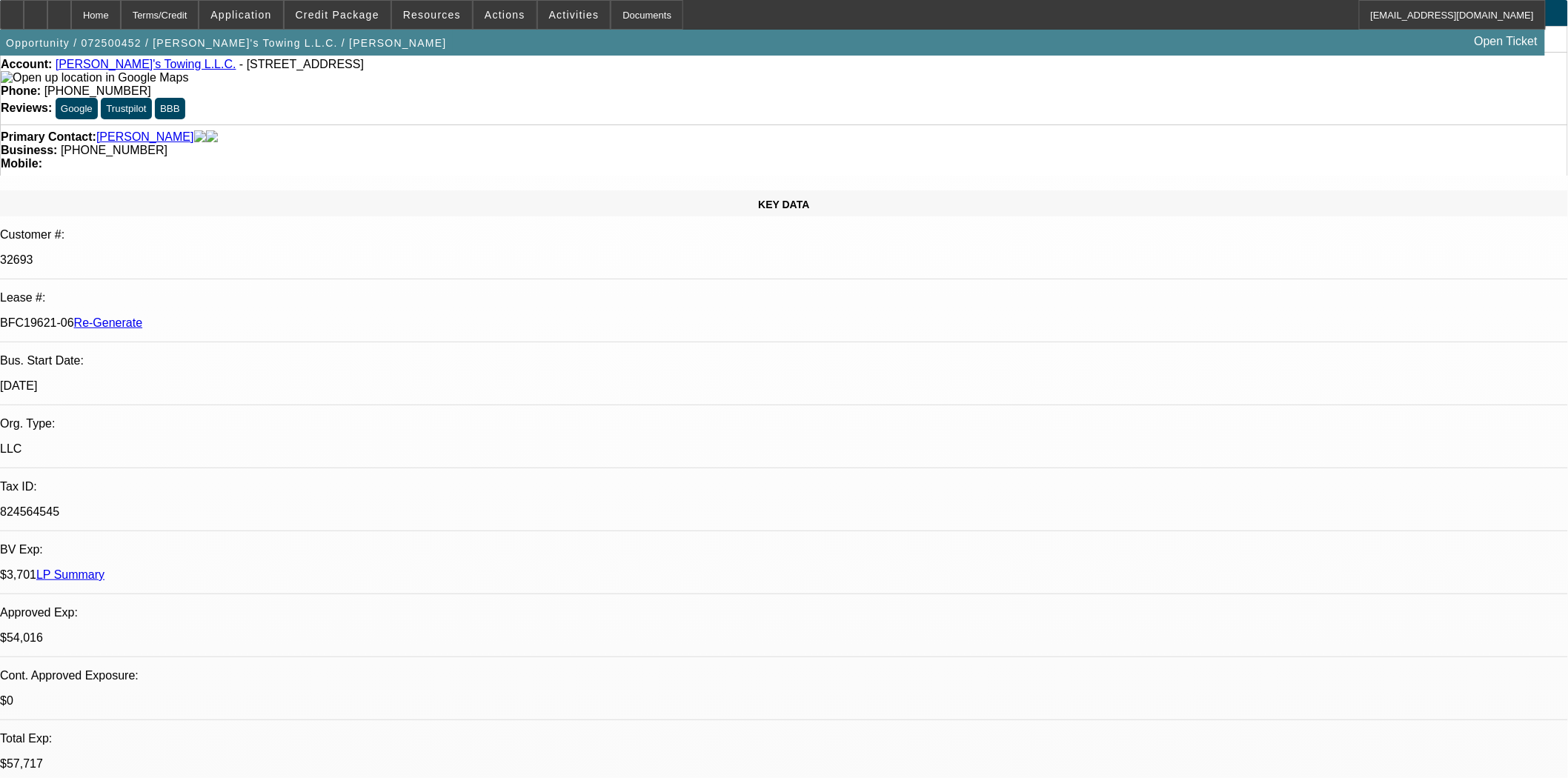
scroll to position [0, 0]
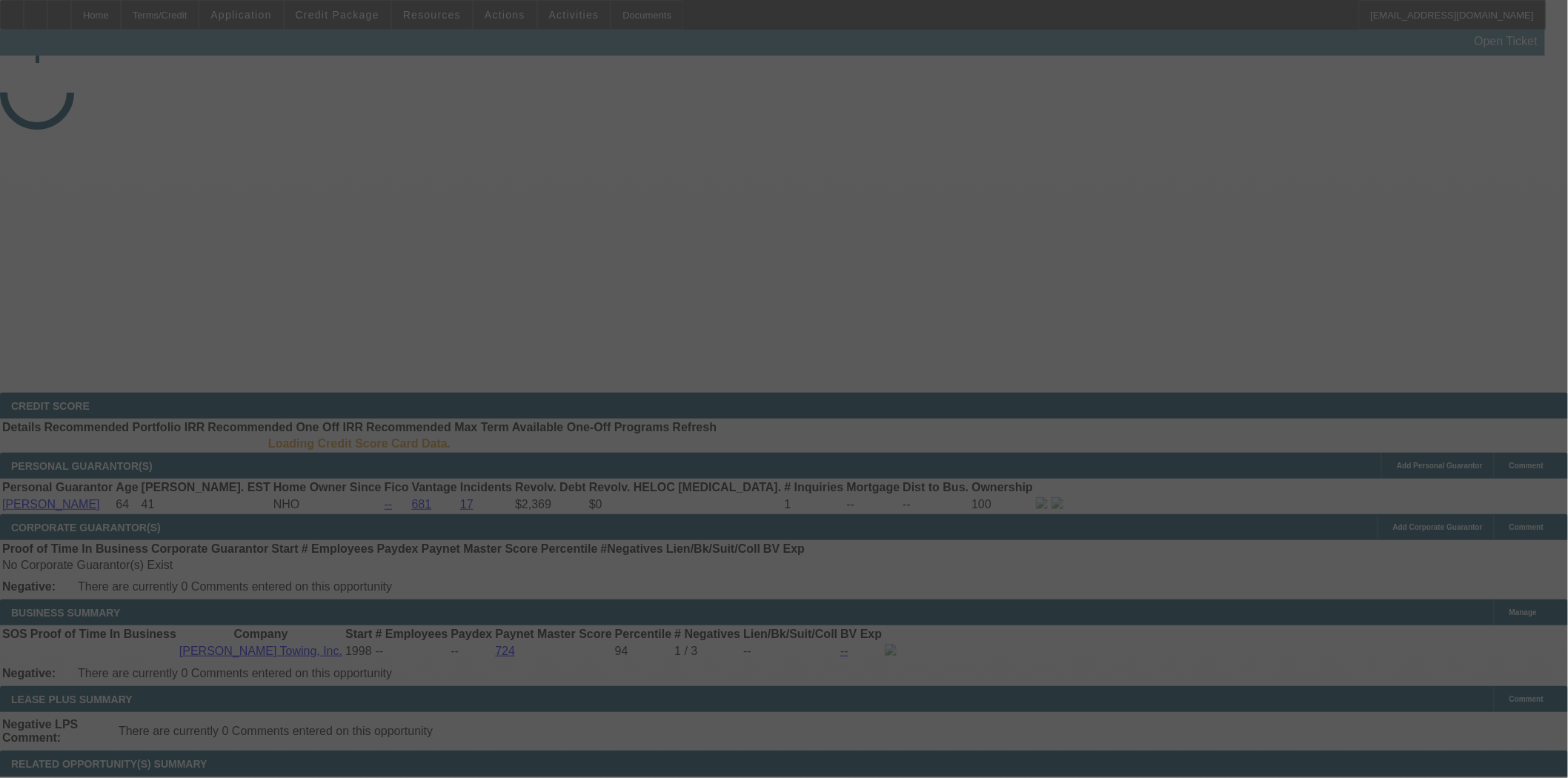
select select "4"
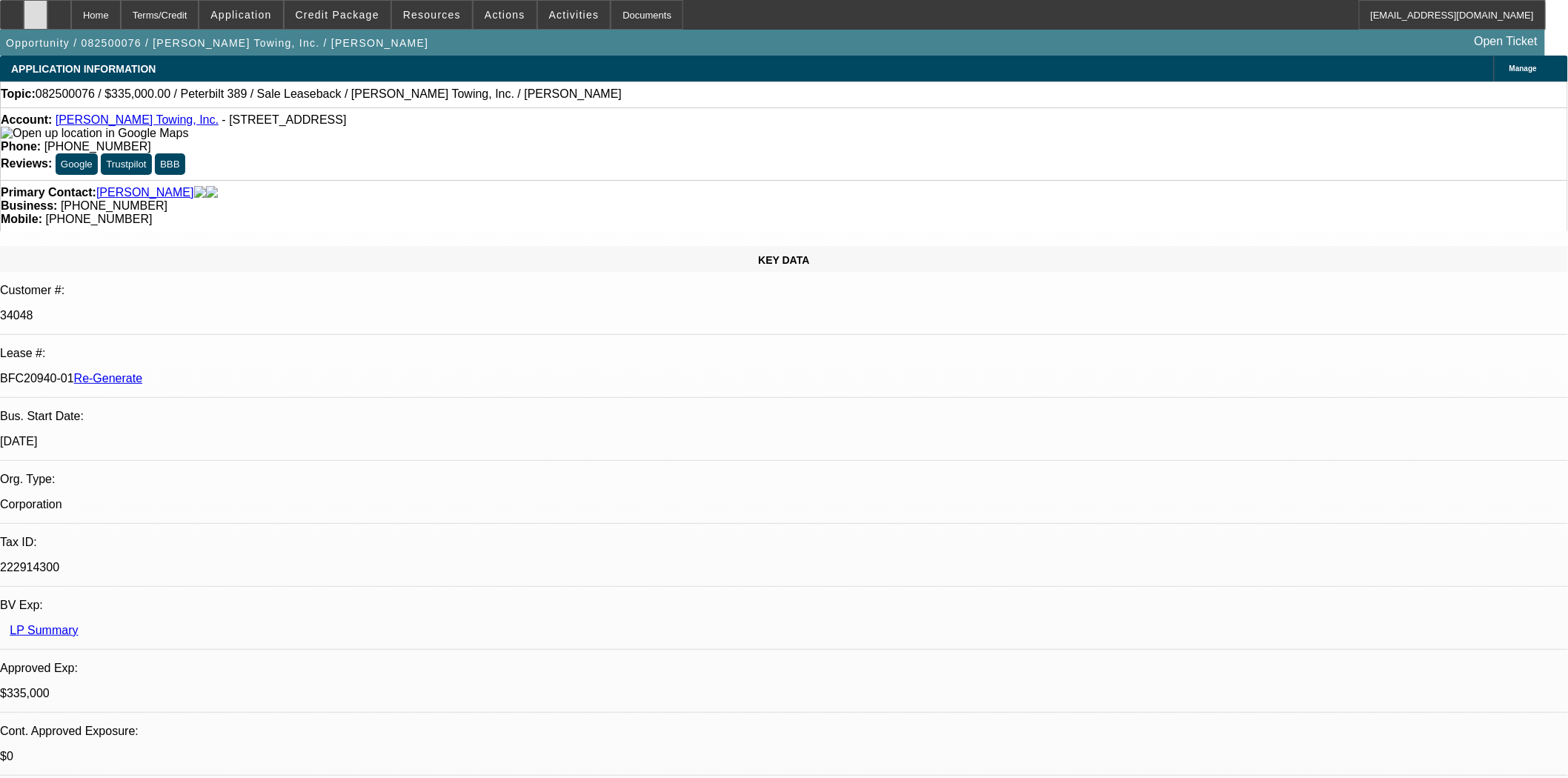
select select "0"
select select "2"
select select "0"
select select "6"
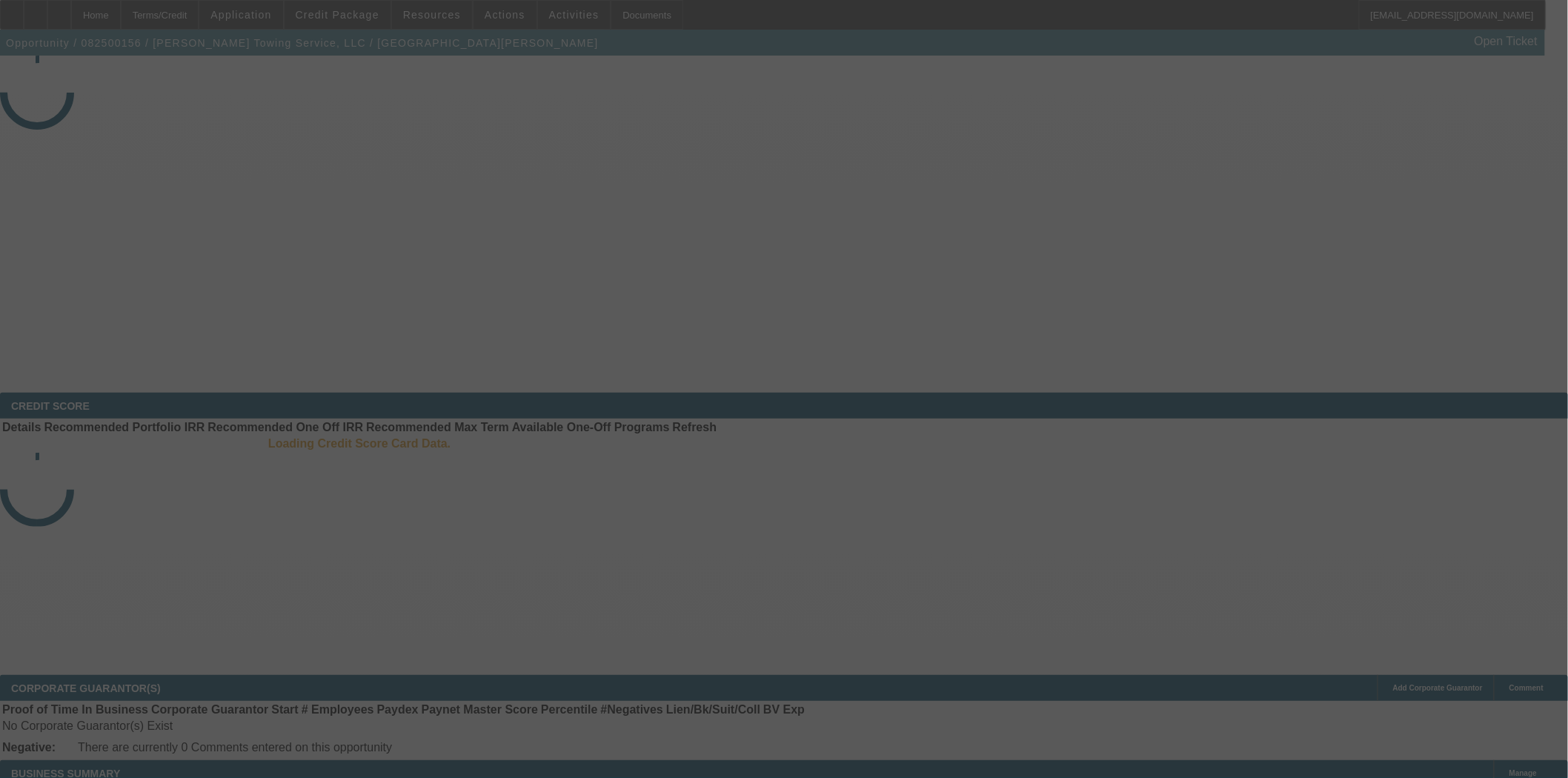
select select "3"
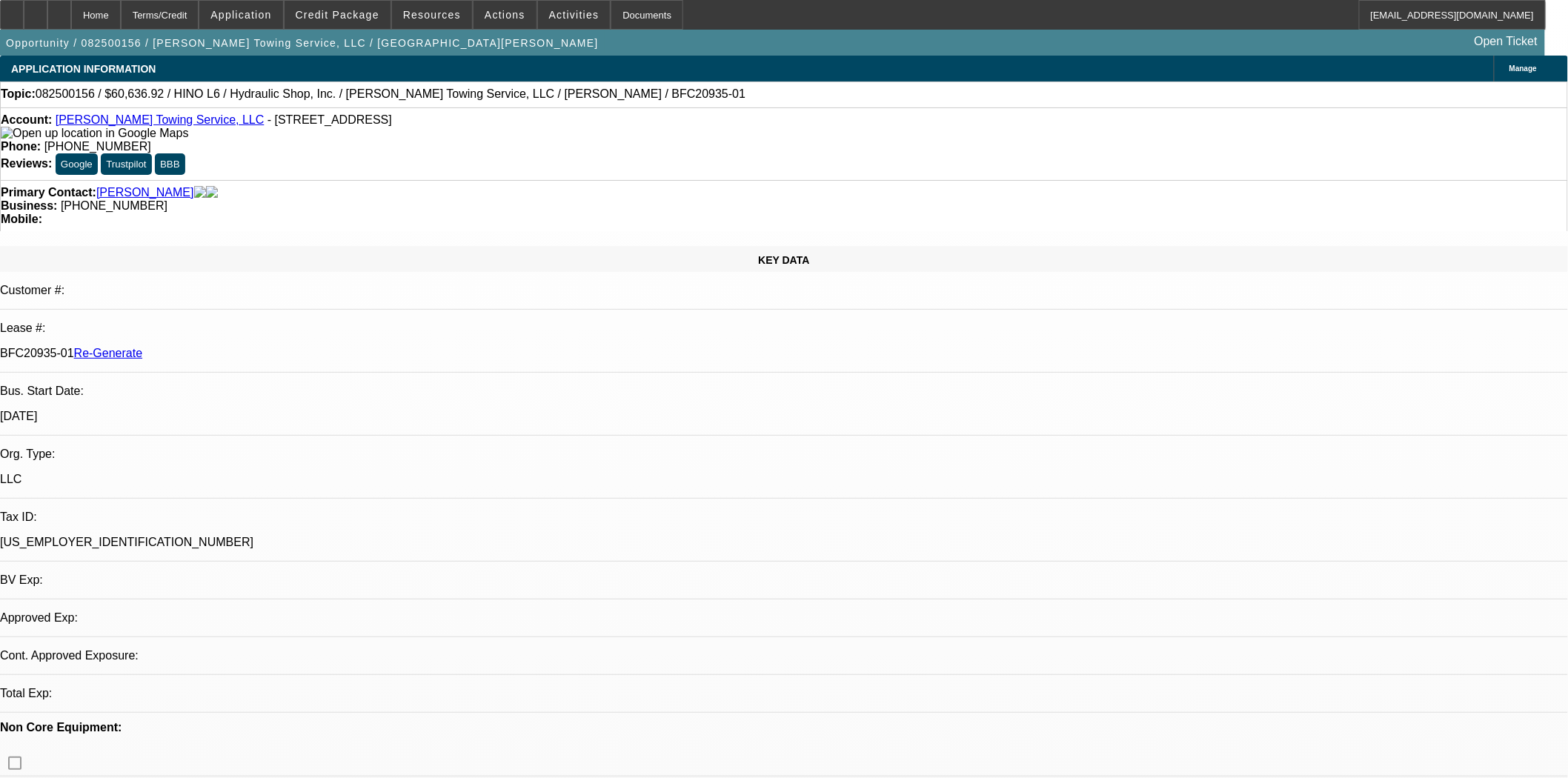
select select "0"
select select "6"
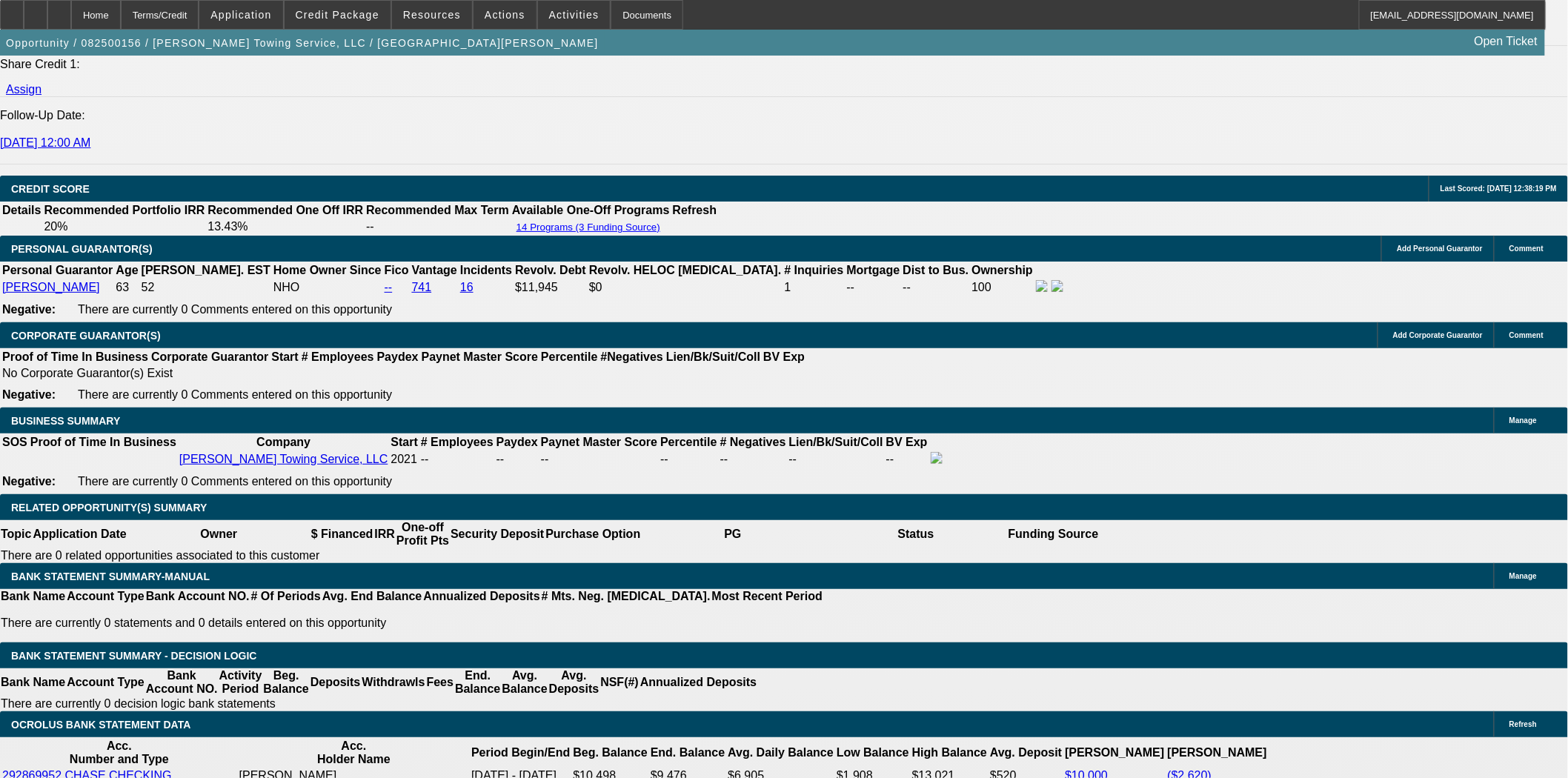
scroll to position [2224, 0]
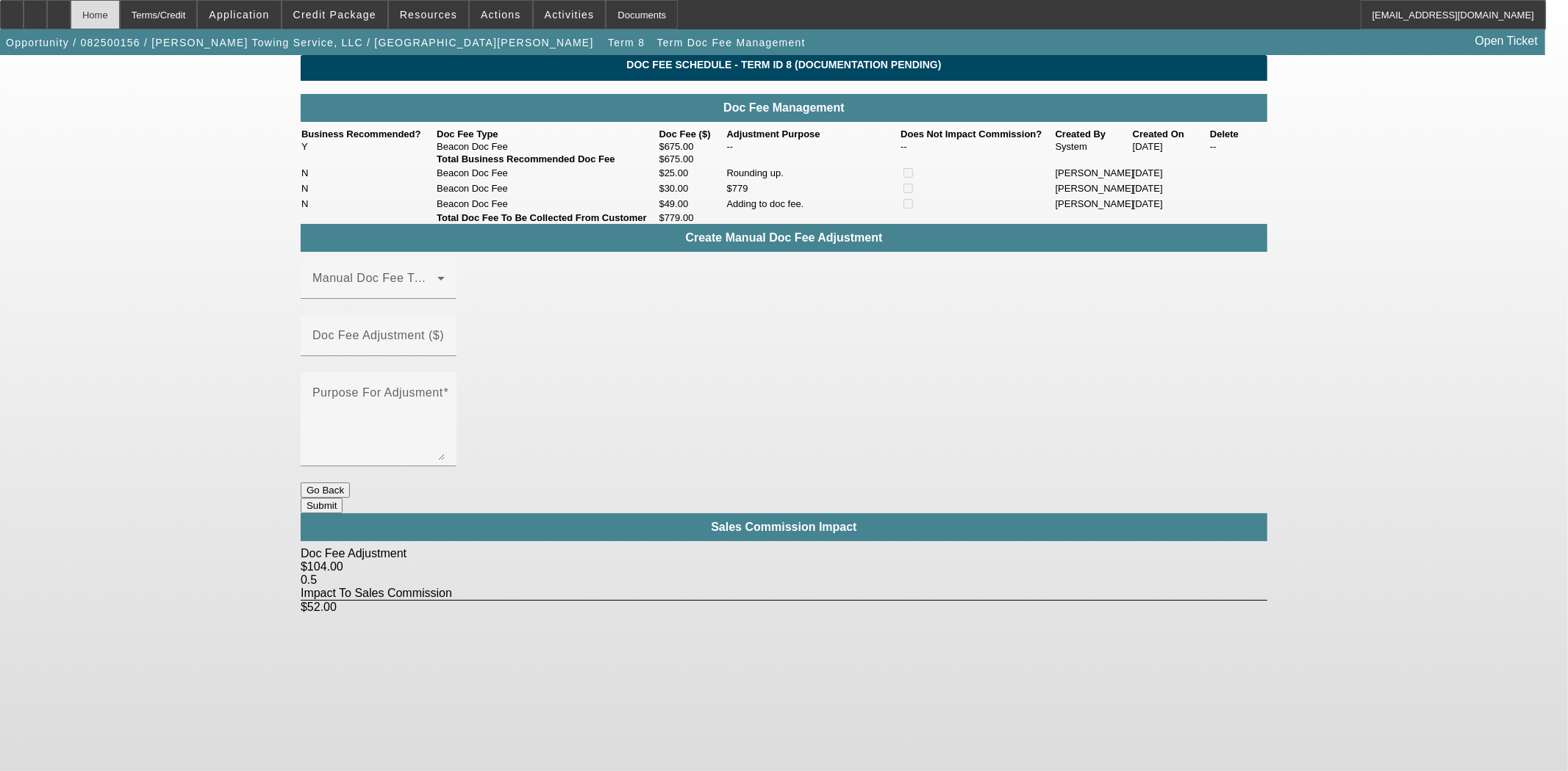
click at [120, 25] on div "Home" at bounding box center [95, 14] width 50 height 29
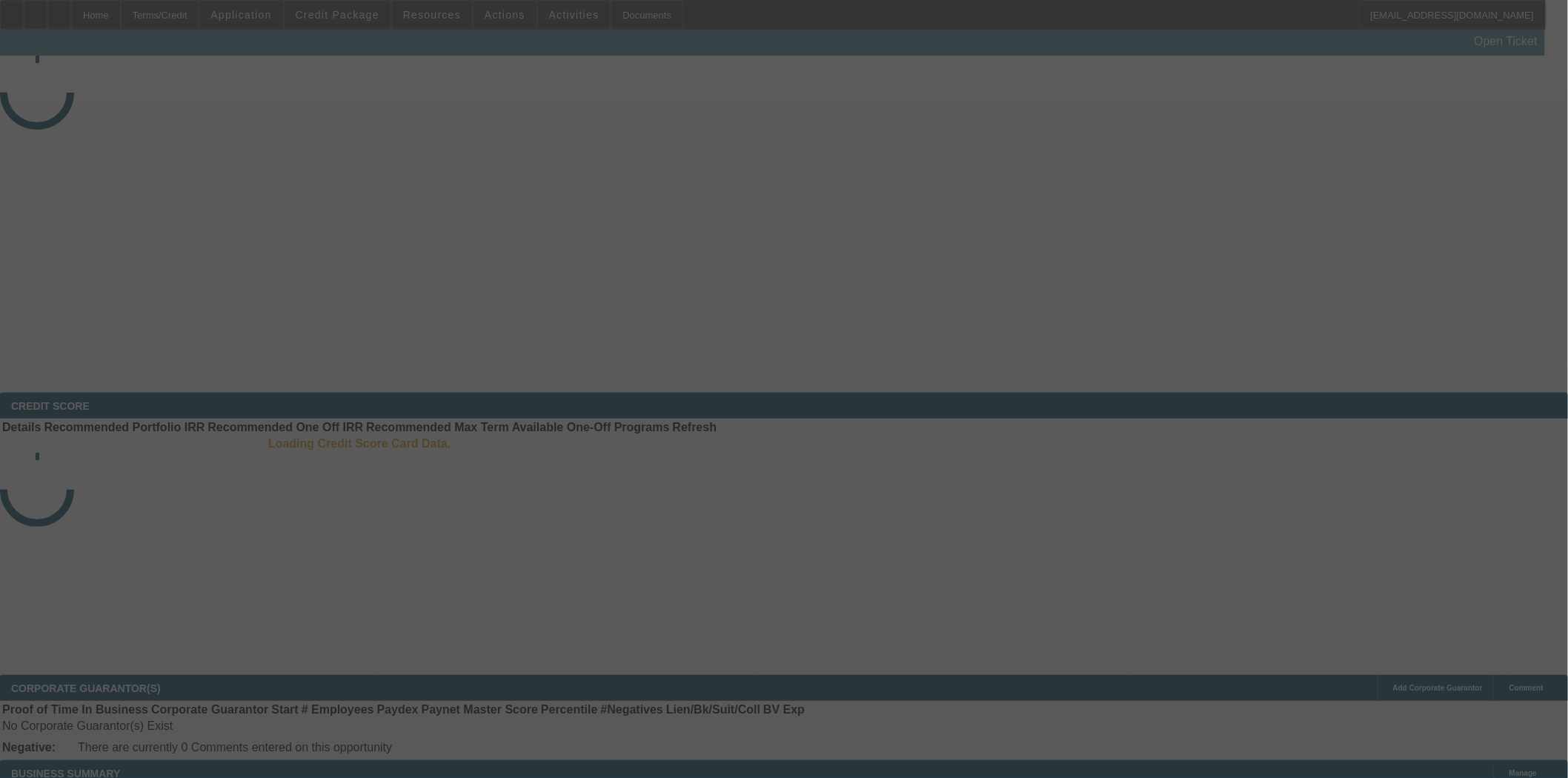
select select "3"
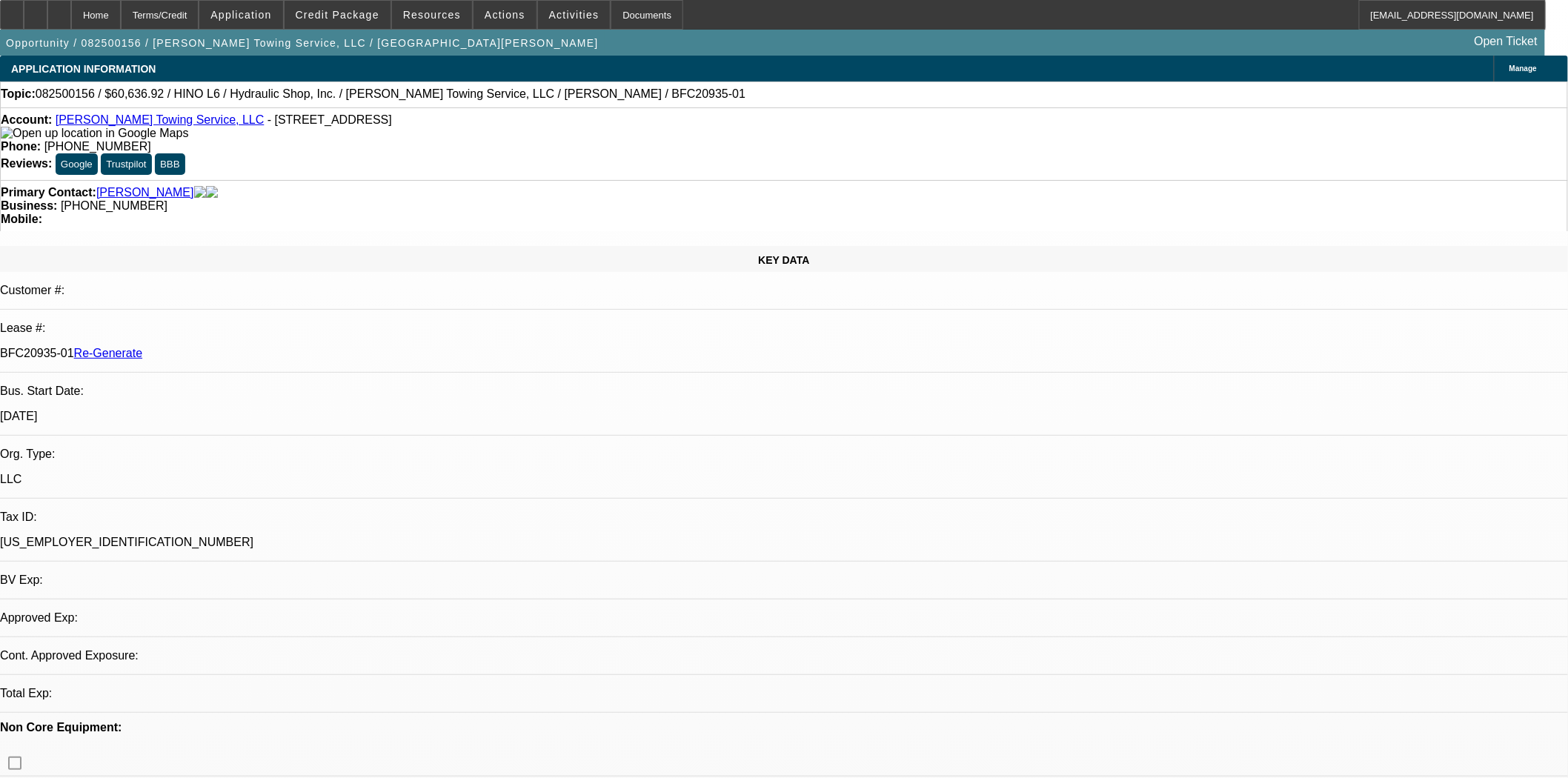
select select "0"
select select "6"
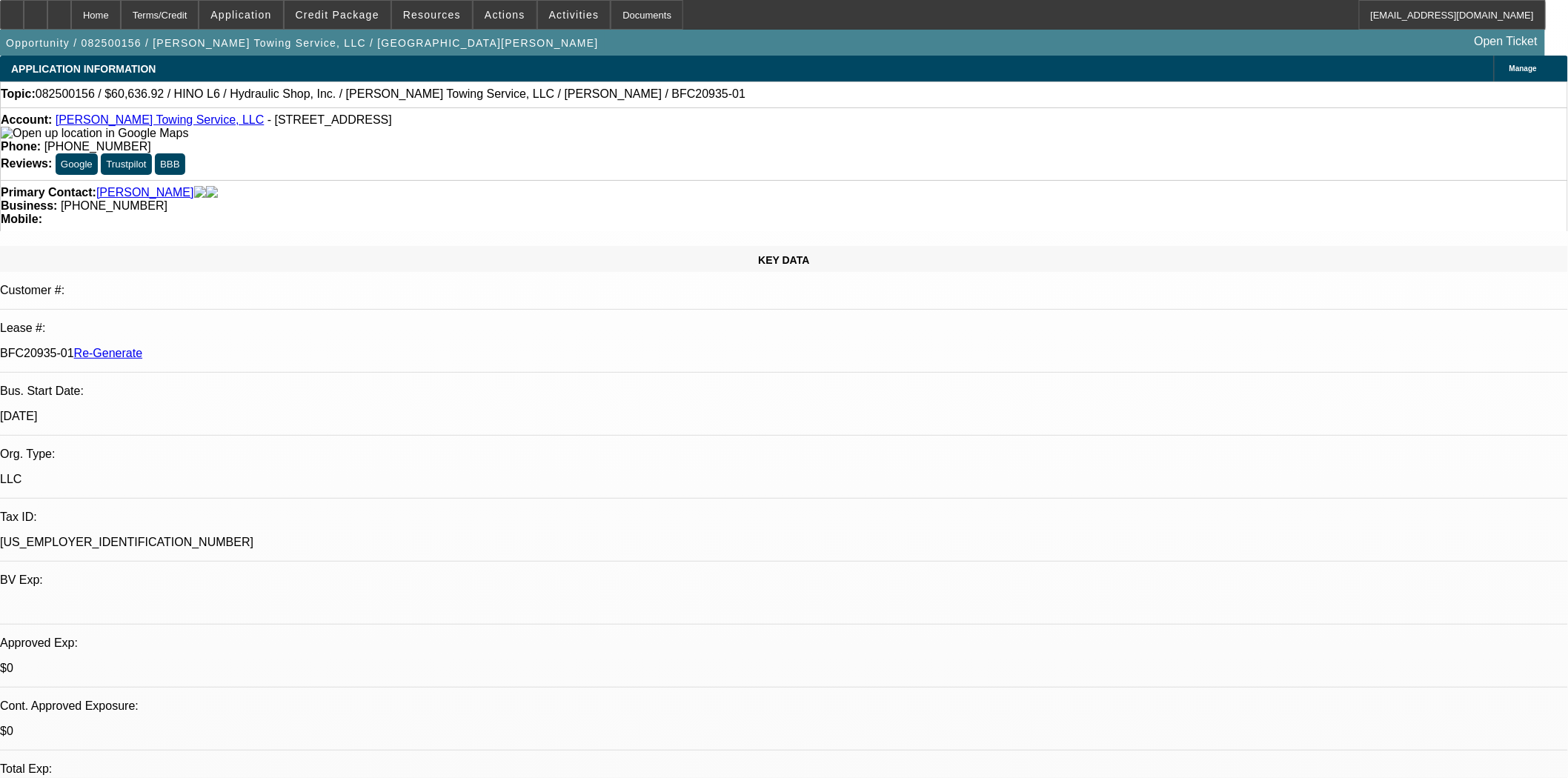
drag, startPoint x: 1316, startPoint y: 660, endPoint x: 1174, endPoint y: 659, distance: 142.0
copy td "fernando@hydraulicshopinc.com"
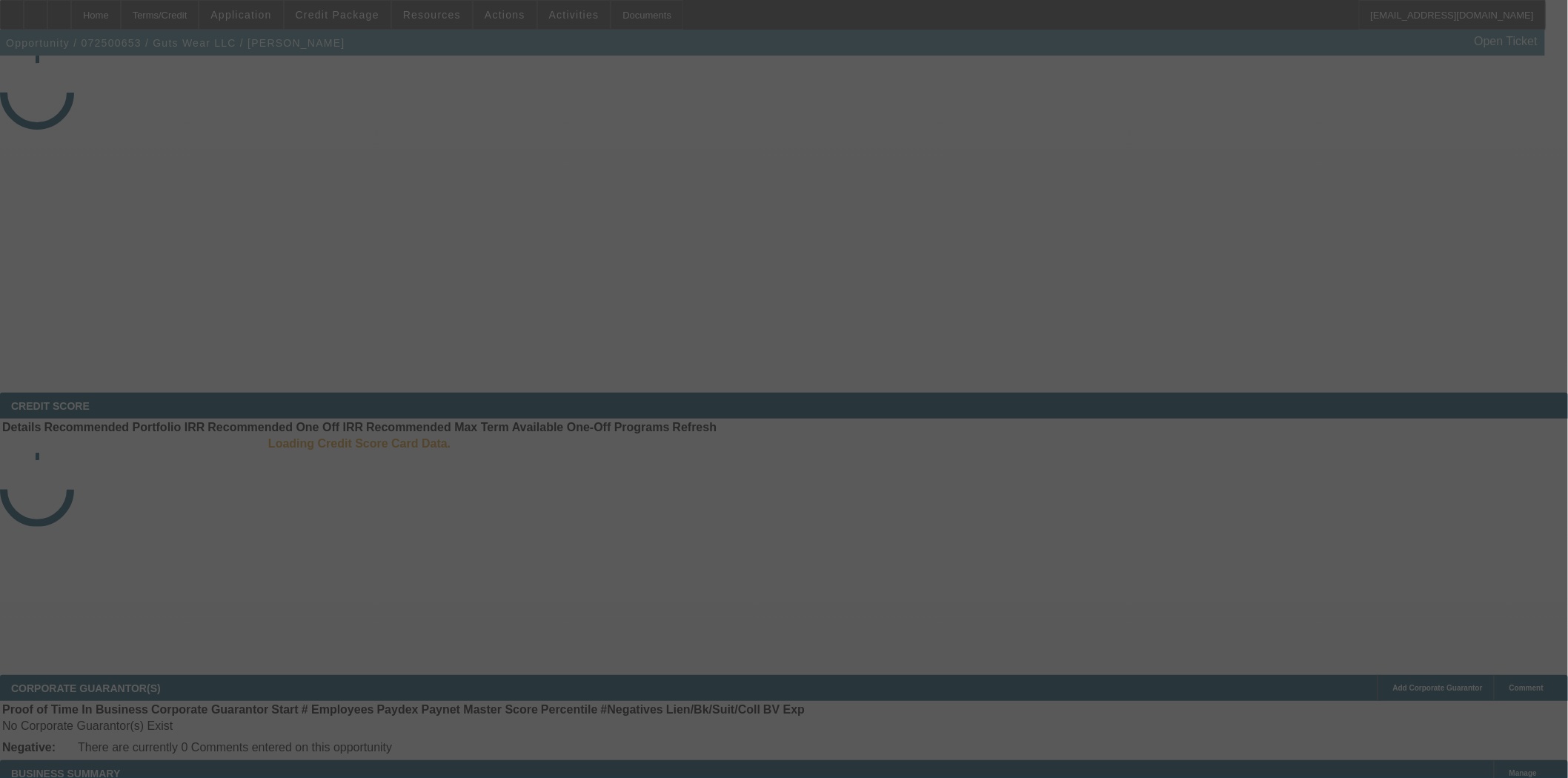
select select "3"
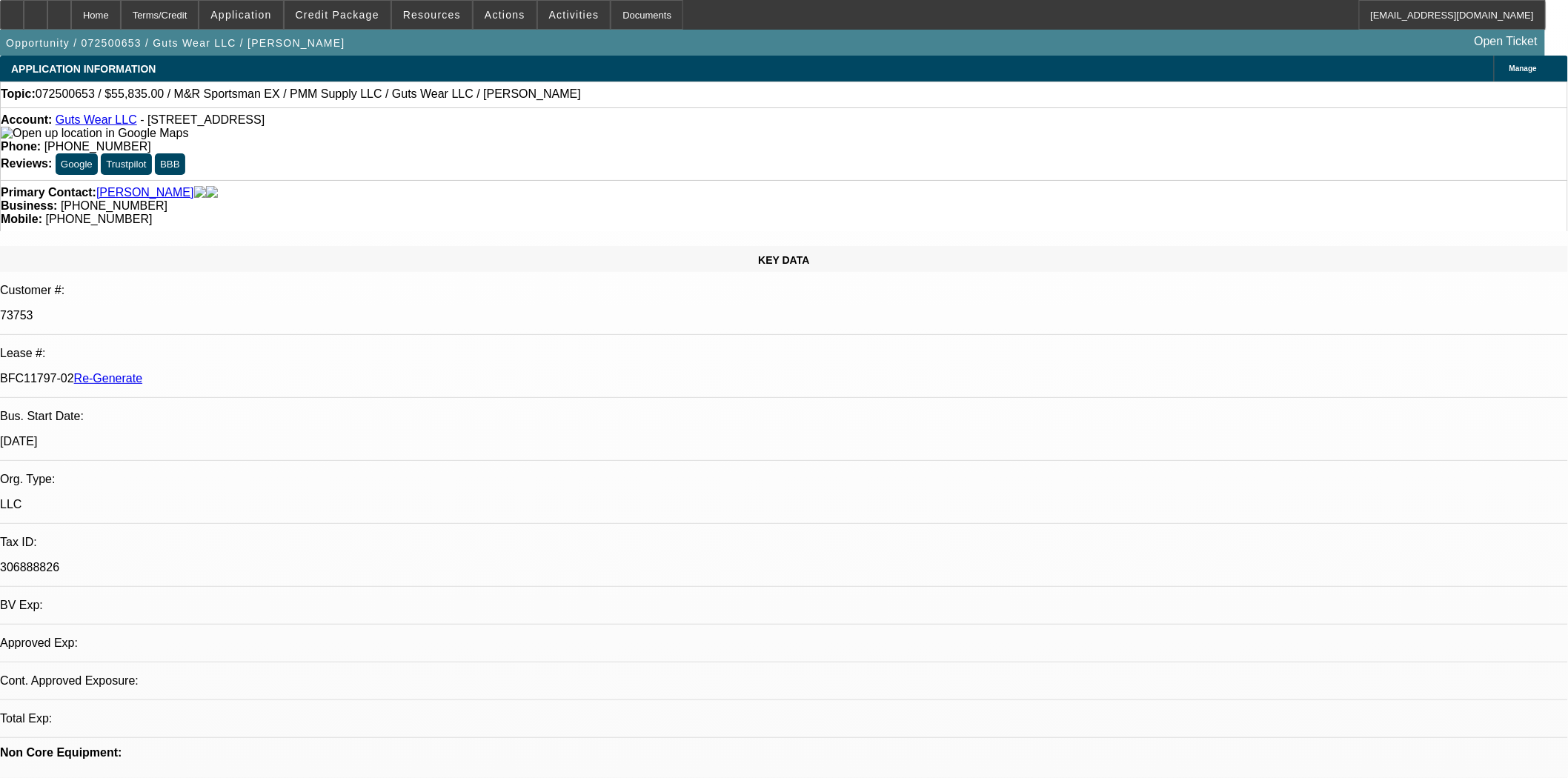
select select "0"
select select "2"
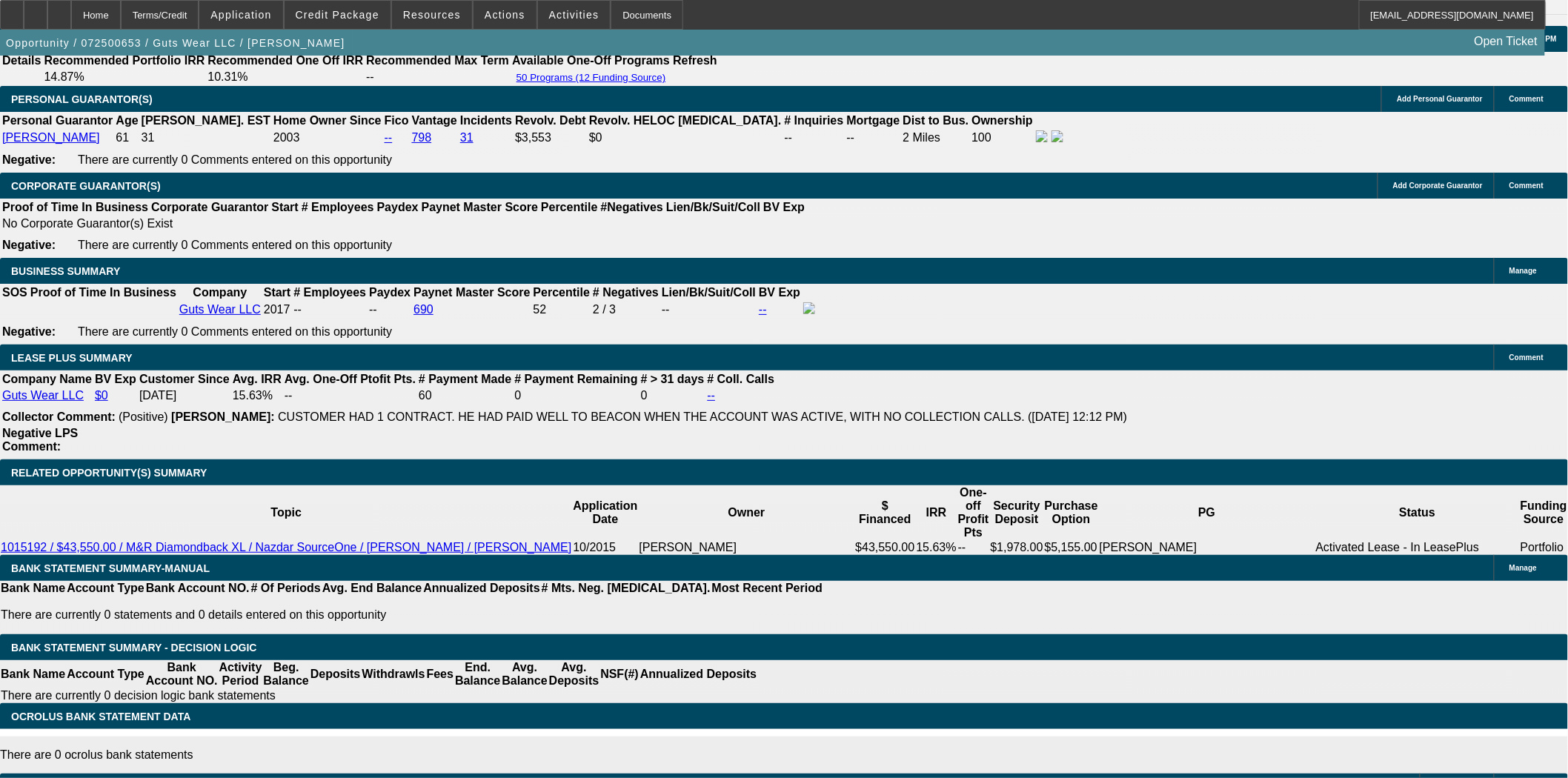
scroll to position [1730, 0]
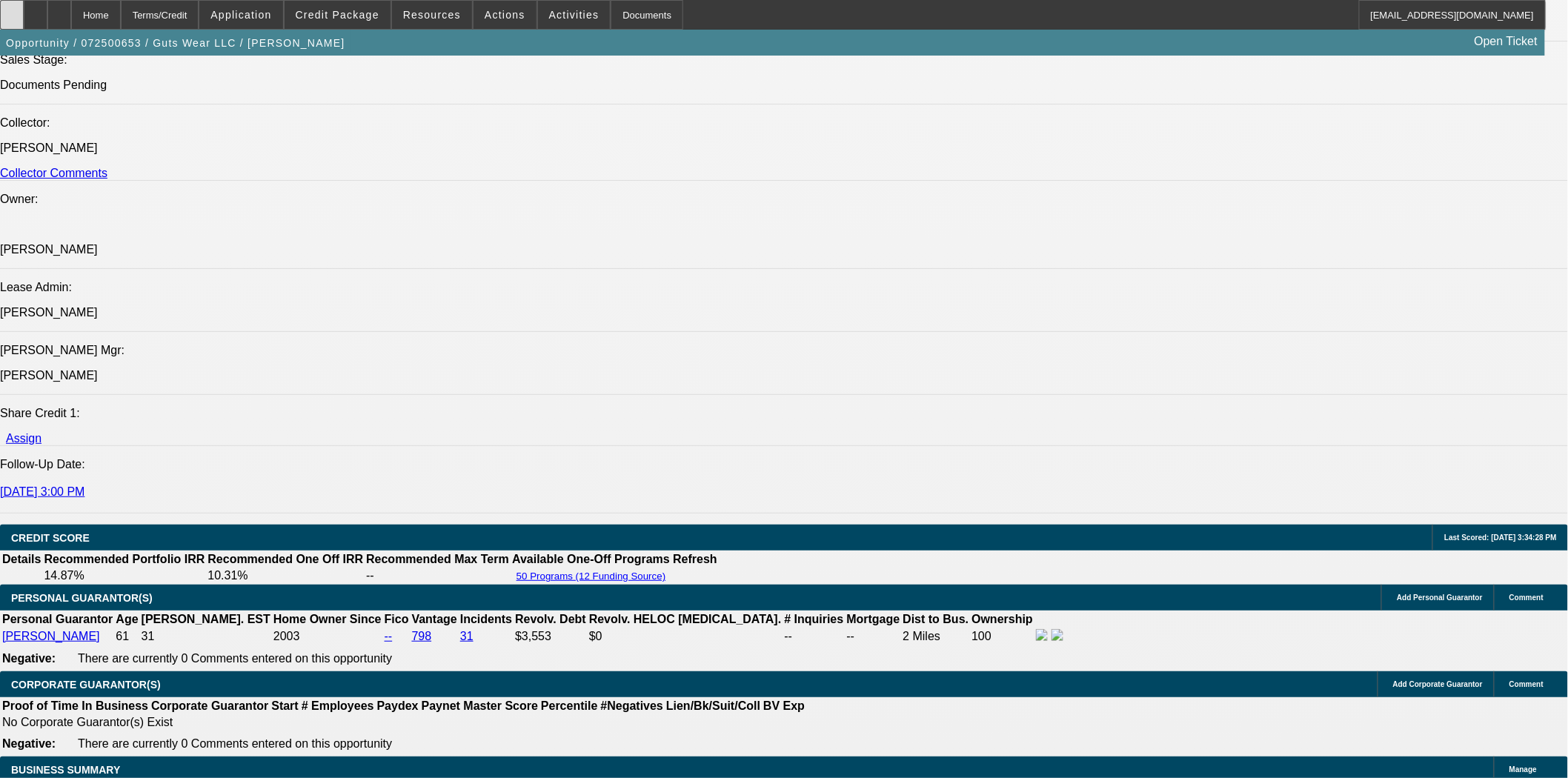
click at [22, 13] on div at bounding box center [12, 14] width 24 height 30
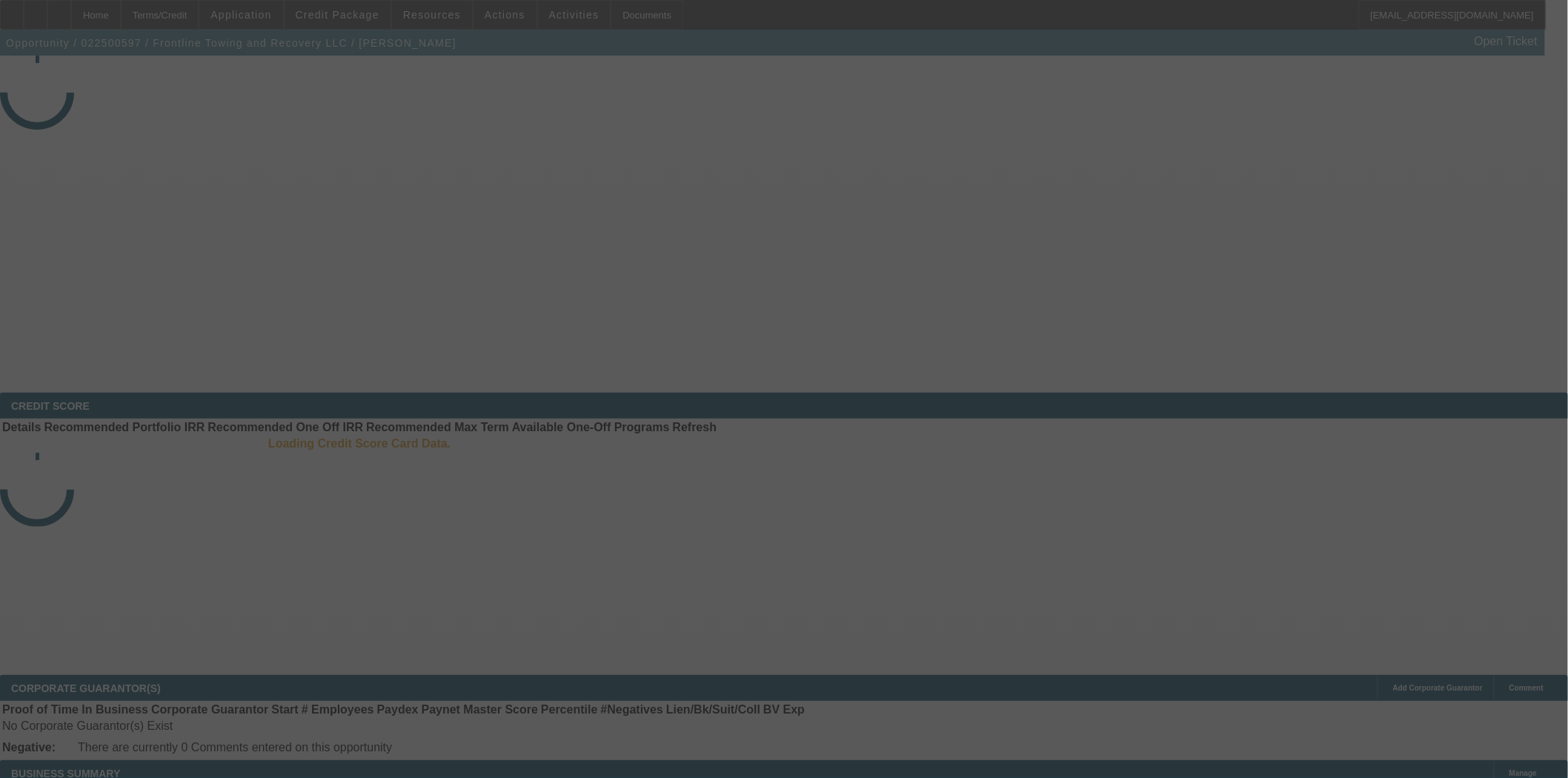
select select "4"
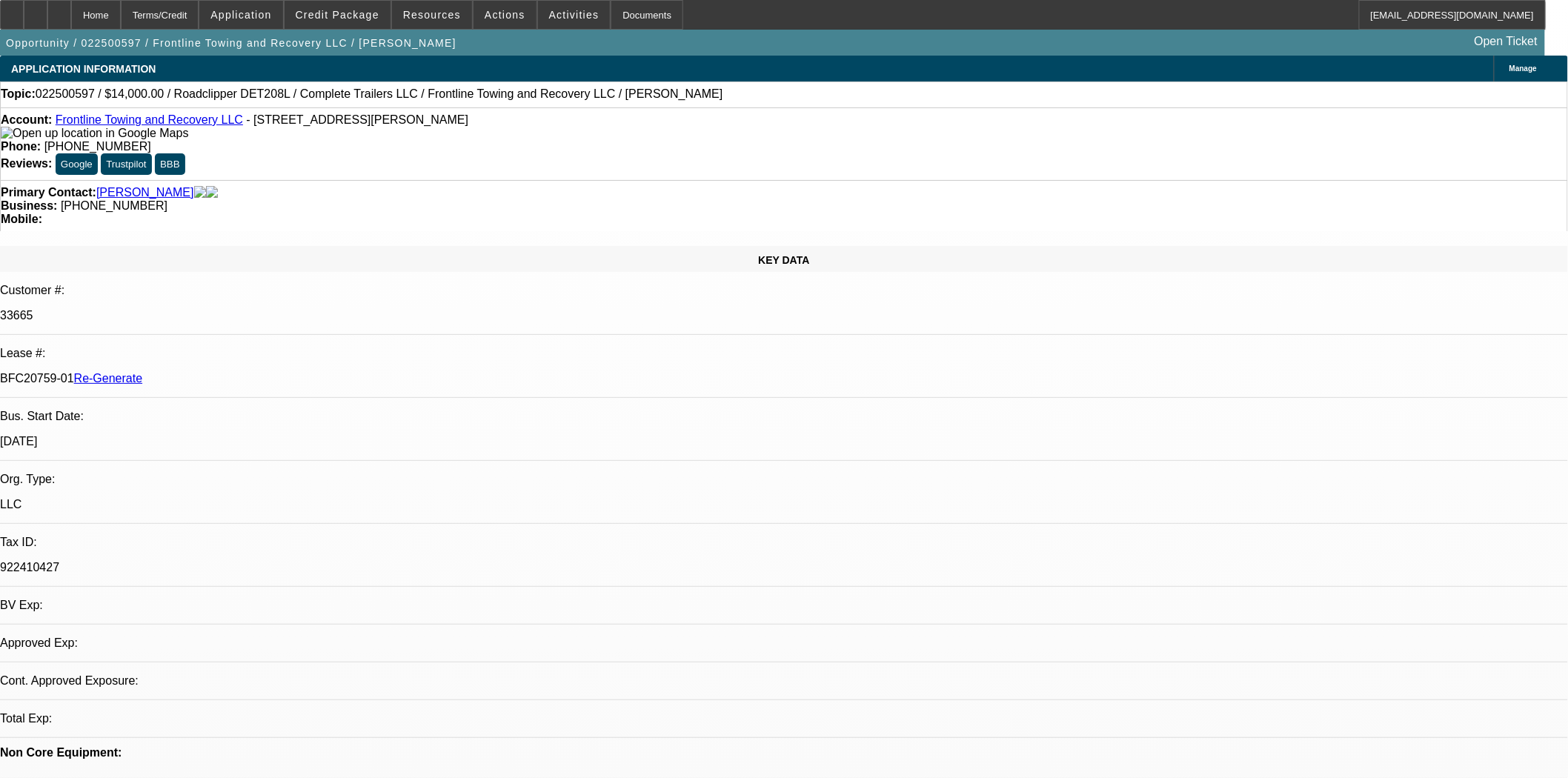
select select "0"
select select "2"
select select "0"
select select "6"
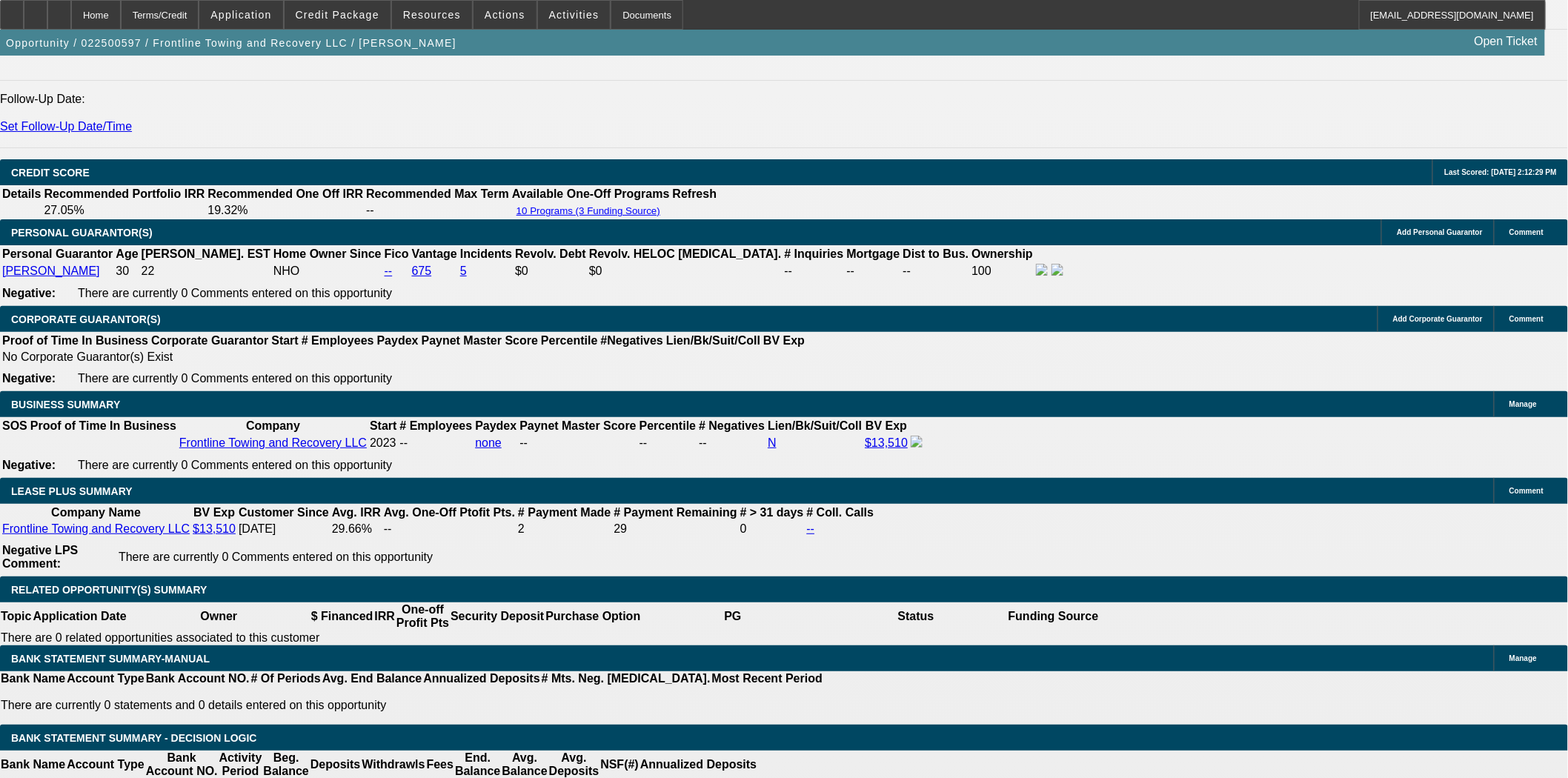
scroll to position [1235, 0]
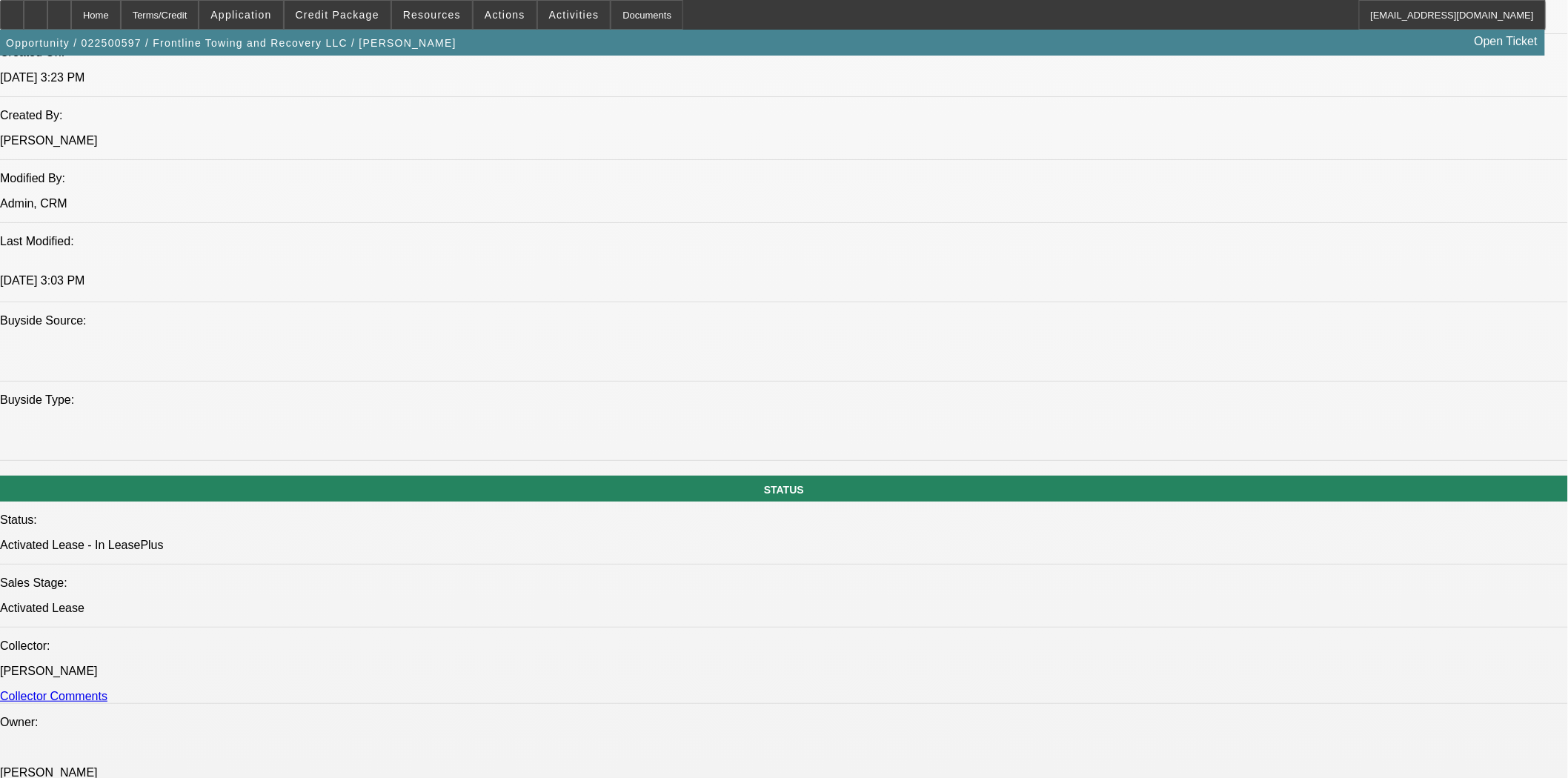
scroll to position [1070, 0]
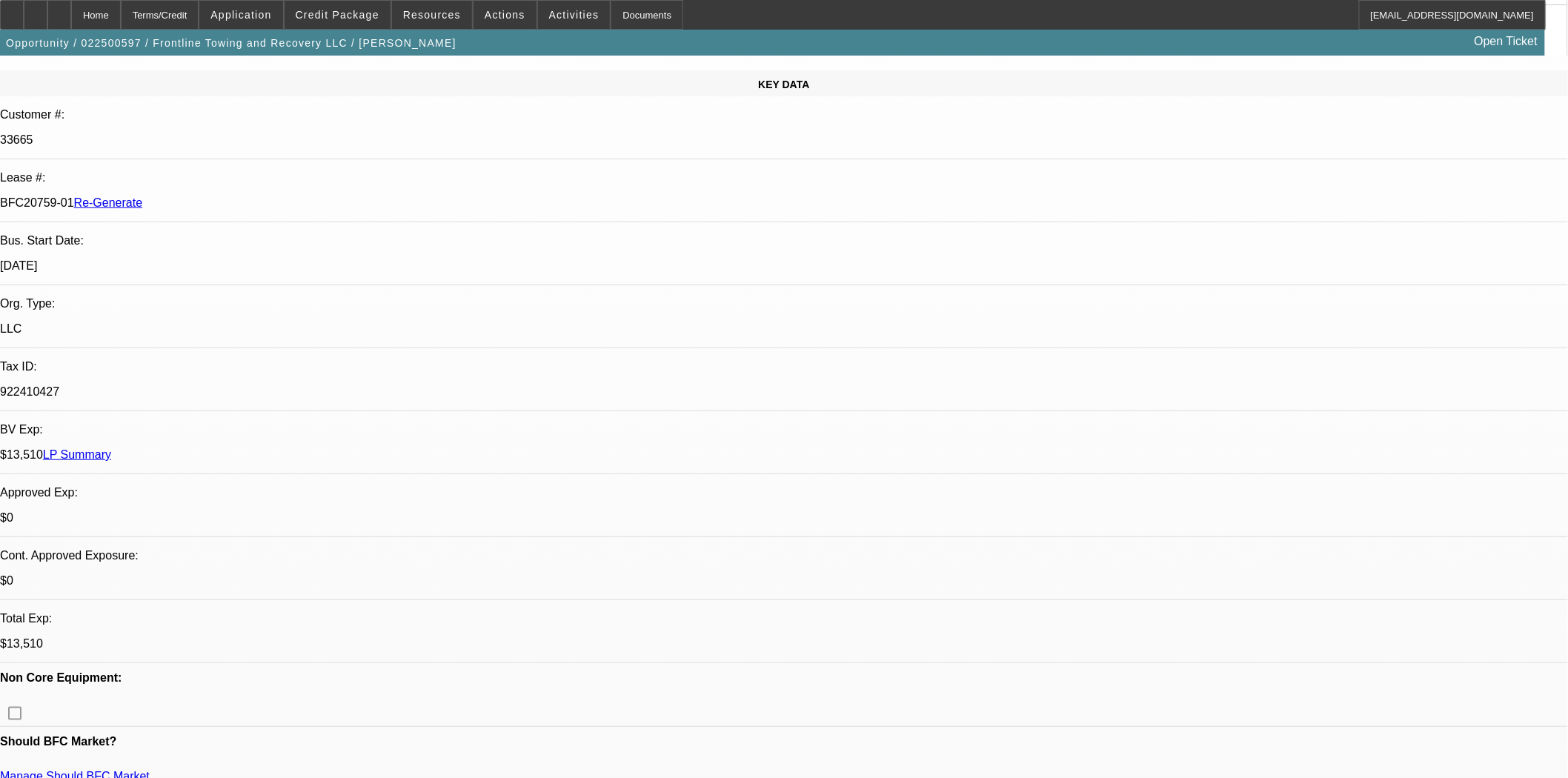
scroll to position [0, 0]
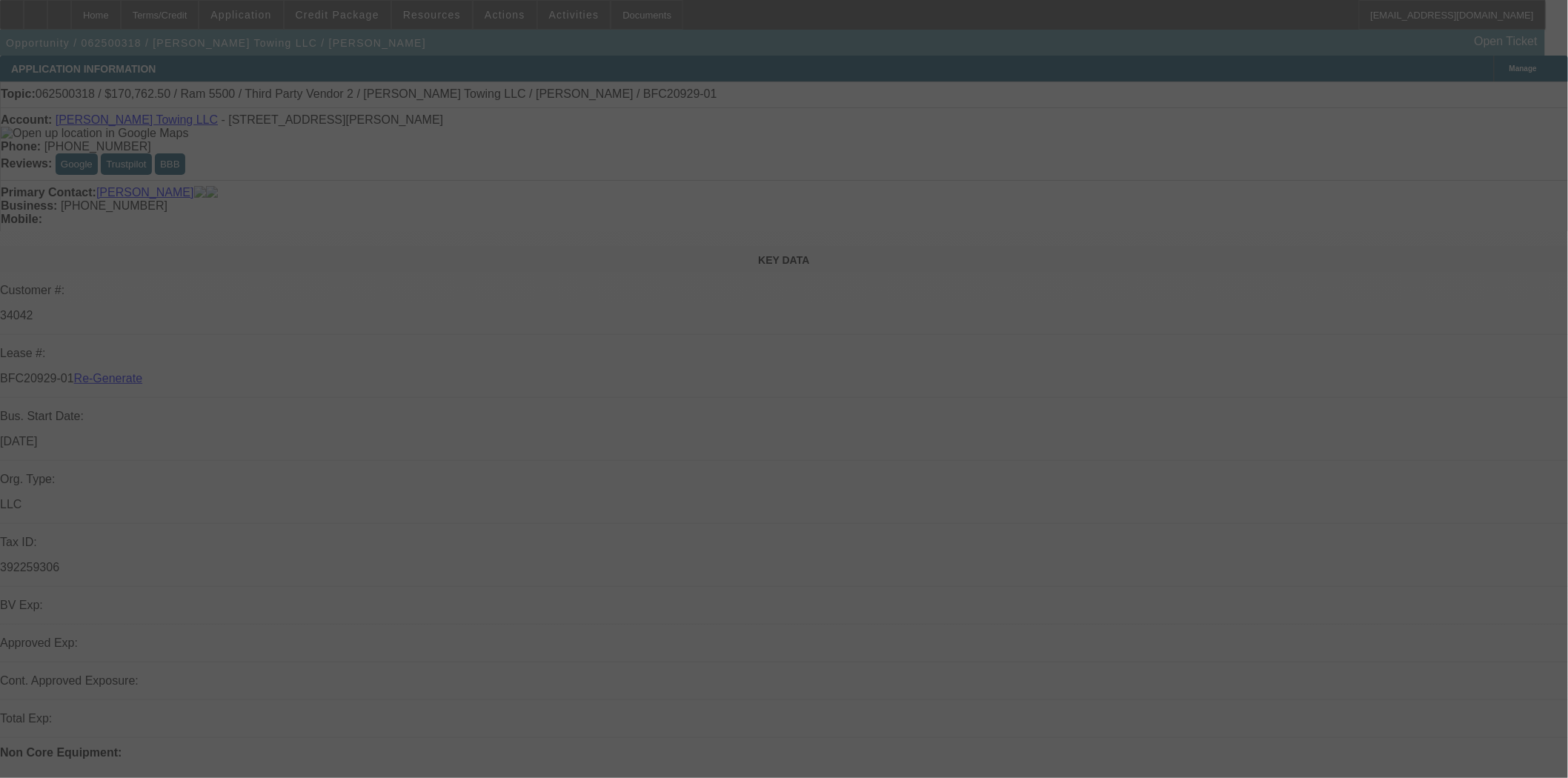
select select "4"
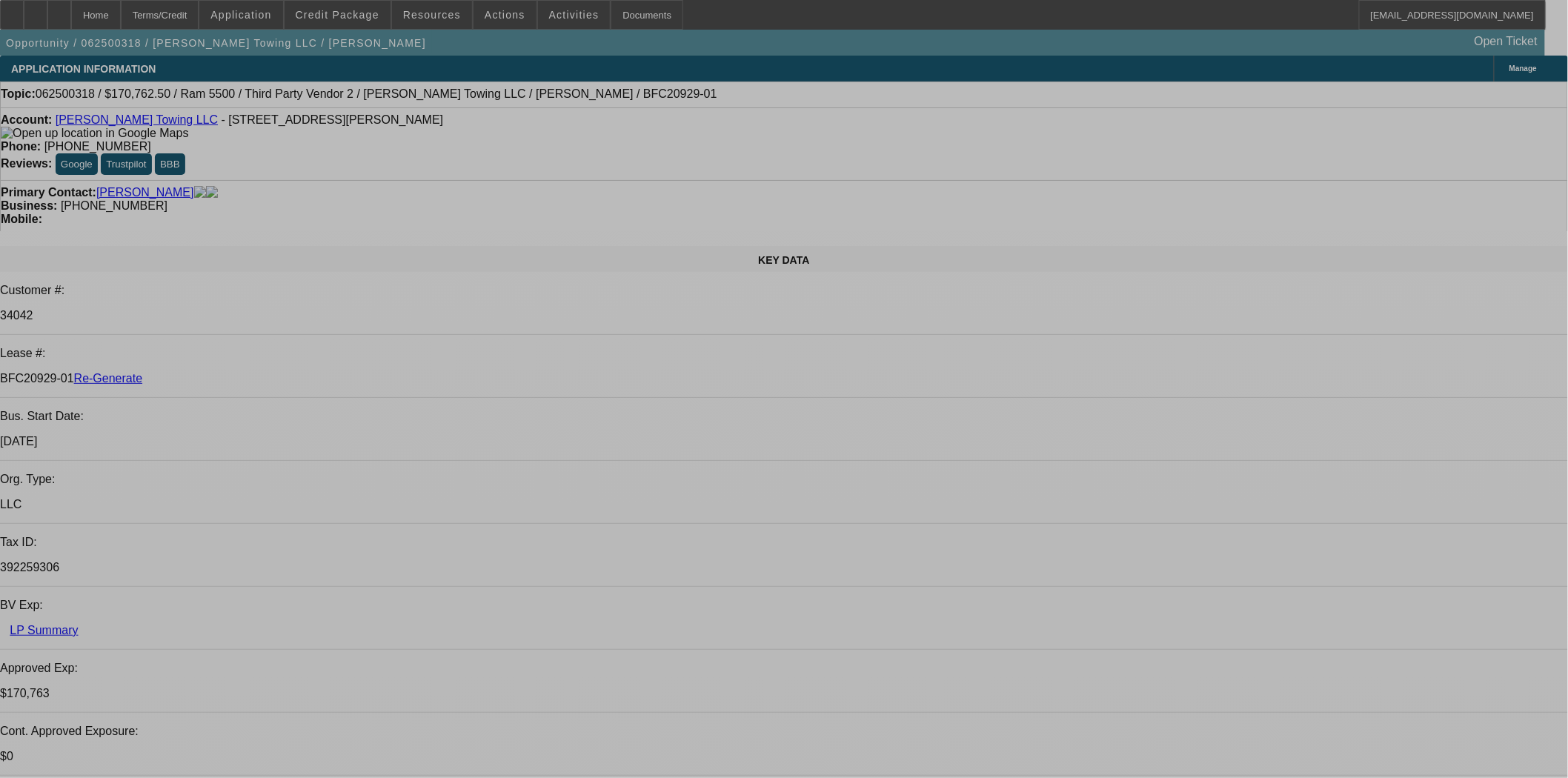
select select "0"
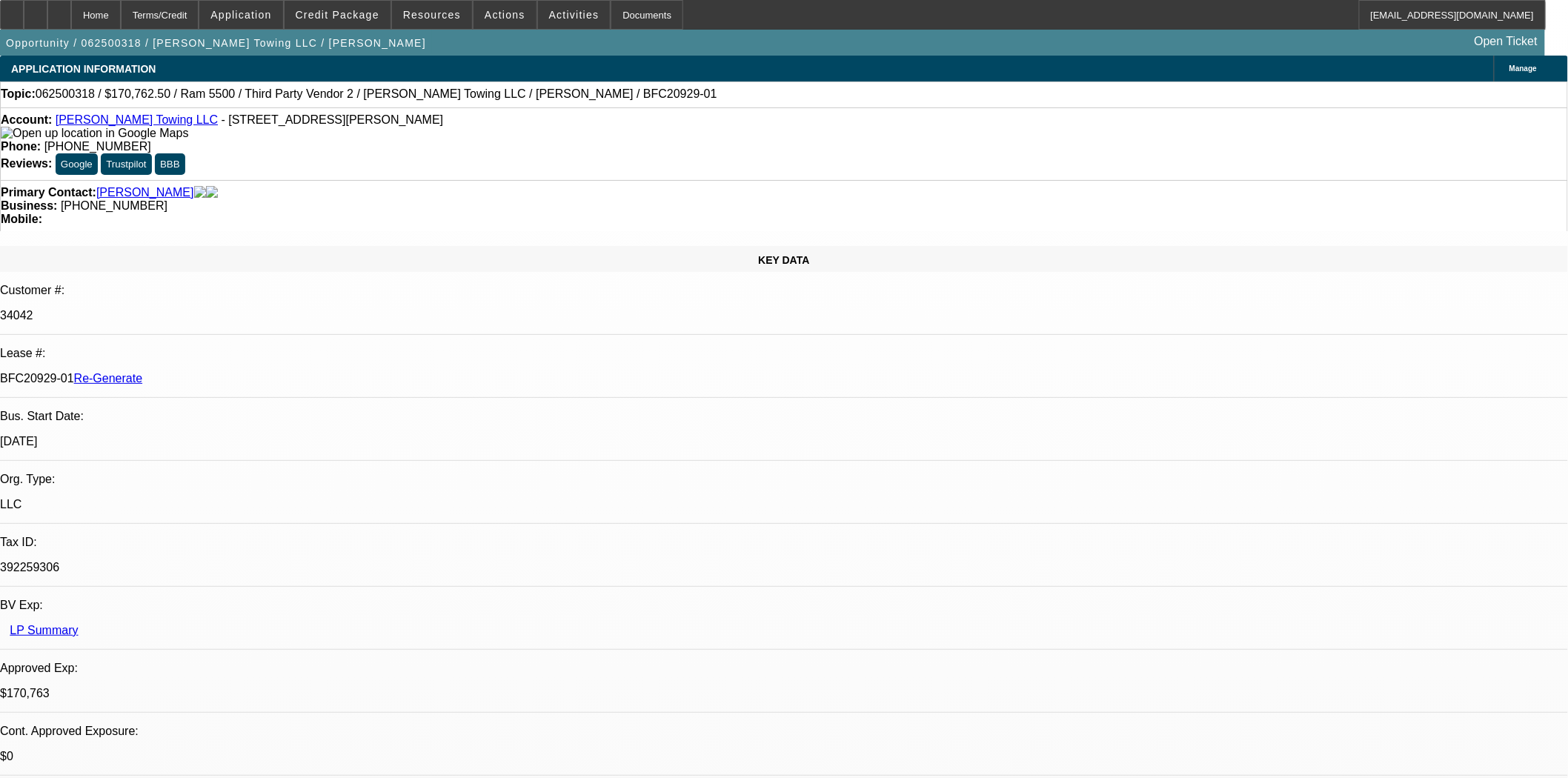
select select "2"
select select "0"
select select "6"
click at [610, 4] on div "Documents" at bounding box center [646, 14] width 73 height 30
click at [610, 17] on div "Documents" at bounding box center [646, 14] width 73 height 30
